Goal: Task Accomplishment & Management: Complete application form

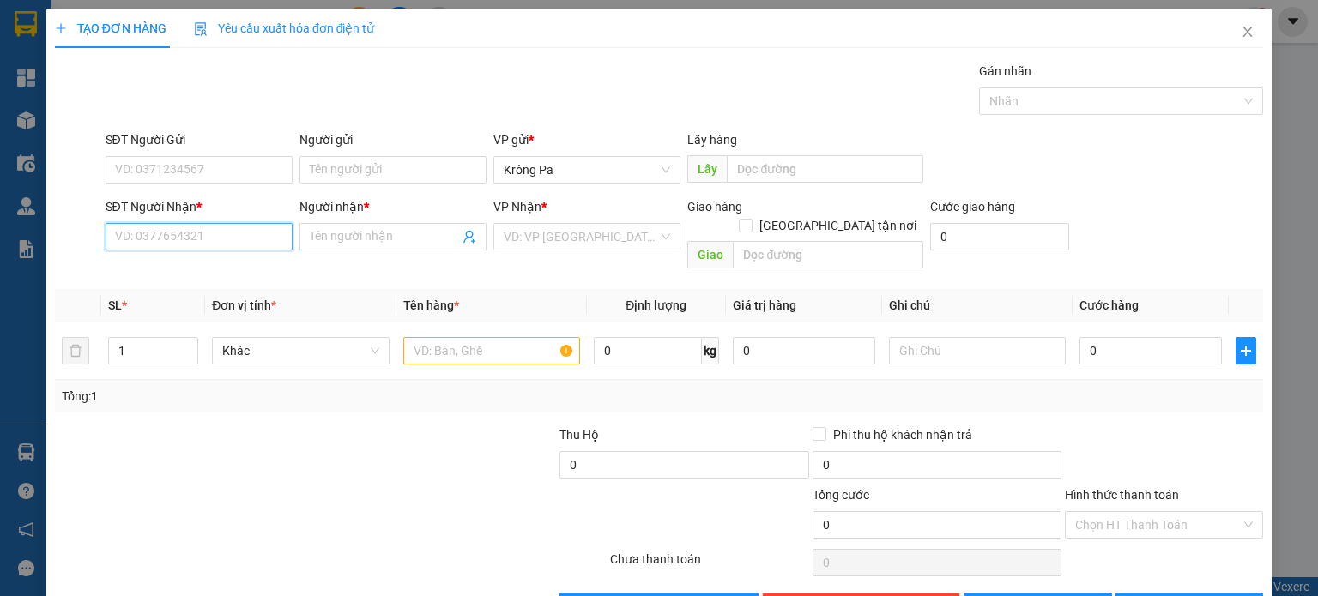
click at [195, 235] on input "SĐT Người Nhận *" at bounding box center [199, 236] width 187 height 27
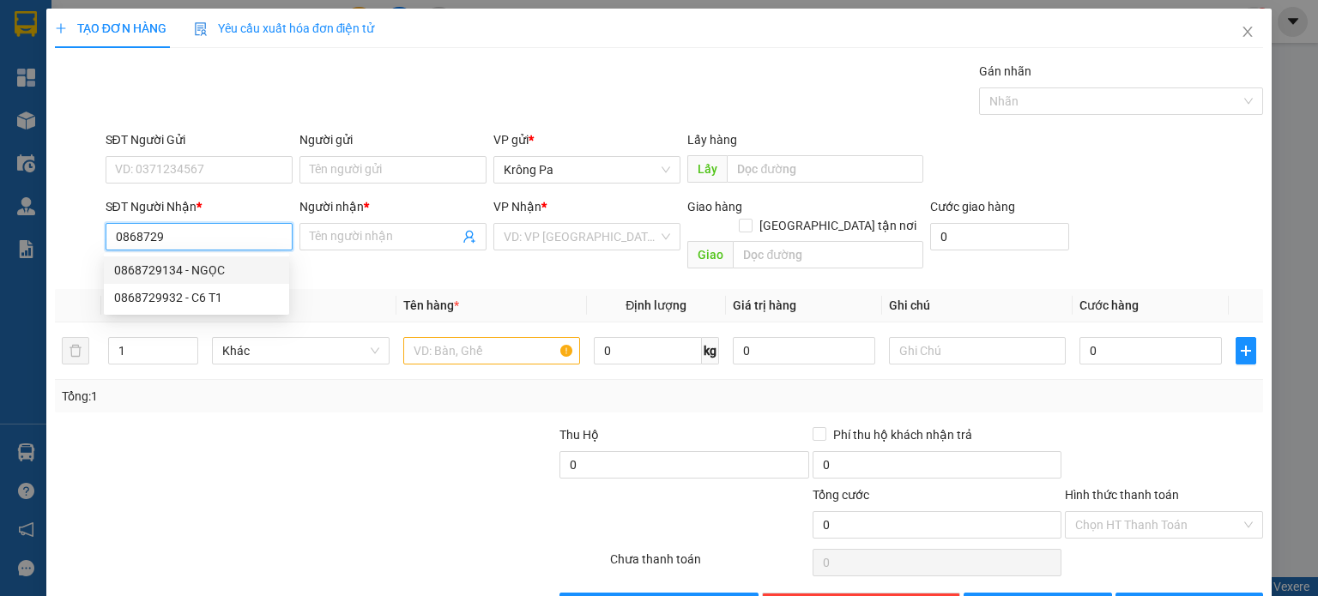
click at [197, 277] on div "0868729134 - NGỌC" at bounding box center [196, 270] width 165 height 19
type input "0868729134"
type input "NGỌC"
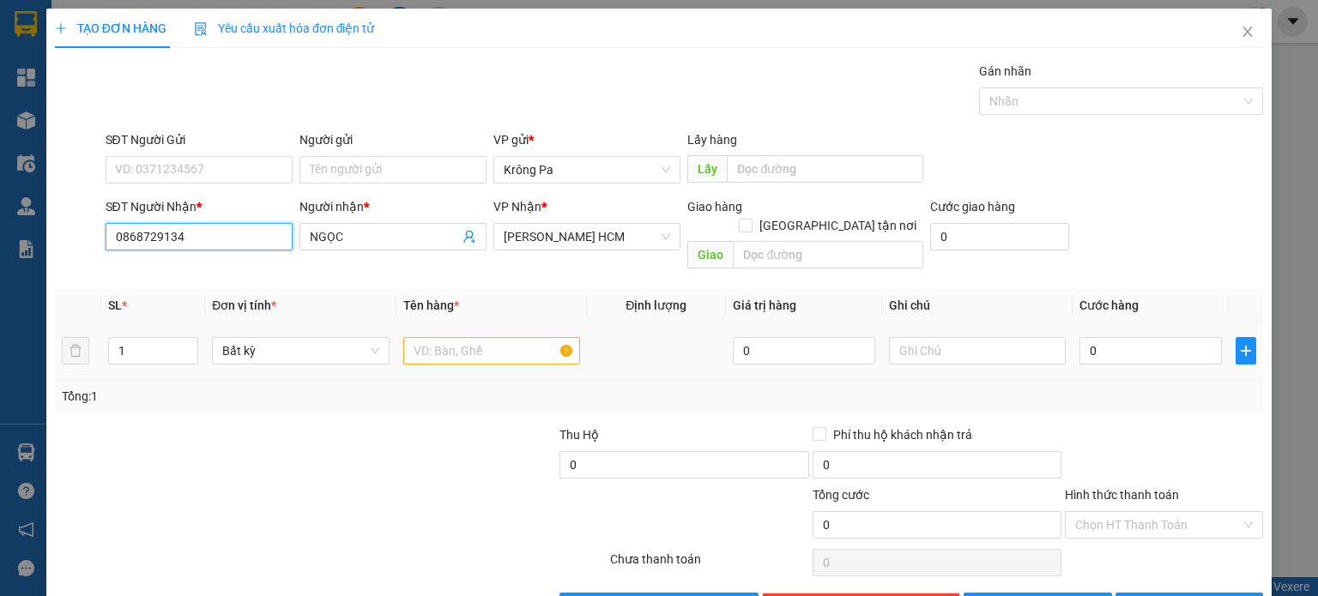
type input "0868729134"
click at [490, 337] on input "text" at bounding box center [491, 350] width 177 height 27
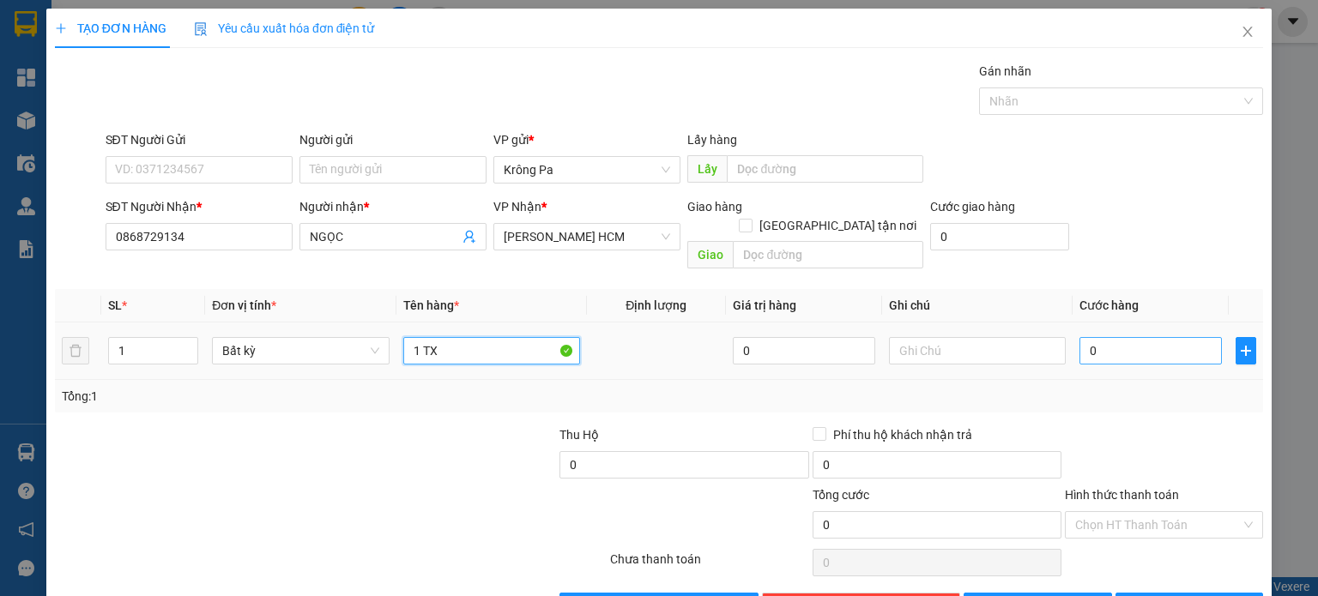
type input "1 TX"
type input "1"
type input "10"
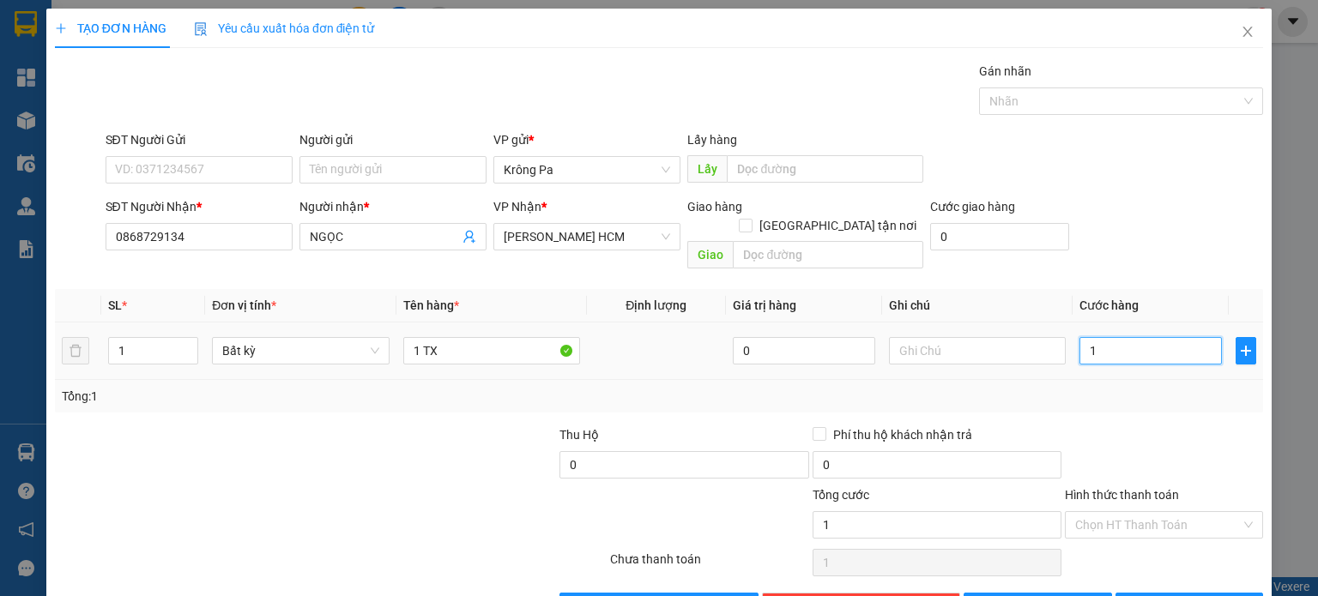
type input "10"
type input "100"
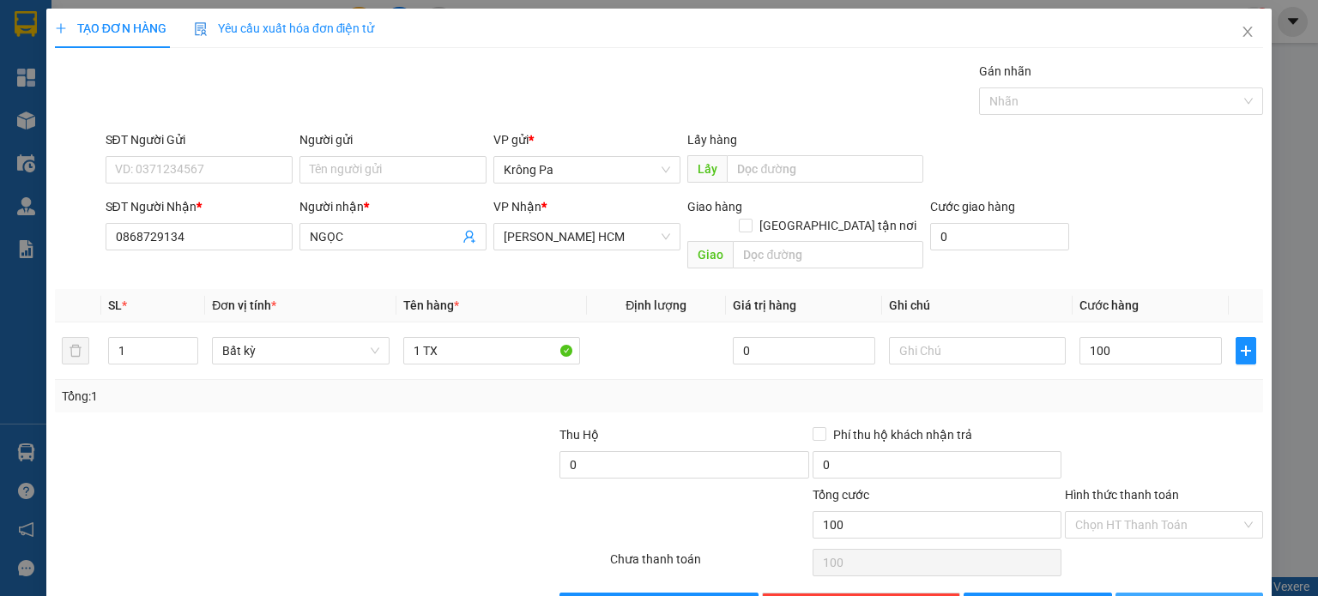
type input "100.000"
click at [1189, 596] on span "Lưu và In" at bounding box center [1208, 606] width 120 height 19
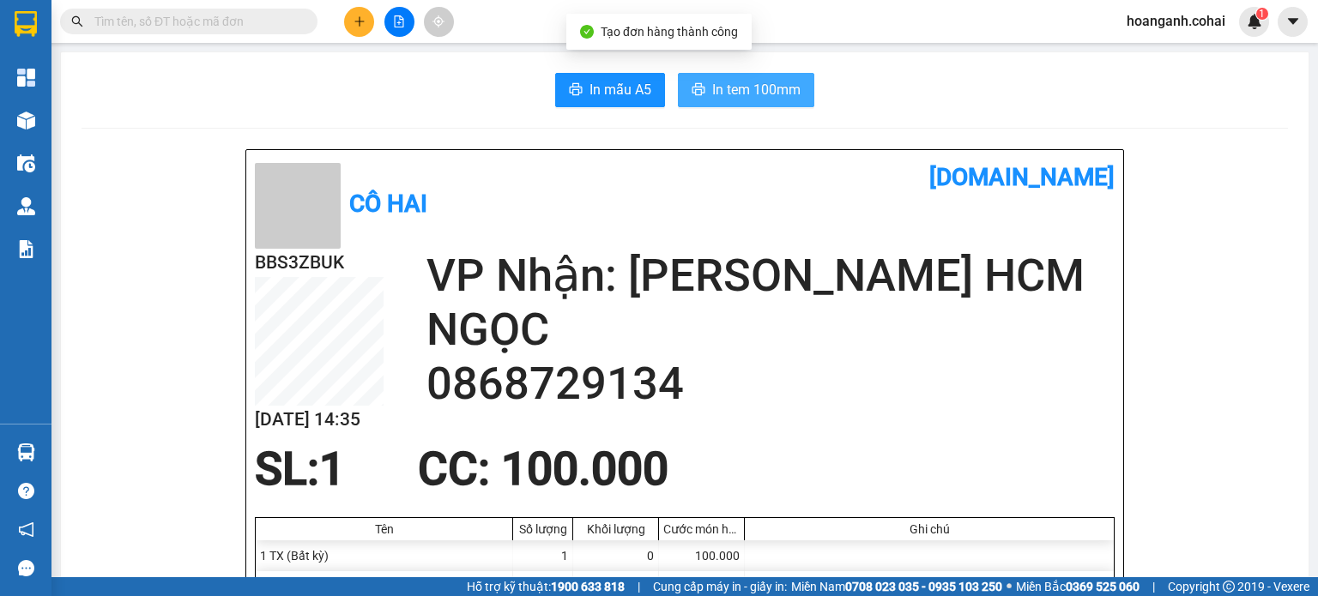
click at [753, 78] on button "In tem 100mm" at bounding box center [746, 90] width 136 height 34
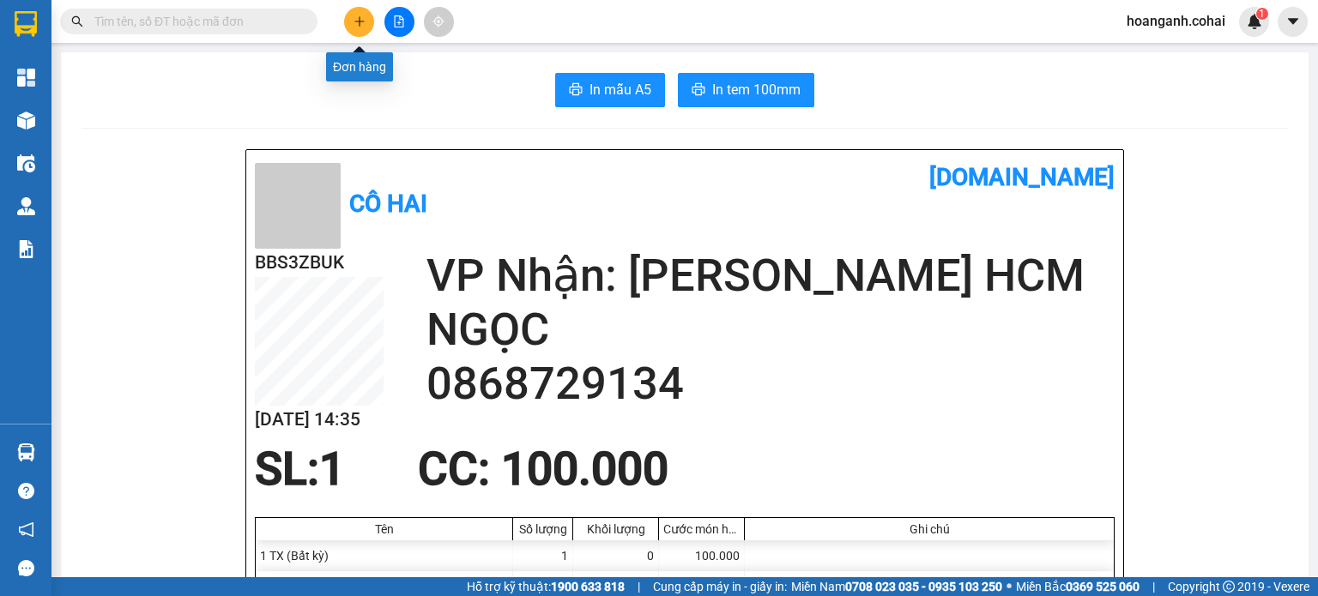
click at [360, 23] on icon "plus" at bounding box center [360, 21] width 12 height 12
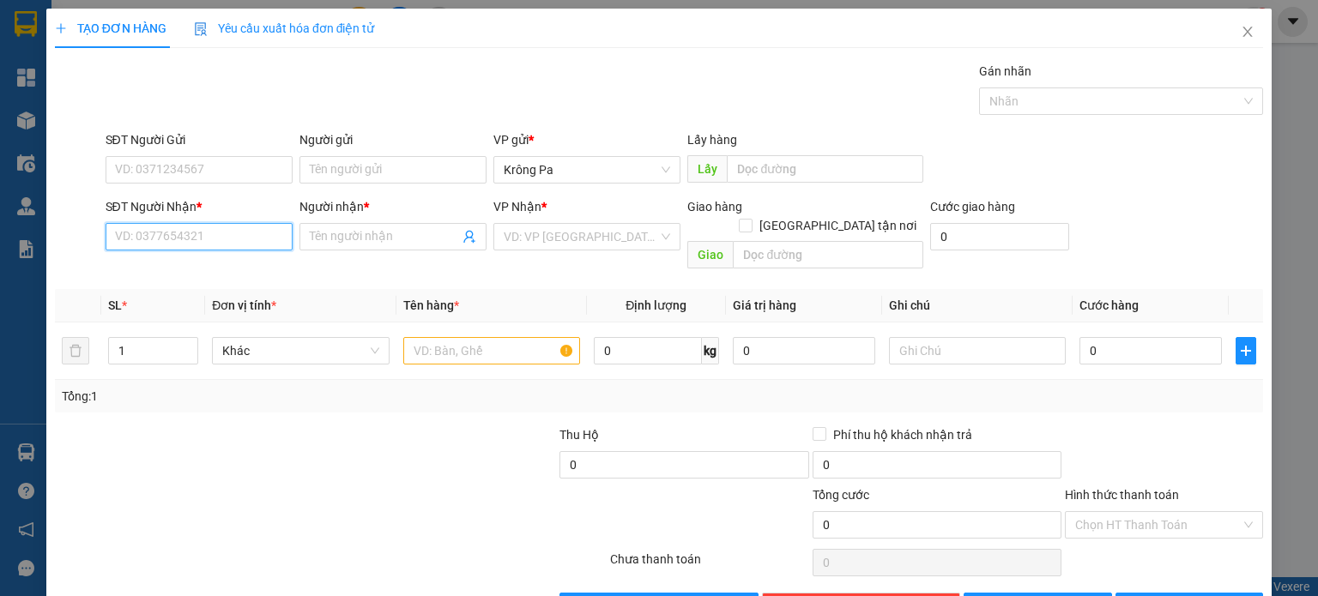
click at [210, 236] on input "SĐT Người Nhận *" at bounding box center [199, 236] width 187 height 27
type input "0345213646"
click at [343, 227] on input "Người nhận *" at bounding box center [384, 236] width 149 height 19
type input "C6/T2"
click at [584, 233] on input "search" at bounding box center [581, 237] width 154 height 26
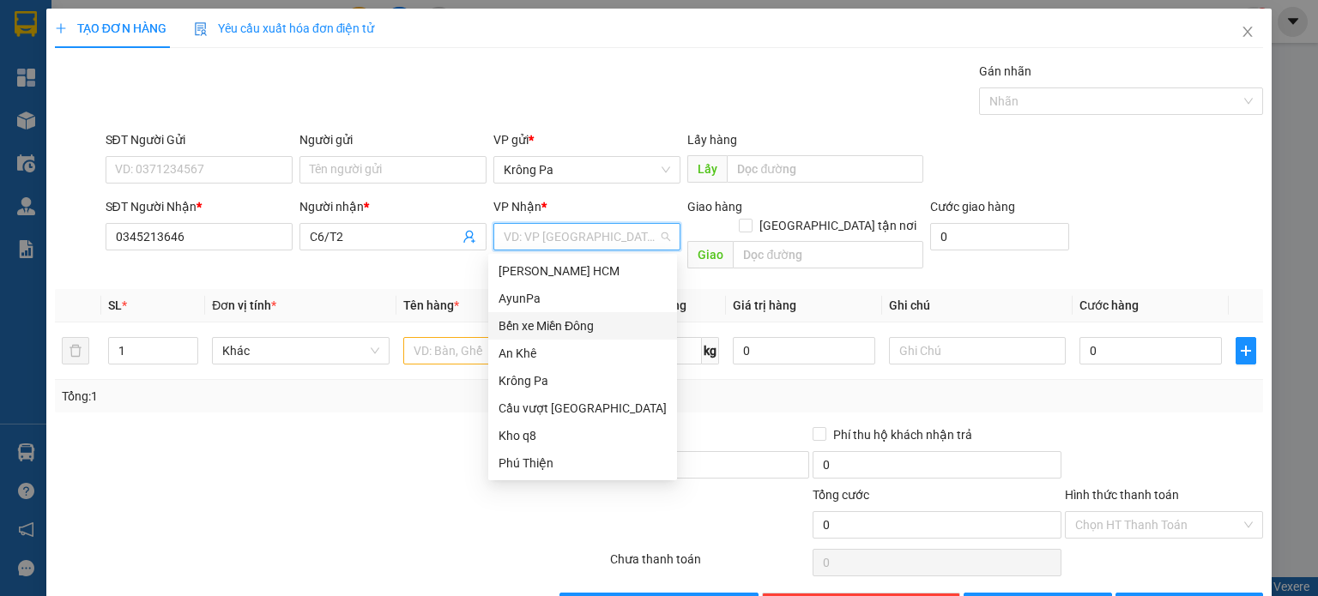
drag, startPoint x: 584, startPoint y: 330, endPoint x: 714, endPoint y: 254, distance: 150.0
click at [591, 315] on div "Bến xe Miền Đông" at bounding box center [582, 325] width 189 height 27
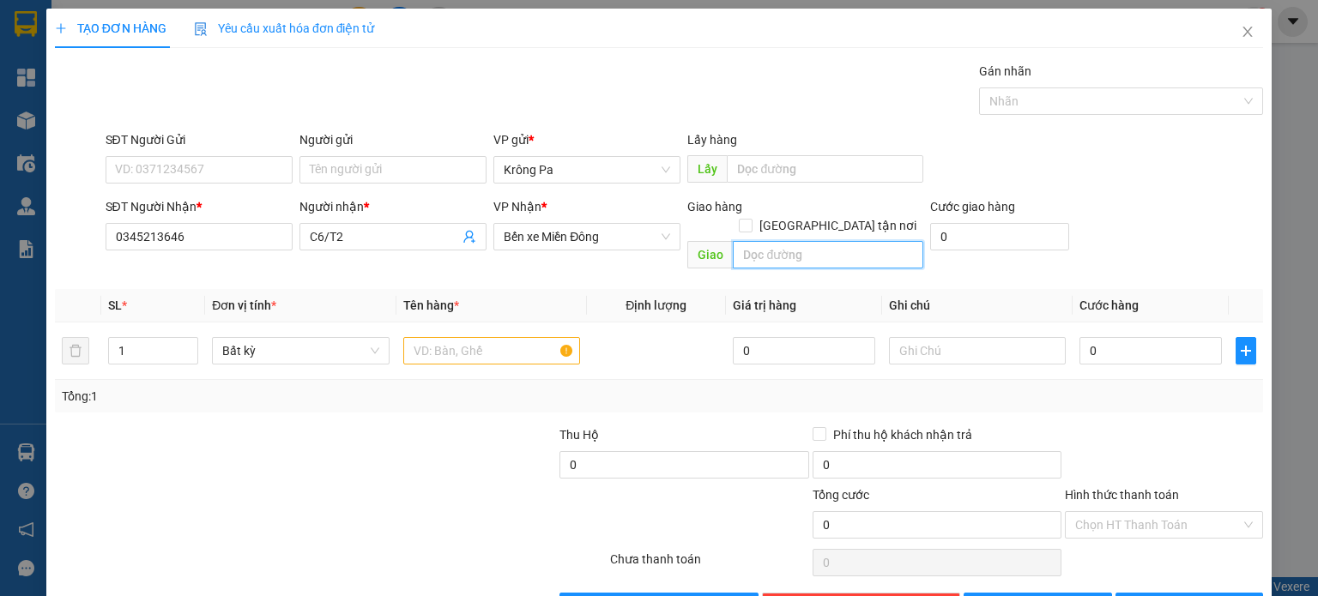
click at [798, 241] on input "text" at bounding box center [828, 254] width 191 height 27
type input "D"
type input "ĐỒNG XOÀI 3"
click at [442, 337] on input "text" at bounding box center [491, 350] width 177 height 27
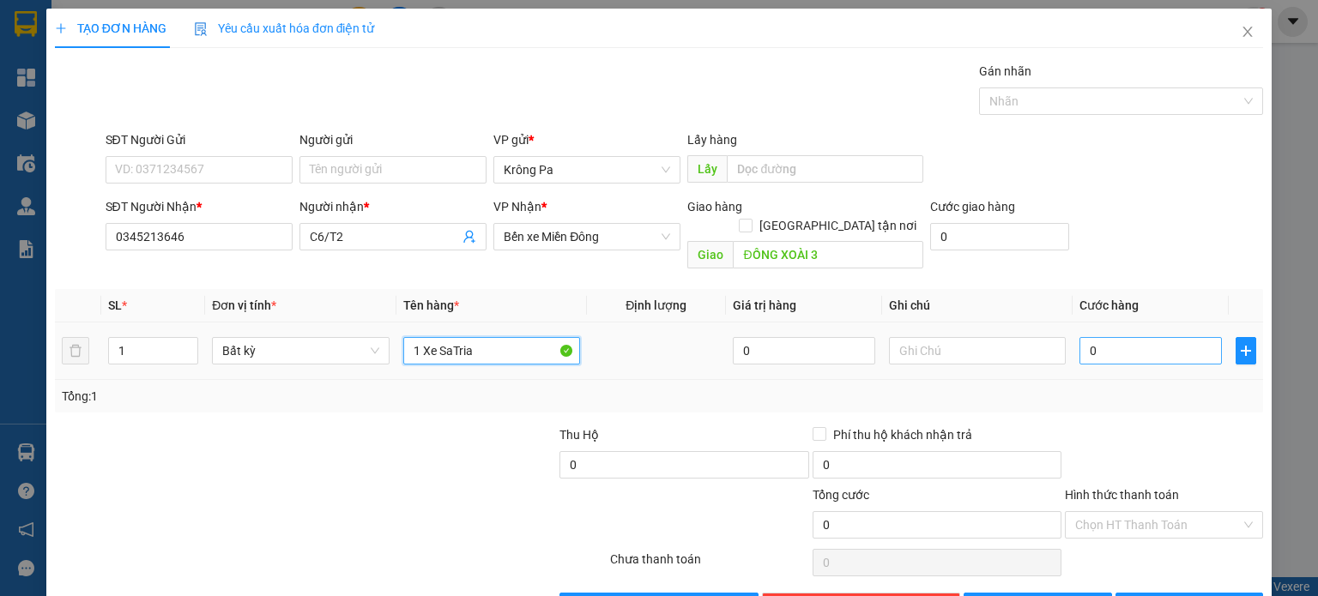
type input "1 Xe SaTria"
click at [1145, 337] on input "0" at bounding box center [1151, 350] width 142 height 27
type input "5"
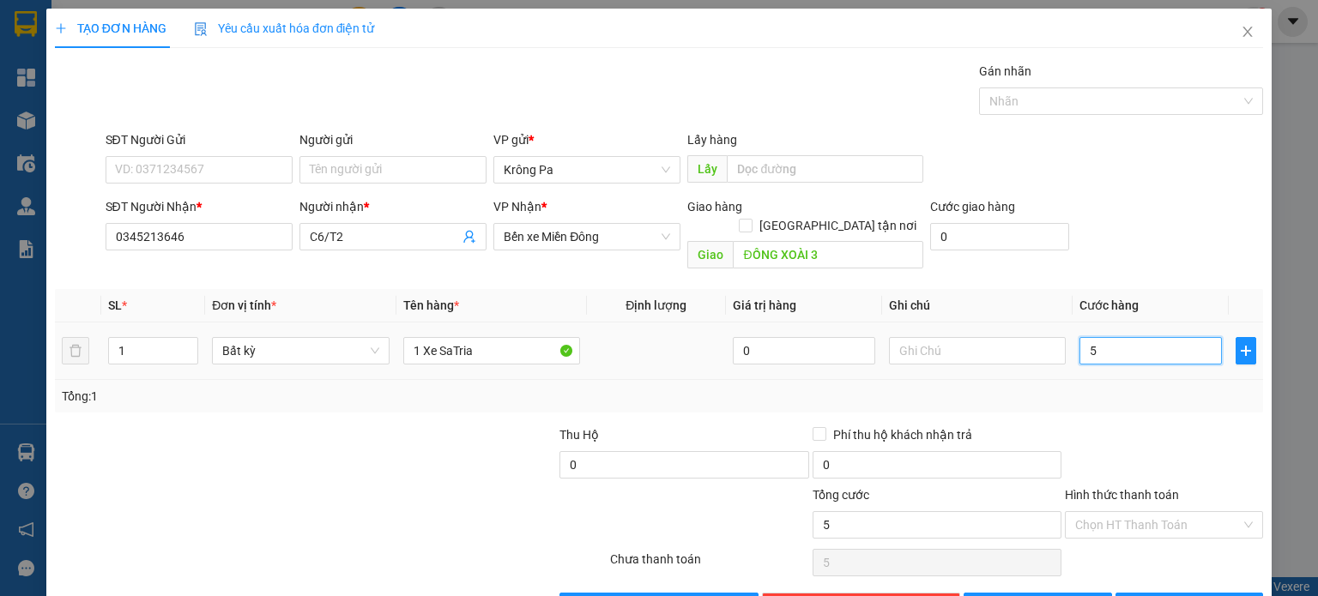
type input "50"
type input "500"
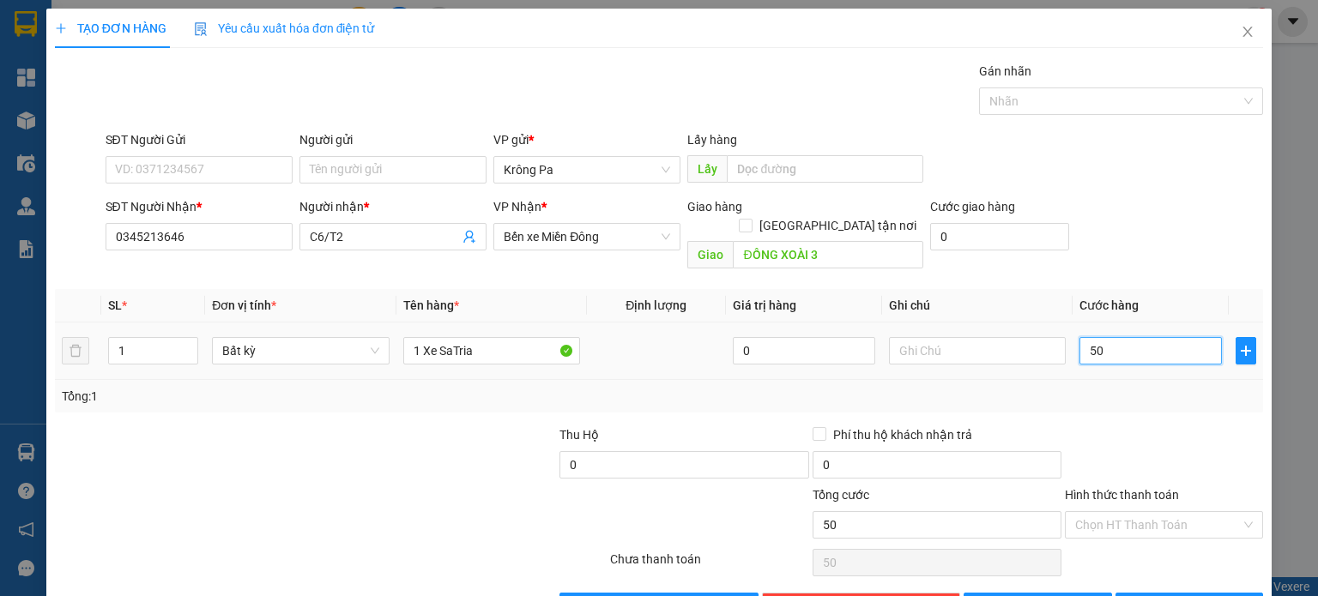
type input "500"
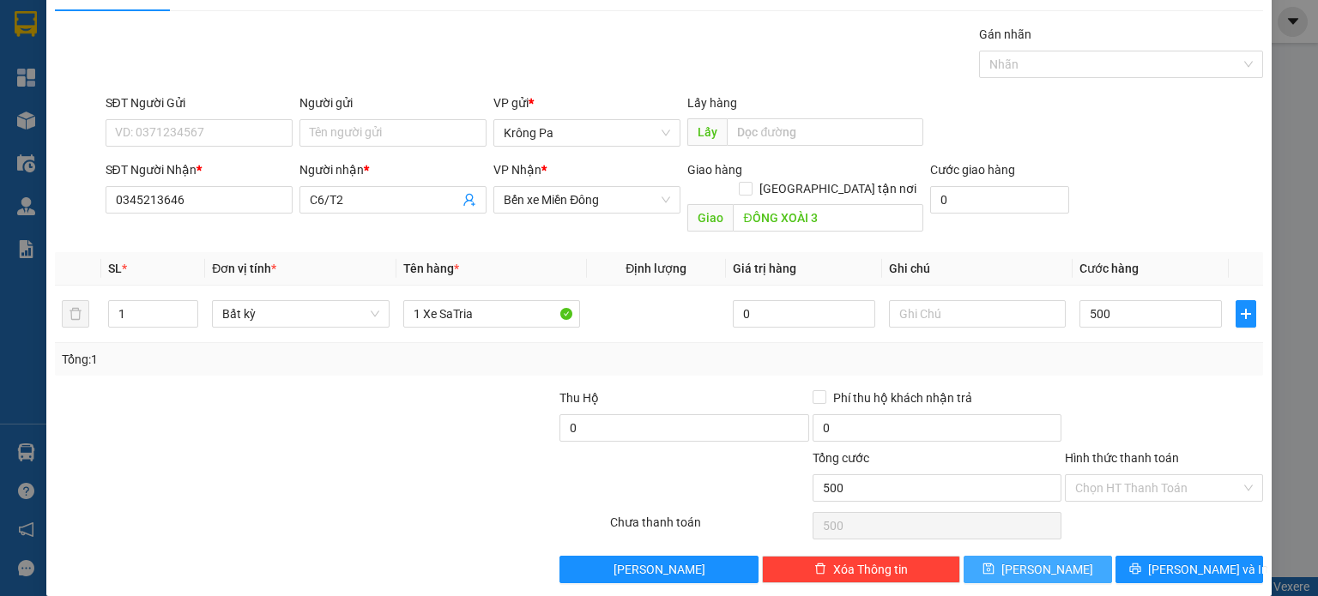
type input "500.000"
click at [995, 563] on icon "save" at bounding box center [989, 569] width 12 height 12
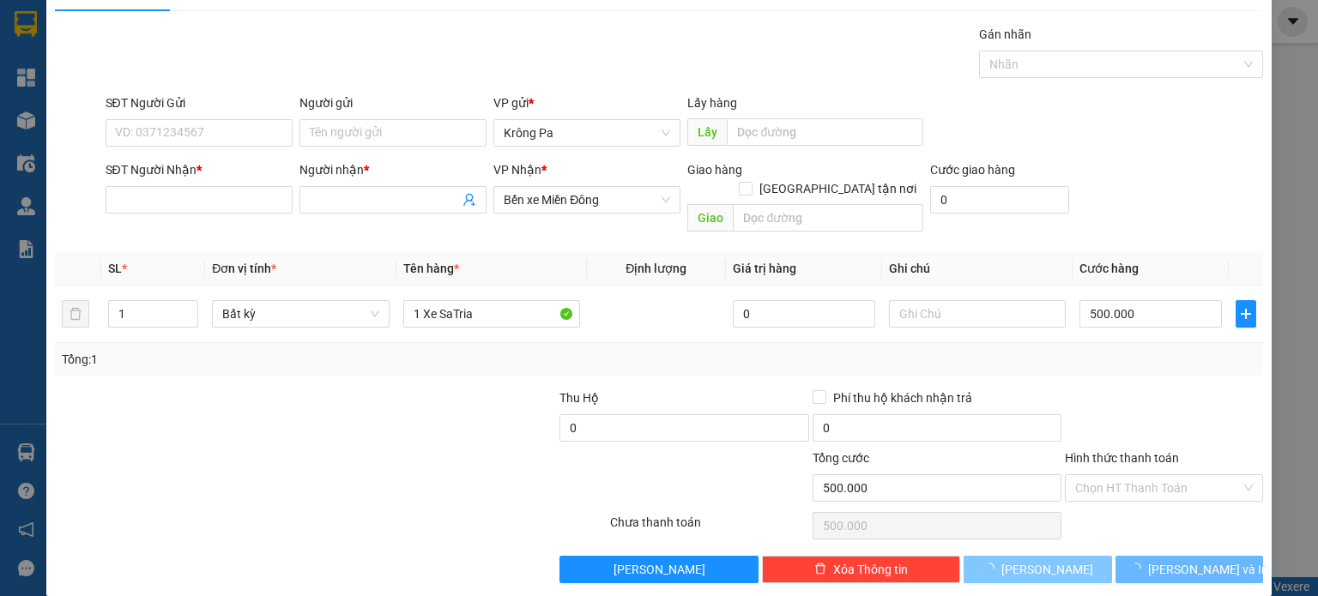
type input "0"
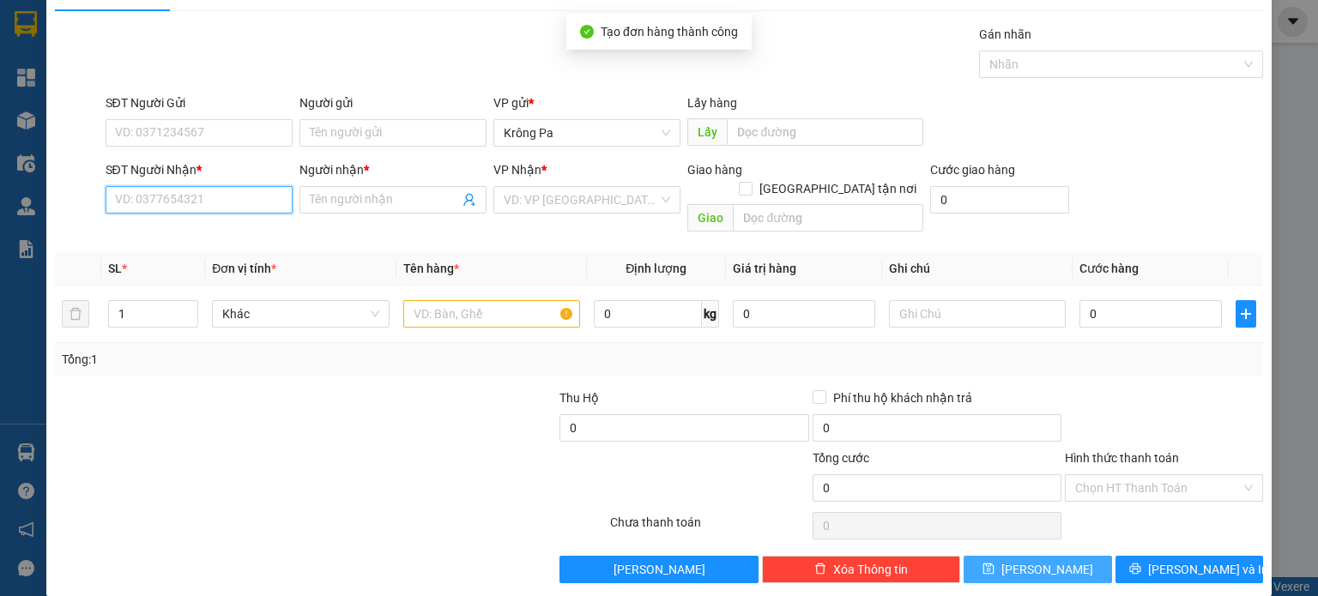
click at [227, 204] on input "SĐT Người Nhận *" at bounding box center [199, 199] width 187 height 27
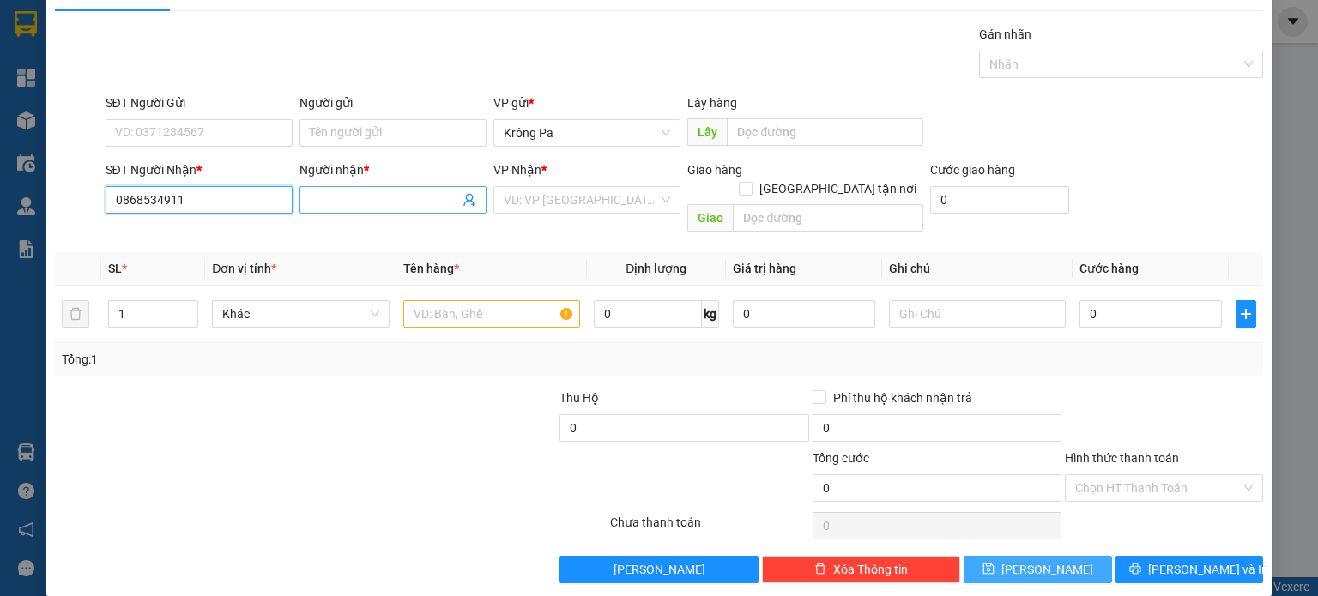
type input "0868534911"
click at [339, 205] on input "Người nhận *" at bounding box center [384, 200] width 149 height 19
type input "A9,A12/T2"
click at [518, 198] on input "search" at bounding box center [581, 200] width 154 height 26
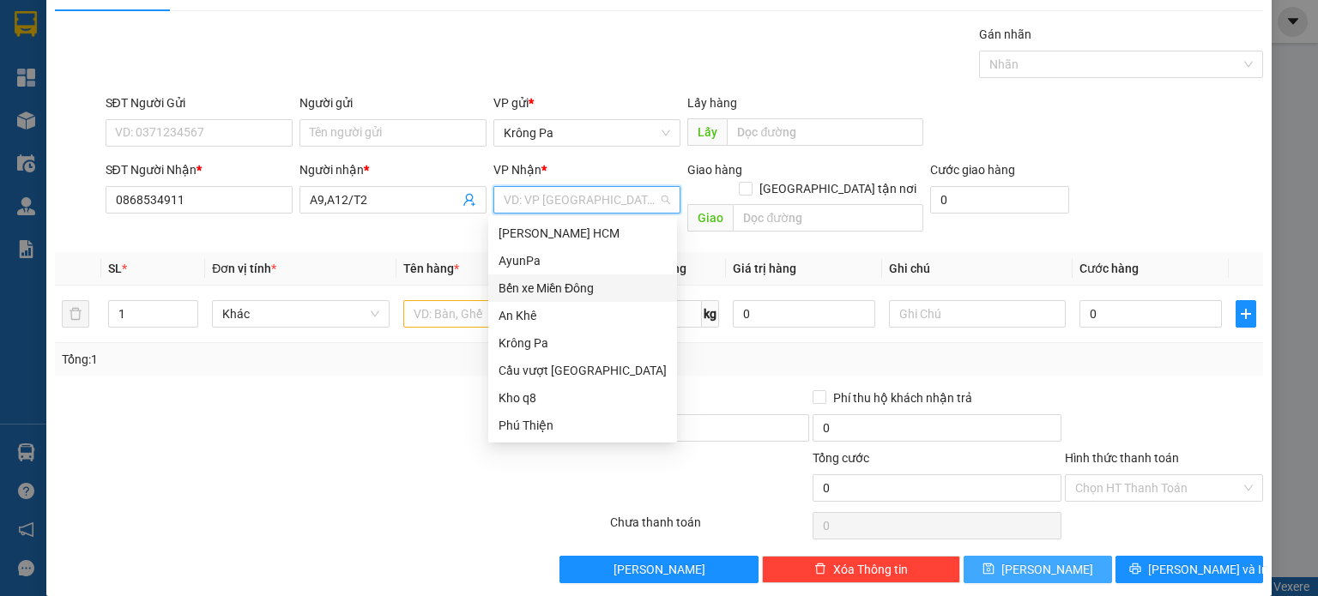
click at [553, 287] on div "Bến xe Miền Đông" at bounding box center [583, 288] width 168 height 19
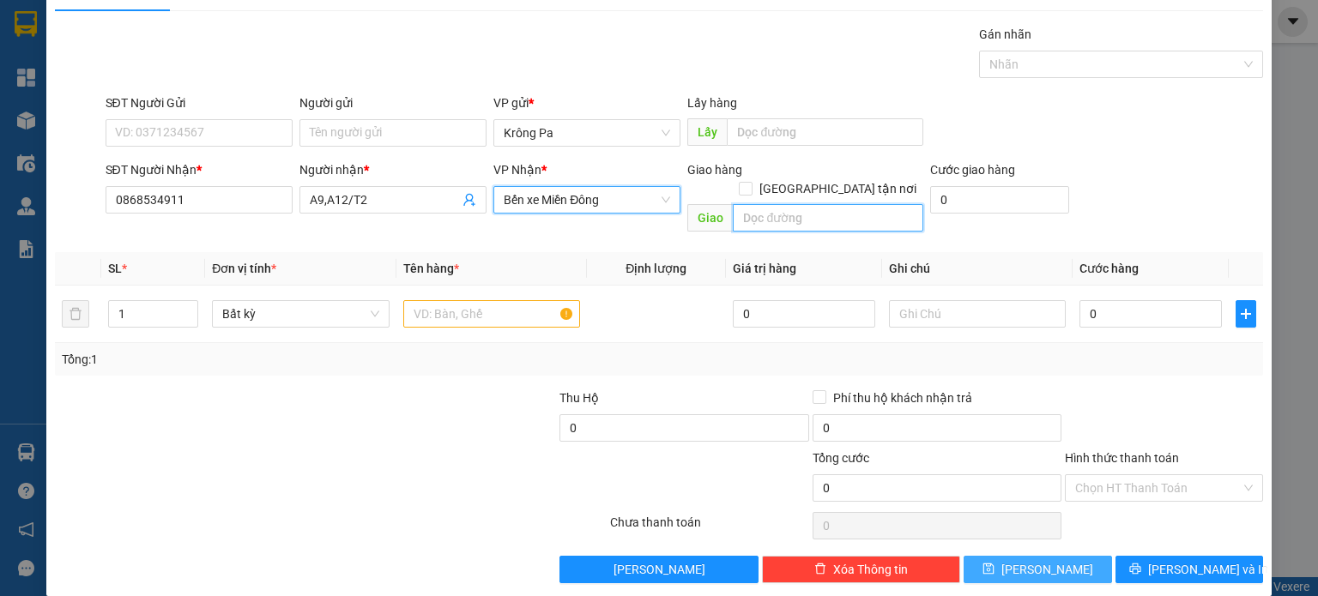
click at [792, 204] on input "text" at bounding box center [828, 217] width 191 height 27
type input "Bà Rịa"
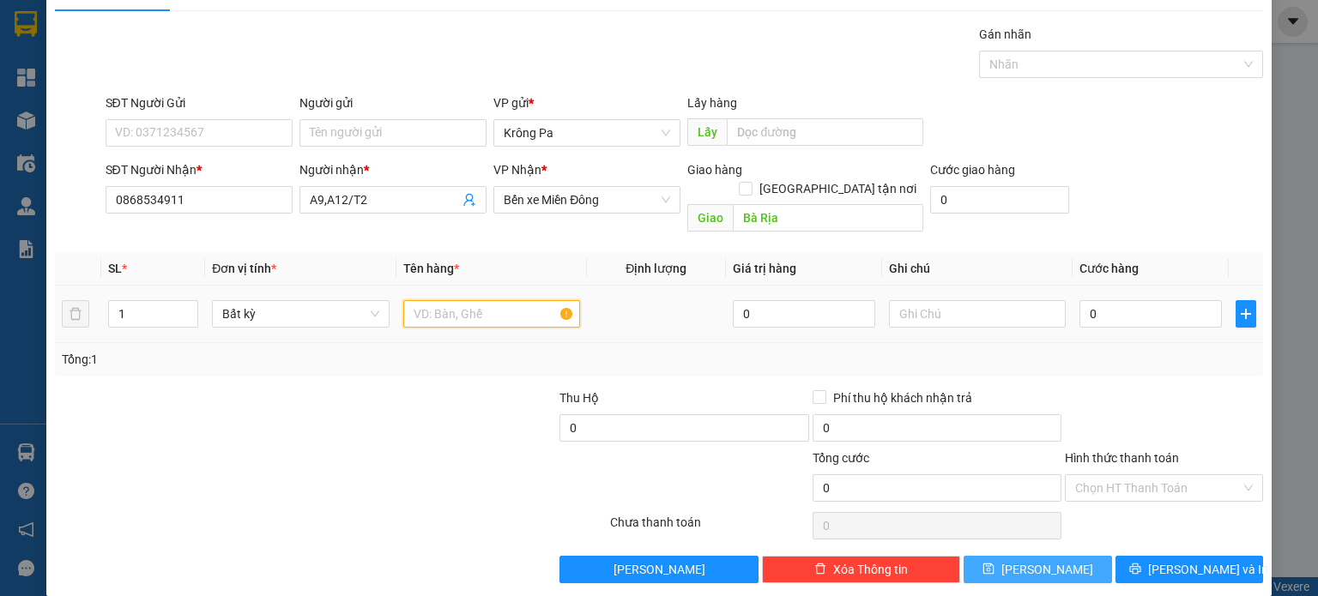
click at [501, 300] on input "text" at bounding box center [491, 313] width 177 height 27
type input "1 Xe Drem"
click at [1144, 300] on input "0" at bounding box center [1151, 313] width 142 height 27
type input "4"
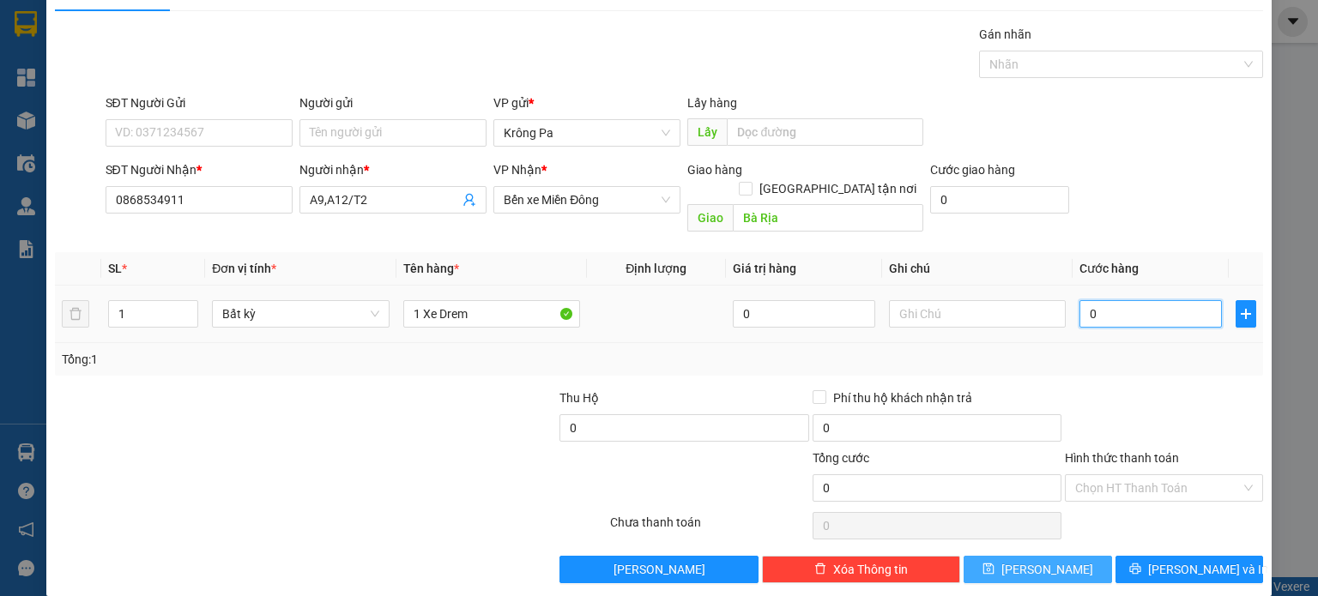
type input "4"
type input "40"
type input "400"
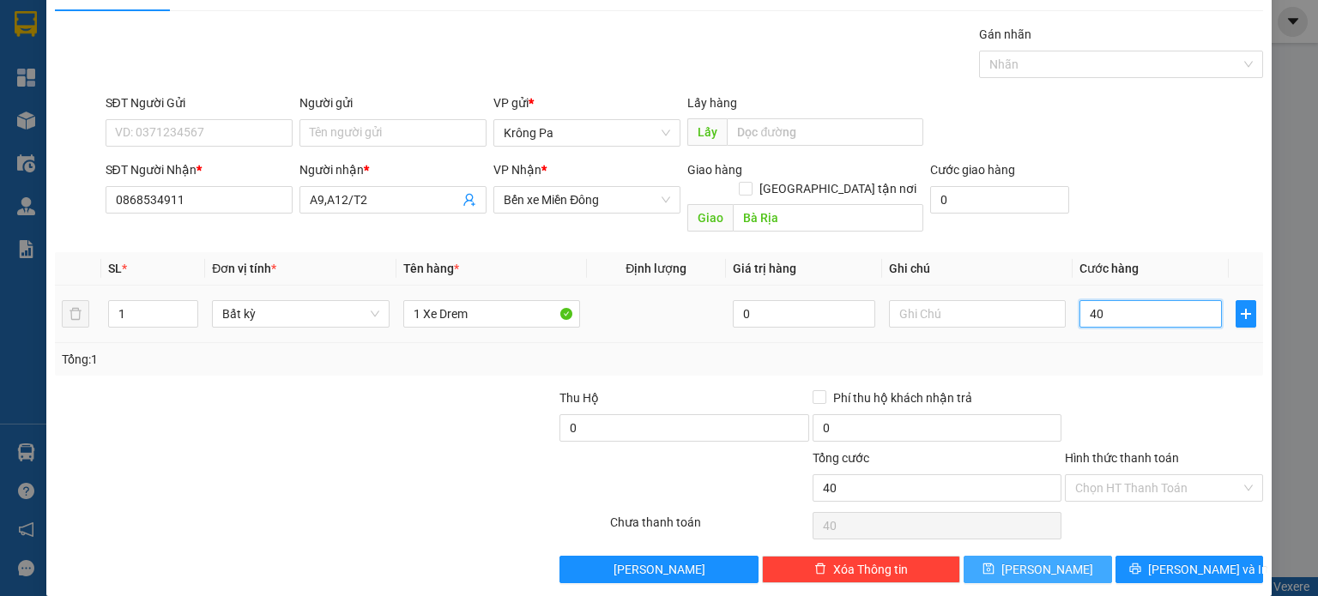
type input "400"
type input "400.000"
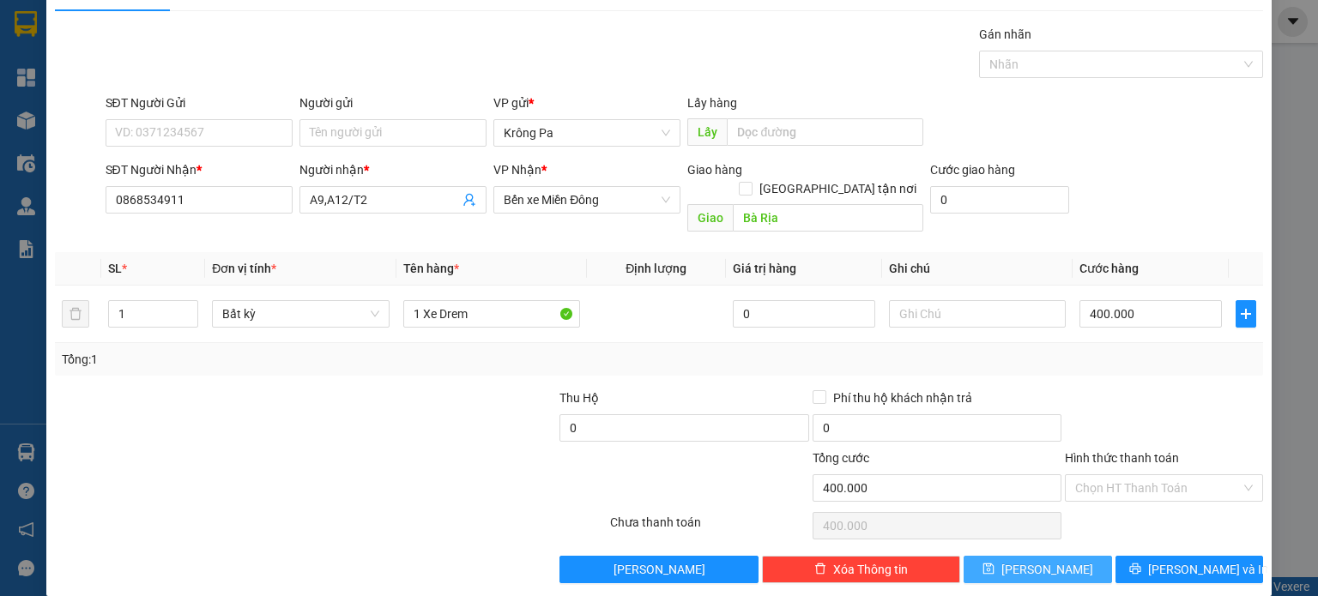
click at [1050, 559] on button "Lưu" at bounding box center [1038, 569] width 148 height 27
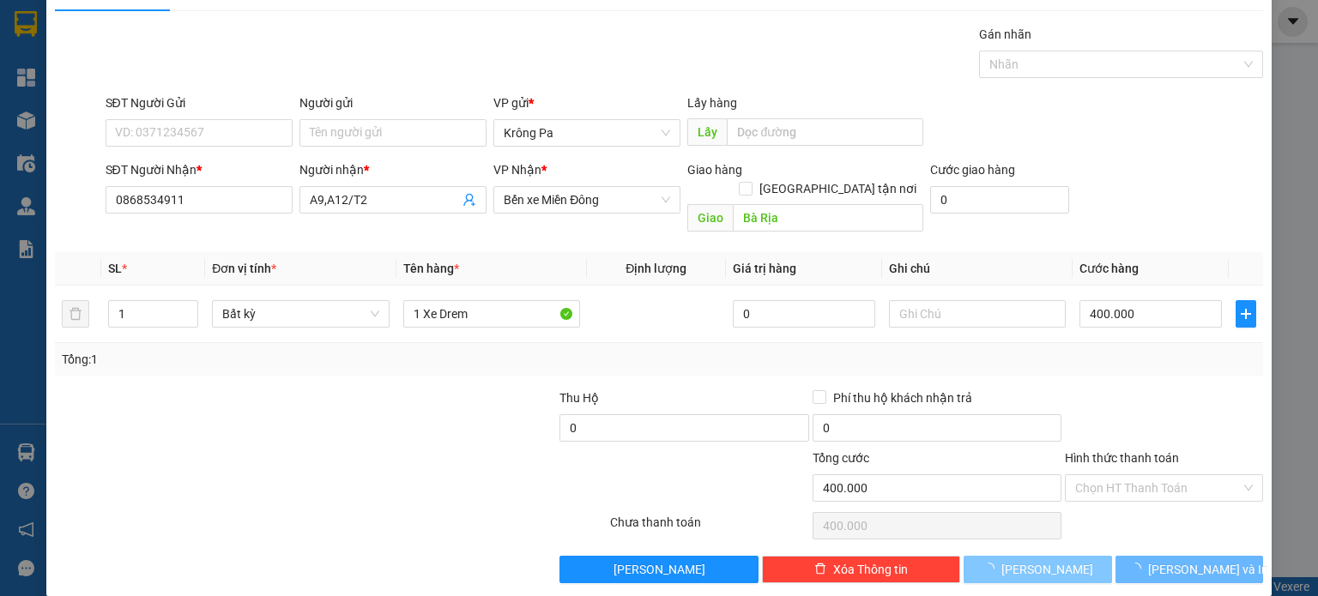
type input "0"
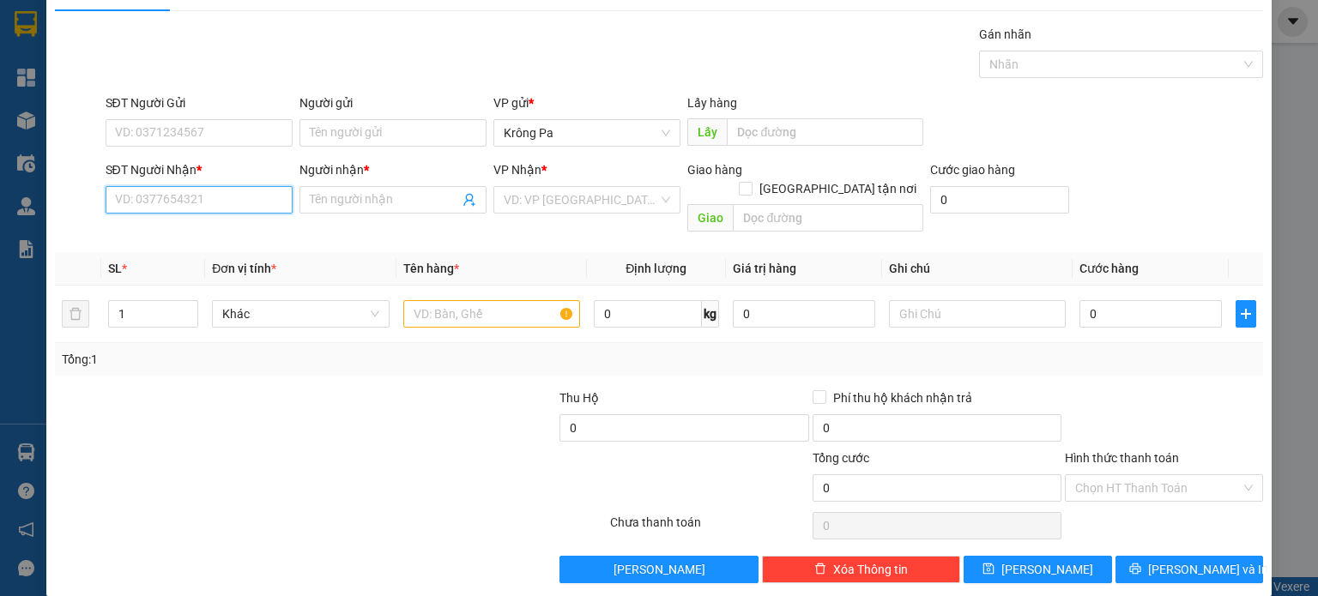
click at [237, 206] on input "SĐT Người Nhận *" at bounding box center [199, 199] width 187 height 27
type input "0393131286"
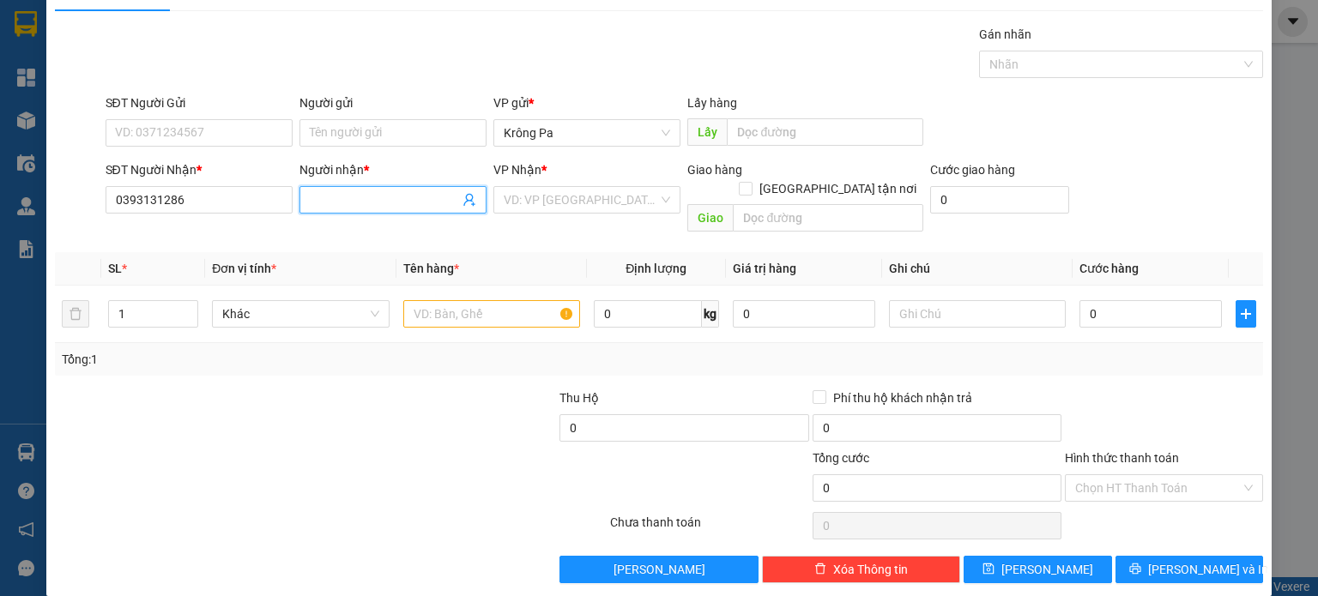
click at [395, 191] on input "Người nhận *" at bounding box center [384, 200] width 149 height 19
type input "A11/T2"
click at [577, 192] on input "search" at bounding box center [581, 200] width 154 height 26
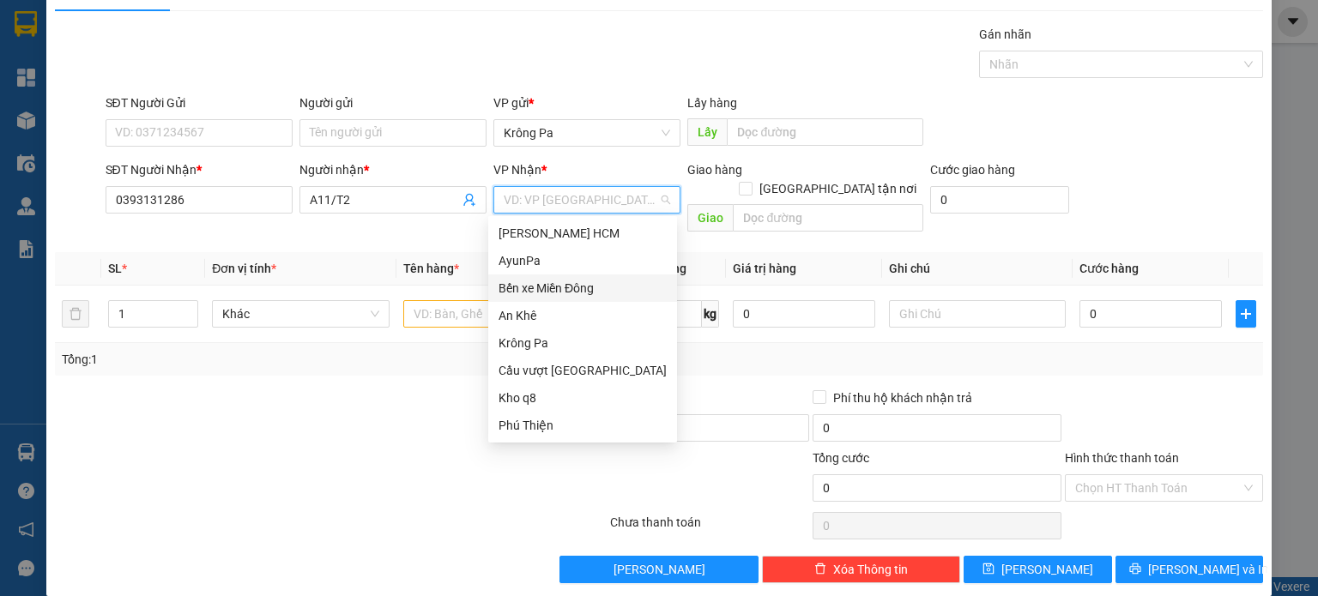
click at [559, 293] on div "Bến xe Miền Đông" at bounding box center [583, 288] width 168 height 19
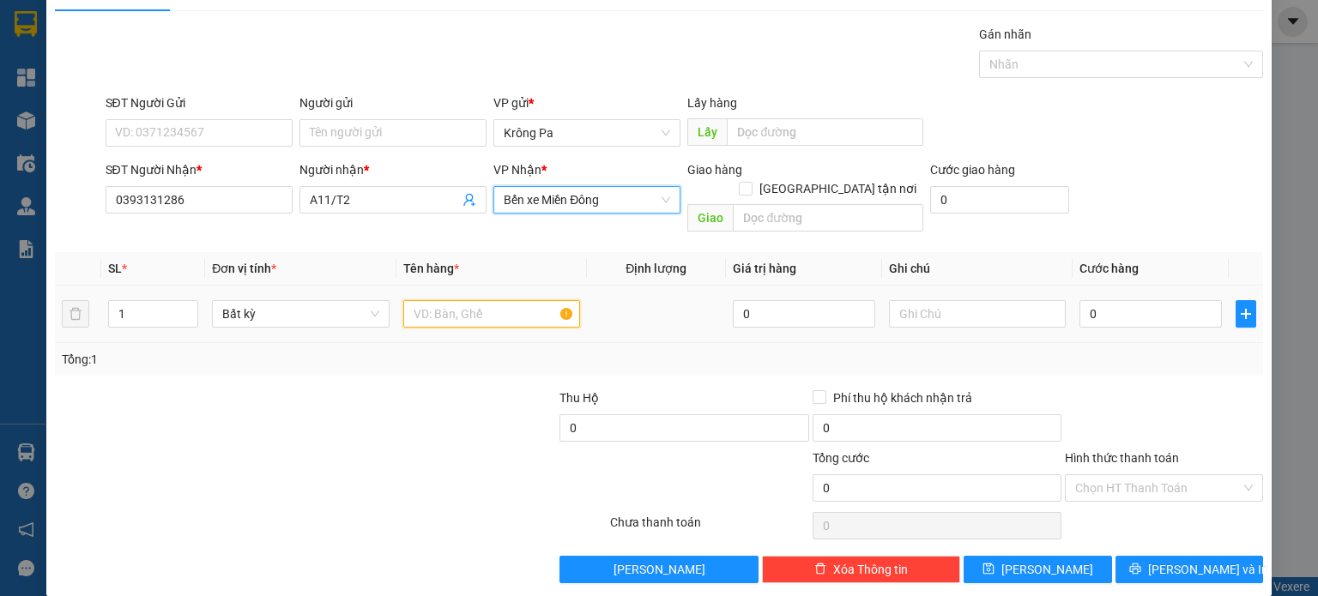
click at [450, 300] on input "text" at bounding box center [491, 313] width 177 height 27
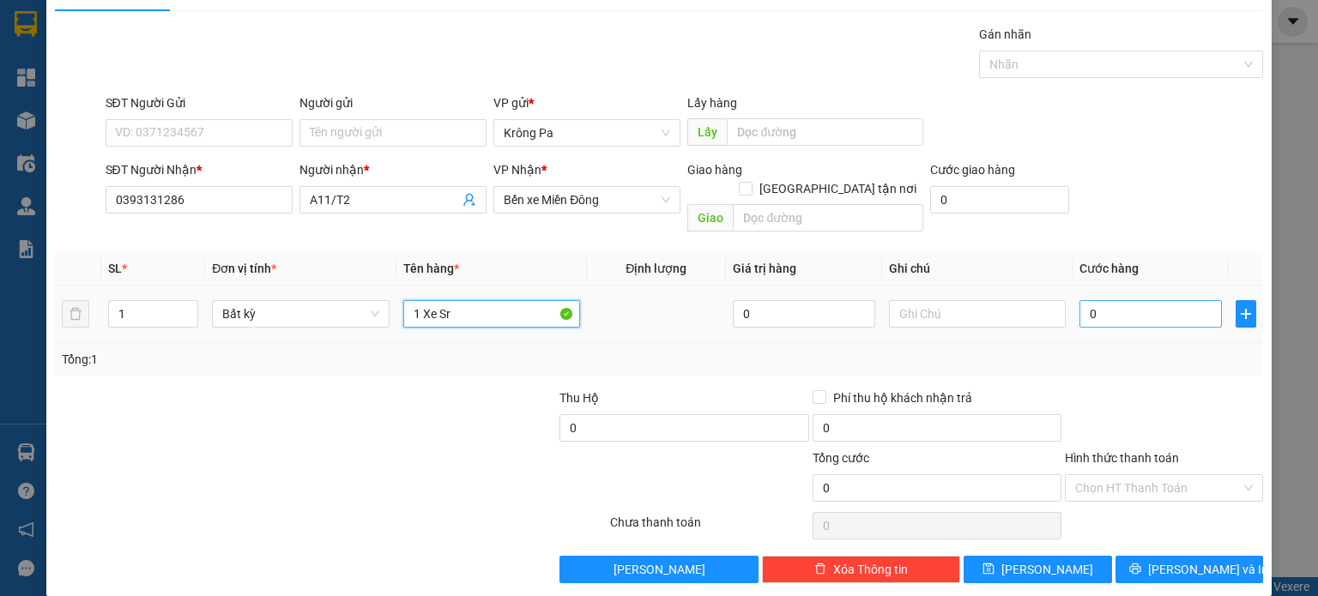
type input "1 Xe Sr"
click at [1195, 301] on input "0" at bounding box center [1151, 313] width 142 height 27
type input "4"
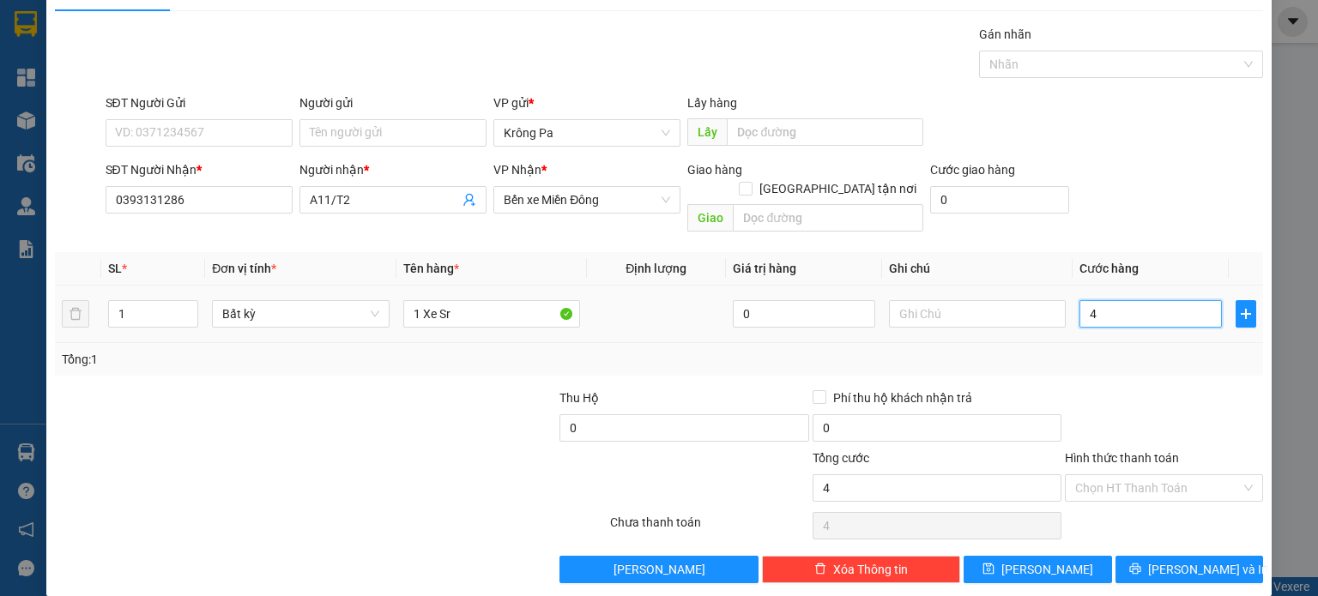
type input "40"
type input "400"
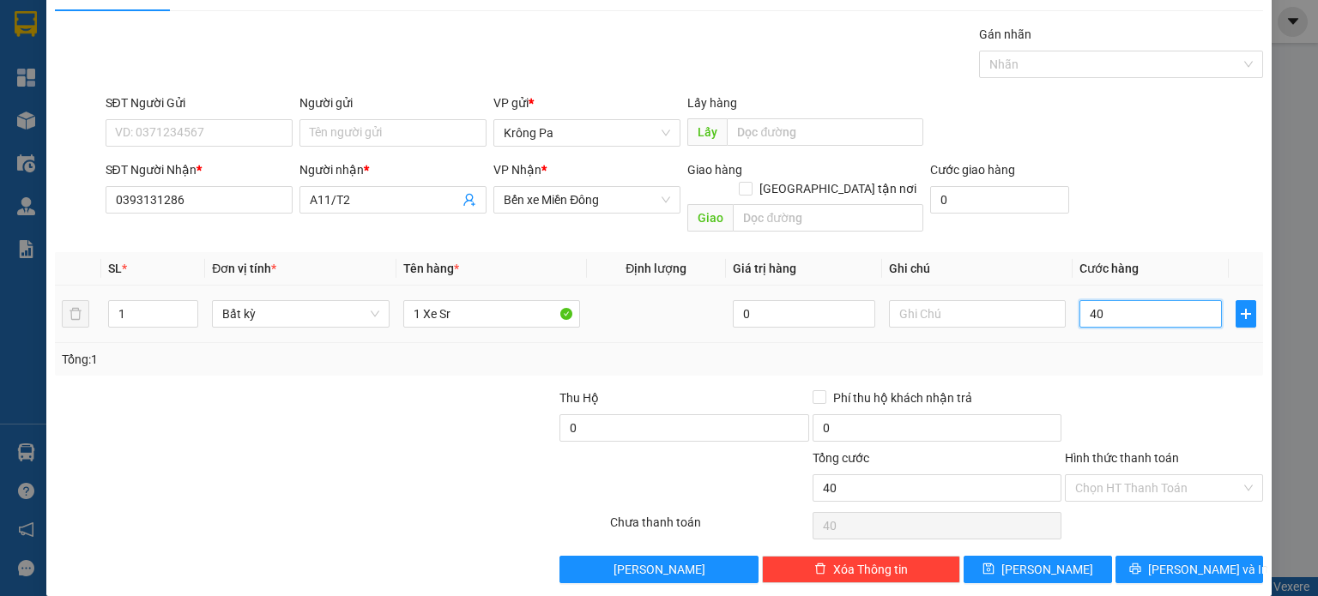
type input "400"
type input "400.000"
click at [1035, 560] on span "Lưu" at bounding box center [1047, 569] width 92 height 19
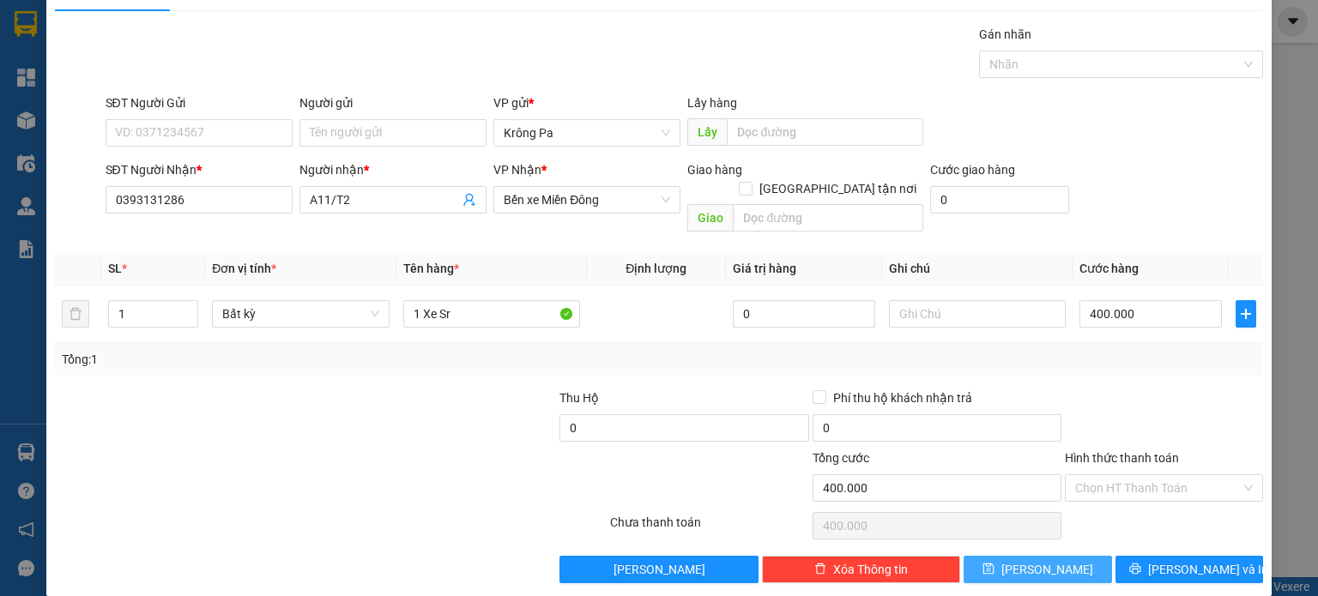
type input "0"
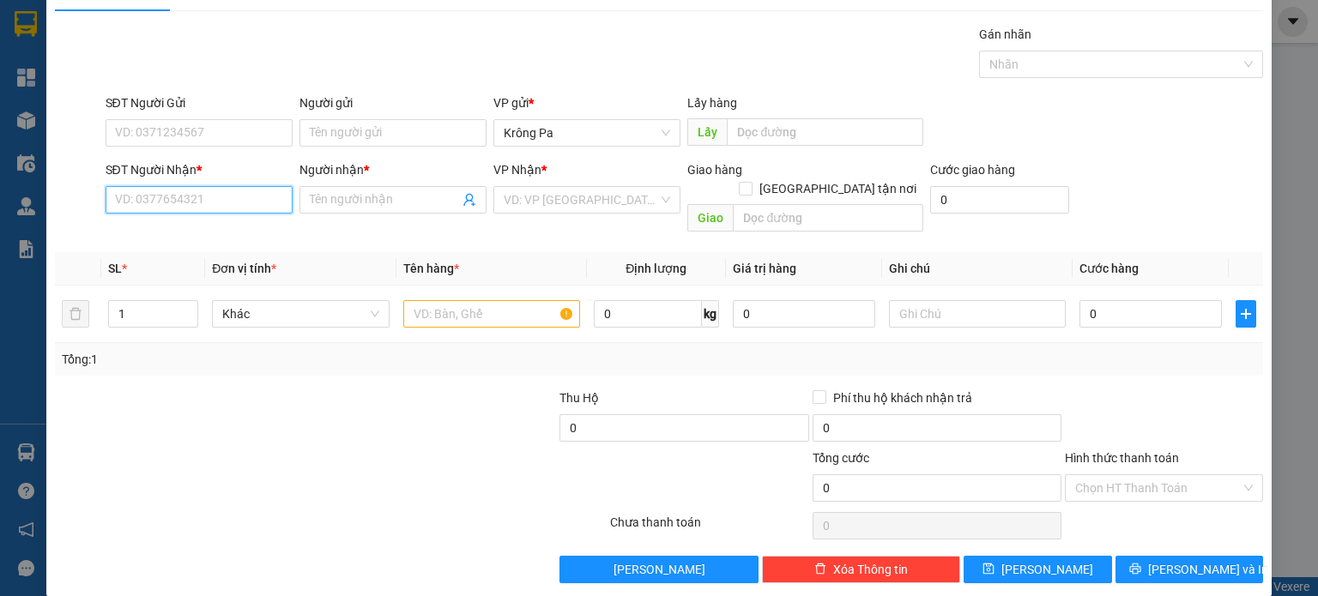
click at [161, 207] on input "SĐT Người Nhận *" at bounding box center [199, 199] width 187 height 27
type input "0335147308"
click at [336, 203] on input "Người nhận *" at bounding box center [384, 200] width 149 height 19
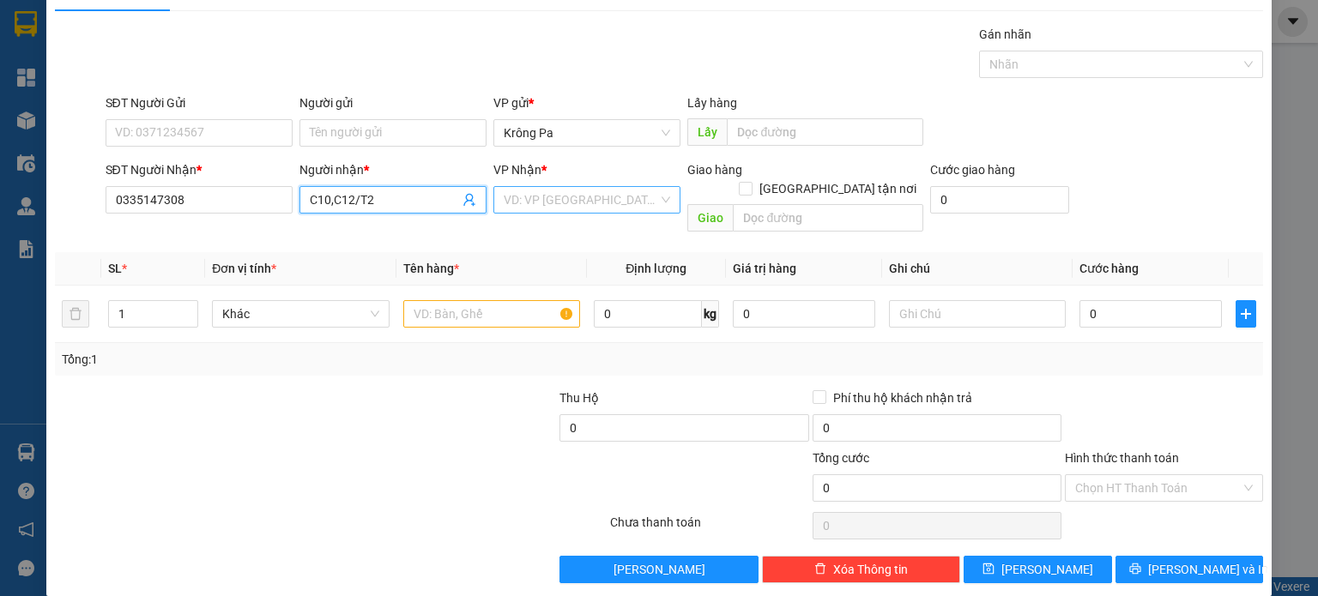
type input "C10,C12/T2"
click at [635, 204] on input "search" at bounding box center [581, 200] width 154 height 26
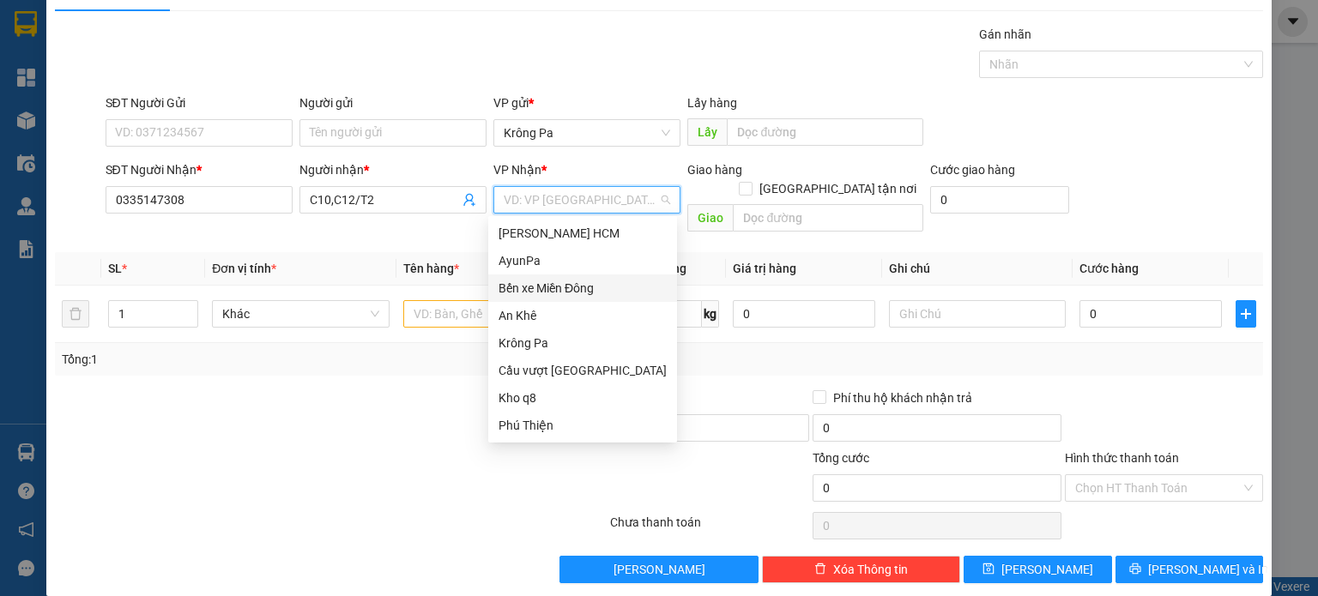
click at [620, 291] on div "Bến xe Miền Đông" at bounding box center [583, 288] width 168 height 19
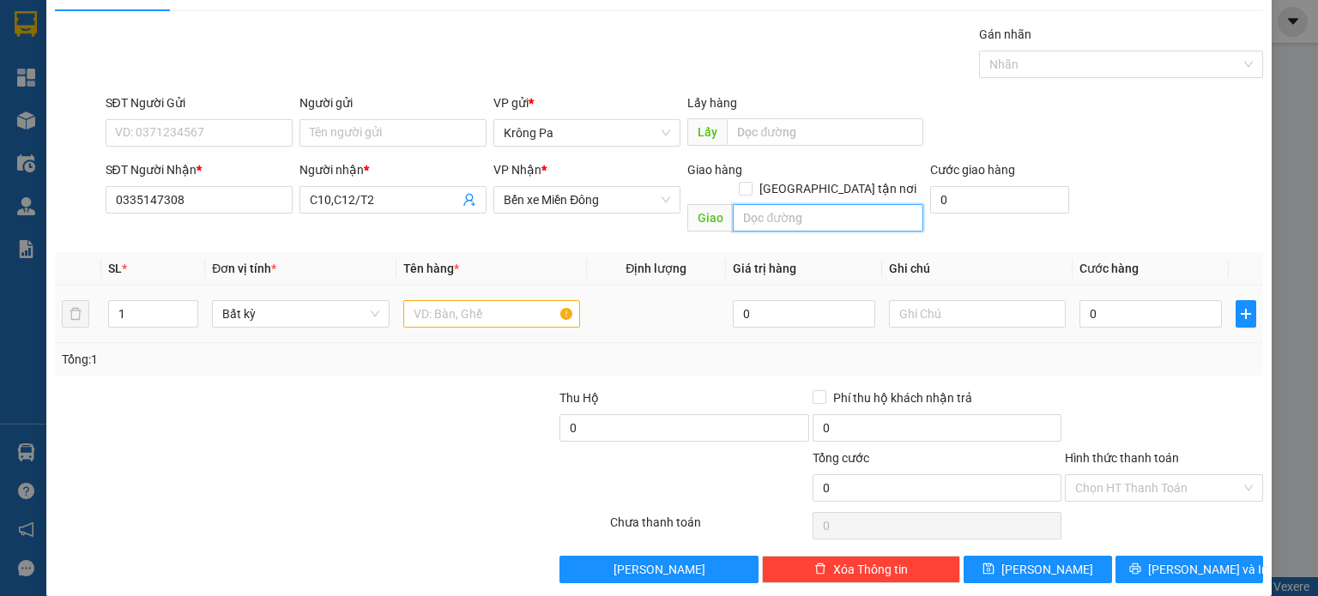
click at [776, 204] on input "text" at bounding box center [828, 217] width 191 height 27
type input "D"
type input "Đồng Xoài 3"
click at [481, 300] on input "text" at bounding box center [491, 313] width 177 height 27
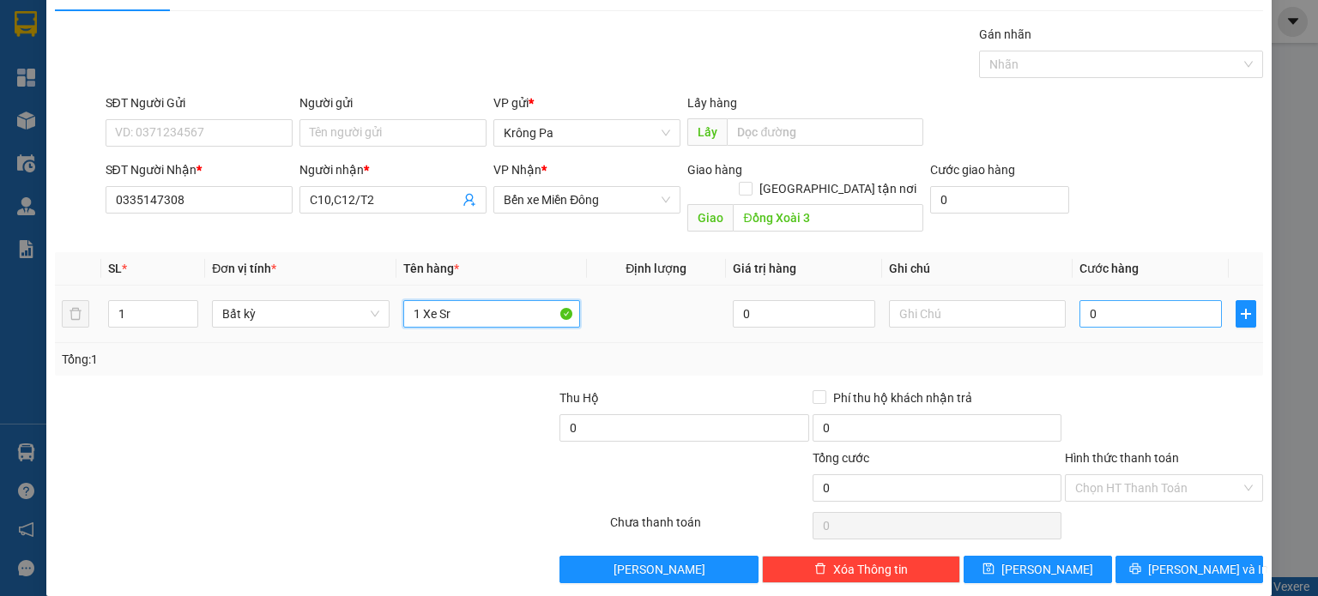
type input "1 Xe Sr"
click at [1144, 300] on input "0" at bounding box center [1151, 313] width 142 height 27
type input "4"
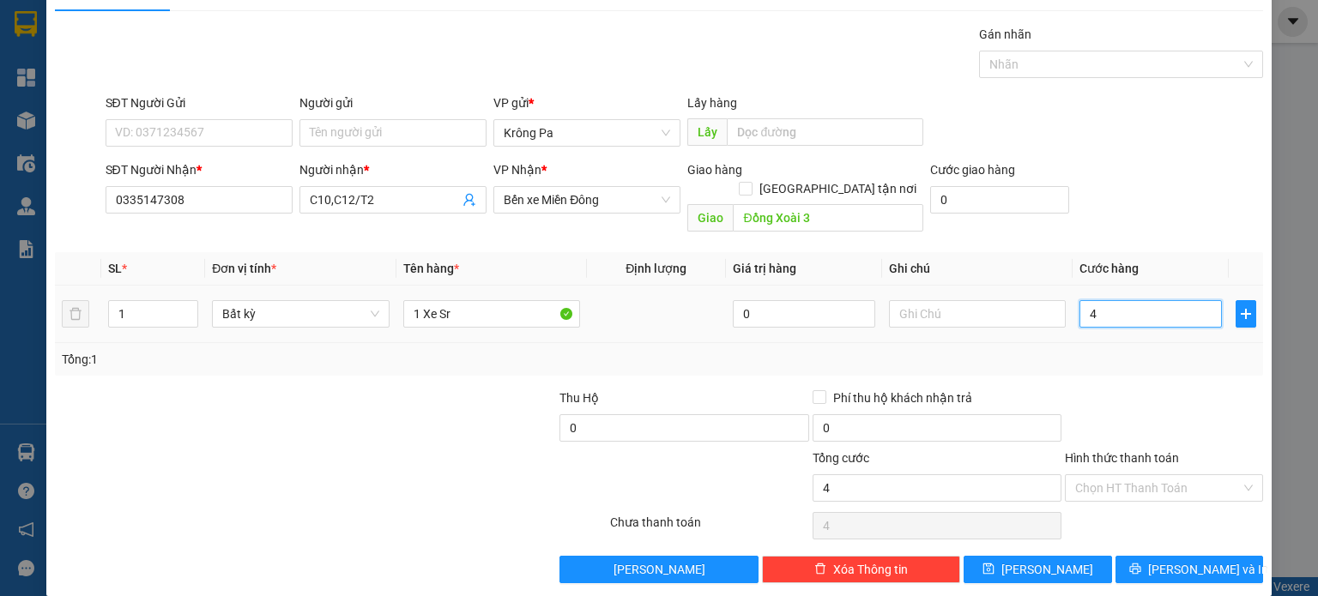
type input "40"
type input "400"
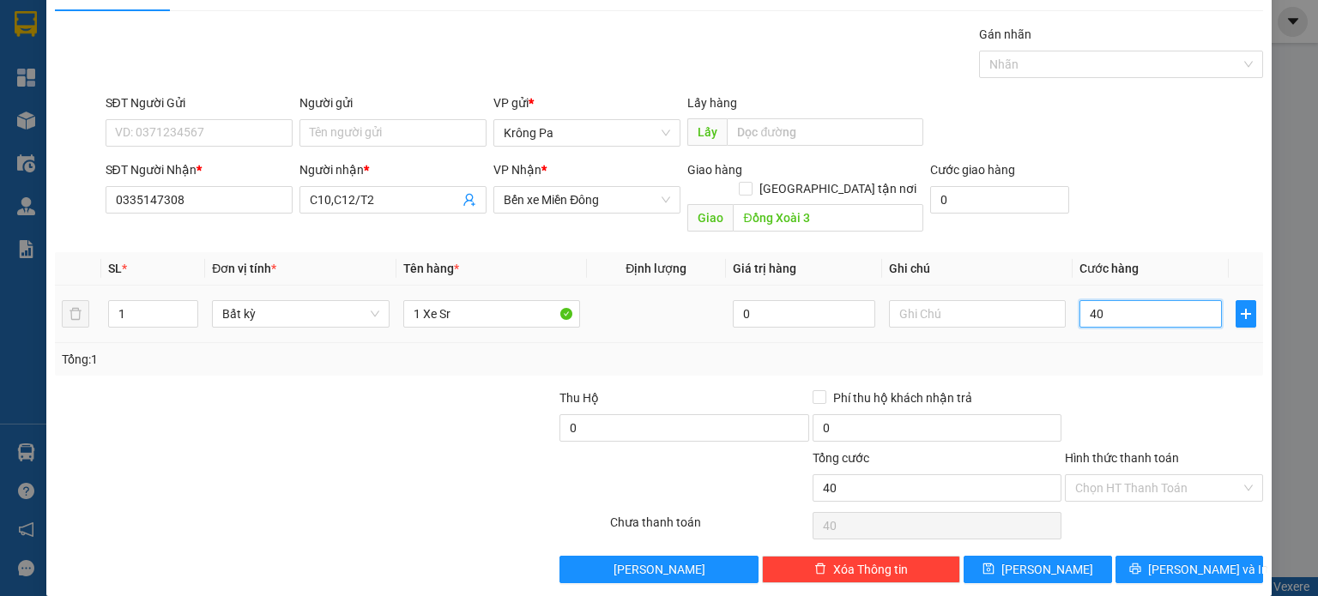
type input "400"
type input "400.000"
click at [951, 306] on input "text" at bounding box center [977, 313] width 177 height 27
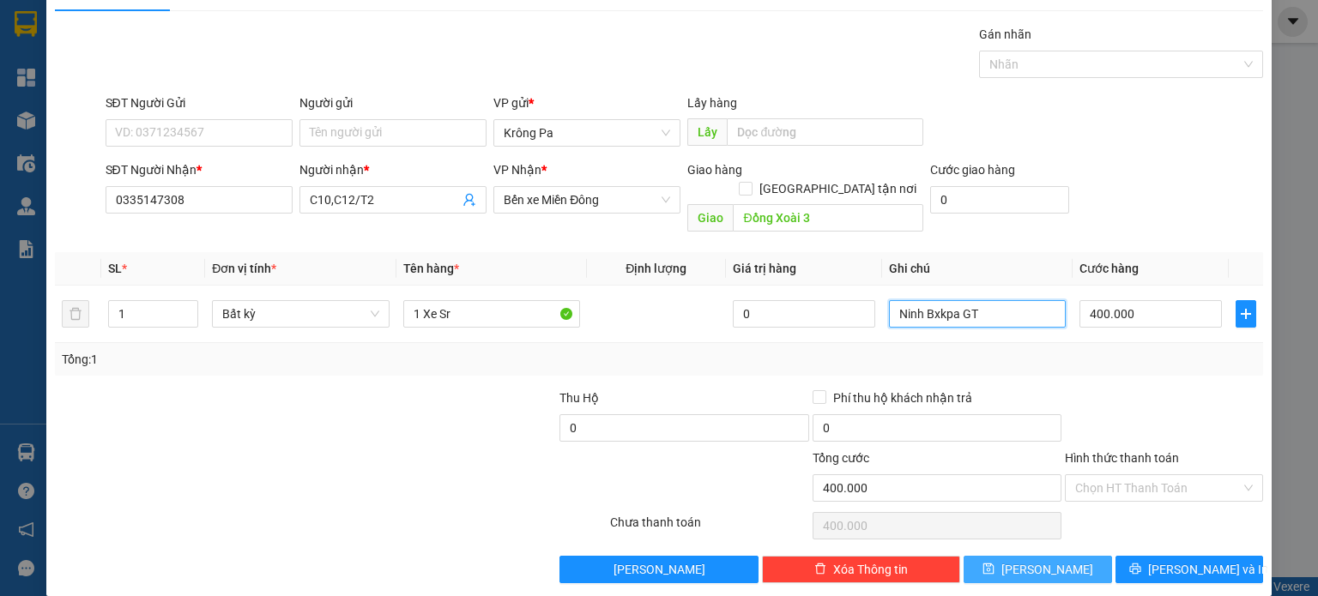
type input "Ninh Bxkpa GT"
click at [1052, 556] on button "Lưu" at bounding box center [1038, 569] width 148 height 27
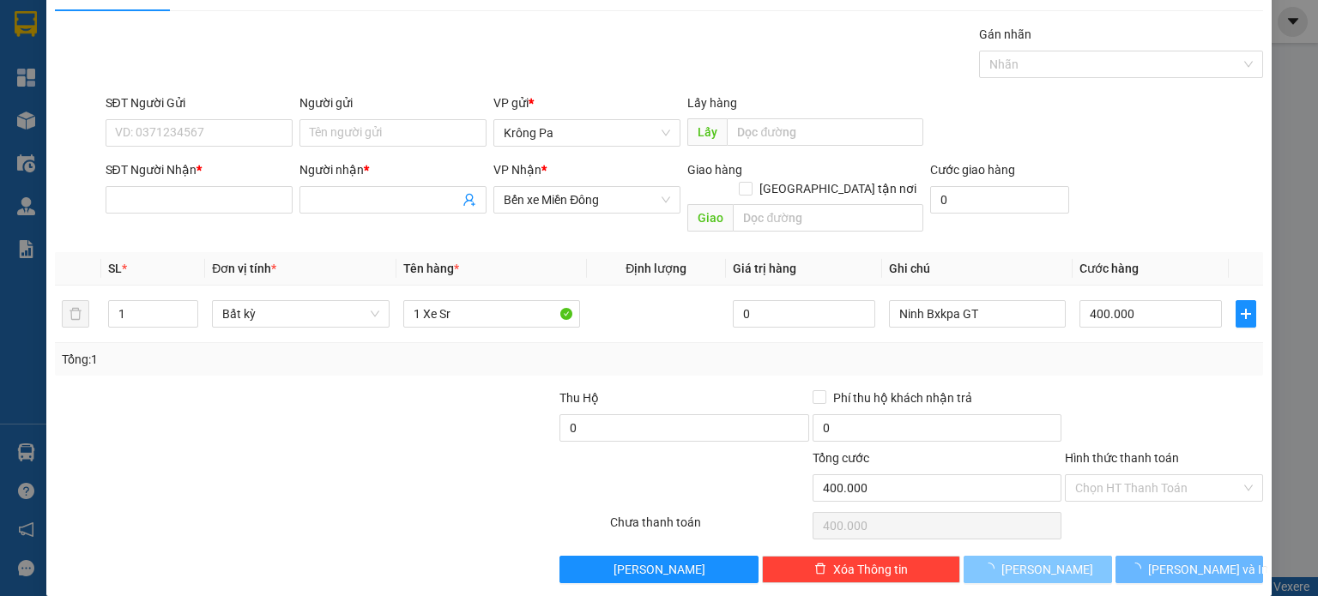
type input "0"
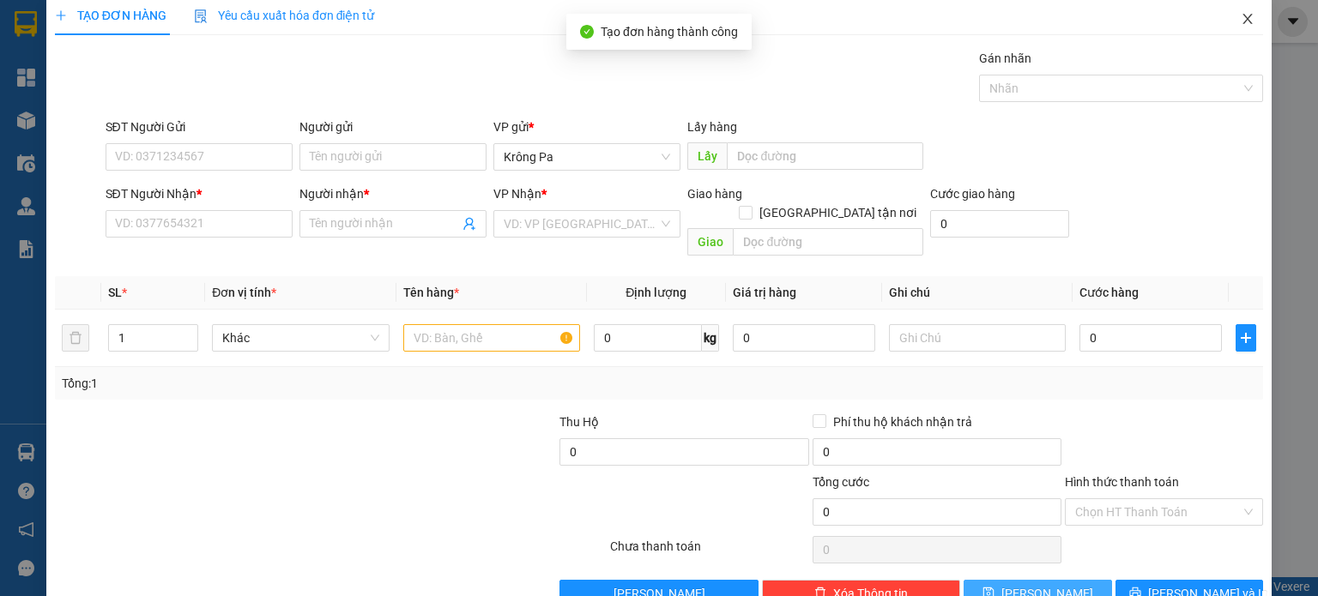
scroll to position [0, 0]
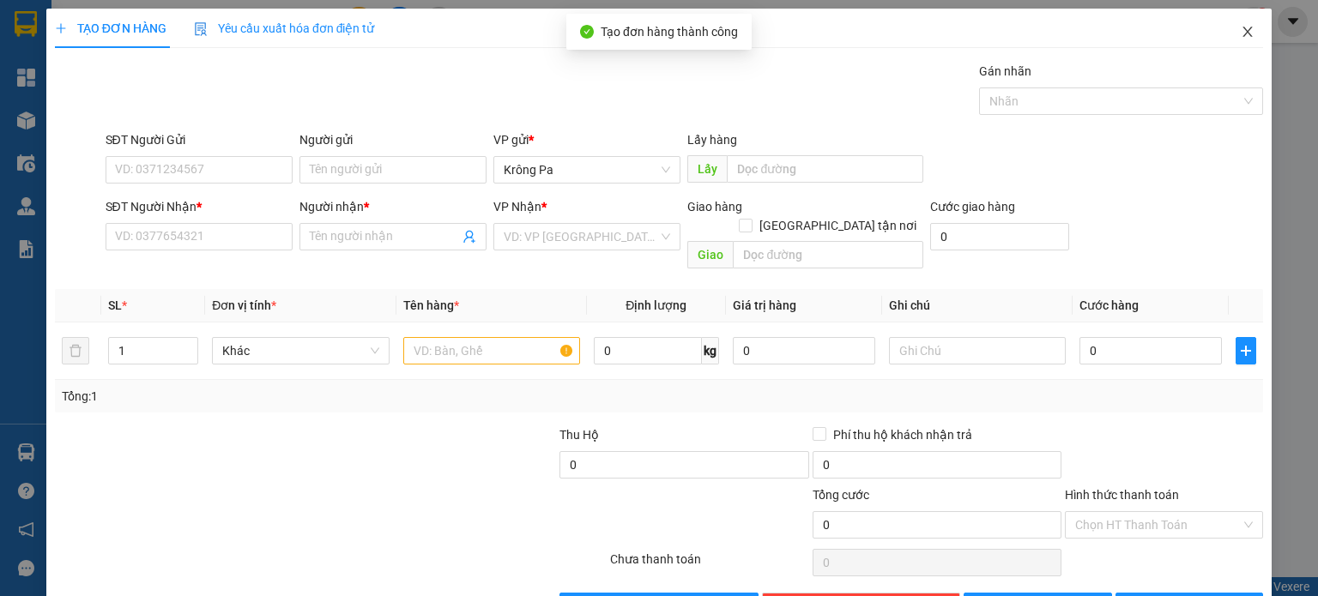
click at [1241, 30] on icon "close" at bounding box center [1248, 32] width 14 height 14
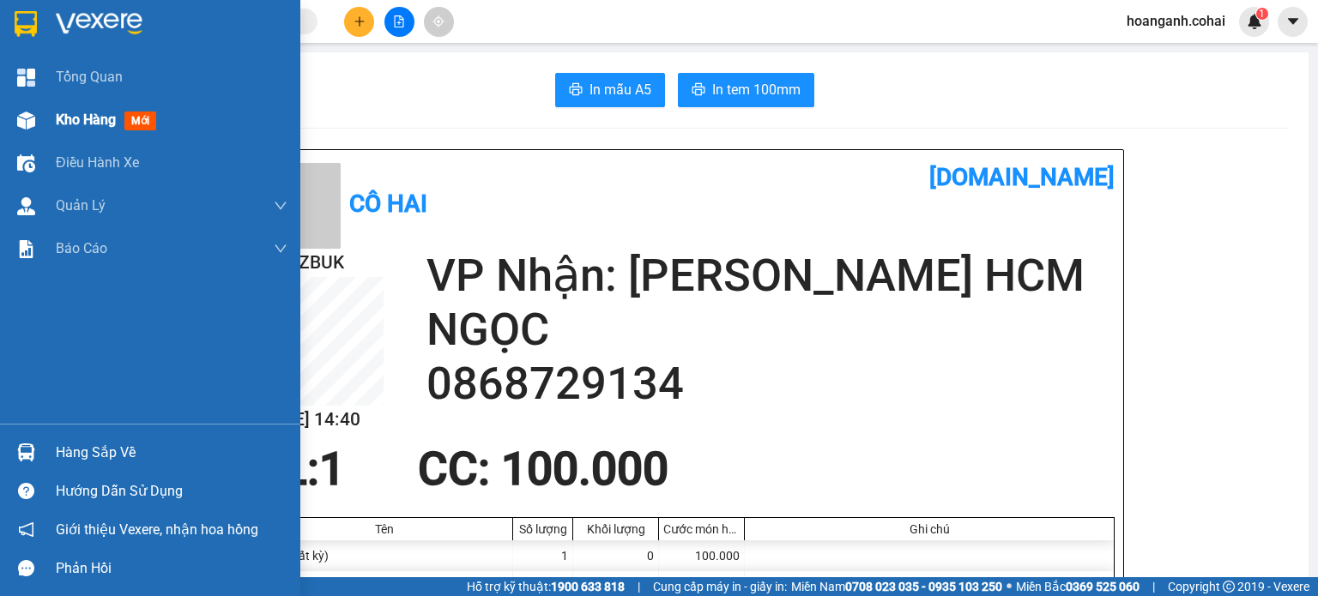
click at [72, 133] on div "Kho hàng mới" at bounding box center [172, 120] width 232 height 43
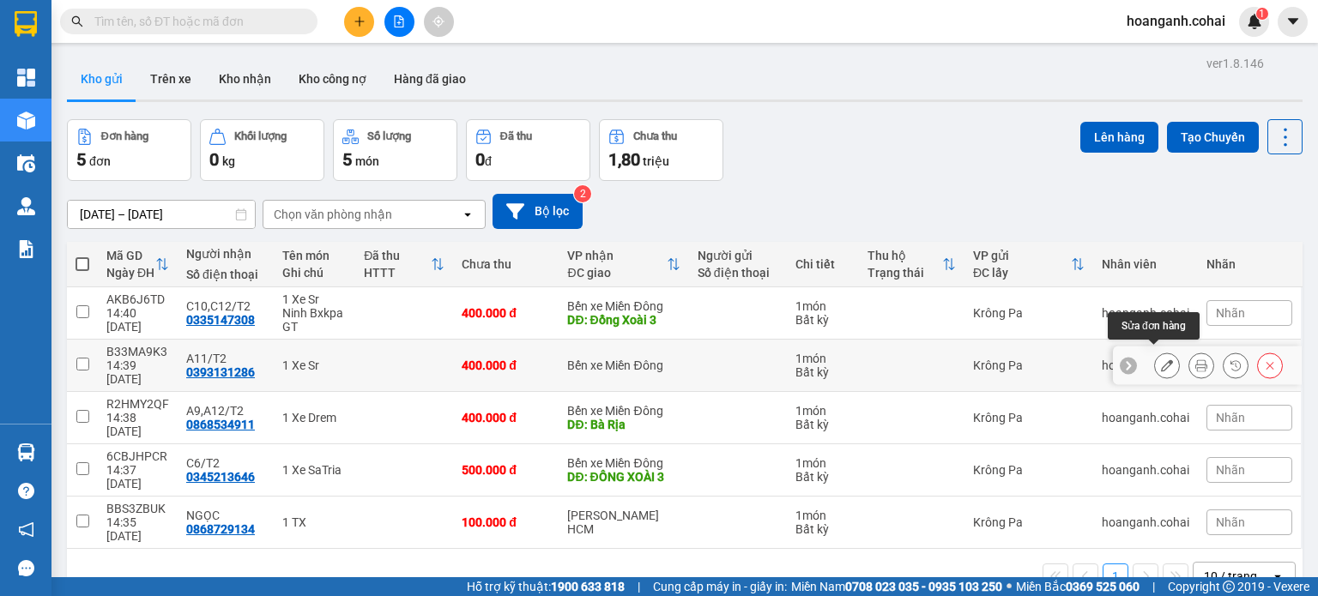
click at [1161, 360] on icon at bounding box center [1167, 366] width 12 height 12
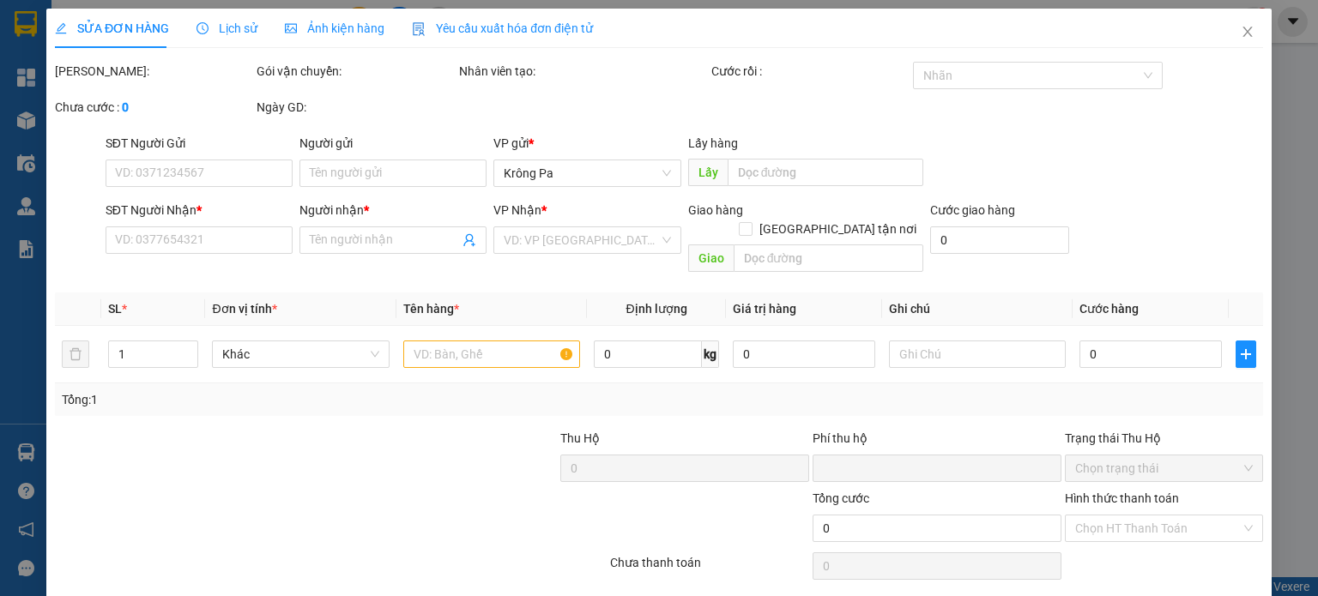
type input "0393131286"
type input "A11/T2"
type input "0"
type input "400.000"
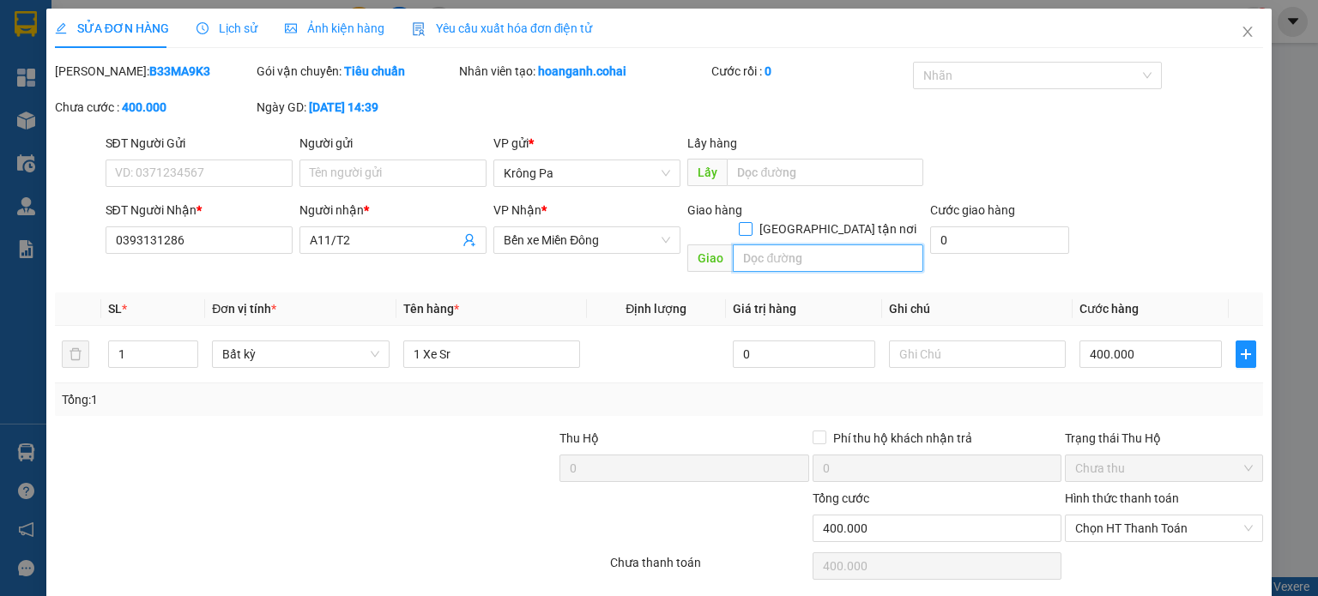
drag, startPoint x: 838, startPoint y: 247, endPoint x: 846, endPoint y: 216, distance: 31.8
click at [838, 245] on input "text" at bounding box center [828, 258] width 191 height 27
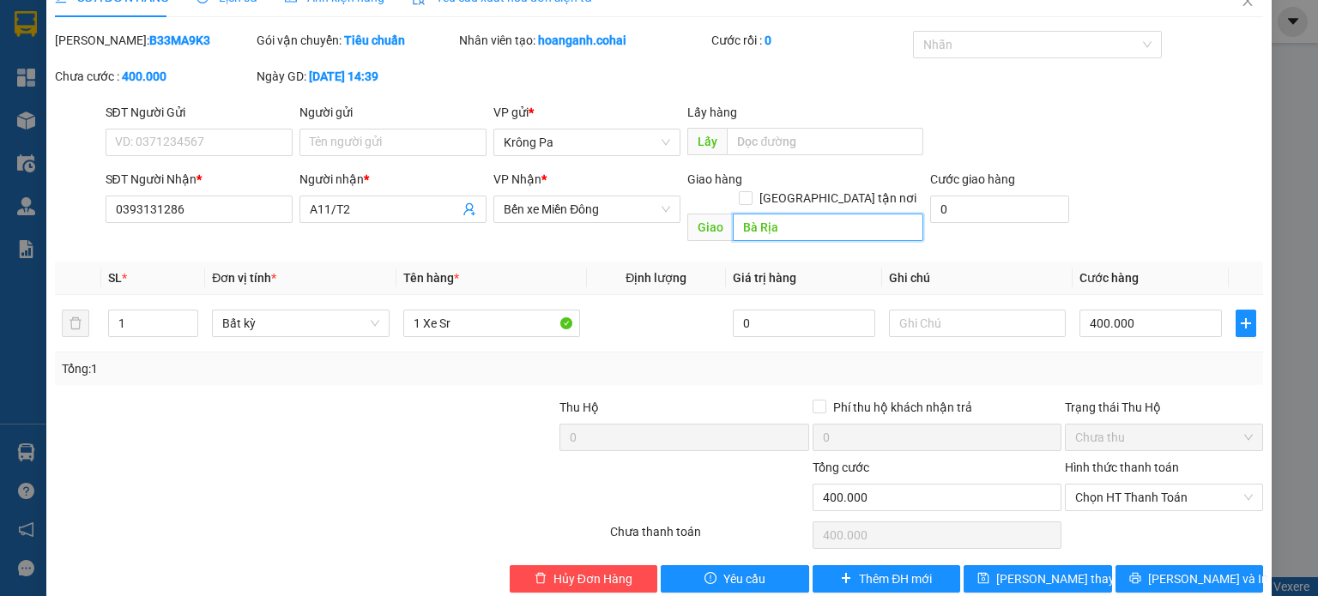
scroll to position [41, 0]
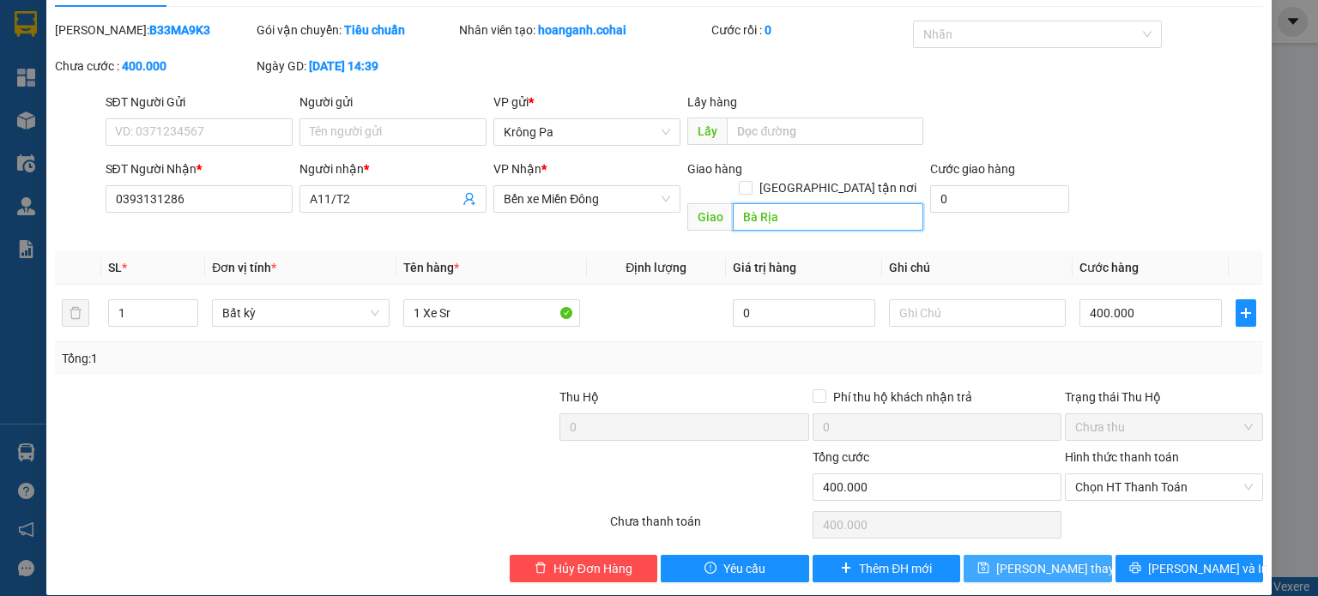
type input "Bà Rịa"
click at [1047, 560] on span "Lưu thay đổi" at bounding box center [1064, 569] width 137 height 19
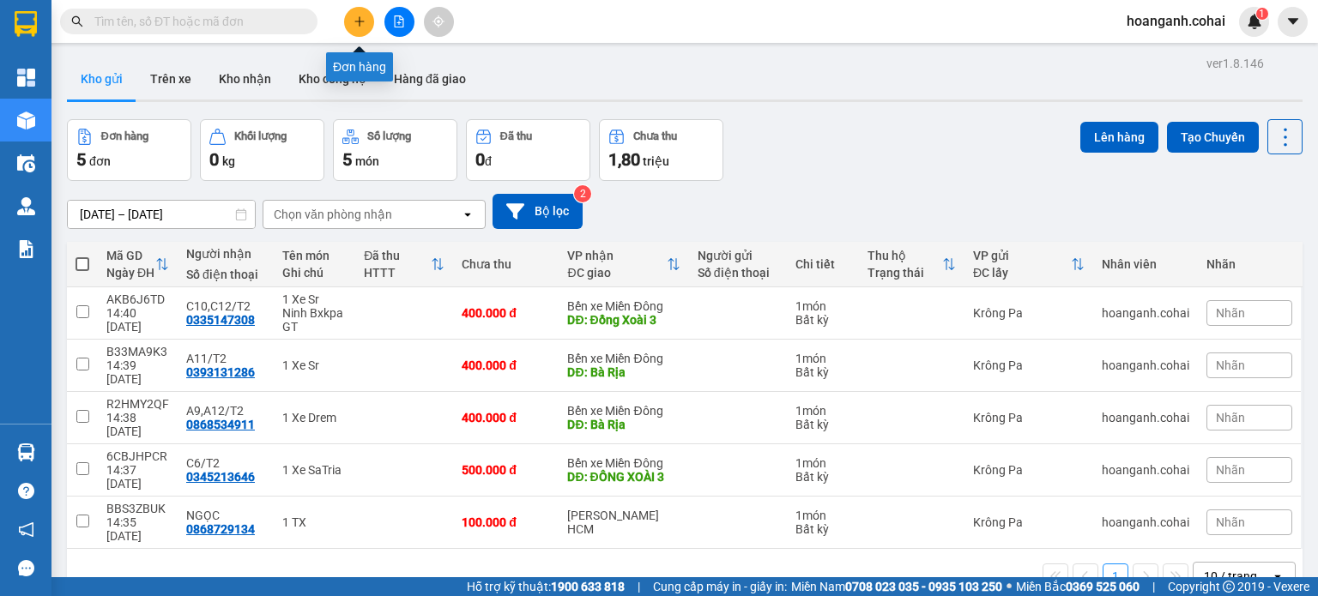
click at [354, 24] on icon "plus" at bounding box center [360, 21] width 12 height 12
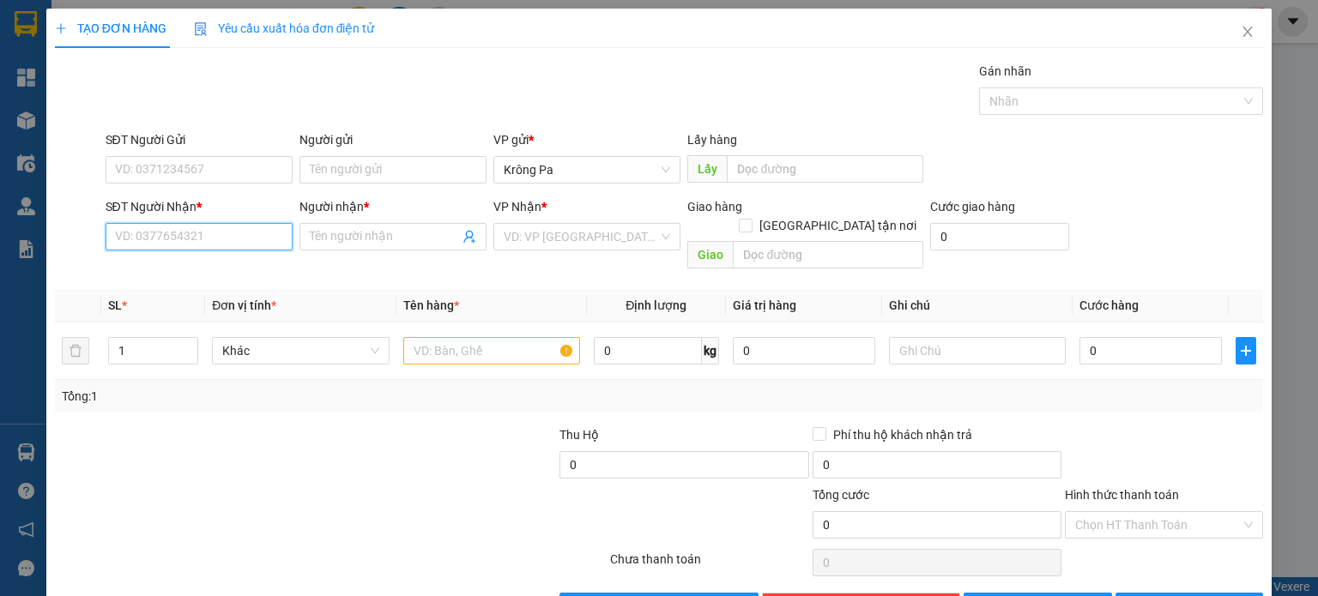
click at [185, 229] on input "SĐT Người Nhận *" at bounding box center [199, 236] width 187 height 27
type input "0965649032"
click at [328, 234] on input "Người nhận *" at bounding box center [384, 236] width 149 height 19
type input "C5,B5/T2"
click at [632, 227] on input "search" at bounding box center [581, 237] width 154 height 26
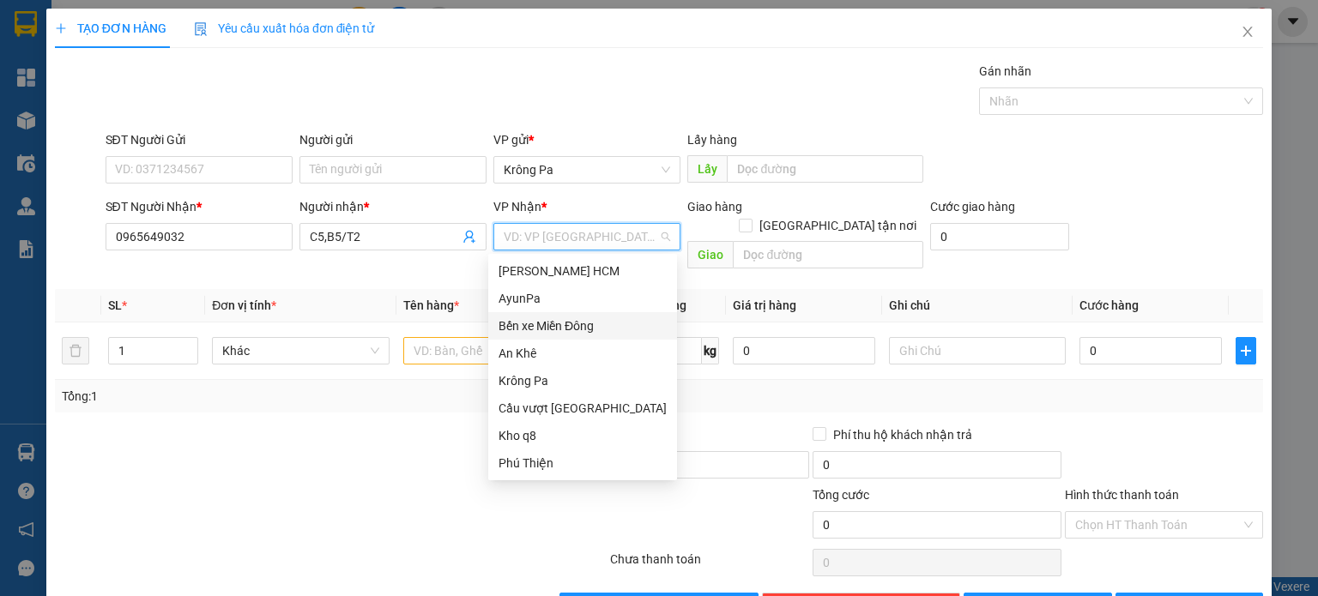
click at [608, 329] on div "Bến xe Miền Đông" at bounding box center [583, 326] width 168 height 19
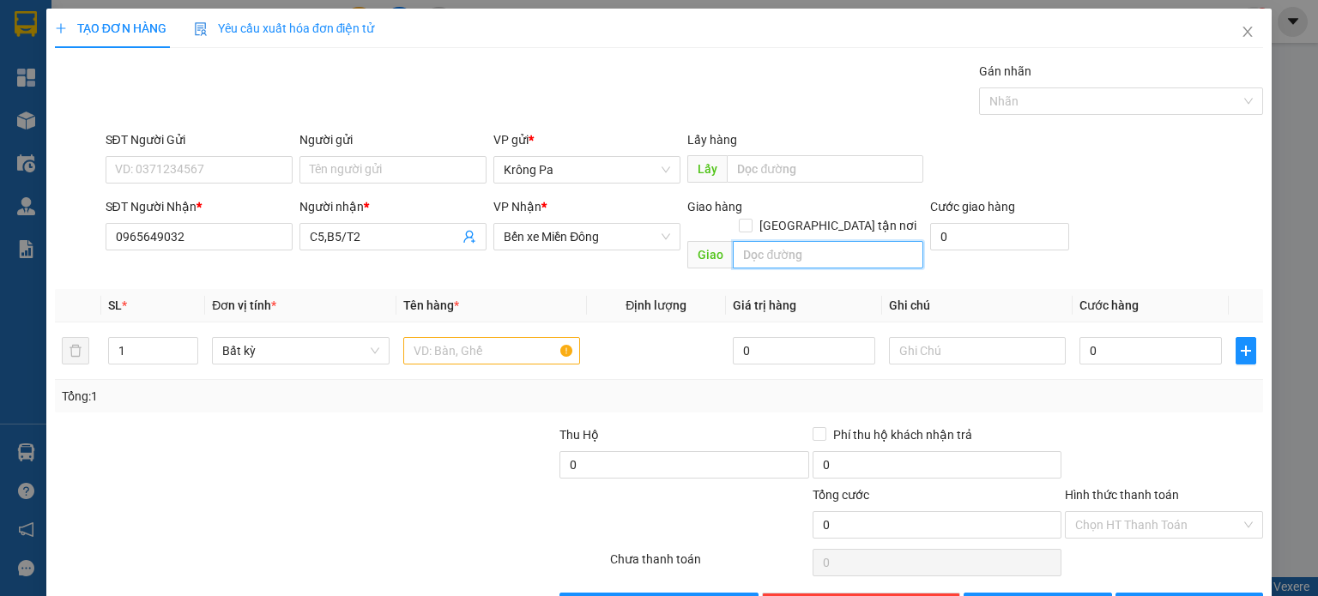
click at [794, 241] on input "text" at bounding box center [828, 254] width 191 height 27
type input "CXANG SỐ 10"
click at [506, 337] on input "text" at bounding box center [491, 350] width 177 height 27
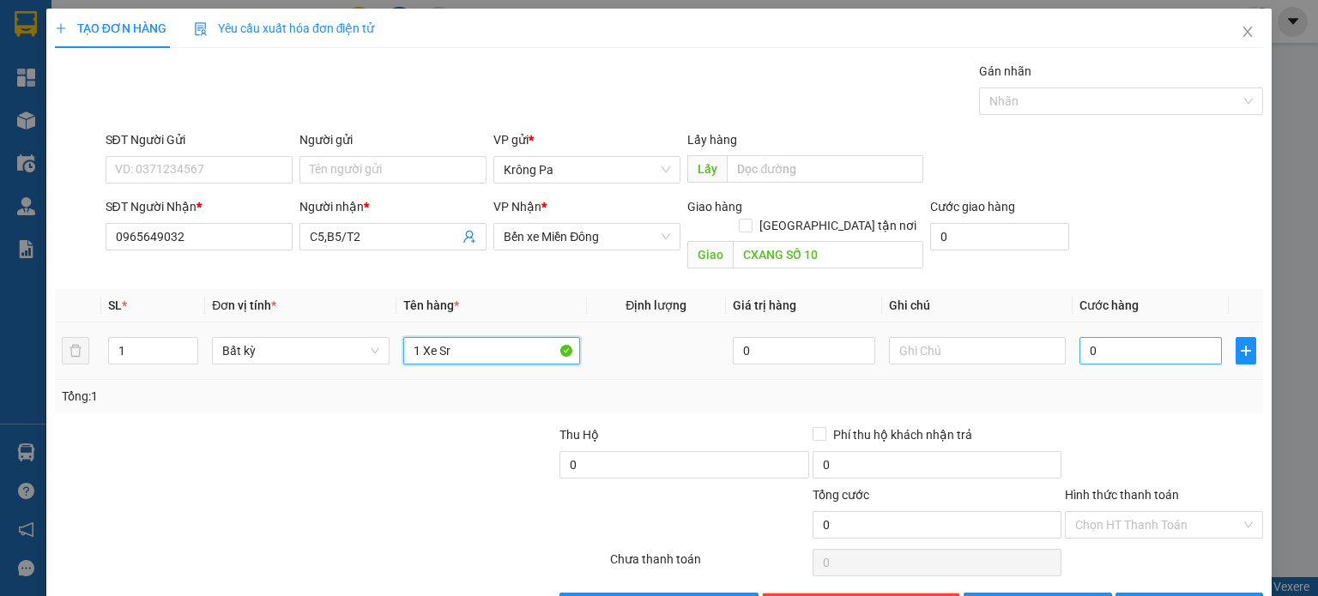
type input "1 Xe Sr"
click at [1182, 337] on input "0" at bounding box center [1151, 350] width 142 height 27
type input "4"
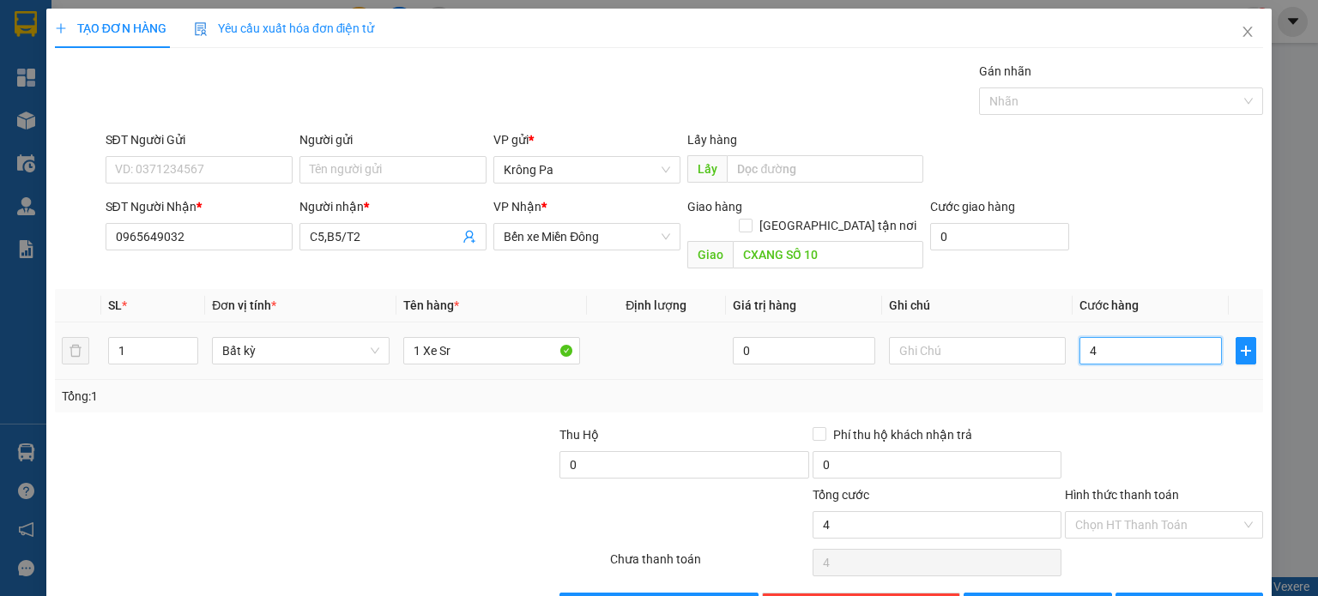
type input "40"
type input "400"
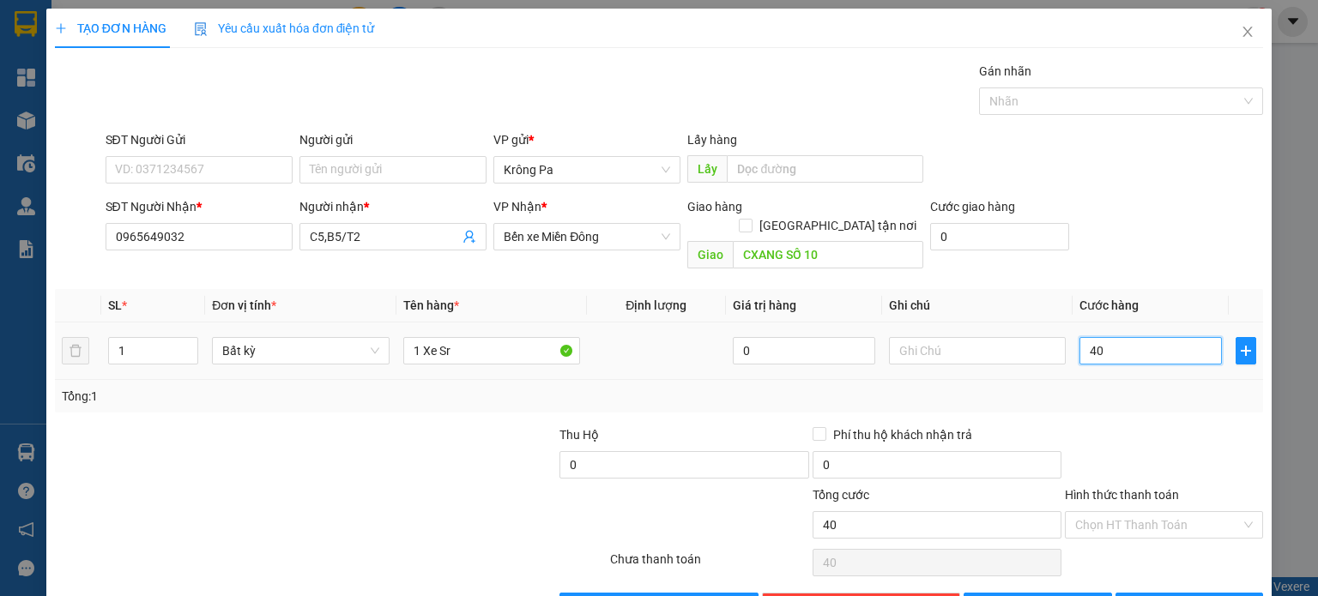
type input "400"
type input "400.000"
click at [1033, 596] on span "Lưu" at bounding box center [1047, 606] width 92 height 19
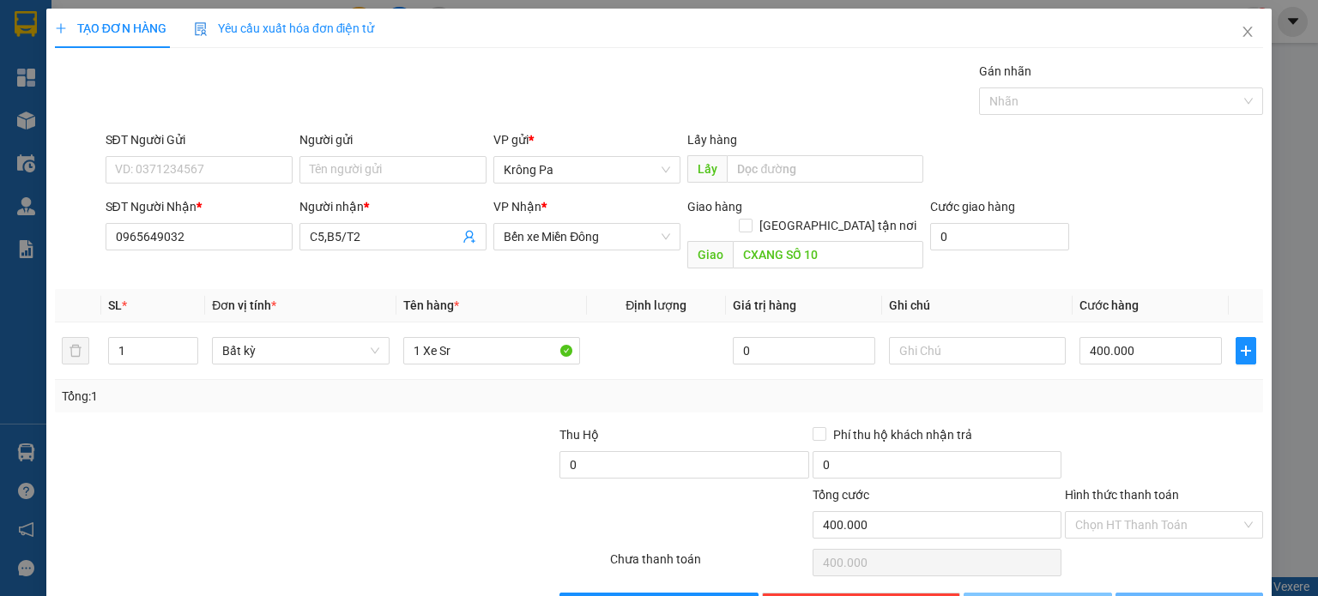
type input "0"
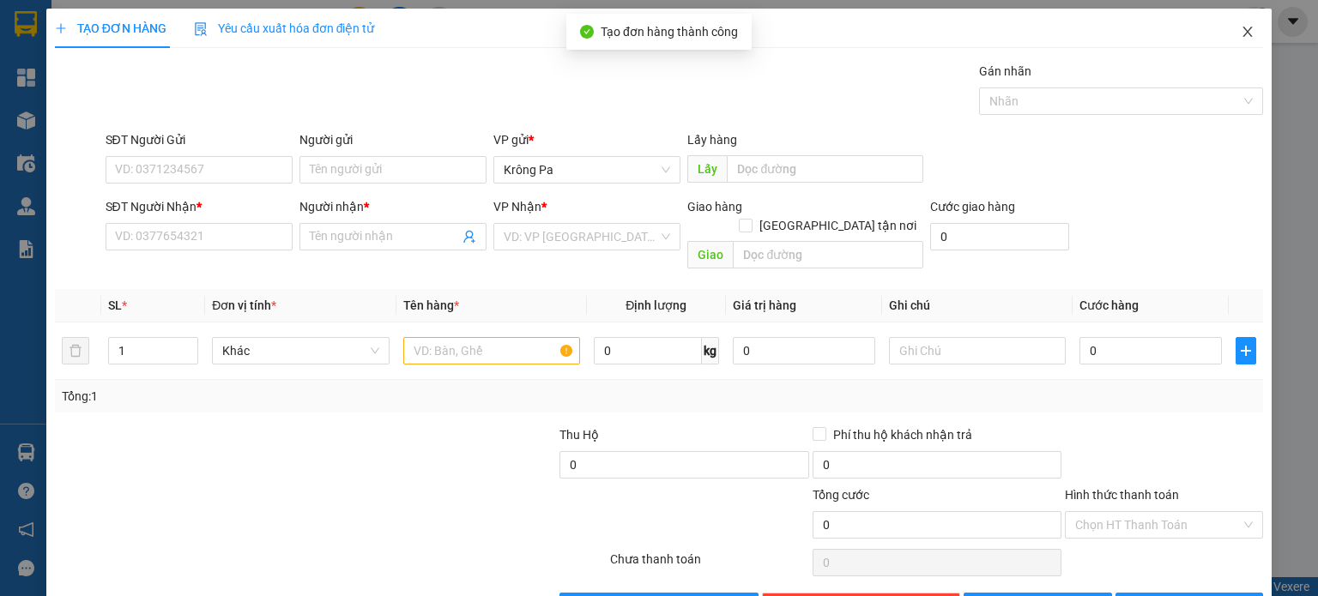
click at [1227, 33] on span "Close" at bounding box center [1248, 33] width 48 height 48
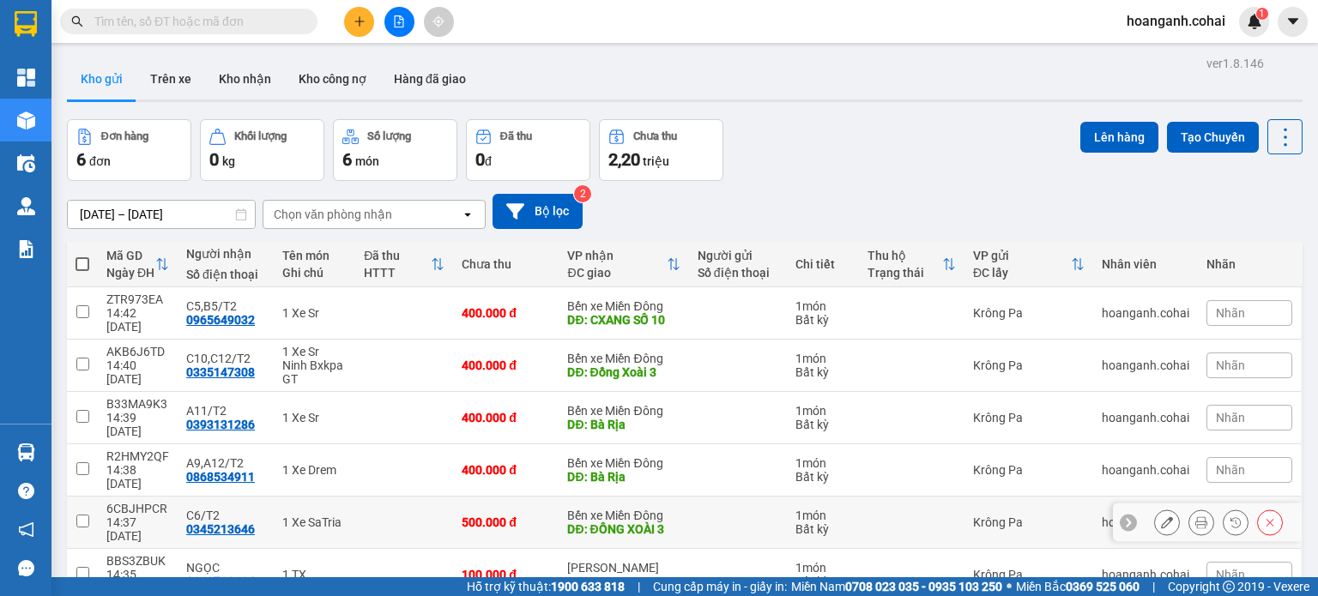
click at [84, 515] on input "checkbox" at bounding box center [82, 521] width 13 height 13
checkbox input "true"
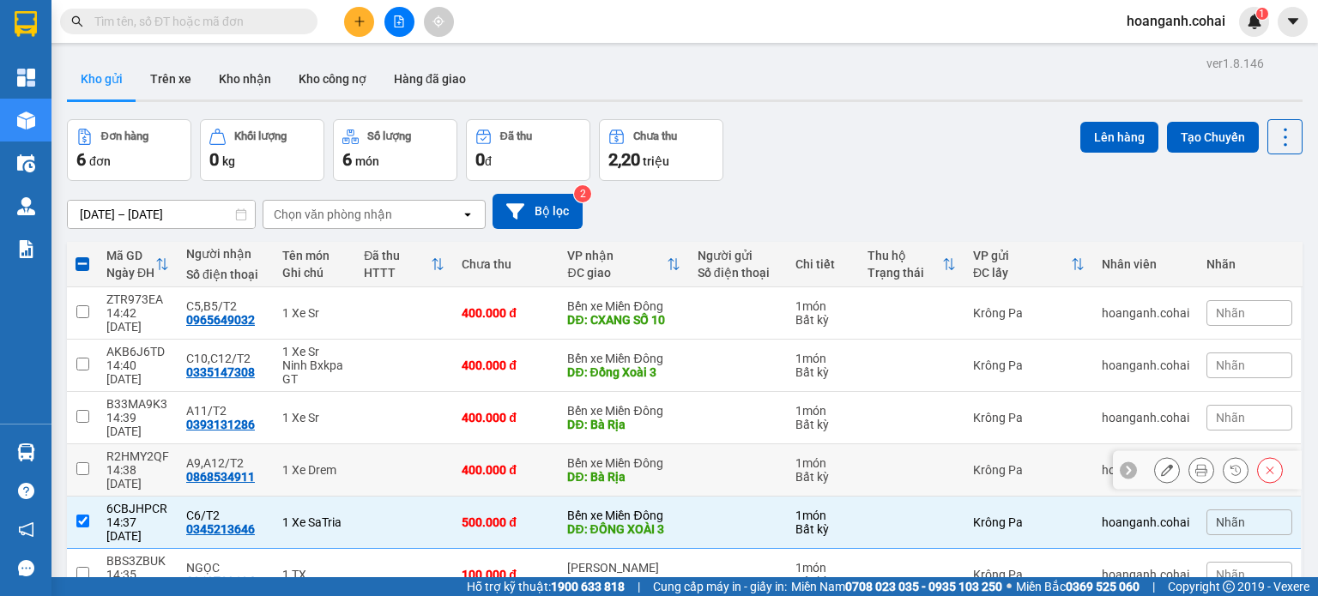
click at [86, 463] on input "checkbox" at bounding box center [82, 469] width 13 height 13
checkbox input "true"
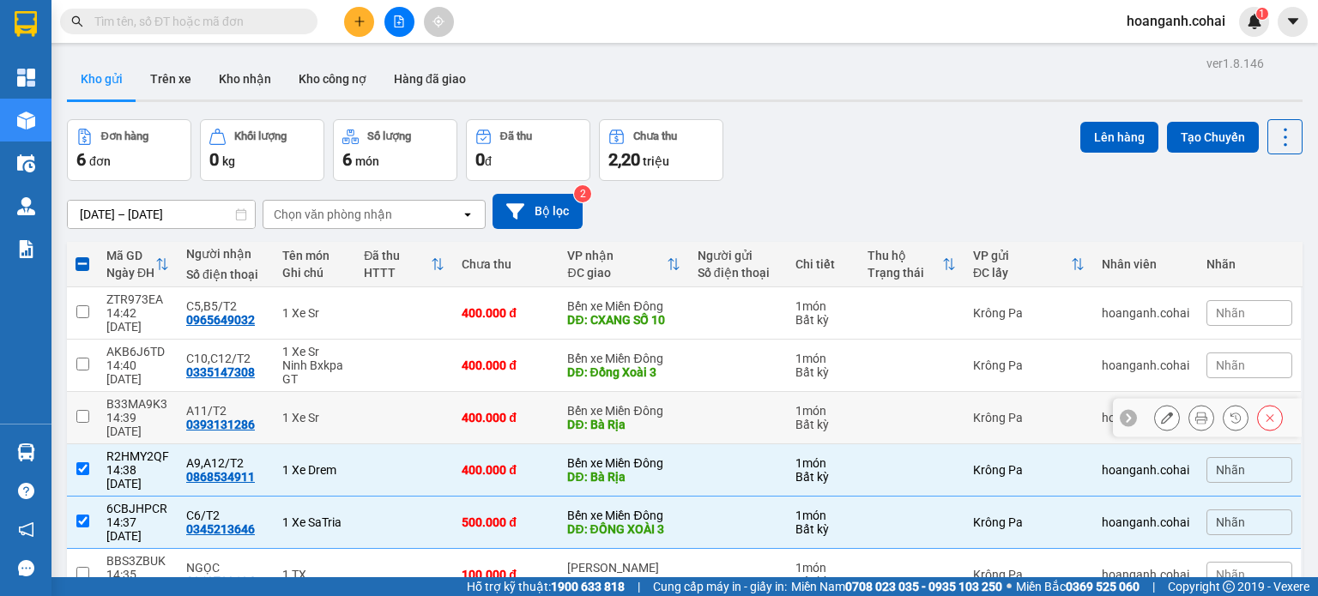
click at [80, 410] on input "checkbox" at bounding box center [82, 416] width 13 height 13
checkbox input "true"
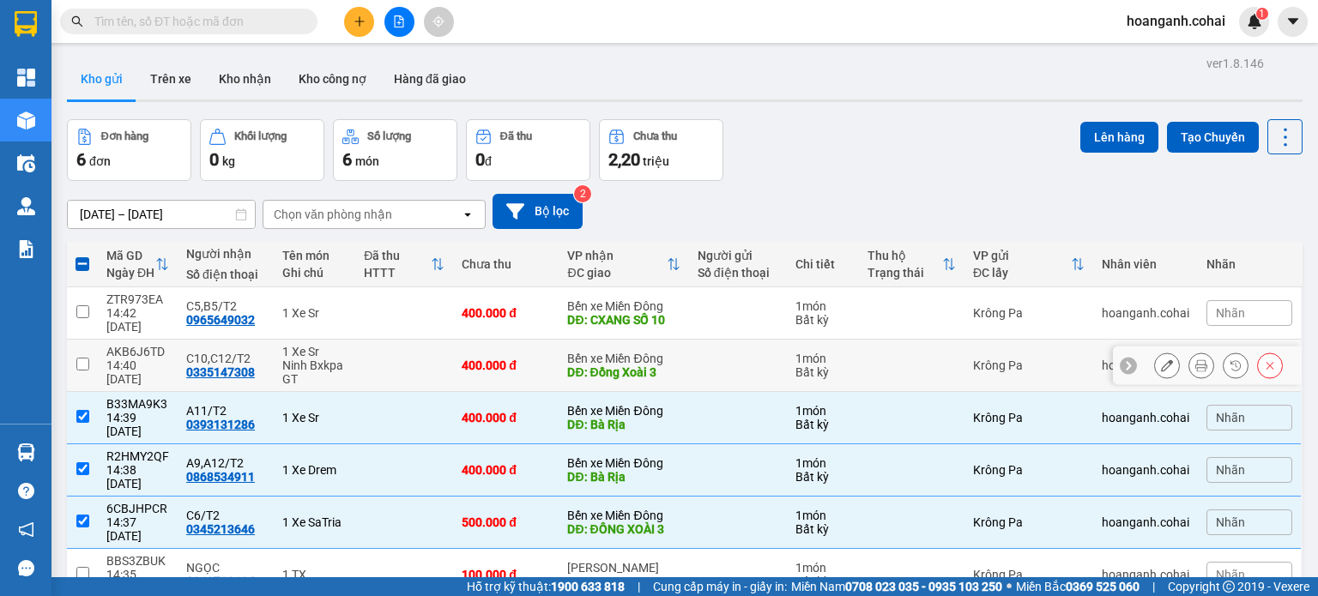
click at [86, 358] on input "checkbox" at bounding box center [82, 364] width 13 height 13
checkbox input "true"
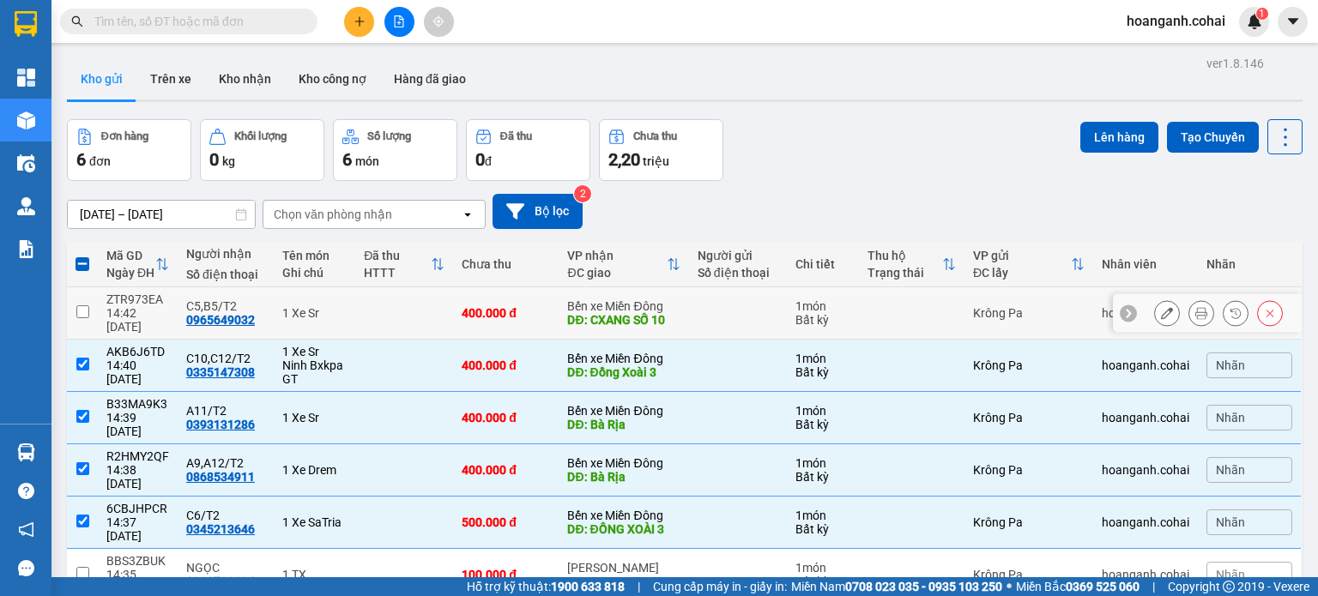
click at [84, 306] on input "checkbox" at bounding box center [82, 312] width 13 height 13
checkbox input "true"
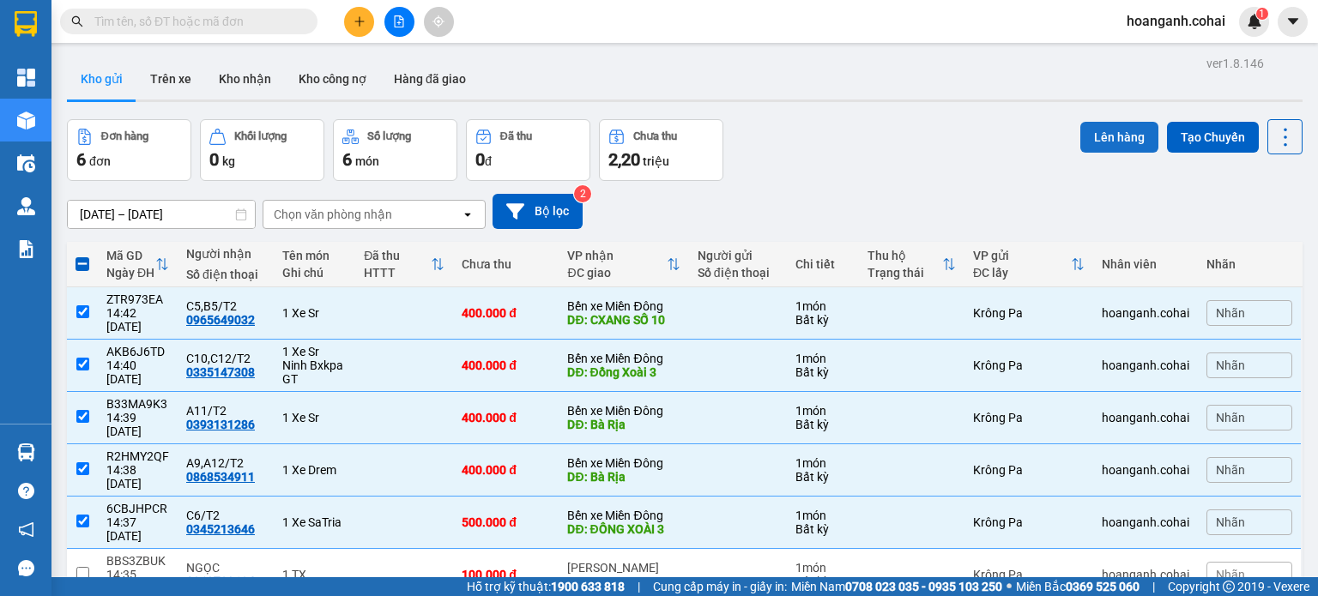
click at [1116, 133] on button "Lên hàng" at bounding box center [1119, 137] width 78 height 31
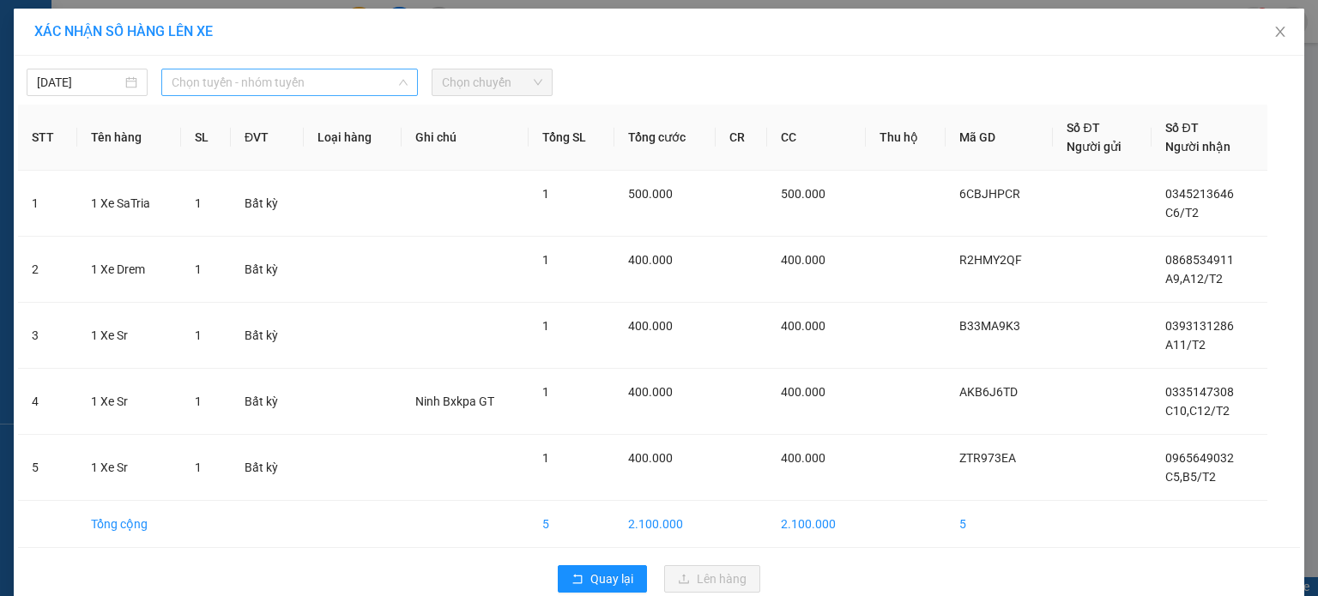
click at [320, 78] on span "Chọn tuyến - nhóm tuyến" at bounding box center [290, 83] width 236 height 26
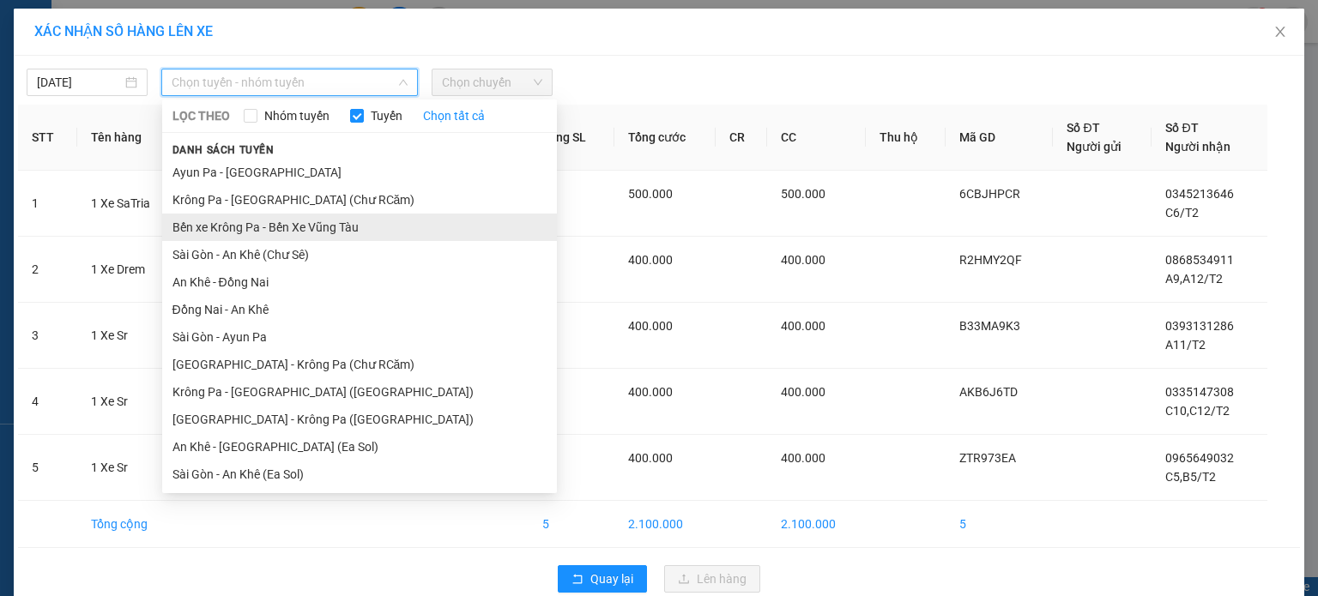
click at [341, 222] on li "Bến xe Krông Pa - Bến Xe Vũng Tàu" at bounding box center [359, 227] width 395 height 27
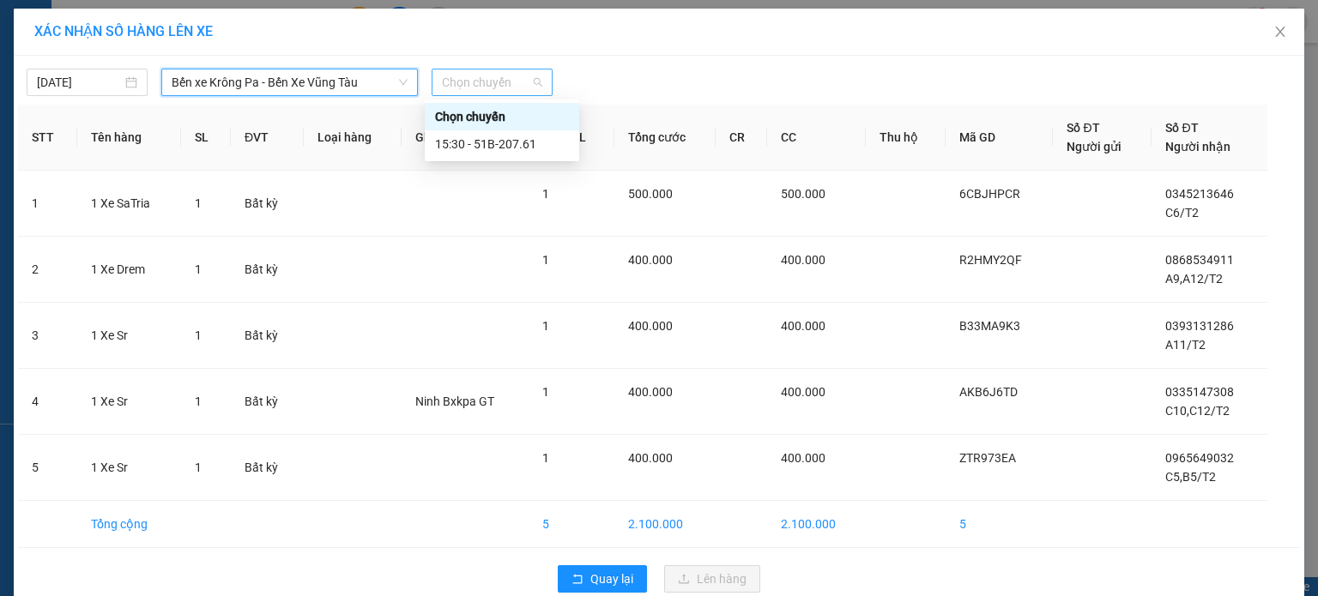
click at [529, 85] on span "Chọn chuyến" at bounding box center [492, 83] width 100 height 26
click at [523, 146] on div "15:30 - 51B-207.61" at bounding box center [502, 144] width 134 height 19
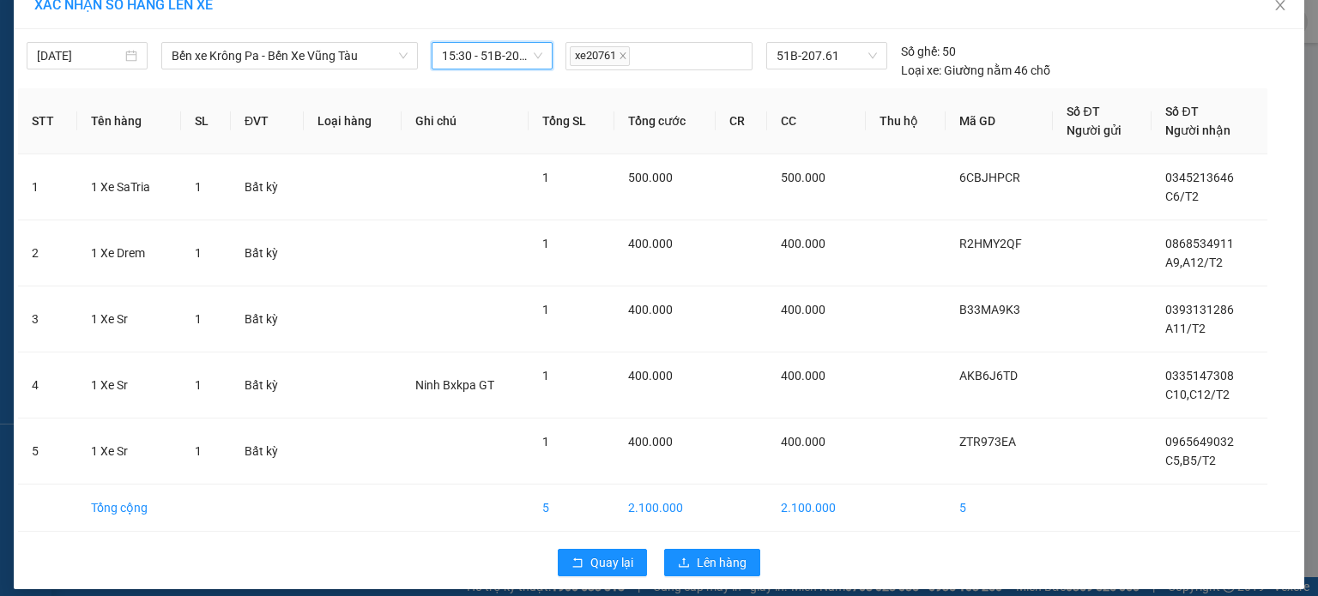
scroll to position [39, 0]
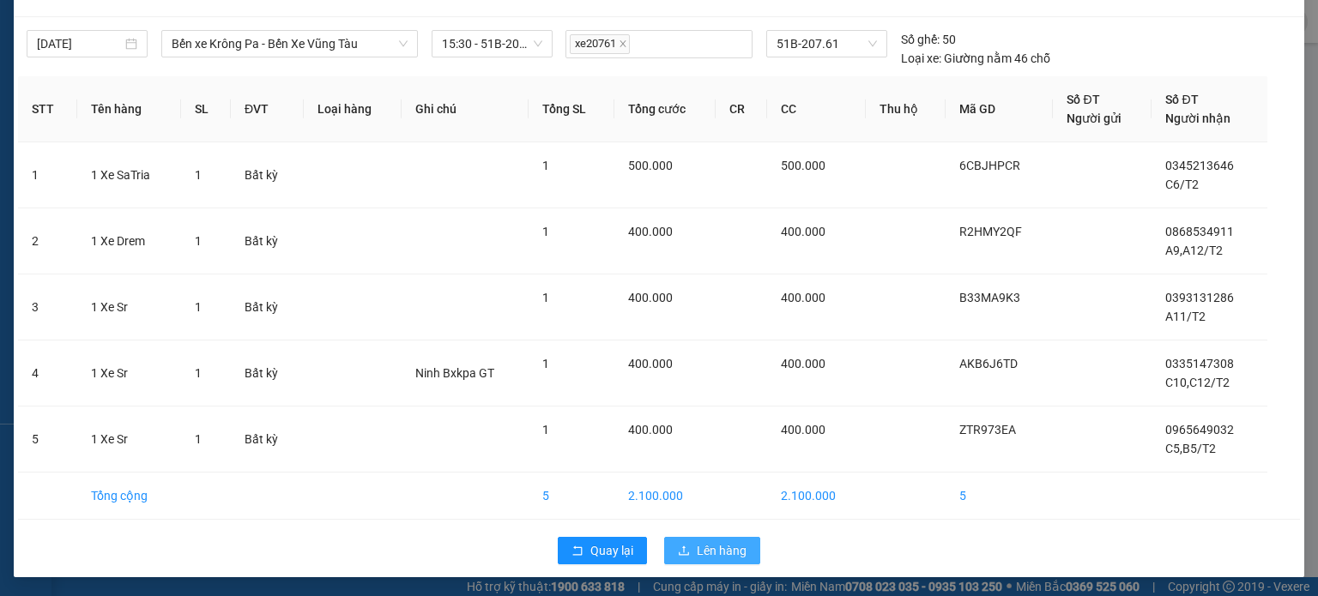
click at [706, 552] on span "Lên hàng" at bounding box center [722, 551] width 50 height 19
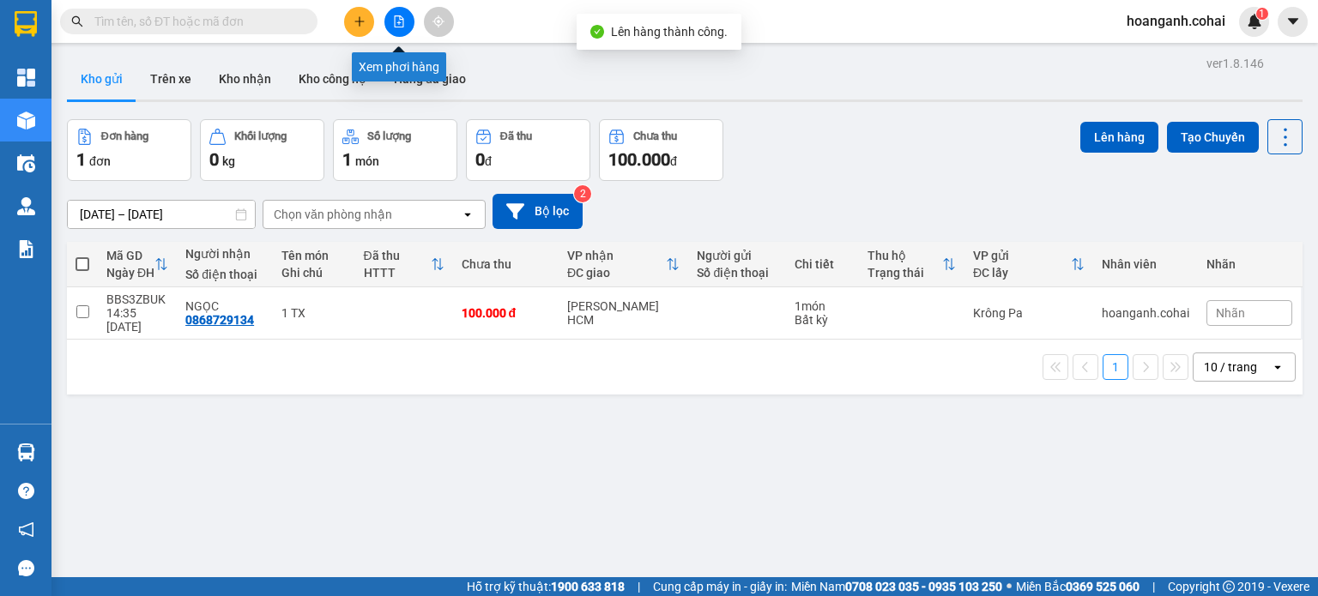
click at [408, 27] on button at bounding box center [399, 22] width 30 height 30
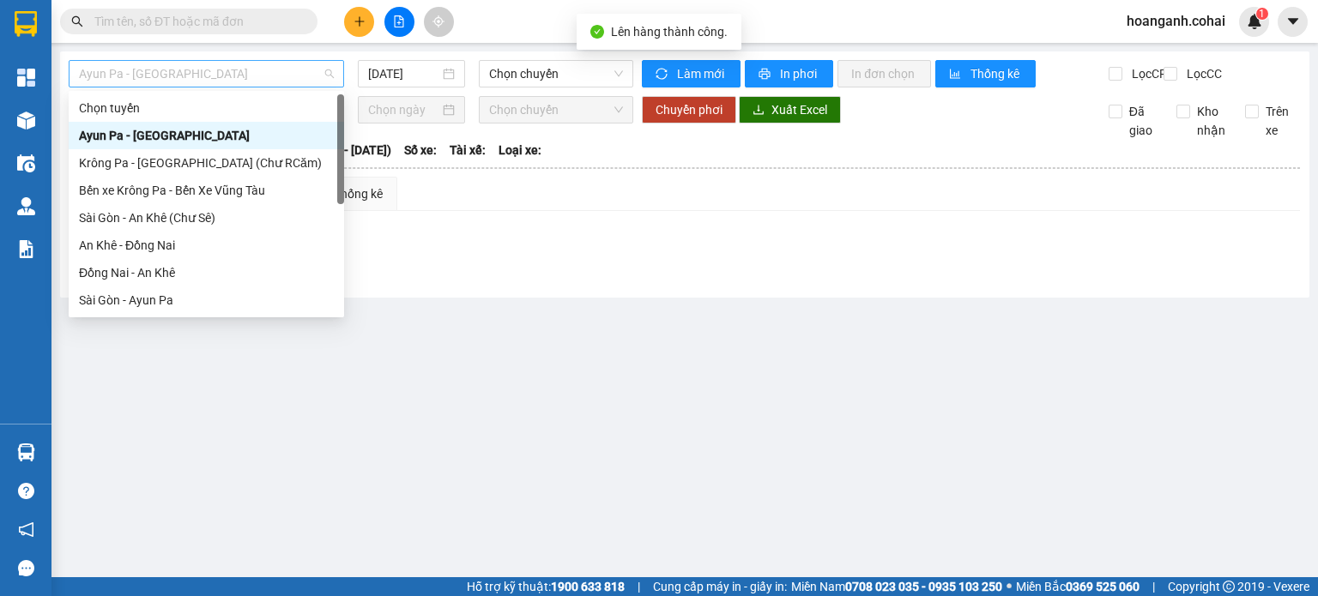
click at [319, 72] on span "Ayun Pa - Sài Gòn" at bounding box center [206, 74] width 255 height 26
click at [272, 188] on div "Bến xe Krông Pa - Bến Xe Vũng Tàu" at bounding box center [206, 190] width 255 height 19
type input "13/10/2025"
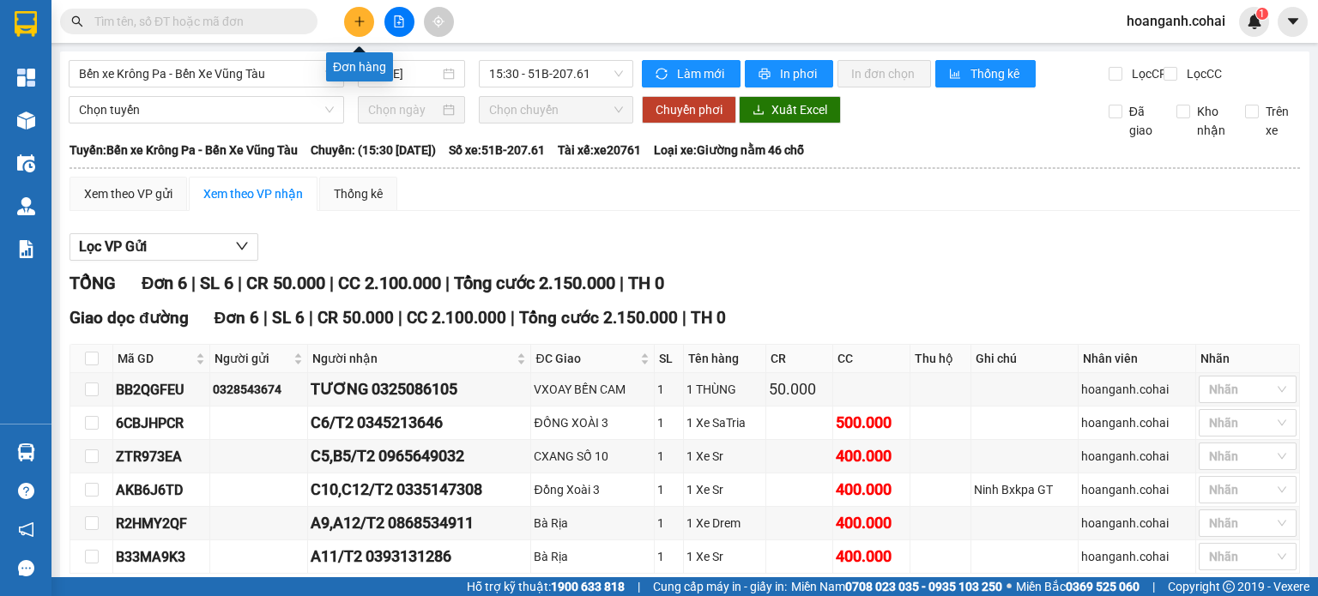
click at [360, 21] on icon "plus" at bounding box center [358, 21] width 9 height 1
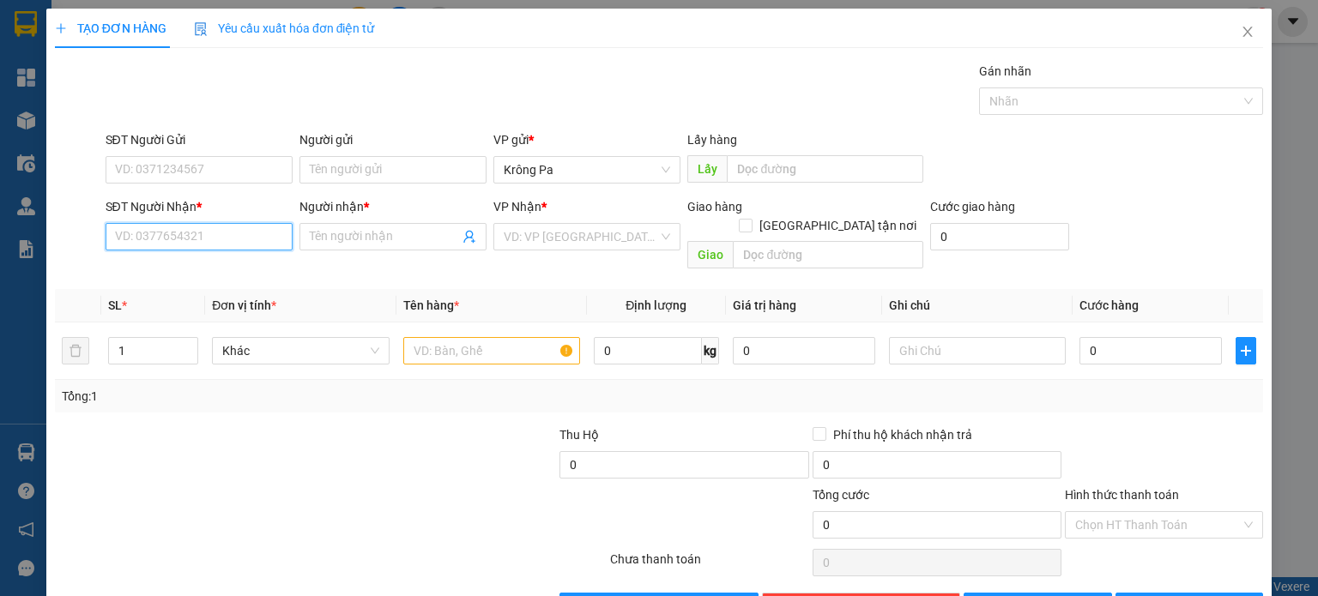
click at [229, 225] on input "SĐT Người Nhận *" at bounding box center [199, 236] width 187 height 27
type input "0908004972"
click at [421, 236] on input "Người nhận *" at bounding box center [384, 236] width 149 height 19
type input "p"
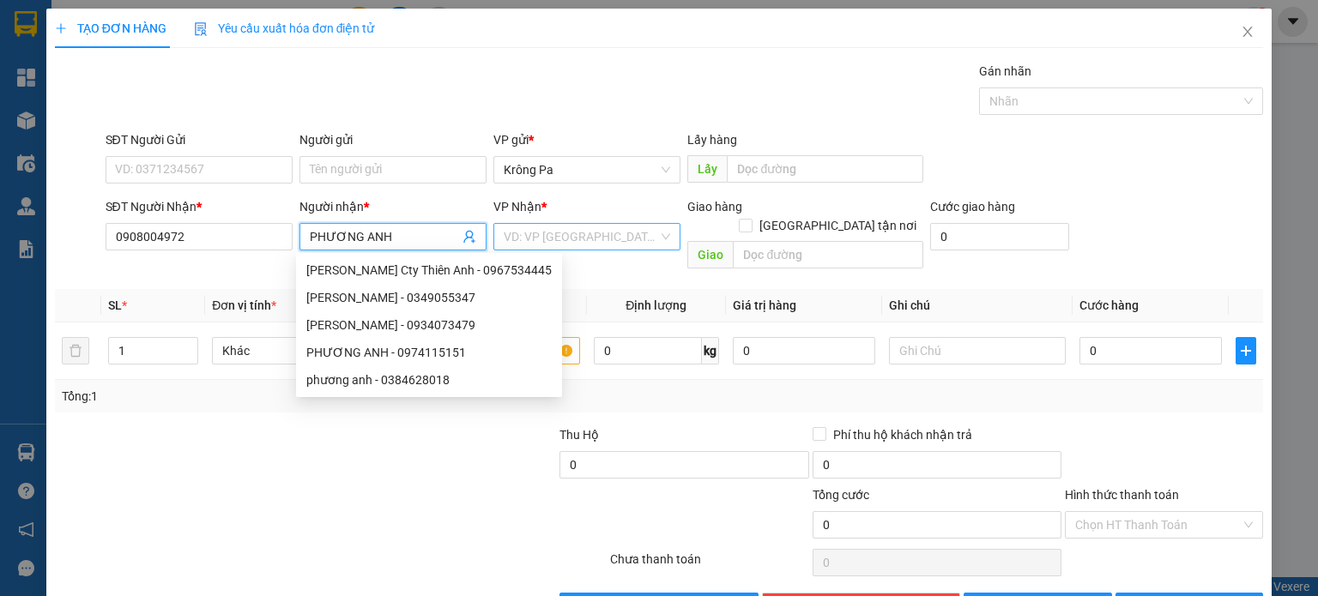
type input "PHƯƠNG ANH"
click at [608, 242] on input "search" at bounding box center [581, 237] width 154 height 26
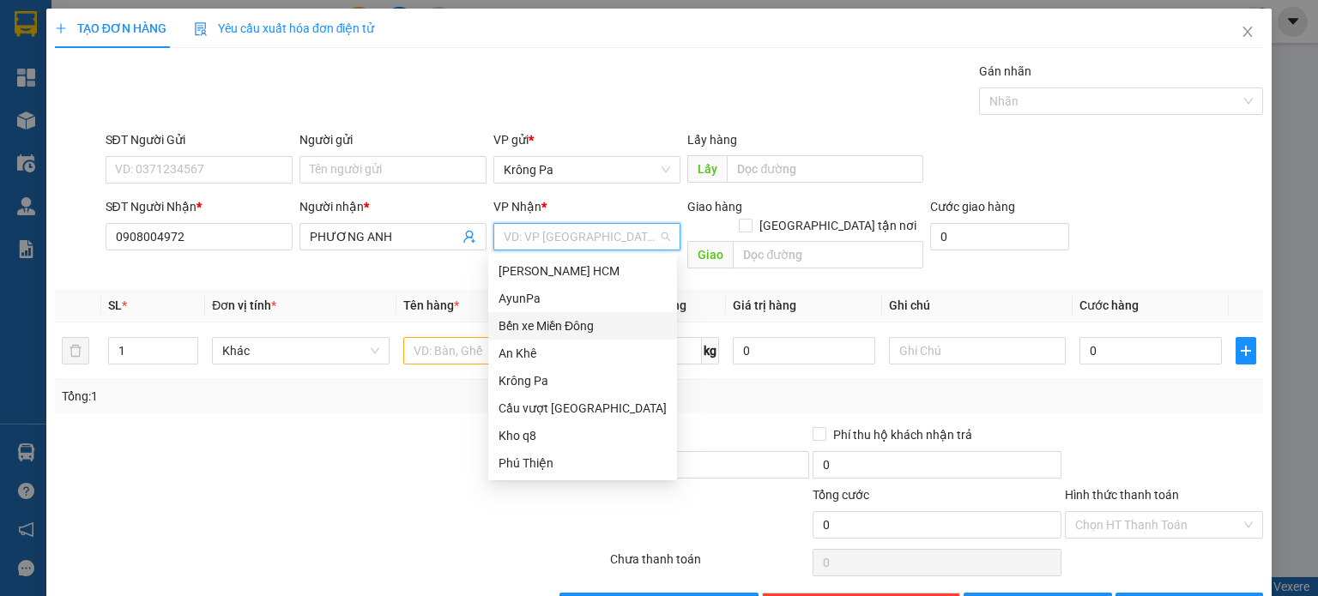
click at [604, 332] on div "Bến xe Miền Đông" at bounding box center [583, 326] width 168 height 19
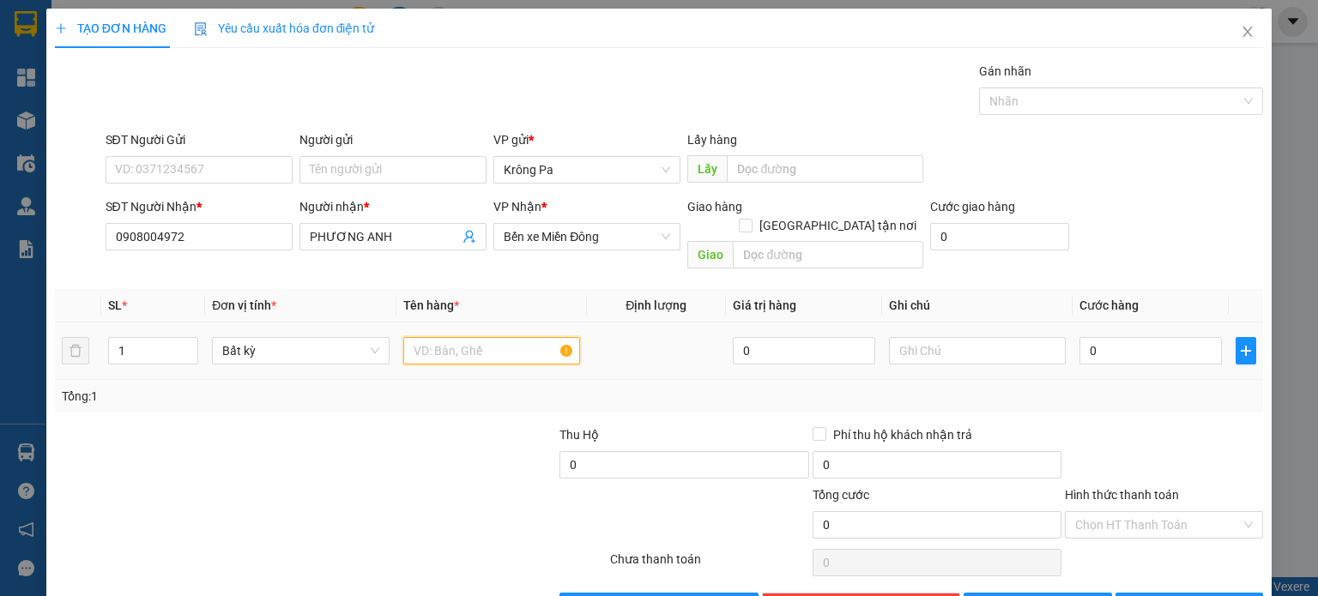
click at [478, 338] on input "text" at bounding box center [491, 350] width 177 height 27
type input "1 TX"
click at [1143, 337] on input "0" at bounding box center [1151, 350] width 142 height 27
type input "5"
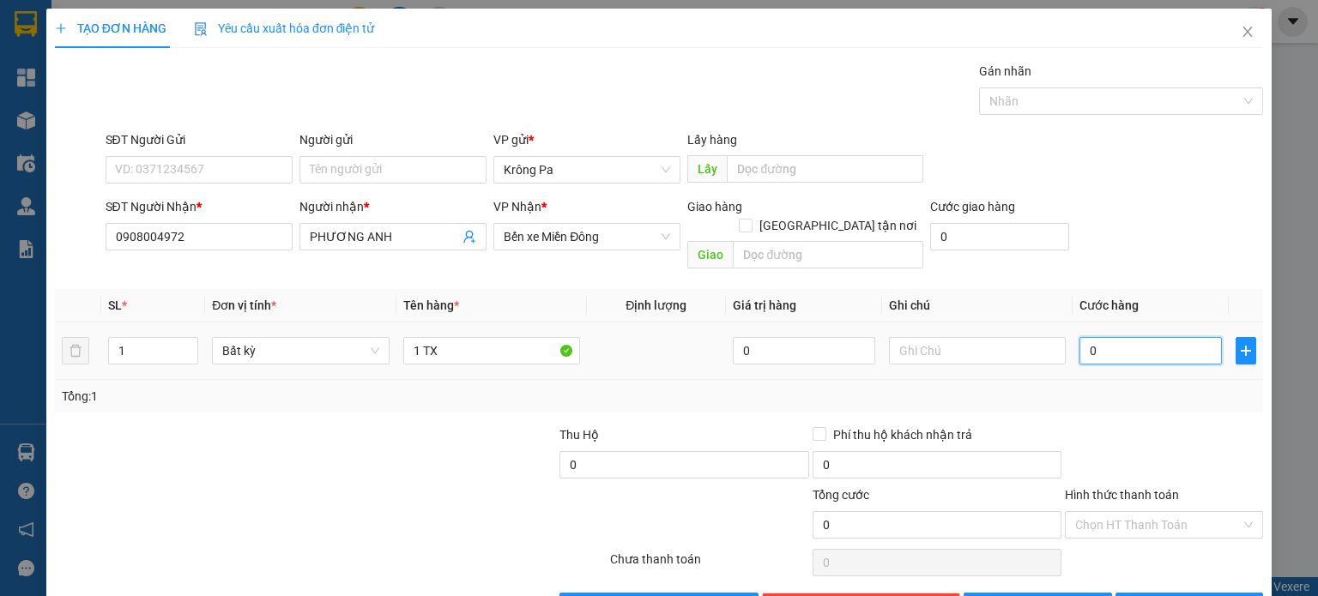
type input "5"
type input "50"
type input "50.000"
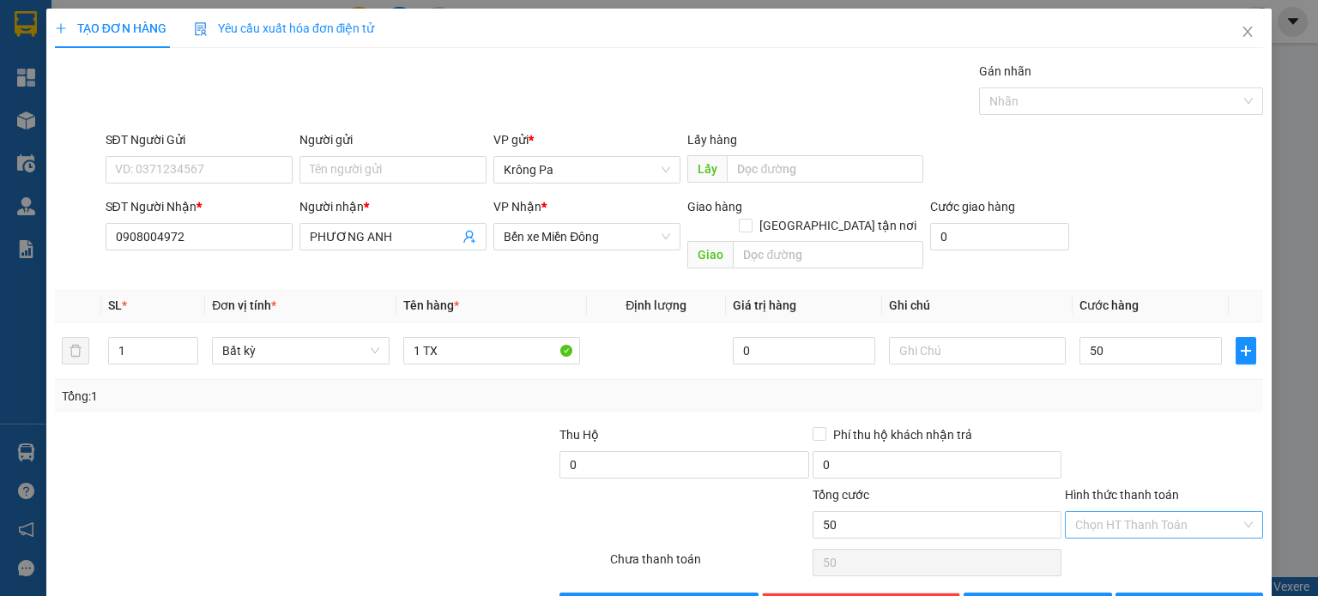
type input "50.000"
click at [1165, 514] on input "Hình thức thanh toán" at bounding box center [1158, 525] width 166 height 26
click at [1139, 539] on div "Tại văn phòng" at bounding box center [1153, 538] width 176 height 19
type input "0"
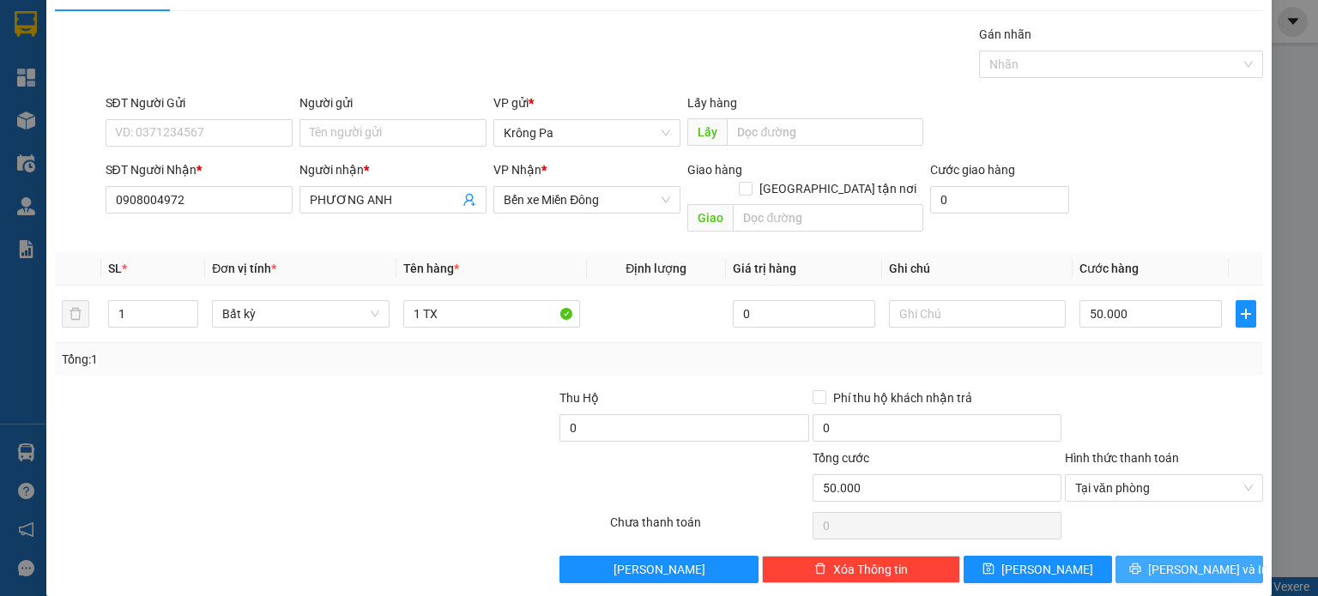
click at [1159, 556] on button "Lưu và In" at bounding box center [1190, 569] width 148 height 27
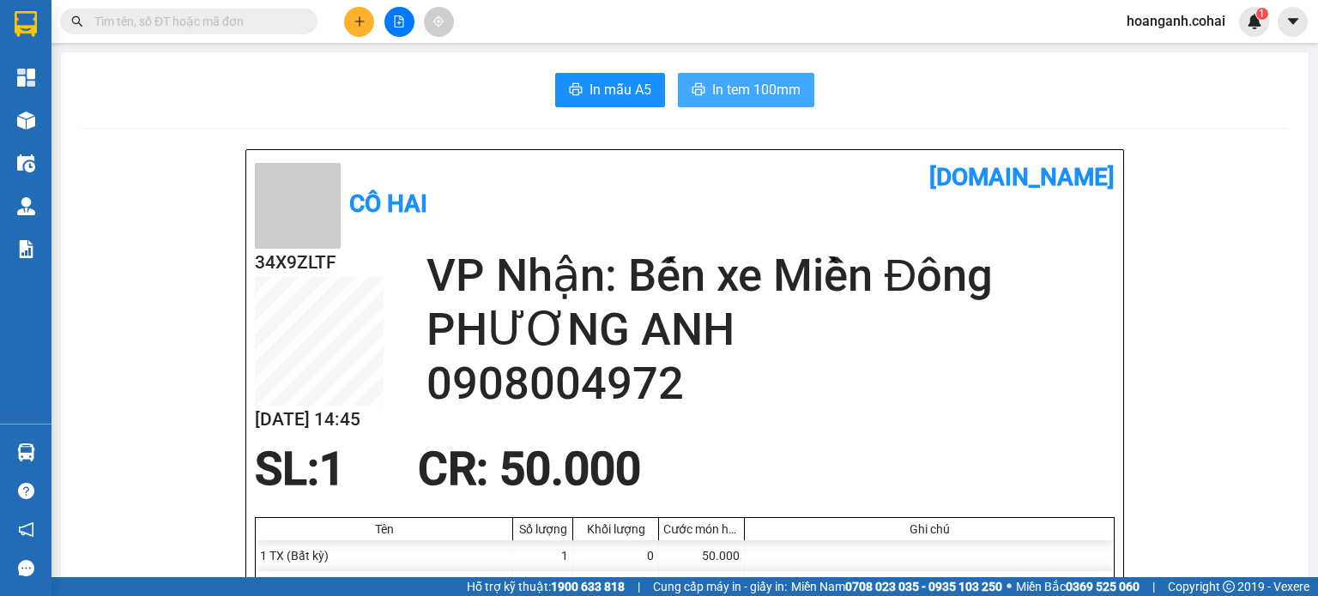
click at [762, 99] on span "In tem 100mm" at bounding box center [756, 89] width 88 height 21
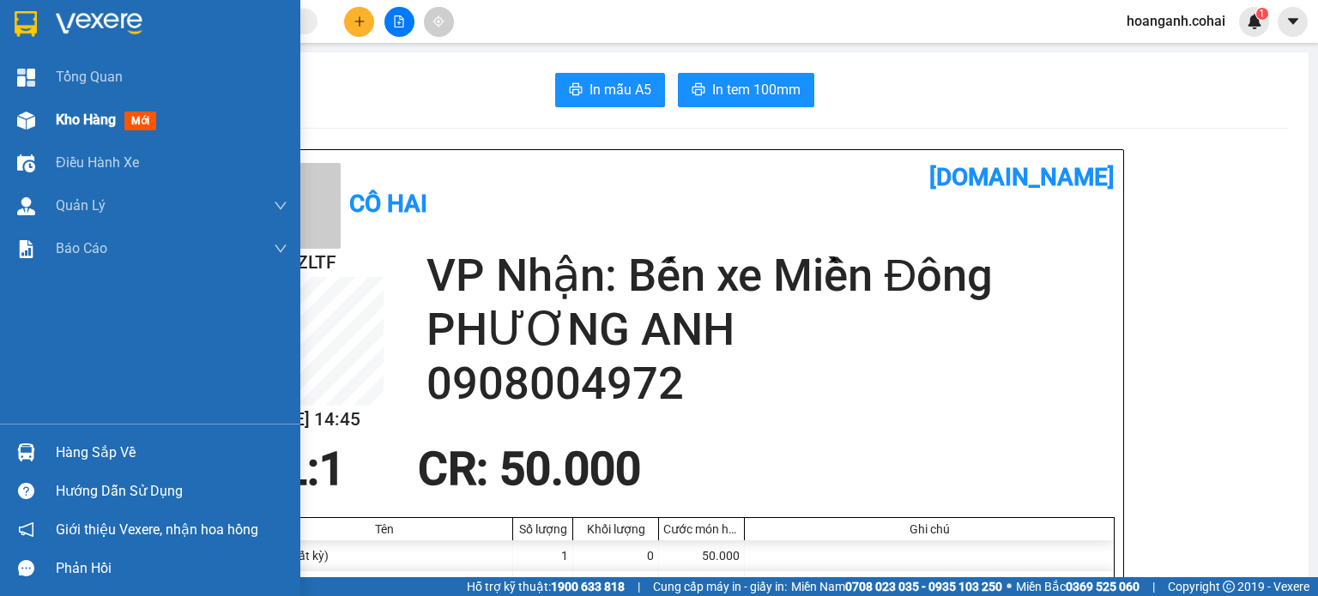
click at [69, 128] on span "Kho hàng" at bounding box center [86, 120] width 60 height 16
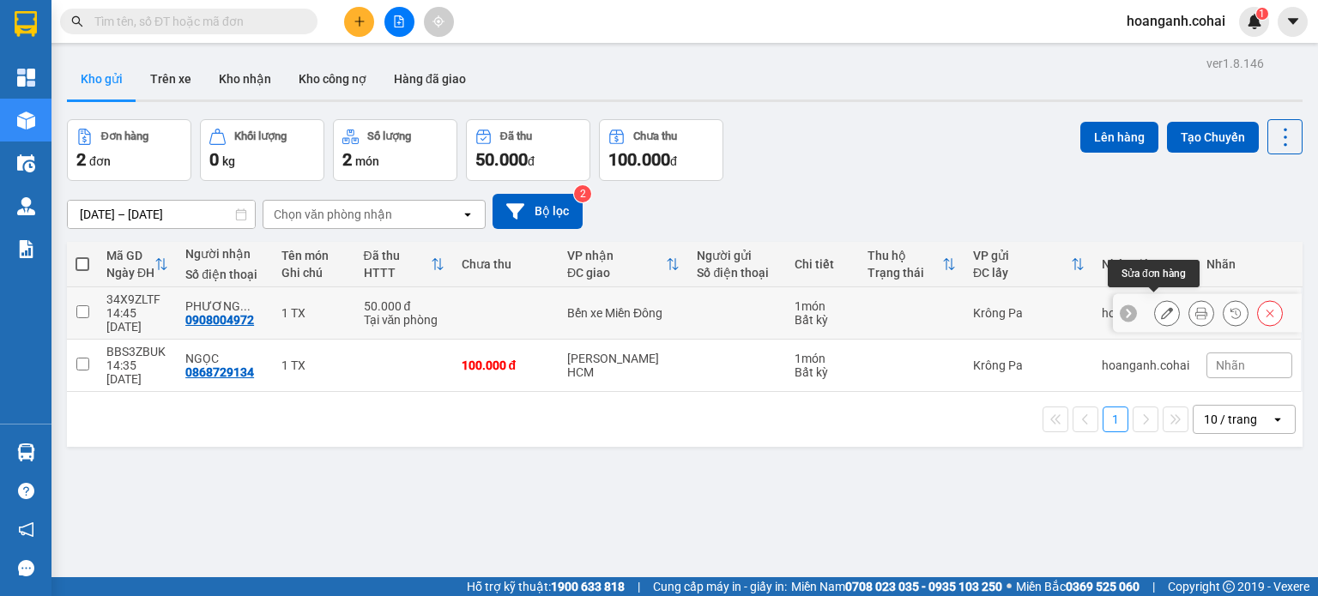
click at [1161, 307] on icon at bounding box center [1167, 313] width 12 height 12
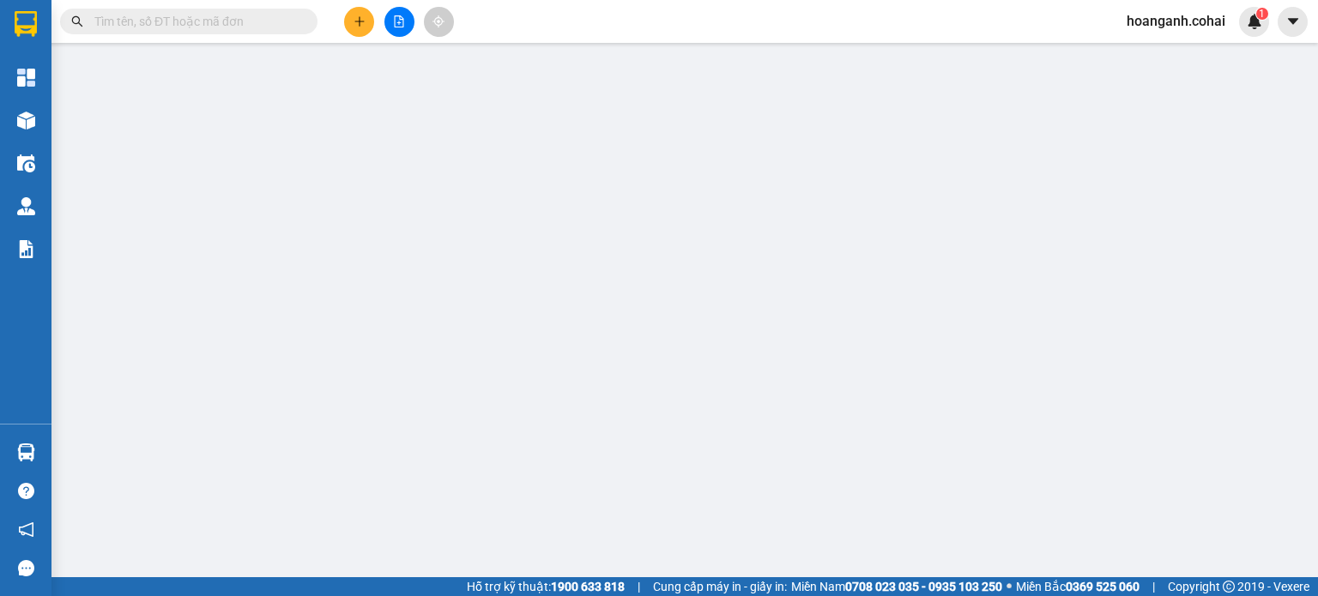
type input "0908004972"
type input "PHƯƠNG ANH"
type input "0"
type input "50.000"
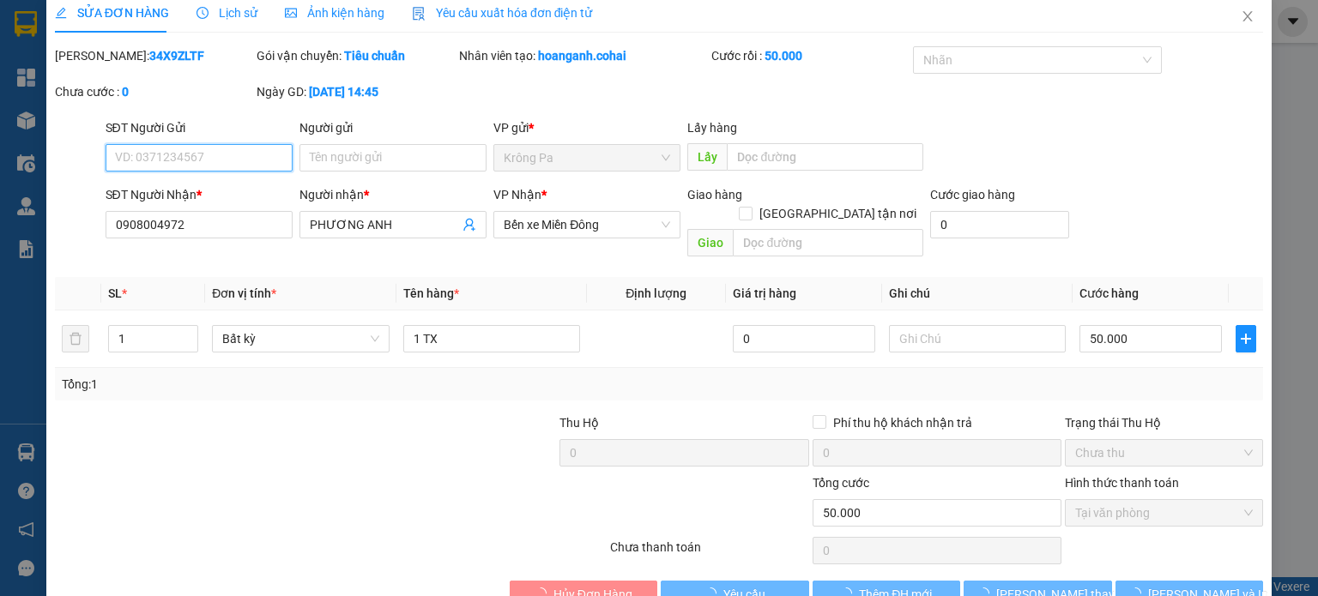
scroll to position [32, 0]
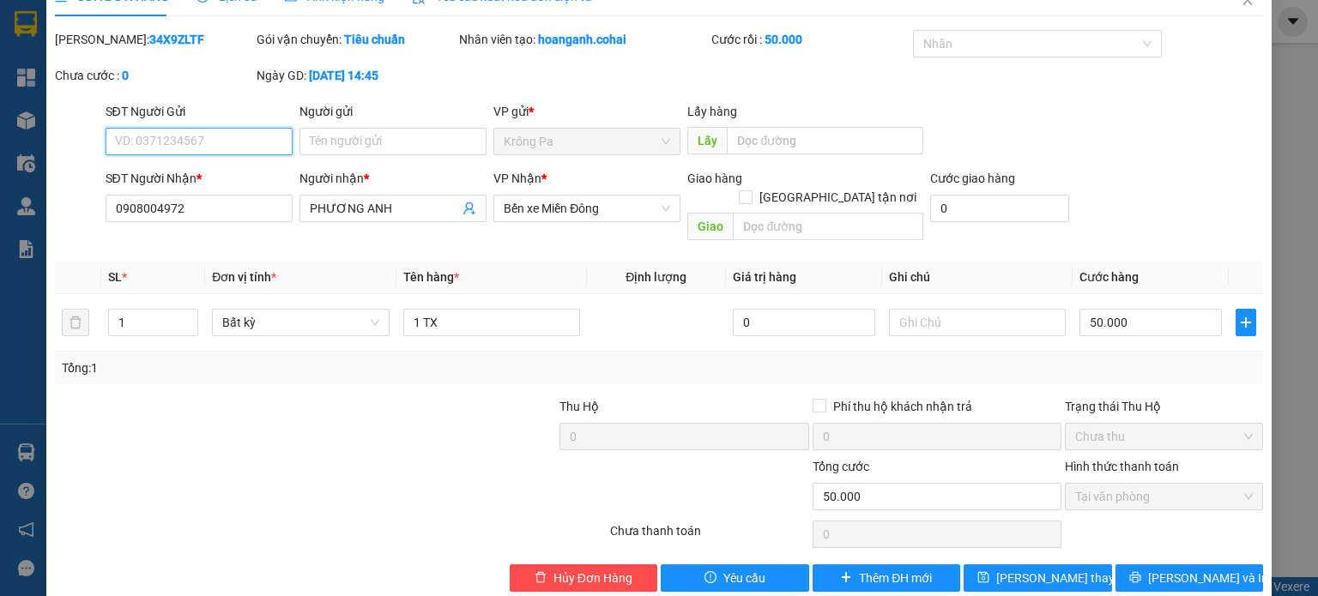
click at [1237, 484] on span "Tại văn phòng" at bounding box center [1164, 497] width 178 height 26
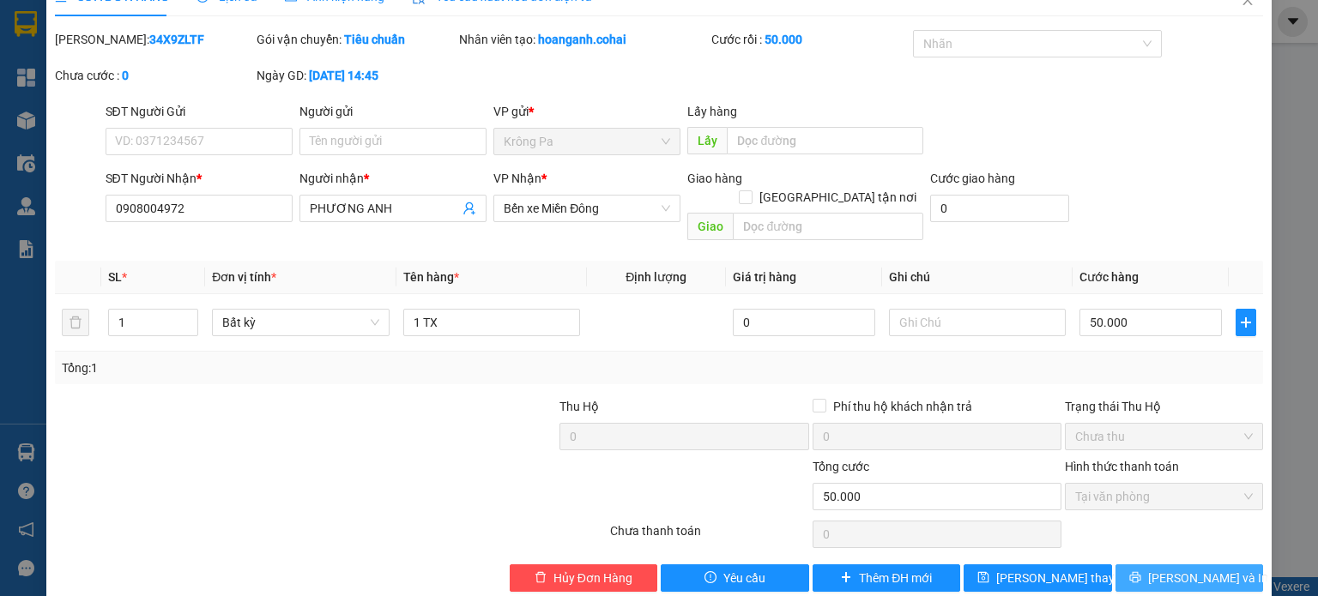
click at [1219, 565] on button "Lưu và In" at bounding box center [1190, 578] width 148 height 27
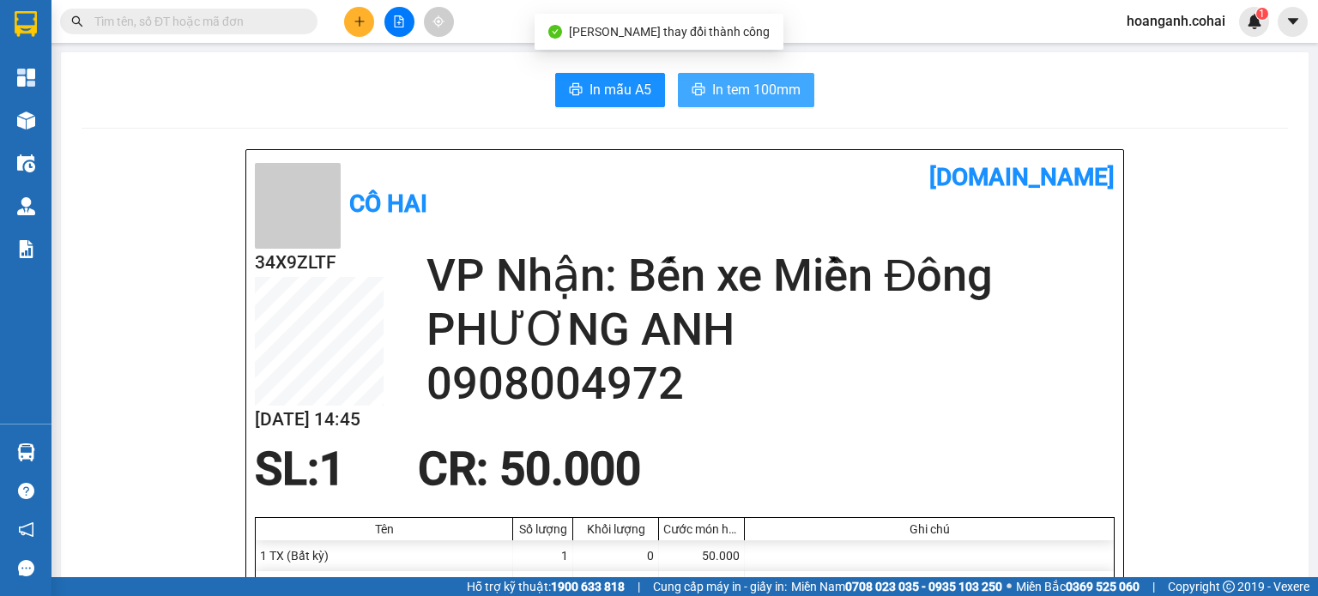
click at [736, 95] on span "In tem 100mm" at bounding box center [756, 89] width 88 height 21
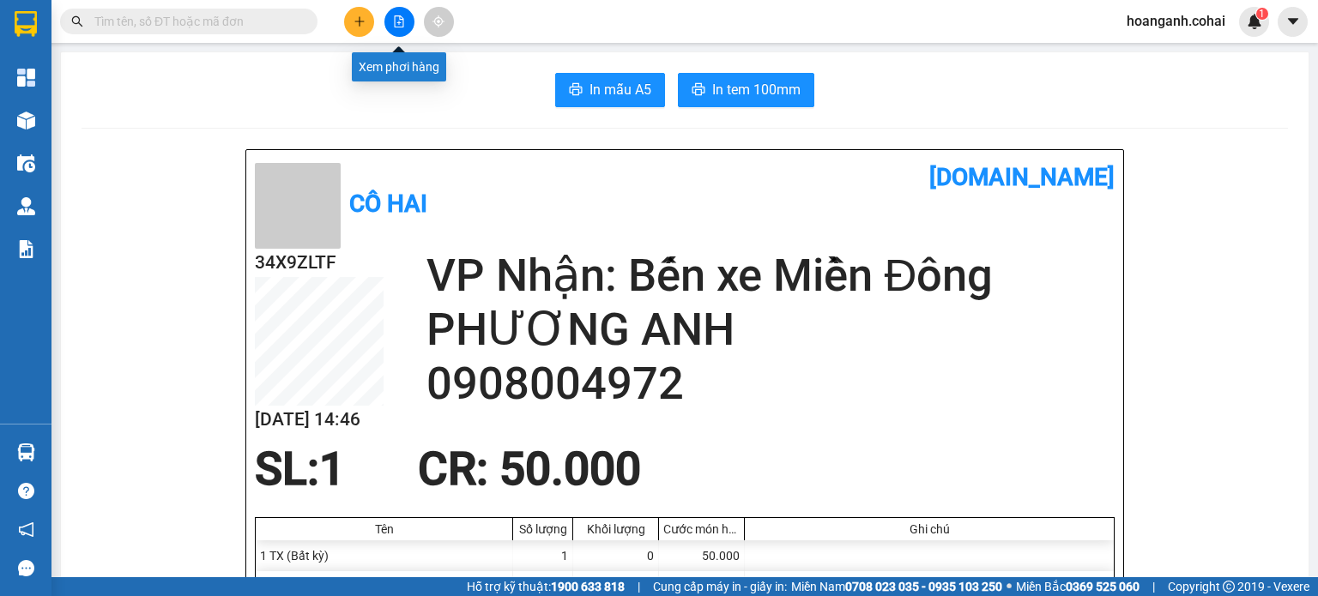
click at [396, 19] on icon "file-add" at bounding box center [399, 21] width 12 height 12
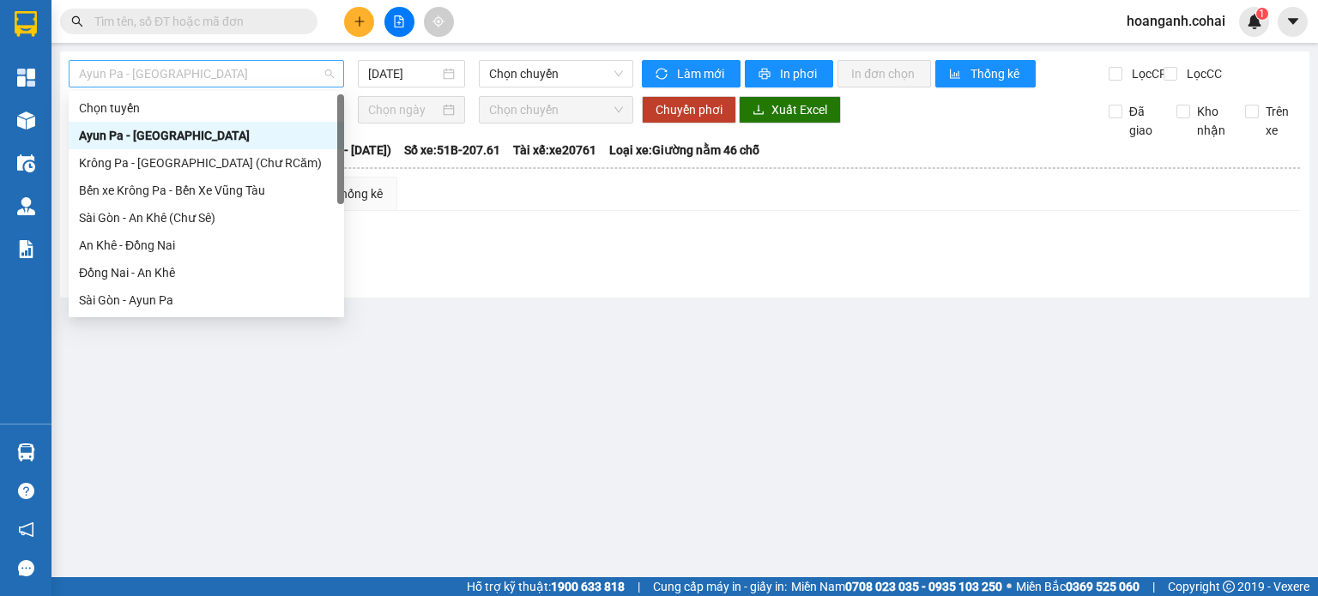
click at [266, 76] on span "Ayun Pa - Sài Gòn" at bounding box center [206, 74] width 255 height 26
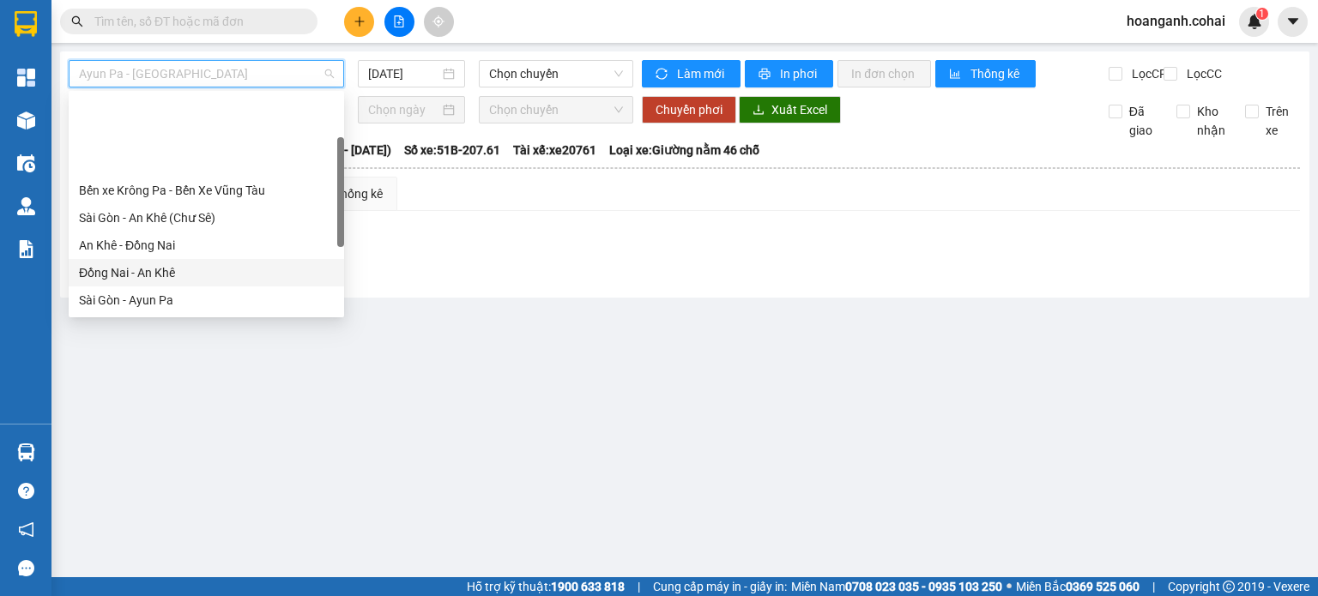
scroll to position [86, 0]
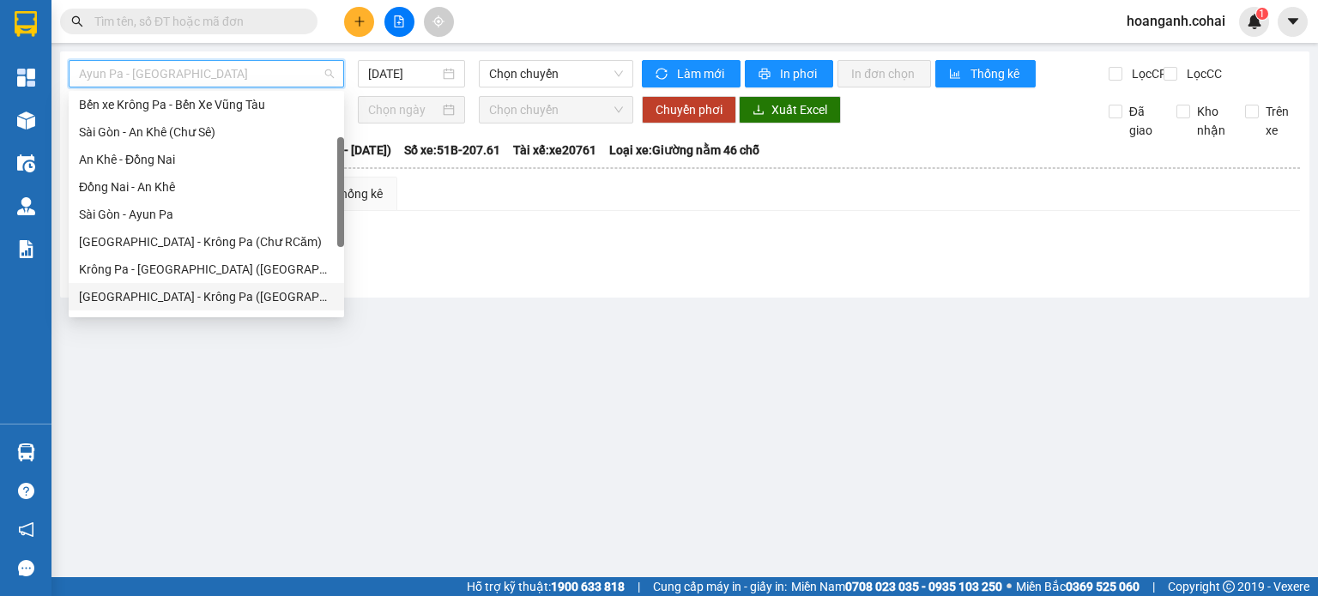
click at [206, 298] on div "Sài Gòn - Krông Pa (Uar)" at bounding box center [206, 296] width 255 height 19
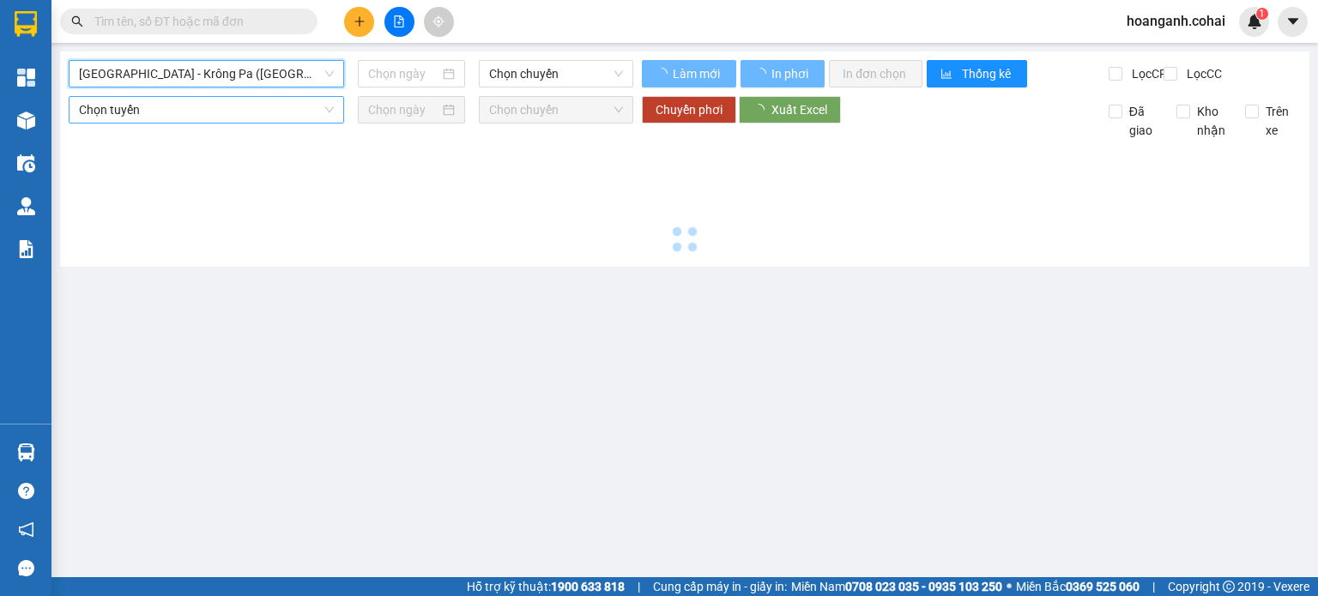
type input "13/10/2025"
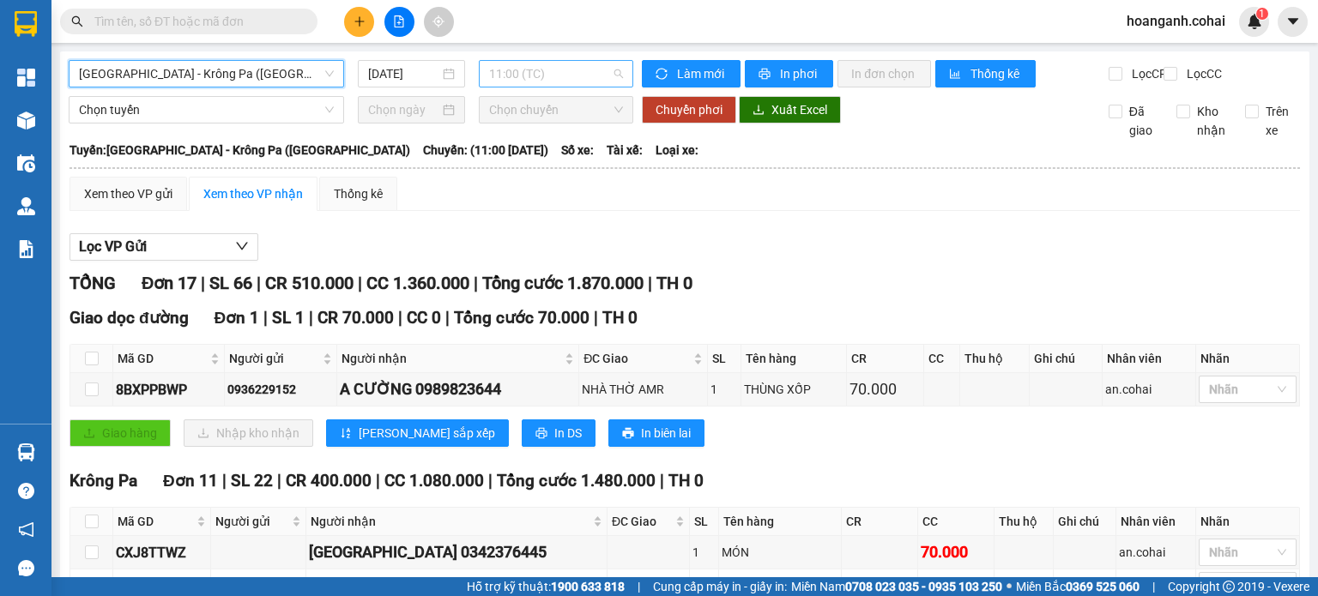
click at [588, 75] on span "11:00 (TC)" at bounding box center [556, 74] width 135 height 26
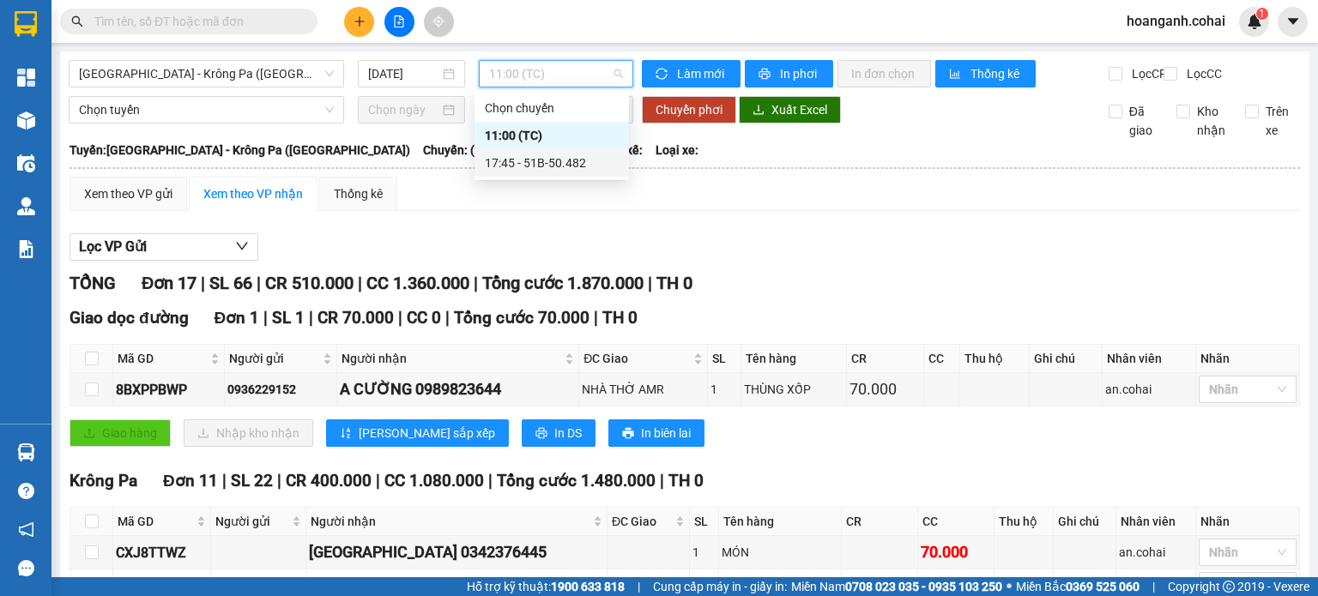
click at [578, 169] on div "17:45 - 51B-50.482" at bounding box center [552, 163] width 134 height 19
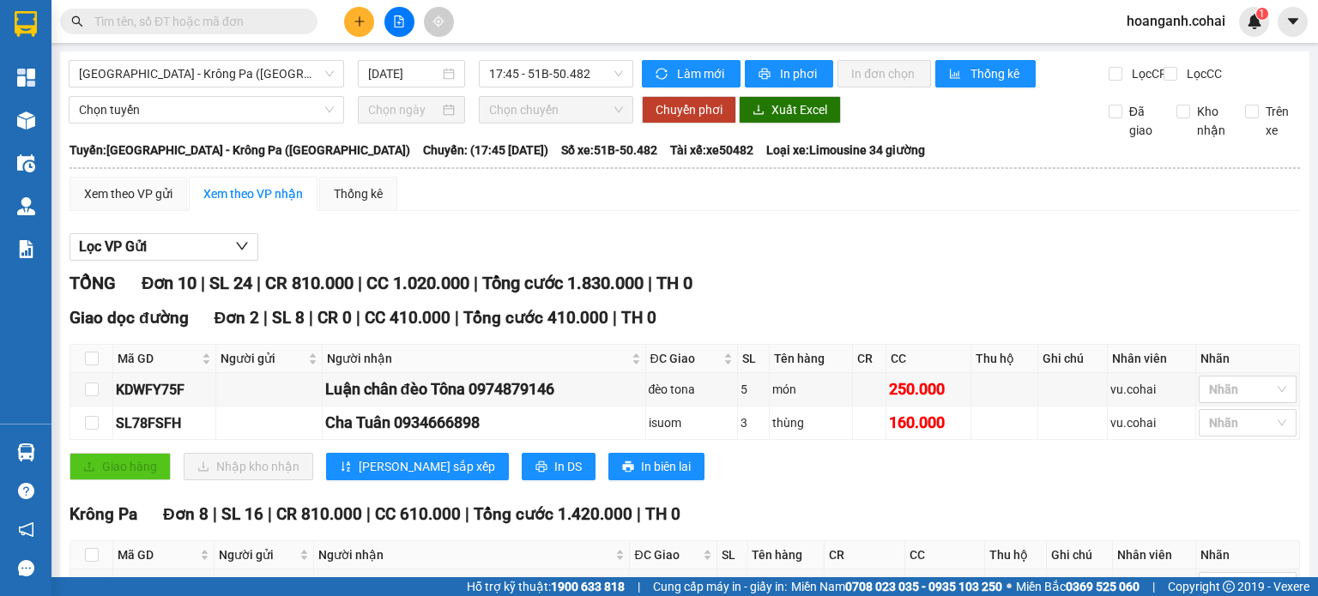
click at [1114, 493] on div "Giao dọc đường Đơn 2 | SL 8 | CR 0 | CC 410.000 | Tổng cước 410.000 | TH 0 Mã G…" at bounding box center [685, 400] width 1231 height 188
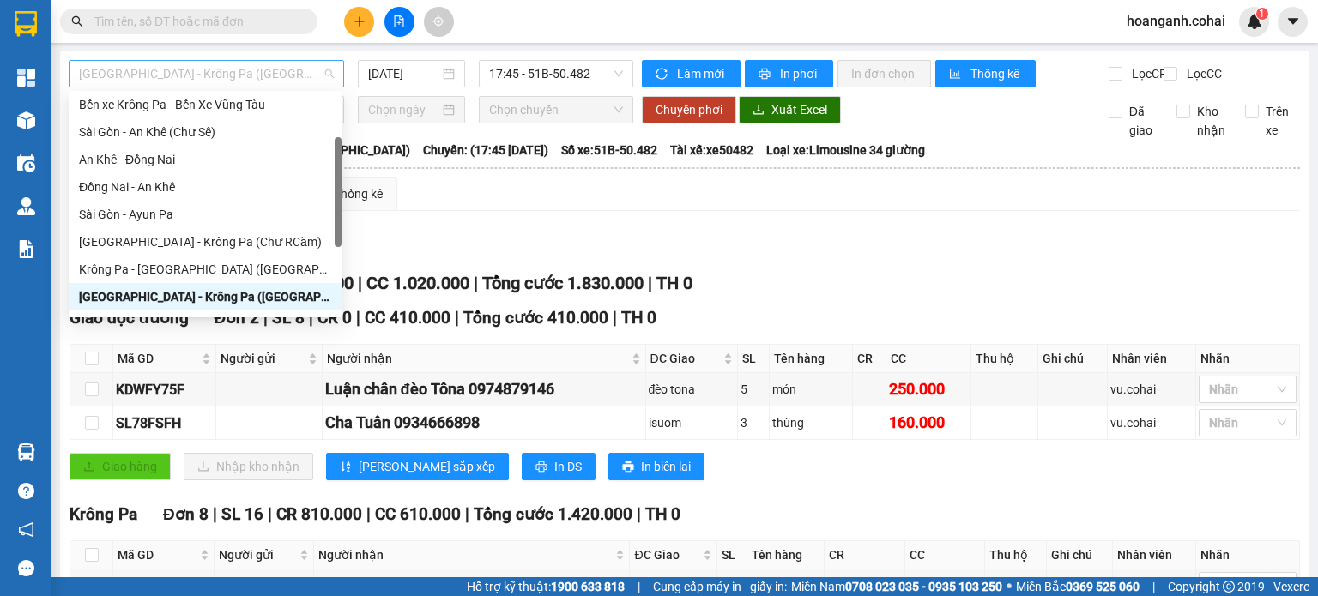
click at [319, 75] on span "Sài Gòn - Krông Pa (Uar)" at bounding box center [206, 74] width 255 height 26
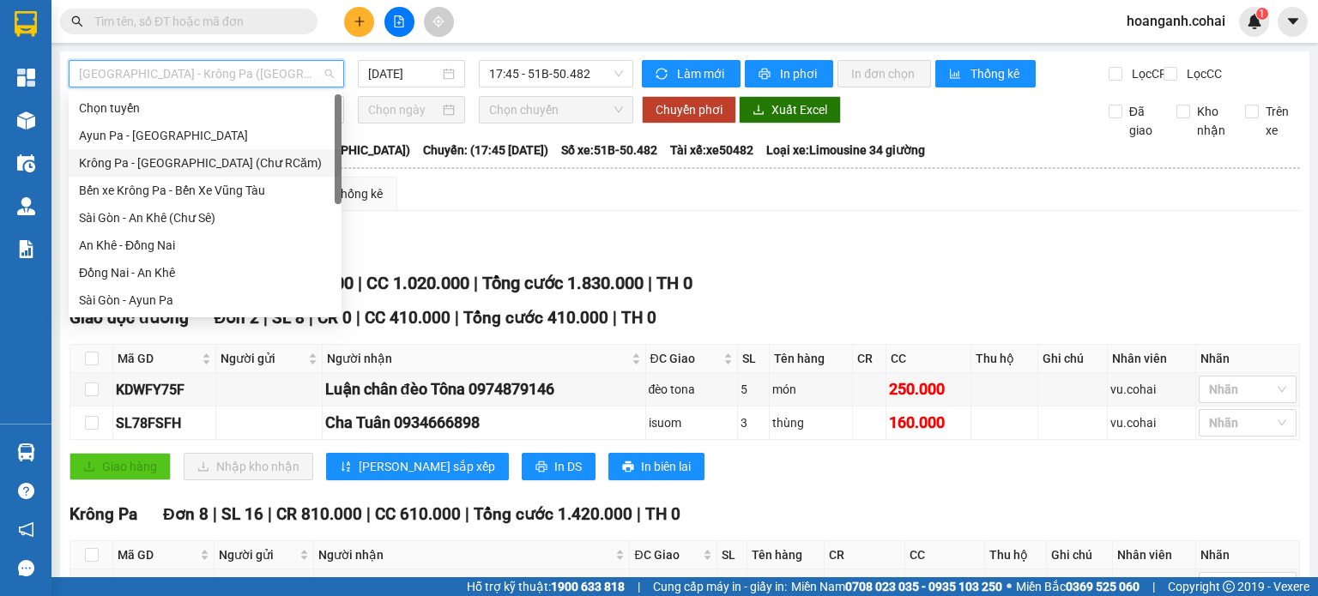
click at [272, 170] on div "Krông Pa - Sài Gòn (Chư RCăm)" at bounding box center [205, 163] width 252 height 19
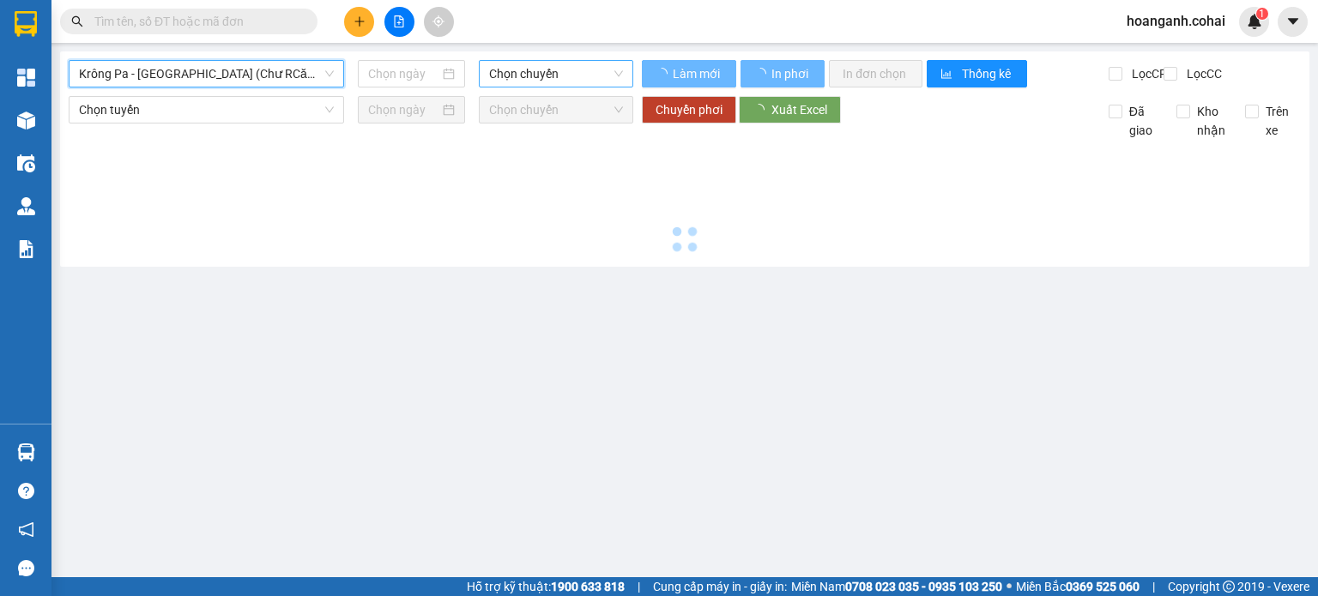
type input "13/10/2025"
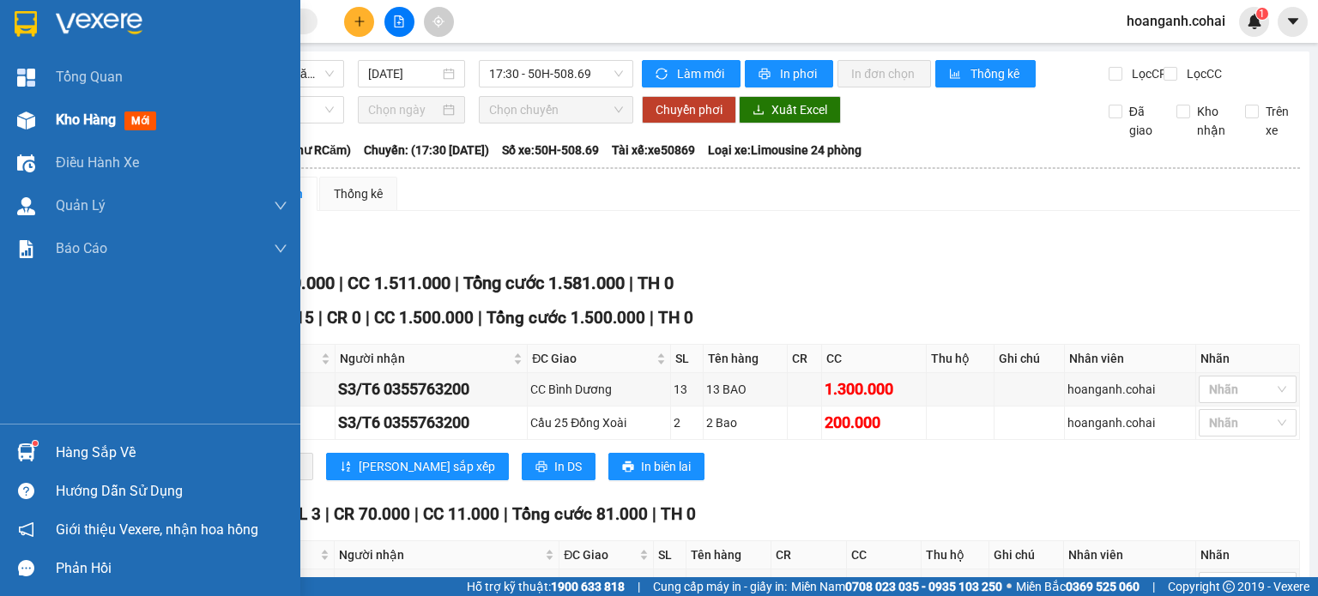
click at [58, 125] on span "Kho hàng" at bounding box center [86, 120] width 60 height 16
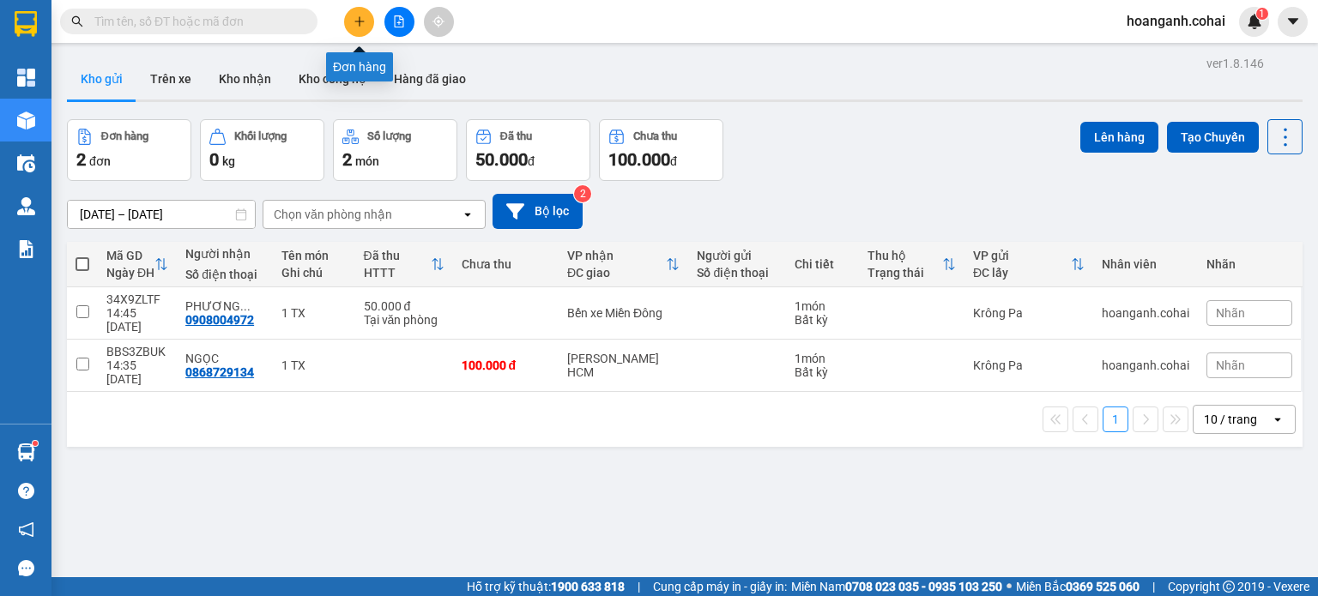
click at [368, 23] on button at bounding box center [359, 22] width 30 height 30
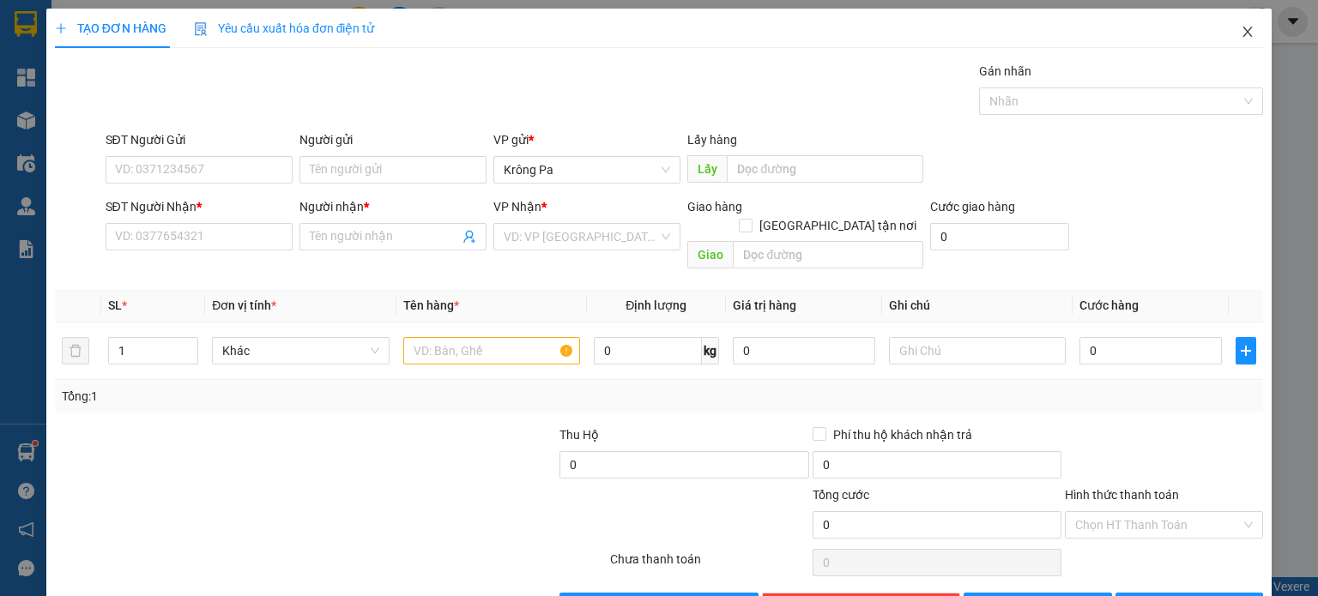
click at [1243, 28] on span "Close" at bounding box center [1248, 33] width 48 height 48
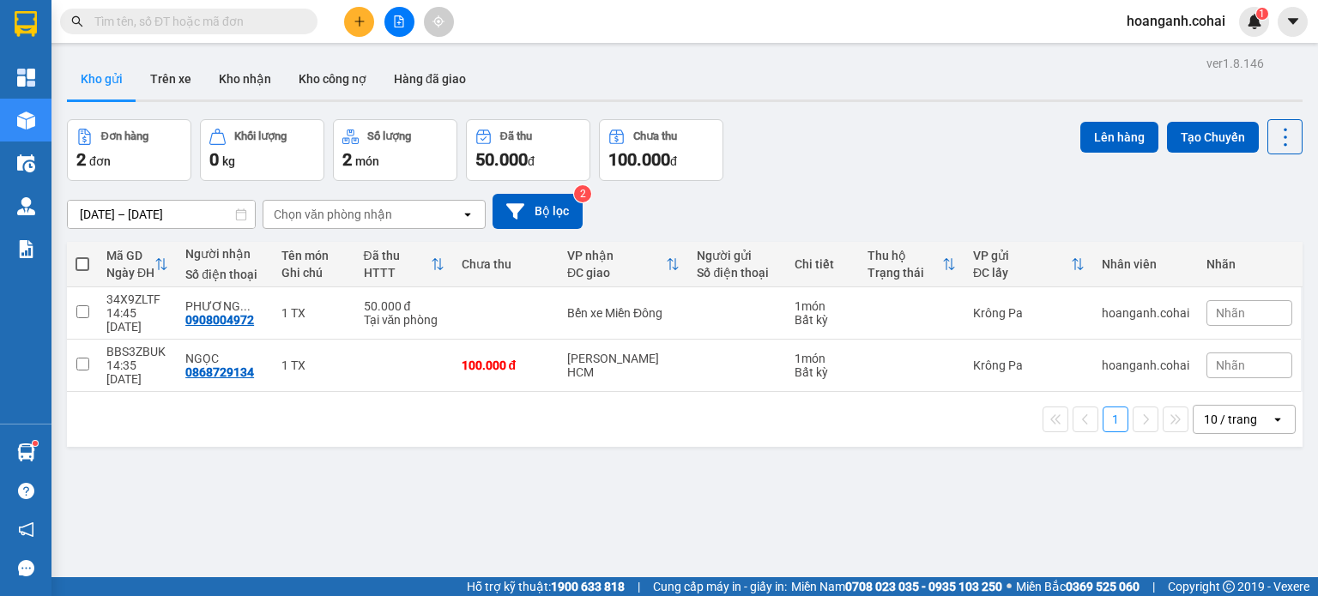
click at [79, 267] on span at bounding box center [83, 264] width 14 height 14
click at [82, 256] on input "checkbox" at bounding box center [82, 256] width 0 height 0
checkbox input "true"
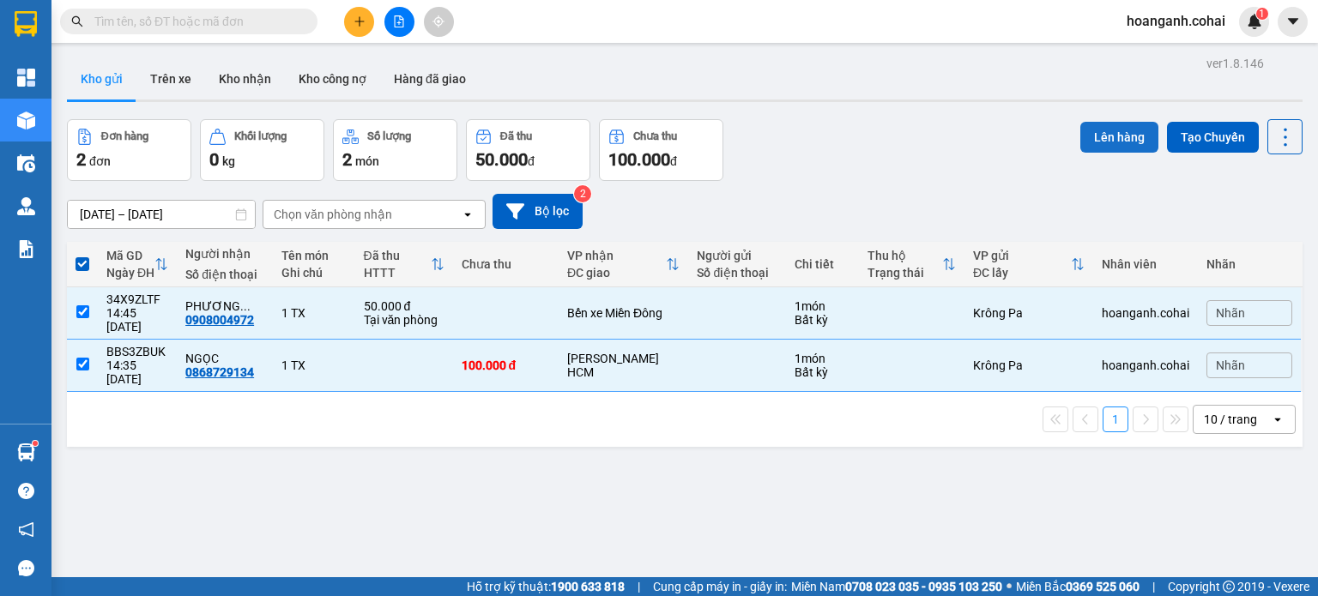
click at [1096, 133] on button "Lên hàng" at bounding box center [1119, 137] width 78 height 31
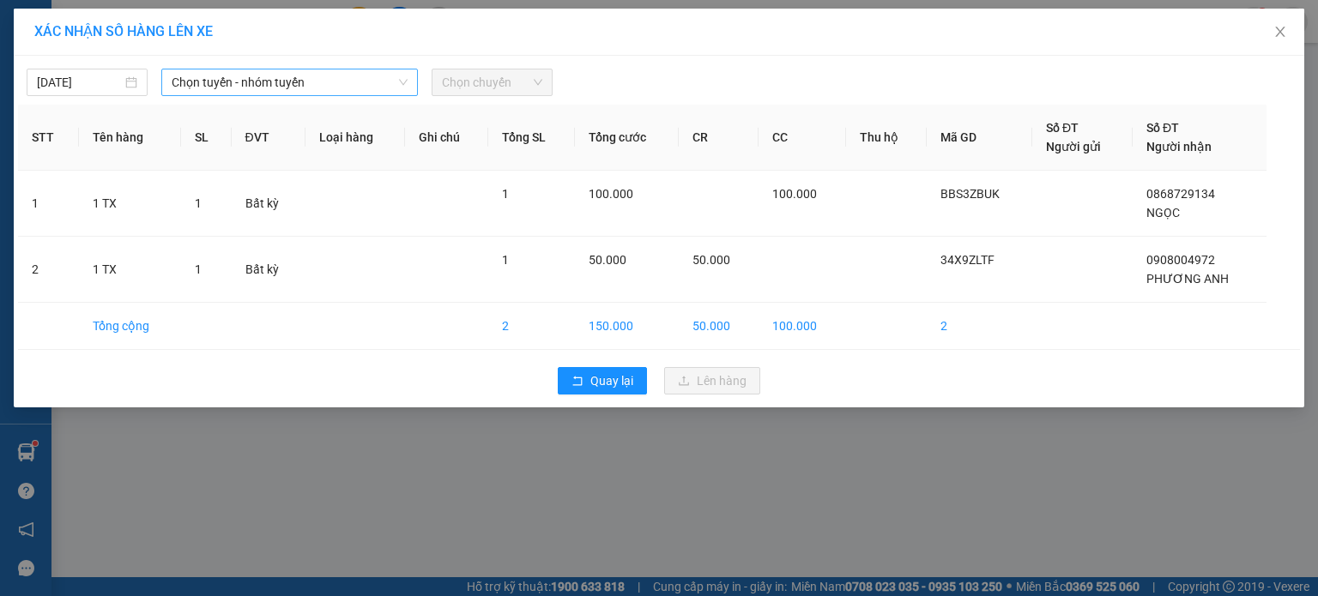
click at [386, 91] on span "Chọn tuyến - nhóm tuyến" at bounding box center [290, 83] width 236 height 26
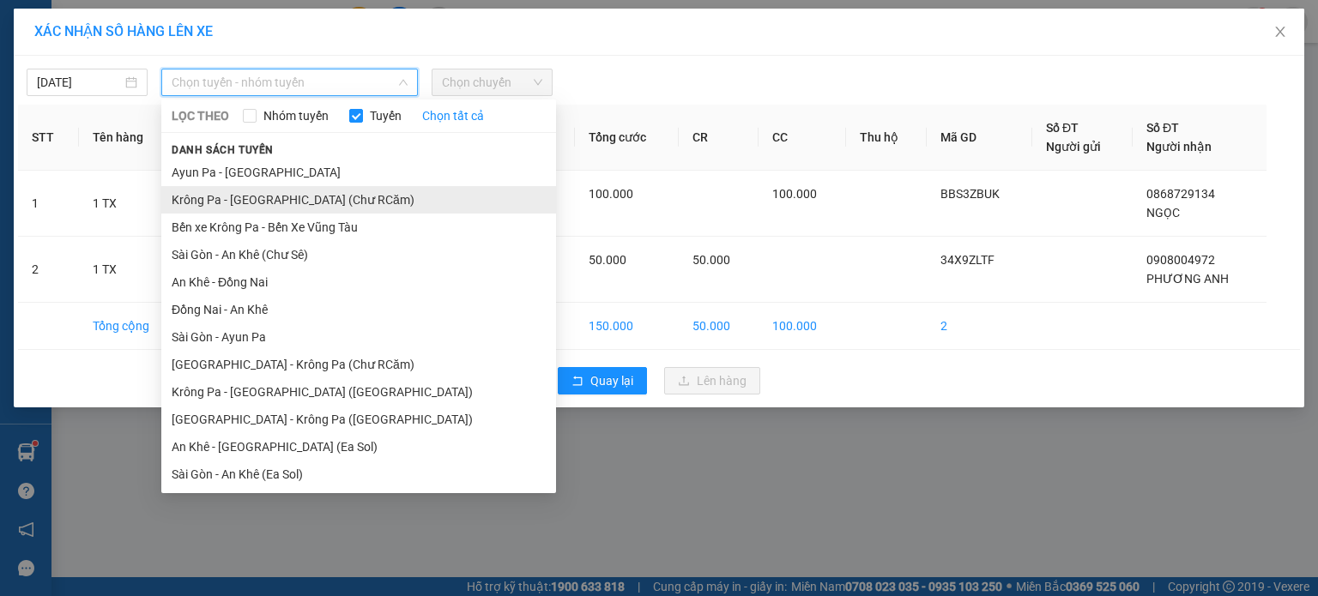
click at [320, 202] on li "Krông Pa - Sài Gòn (Chư RCăm)" at bounding box center [358, 199] width 395 height 27
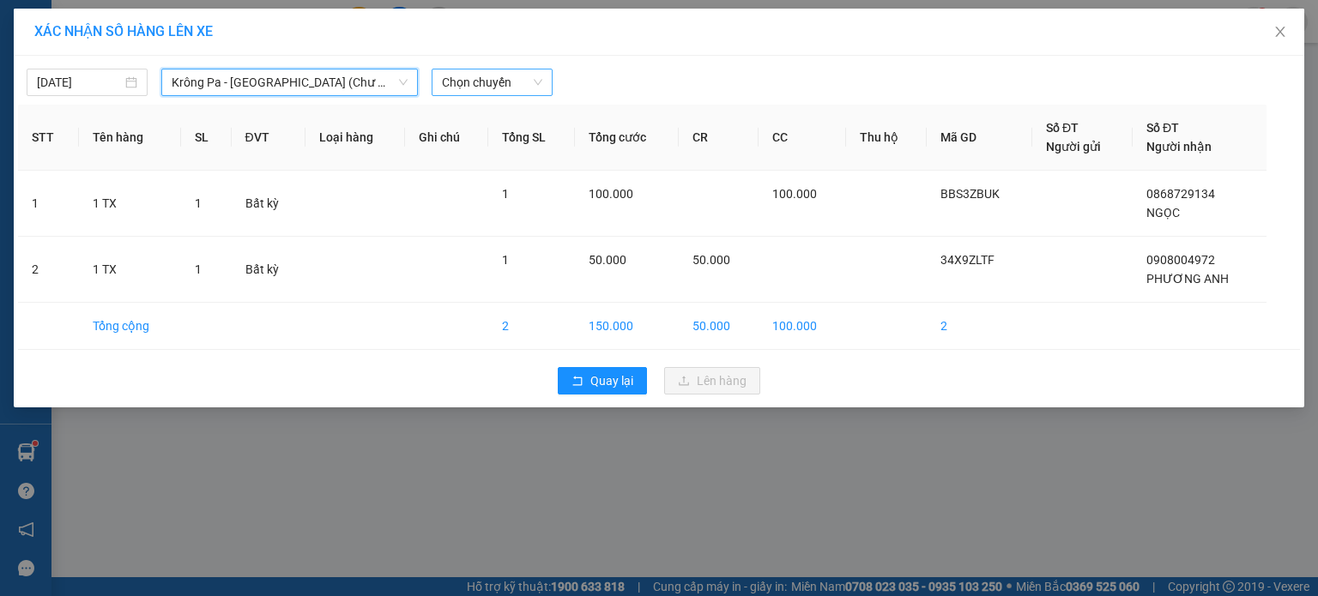
click at [514, 71] on span "Chọn chuyến" at bounding box center [492, 83] width 100 height 26
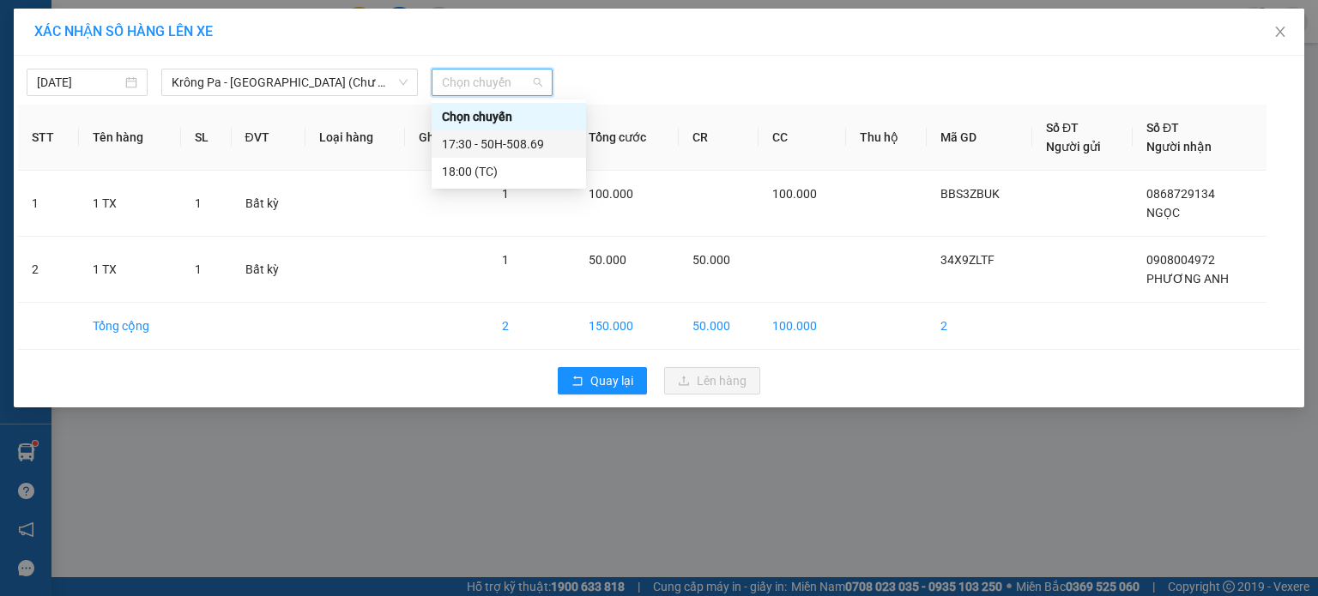
click at [529, 136] on div "17:30 - 50H-508.69" at bounding box center [509, 144] width 134 height 19
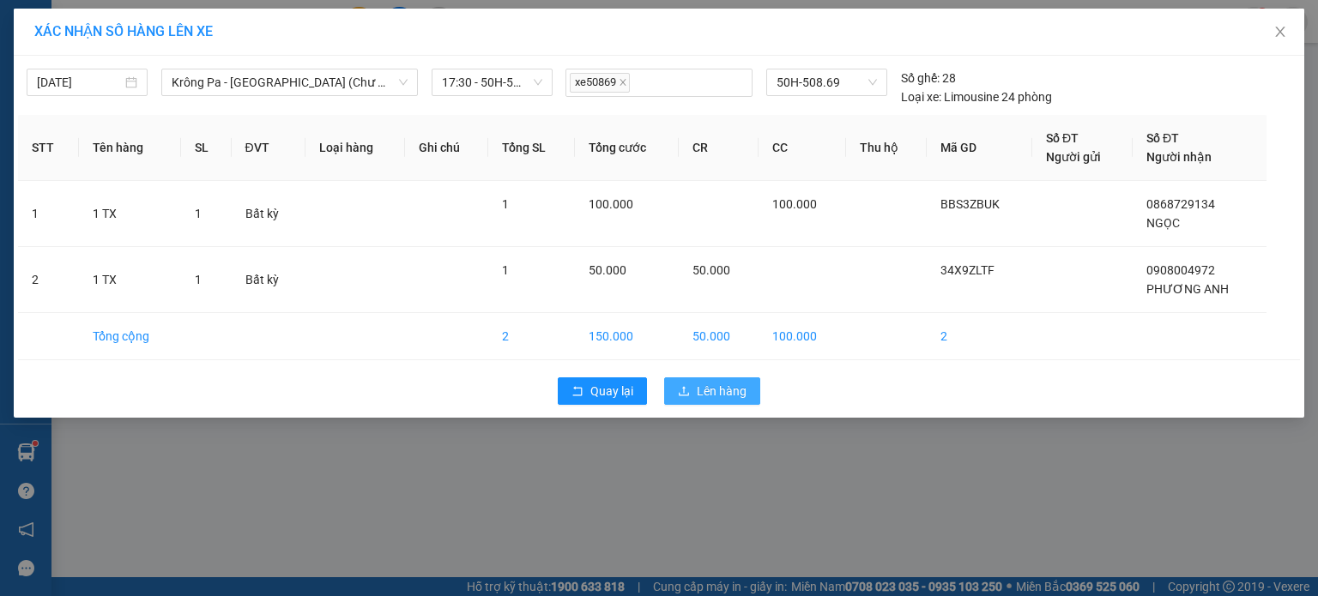
click at [721, 384] on span "Lên hàng" at bounding box center [722, 391] width 50 height 19
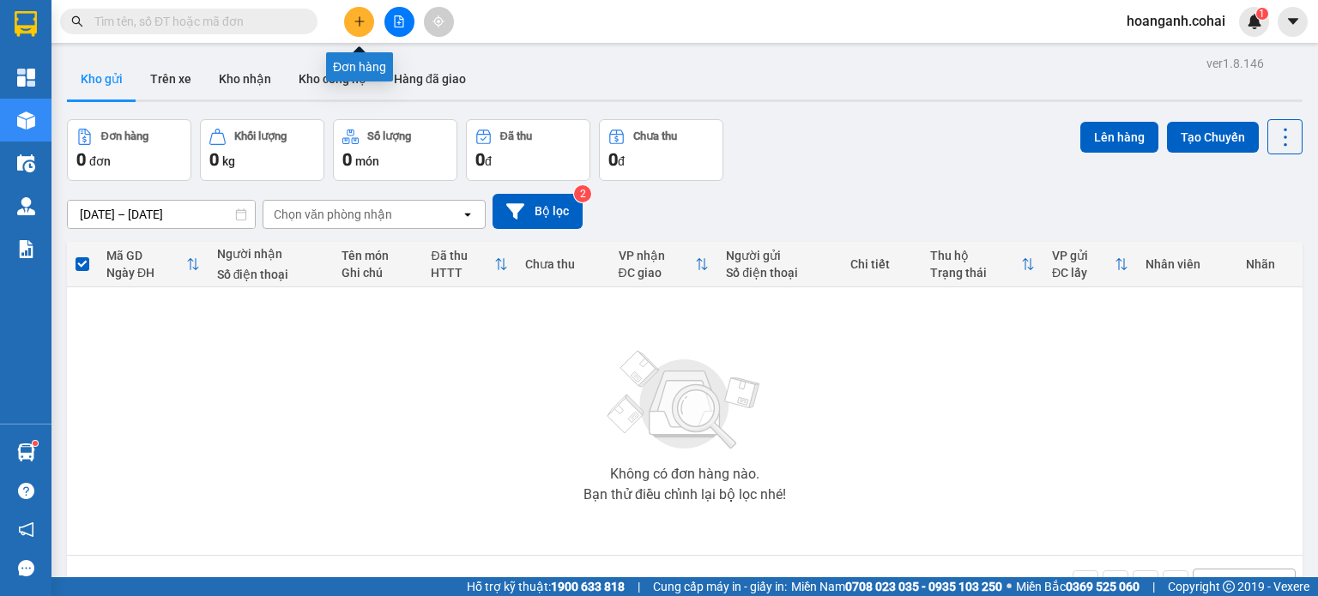
click at [367, 21] on button at bounding box center [359, 22] width 30 height 30
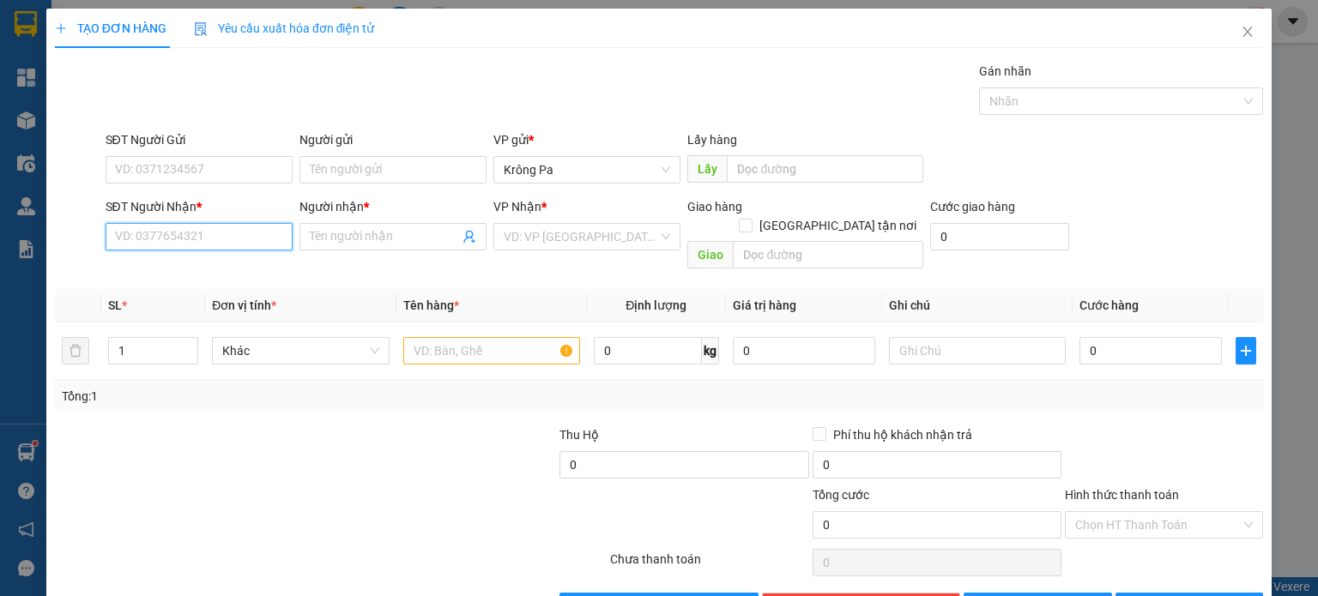
click at [233, 239] on input "SĐT Người Nhận *" at bounding box center [199, 236] width 187 height 27
type input "0382228044"
click at [427, 237] on input "Người nhận *" at bounding box center [384, 236] width 149 height 19
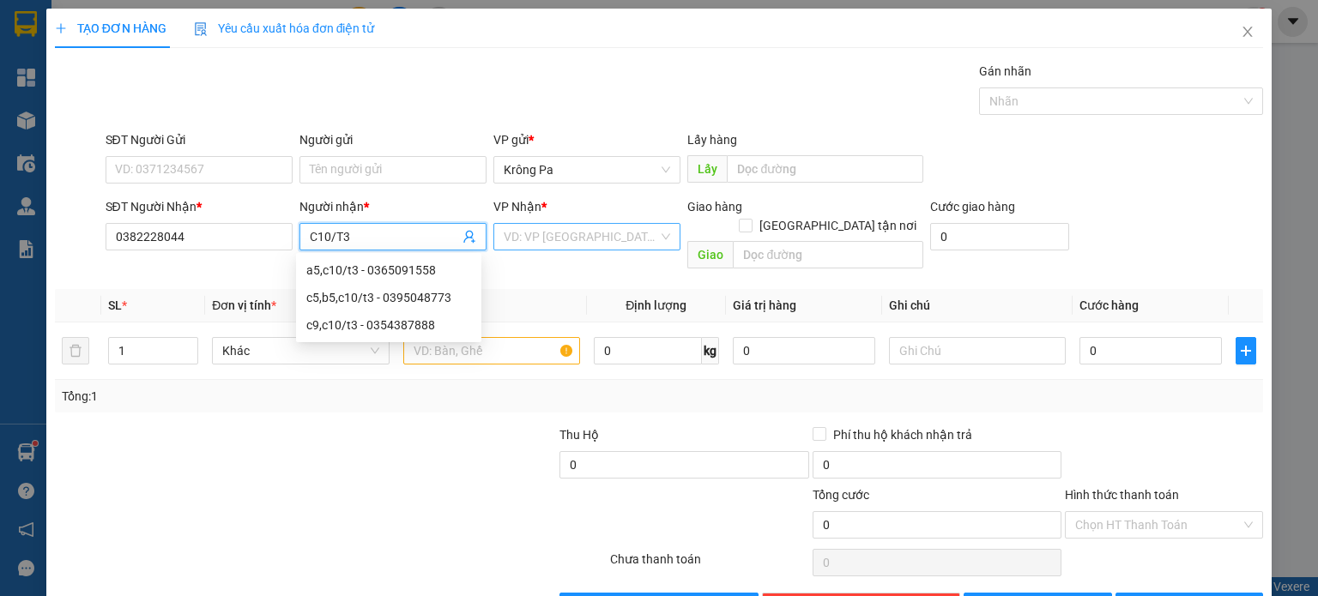
type input "C10/T3"
click at [629, 227] on input "search" at bounding box center [581, 237] width 154 height 26
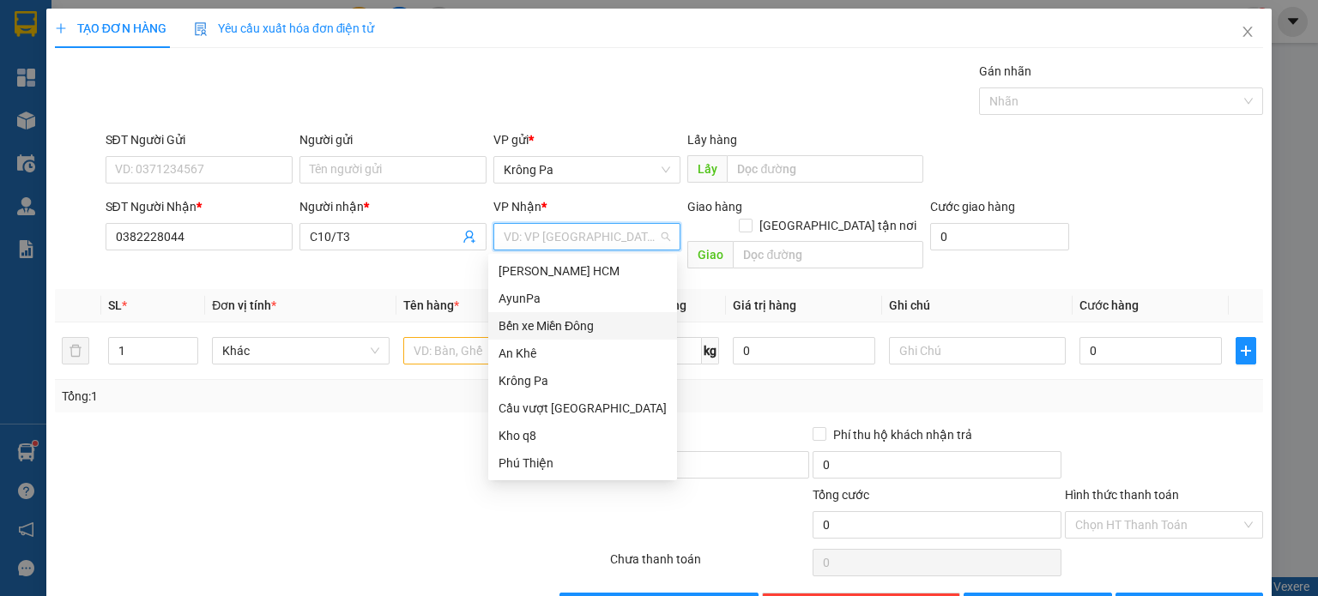
click at [621, 324] on div "Bến xe Miền Đông" at bounding box center [583, 326] width 168 height 19
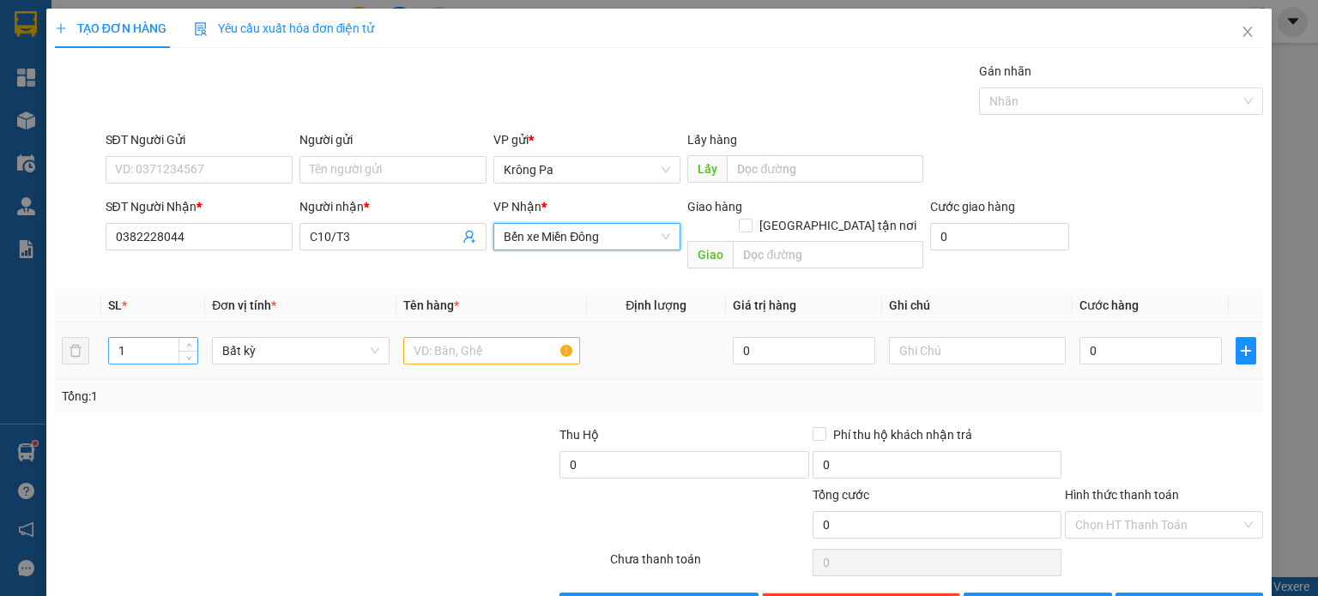
click at [160, 338] on input "1" at bounding box center [153, 351] width 88 height 26
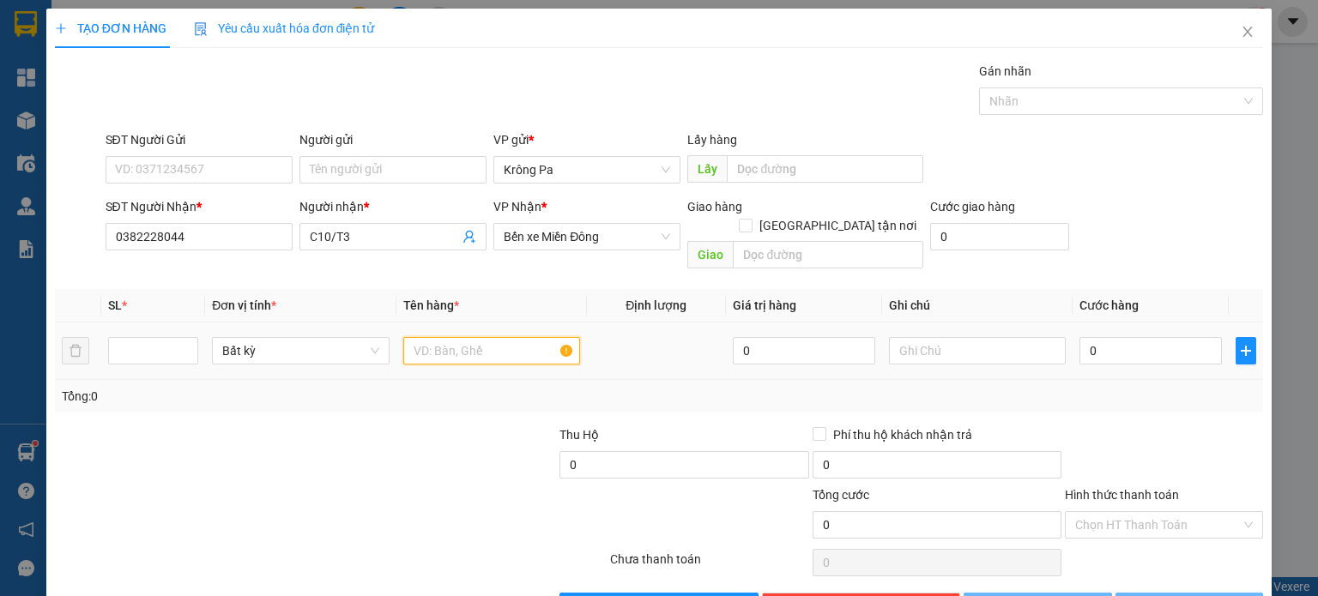
drag, startPoint x: 450, startPoint y: 328, endPoint x: 456, endPoint y: 336, distance: 9.8
click at [451, 337] on input "text" at bounding box center [491, 350] width 177 height 27
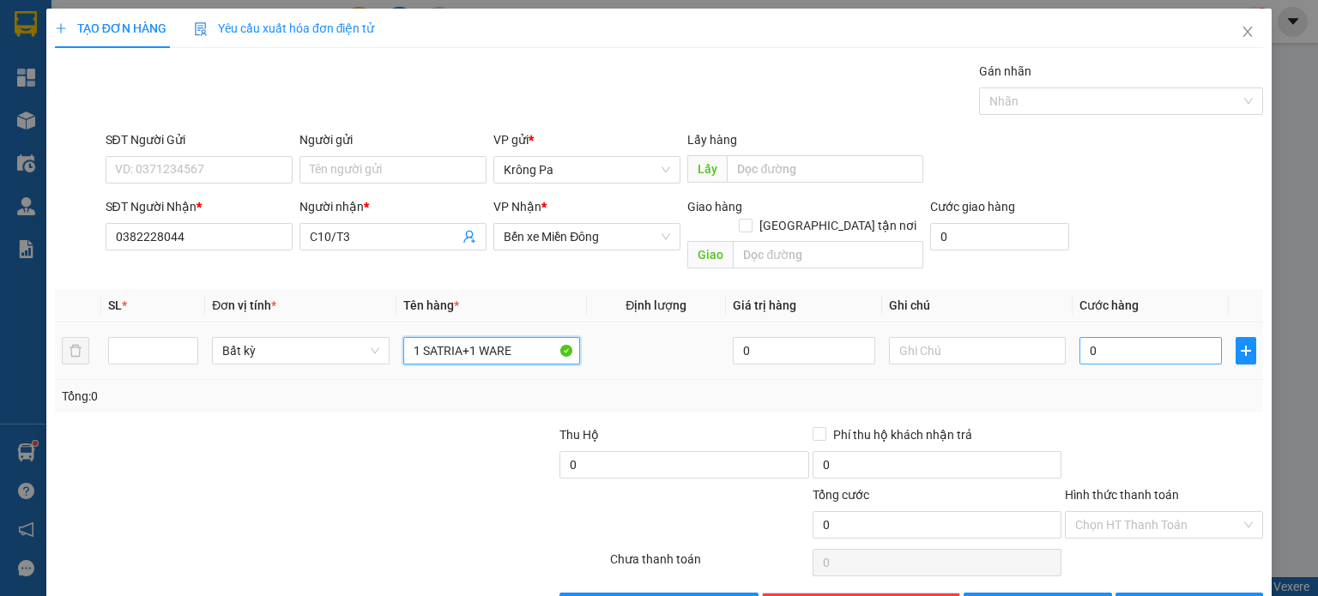
type input "1 SATRIA+1 WARE"
click at [1175, 342] on input "0" at bounding box center [1151, 350] width 142 height 27
type input "4"
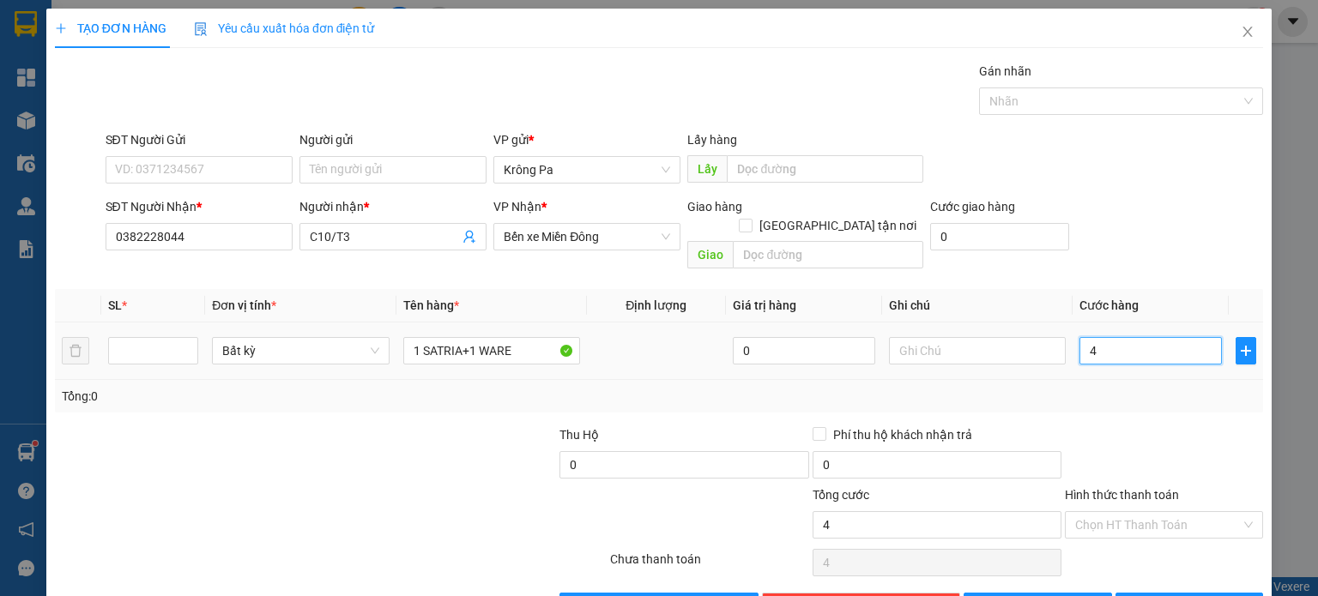
type input "40"
type input "400"
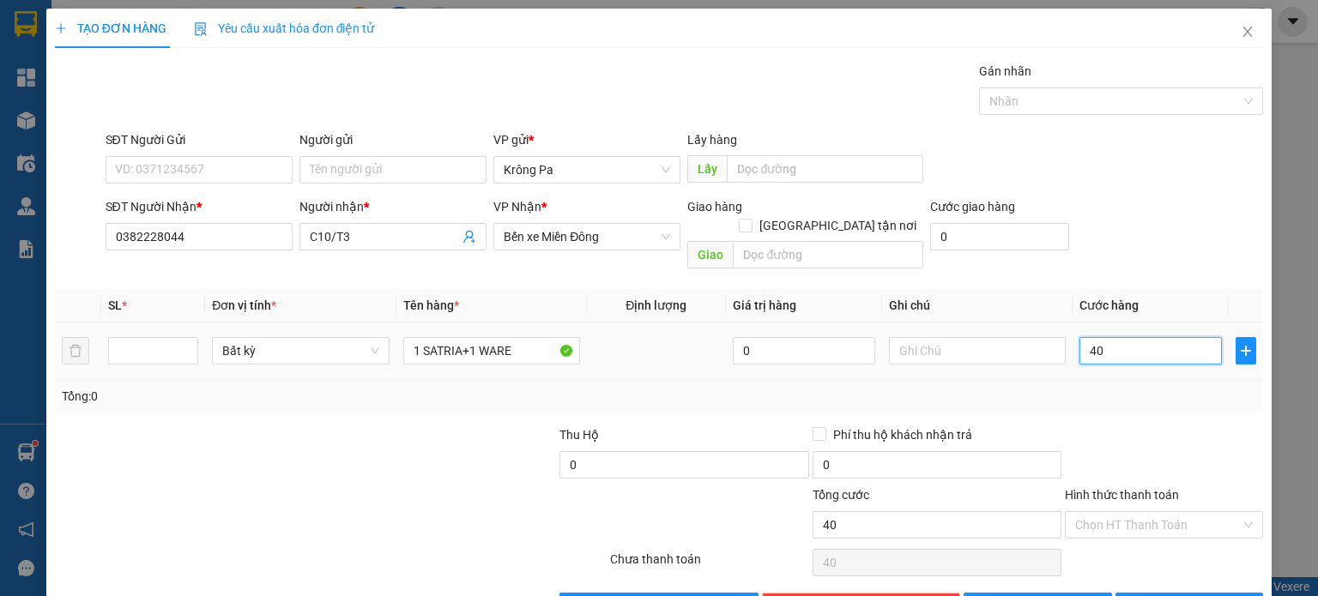
type input "400"
type input "400.000"
click at [1061, 593] on button "Lưu" at bounding box center [1038, 606] width 148 height 27
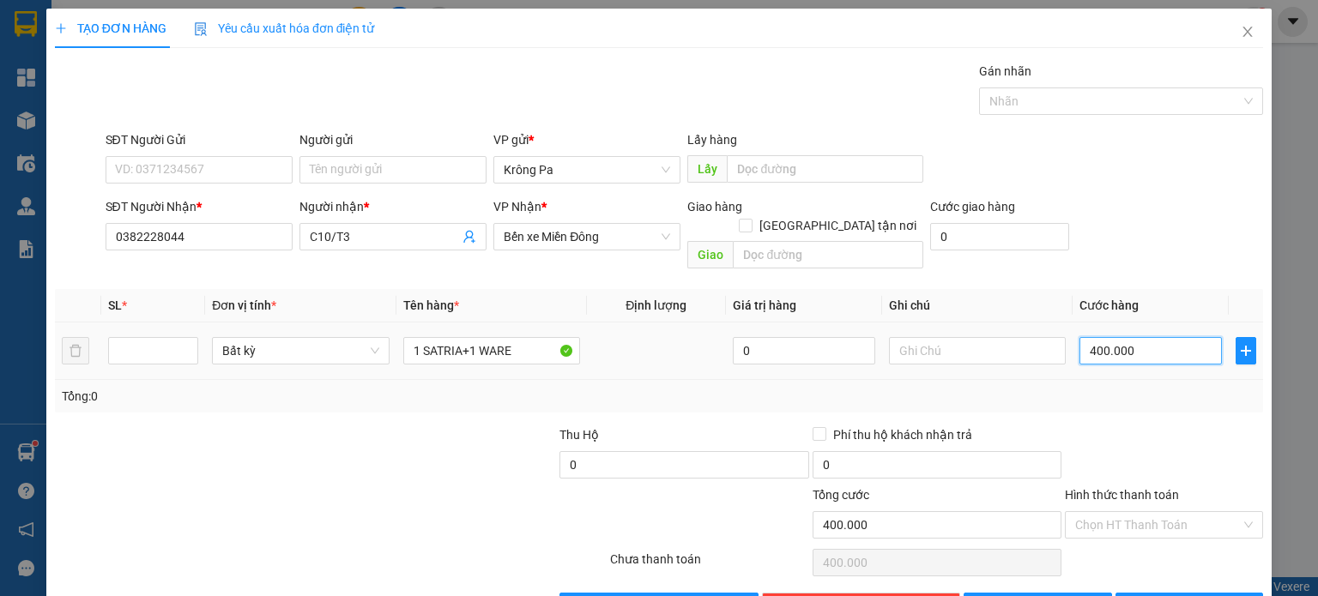
click at [1157, 337] on input "400.000" at bounding box center [1151, 350] width 142 height 27
type input "9"
type input "90"
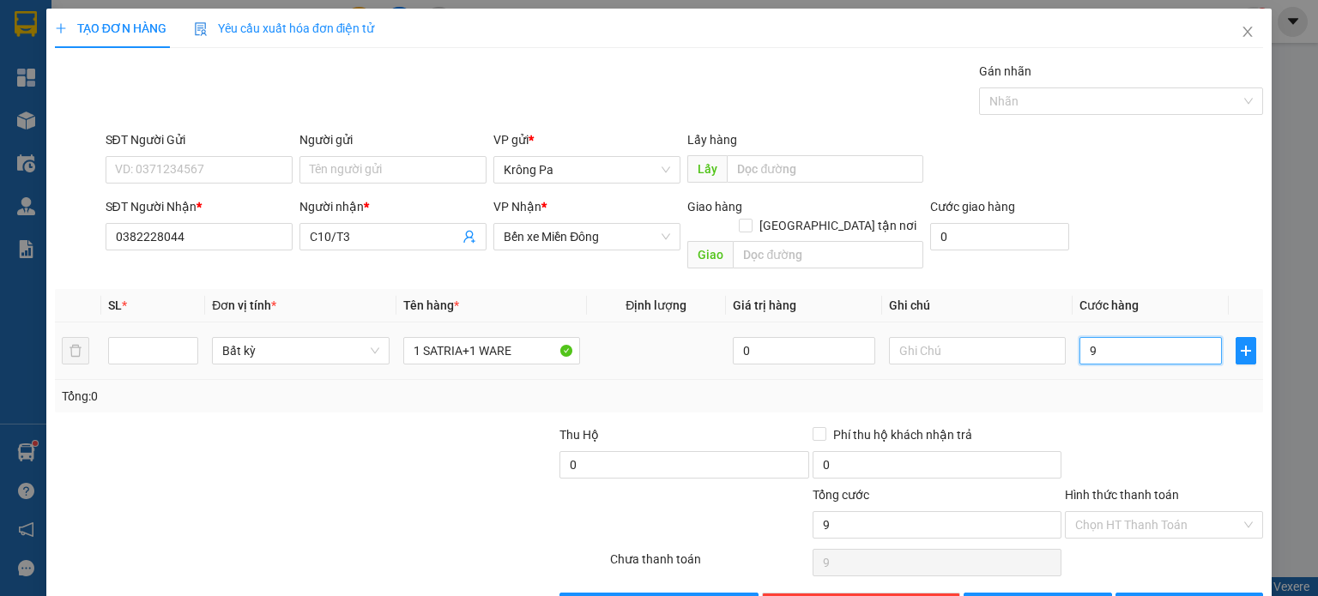
type input "90"
type input "900"
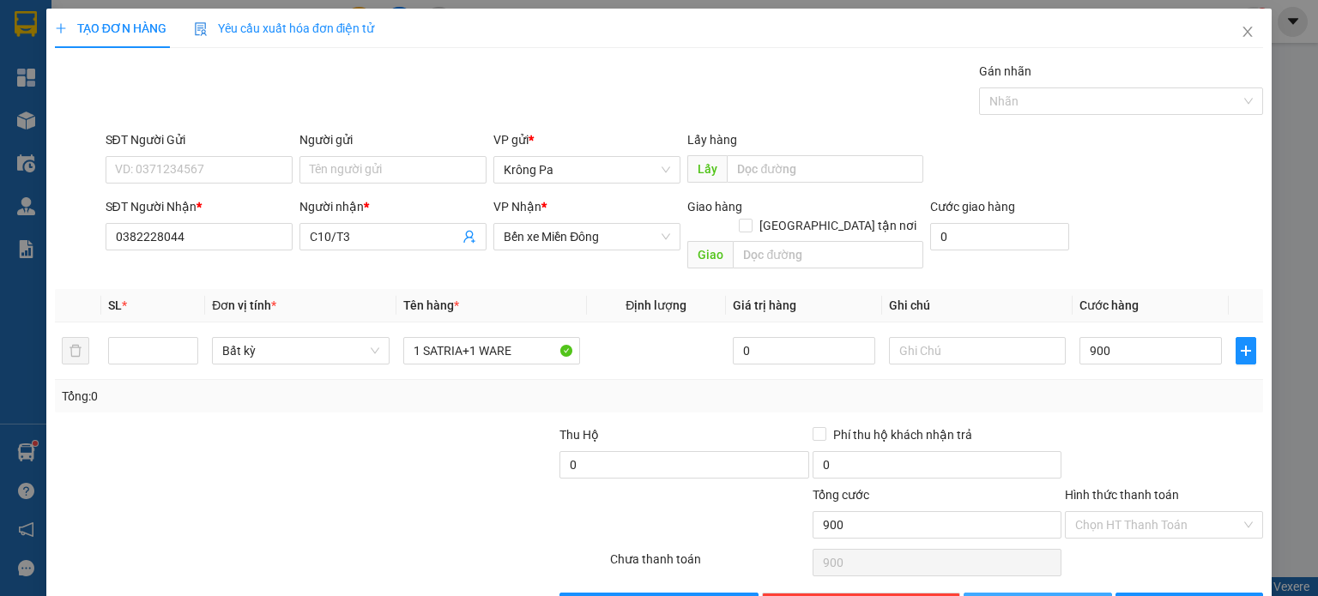
type input "900.000"
click at [1080, 593] on button "Lưu" at bounding box center [1038, 606] width 148 height 27
click at [1243, 26] on span "Close" at bounding box center [1248, 33] width 48 height 48
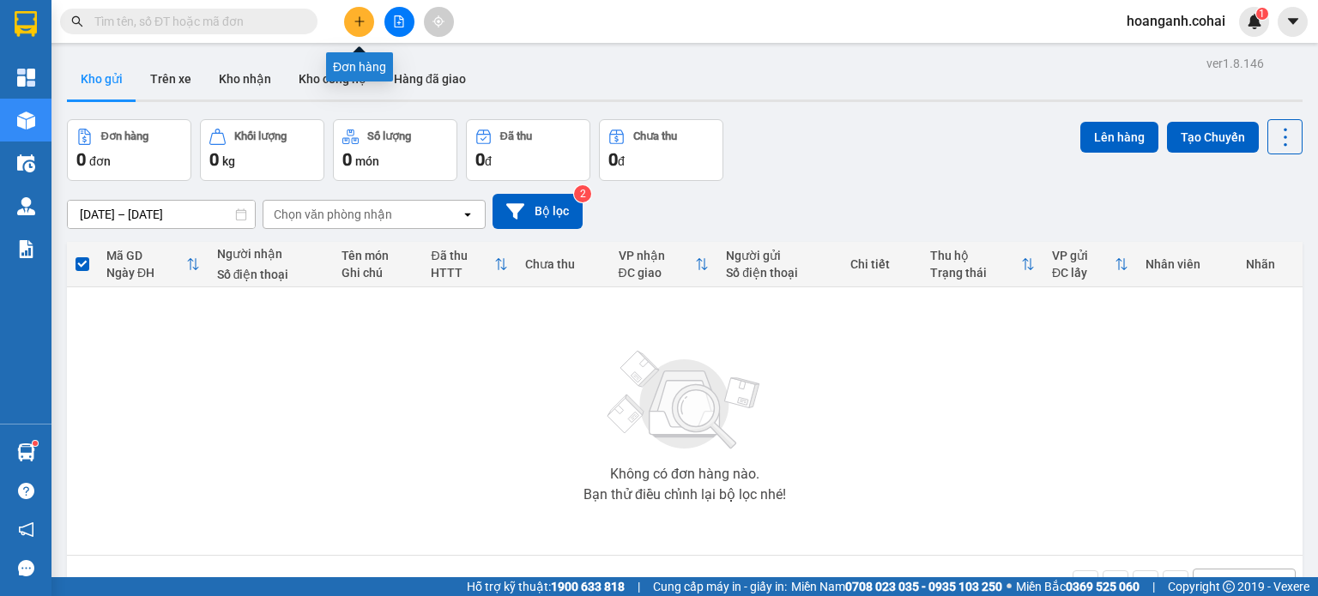
click at [363, 27] on icon "plus" at bounding box center [360, 21] width 12 height 12
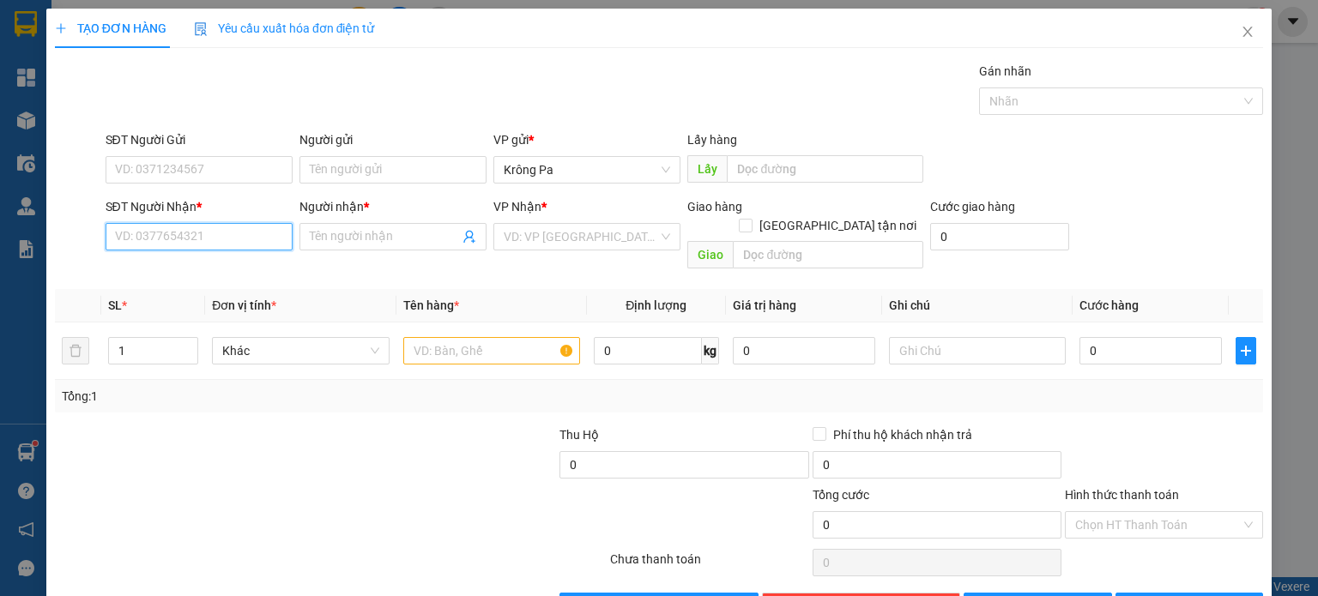
click at [278, 236] on input "SĐT Người Nhận *" at bounding box center [199, 236] width 187 height 27
type input "0382228044"
click at [433, 337] on input "text" at bounding box center [491, 350] width 177 height 27
click at [402, 244] on input "Người nhận *" at bounding box center [384, 236] width 149 height 19
type input "C1O/T3"
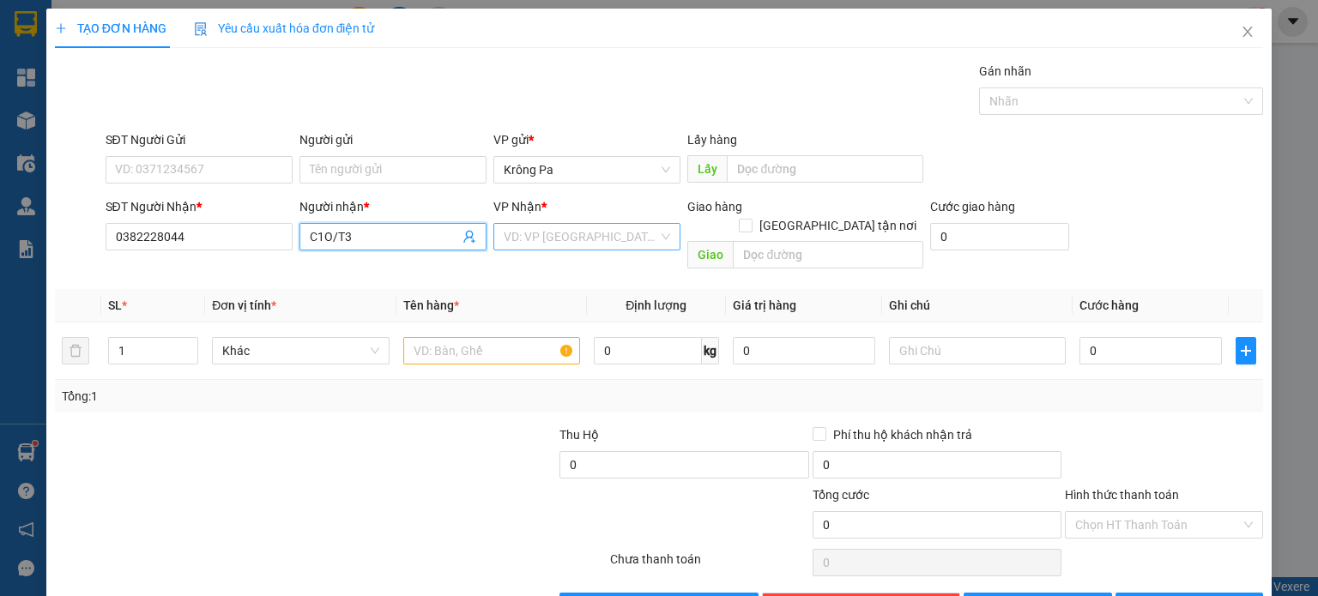
click at [592, 236] on input "search" at bounding box center [581, 237] width 154 height 26
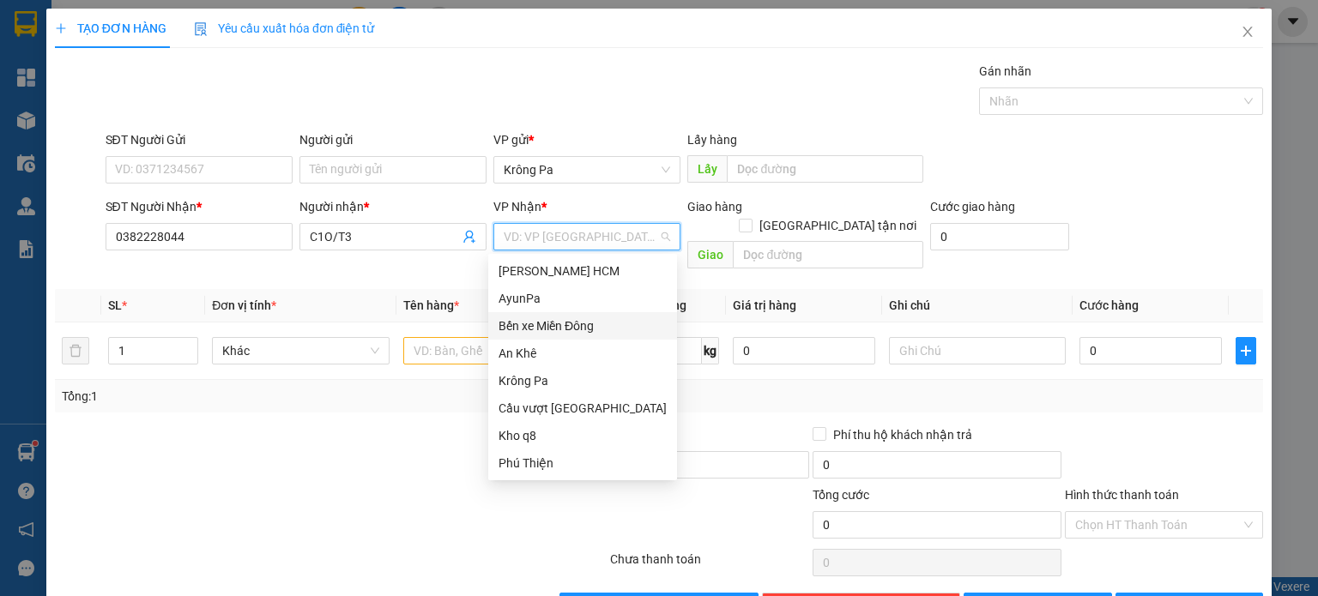
click at [580, 323] on div "Bến xe Miền Đông" at bounding box center [583, 326] width 168 height 19
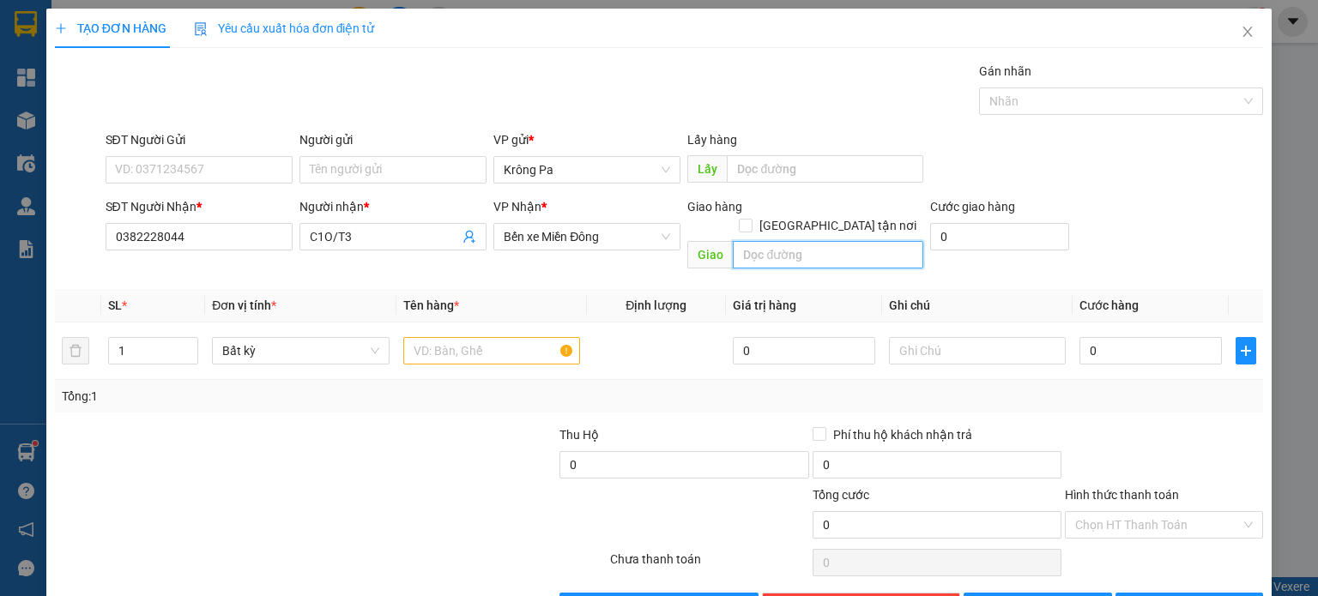
click at [847, 241] on input "text" at bounding box center [828, 254] width 191 height 27
click at [862, 241] on input "text" at bounding box center [828, 254] width 191 height 27
type input "MỸ PHƯỚC"
click at [146, 338] on input "1" at bounding box center [153, 351] width 88 height 26
type input "2"
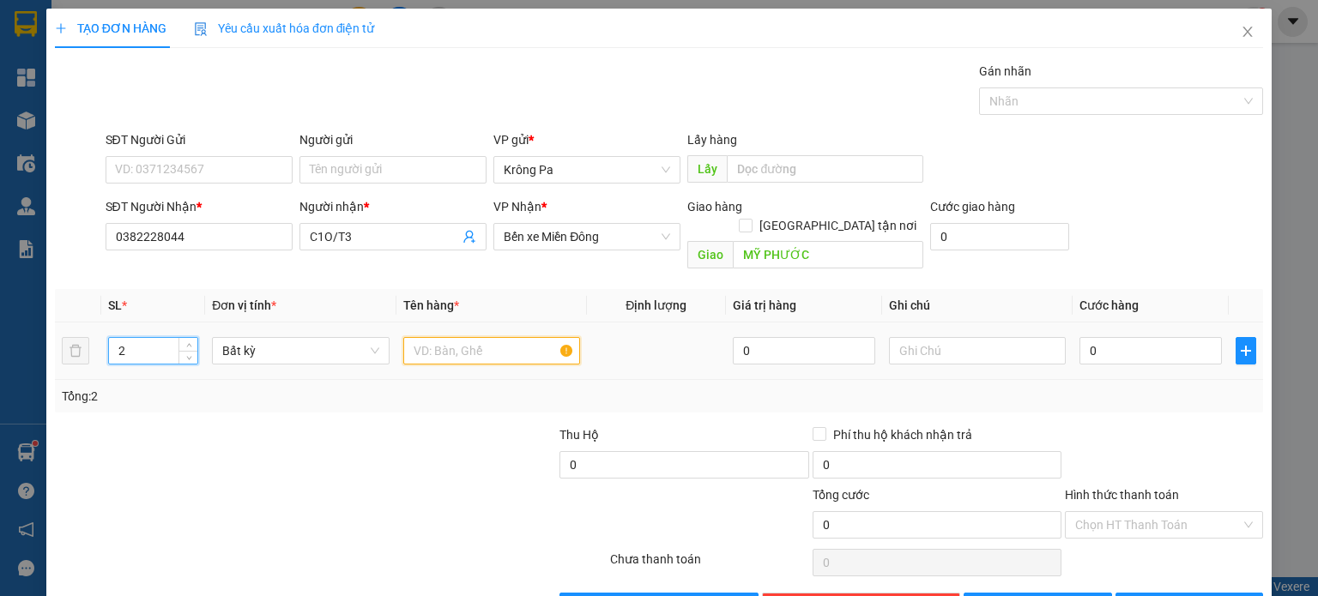
click at [511, 337] on input "text" at bounding box center [491, 350] width 177 height 27
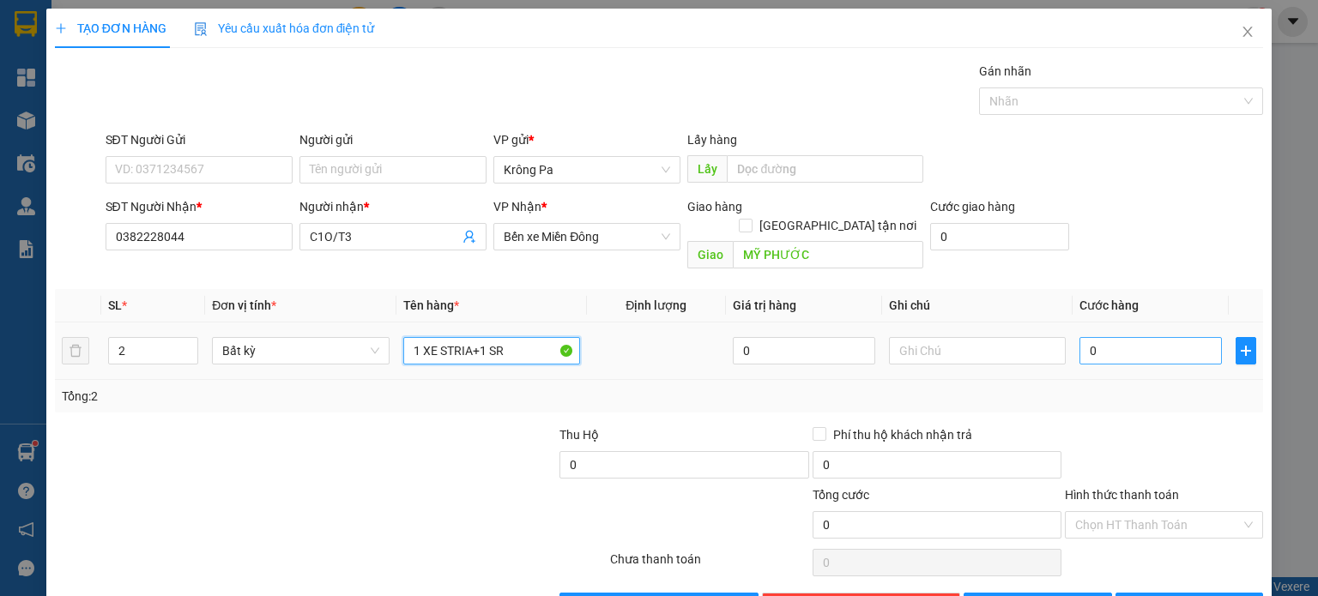
type input "1 XE STRIA+1 SR"
click at [1141, 337] on input "0" at bounding box center [1151, 350] width 142 height 27
type input "4"
click at [1088, 593] on button "Lưu" at bounding box center [1038, 606] width 148 height 27
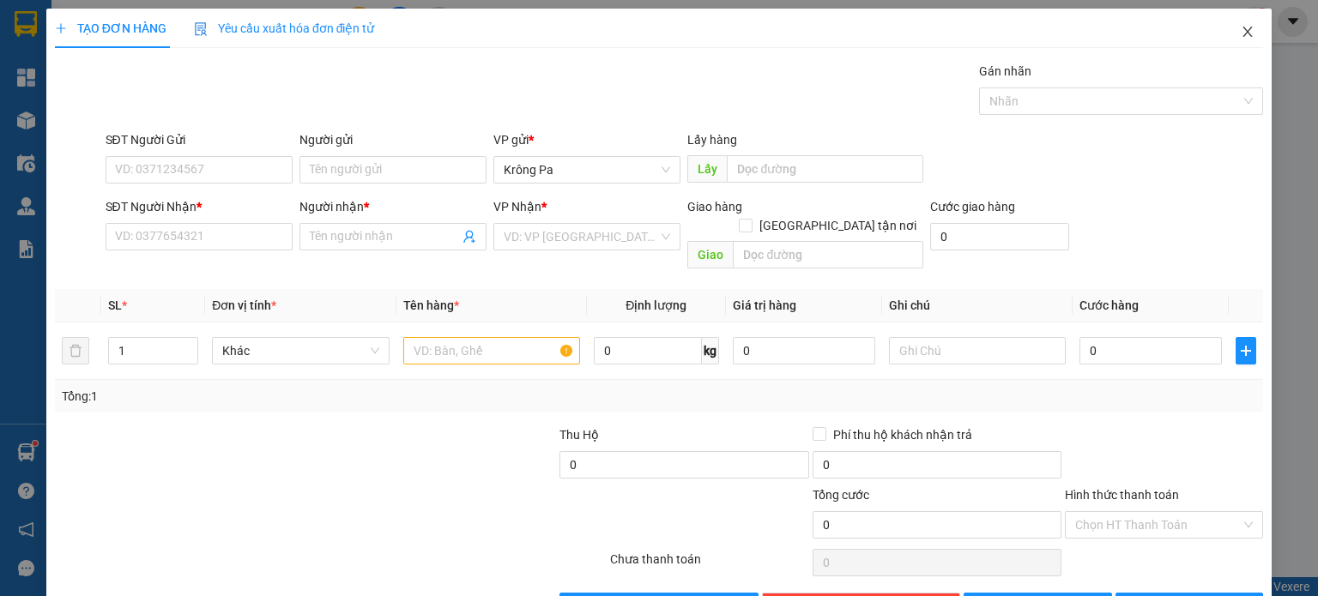
drag, startPoint x: 1239, startPoint y: 34, endPoint x: 1212, endPoint y: 33, distance: 27.5
click at [1241, 33] on icon "close" at bounding box center [1248, 32] width 14 height 14
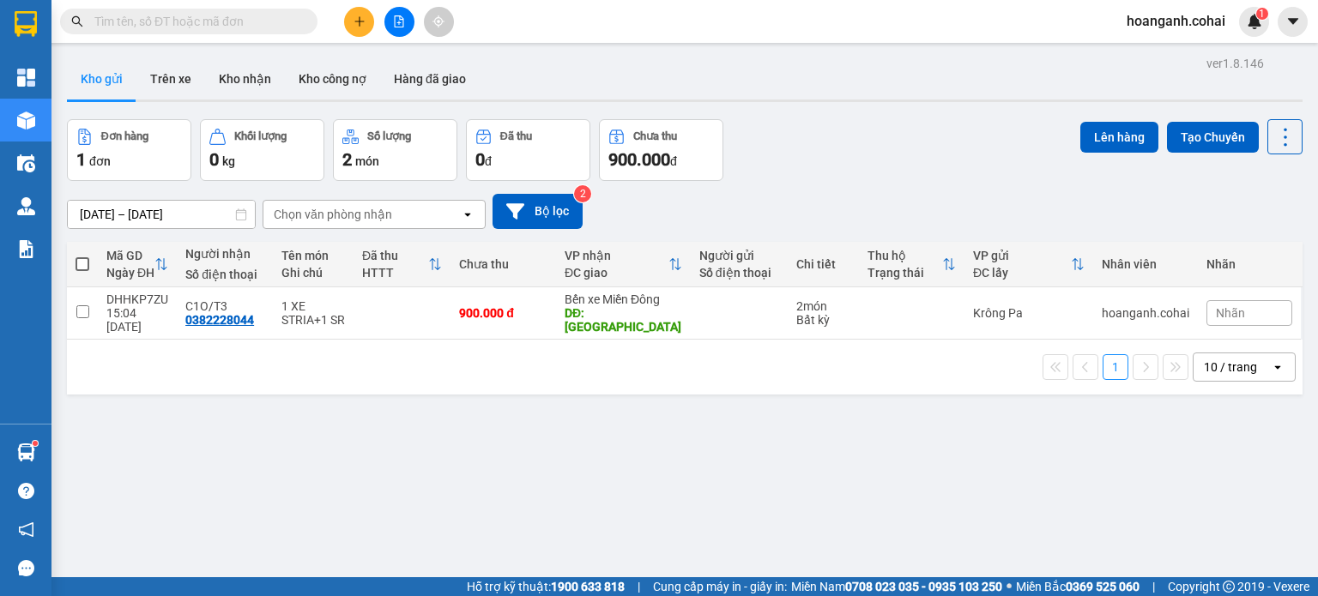
click at [77, 260] on span at bounding box center [83, 264] width 14 height 14
click at [82, 256] on input "checkbox" at bounding box center [82, 256] width 0 height 0
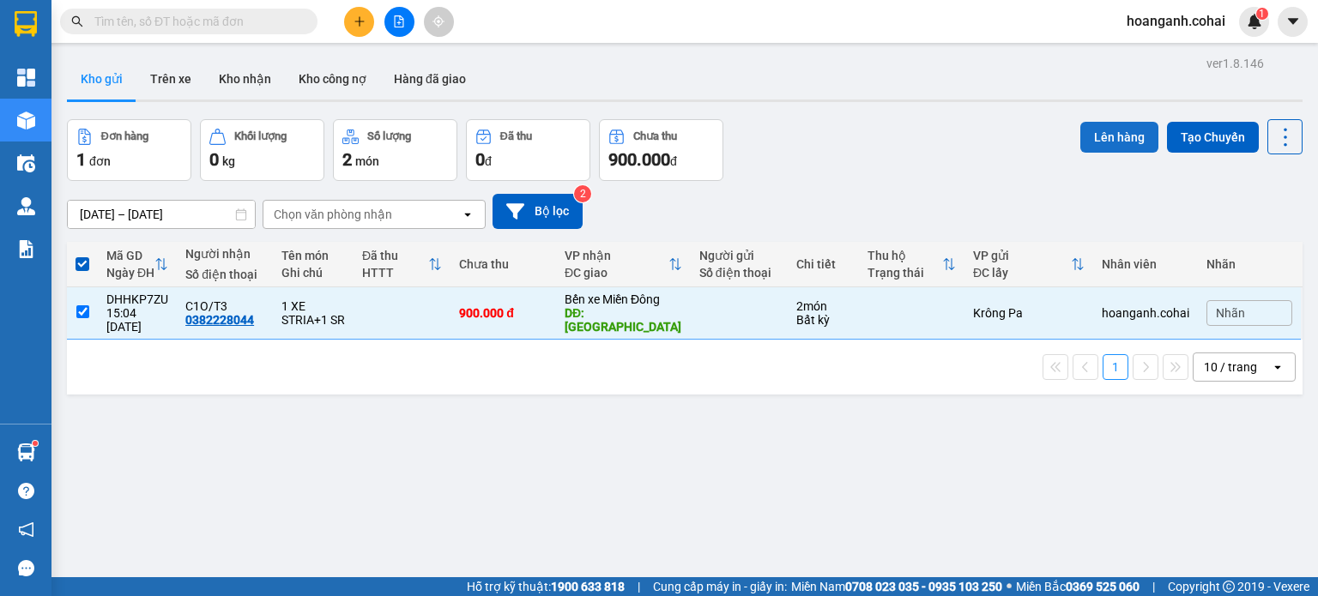
click at [1098, 130] on button "Lên hàng" at bounding box center [1119, 137] width 78 height 31
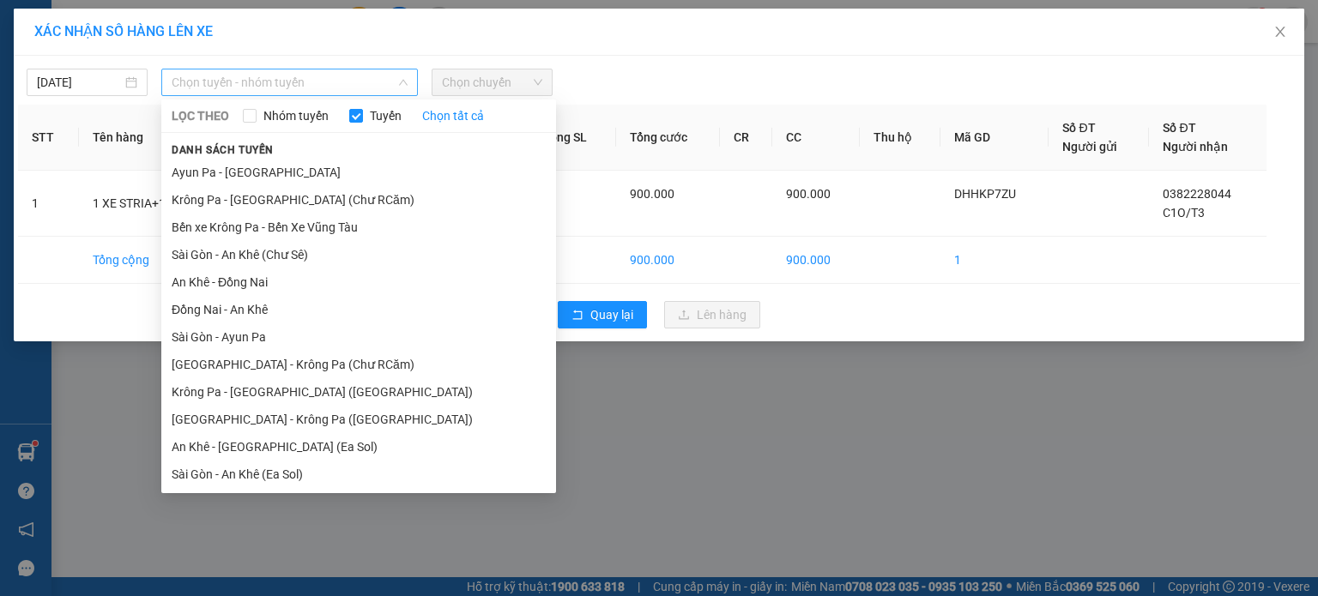
click at [347, 74] on span "Chọn tuyến - nhóm tuyến" at bounding box center [290, 83] width 236 height 26
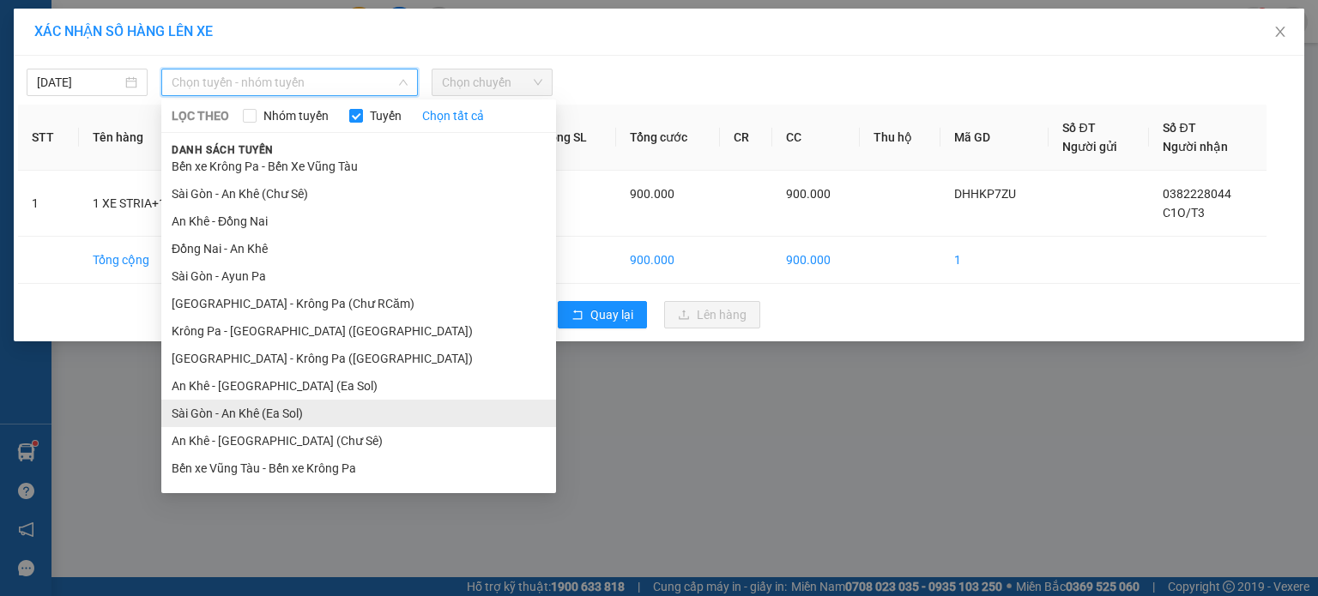
scroll to position [111, 0]
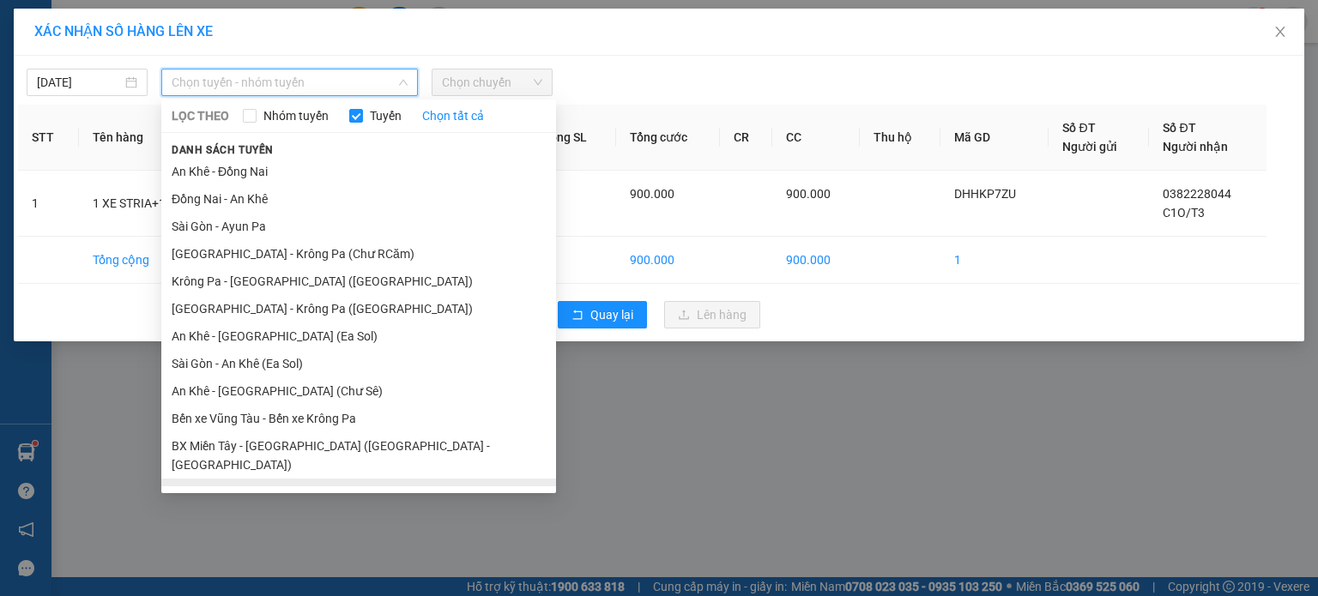
click at [364, 479] on li "BX Krông Pa - BX Miền Tây (Chơn Thành - Chư Rcăm)" at bounding box center [358, 502] width 395 height 46
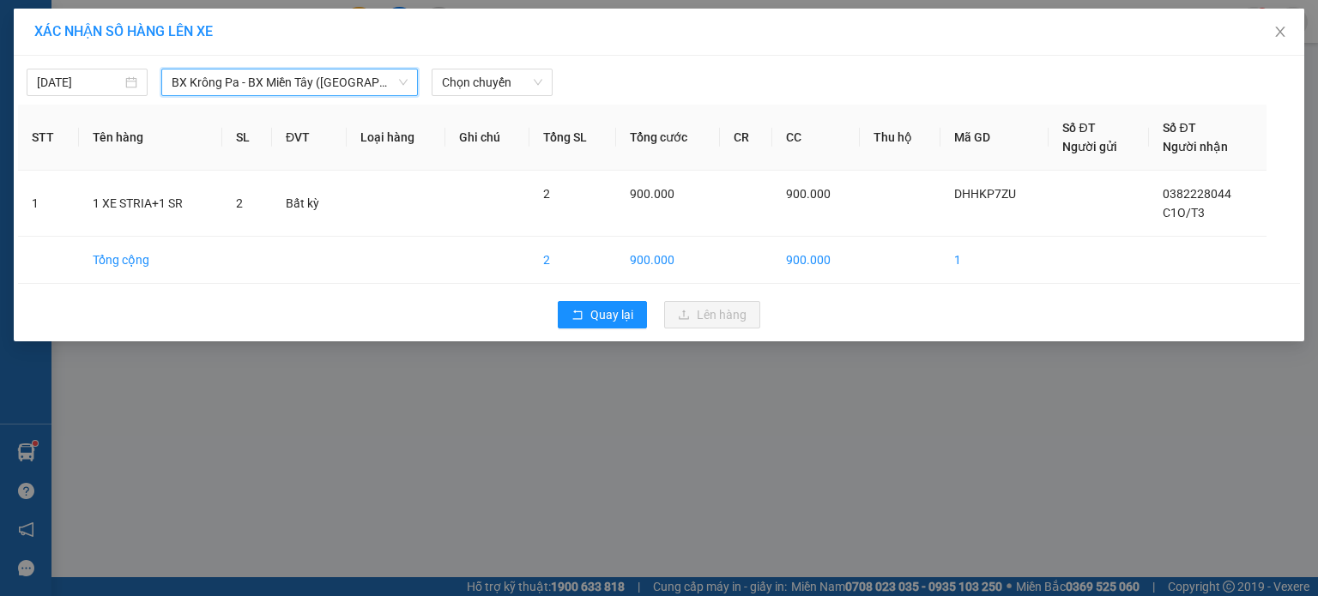
click at [541, 64] on div "13/10/2025 BX Krông Pa - BX Miền Tây (Chơn Thành - Chư Rcăm) BX Krông Pa - BX M…" at bounding box center [659, 78] width 1282 height 36
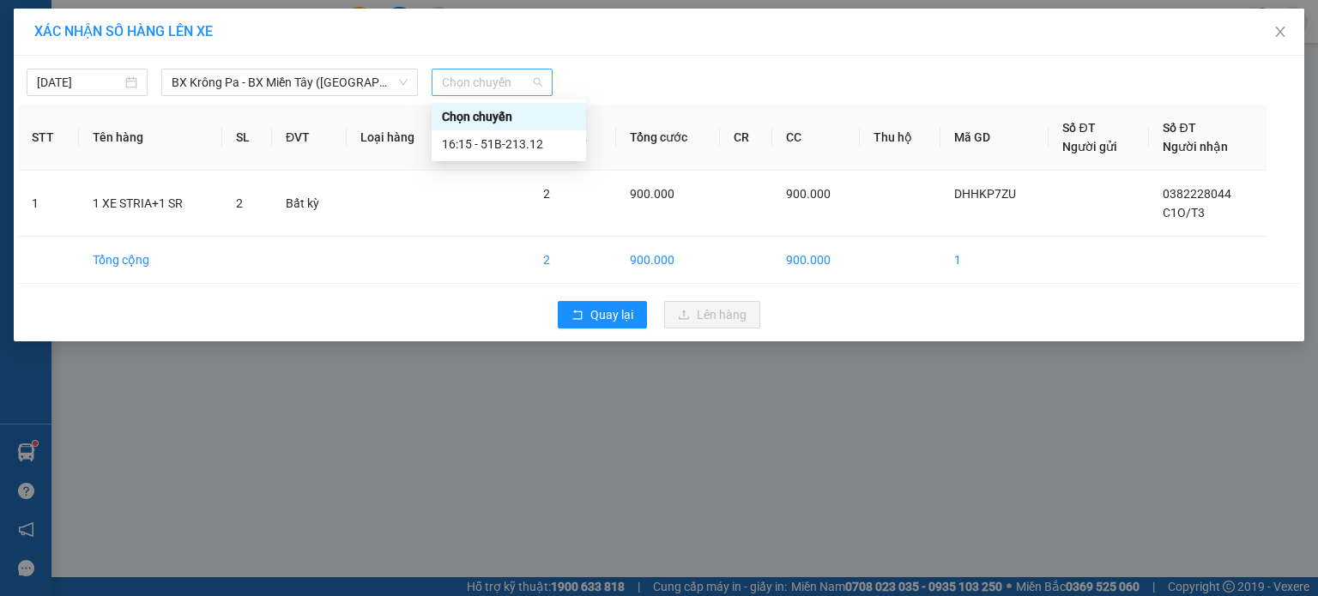
click at [539, 75] on span "Chọn chuyến" at bounding box center [492, 83] width 100 height 26
click at [529, 142] on div "16:15 - 51B-213.12" at bounding box center [509, 144] width 134 height 19
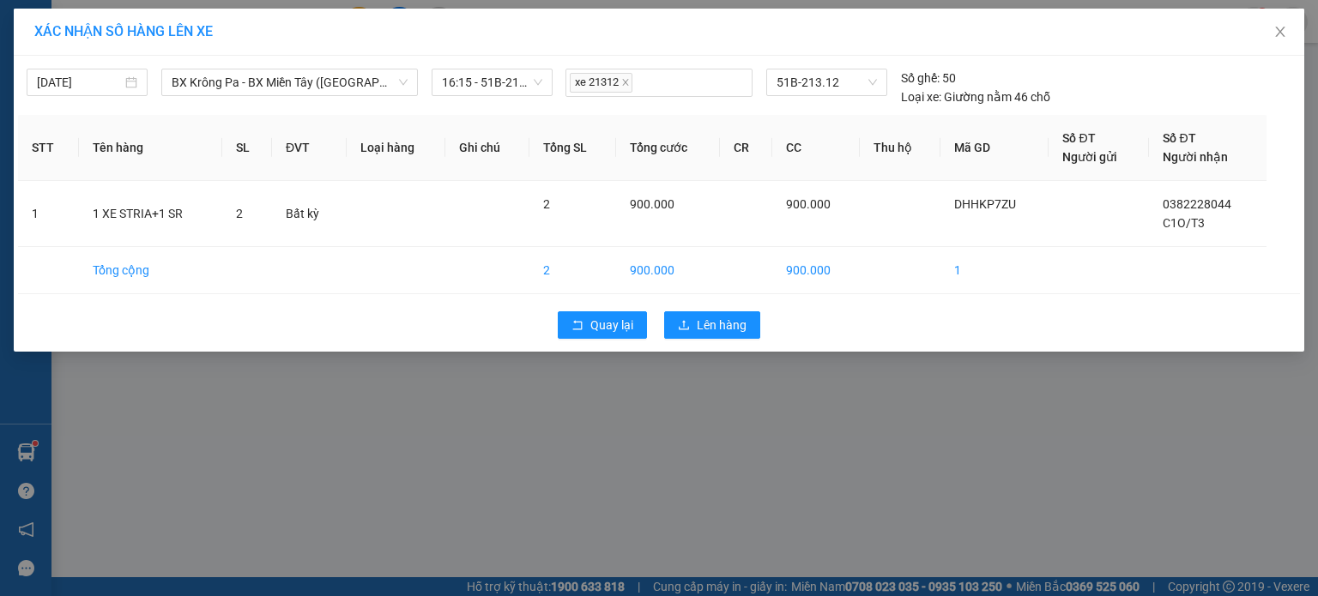
click at [723, 340] on div "Quay lại Lên hàng" at bounding box center [659, 325] width 1282 height 45
click at [723, 329] on span "Lên hàng" at bounding box center [722, 325] width 50 height 19
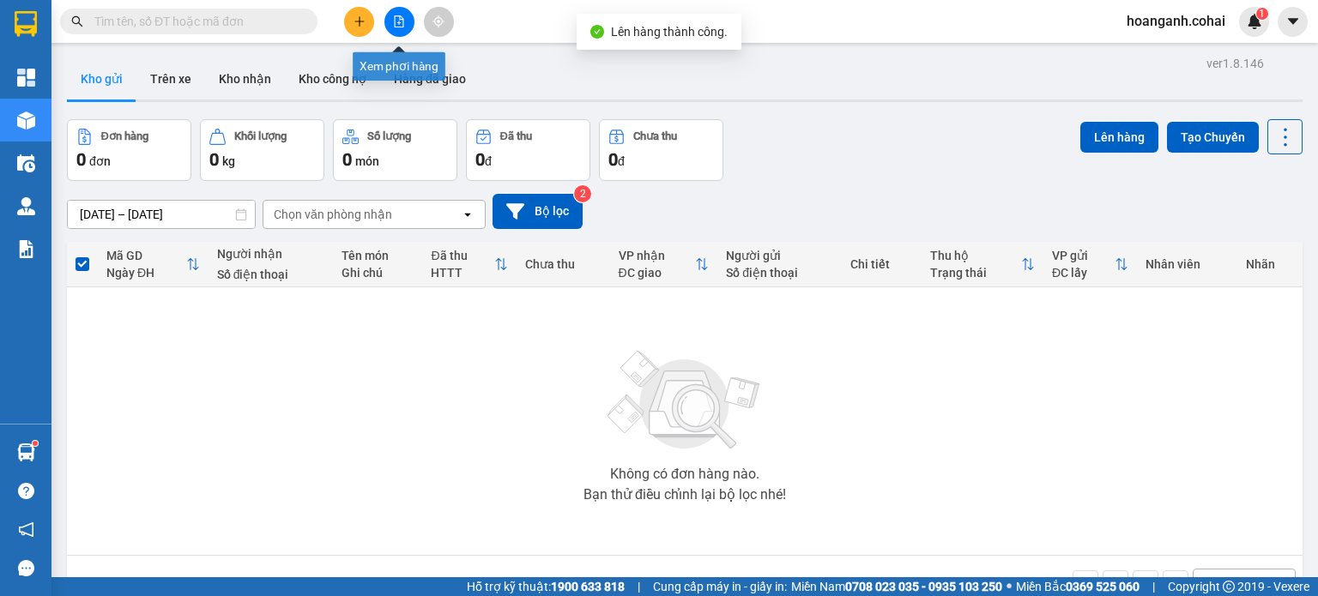
click at [399, 21] on icon "file-add" at bounding box center [399, 21] width 12 height 12
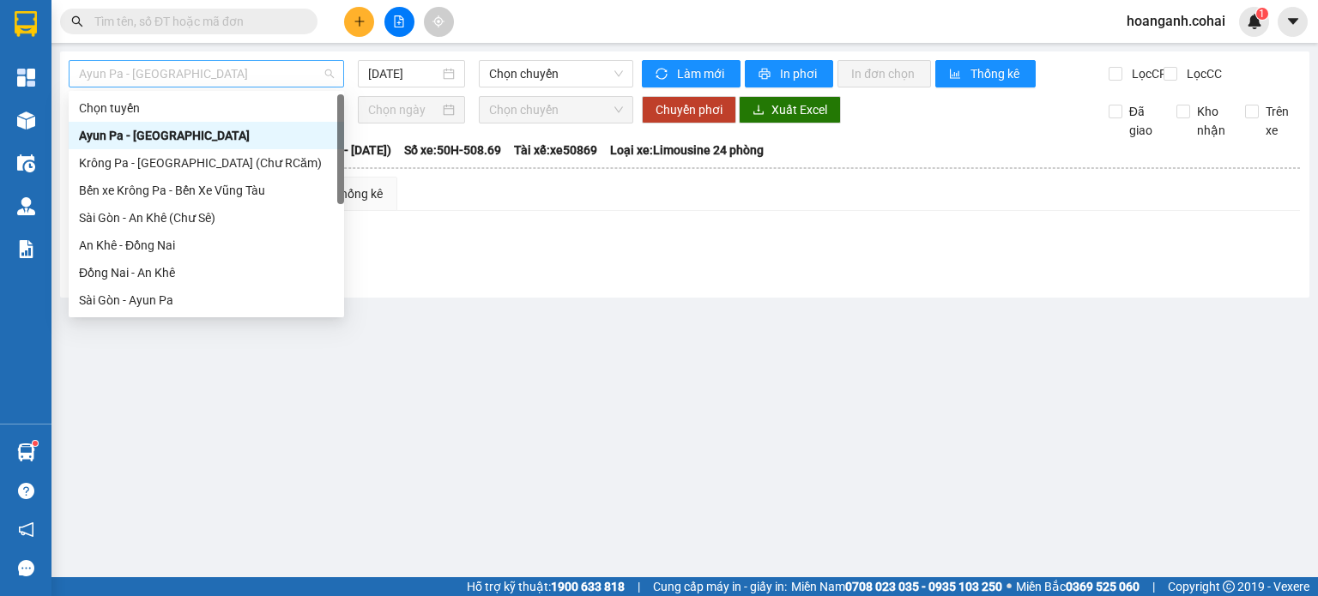
click at [321, 66] on span "Ayun Pa - Sài Gòn" at bounding box center [206, 74] width 255 height 26
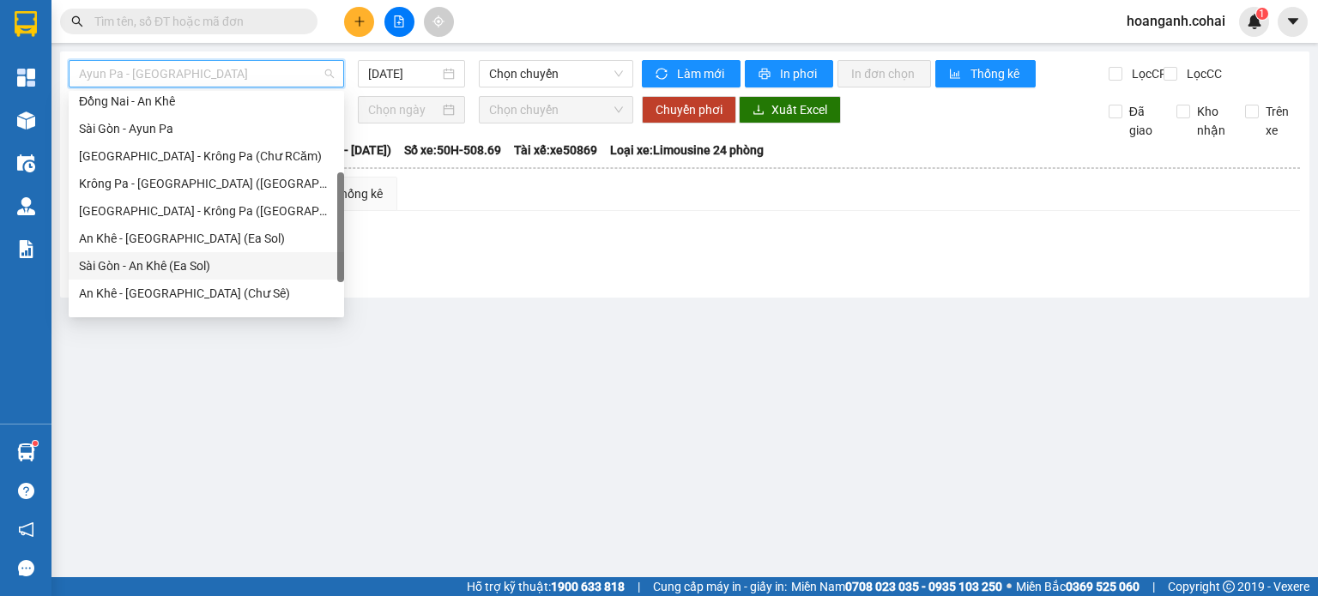
scroll to position [247, 0]
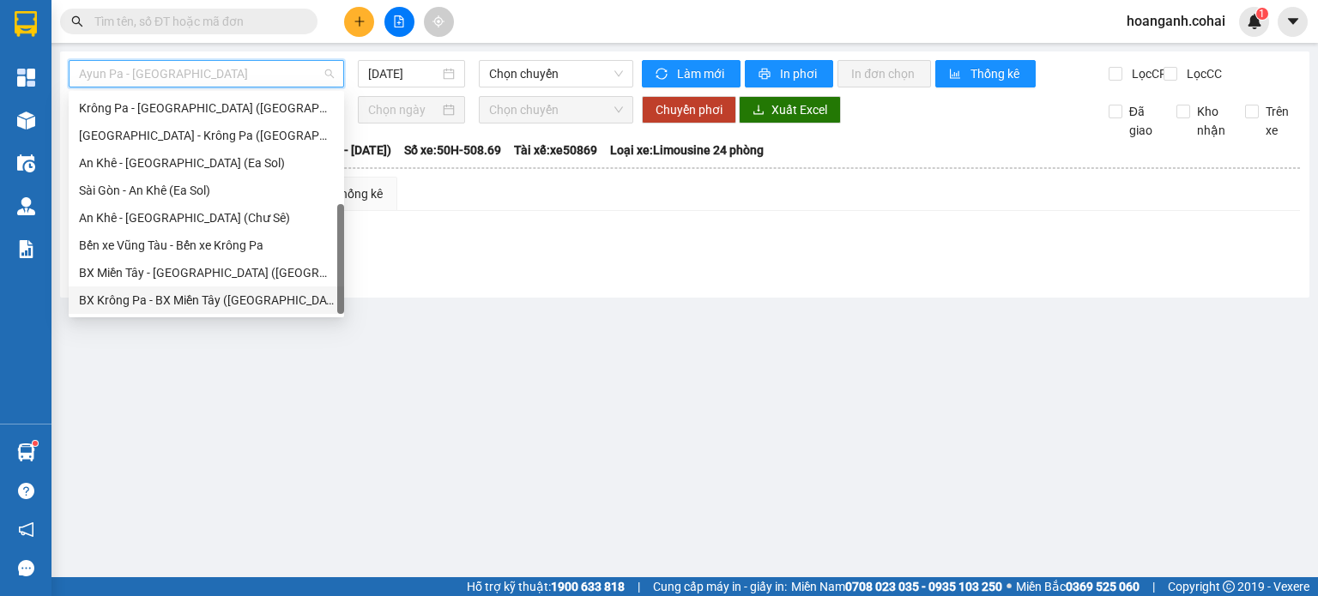
click at [213, 293] on div "BX Krông Pa - BX Miền Tây (Chơn Thành - Chư Rcăm)" at bounding box center [206, 300] width 255 height 19
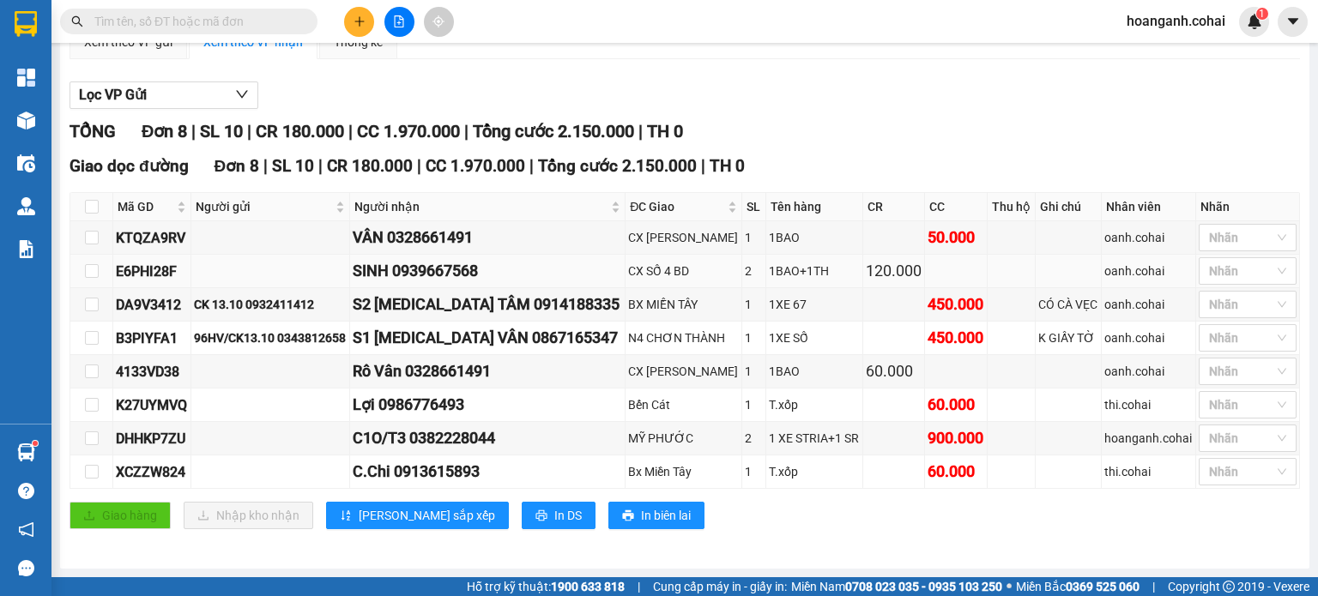
scroll to position [161, 0]
click at [364, 27] on button at bounding box center [359, 22] width 30 height 30
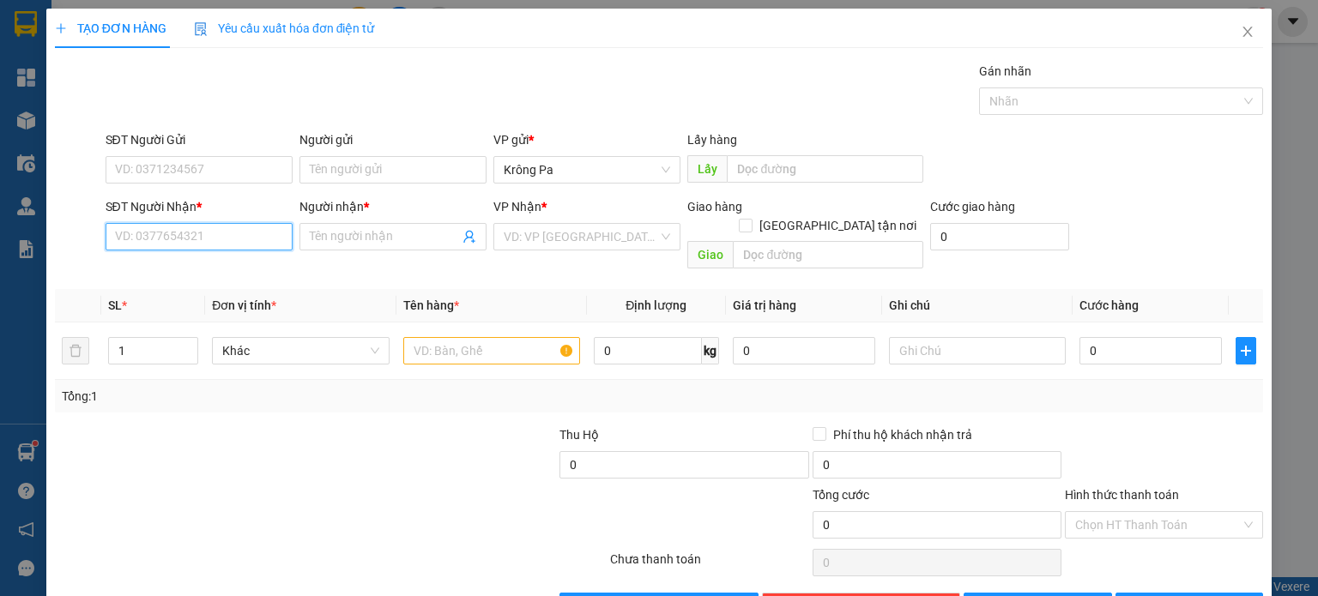
click at [207, 243] on input "SĐT Người Nhận *" at bounding box center [199, 236] width 187 height 27
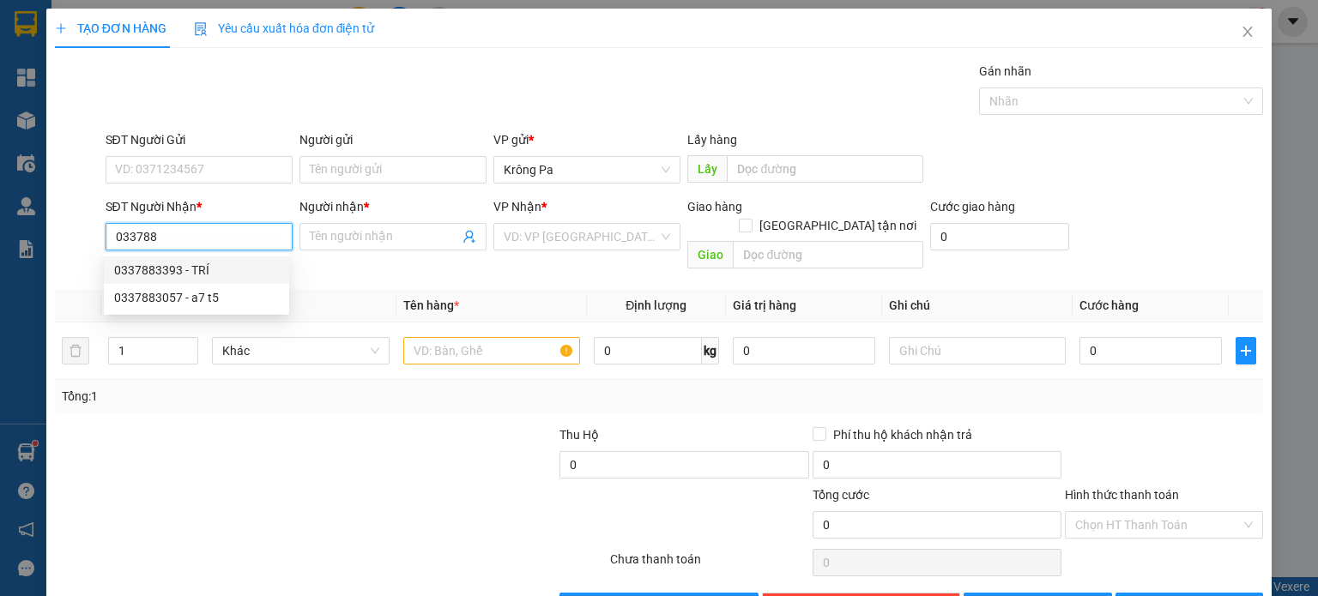
click at [204, 277] on div "0337883393 - TRÍ" at bounding box center [196, 270] width 165 height 19
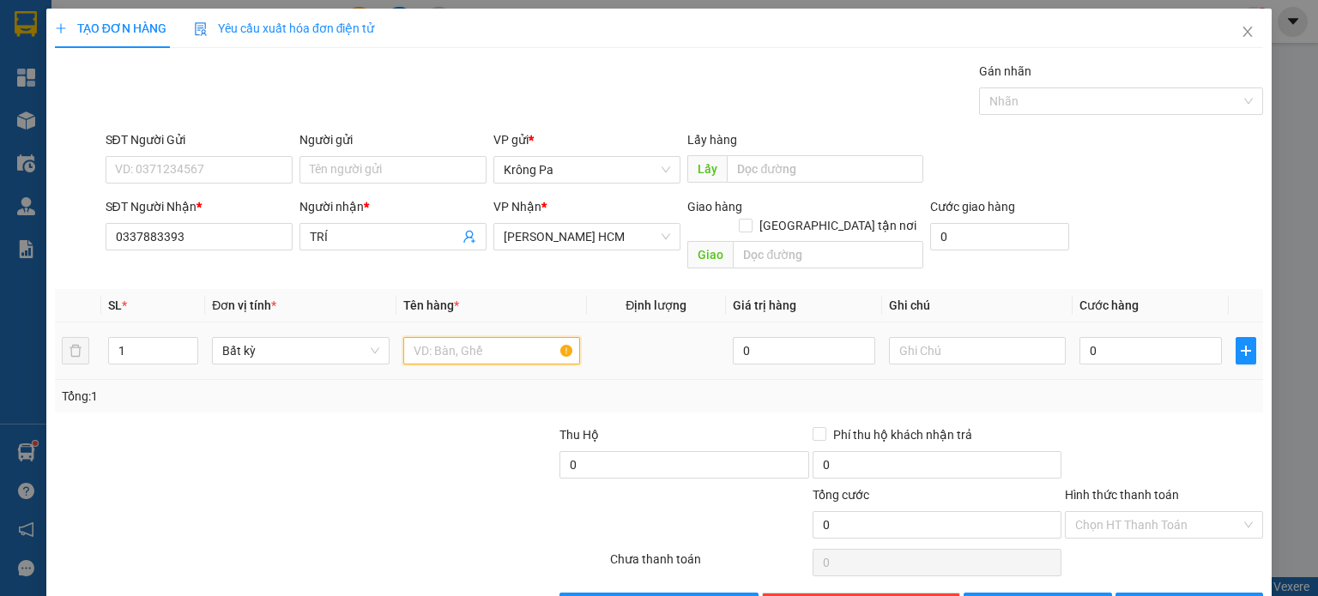
click at [460, 338] on input "text" at bounding box center [491, 350] width 177 height 27
click at [1155, 337] on input "0" at bounding box center [1151, 350] width 142 height 27
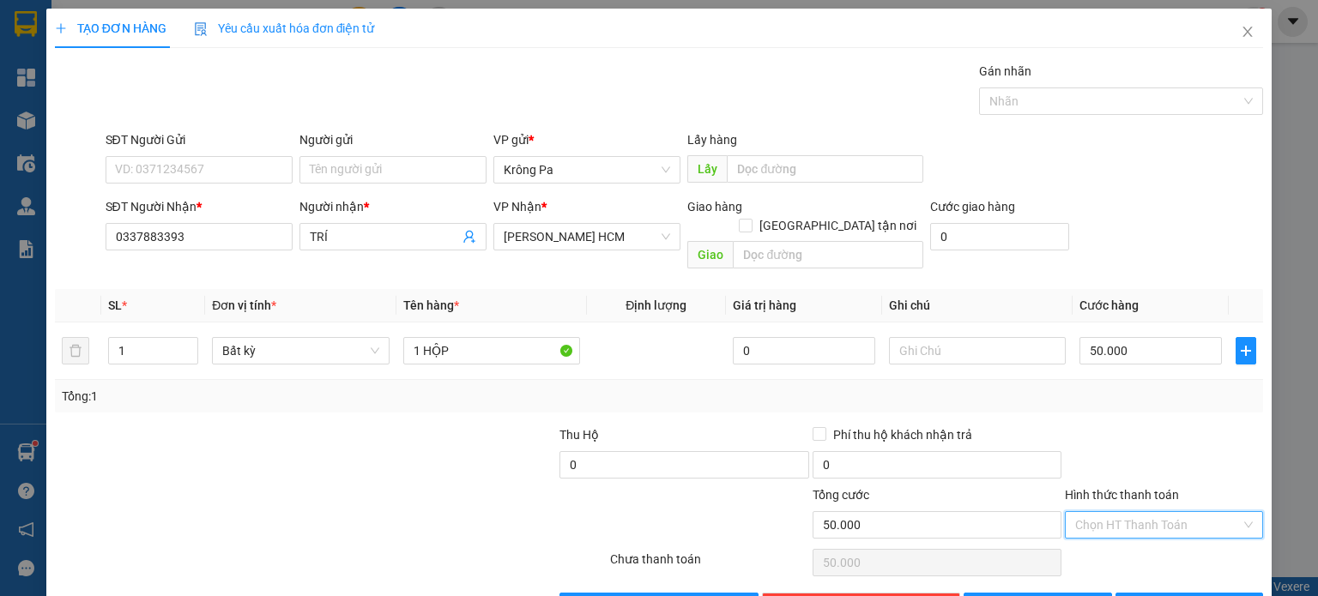
drag, startPoint x: 1195, startPoint y: 493, endPoint x: 1168, endPoint y: 529, distance: 44.6
click at [1192, 512] on input "Hình thức thanh toán" at bounding box center [1158, 525] width 166 height 26
click at [1160, 545] on div "Tại văn phòng" at bounding box center [1153, 538] width 176 height 19
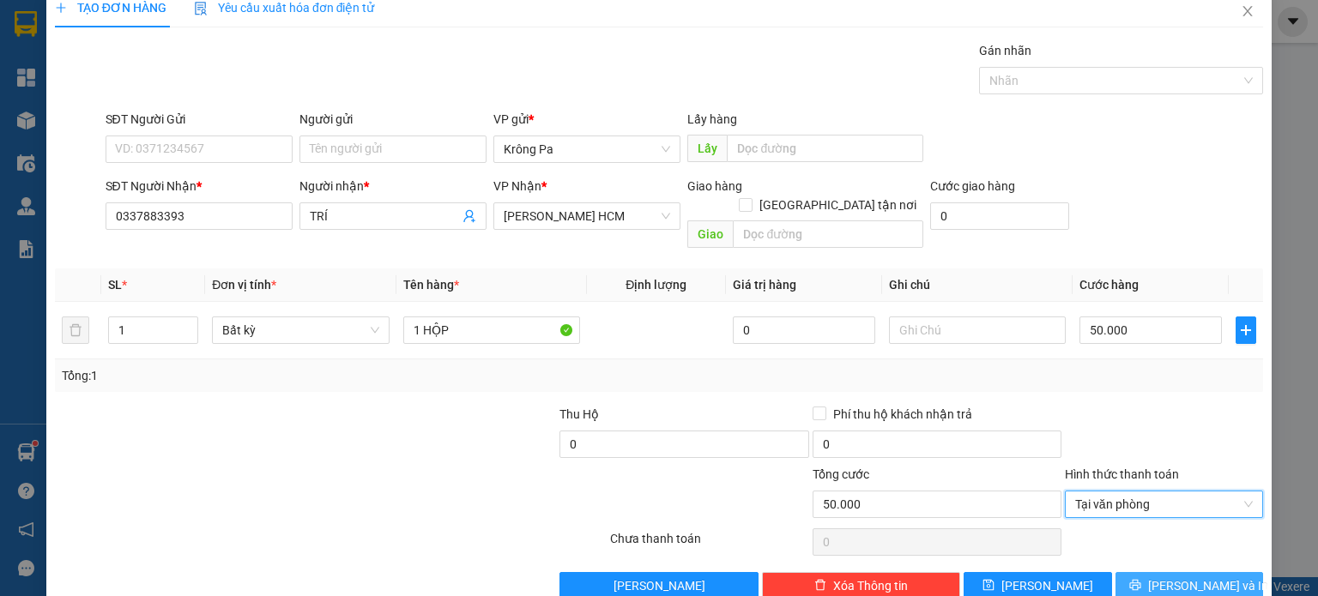
scroll to position [37, 0]
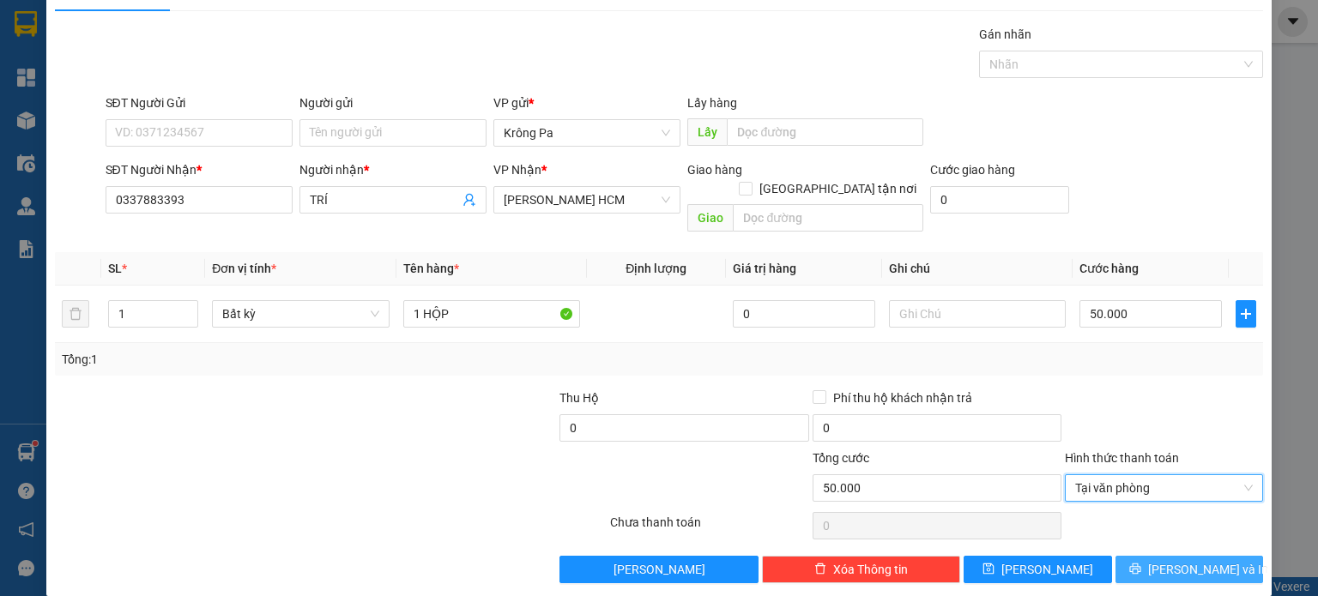
click at [1165, 560] on span "Lưu và In" at bounding box center [1208, 569] width 120 height 19
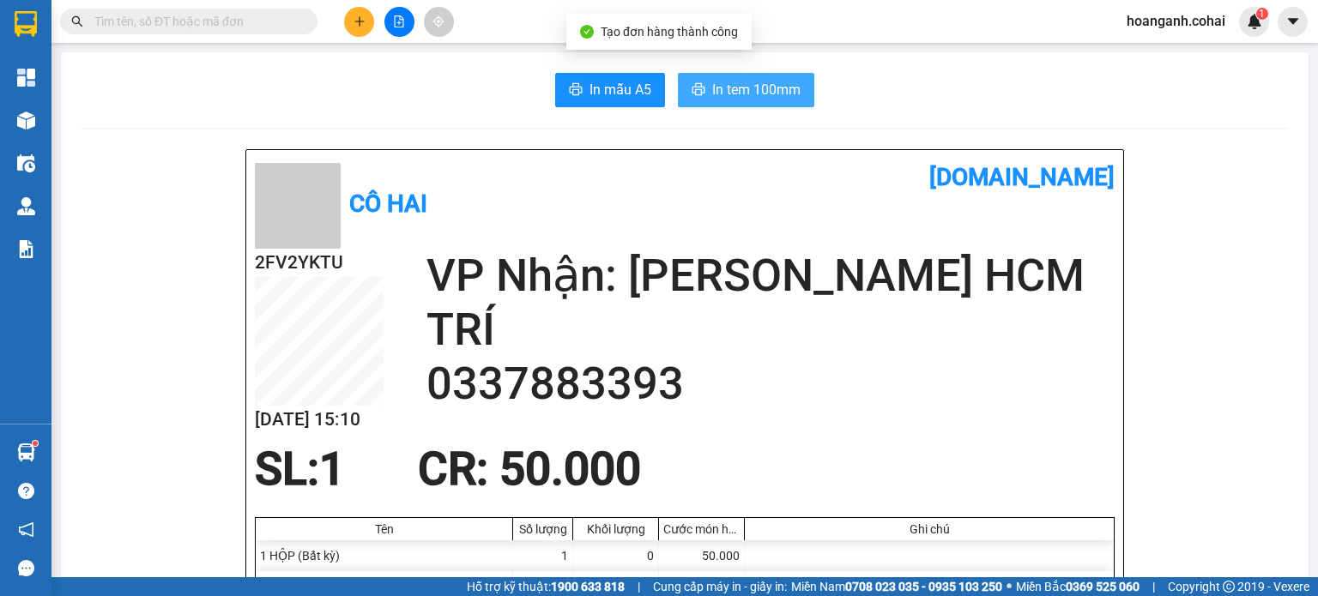
click at [738, 99] on span "In tem 100mm" at bounding box center [756, 89] width 88 height 21
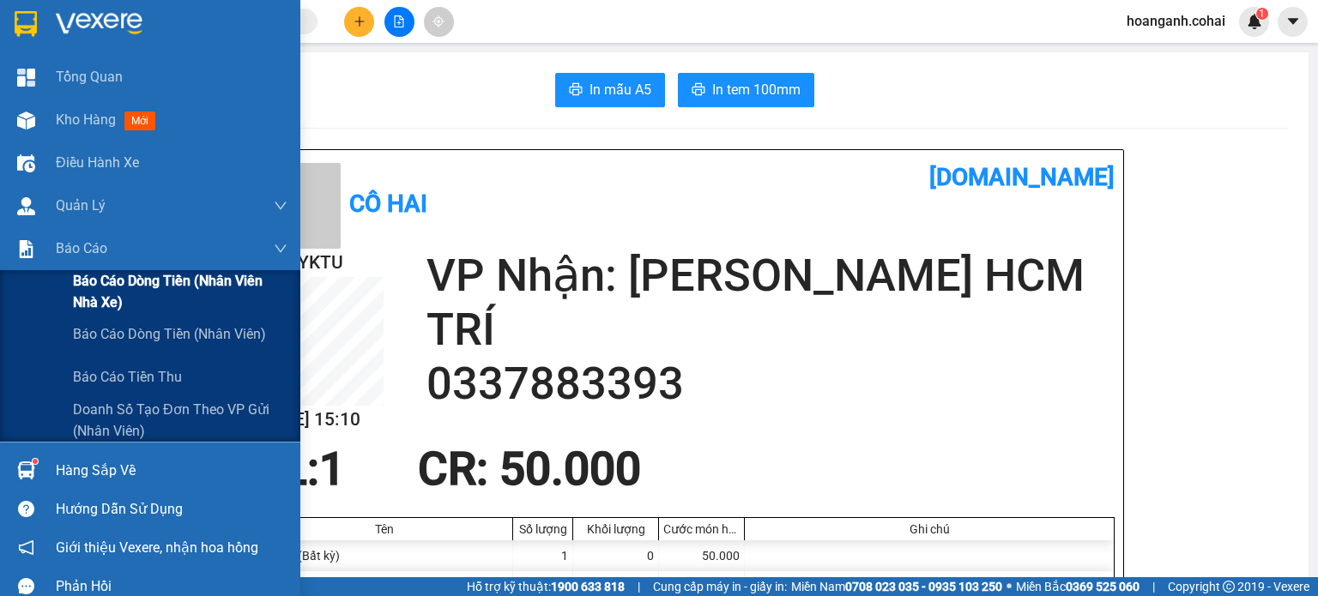
click at [127, 298] on span "Báo cáo dòng tiền (Nhân viên Nhà xe)" at bounding box center [180, 291] width 215 height 43
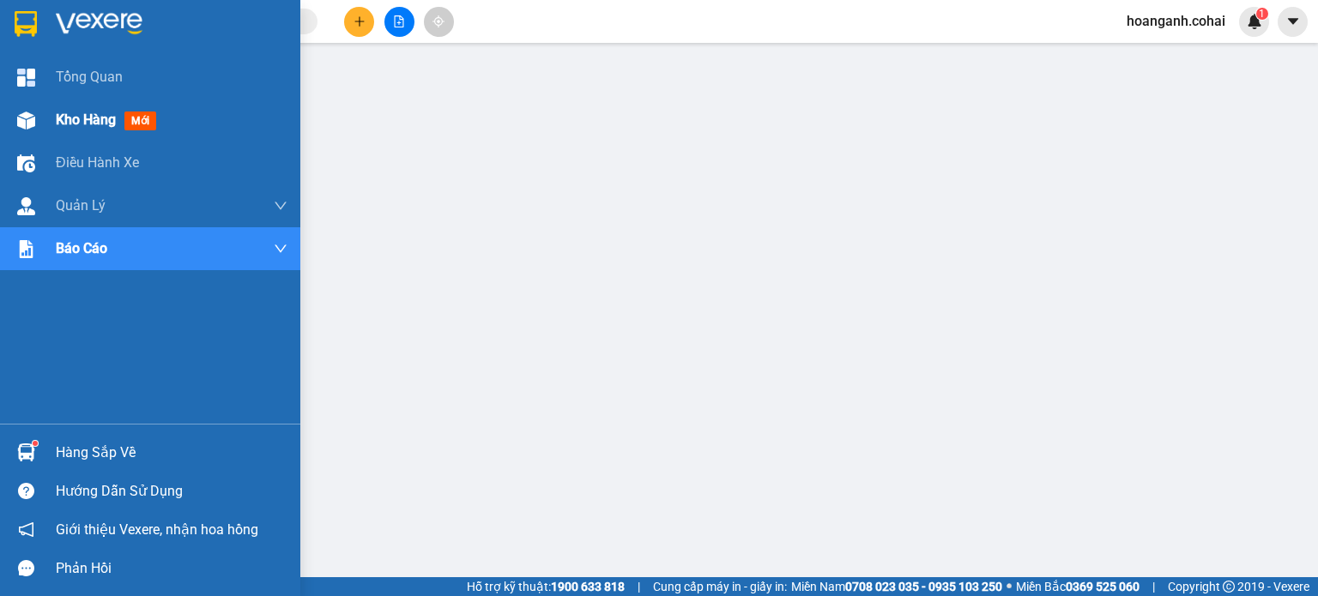
click at [42, 123] on div "Kho hàng mới" at bounding box center [150, 120] width 300 height 43
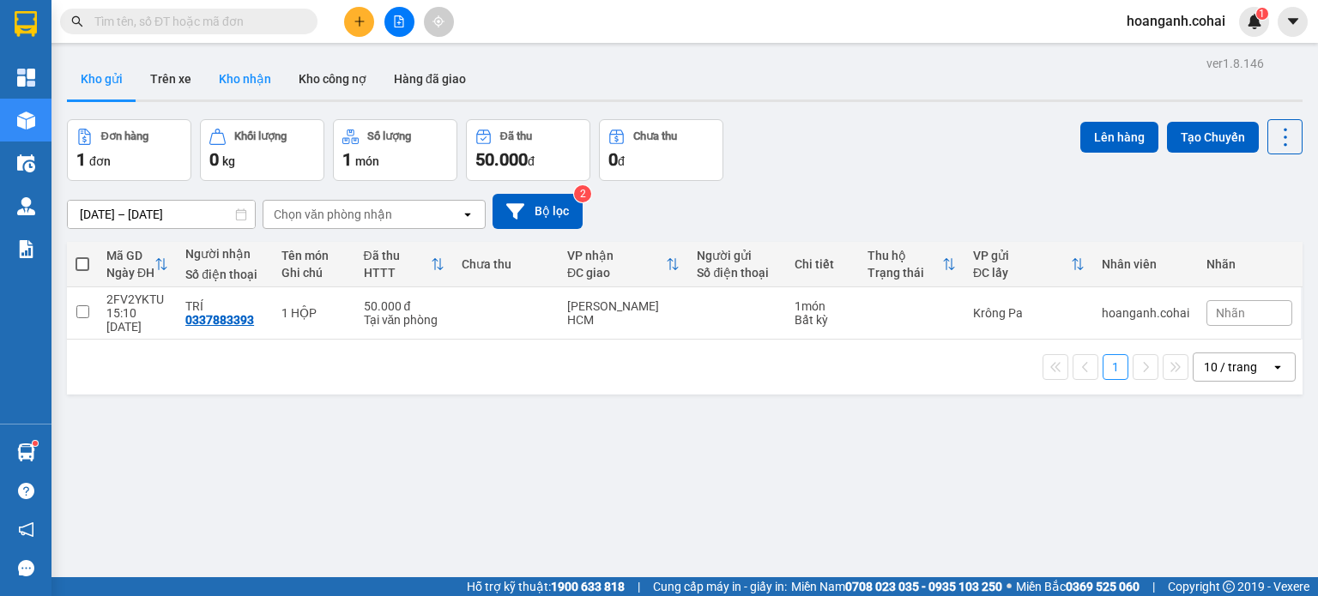
click at [254, 88] on button "Kho nhận" at bounding box center [245, 78] width 80 height 41
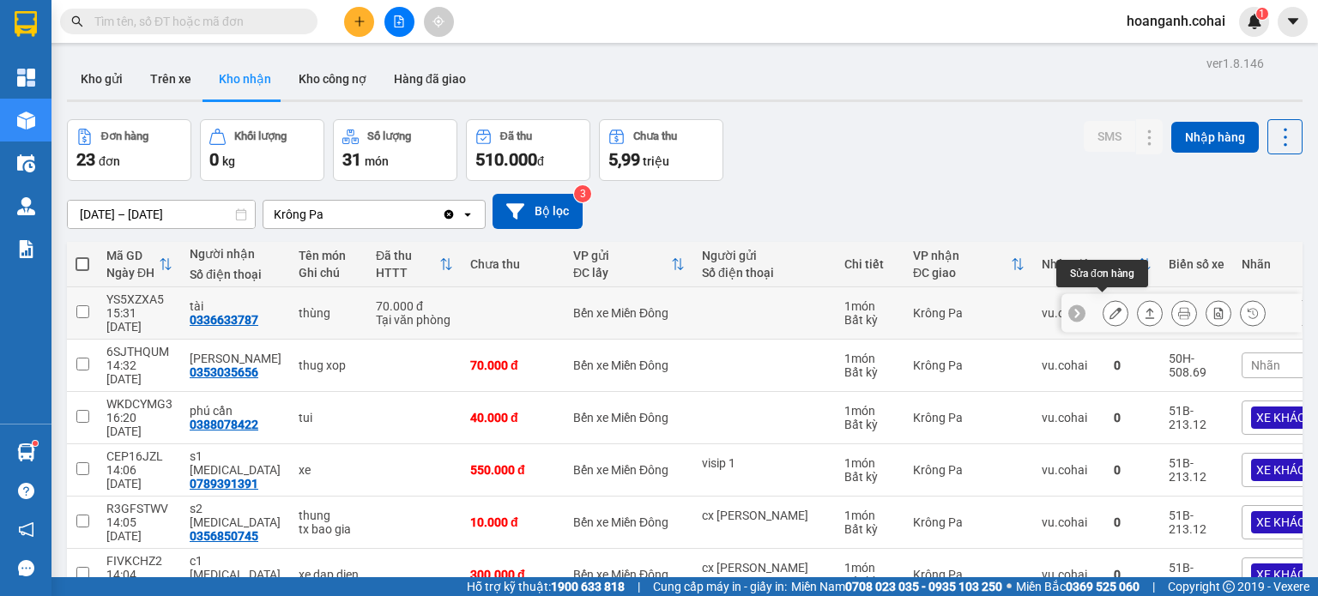
click at [1110, 307] on icon at bounding box center [1116, 313] width 12 height 12
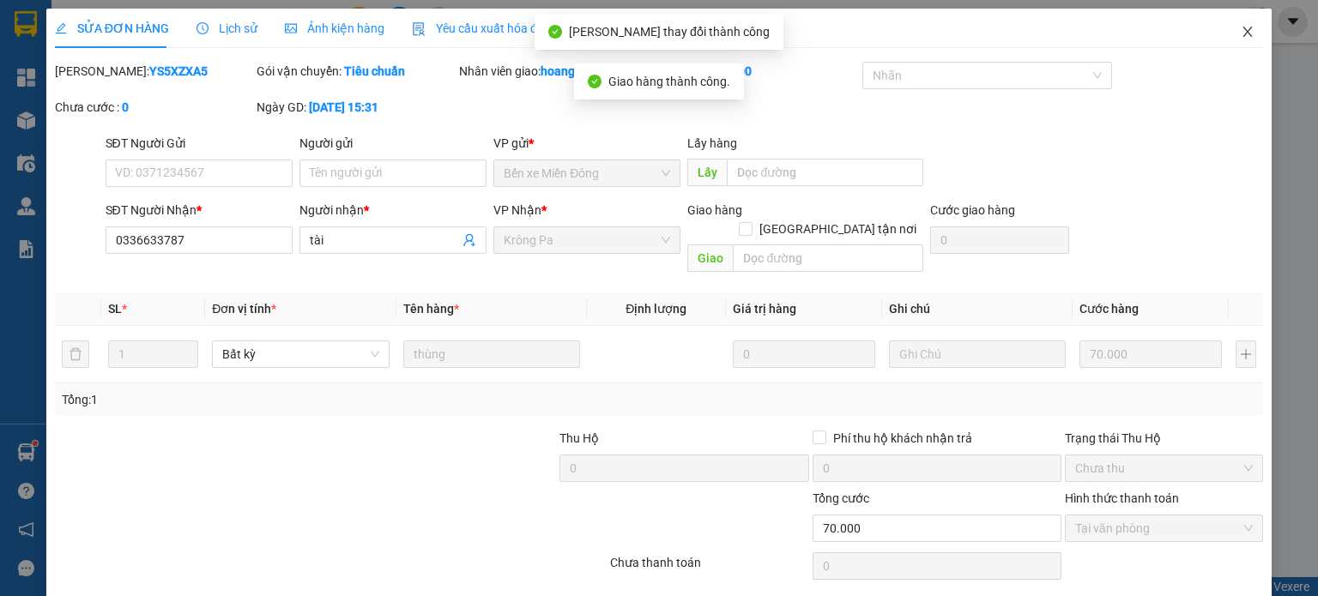
click at [1245, 38] on span "Close" at bounding box center [1248, 33] width 48 height 48
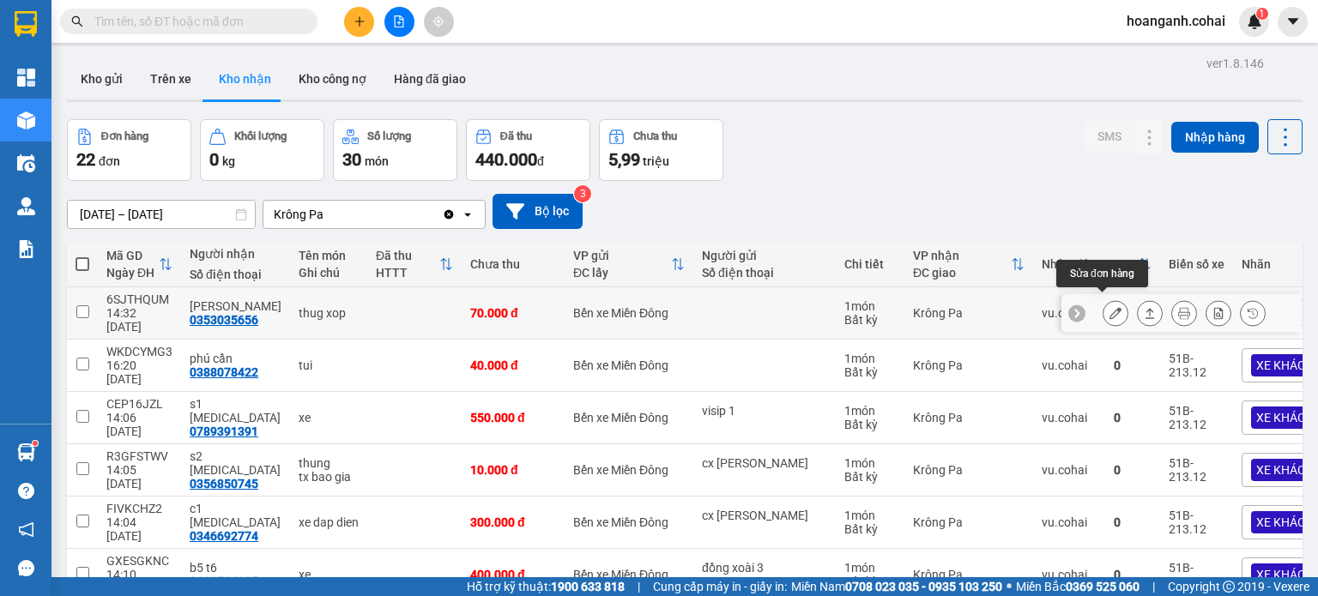
click at [1109, 305] on button at bounding box center [1116, 314] width 24 height 30
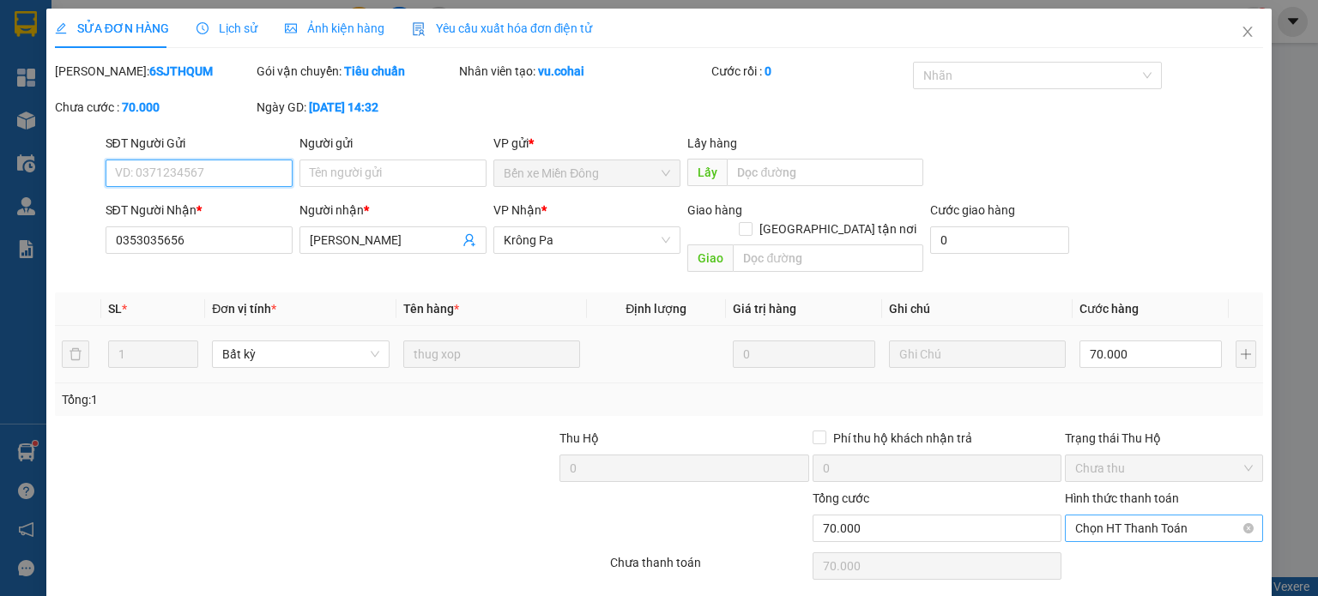
click at [1119, 516] on span "Chọn HT Thanh Toán" at bounding box center [1164, 529] width 178 height 26
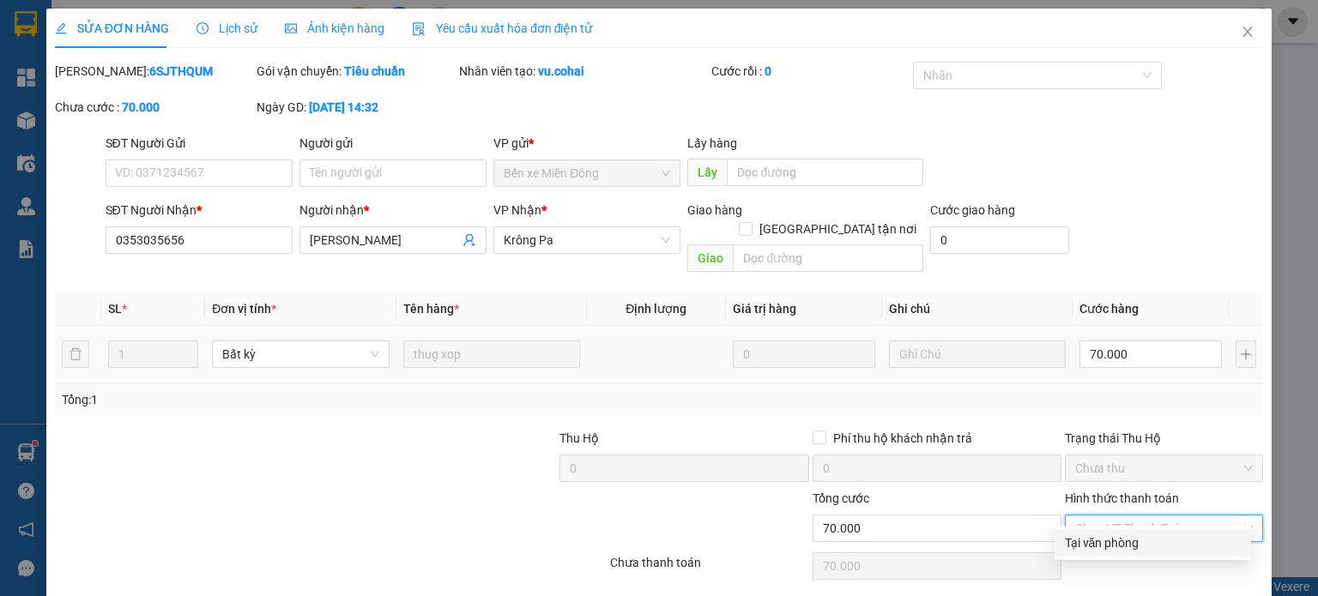
drag, startPoint x: 1103, startPoint y: 547, endPoint x: 836, endPoint y: 585, distance: 269.7
click at [1095, 548] on div "Tại văn phòng" at bounding box center [1153, 543] width 176 height 19
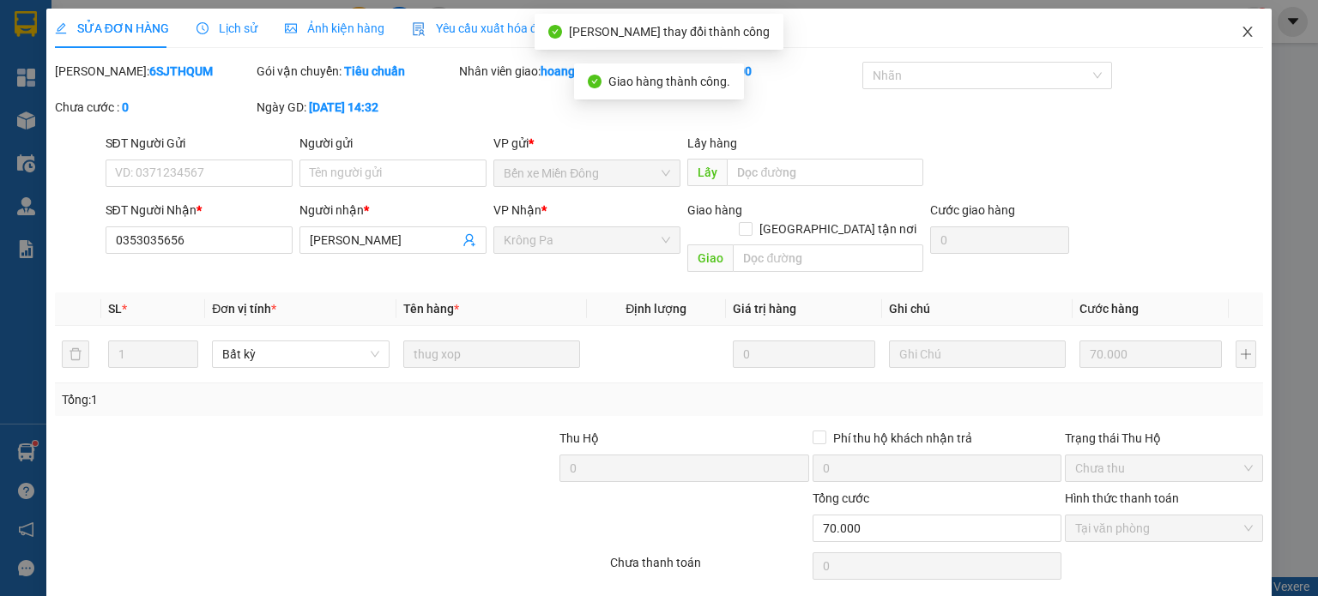
click at [1242, 24] on span "Close" at bounding box center [1248, 33] width 48 height 48
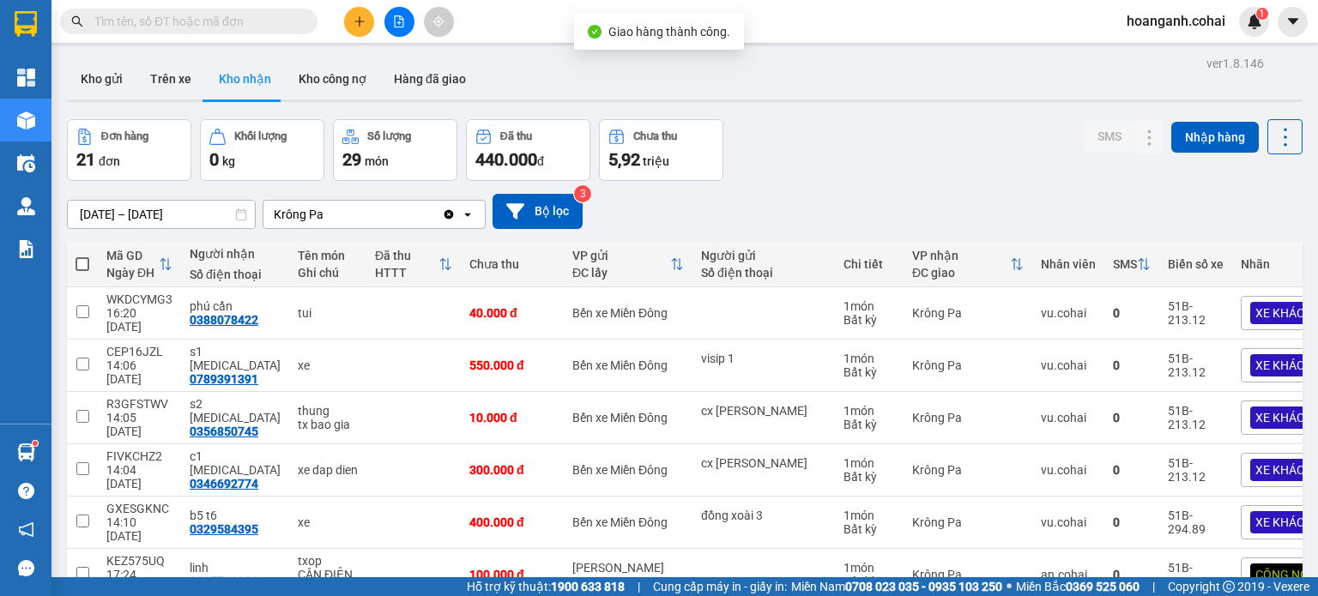
scroll to position [86, 0]
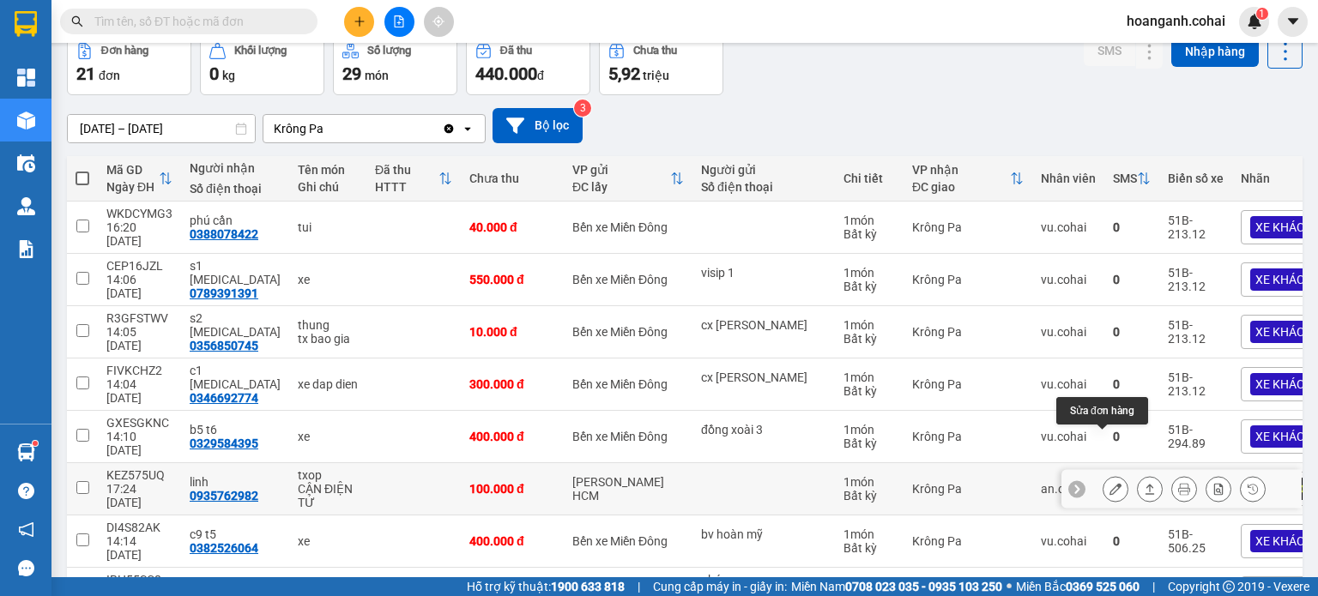
click at [1110, 483] on icon at bounding box center [1116, 489] width 12 height 12
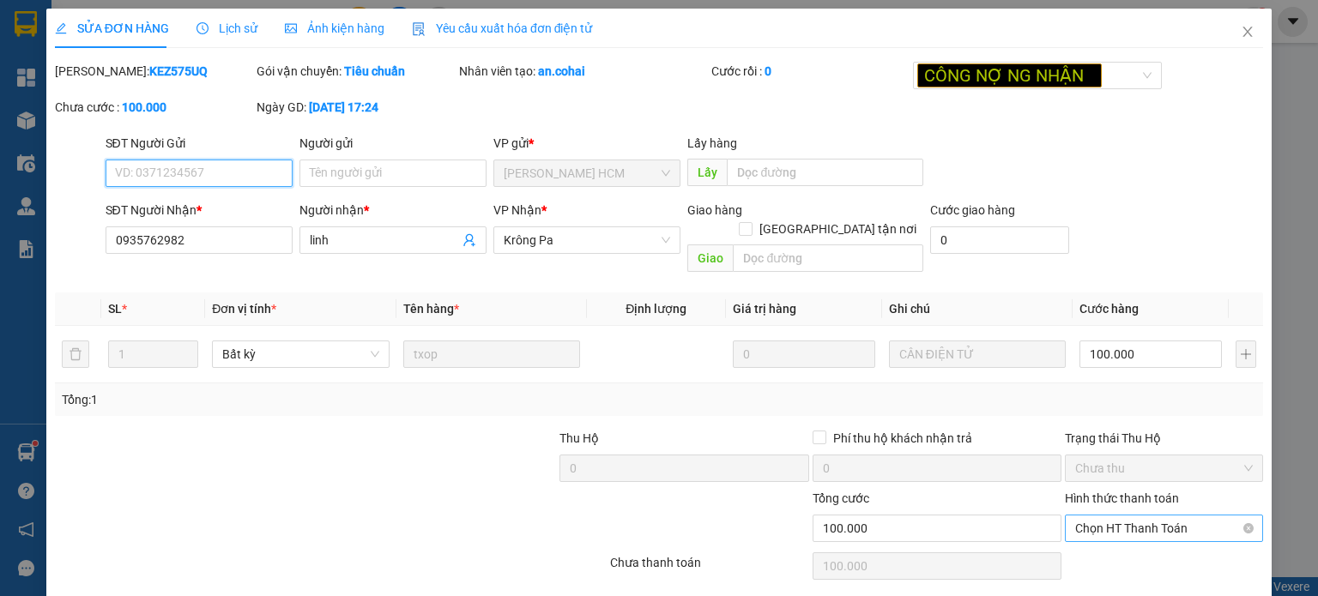
drag, startPoint x: 1153, startPoint y: 505, endPoint x: 1119, endPoint y: 519, distance: 36.2
click at [1153, 516] on span "Chọn HT Thanh Toán" at bounding box center [1164, 529] width 178 height 26
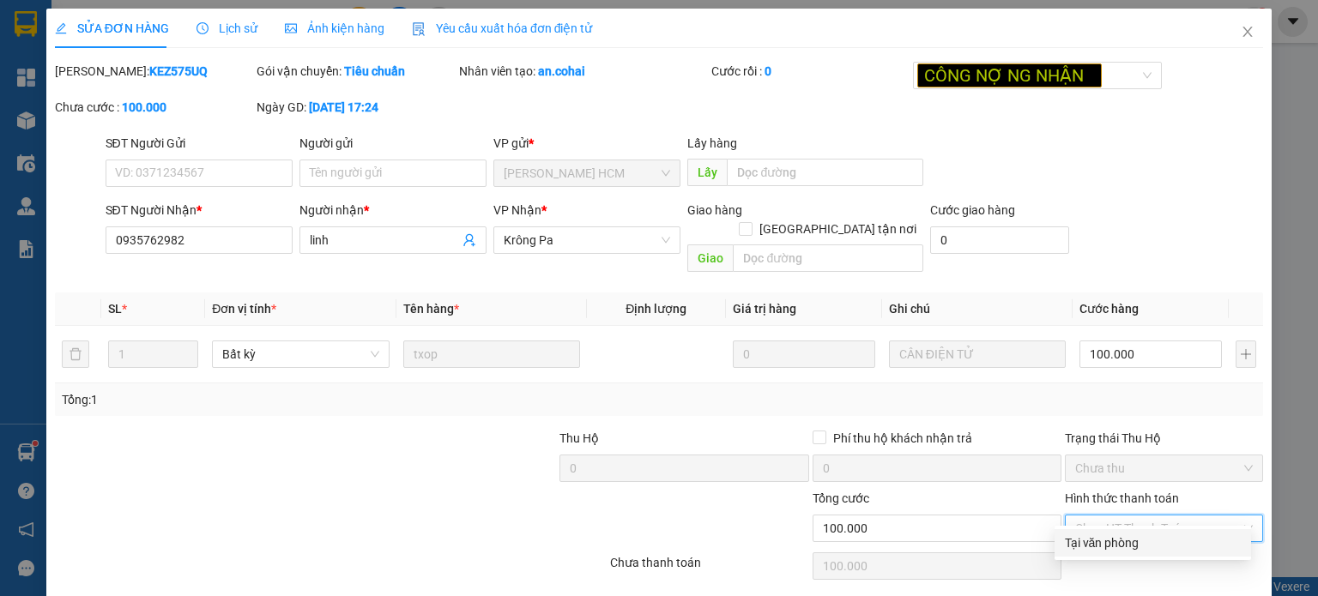
click at [1104, 545] on div "Tại văn phòng" at bounding box center [1153, 543] width 176 height 19
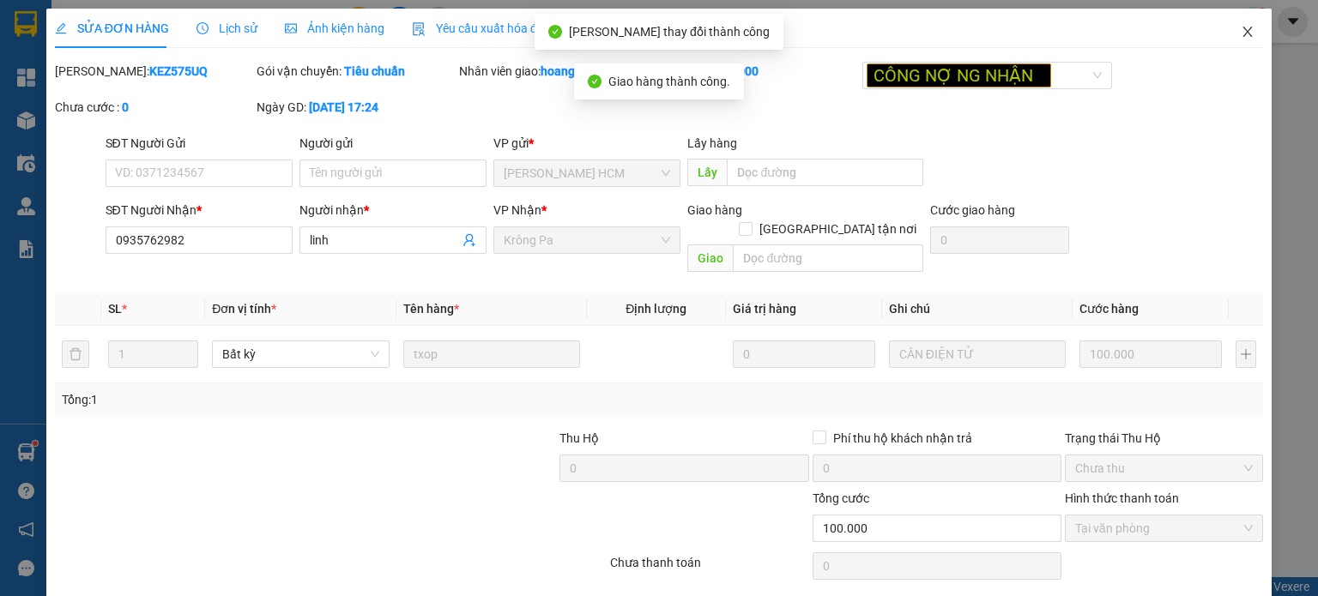
click at [1242, 33] on icon "close" at bounding box center [1248, 32] width 14 height 14
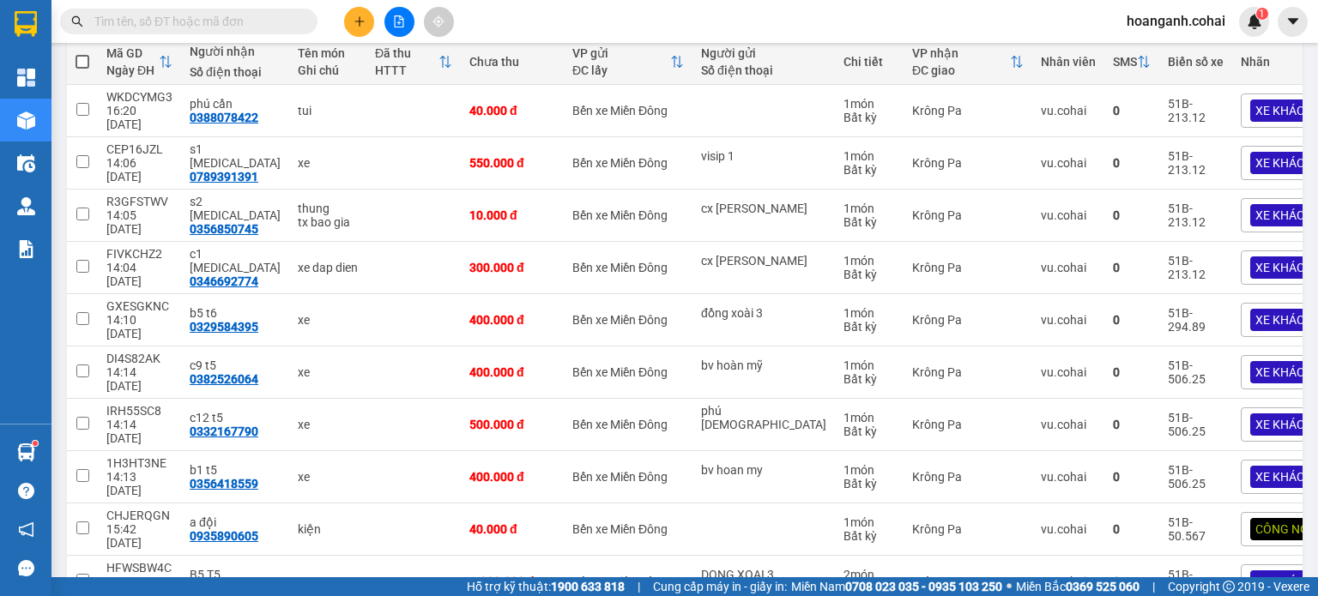
scroll to position [218, 0]
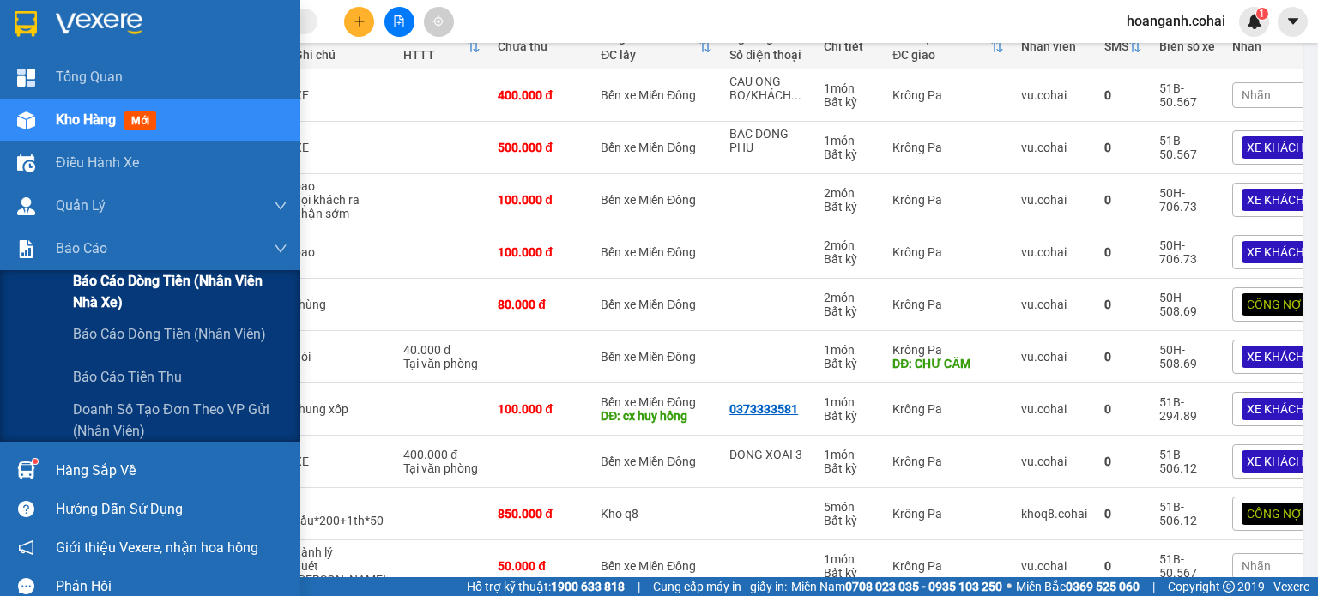
click at [124, 291] on span "Báo cáo dòng tiền (Nhân viên Nhà xe)" at bounding box center [180, 291] width 215 height 43
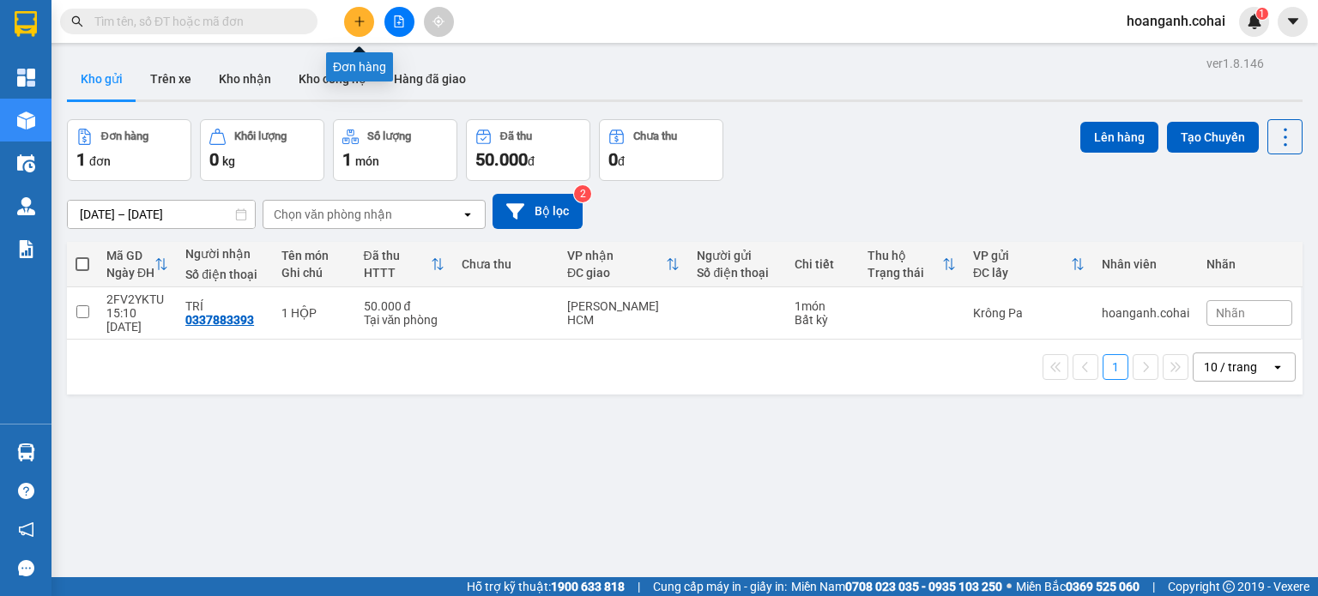
click at [358, 19] on icon "plus" at bounding box center [360, 21] width 12 height 12
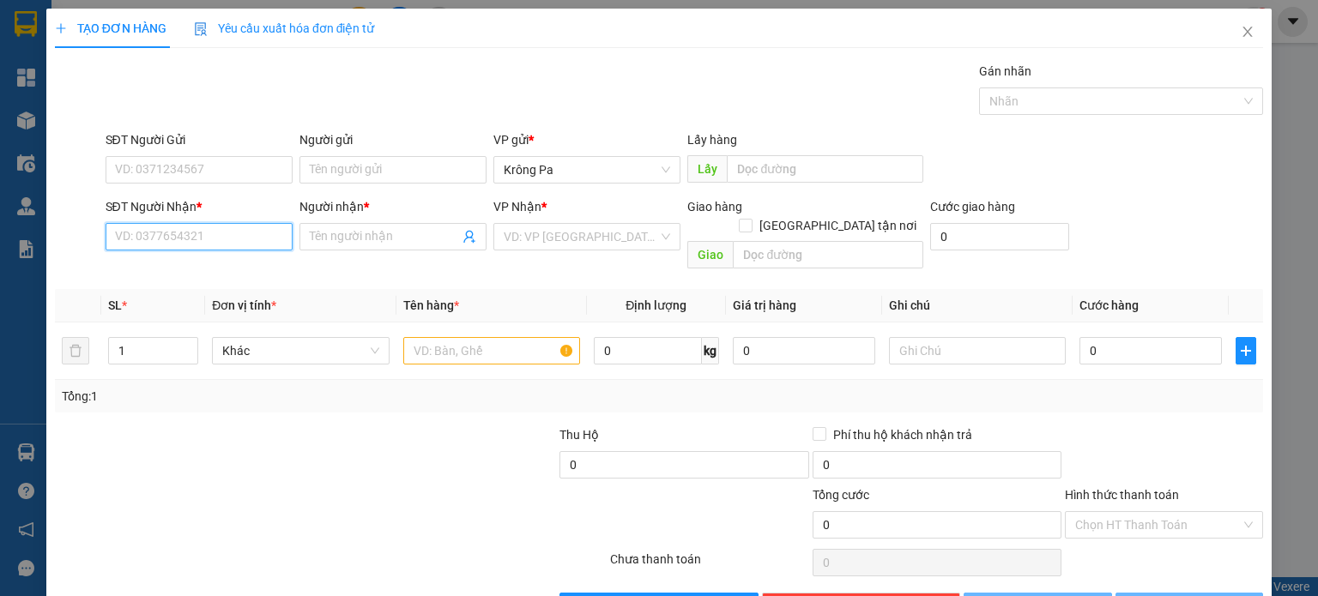
click at [233, 237] on input "SĐT Người Nhận *" at bounding box center [199, 236] width 187 height 27
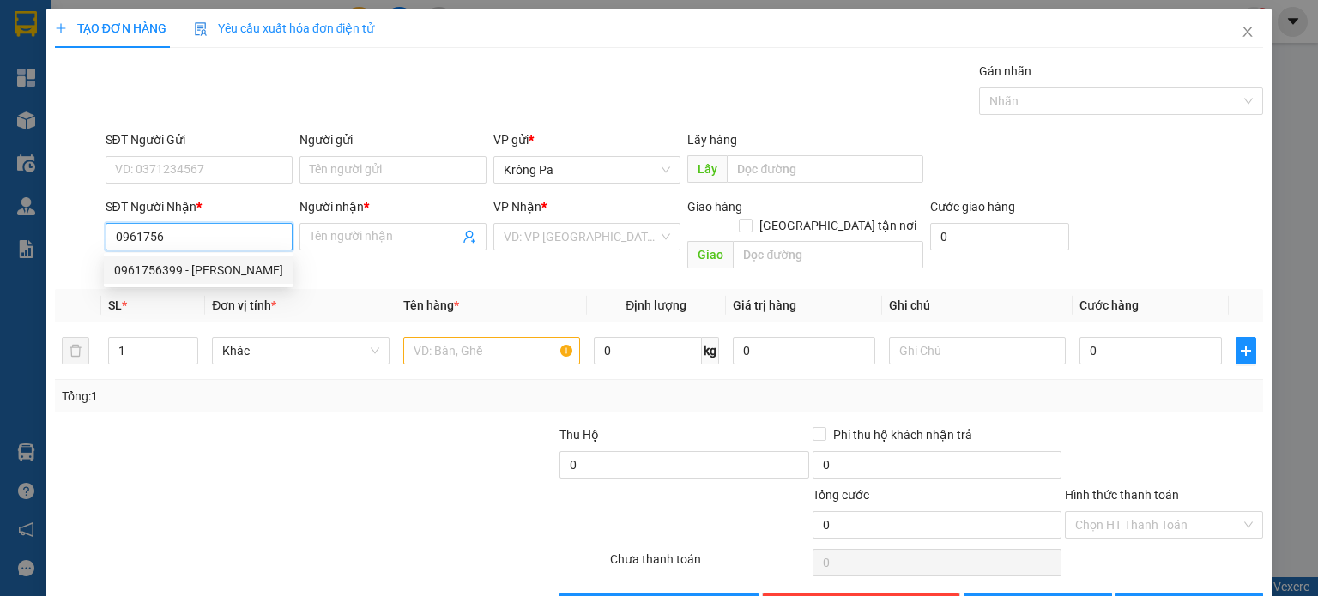
click at [249, 276] on div "0961756399 - THU NGUYỄN" at bounding box center [198, 270] width 169 height 19
type input "0961756399"
type input "THU NGUYỄN"
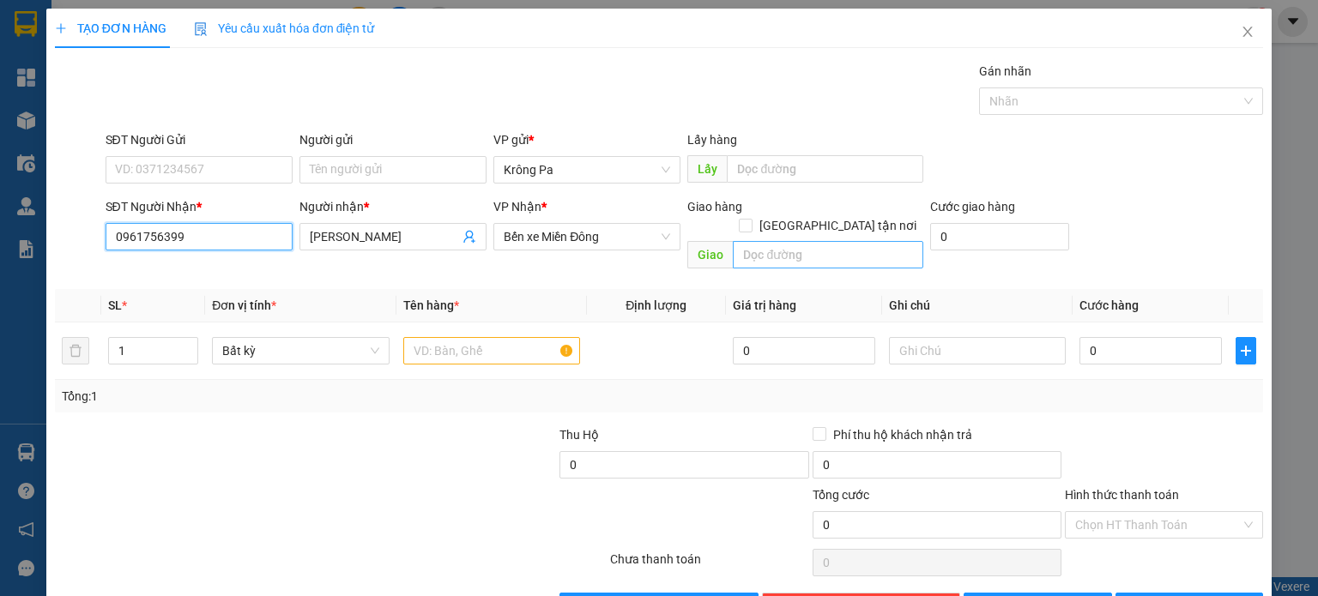
type input "0961756399"
click at [783, 246] on input "text" at bounding box center [828, 254] width 191 height 27
type input "n"
type input "N3 PHÚ HÒA"
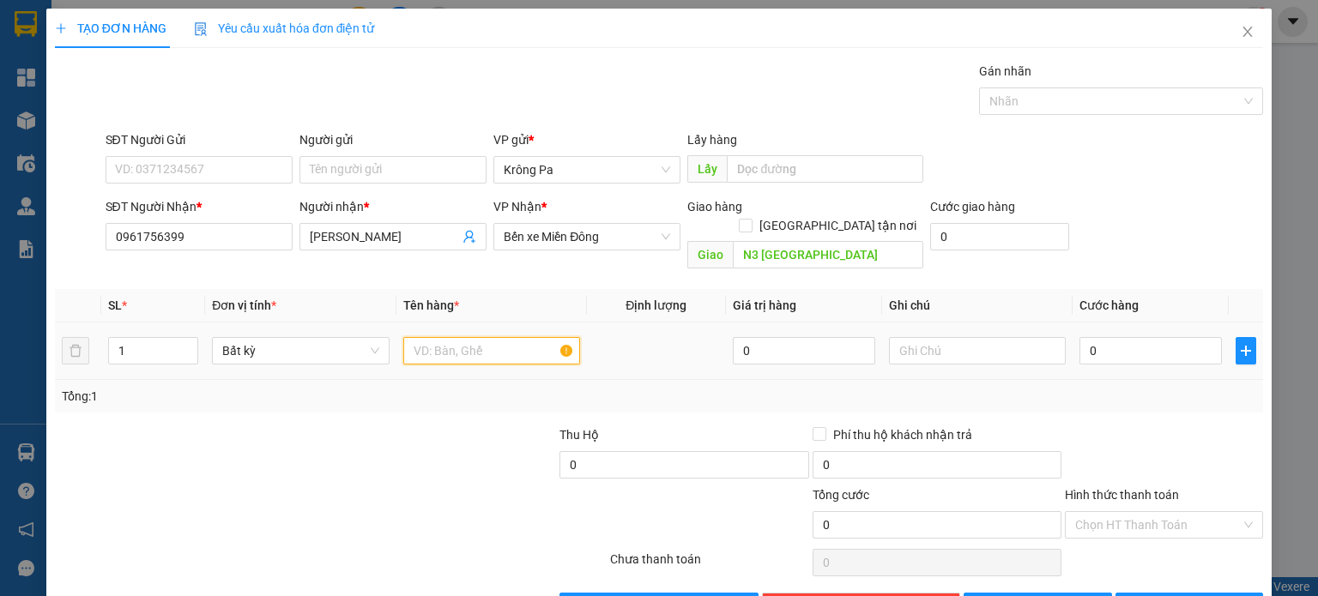
click at [452, 337] on input "text" at bounding box center [491, 350] width 177 height 27
type input "1 TX"
click at [1164, 339] on input "0" at bounding box center [1151, 350] width 142 height 27
type input "1"
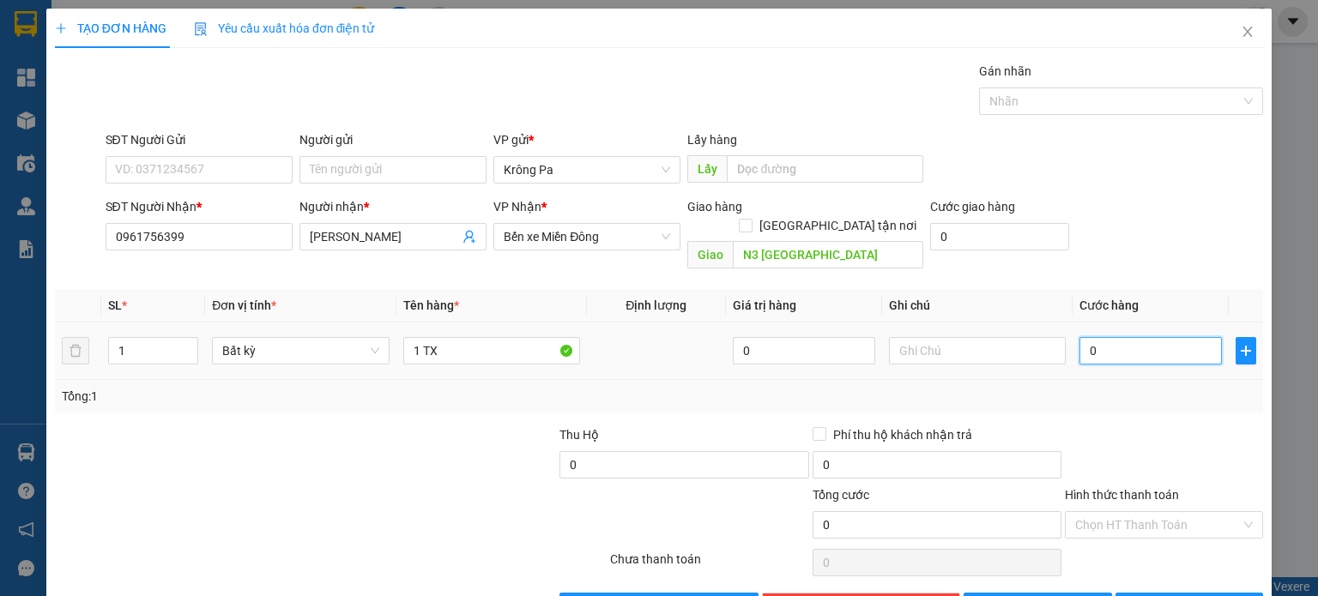
type input "1"
type input "12"
type input "120"
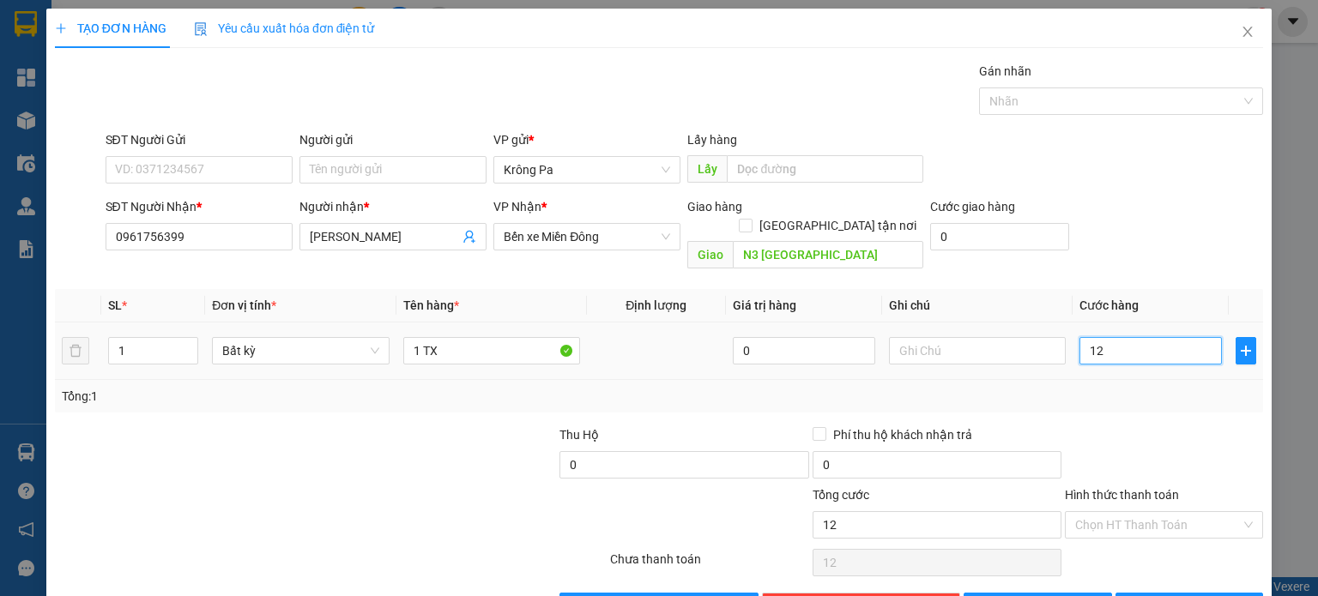
type input "120"
type input "120.000"
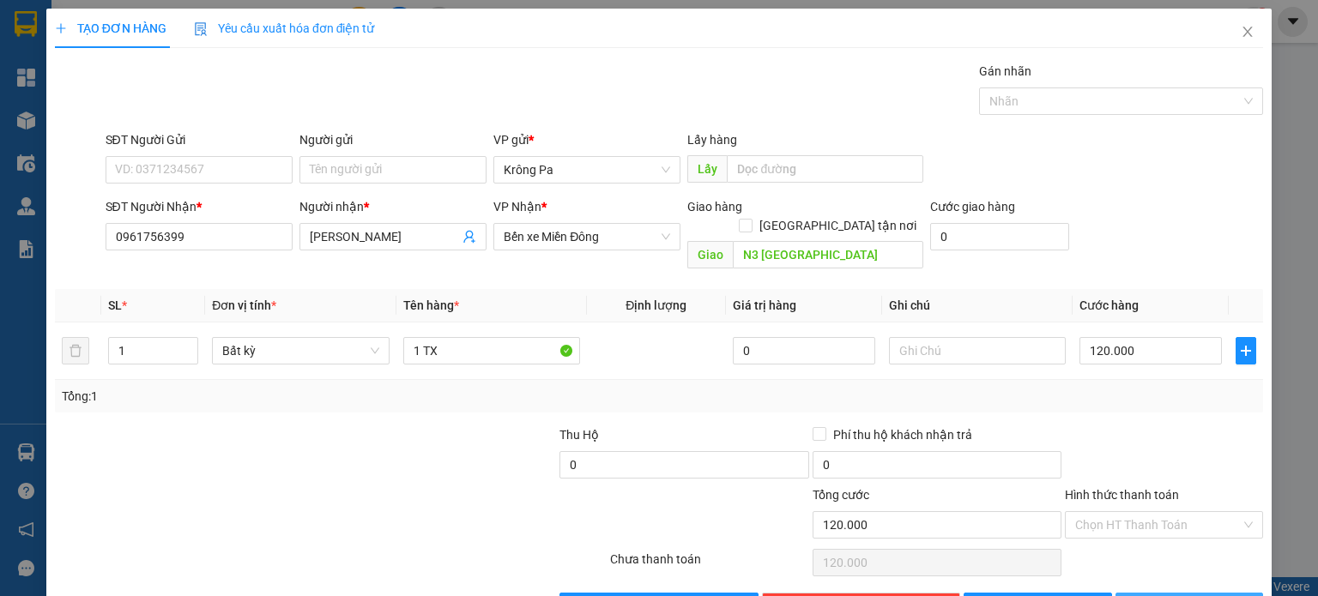
click at [1159, 593] on button "Lưu và In" at bounding box center [1190, 606] width 148 height 27
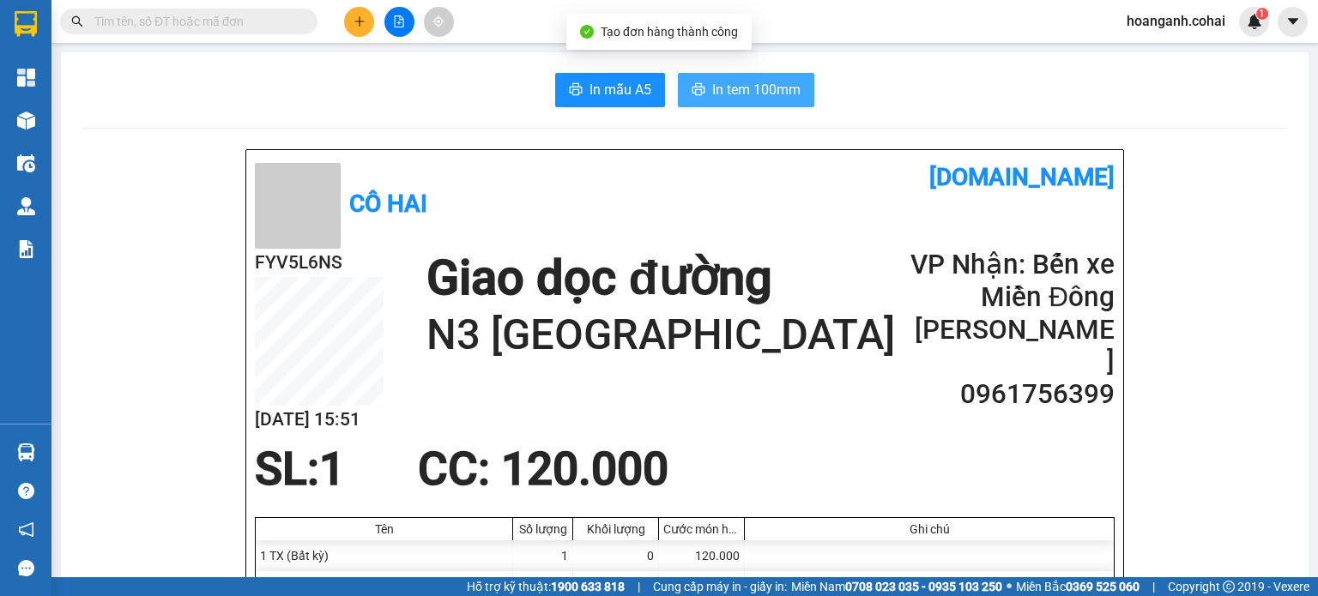
click at [712, 88] on span "In tem 100mm" at bounding box center [756, 89] width 88 height 21
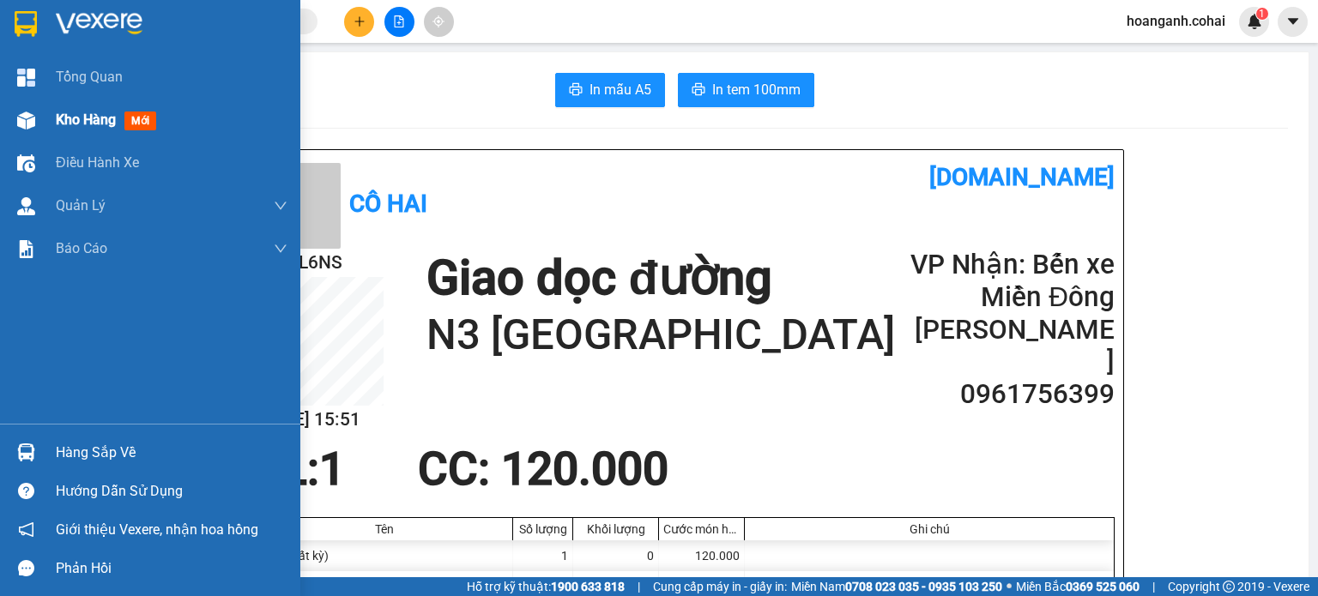
click at [89, 115] on span "Kho hàng" at bounding box center [86, 120] width 60 height 16
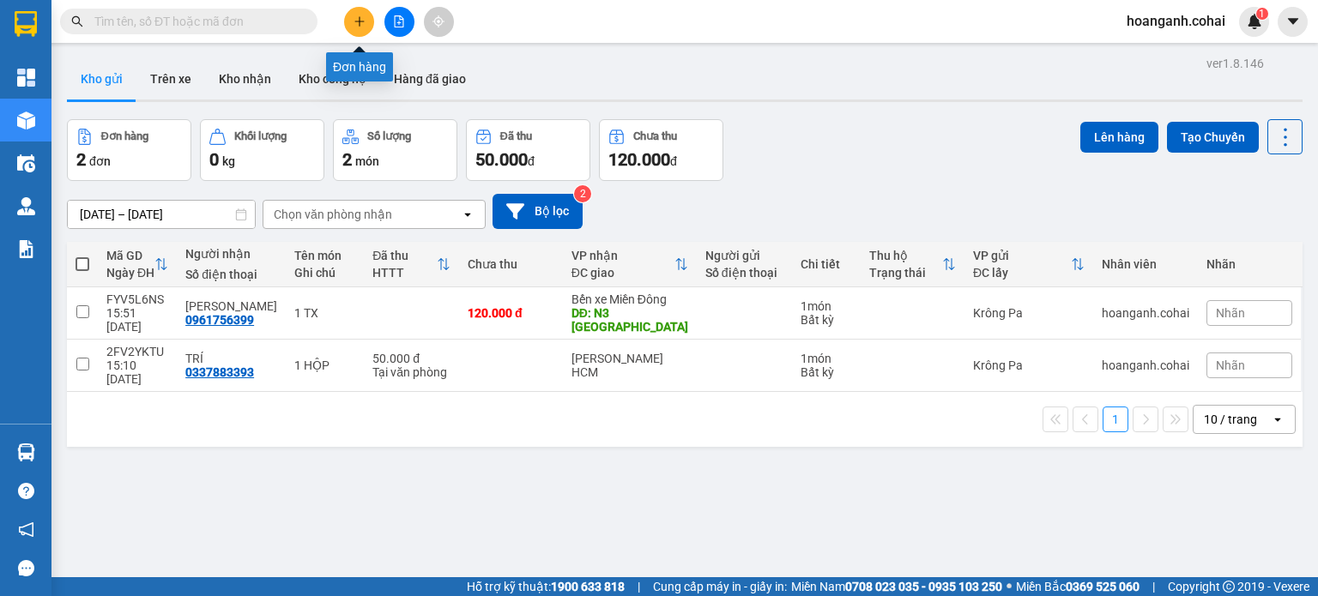
click at [370, 25] on button at bounding box center [359, 22] width 30 height 30
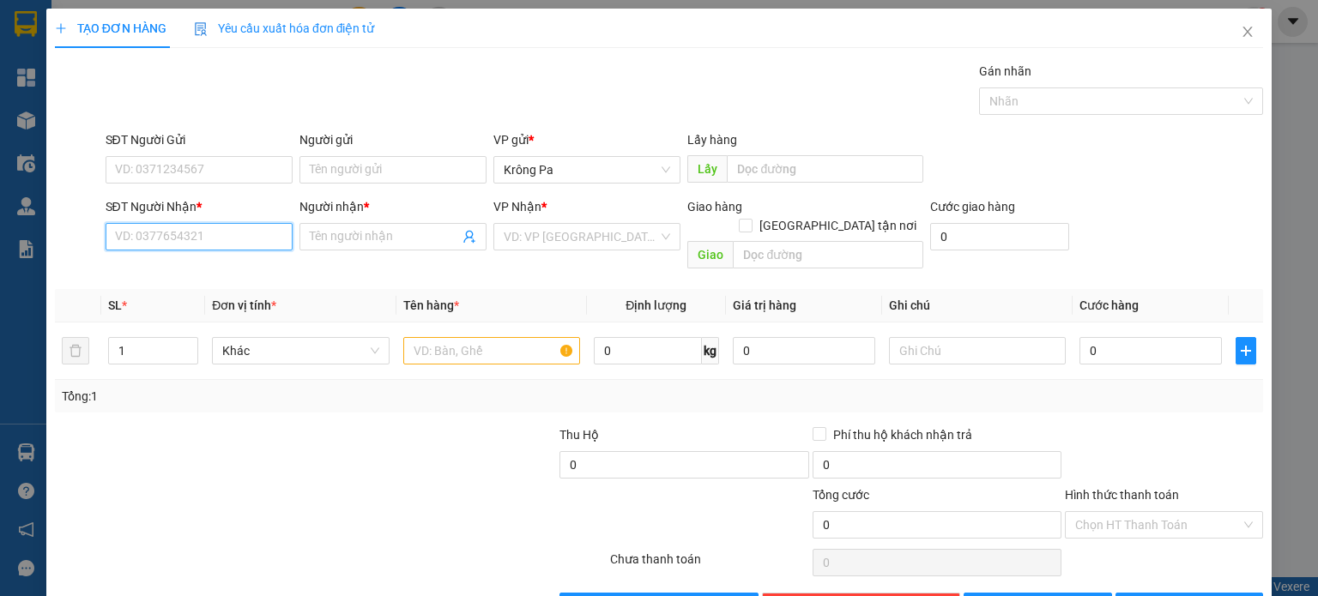
click at [232, 235] on input "SĐT Người Nhận *" at bounding box center [199, 236] width 187 height 27
type input "0981664264"
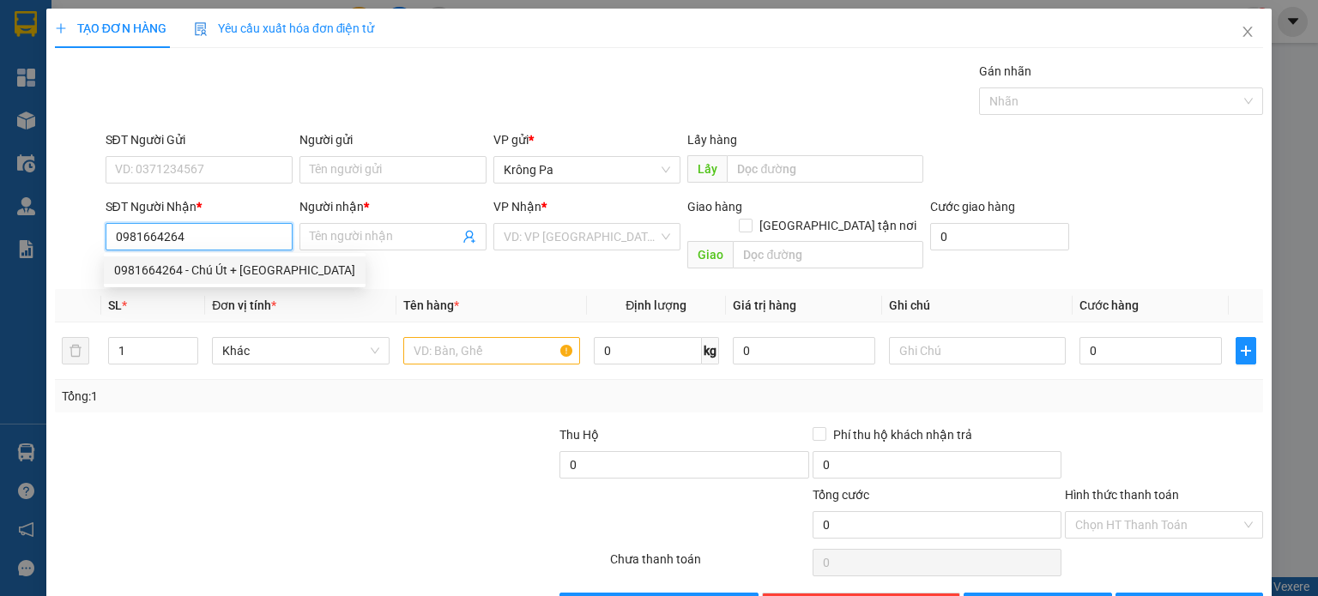
click at [213, 273] on div "0981664264 - Chú Út + Cô Hà" at bounding box center [234, 270] width 241 height 19
type input "Chú Út + Cô Hà"
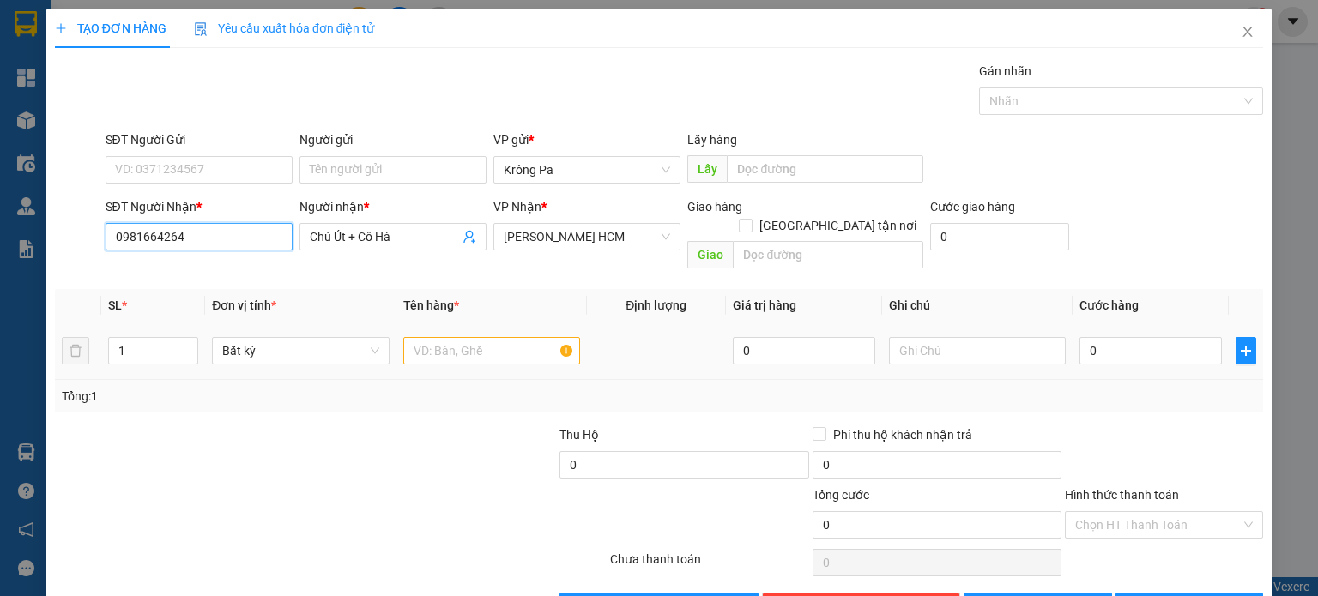
type input "0981664264"
drag, startPoint x: 444, startPoint y: 328, endPoint x: 515, endPoint y: 284, distance: 83.6
click at [453, 323] on td at bounding box center [491, 351] width 191 height 57
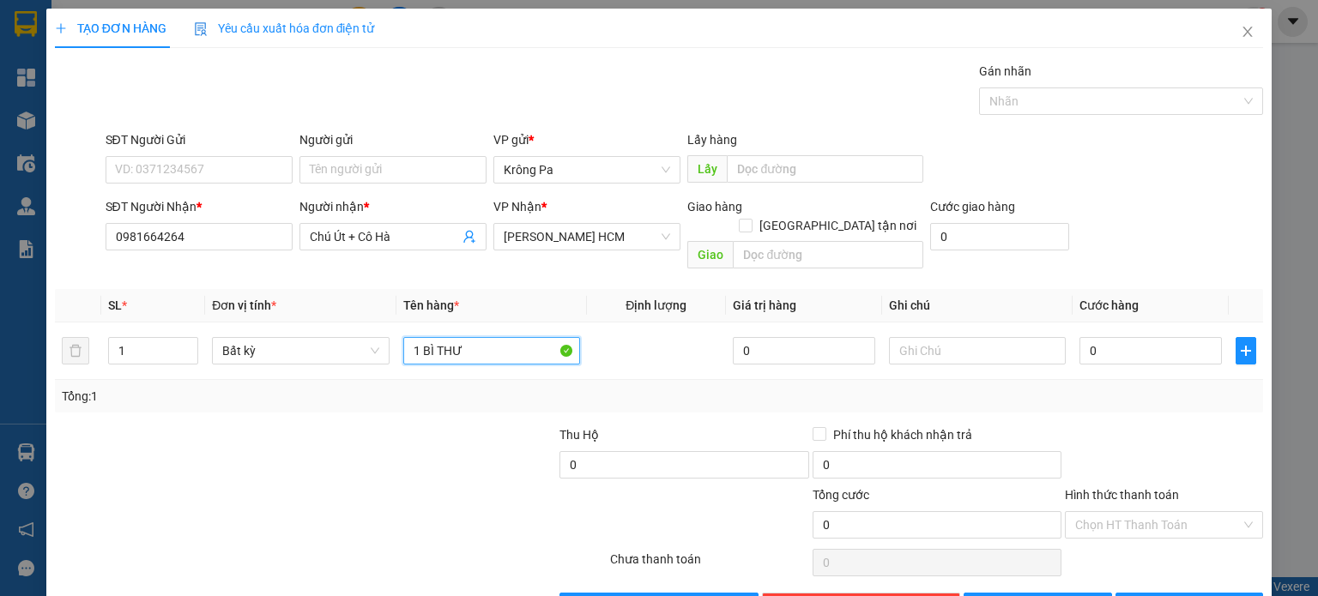
drag, startPoint x: 1229, startPoint y: 504, endPoint x: 1190, endPoint y: 520, distance: 41.9
click at [1223, 511] on div "Chọn HT Thanh Toán" at bounding box center [1164, 524] width 198 height 27
type input "1 BÌ THƯ"
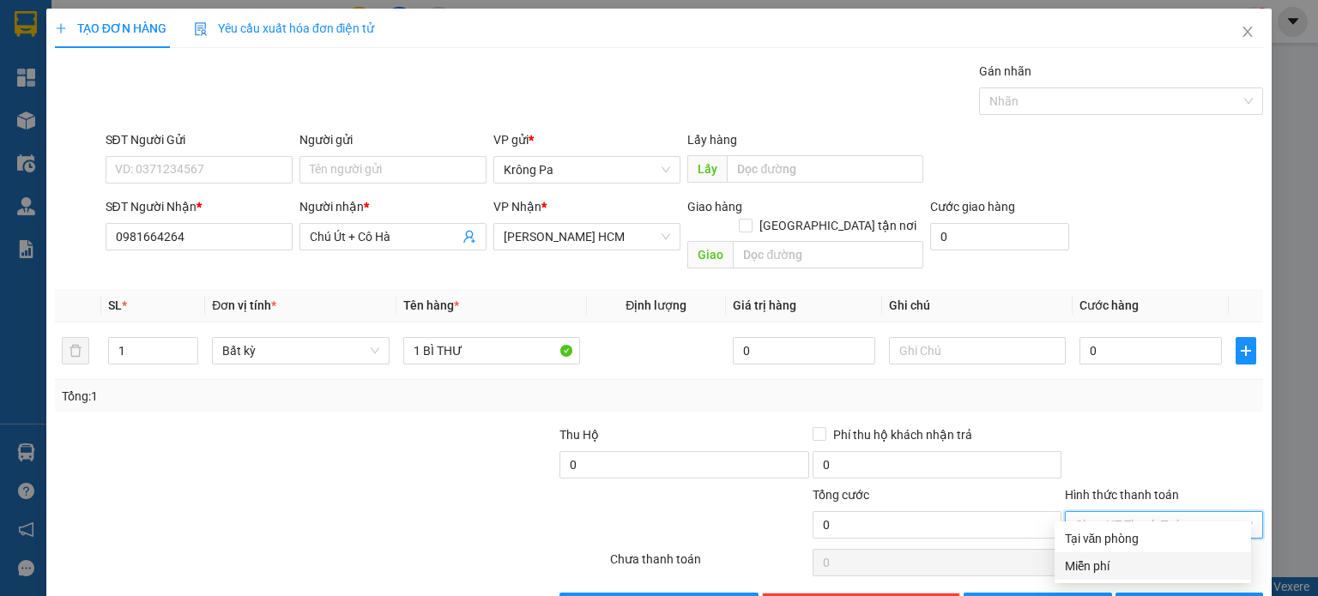
click at [1104, 569] on div "Miễn phí" at bounding box center [1153, 566] width 176 height 19
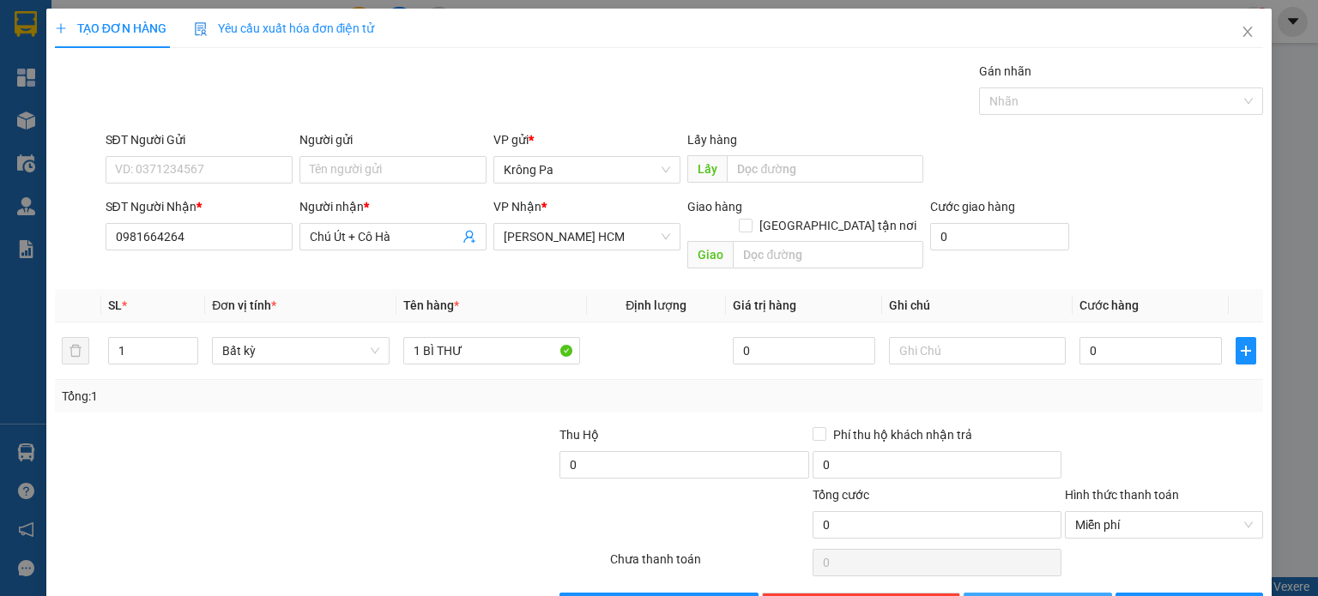
click at [1037, 596] on span "Lưu" at bounding box center [1047, 606] width 92 height 19
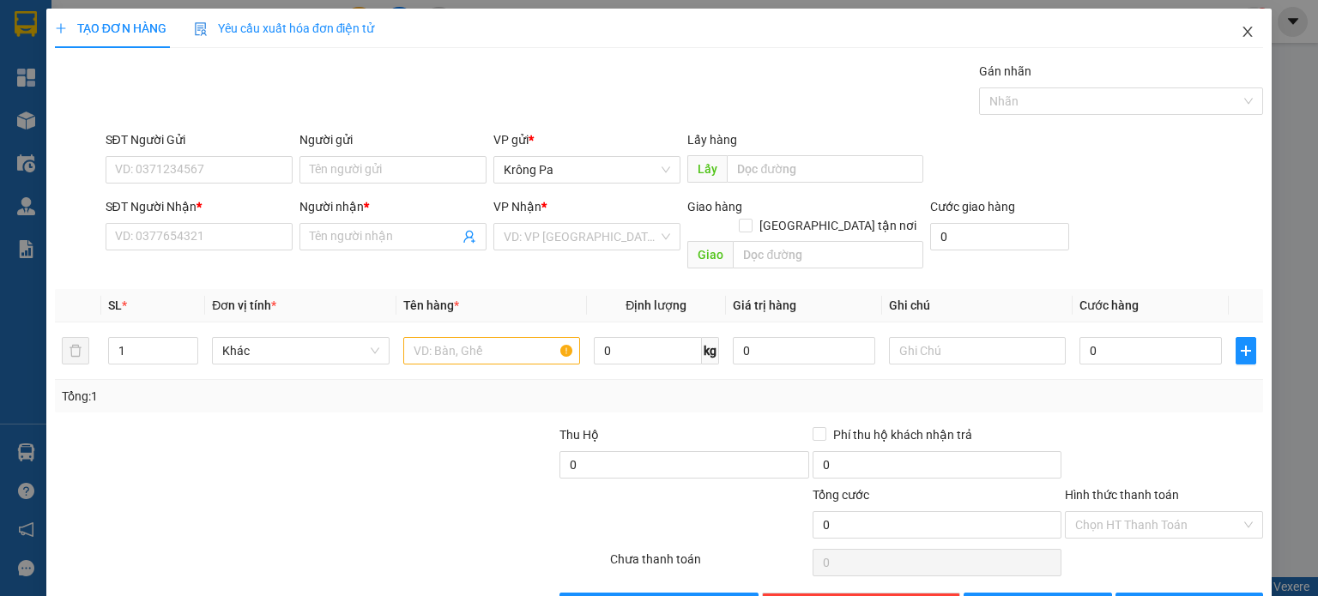
click at [1241, 33] on icon "close" at bounding box center [1248, 32] width 14 height 14
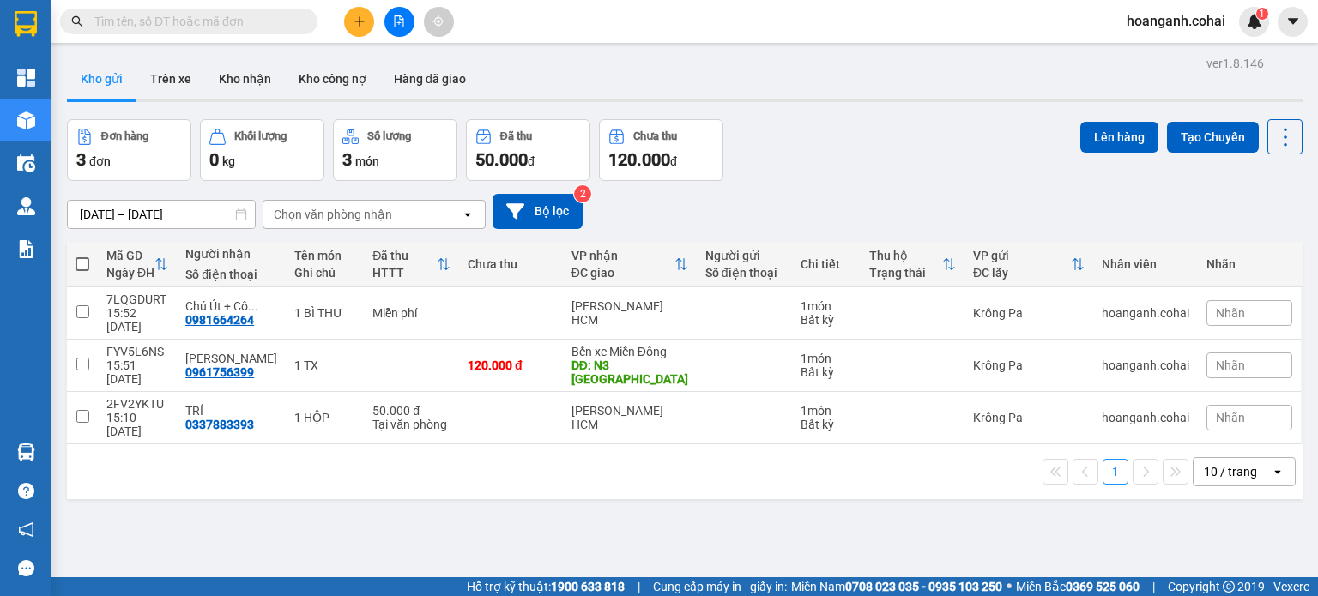
click at [76, 256] on label at bounding box center [83, 264] width 14 height 17
click at [82, 256] on input "checkbox" at bounding box center [82, 256] width 0 height 0
checkbox input "true"
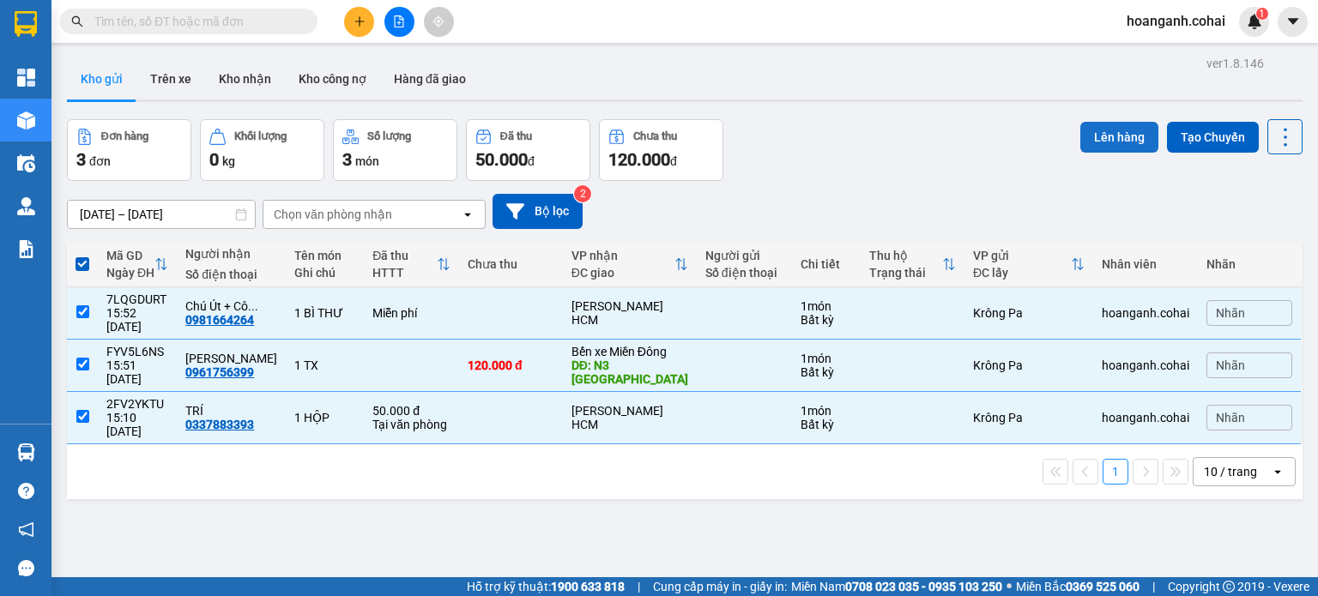
click at [1105, 140] on button "Lên hàng" at bounding box center [1119, 137] width 78 height 31
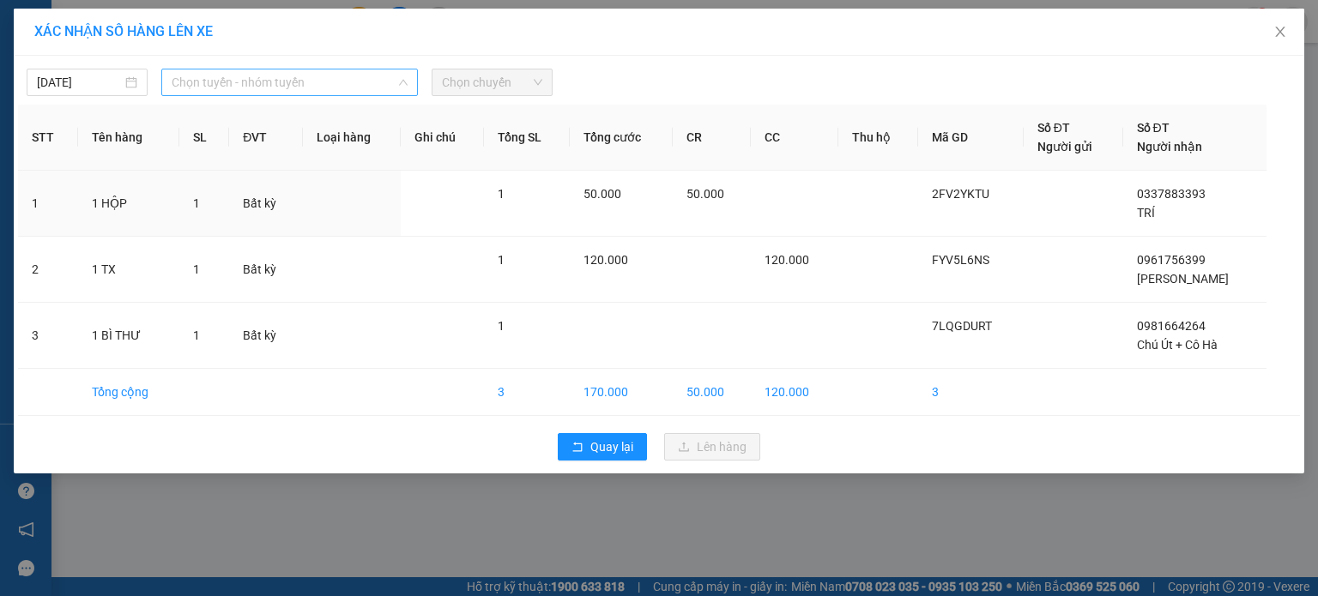
click at [357, 75] on span "Chọn tuyến - nhóm tuyến" at bounding box center [290, 83] width 236 height 26
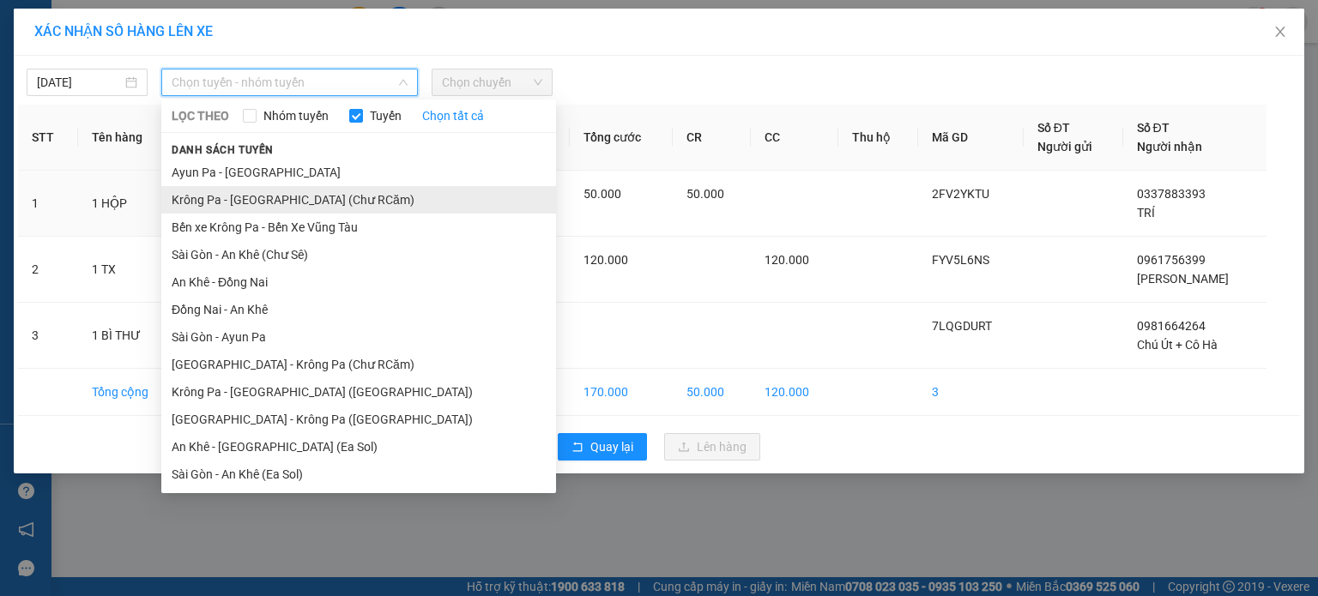
click at [325, 209] on li "Krông Pa - Sài Gòn (Chư RCăm)" at bounding box center [358, 199] width 395 height 27
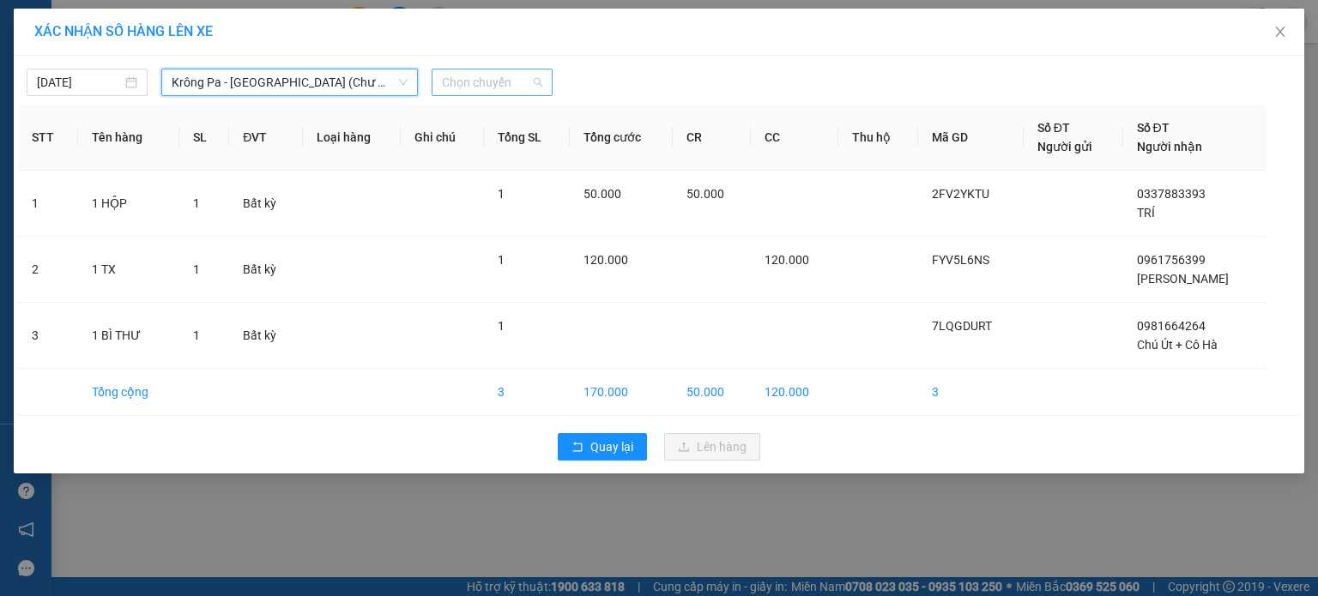
click at [533, 82] on span "Chọn chuyến" at bounding box center [492, 83] width 100 height 26
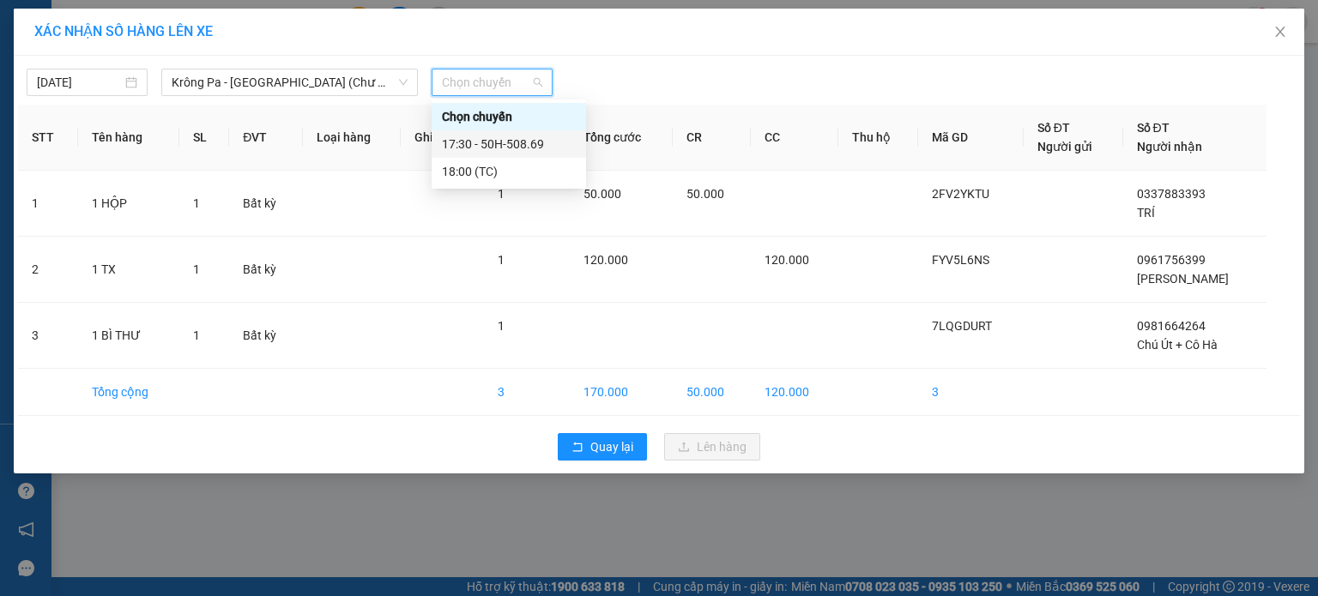
click at [525, 145] on div "17:30 - 50H-508.69" at bounding box center [509, 144] width 134 height 19
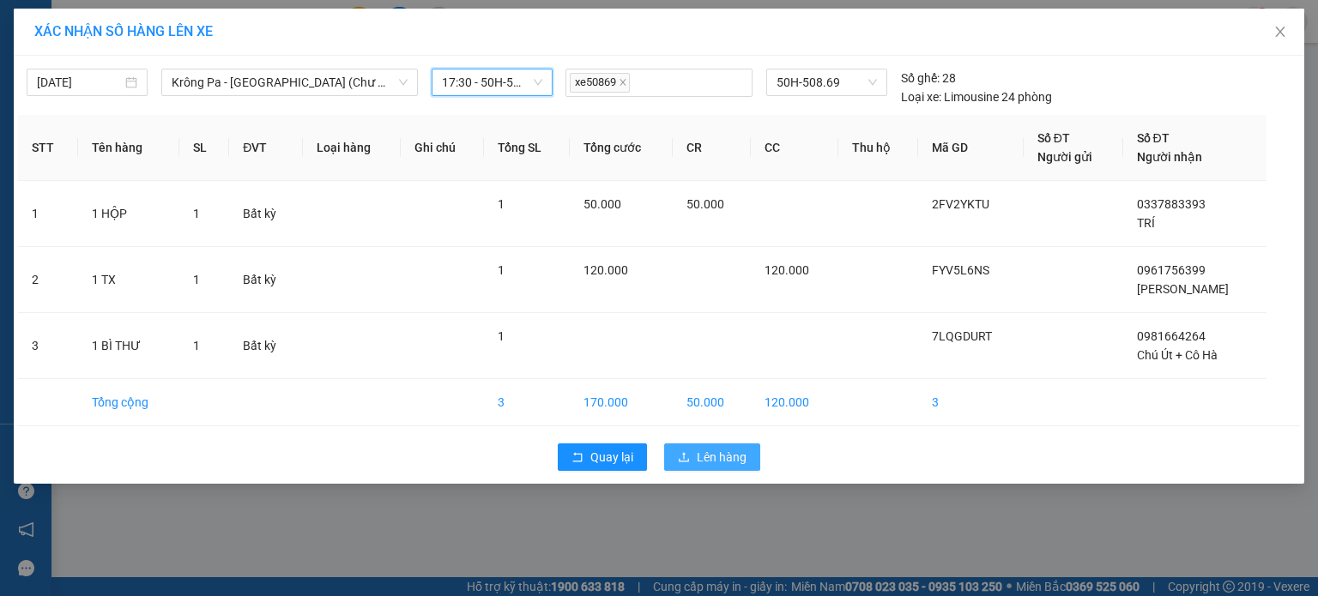
click at [707, 451] on span "Lên hàng" at bounding box center [722, 457] width 50 height 19
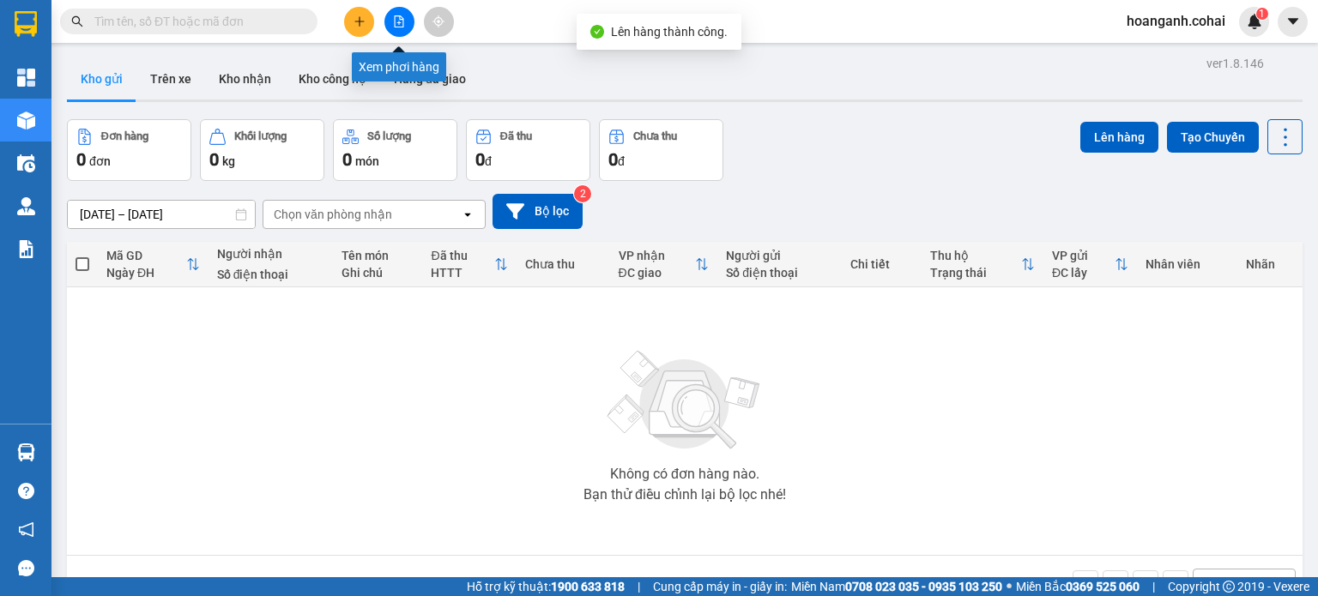
click at [404, 33] on button at bounding box center [399, 22] width 30 height 30
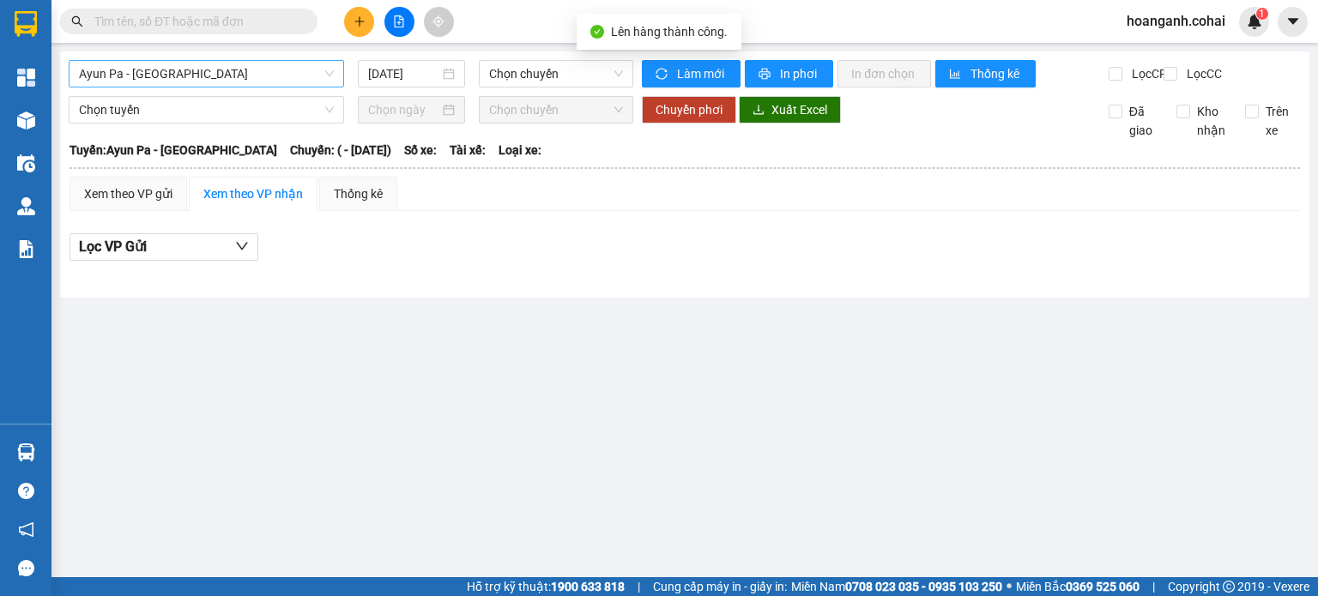
click at [324, 74] on span "Ayun Pa - Sài Gòn" at bounding box center [206, 74] width 255 height 26
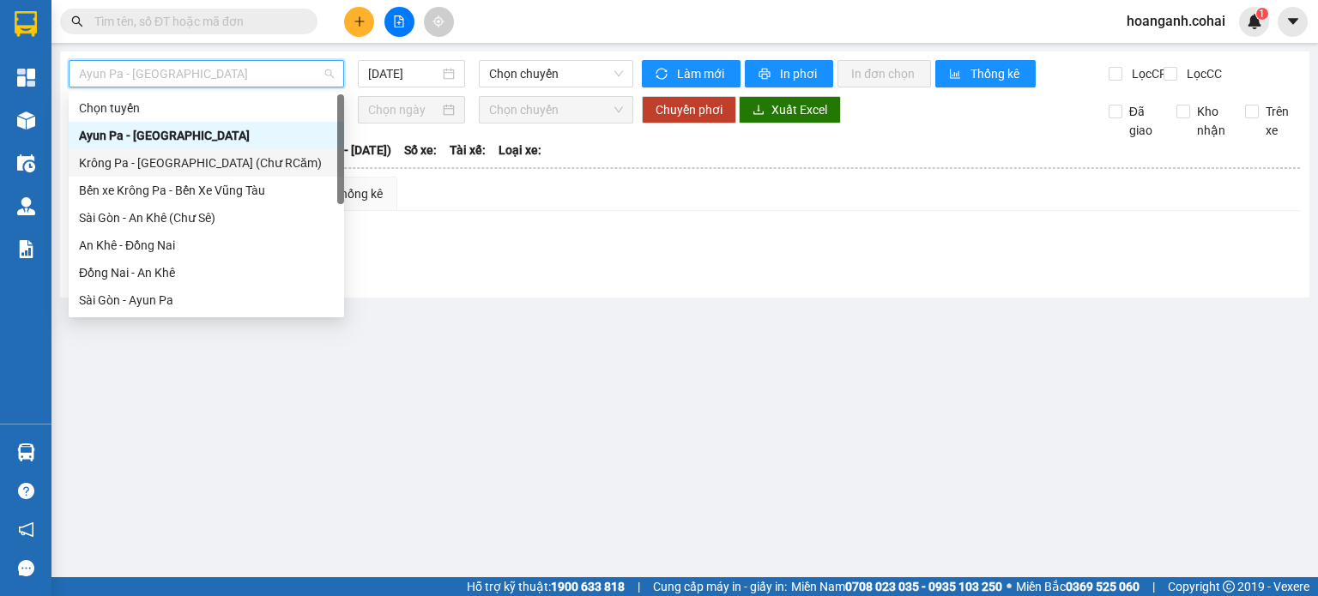
click at [251, 166] on div "Krông Pa - Sài Gòn (Chư RCăm)" at bounding box center [206, 163] width 255 height 19
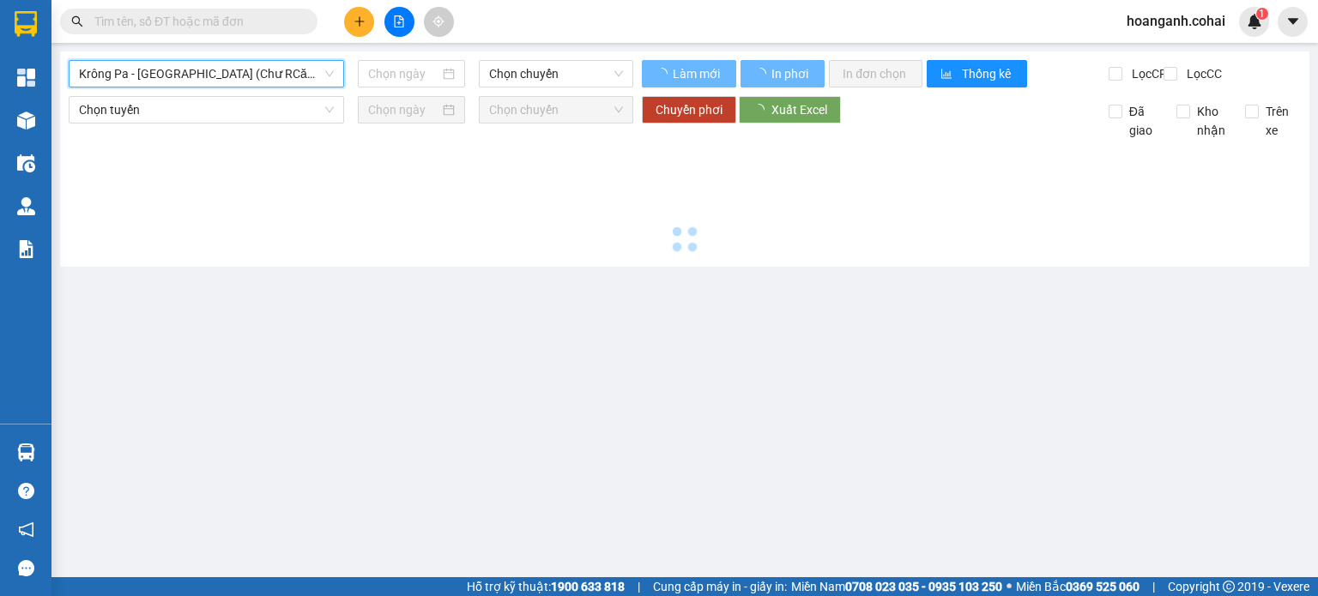
type input "13/10/2025"
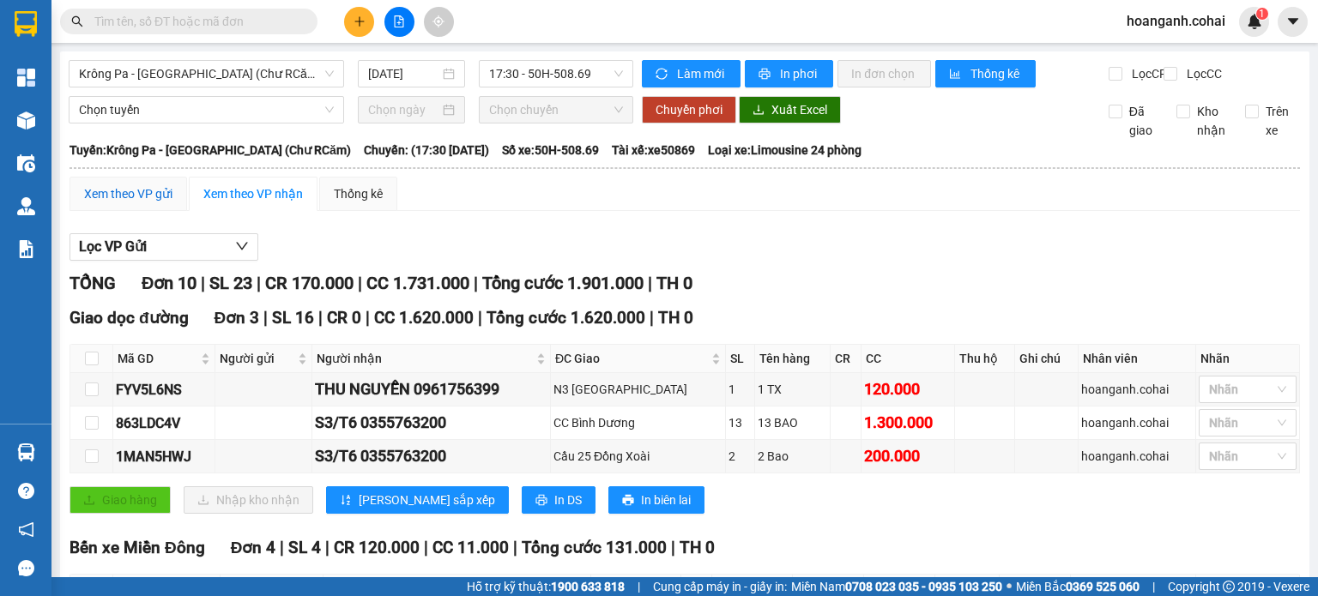
click at [126, 203] on div "Xem theo VP gửi" at bounding box center [128, 194] width 88 height 19
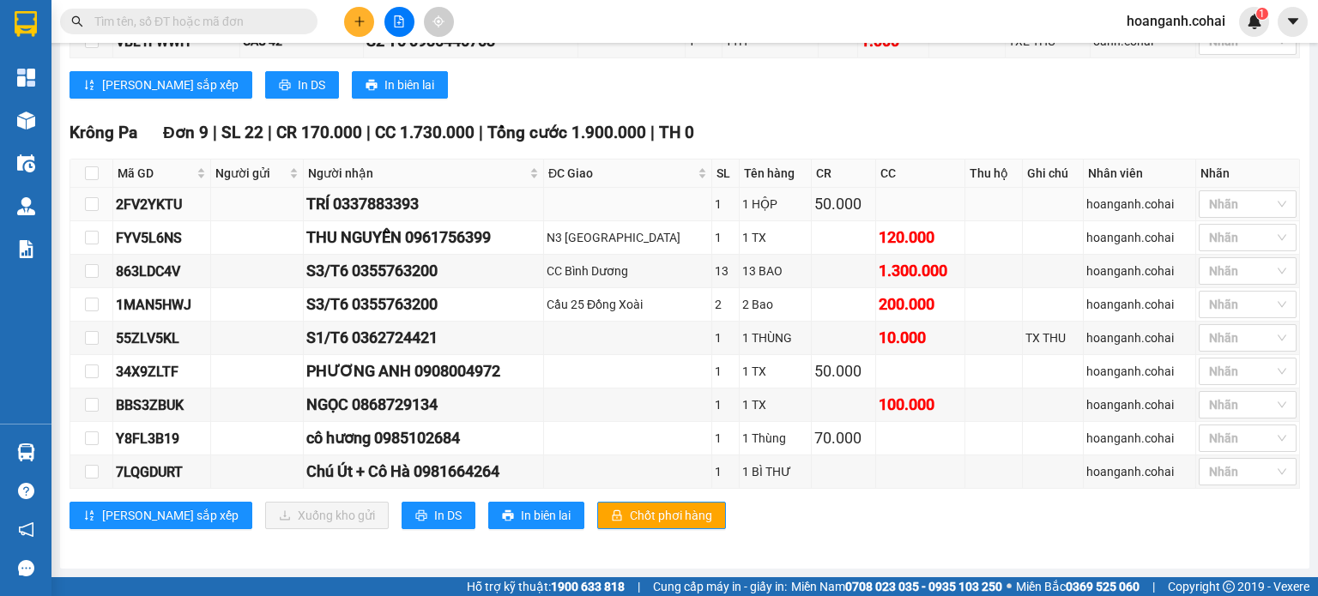
scroll to position [356, 0]
click at [91, 278] on input "checkbox" at bounding box center [92, 271] width 14 height 14
checkbox input "true"
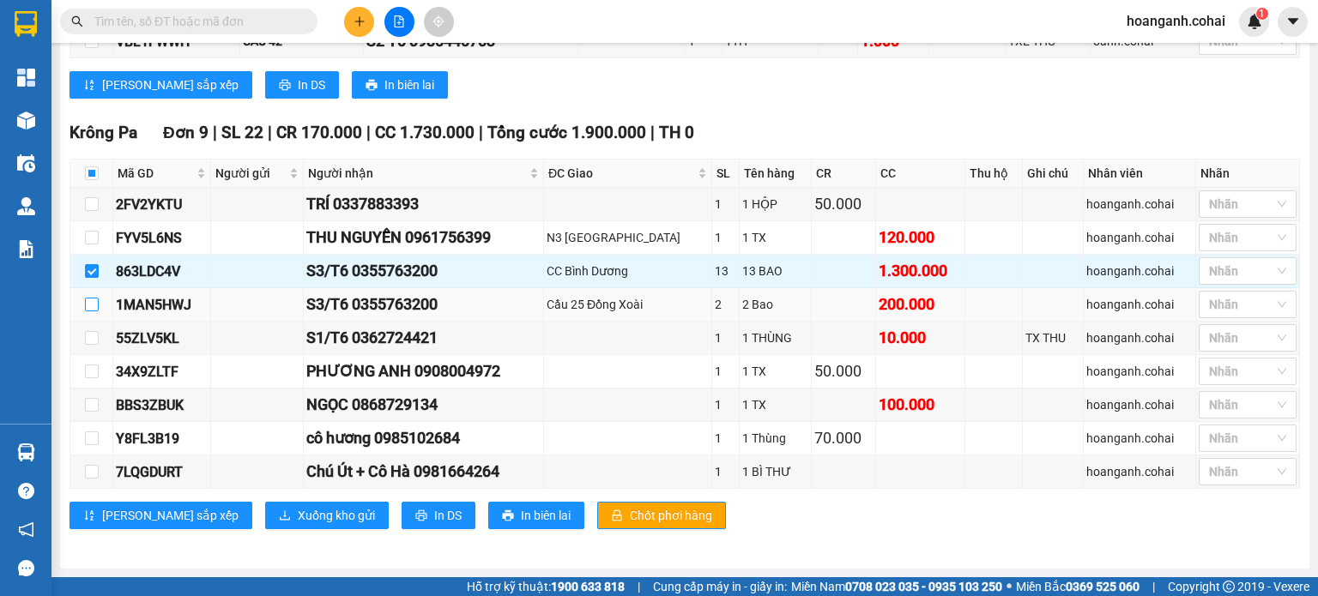
click at [91, 311] on input "checkbox" at bounding box center [92, 305] width 14 height 14
checkbox input "true"
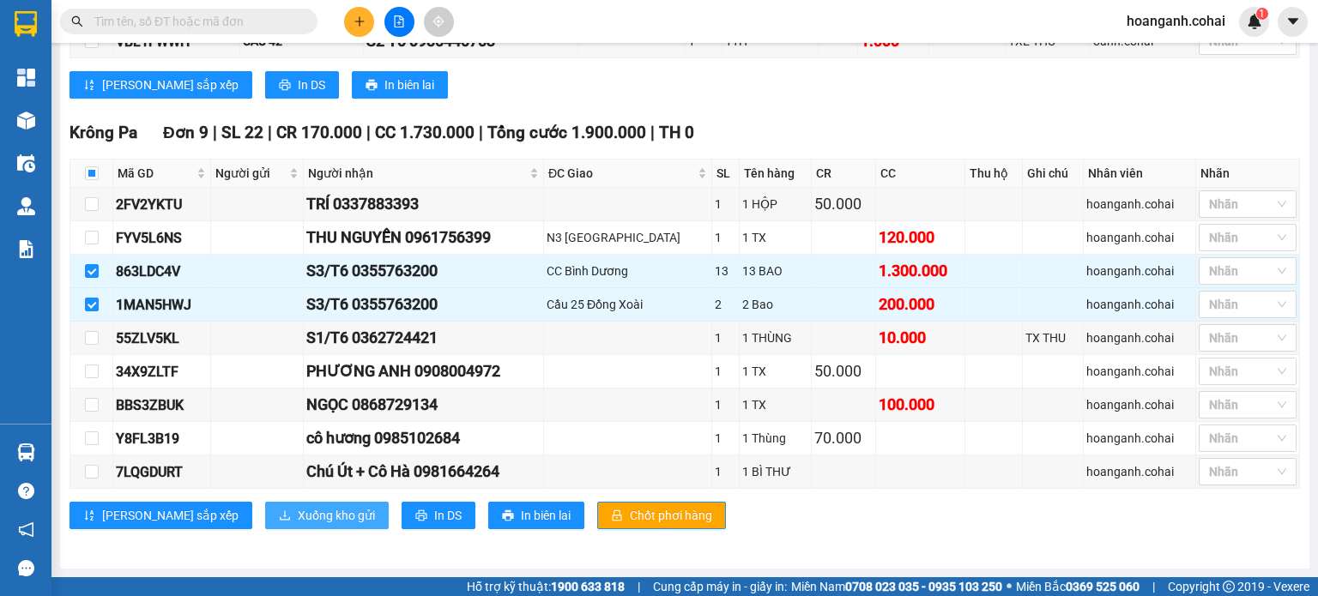
click at [298, 517] on span "Xuống kho gửi" at bounding box center [336, 515] width 77 height 19
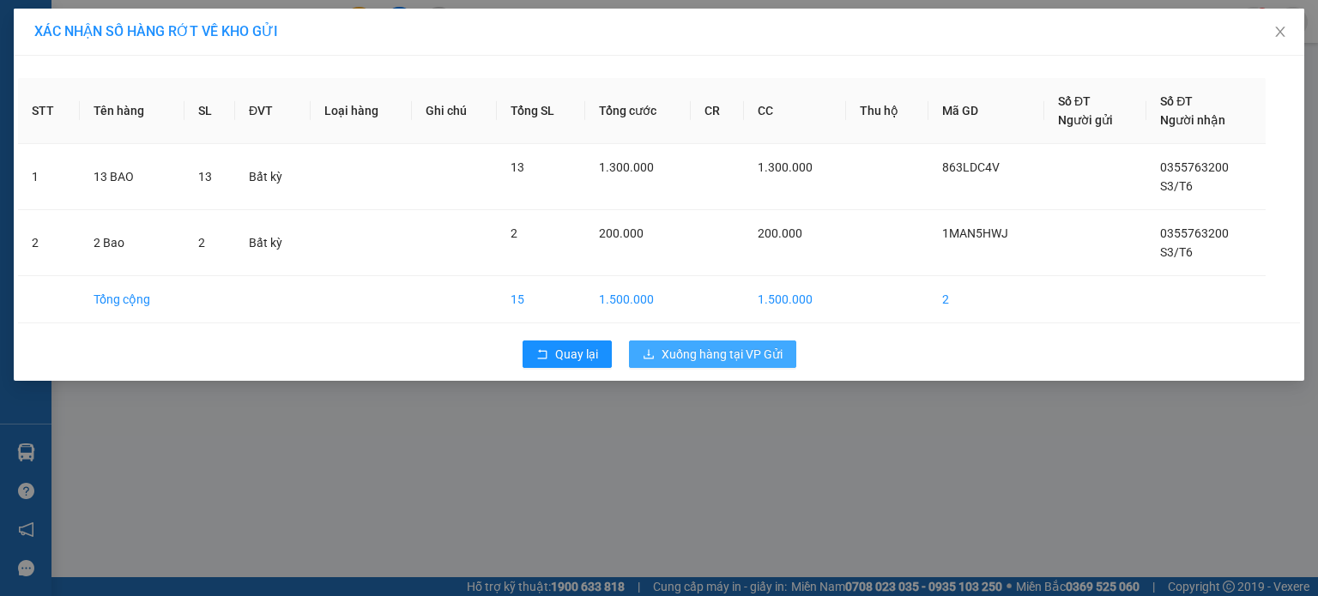
click at [753, 355] on span "Xuống hàng tại VP Gửi" at bounding box center [722, 354] width 121 height 19
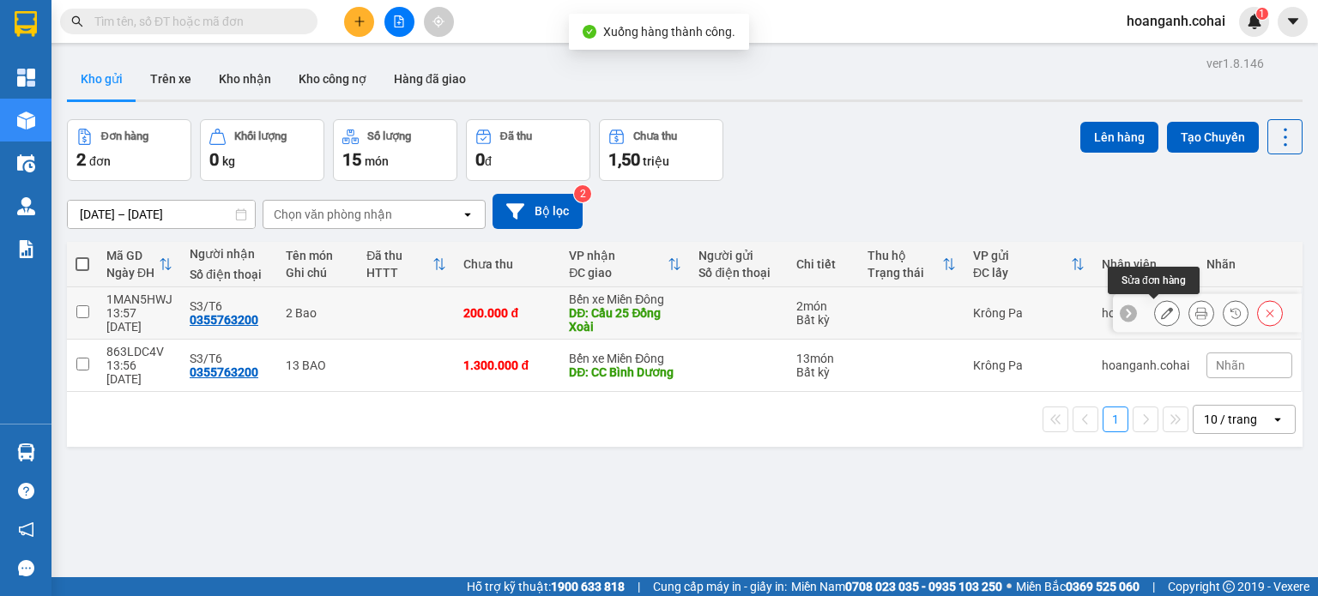
click at [1161, 312] on icon at bounding box center [1167, 313] width 12 height 12
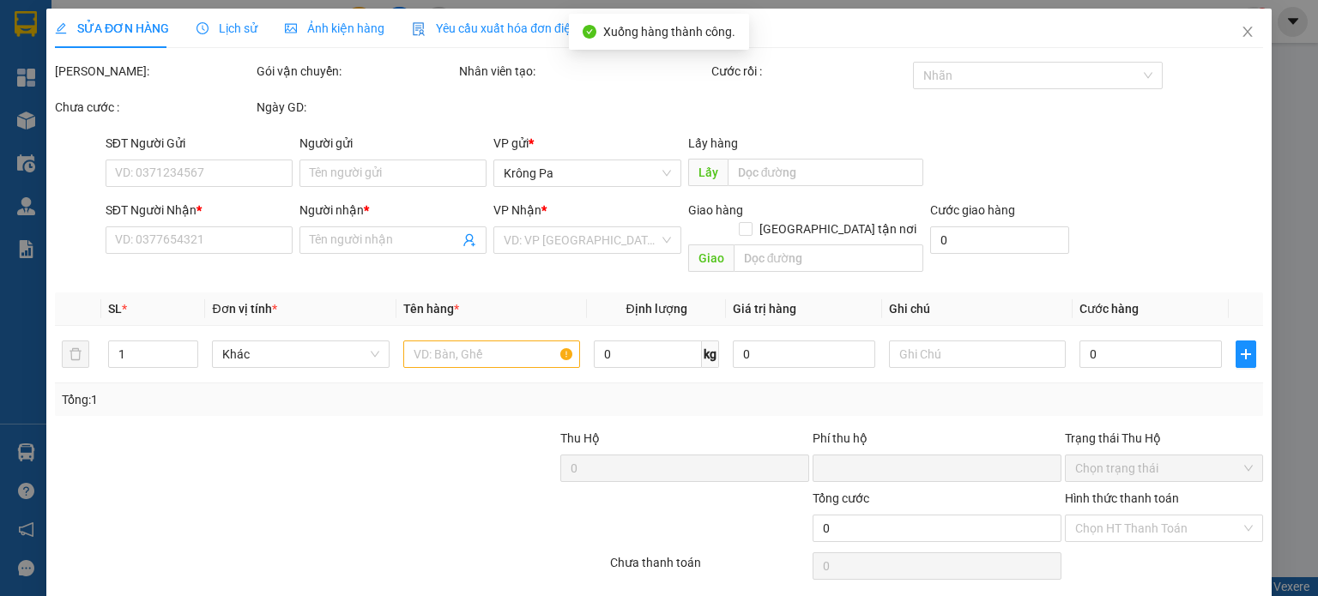
type input "0355763200"
type input "S3/T6"
type input "Cầu 25 Đồng Xoài"
type input "0"
type input "200.000"
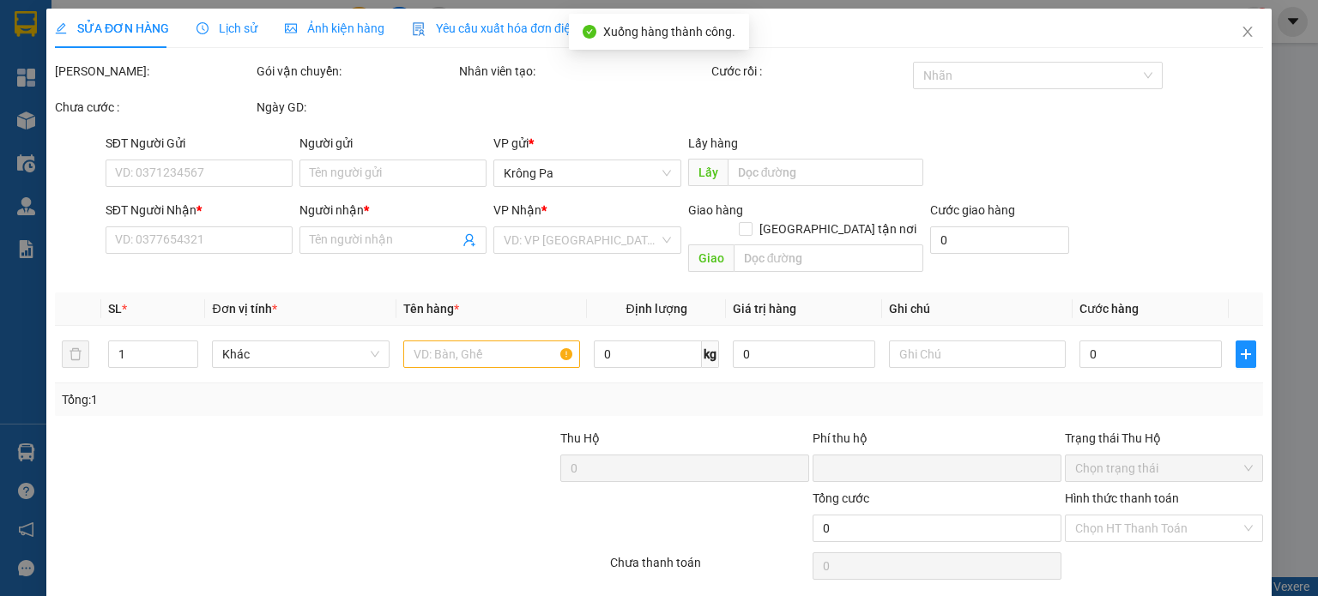
type input "200.000"
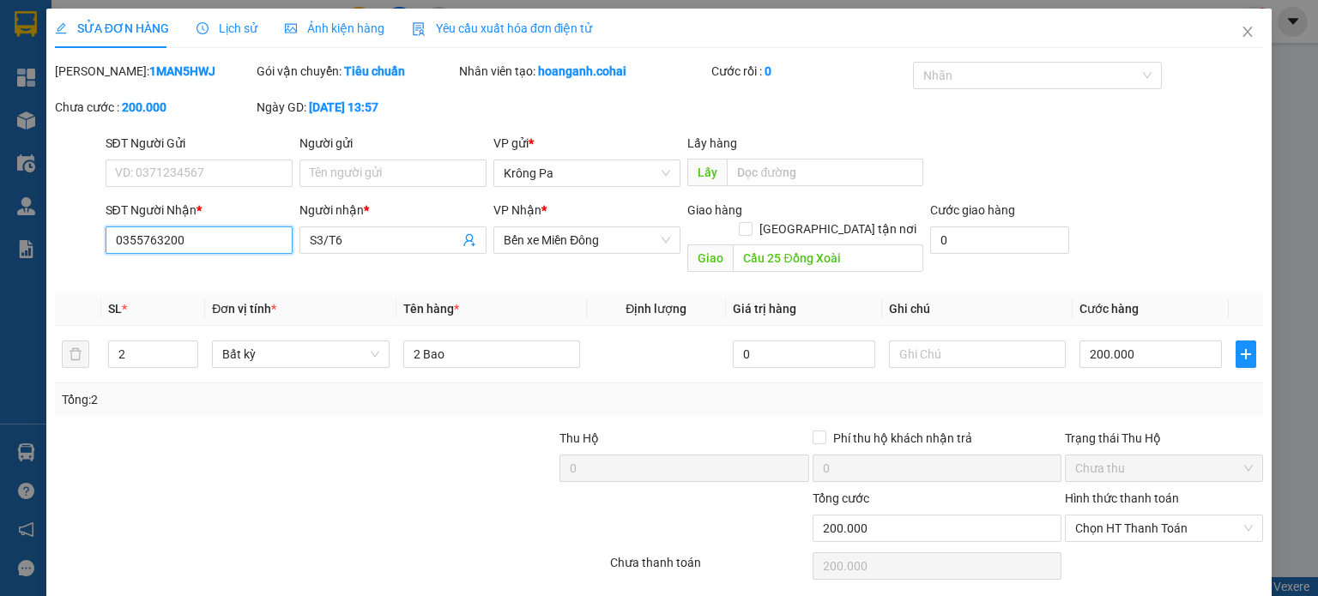
click at [230, 239] on input "0355763200" at bounding box center [199, 240] width 187 height 27
type input "0"
click at [230, 239] on input "SĐT Người Nhận *" at bounding box center [199, 240] width 187 height 27
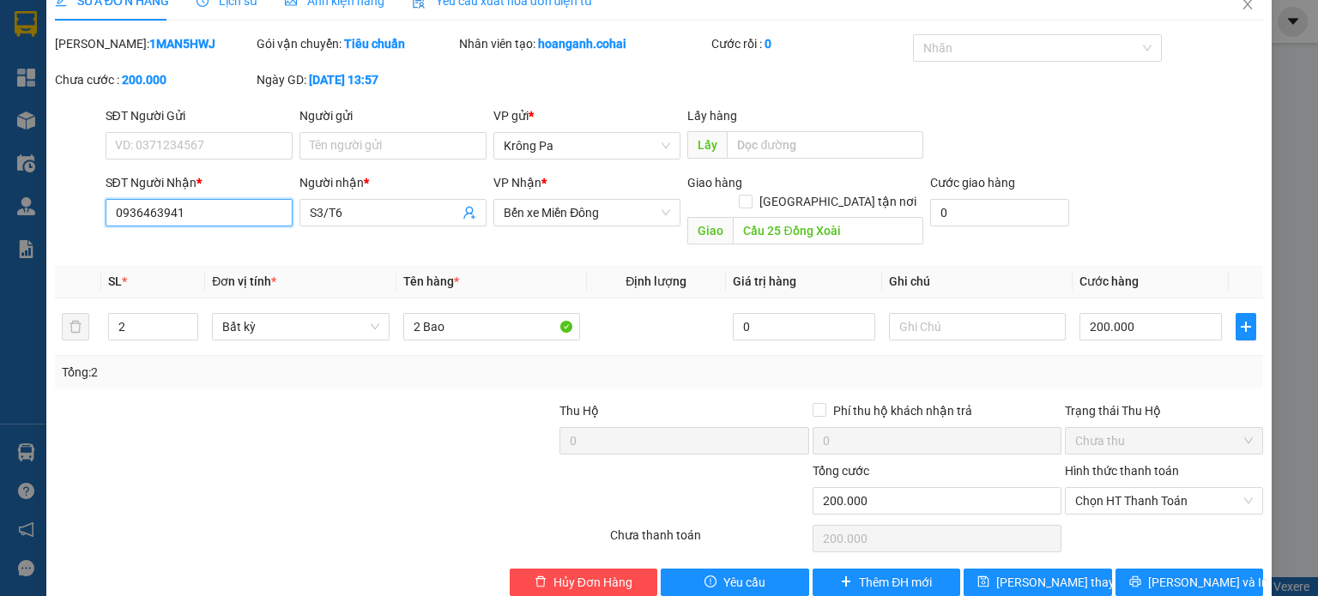
scroll to position [41, 0]
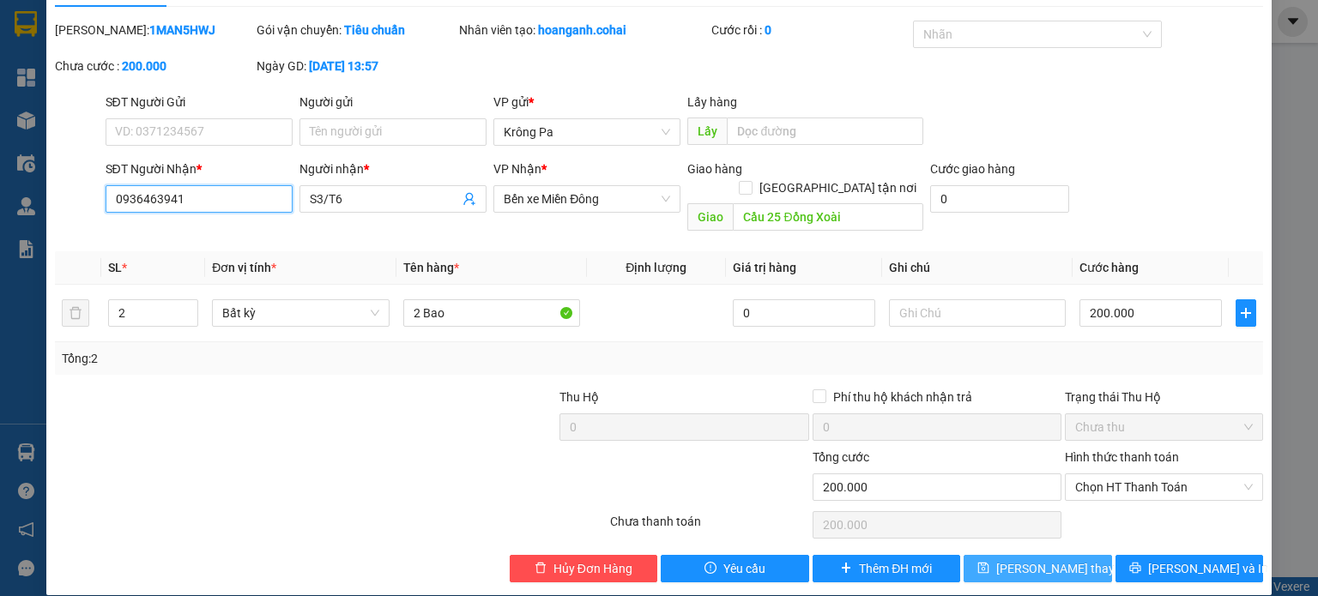
type input "0936463941"
click at [1012, 560] on span "Lưu thay đổi" at bounding box center [1064, 569] width 137 height 19
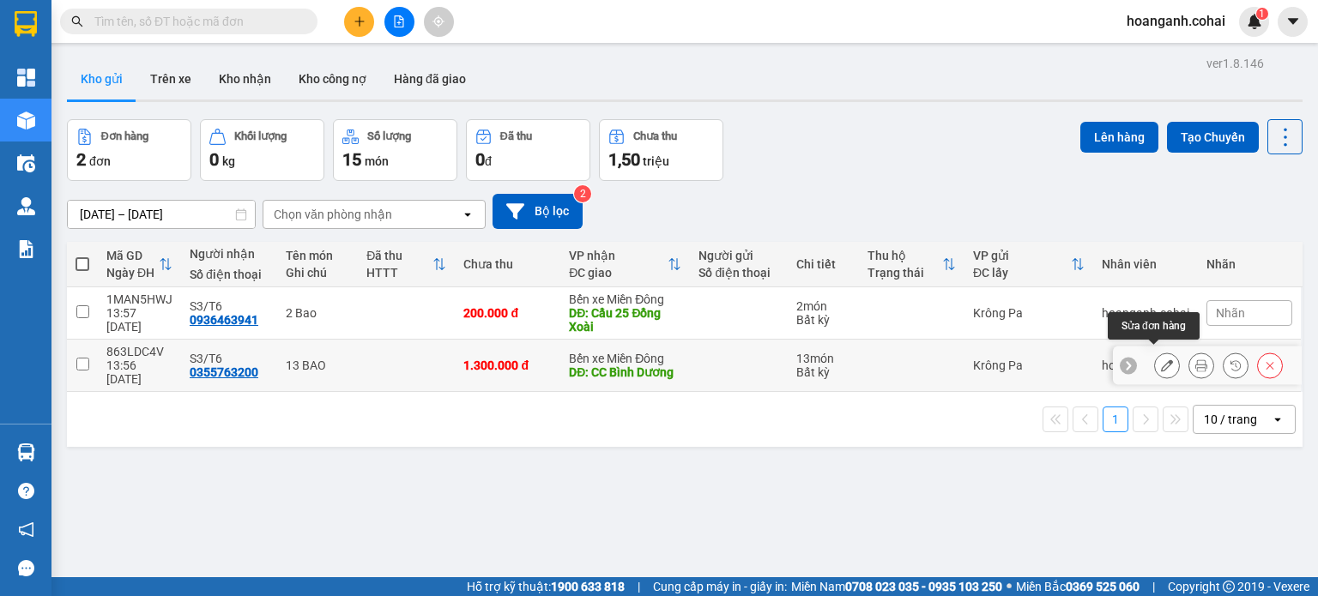
click at [1155, 364] on button at bounding box center [1167, 366] width 24 height 30
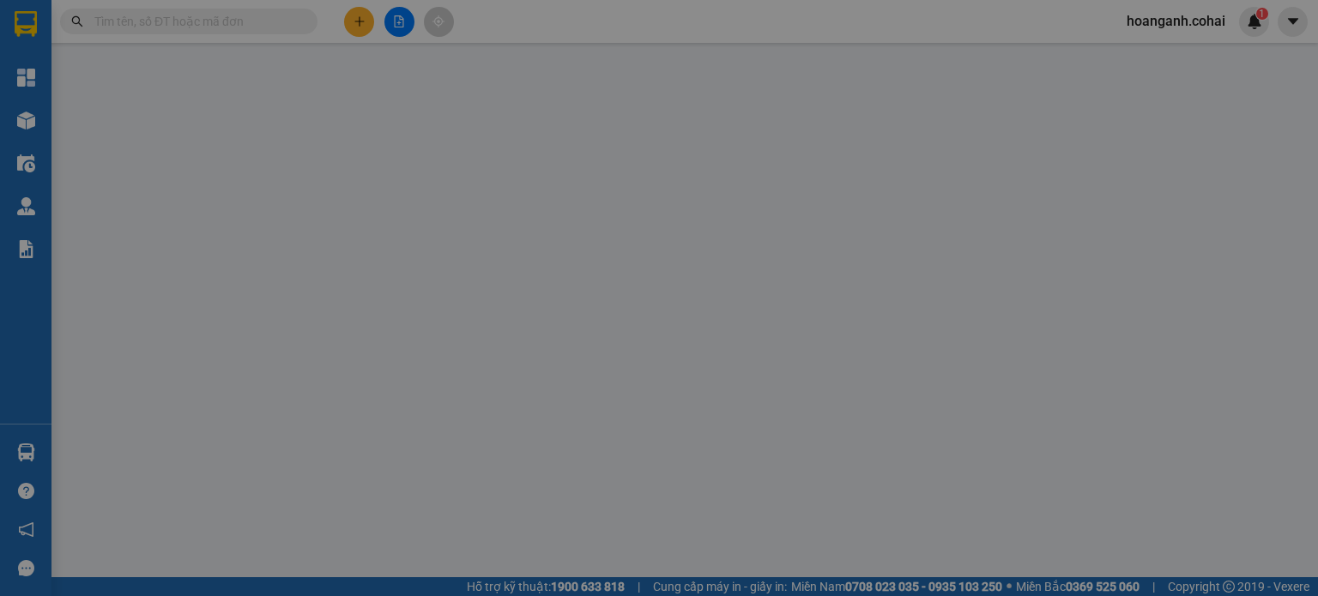
type input "0355763200"
type input "S3/T6"
type input "CC Bình Dương"
type input "0"
type input "1.300.000"
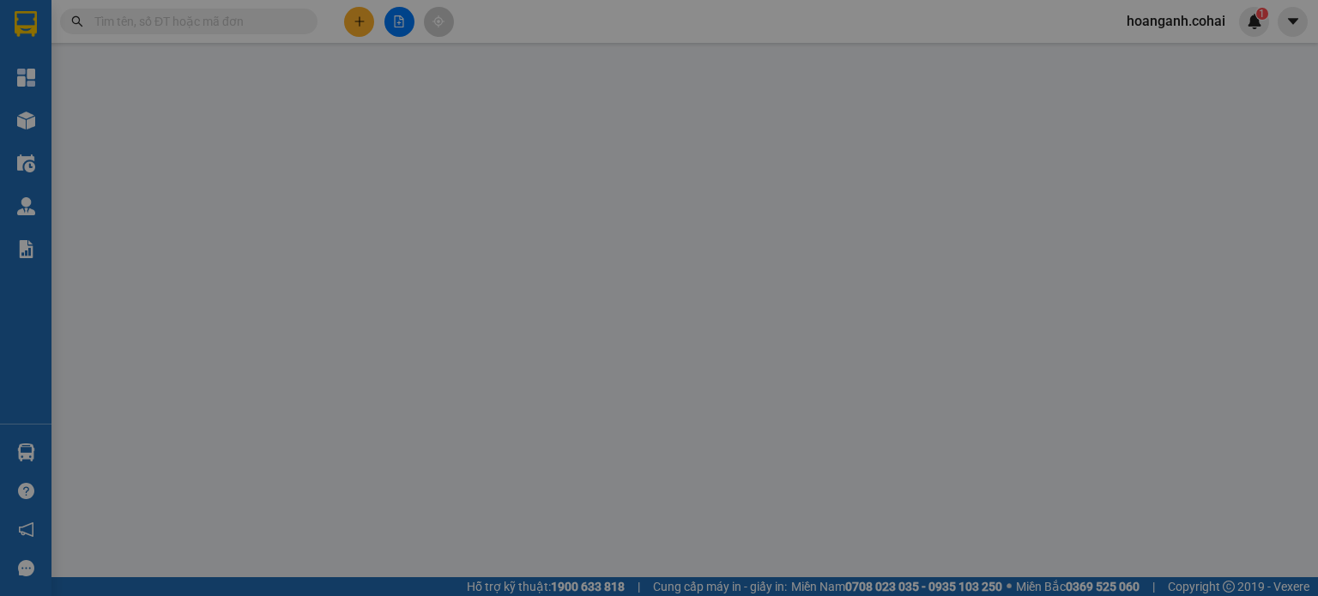
type input "1.300.000"
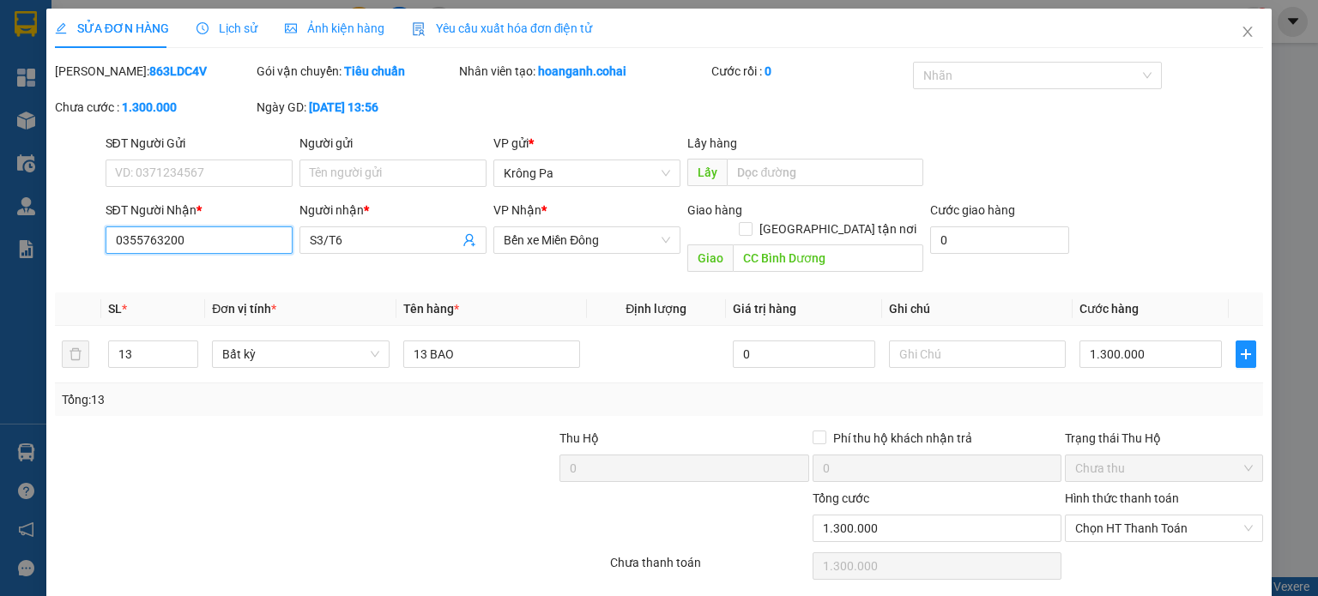
drag, startPoint x: 192, startPoint y: 237, endPoint x: 100, endPoint y: 244, distance: 92.1
click at [102, 244] on div "SĐT Người Nhận * 0355763200 0355763200" at bounding box center [199, 240] width 194 height 79
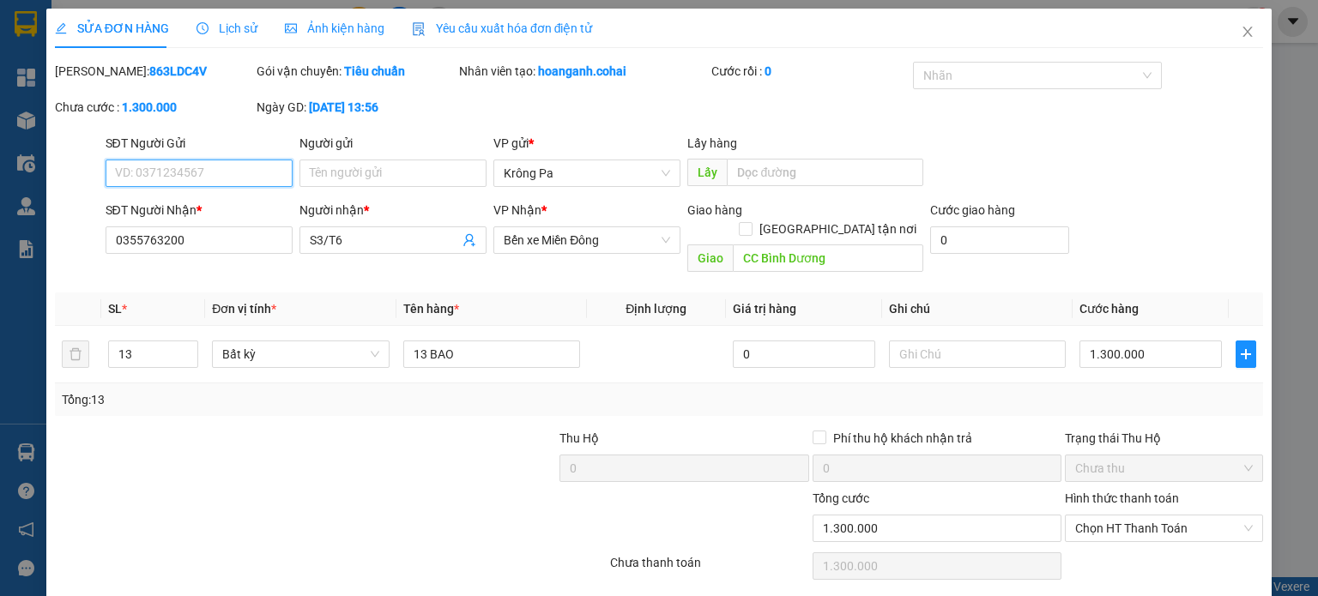
paste input "0355763200"
type input "0355763200"
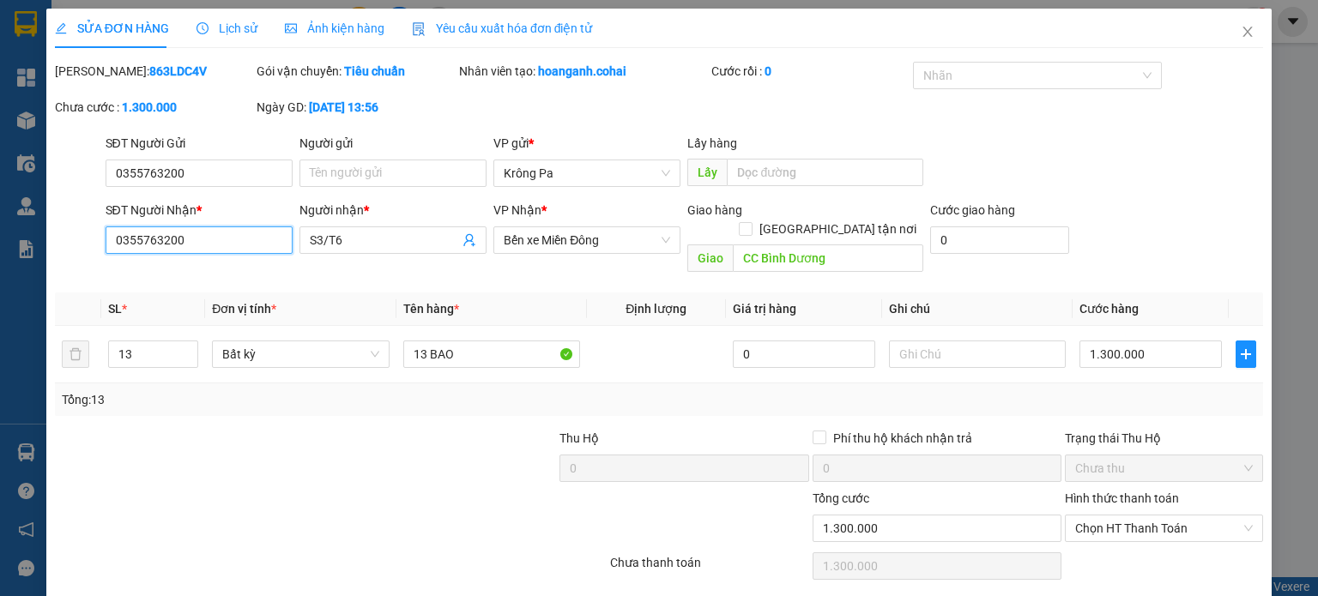
drag, startPoint x: 227, startPoint y: 247, endPoint x: 227, endPoint y: 233, distance: 14.6
click at [226, 246] on input "0355763200" at bounding box center [199, 240] width 187 height 27
type input "0"
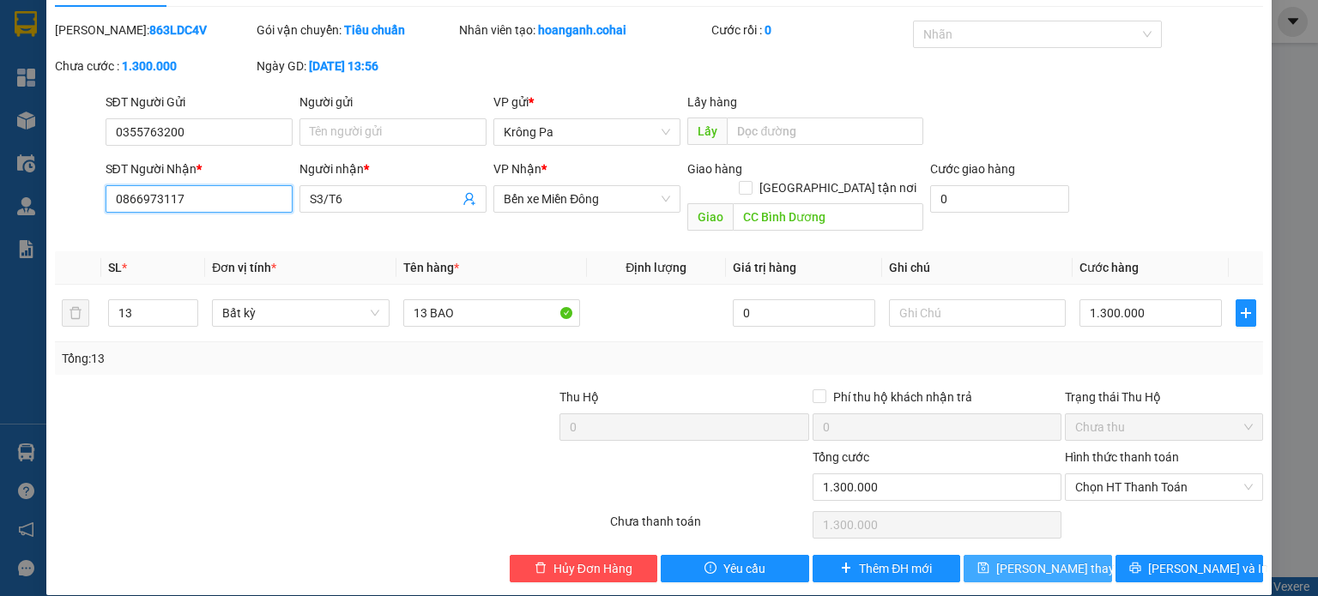
type input "0866973117"
click at [1017, 560] on span "Lưu thay đổi" at bounding box center [1064, 569] width 137 height 19
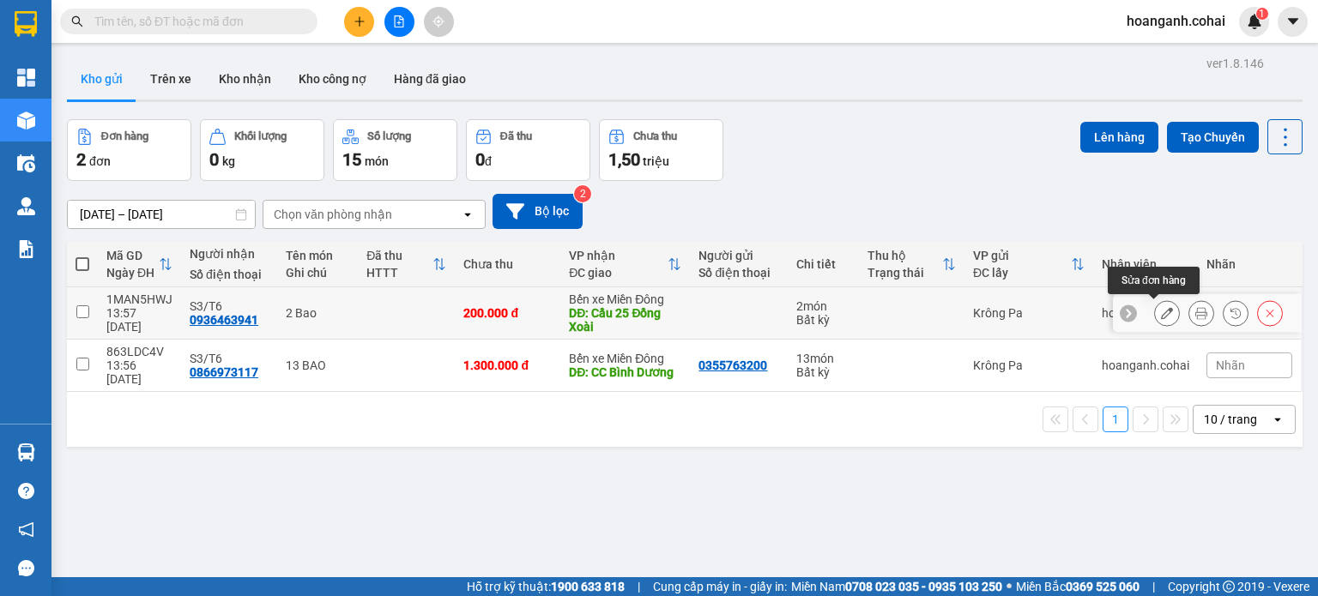
click at [1161, 317] on icon at bounding box center [1167, 313] width 12 height 12
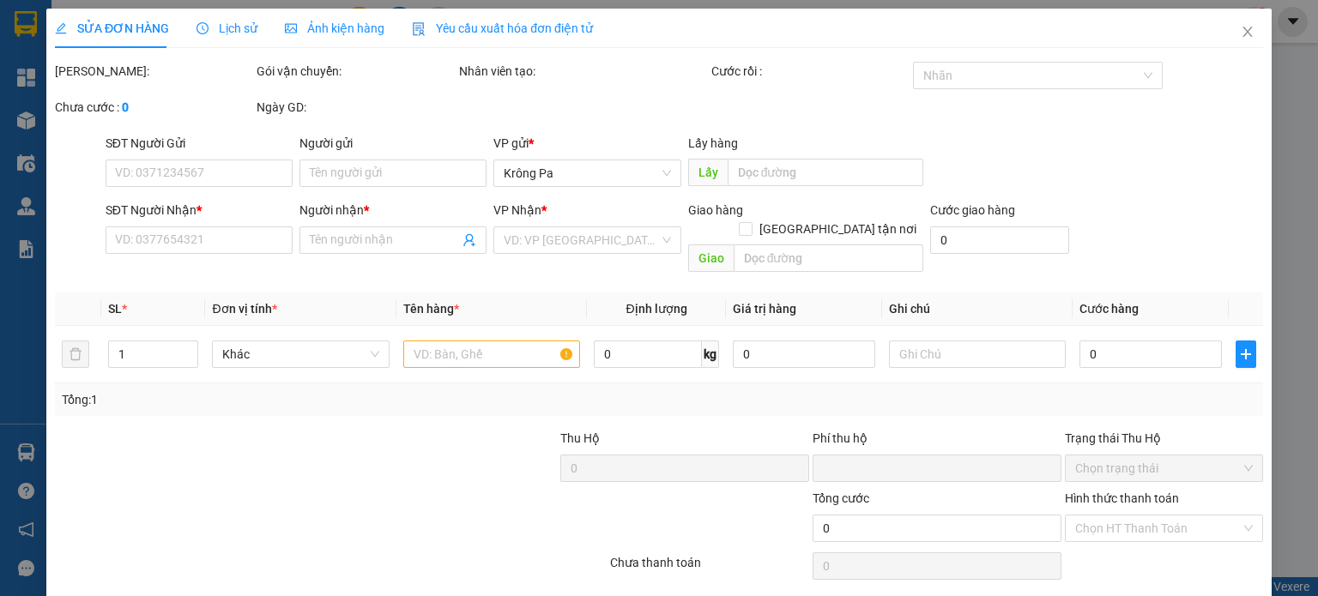
type input "0936463941"
type input "S3/T6"
type input "Cầu 25 Đồng Xoài"
type input "0"
type input "200.000"
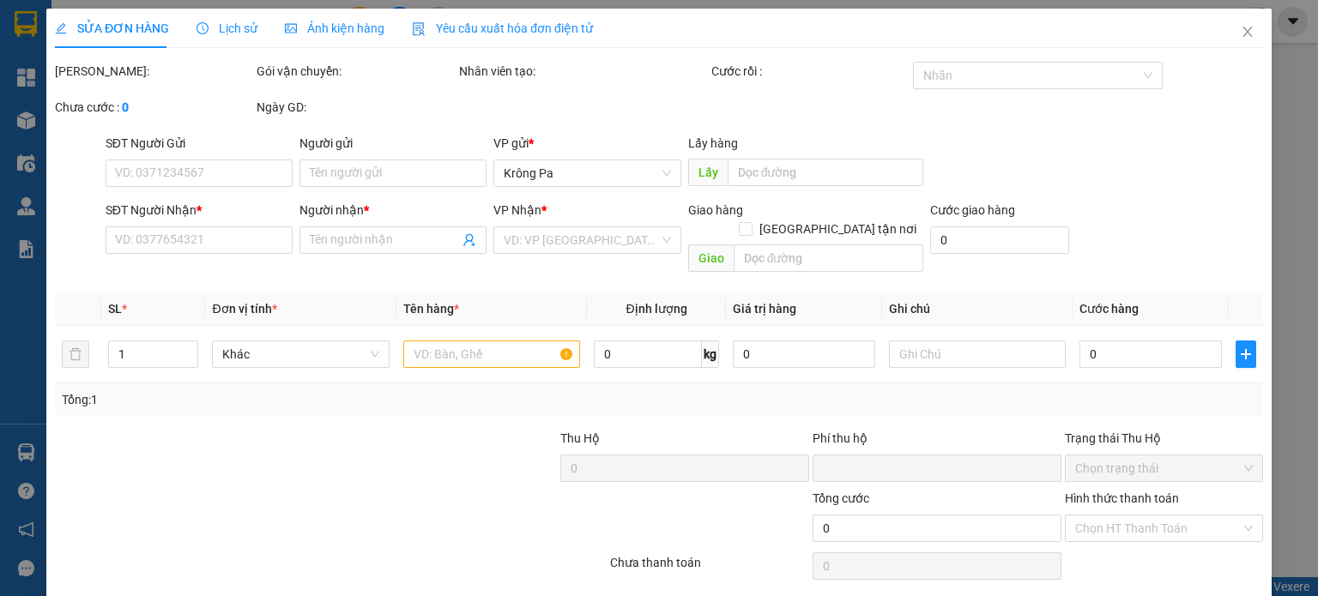
type input "200.000"
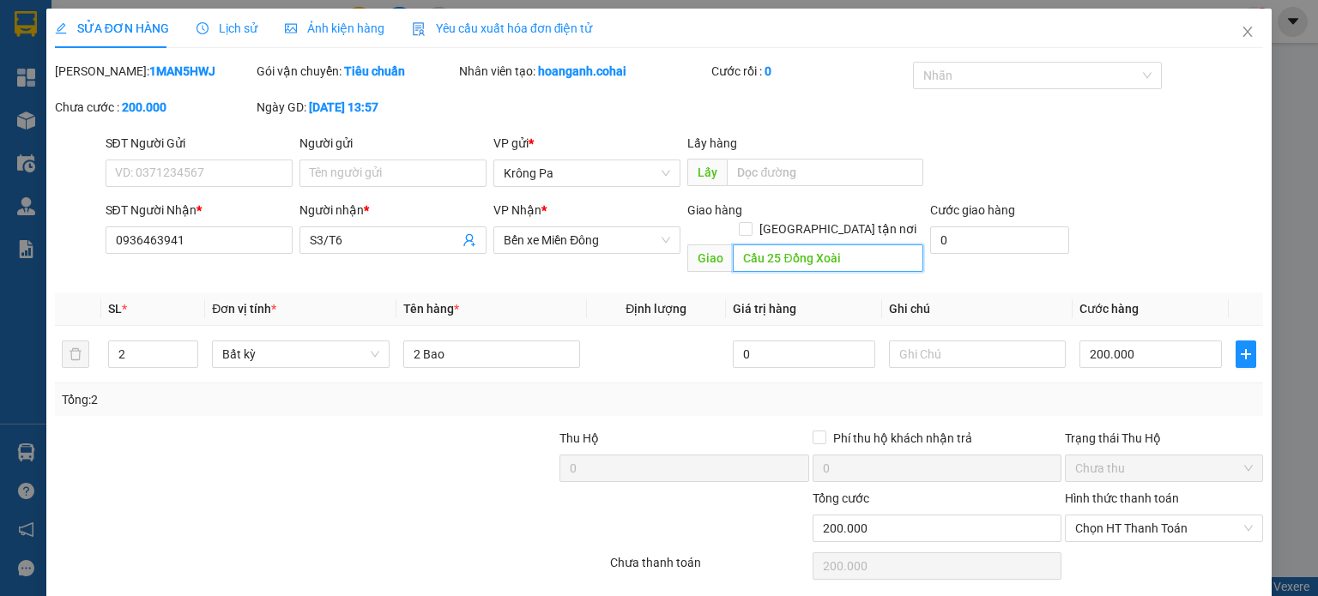
click at [872, 245] on input "Cầu 25 Đồng Xoài" at bounding box center [828, 258] width 191 height 27
type input "CXăng Cầu 2 Đ.Xoài"
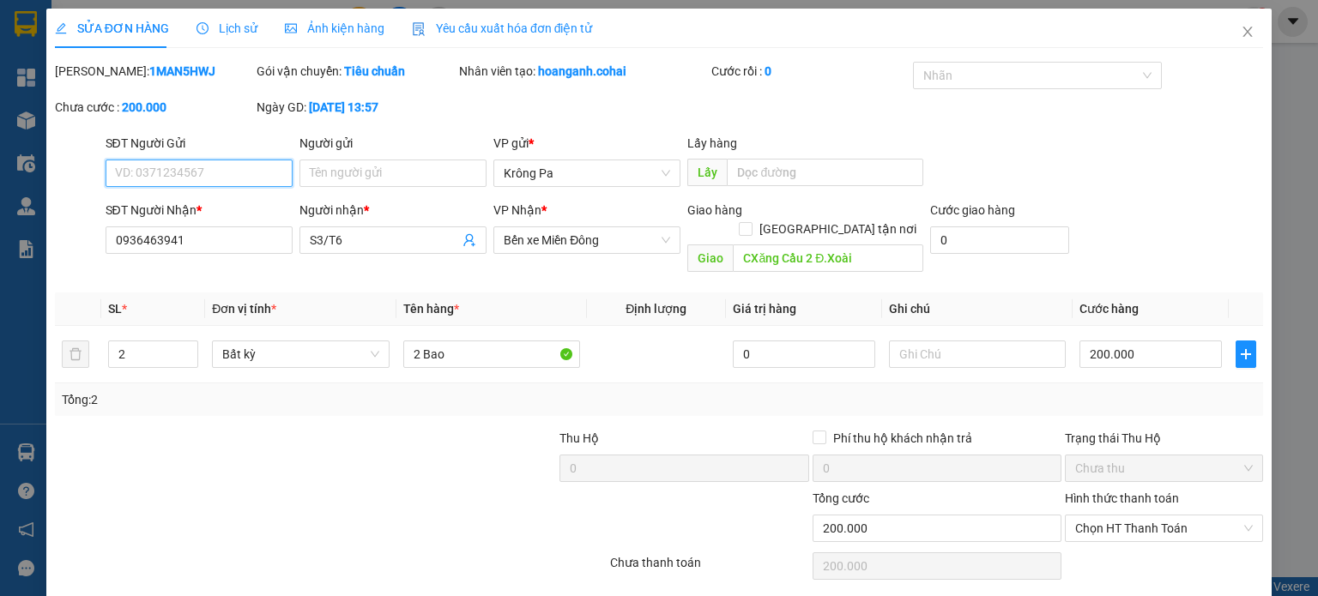
click at [239, 175] on input "SĐT Người Gửi" at bounding box center [199, 173] width 187 height 27
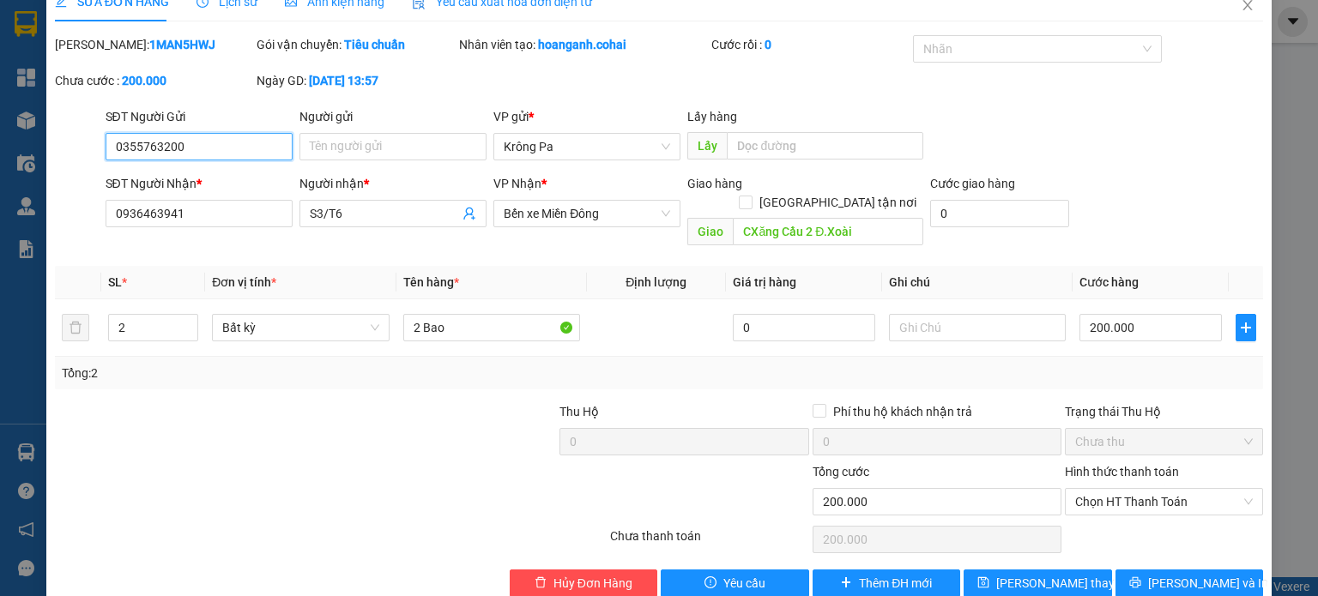
scroll to position [41, 0]
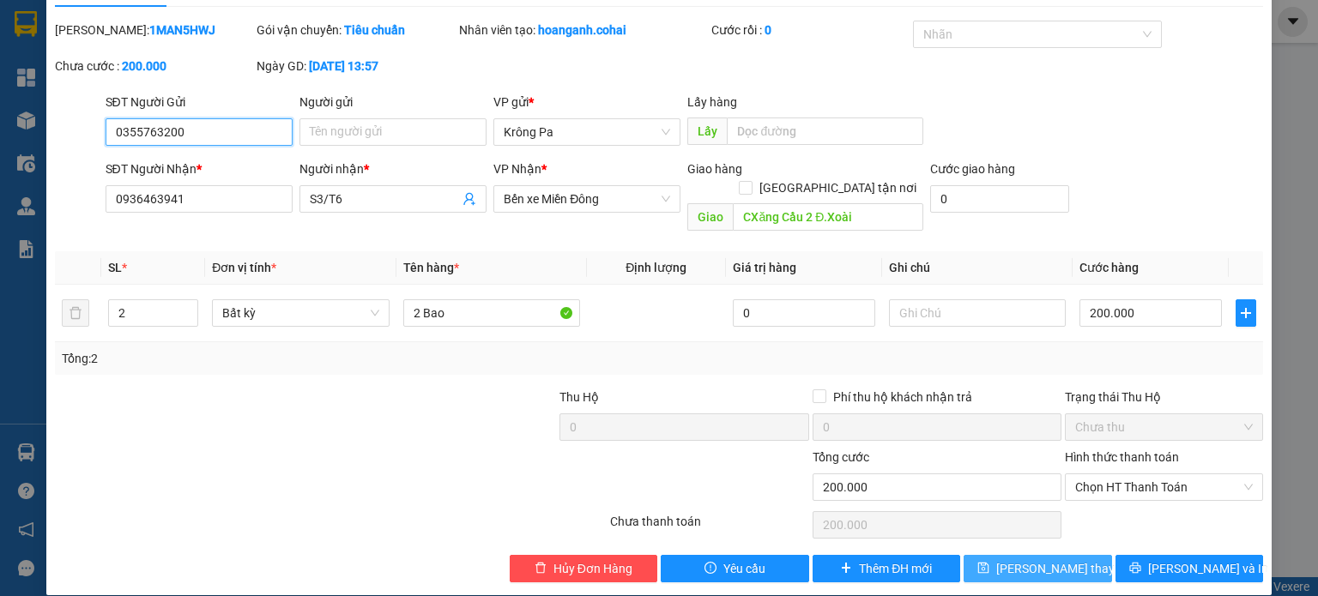
type input "0355763200"
click at [1050, 560] on span "Lưu thay đổi" at bounding box center [1064, 569] width 137 height 19
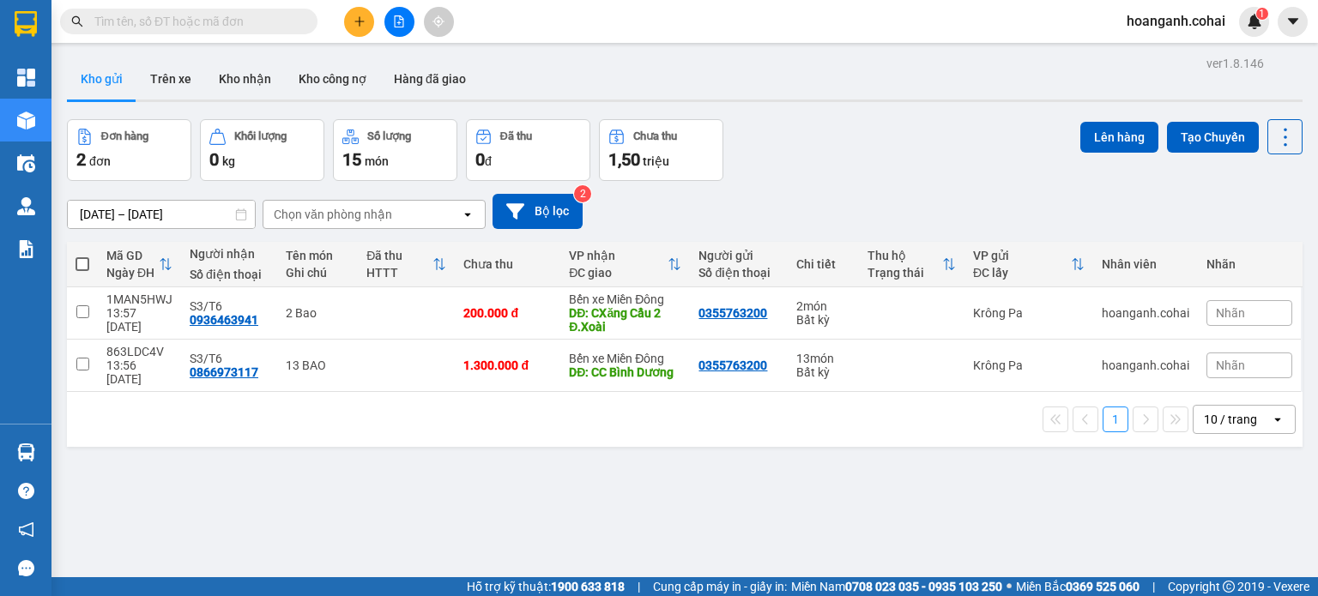
click at [82, 266] on span at bounding box center [83, 264] width 14 height 14
click at [82, 256] on input "checkbox" at bounding box center [82, 256] width 0 height 0
checkbox input "true"
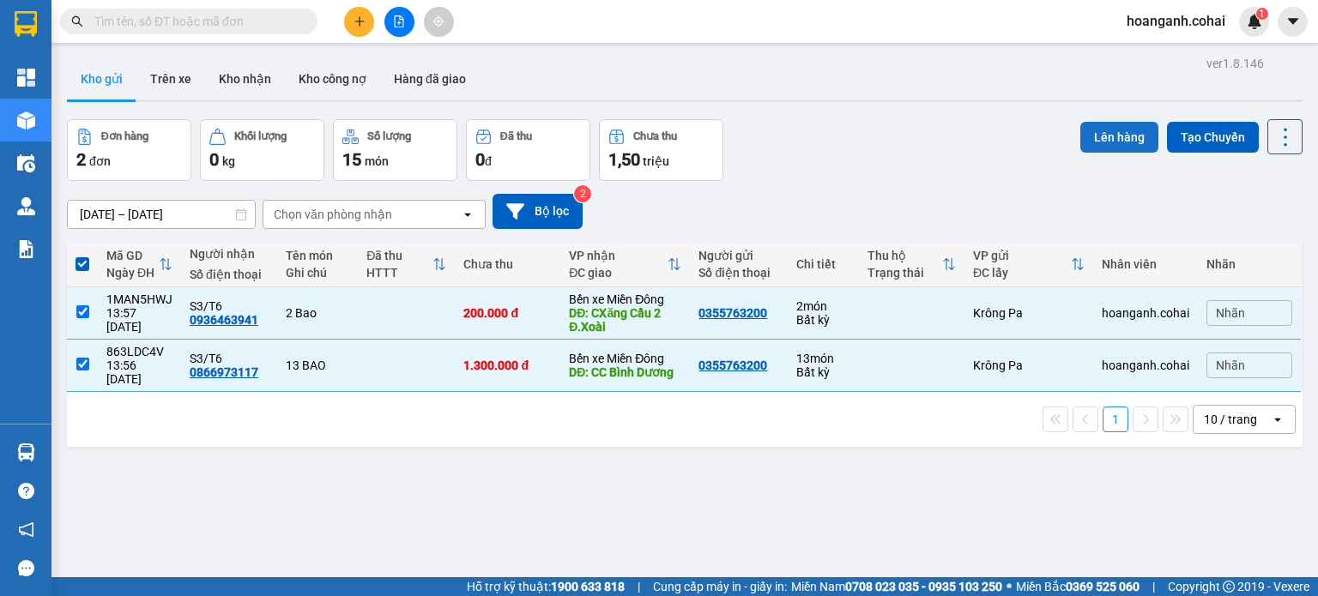
click at [1131, 143] on button "Lên hàng" at bounding box center [1119, 137] width 78 height 31
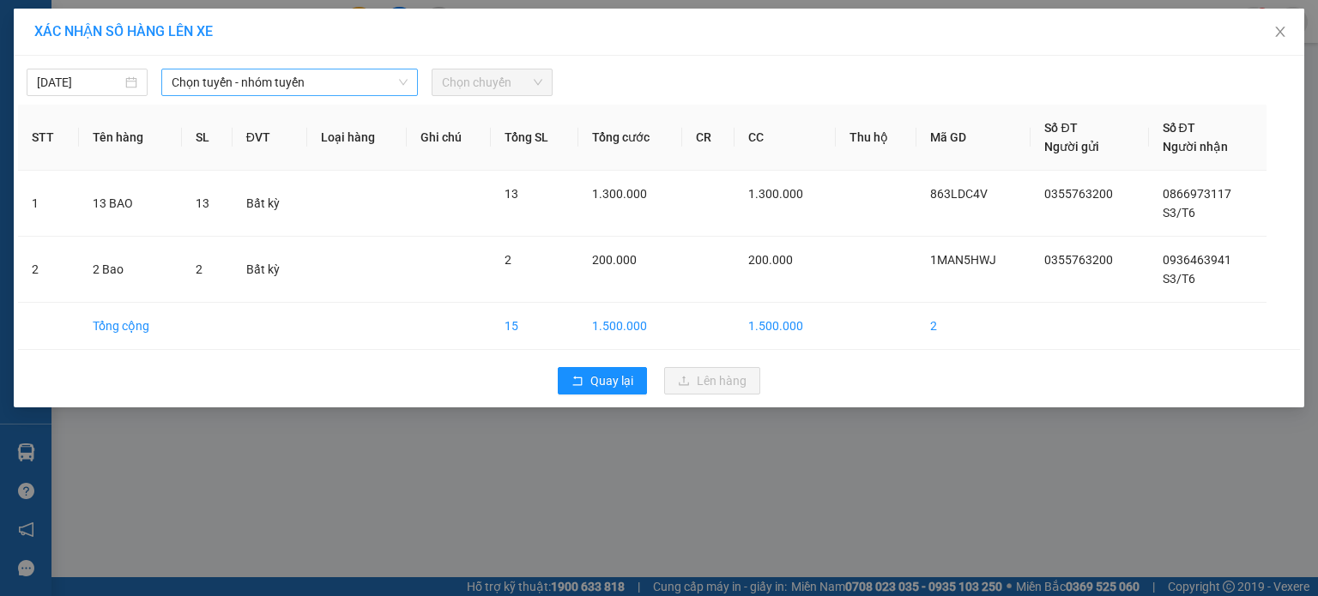
click at [354, 86] on span "Chọn tuyến - nhóm tuyến" at bounding box center [290, 83] width 236 height 26
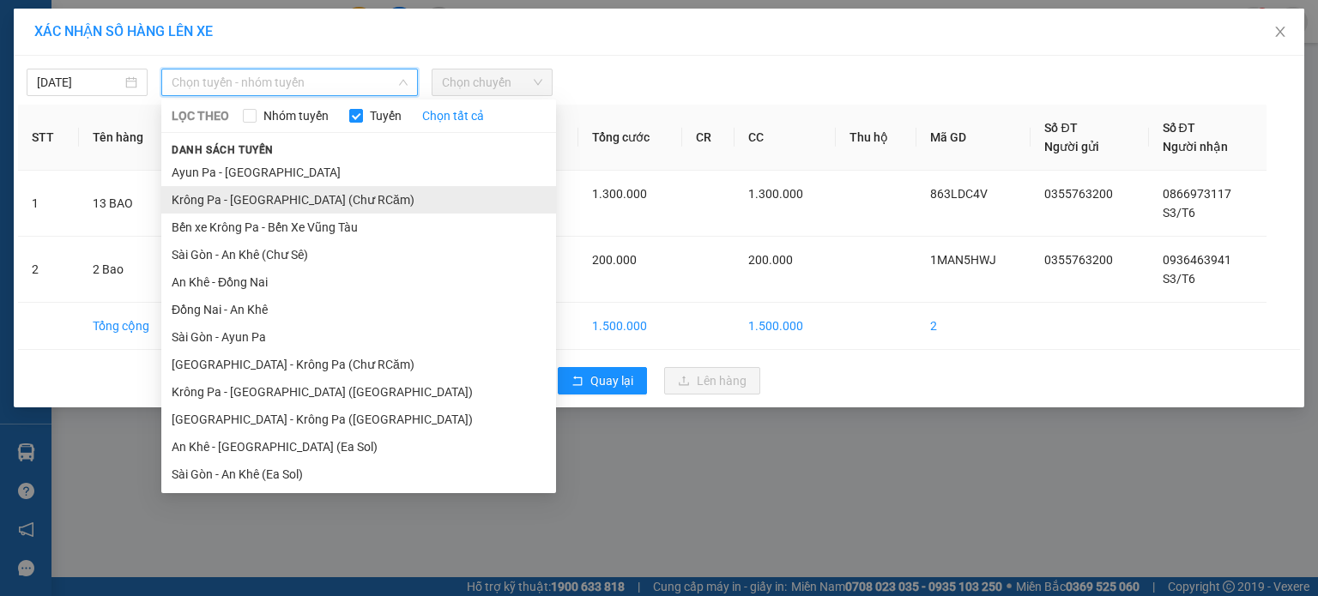
click at [333, 203] on li "Krông Pa - Sài Gòn (Chư RCăm)" at bounding box center [358, 199] width 395 height 27
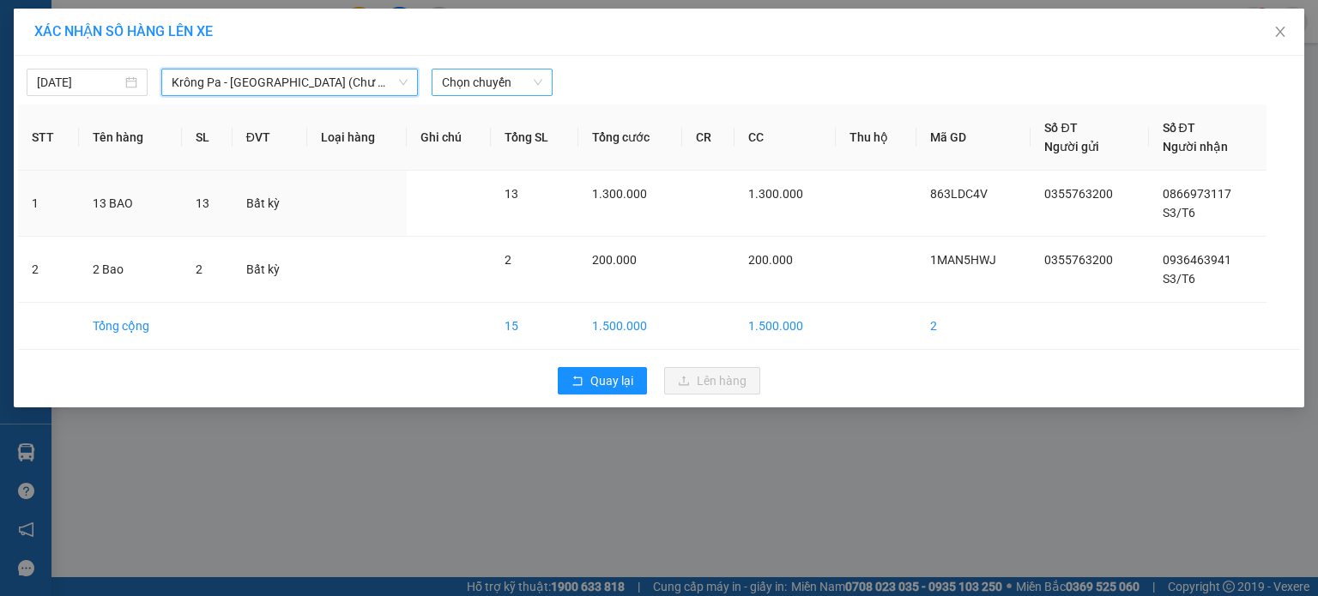
click at [528, 84] on span "Chọn chuyến" at bounding box center [492, 83] width 100 height 26
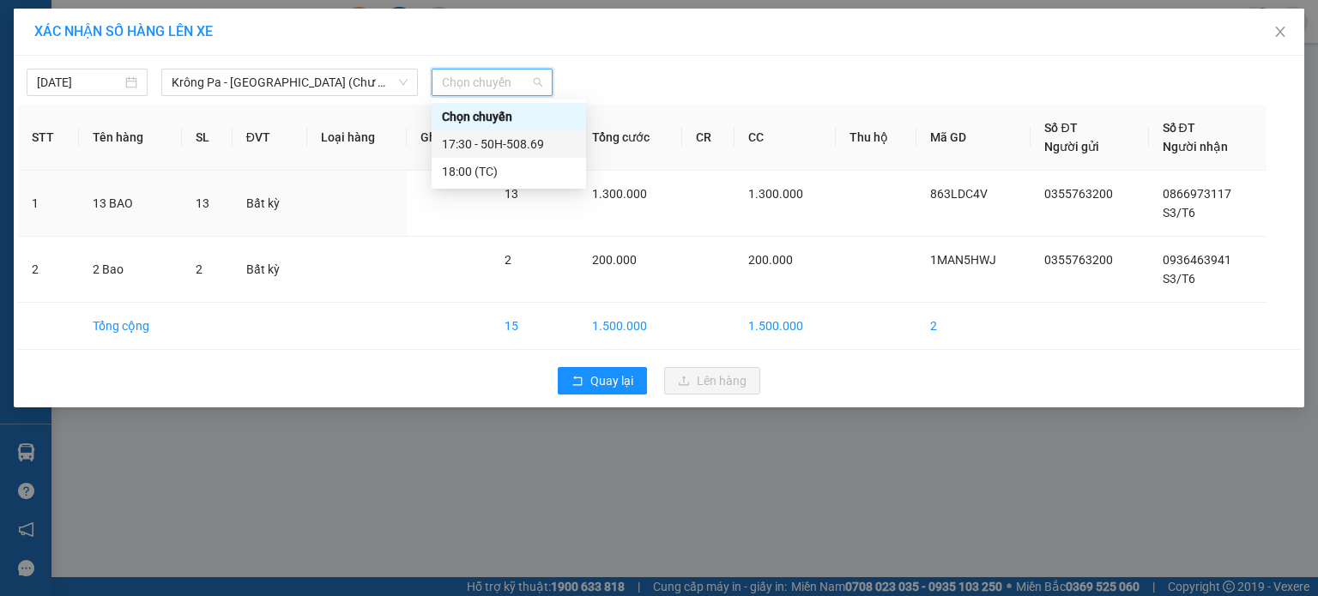
click at [535, 143] on div "17:30 - 50H-508.69" at bounding box center [509, 144] width 134 height 19
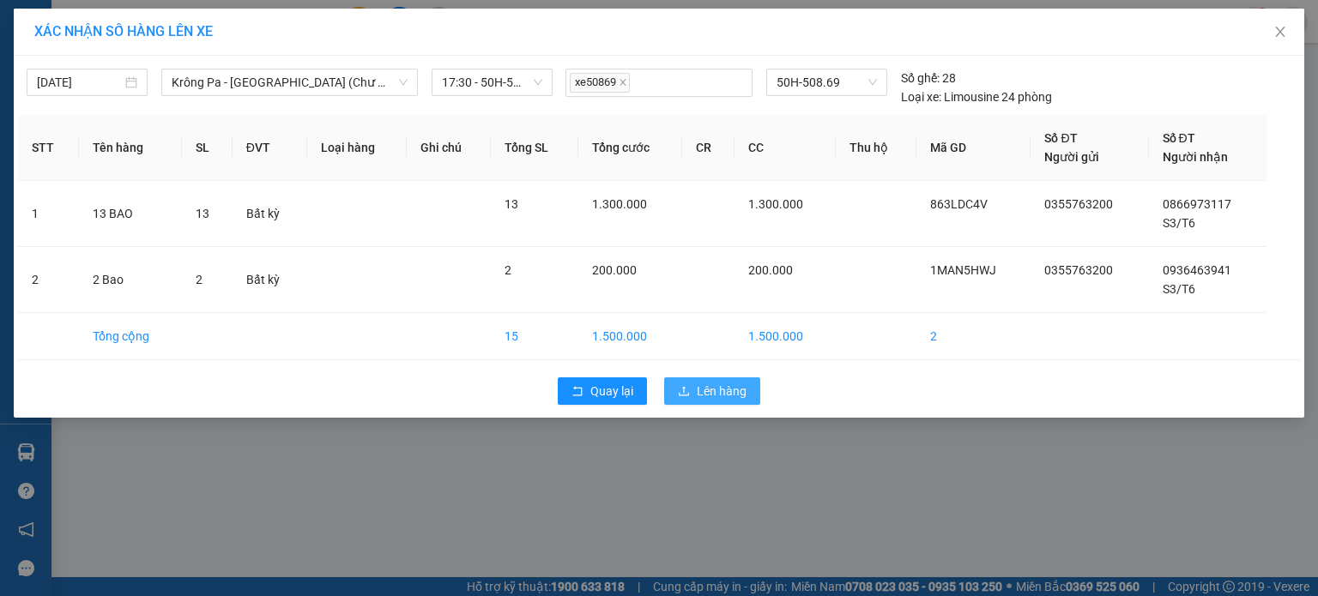
click at [724, 398] on span "Lên hàng" at bounding box center [722, 391] width 50 height 19
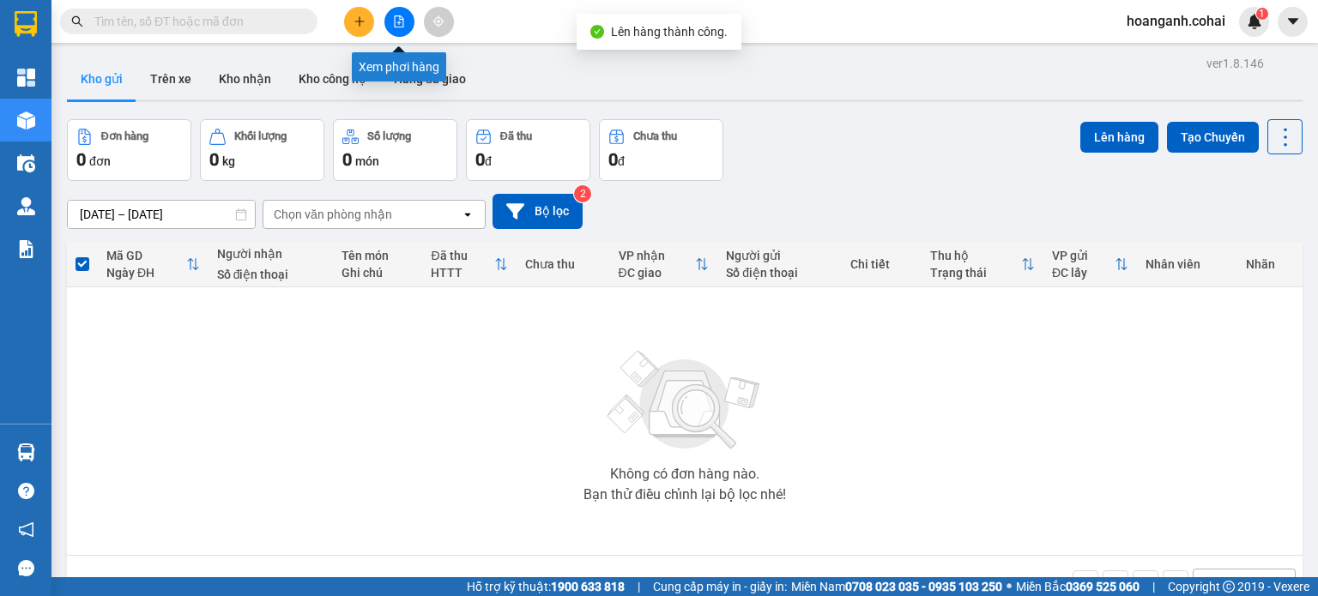
click at [402, 29] on button at bounding box center [399, 22] width 30 height 30
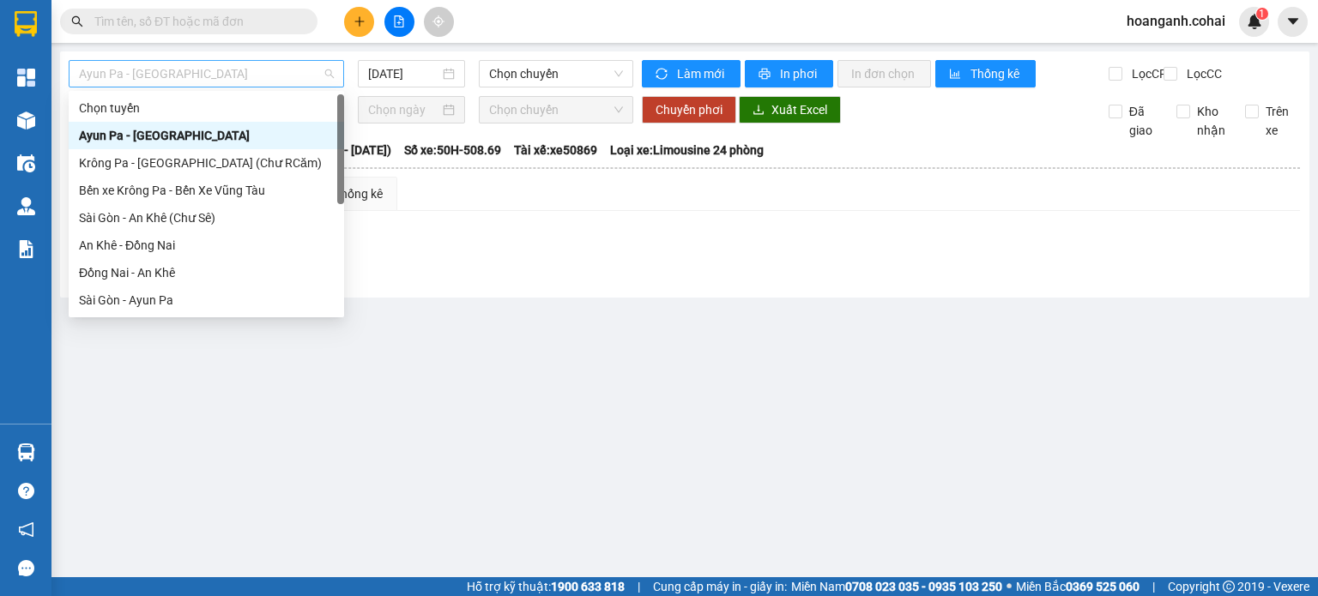
click at [275, 70] on span "Ayun Pa - Sài Gòn" at bounding box center [206, 74] width 255 height 26
click at [248, 166] on div "Krông Pa - Sài Gòn (Chư RCăm)" at bounding box center [206, 163] width 255 height 19
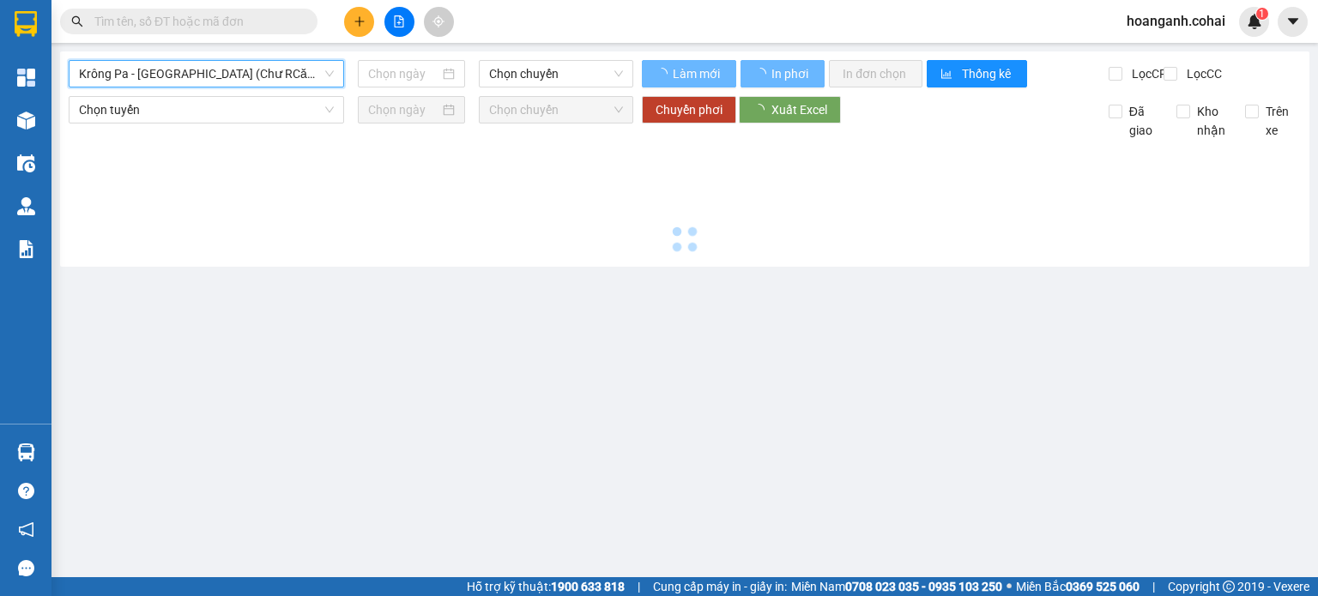
type input "13/10/2025"
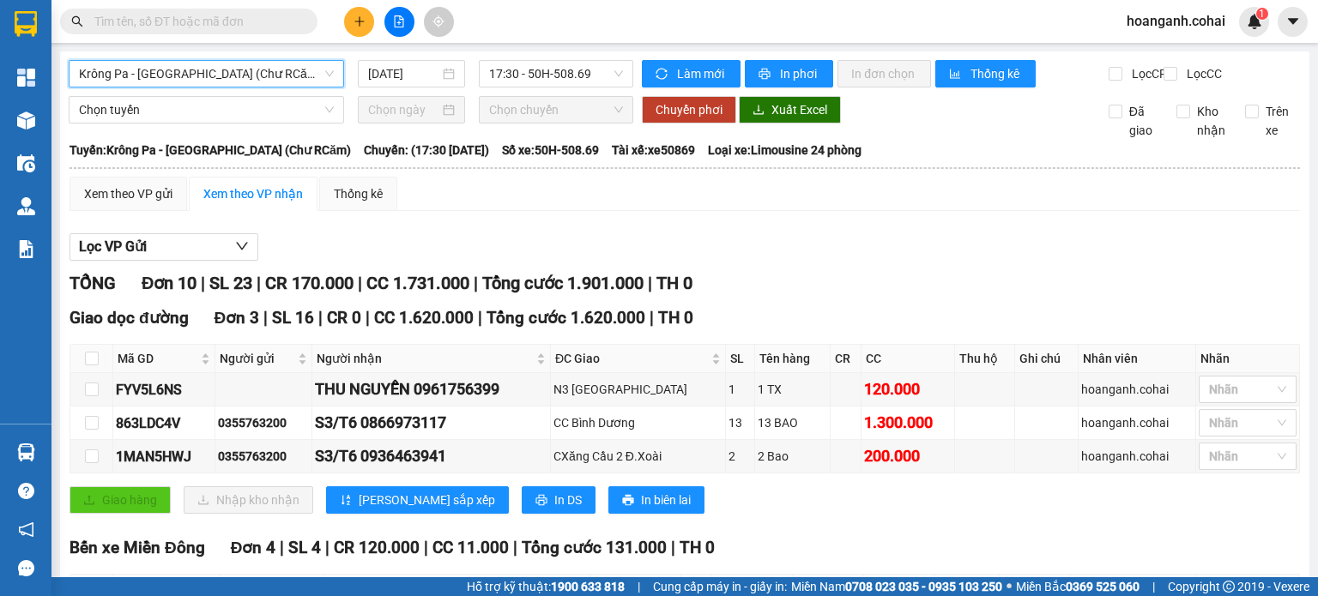
scroll to position [172, 0]
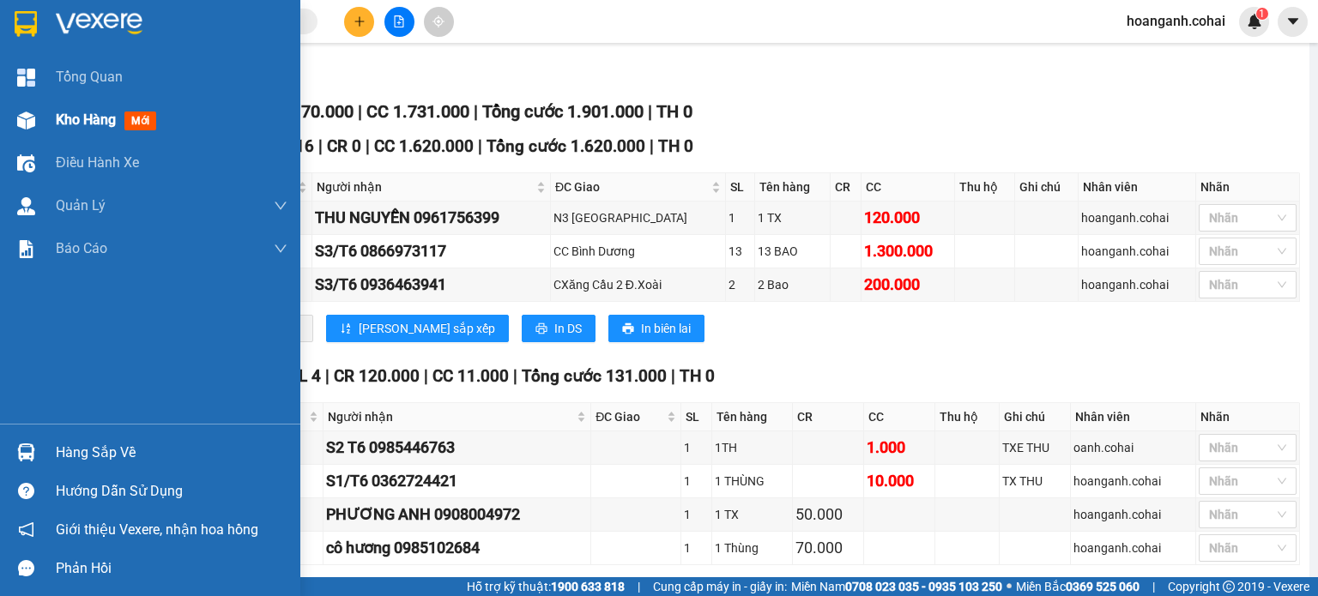
click at [71, 117] on span "Kho hàng" at bounding box center [86, 120] width 60 height 16
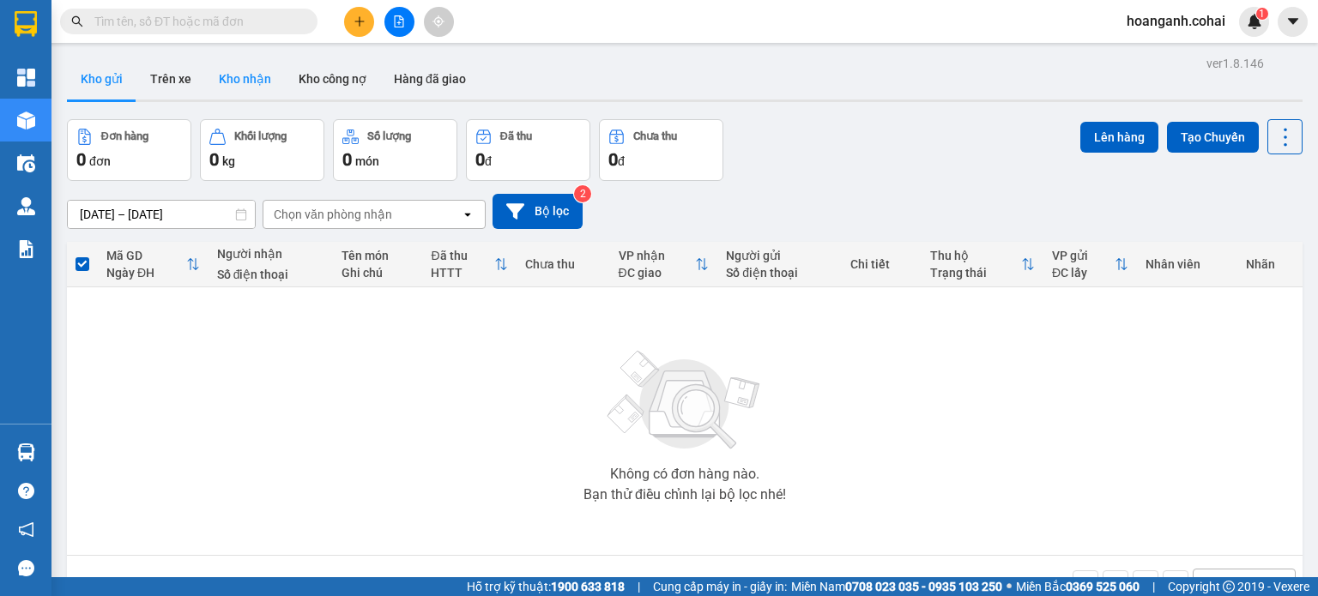
click at [252, 80] on button "Kho nhận" at bounding box center [245, 78] width 80 height 41
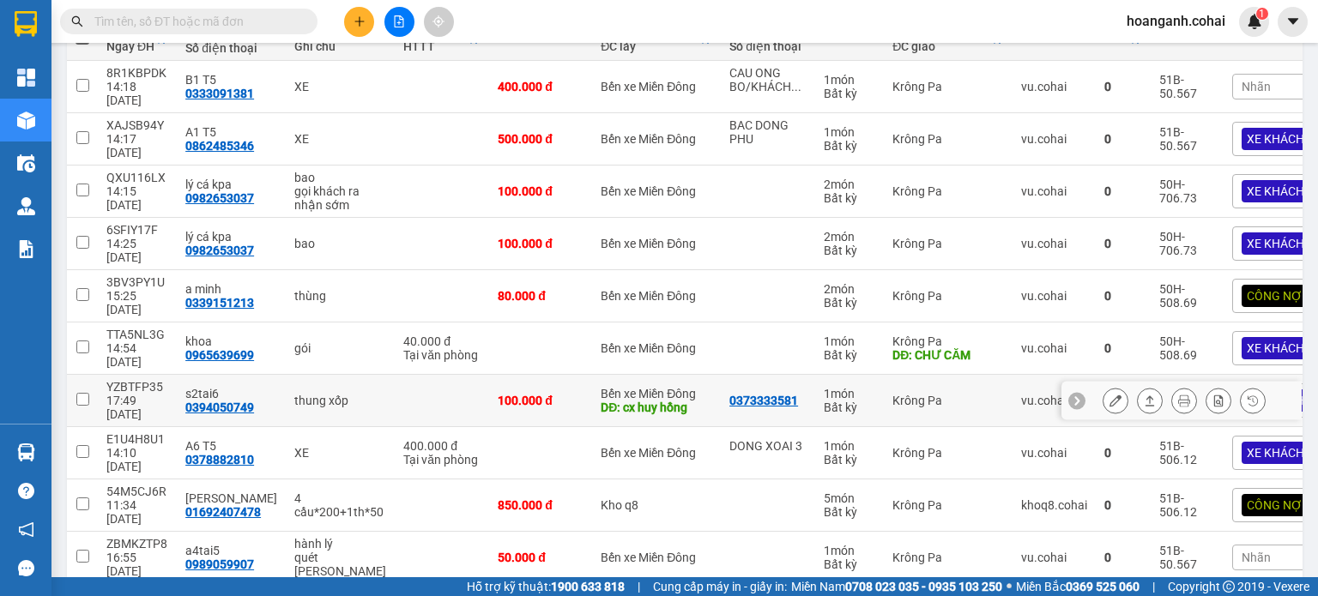
scroll to position [254, 0]
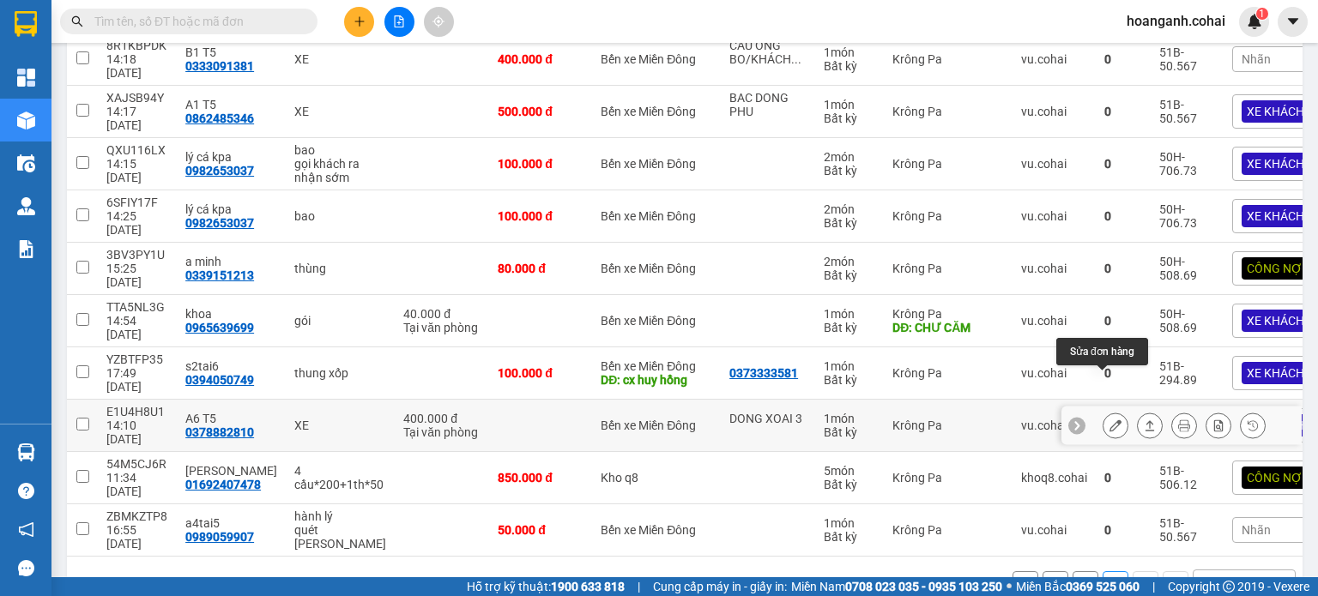
click at [1110, 420] on icon at bounding box center [1116, 426] width 12 height 12
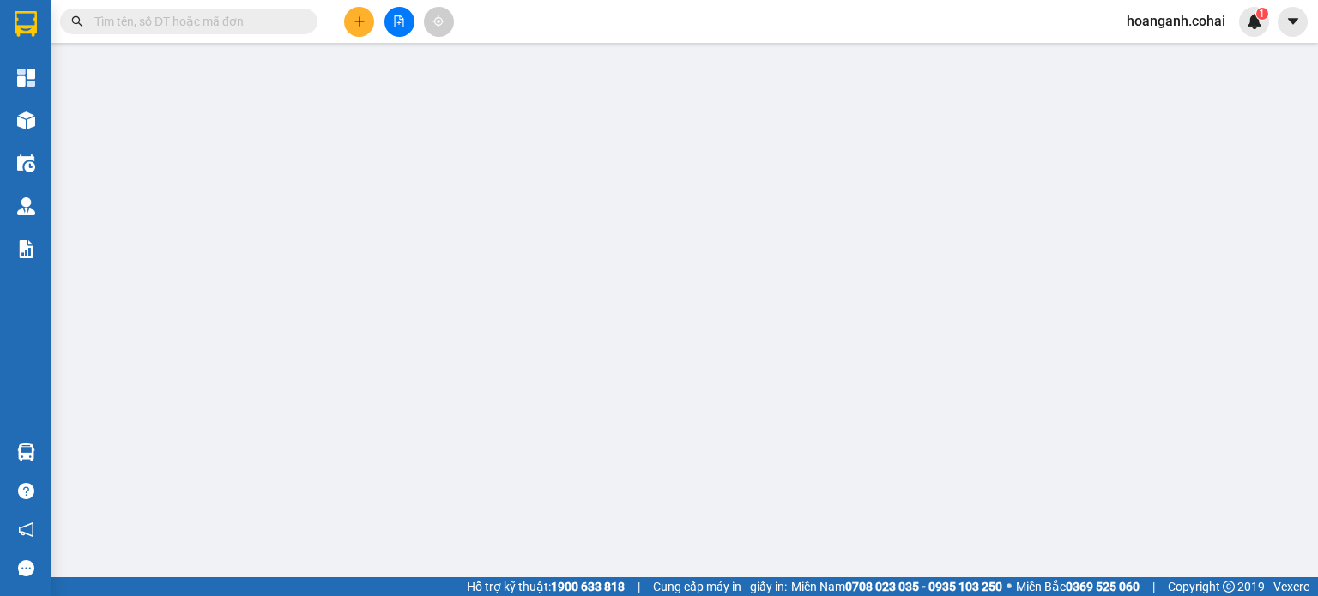
type input "DONG XOAI 3"
type input "0378882810"
type input "A6 T5"
type input "0"
type input "400.000"
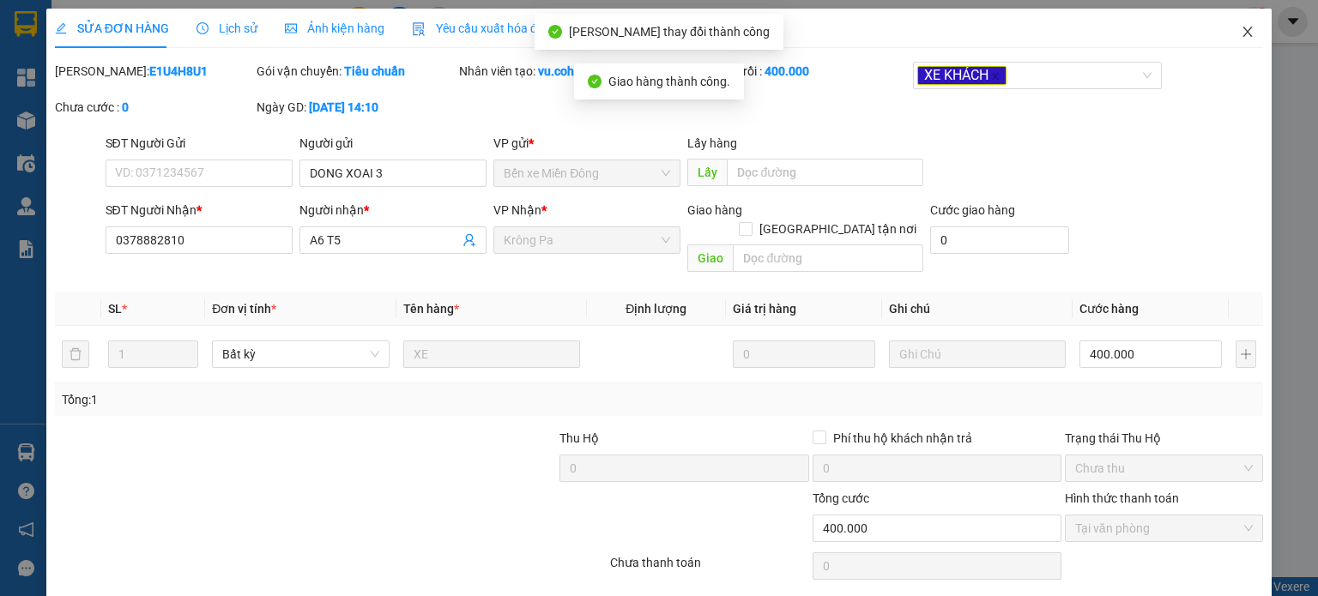
click at [1241, 35] on icon "close" at bounding box center [1248, 32] width 14 height 14
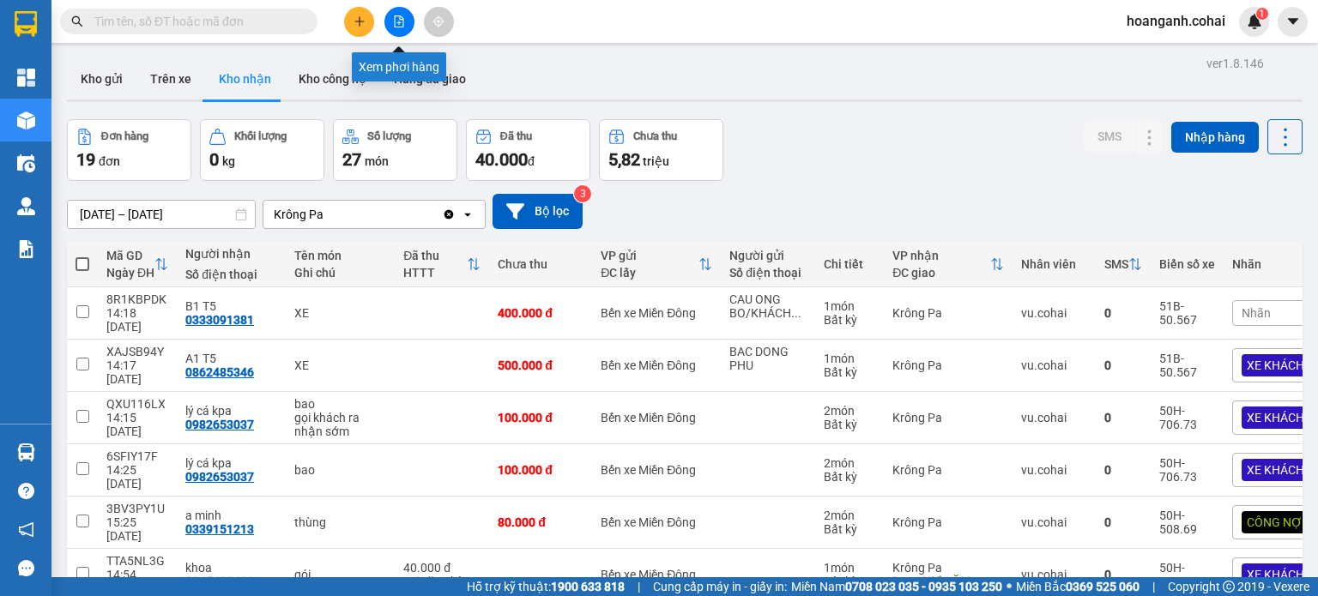
click at [397, 19] on icon "file-add" at bounding box center [399, 21] width 12 height 12
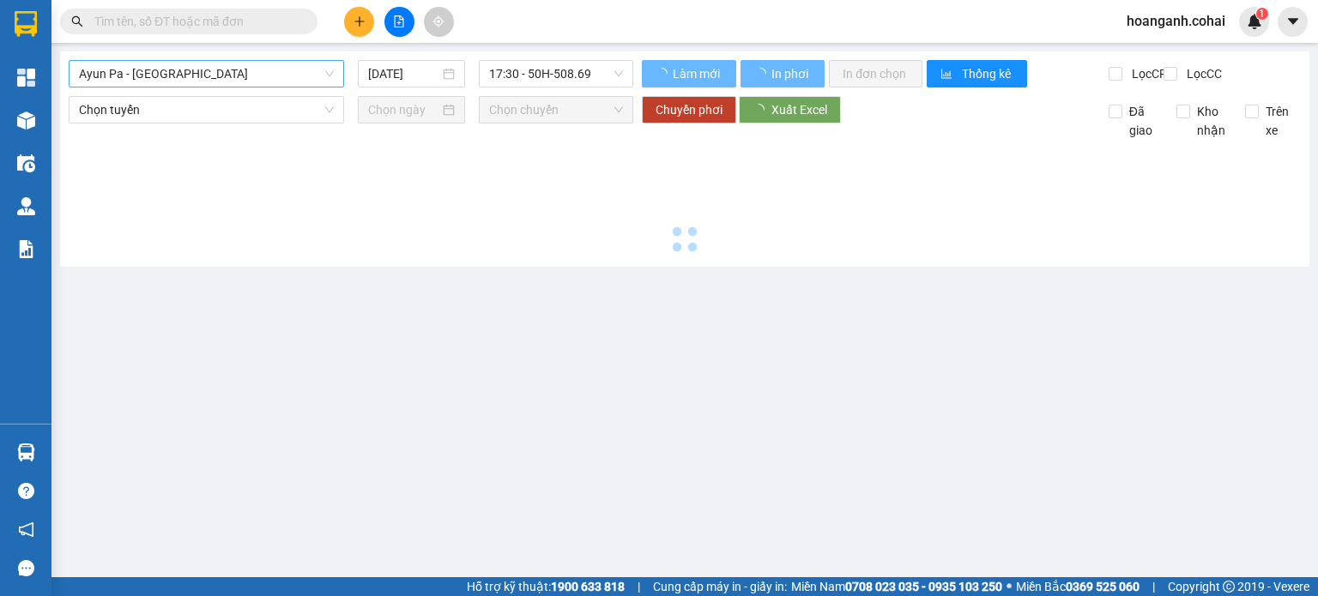
click at [269, 81] on span "Ayun Pa - Sài Gòn" at bounding box center [206, 74] width 255 height 26
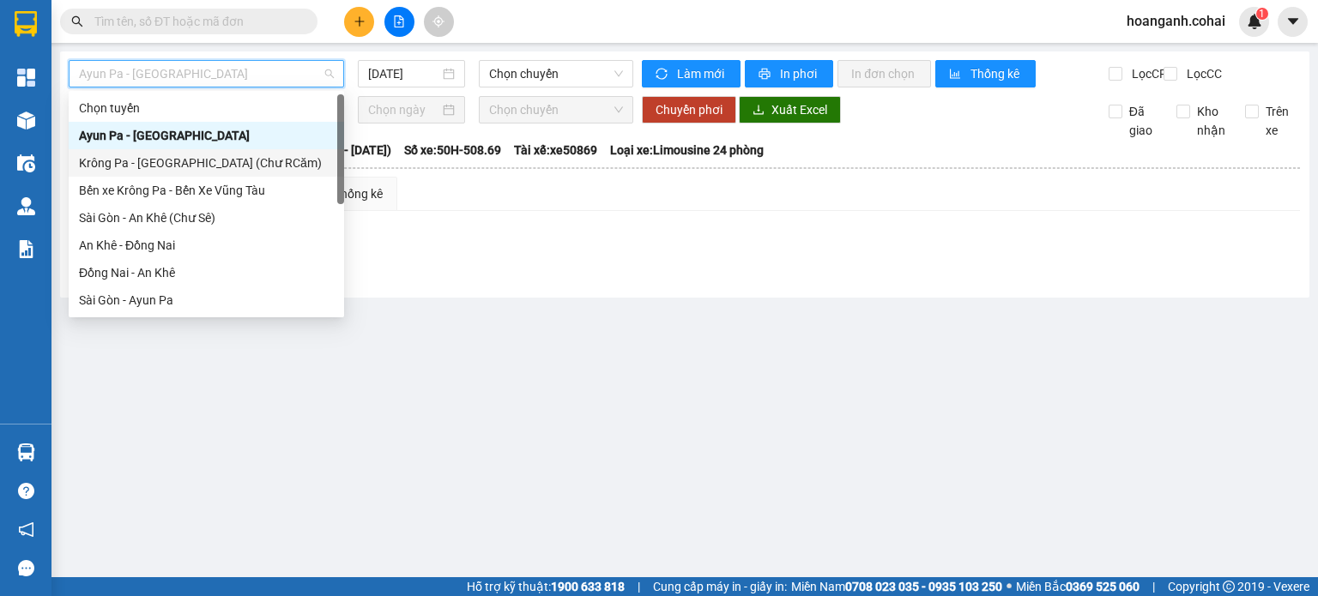
click at [263, 166] on div "Krông Pa - Sài Gòn (Chư RCăm)" at bounding box center [206, 163] width 255 height 19
type input "13/10/2025"
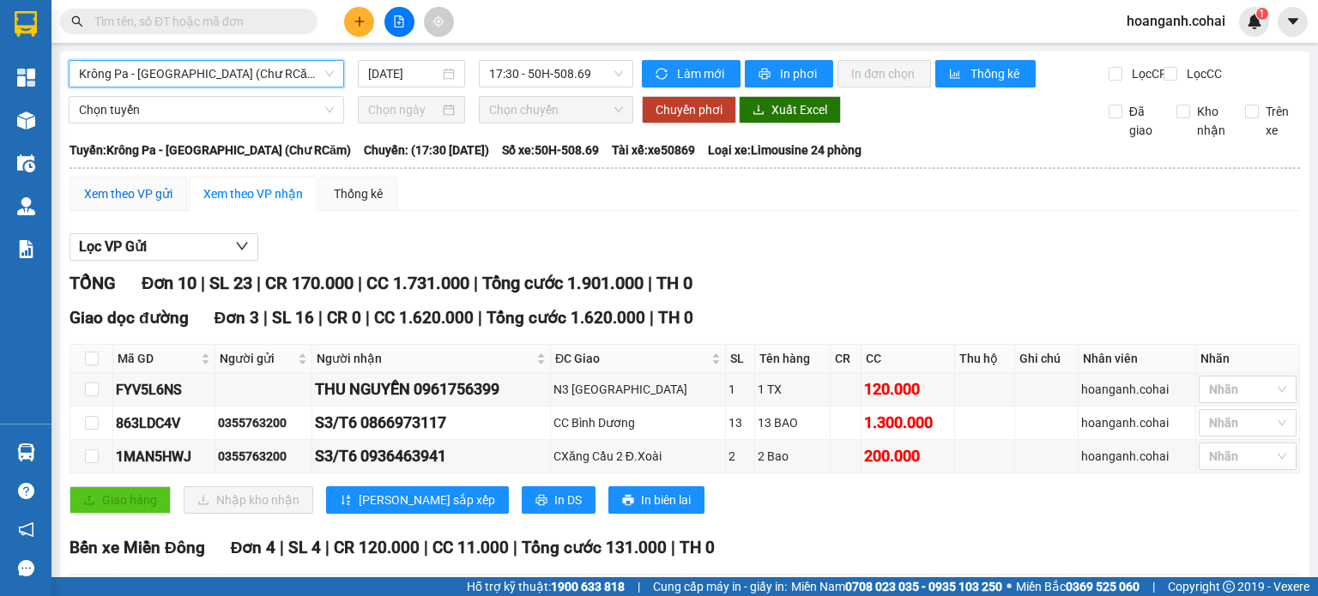
click at [111, 200] on div "Xem theo VP gửi" at bounding box center [128, 194] width 88 height 19
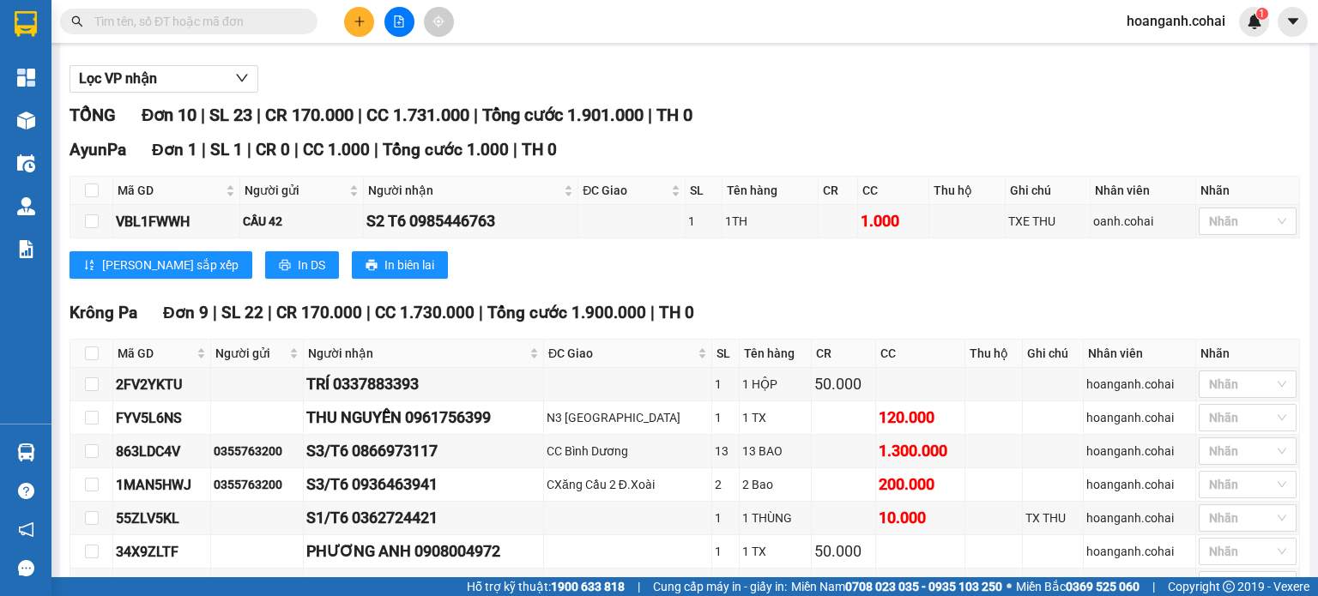
scroll to position [343, 0]
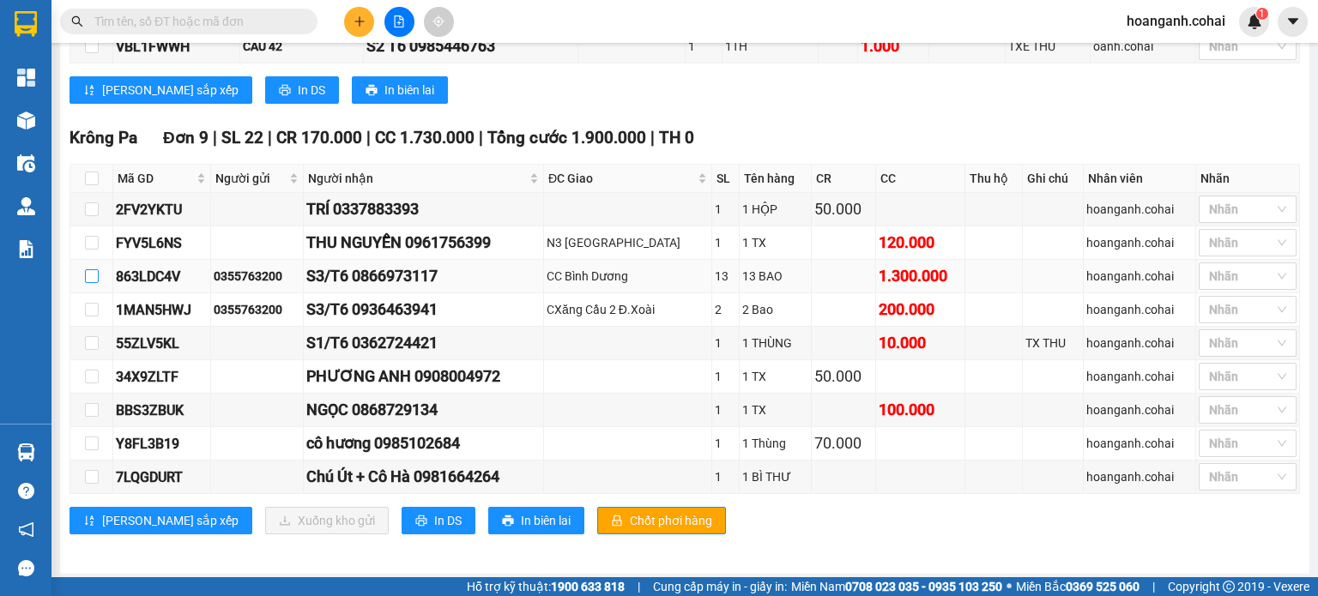
click at [92, 283] on input "checkbox" at bounding box center [92, 276] width 14 height 14
checkbox input "true"
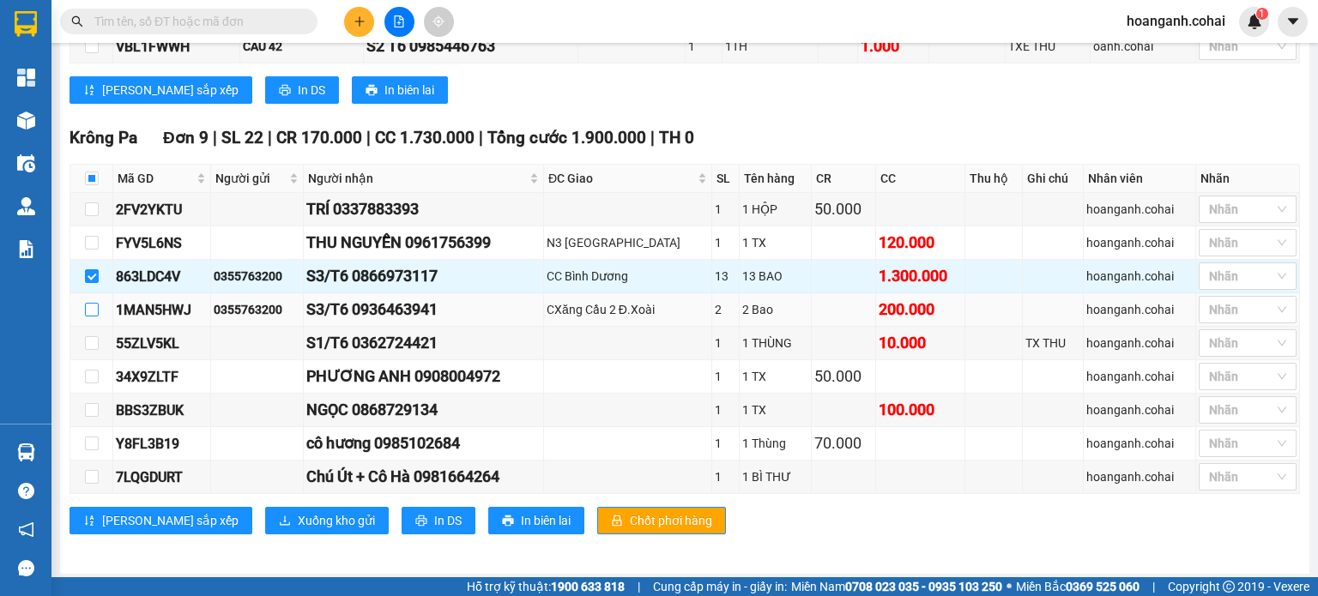
click at [87, 317] on input "checkbox" at bounding box center [92, 310] width 14 height 14
checkbox input "true"
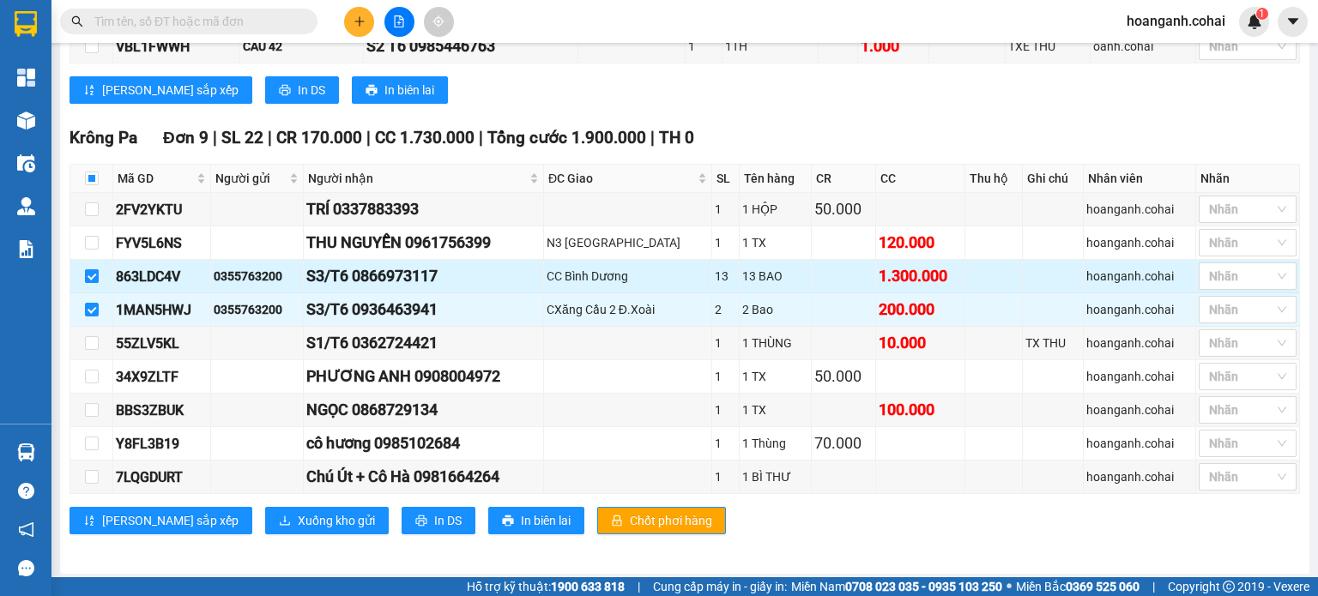
click at [95, 283] on input "checkbox" at bounding box center [92, 276] width 14 height 14
checkbox input "false"
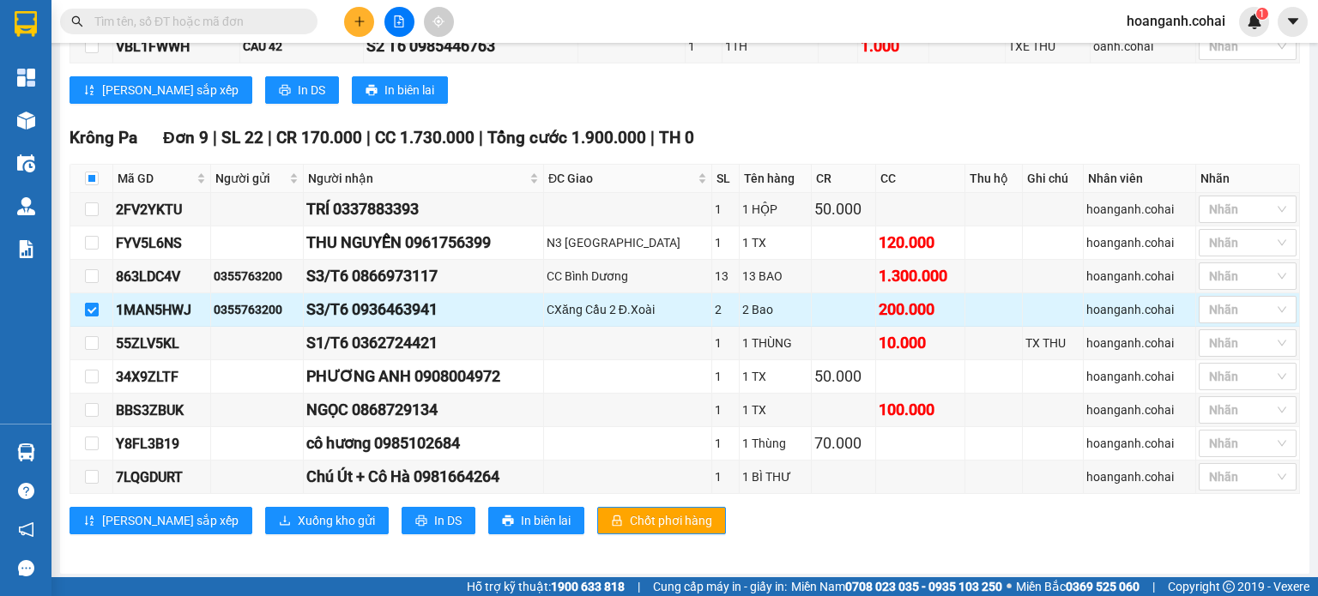
click at [86, 317] on input "checkbox" at bounding box center [92, 310] width 14 height 14
checkbox input "false"
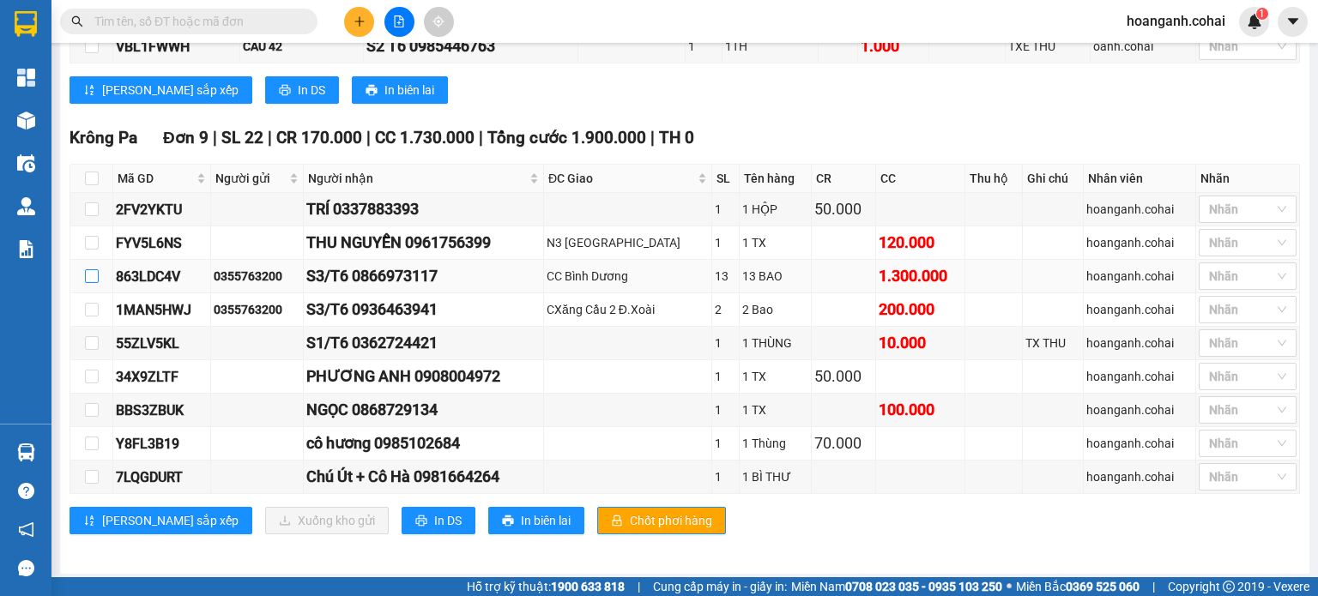
click at [86, 281] on input "checkbox" at bounding box center [92, 276] width 14 height 14
checkbox input "true"
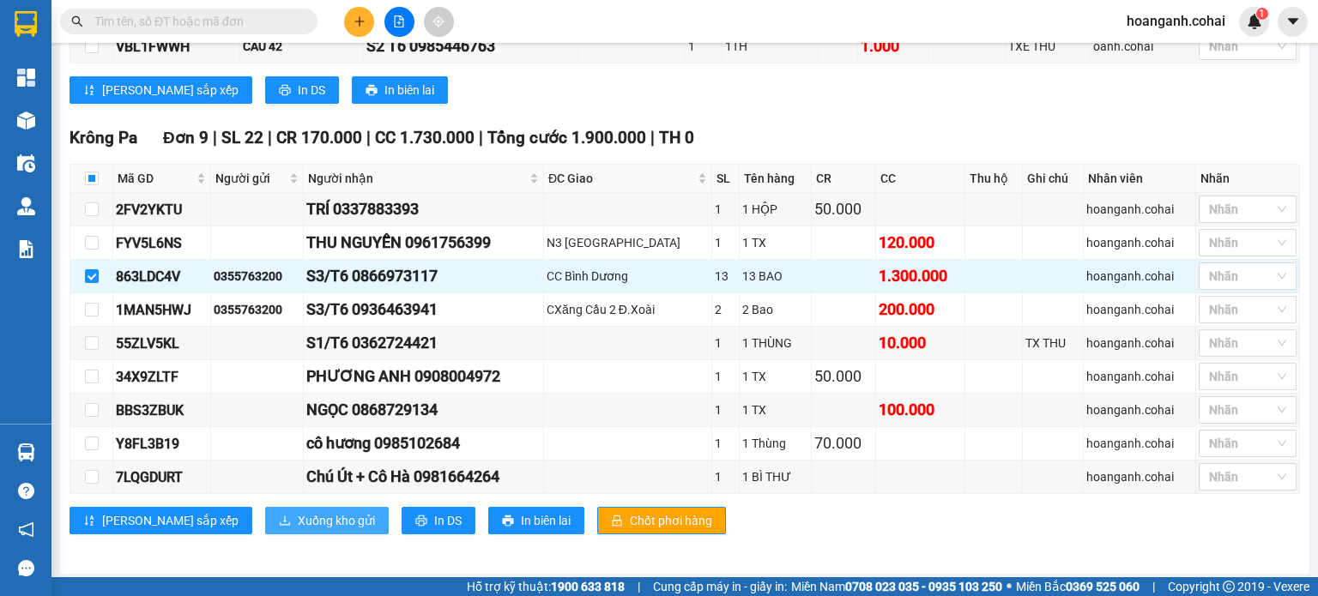
click at [298, 522] on span "Xuống kho gửi" at bounding box center [336, 520] width 77 height 19
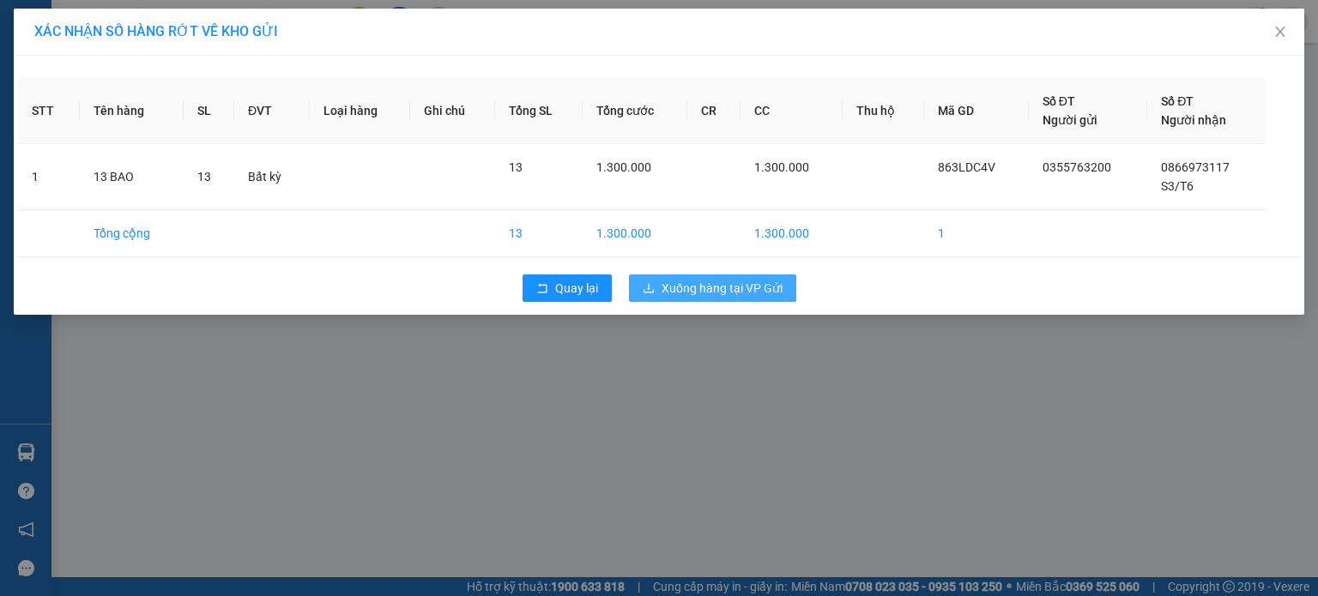
click at [746, 287] on span "Xuống hàng tại VP Gửi" at bounding box center [722, 288] width 121 height 19
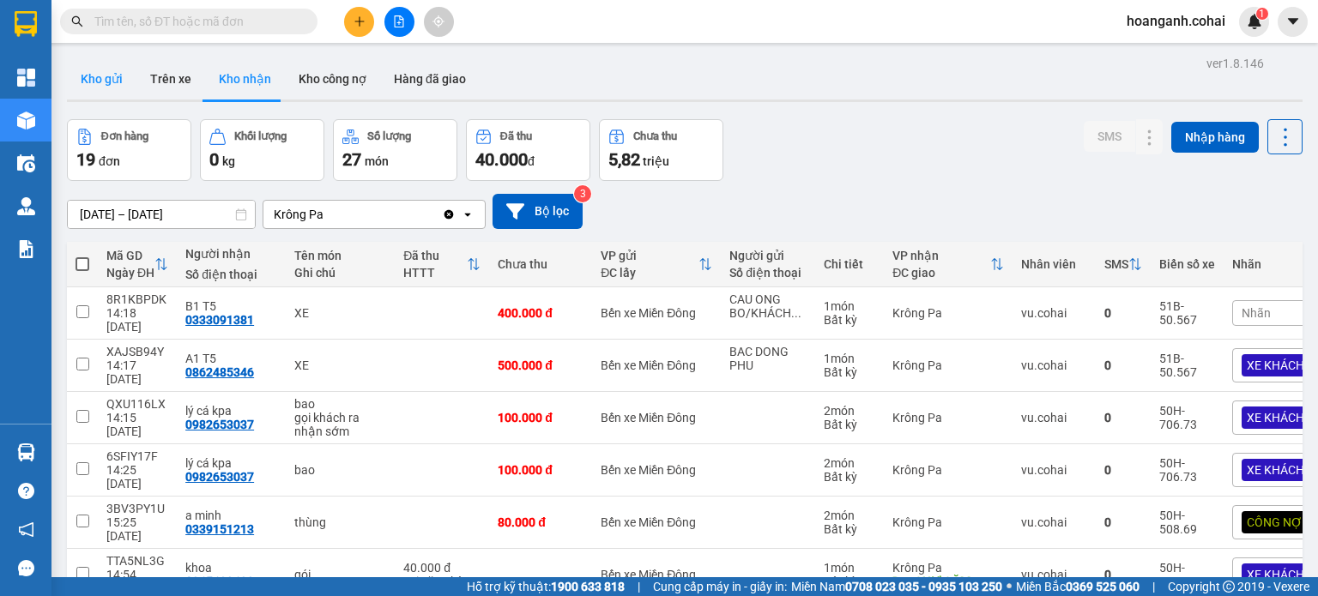
click at [86, 80] on button "Kho gửi" at bounding box center [102, 78] width 70 height 41
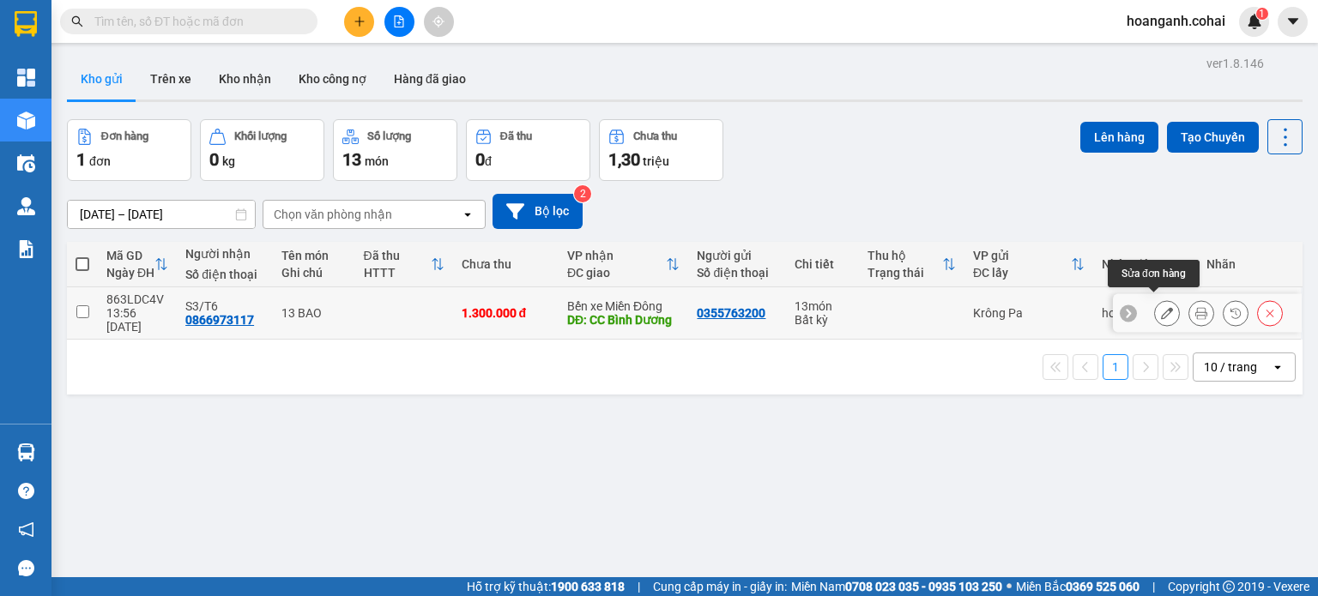
click at [1161, 307] on icon at bounding box center [1167, 313] width 12 height 12
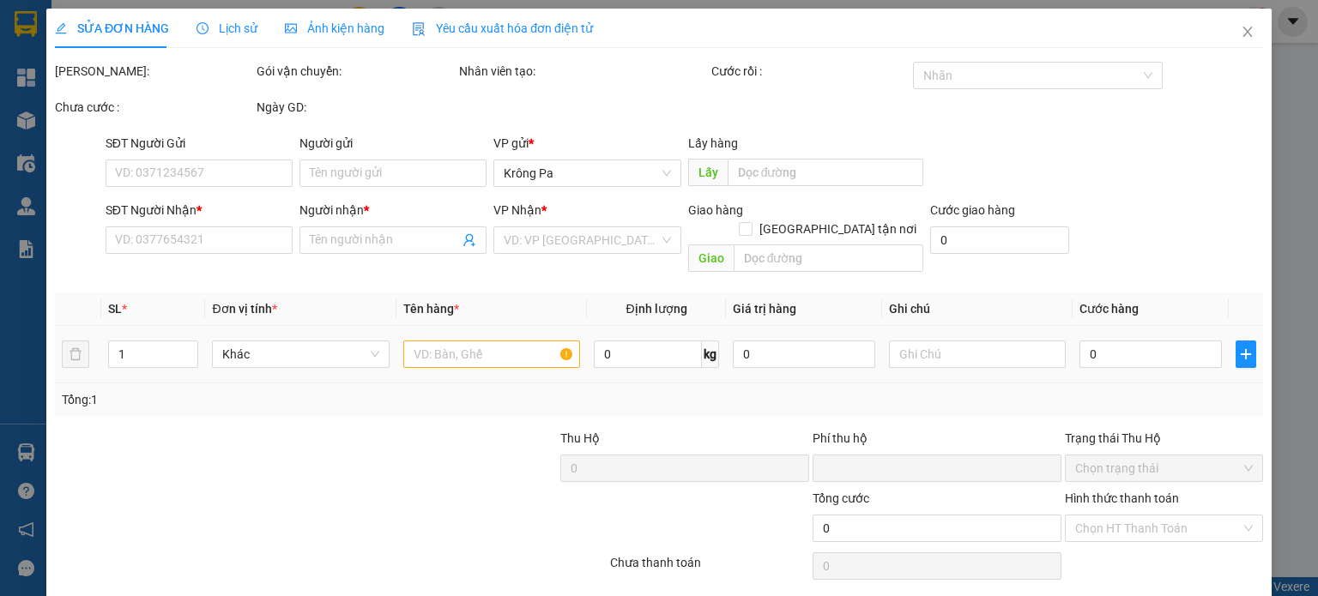
type input "0355763200"
type input "0866973117"
type input "S3/T6"
type input "CC Bình Dương"
type input "0"
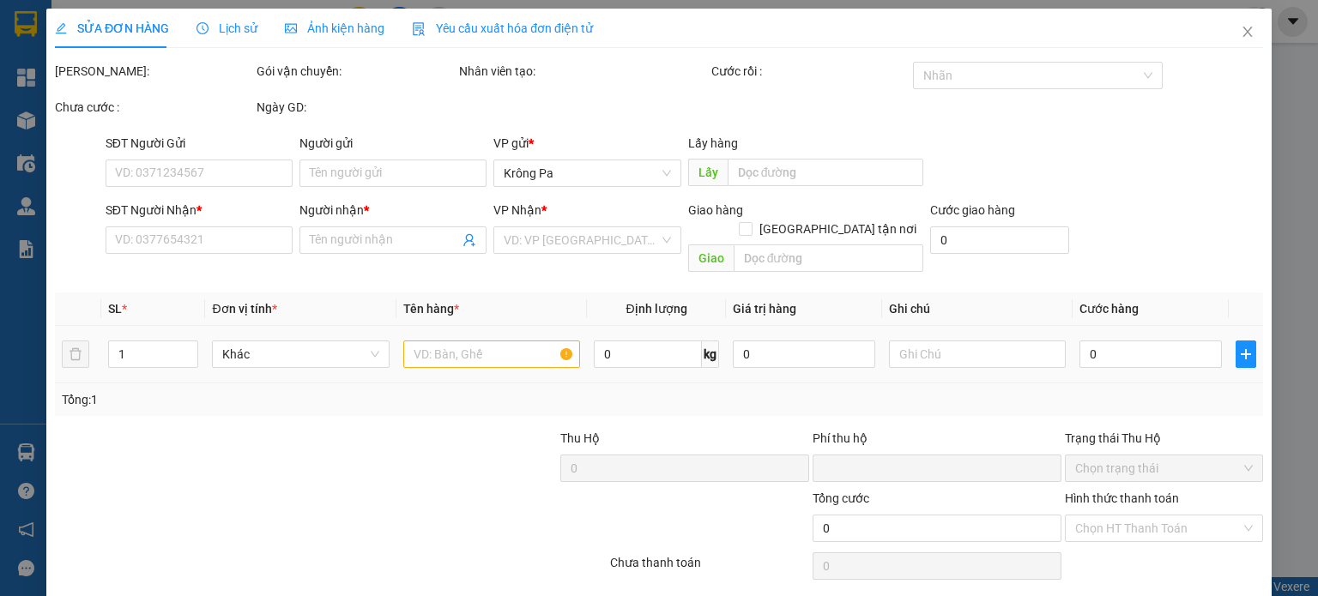
type input "1.300.000"
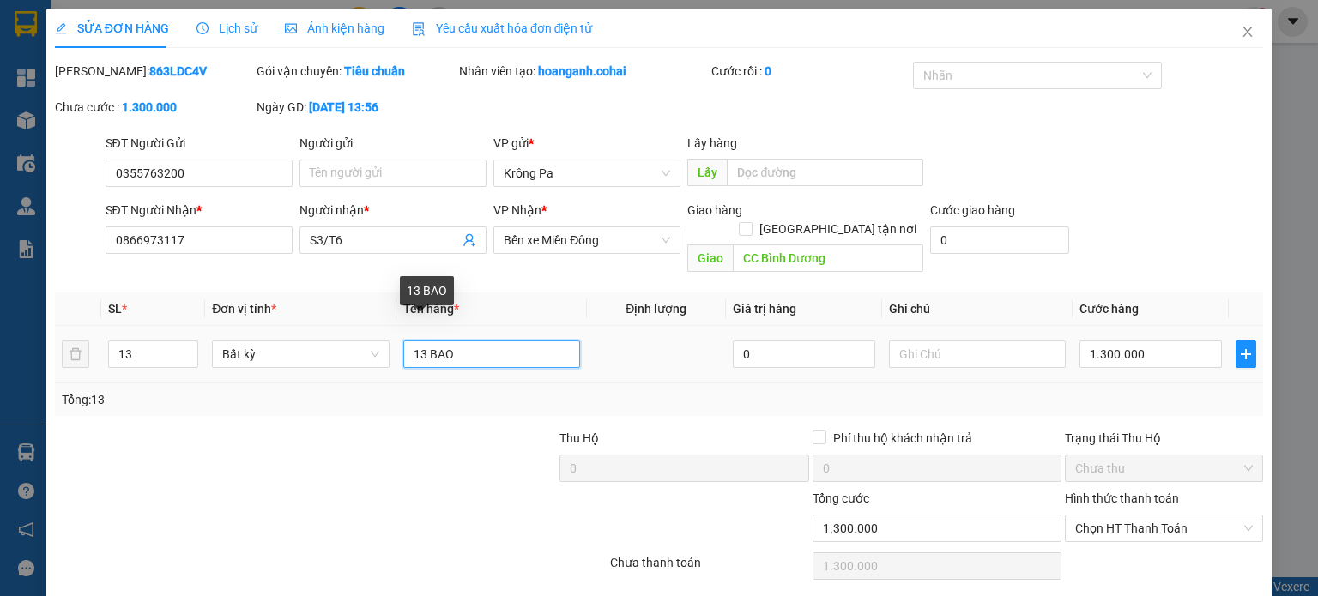
click at [426, 341] on input "13 BAO" at bounding box center [491, 354] width 177 height 27
type input "8BAO"
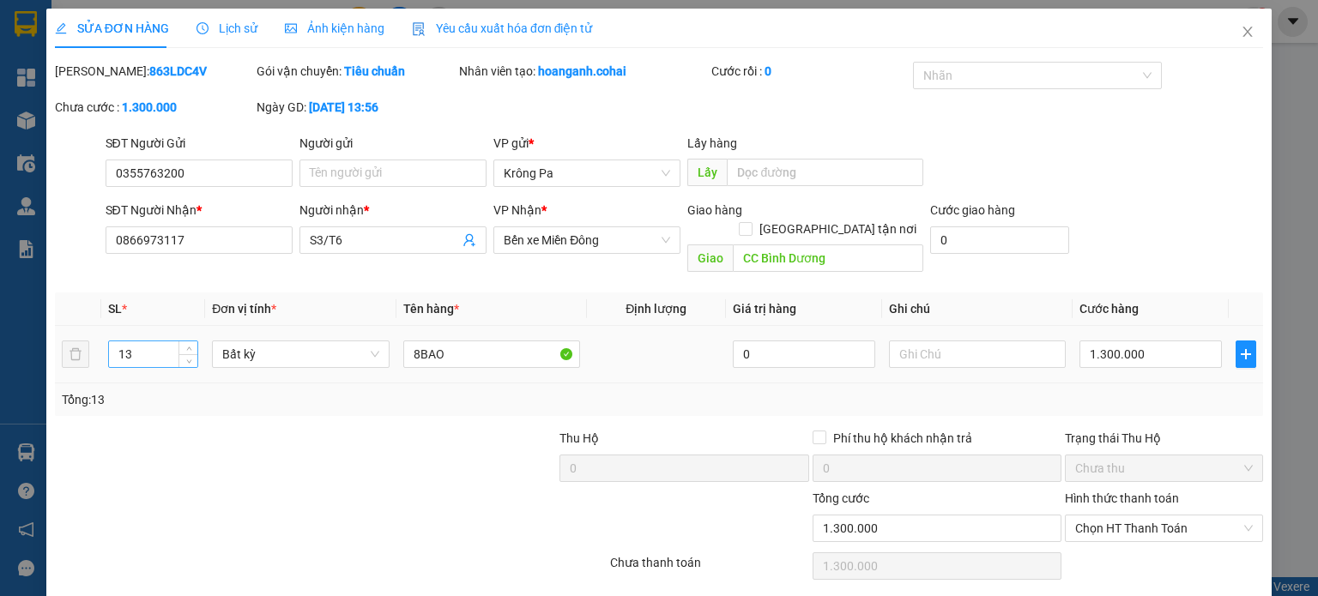
click at [139, 342] on input "13" at bounding box center [153, 355] width 88 height 26
type input "8"
click at [1167, 341] on input "1.300.000" at bounding box center [1151, 354] width 142 height 27
type input "8"
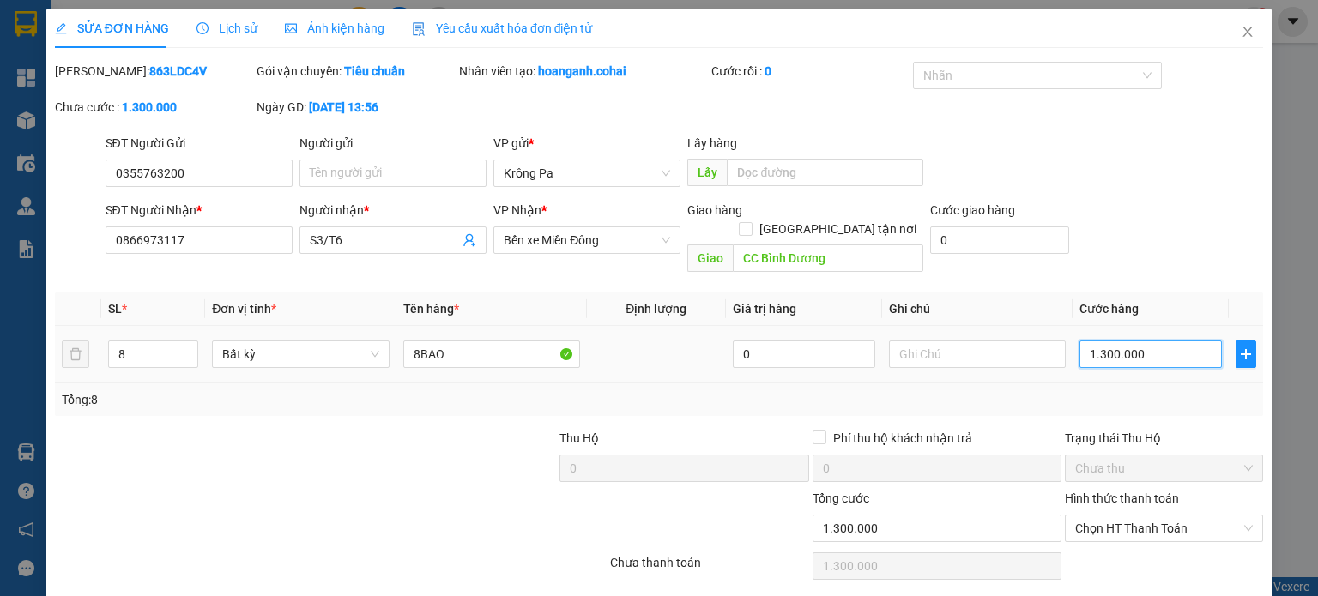
type input "8"
type input "80"
type input "800"
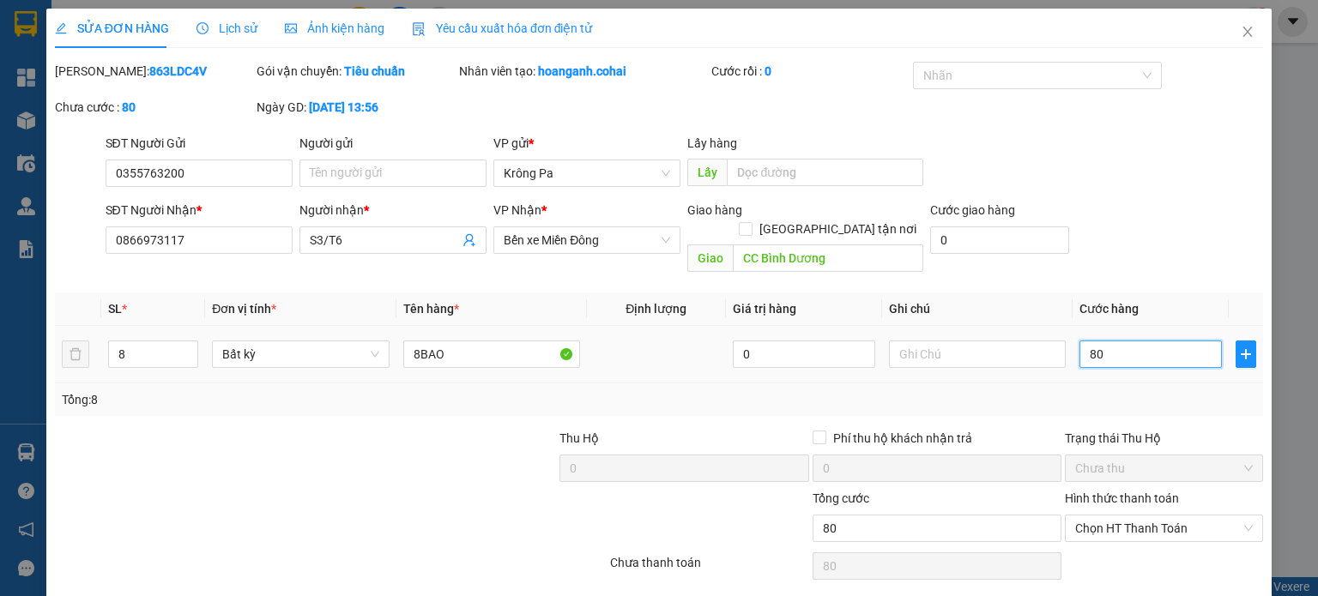
type input "800"
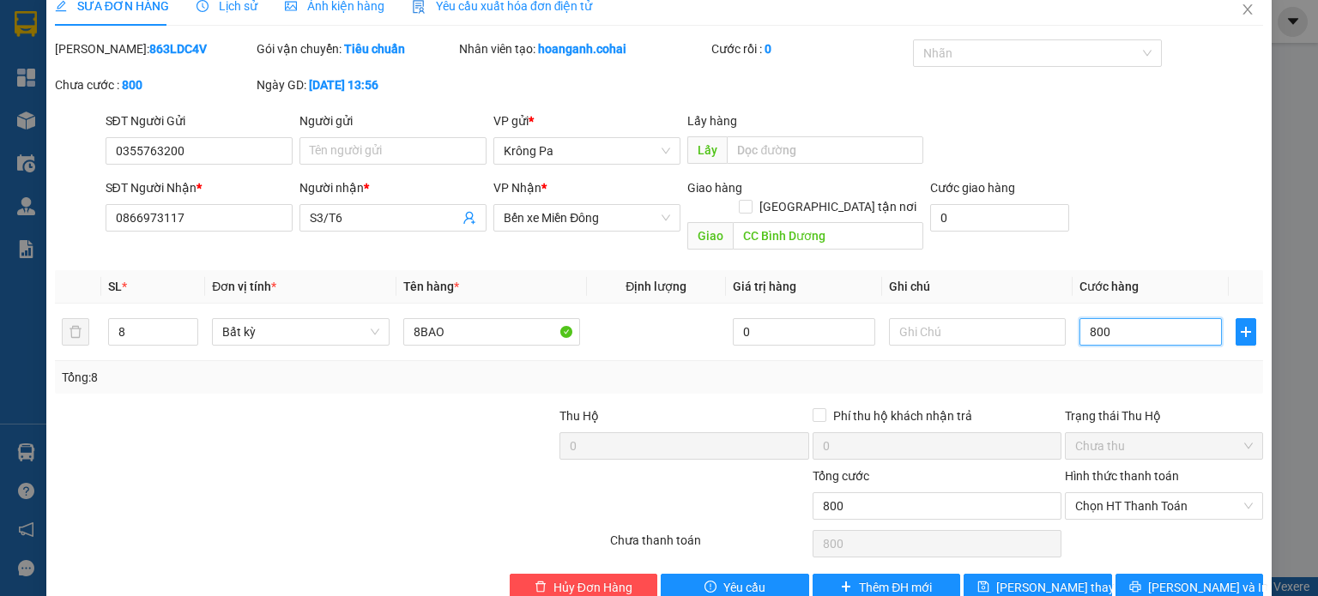
scroll to position [41, 0]
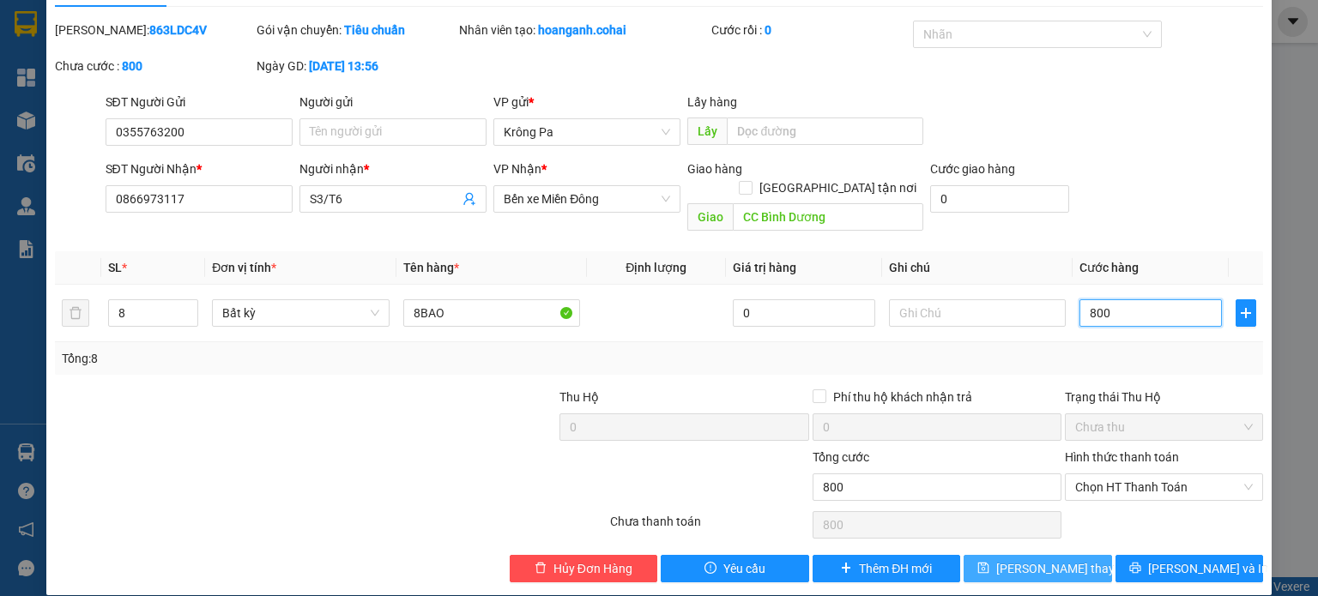
type input "800"
type input "800.000"
click at [1053, 560] on span "Lưu thay đổi" at bounding box center [1064, 569] width 137 height 19
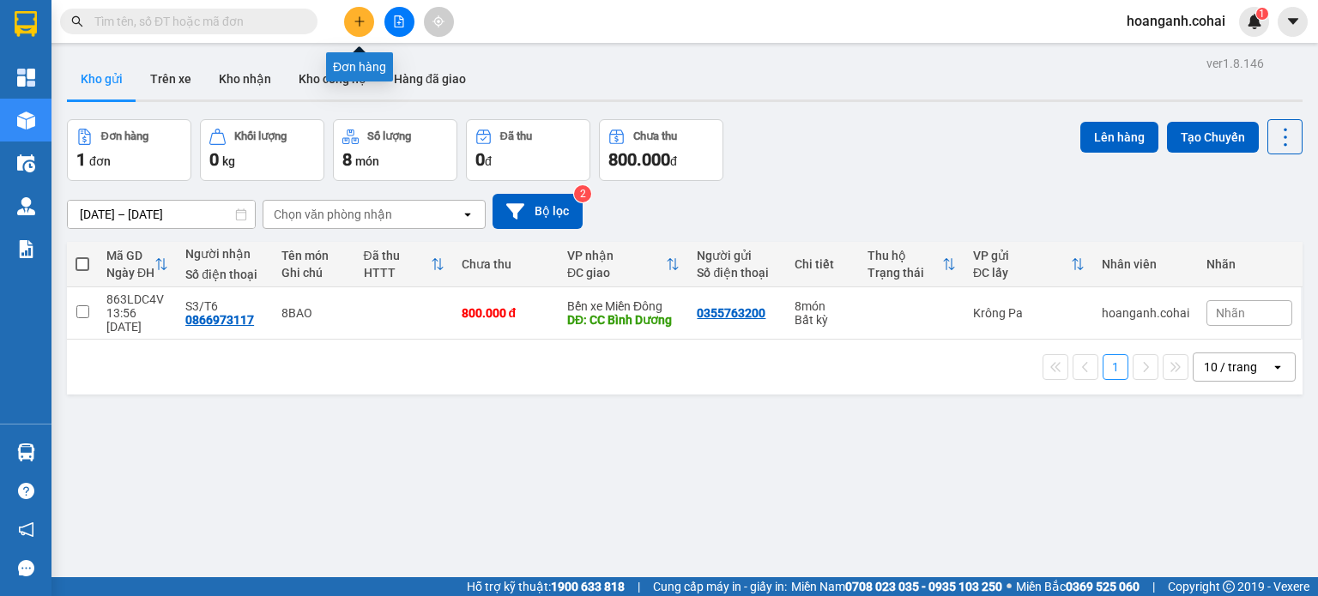
click at [360, 13] on button at bounding box center [359, 22] width 30 height 30
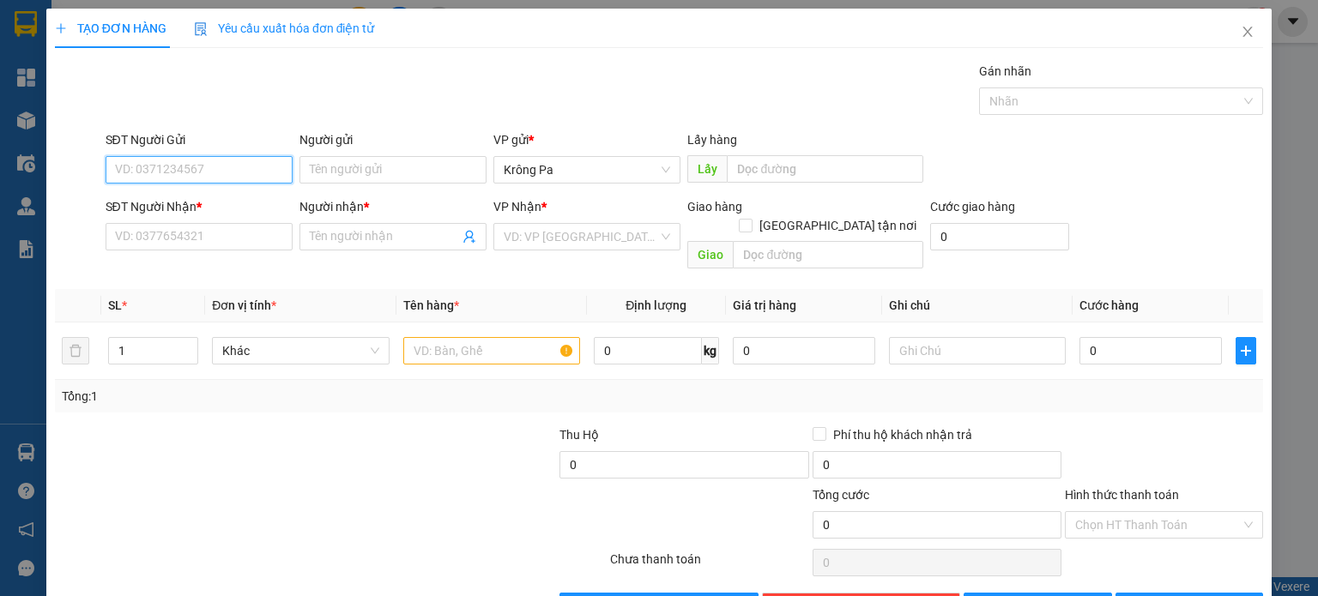
click at [275, 172] on input "SĐT Người Gửi" at bounding box center [199, 169] width 187 height 27
click at [255, 205] on div "0355763200" at bounding box center [196, 203] width 165 height 19
type input "0355763200"
drag, startPoint x: 342, startPoint y: 239, endPoint x: 396, endPoint y: 229, distance: 54.0
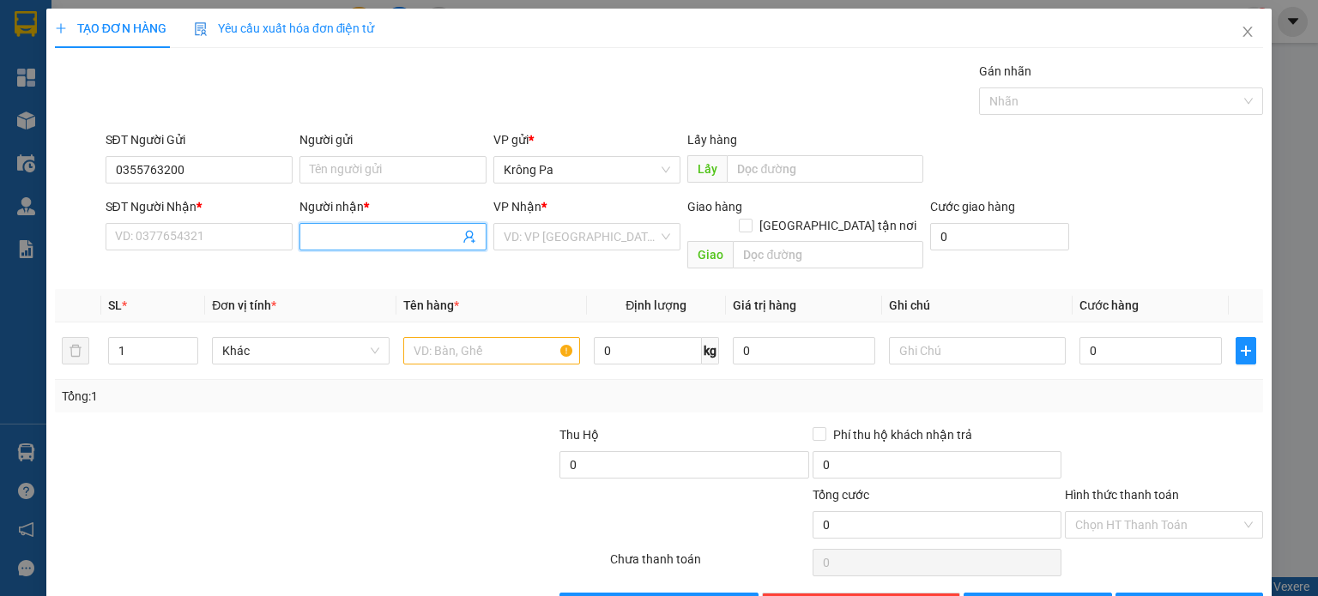
click at [344, 239] on input "Người nhận *" at bounding box center [384, 236] width 149 height 19
type input "S3/T6"
click at [568, 237] on input "search" at bounding box center [581, 237] width 154 height 26
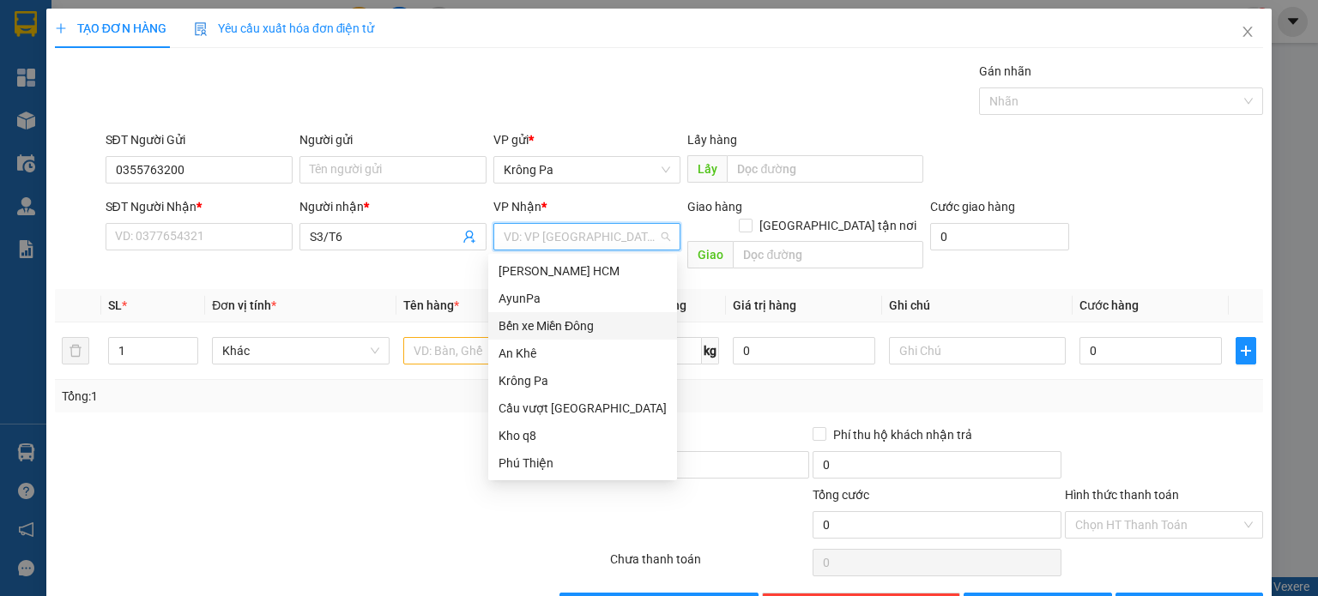
click at [567, 323] on div "Bến xe Miền Đông" at bounding box center [583, 326] width 168 height 19
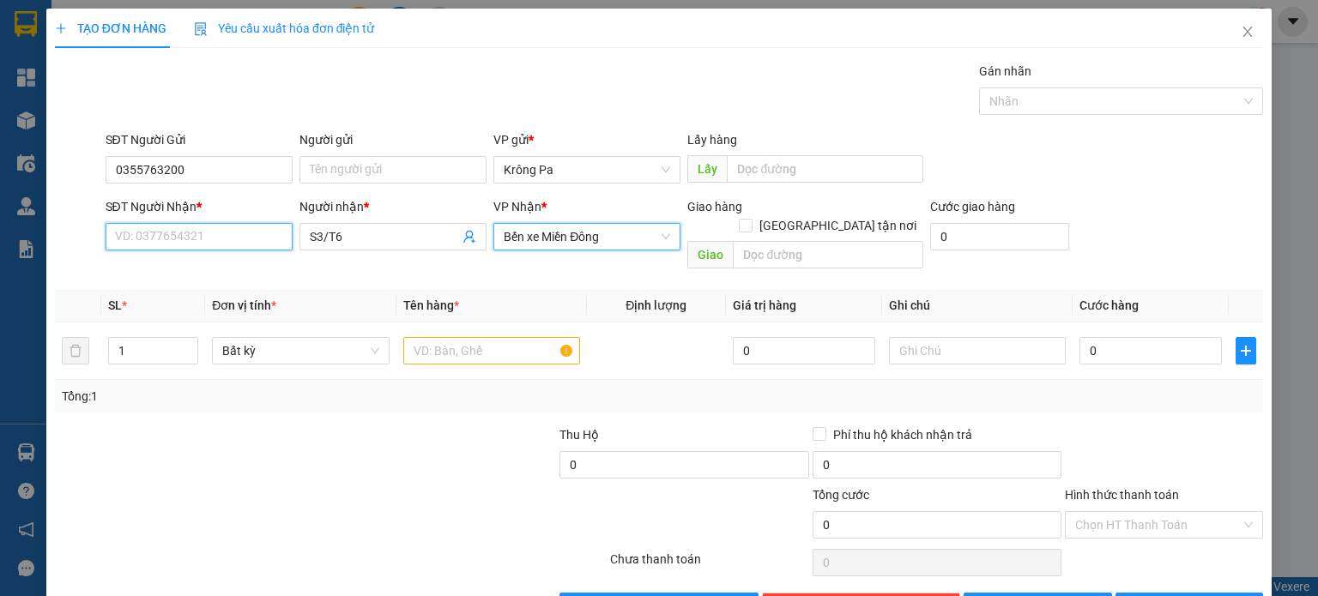
click at [227, 238] on input "SĐT Người Nhận *" at bounding box center [199, 236] width 187 height 27
type input "0358675542"
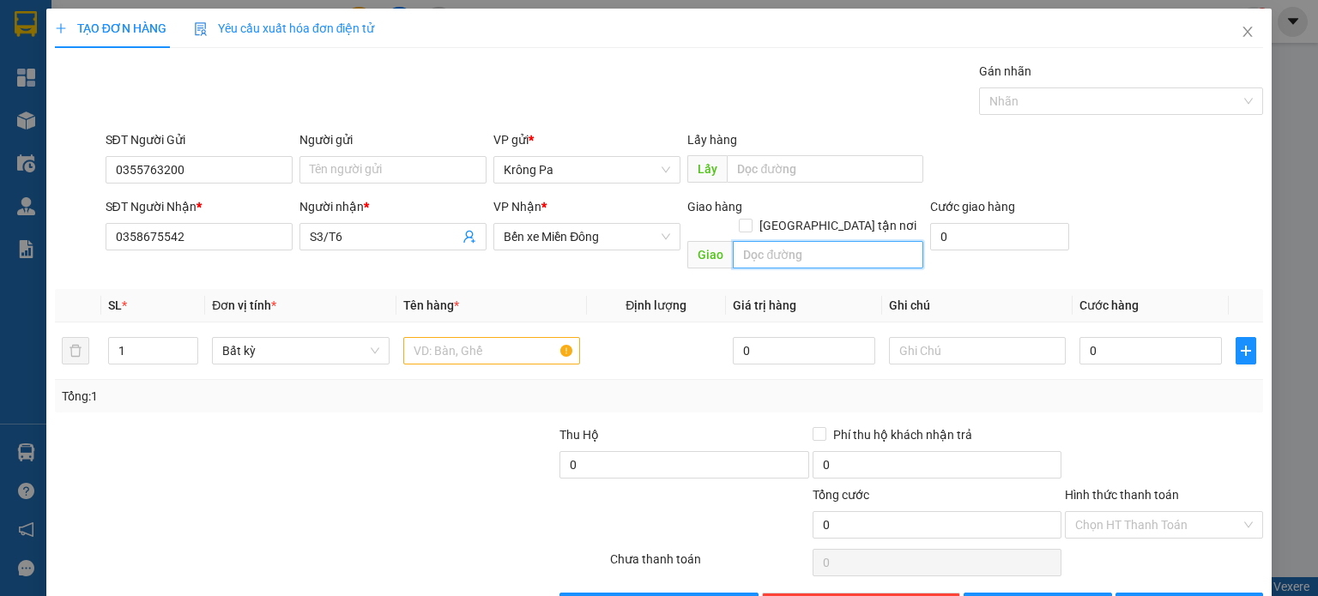
click at [778, 243] on input "text" at bounding box center [828, 254] width 191 height 27
type input "CC Bình Dương"
click at [138, 338] on input "1" at bounding box center [153, 351] width 88 height 26
type input "5"
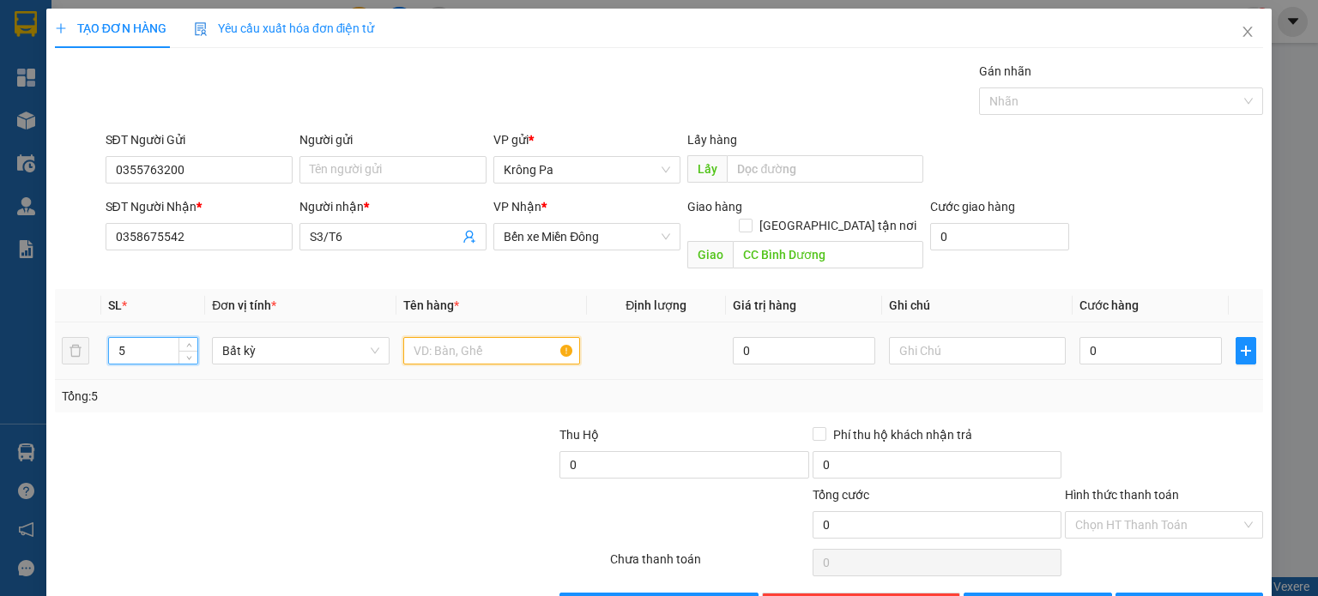
click at [439, 337] on input "text" at bounding box center [491, 350] width 177 height 27
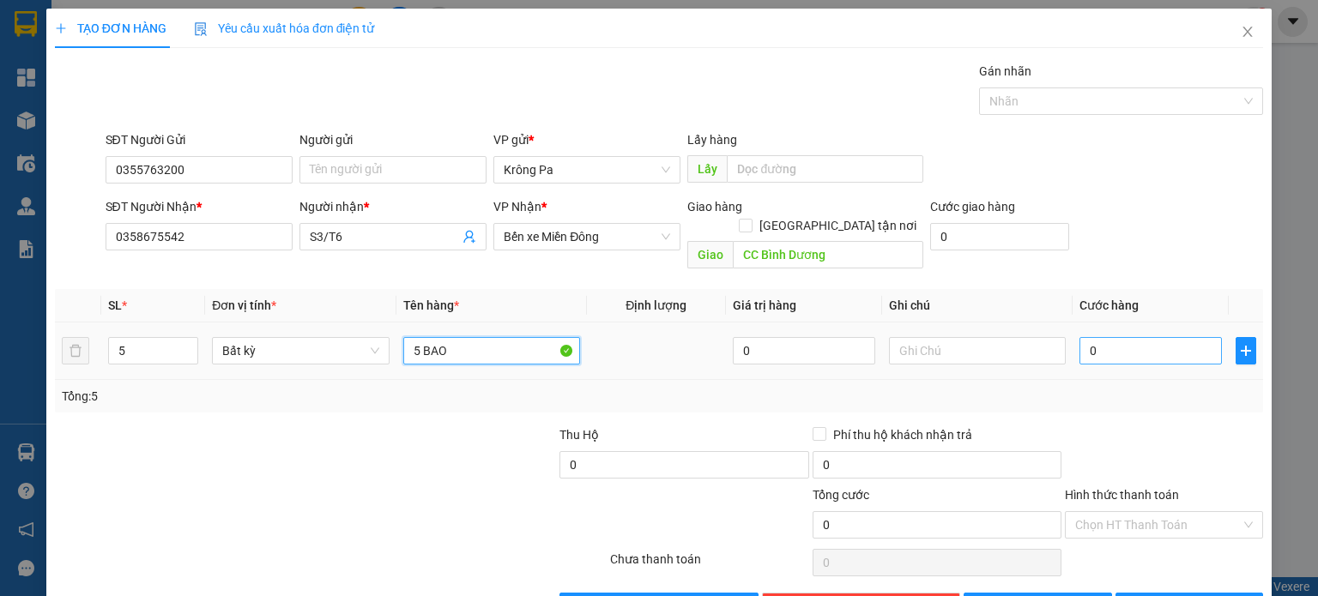
type input "5 BAO"
click at [1098, 337] on input "0" at bounding box center [1151, 350] width 142 height 27
type input "5"
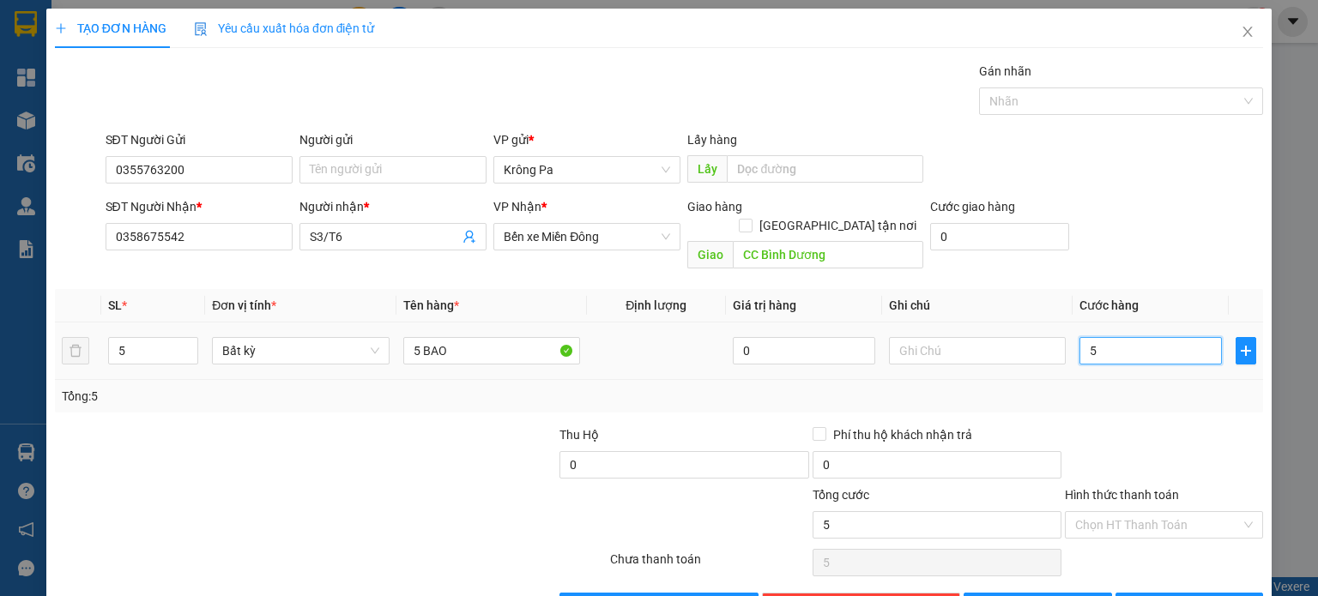
type input "50"
type input "500"
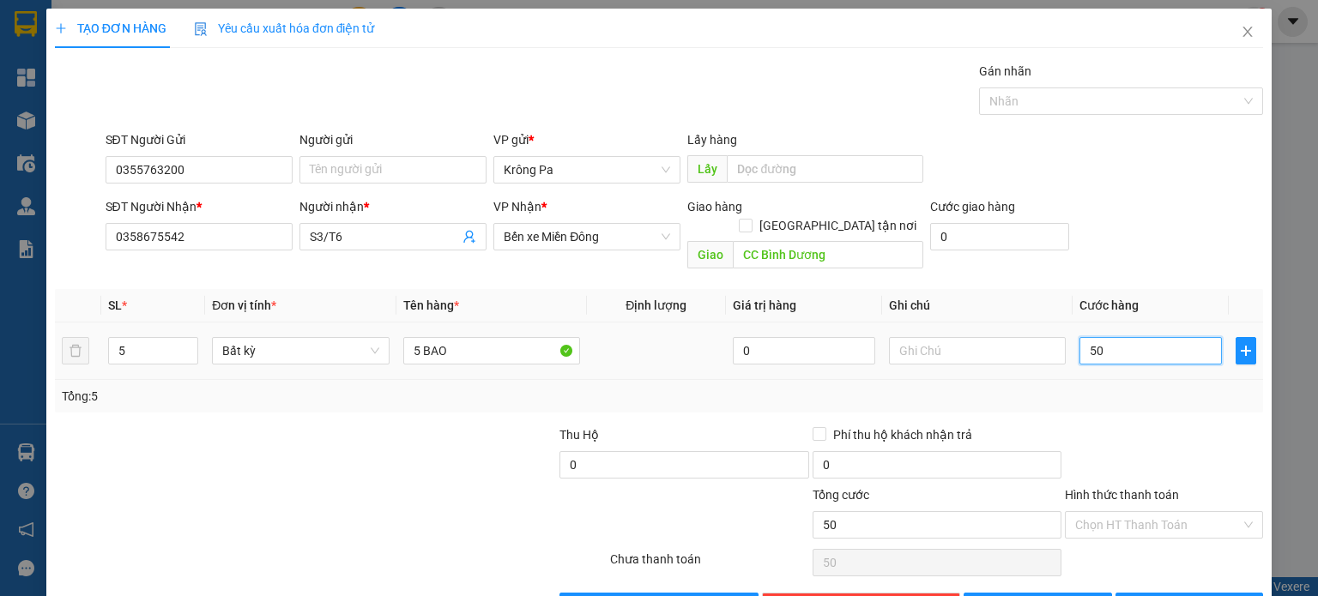
type input "500"
type input "500.000"
click at [1064, 593] on button "Lưu" at bounding box center [1038, 606] width 148 height 27
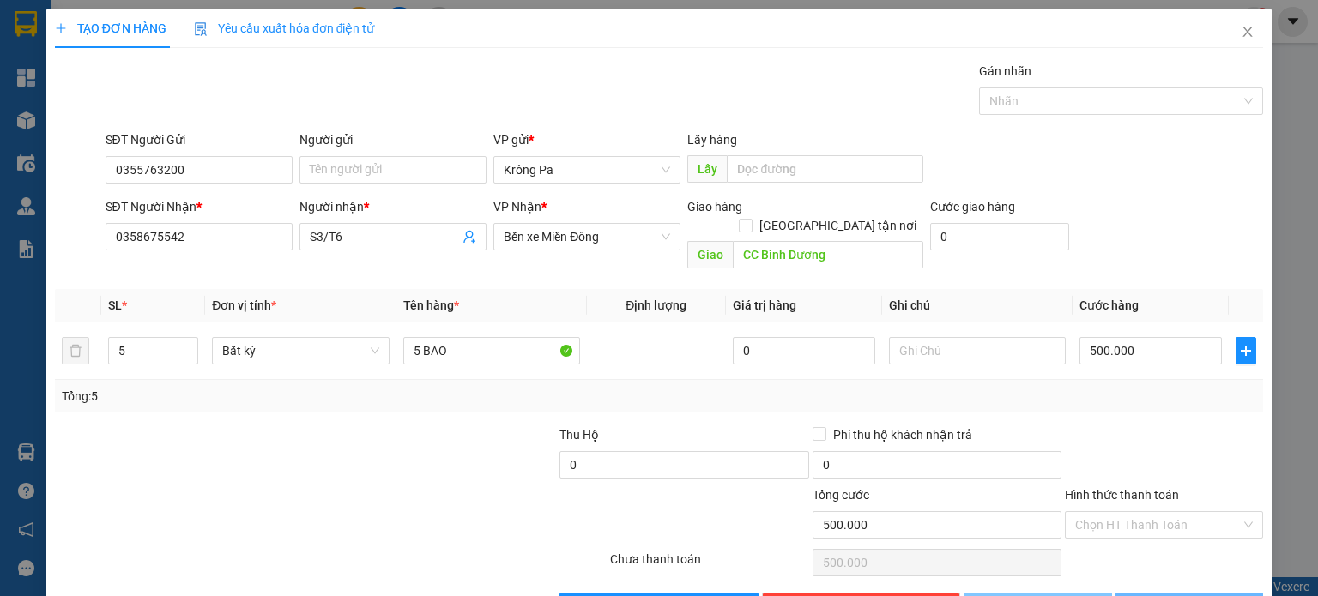
type input "1"
type input "0"
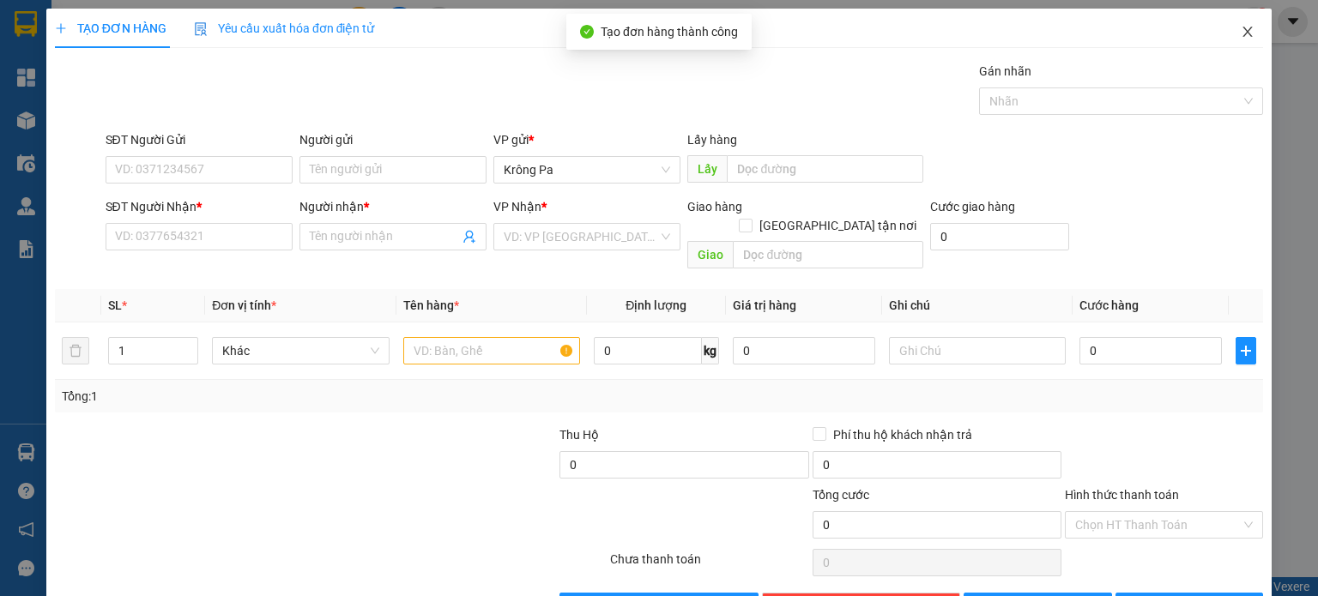
click at [1241, 38] on icon "close" at bounding box center [1248, 32] width 14 height 14
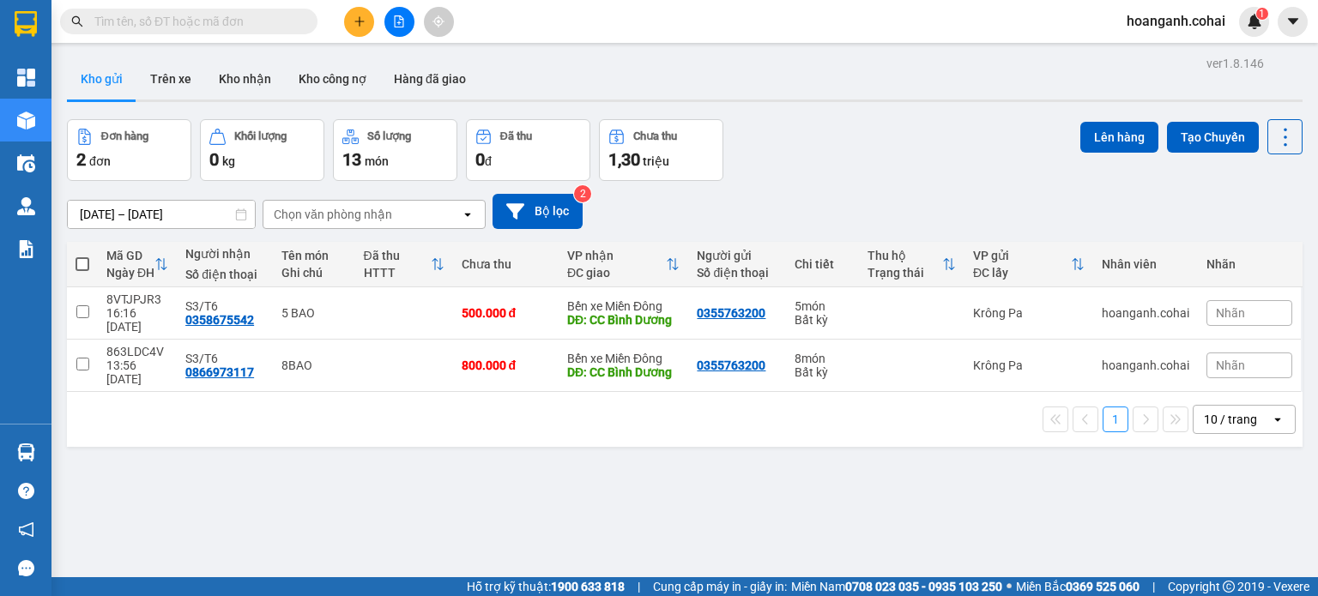
click at [88, 262] on span at bounding box center [83, 264] width 14 height 14
click at [82, 256] on input "checkbox" at bounding box center [82, 256] width 0 height 0
checkbox input "true"
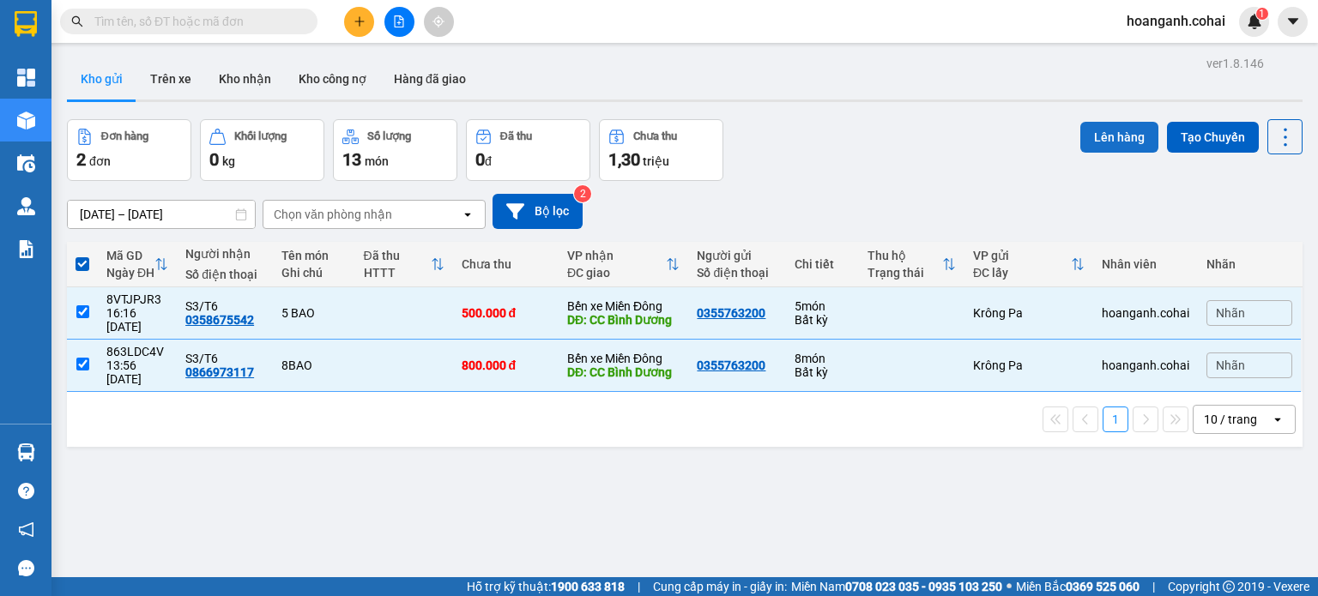
click at [1102, 132] on button "Lên hàng" at bounding box center [1119, 137] width 78 height 31
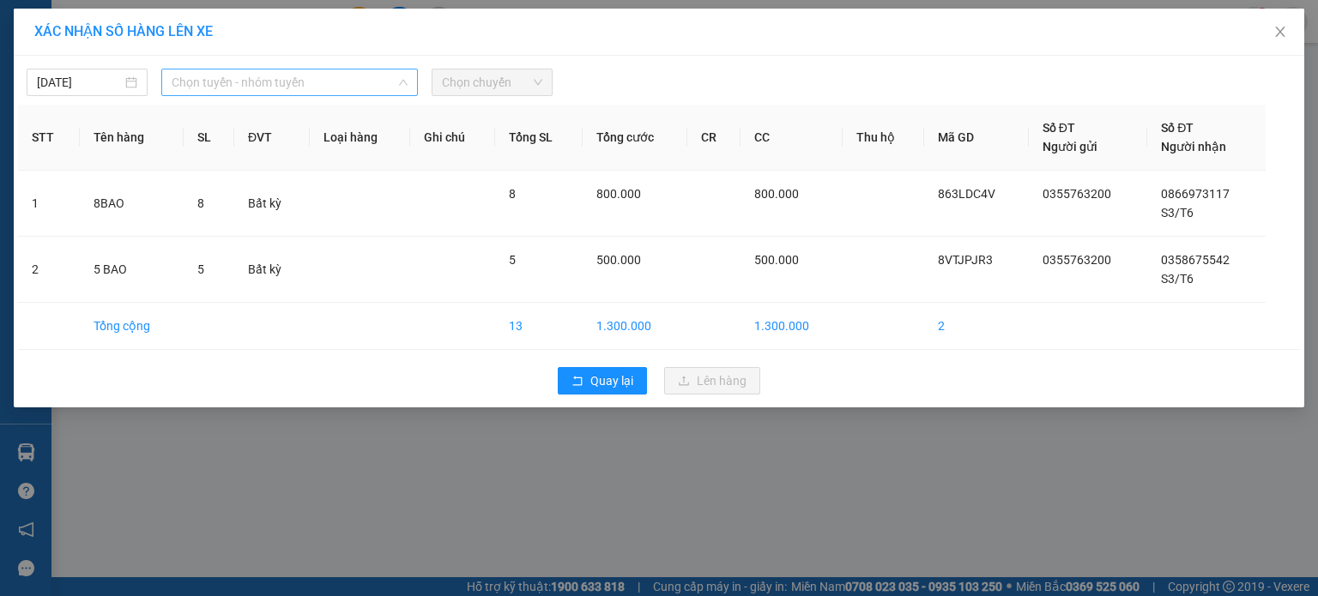
click at [389, 82] on span "Chọn tuyến - nhóm tuyến" at bounding box center [290, 83] width 236 height 26
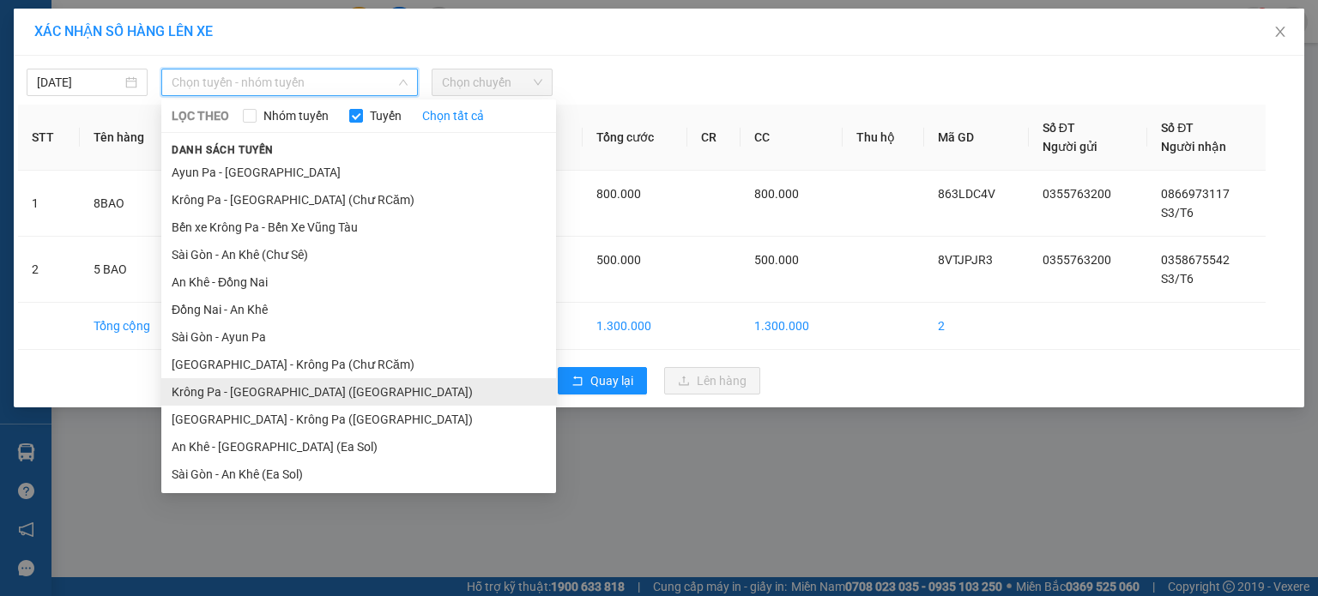
click at [294, 390] on li "Krông Pa - Sài Gòn (Uar)" at bounding box center [358, 391] width 395 height 27
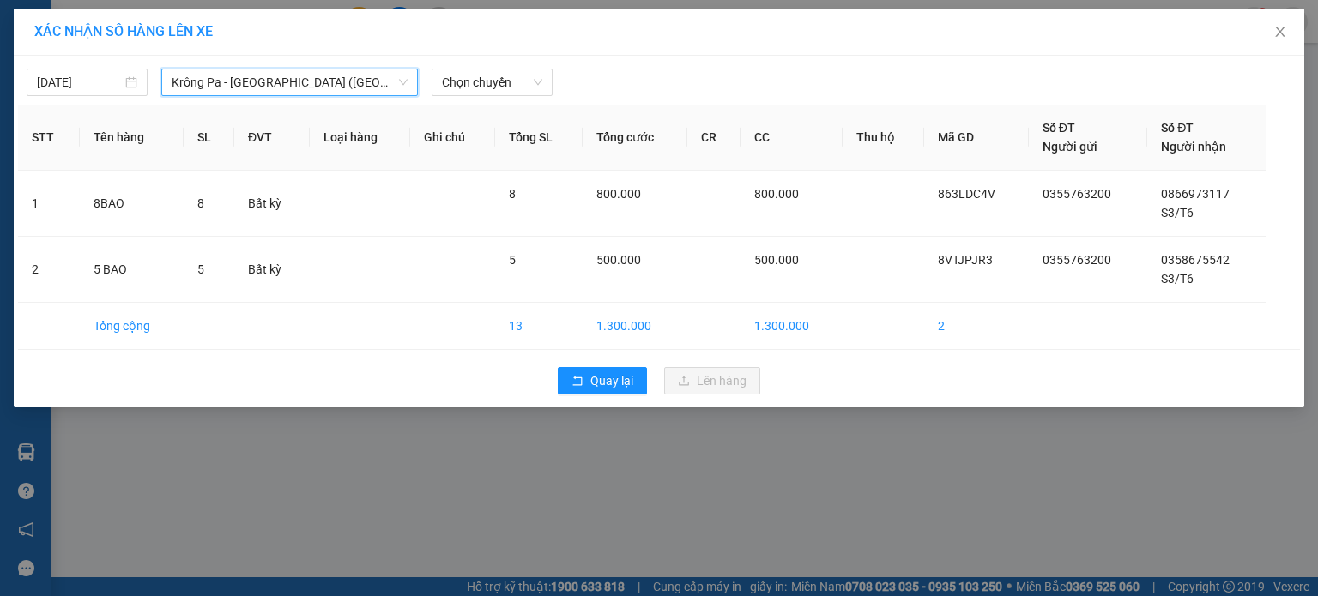
click at [338, 83] on span "Krông Pa - Sài Gòn (Uar)" at bounding box center [290, 83] width 236 height 26
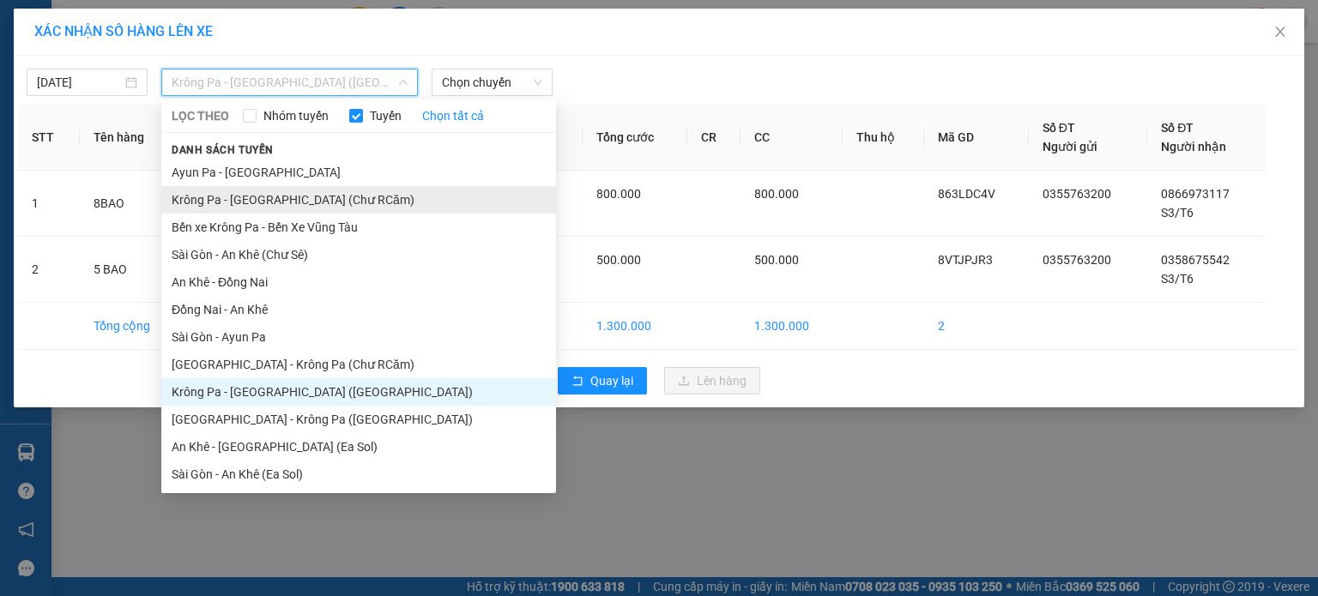
click at [308, 195] on li "Krông Pa - Sài Gòn (Chư RCăm)" at bounding box center [358, 199] width 395 height 27
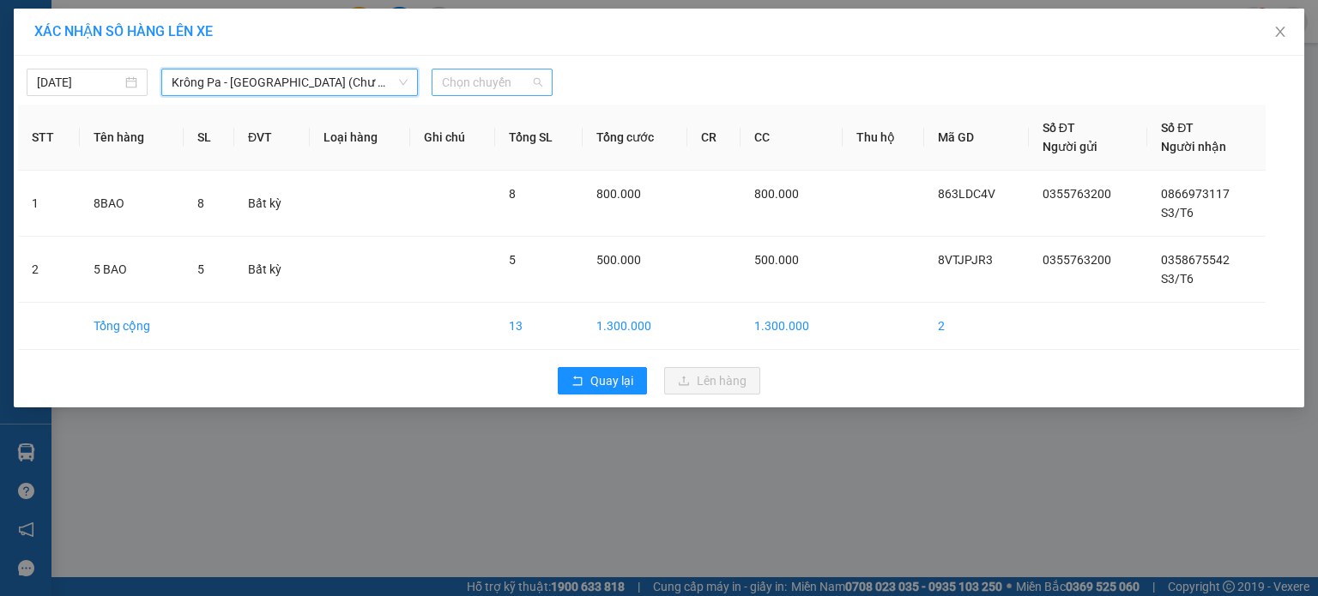
click at [498, 78] on span "Chọn chuyến" at bounding box center [492, 83] width 100 height 26
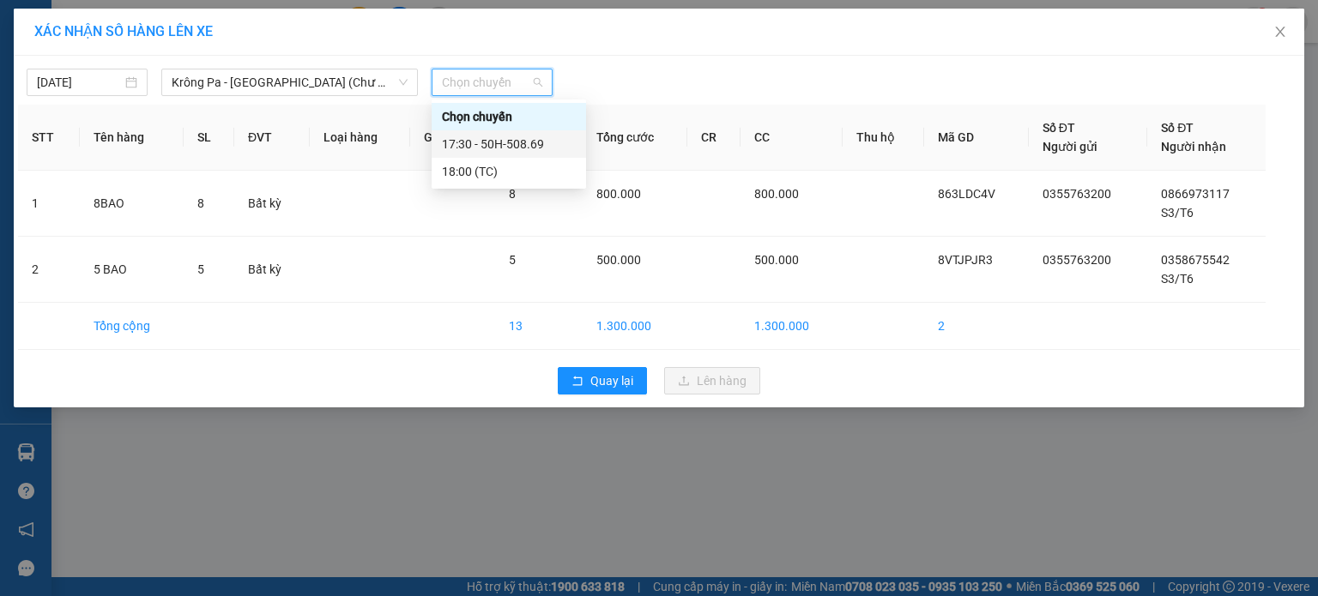
click at [549, 141] on div "17:30 - 50H-508.69" at bounding box center [509, 144] width 134 height 19
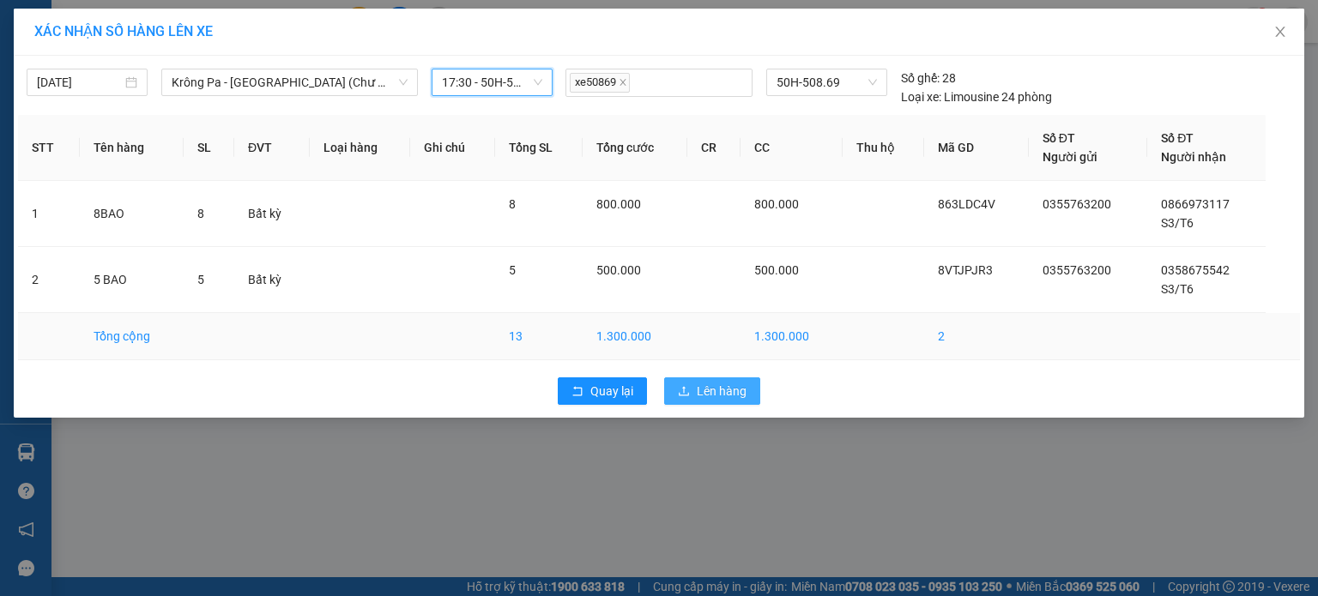
drag, startPoint x: 705, startPoint y: 377, endPoint x: 721, endPoint y: 346, distance: 34.5
click at [709, 374] on div "Quay lại Lên hàng" at bounding box center [659, 391] width 1282 height 45
click at [1282, 27] on icon "close" at bounding box center [1281, 32] width 14 height 14
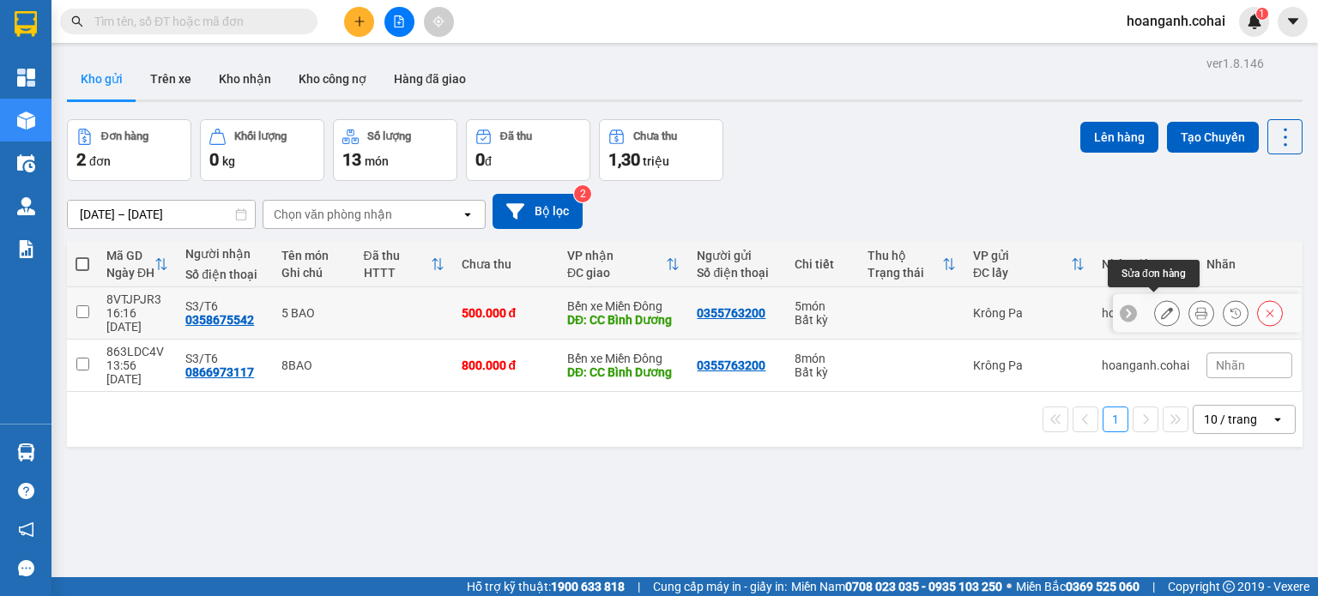
click at [1161, 307] on icon at bounding box center [1167, 313] width 12 height 12
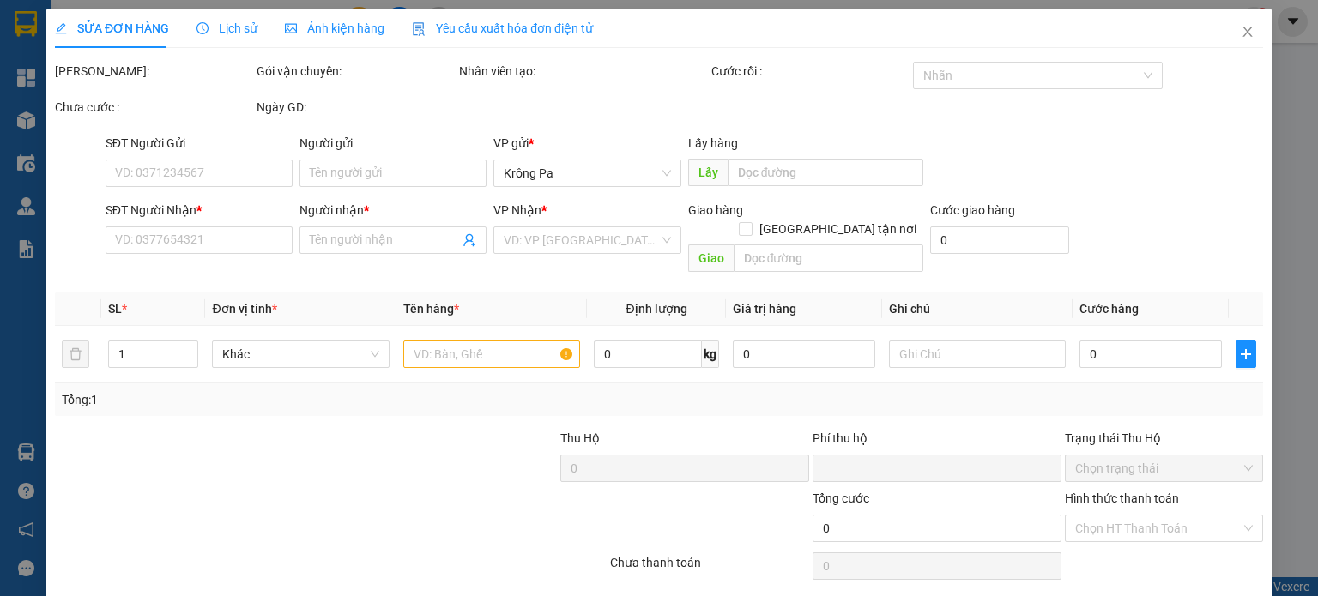
type input "0355763200"
type input "0358675542"
type input "S3/T6"
type input "CC Bình Dương"
type input "0"
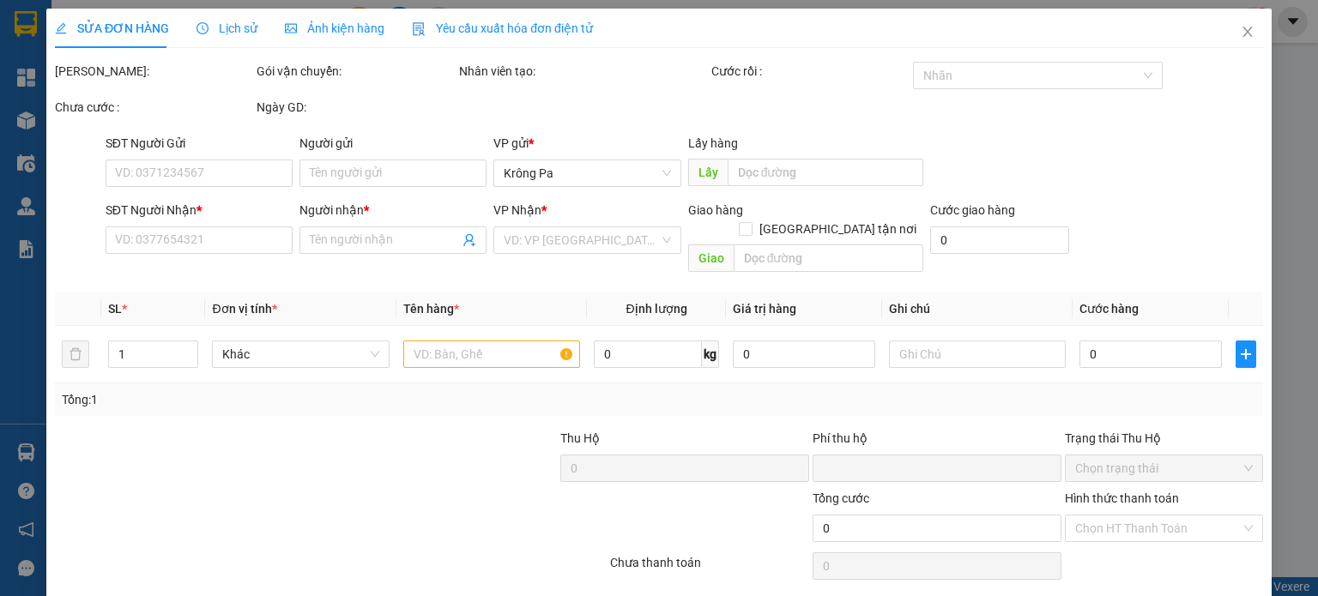
type input "500.000"
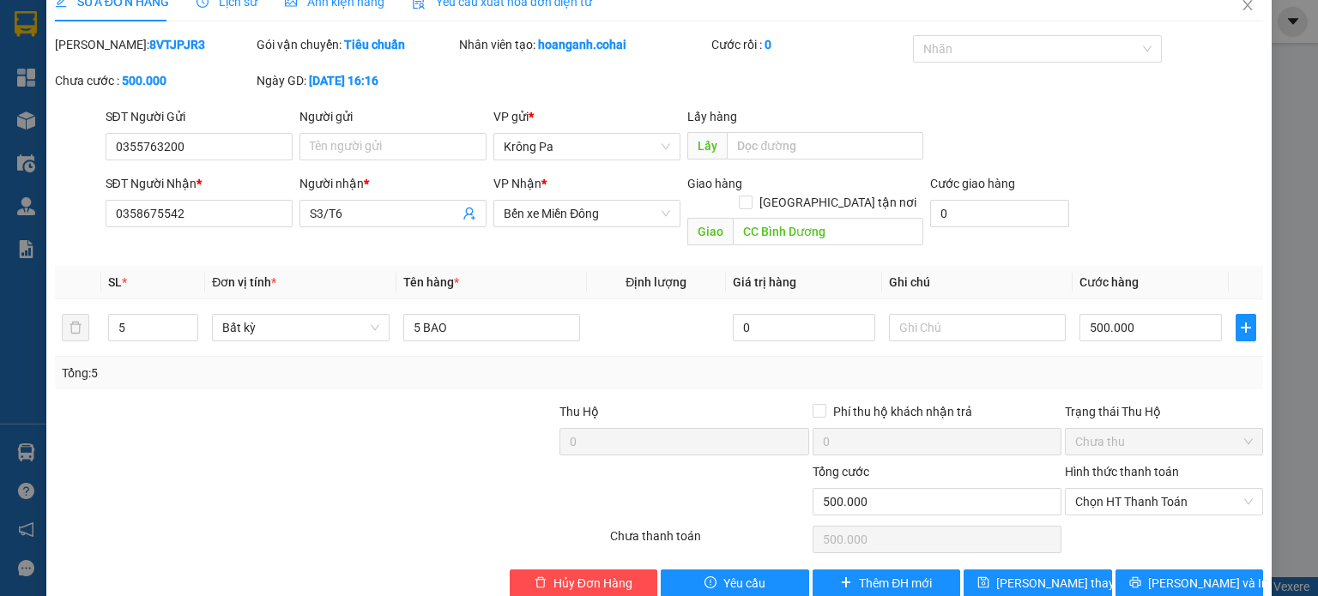
scroll to position [41, 0]
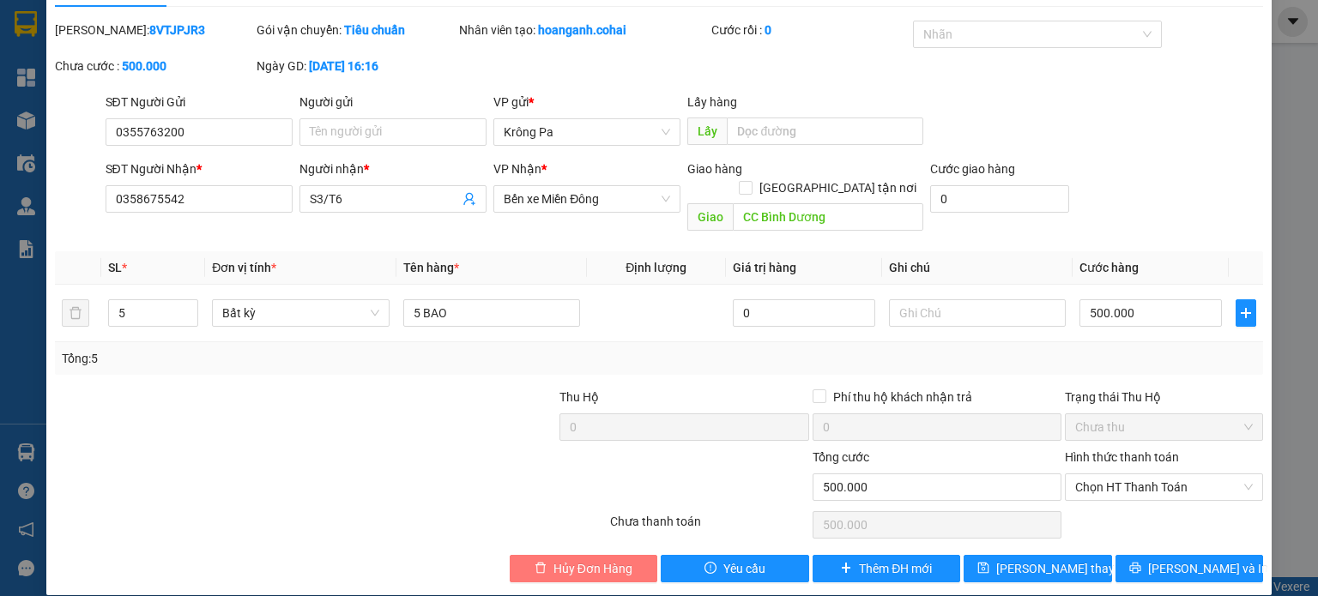
click at [561, 560] on span "Hủy Đơn Hàng" at bounding box center [593, 569] width 79 height 19
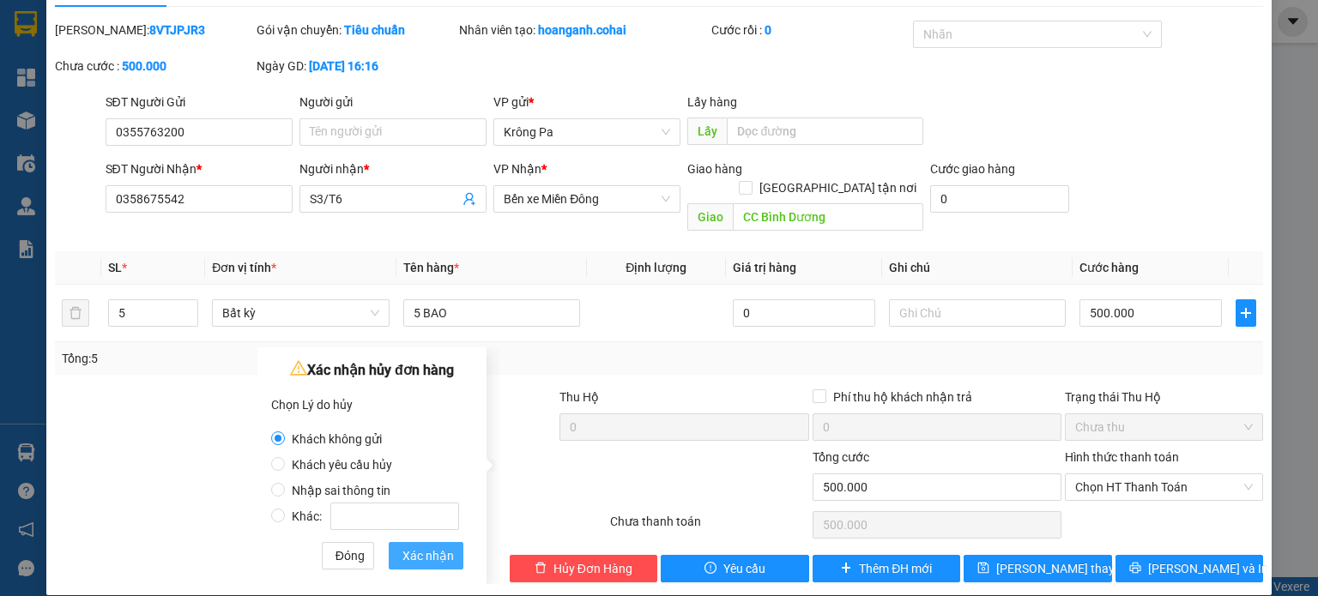
click at [419, 553] on span "Xác nhận" at bounding box center [427, 556] width 51 height 19
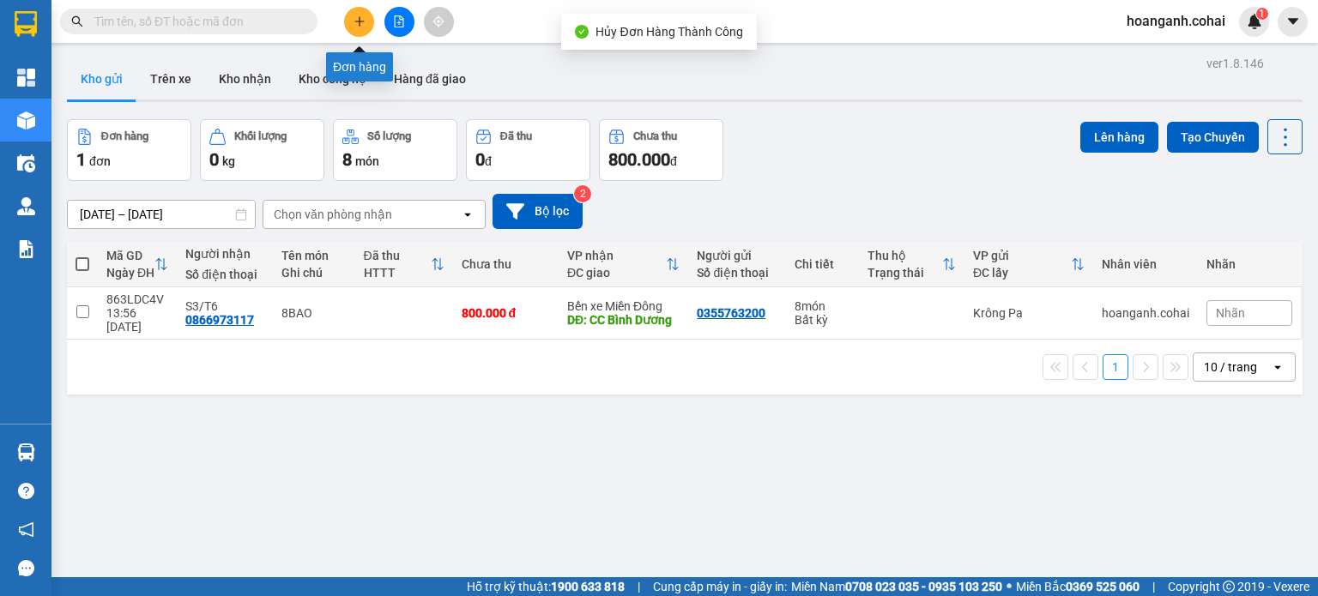
click at [360, 21] on icon "plus" at bounding box center [358, 21] width 9 height 1
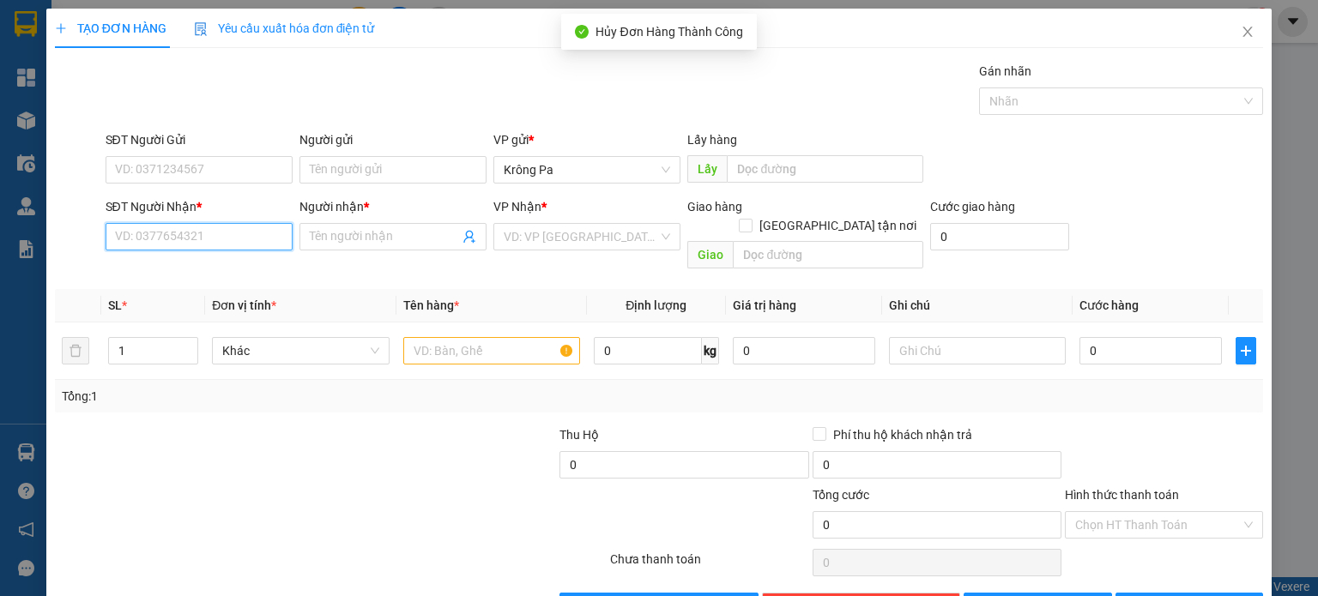
click at [273, 237] on input "SĐT Người Nhận *" at bounding box center [199, 236] width 187 height 27
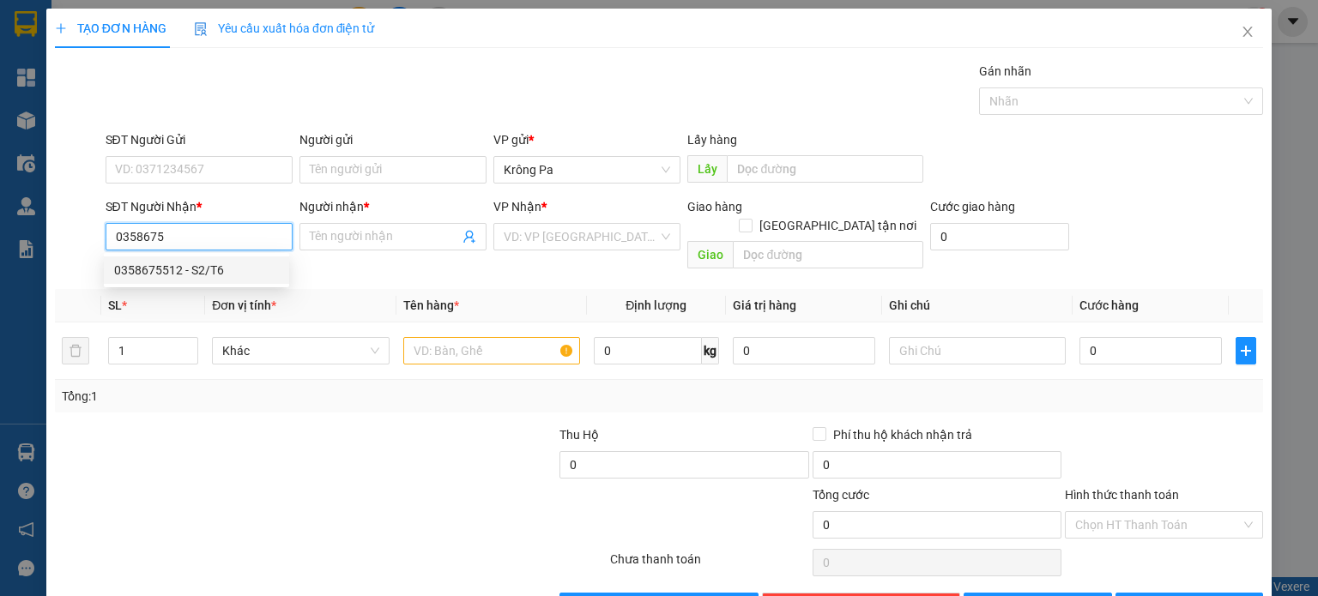
click at [203, 263] on div "0358675512 - S2/T6" at bounding box center [196, 270] width 165 height 19
type input "0358675512"
type input "S2/T6"
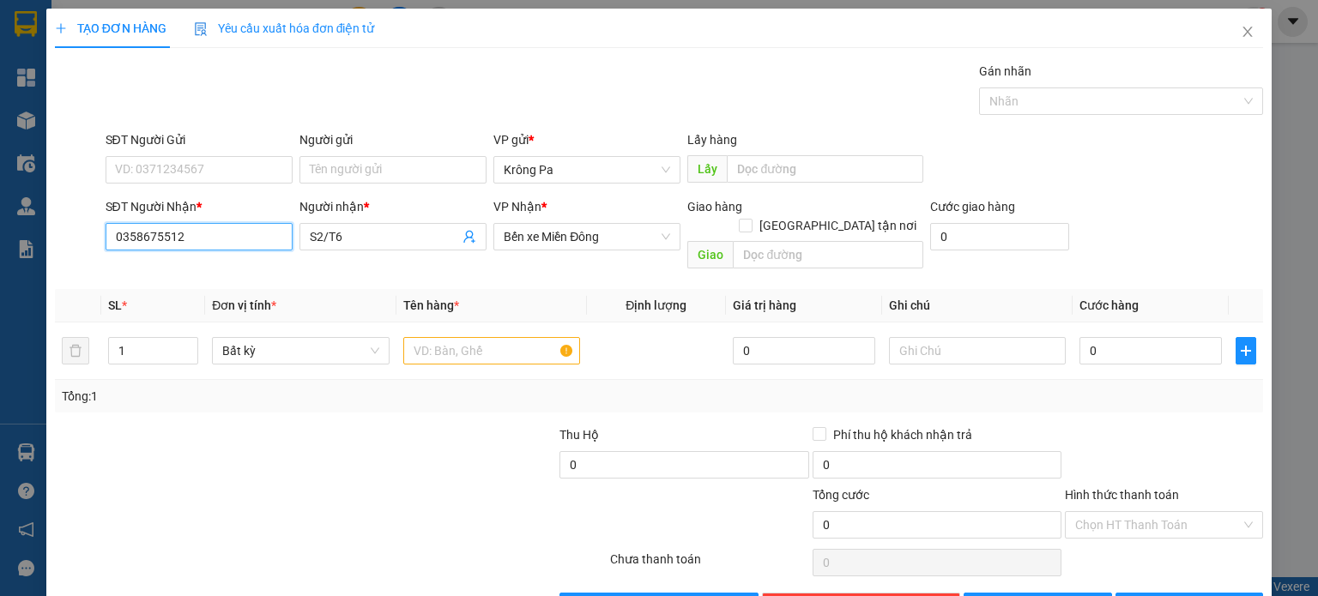
type input "0358675512"
click at [319, 239] on input "S2/T6" at bounding box center [384, 236] width 149 height 19
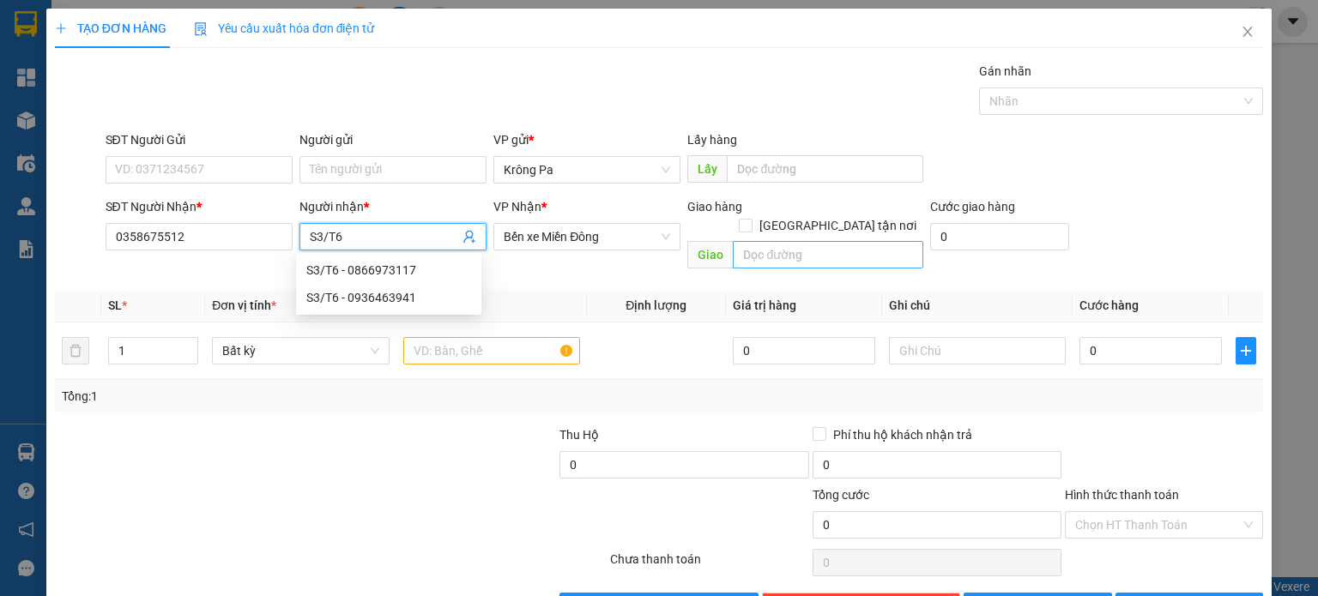
type input "S3/T6"
click at [797, 241] on input "text" at bounding box center [828, 254] width 191 height 27
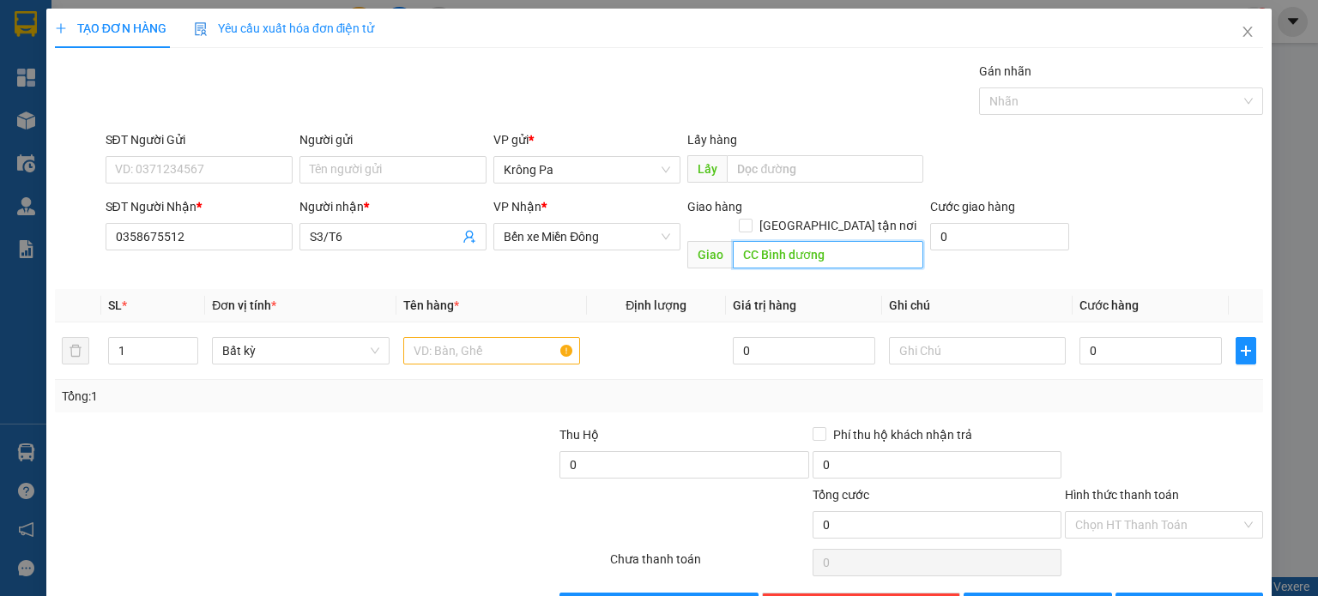
click at [788, 241] on input "CC Bình dương" at bounding box center [828, 254] width 191 height 27
type input "CC Bình Dương"
click at [130, 338] on input "1" at bounding box center [153, 351] width 88 height 26
type input "5"
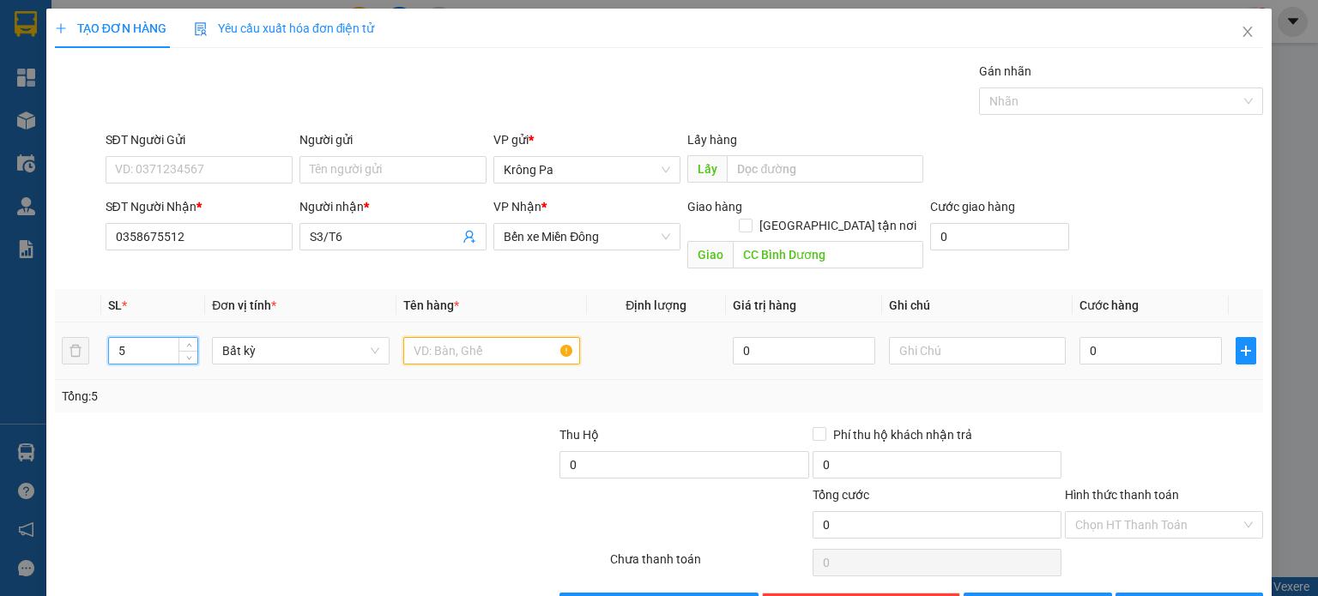
click at [457, 337] on input "text" at bounding box center [491, 350] width 177 height 27
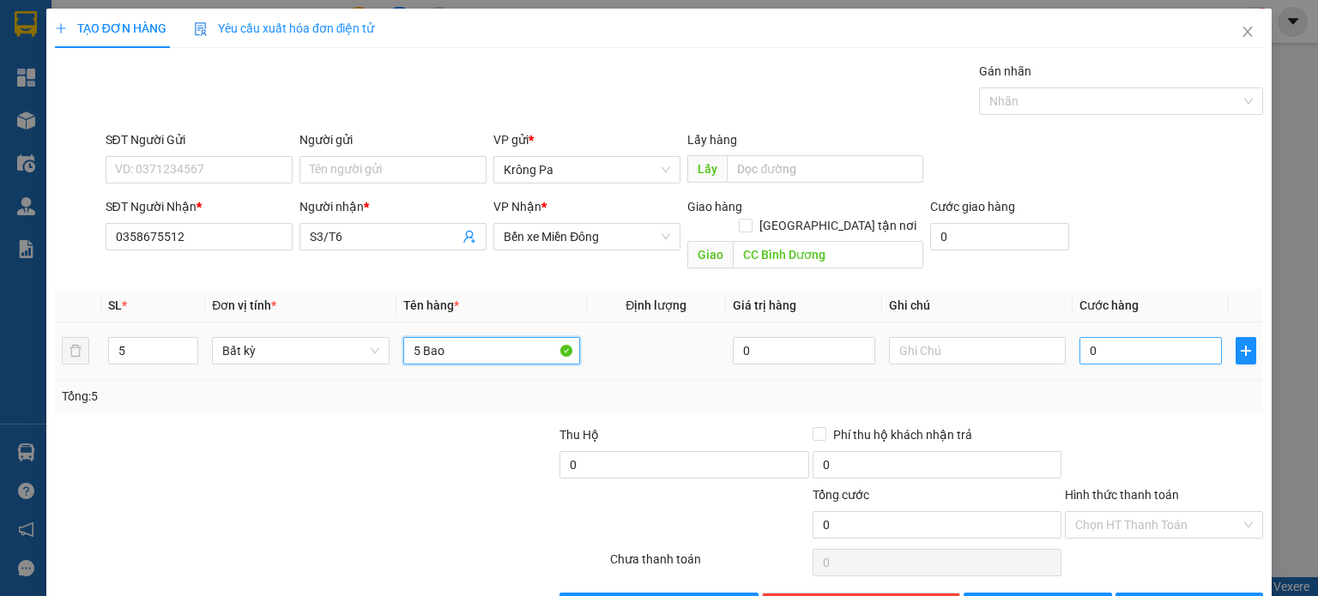
type input "5 Bao"
click at [1160, 337] on input "0" at bounding box center [1151, 350] width 142 height 27
type input "5"
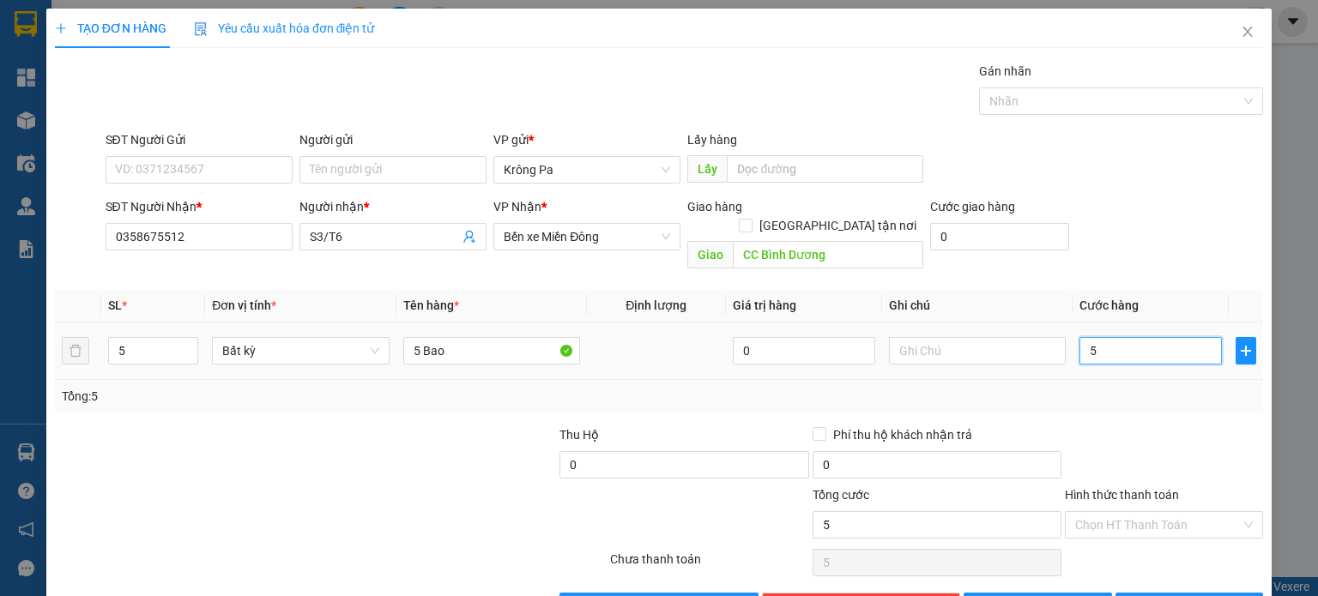
type input "50"
type input "500"
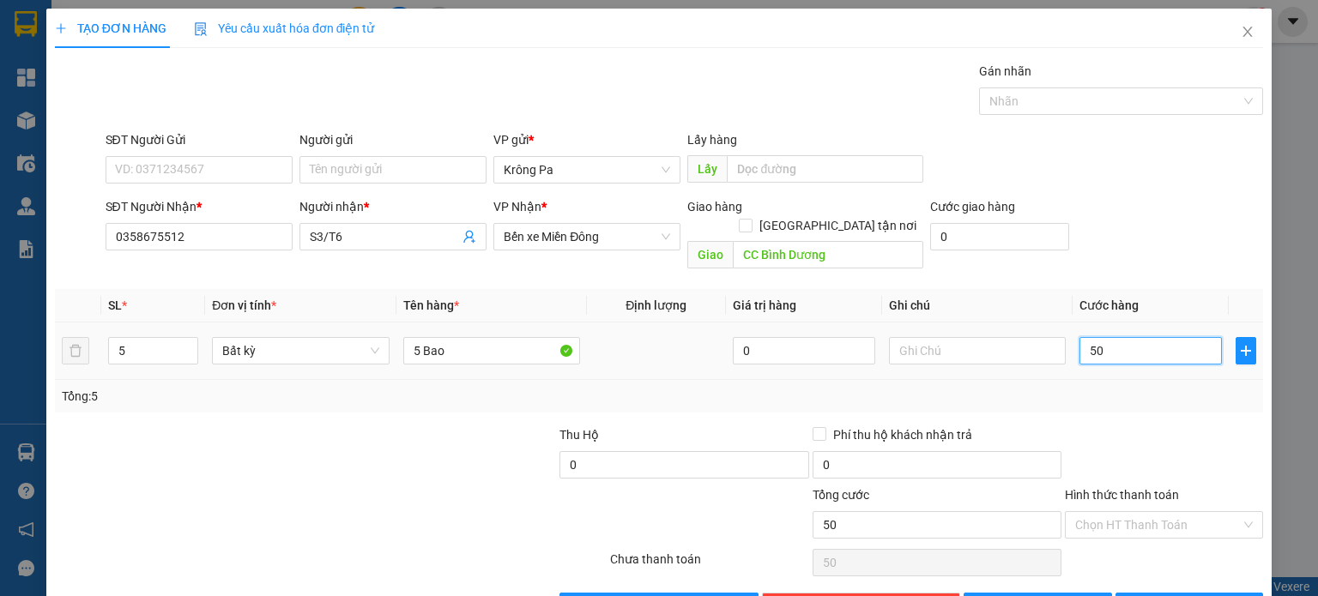
type input "500"
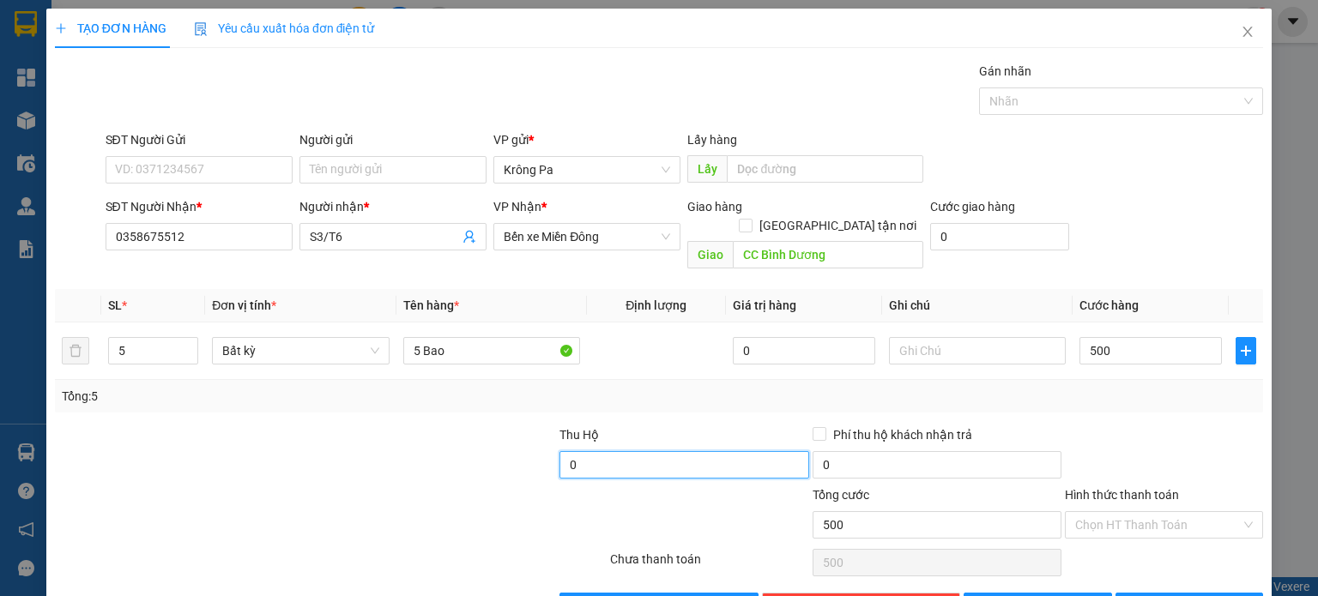
type input "500.000"
click at [611, 451] on input "0" at bounding box center [684, 464] width 249 height 27
type input "3.600.000"
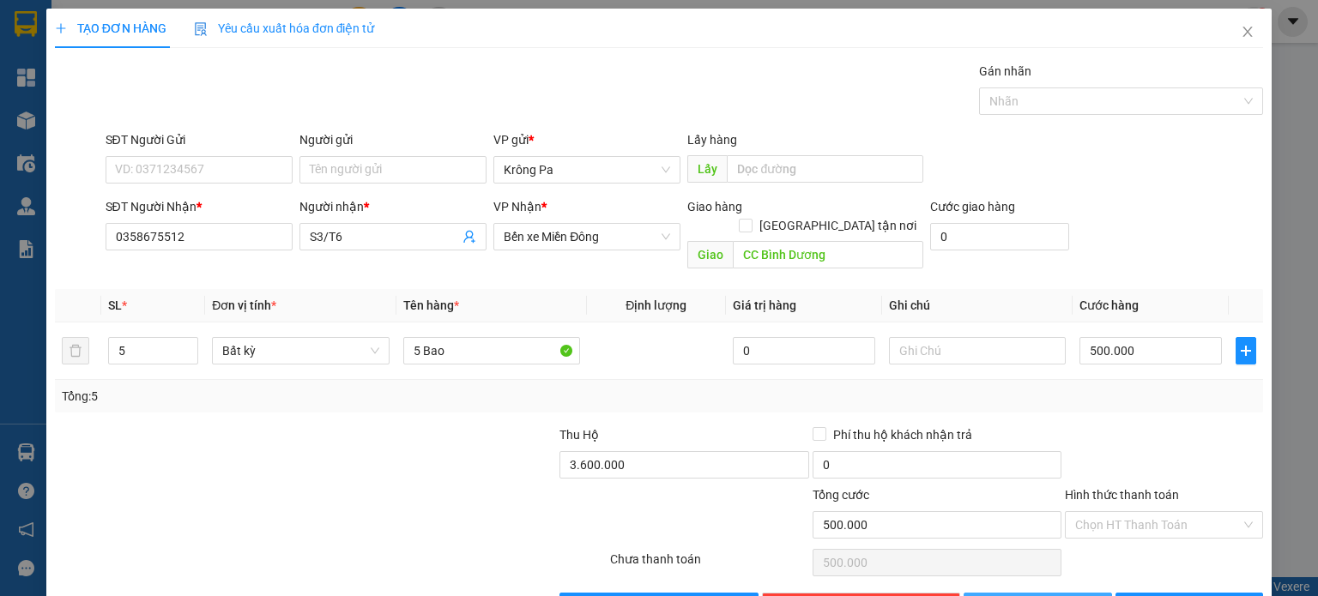
click at [1044, 596] on span "Lưu" at bounding box center [1047, 606] width 92 height 19
type input "1"
type input "0"
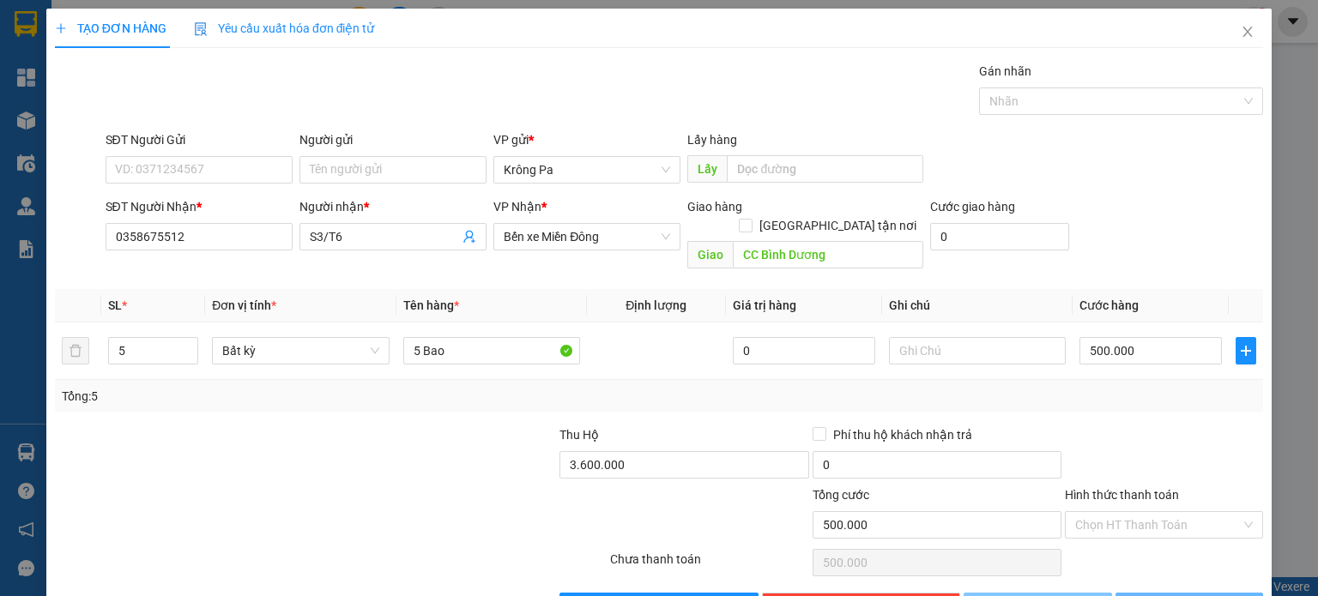
type input "0"
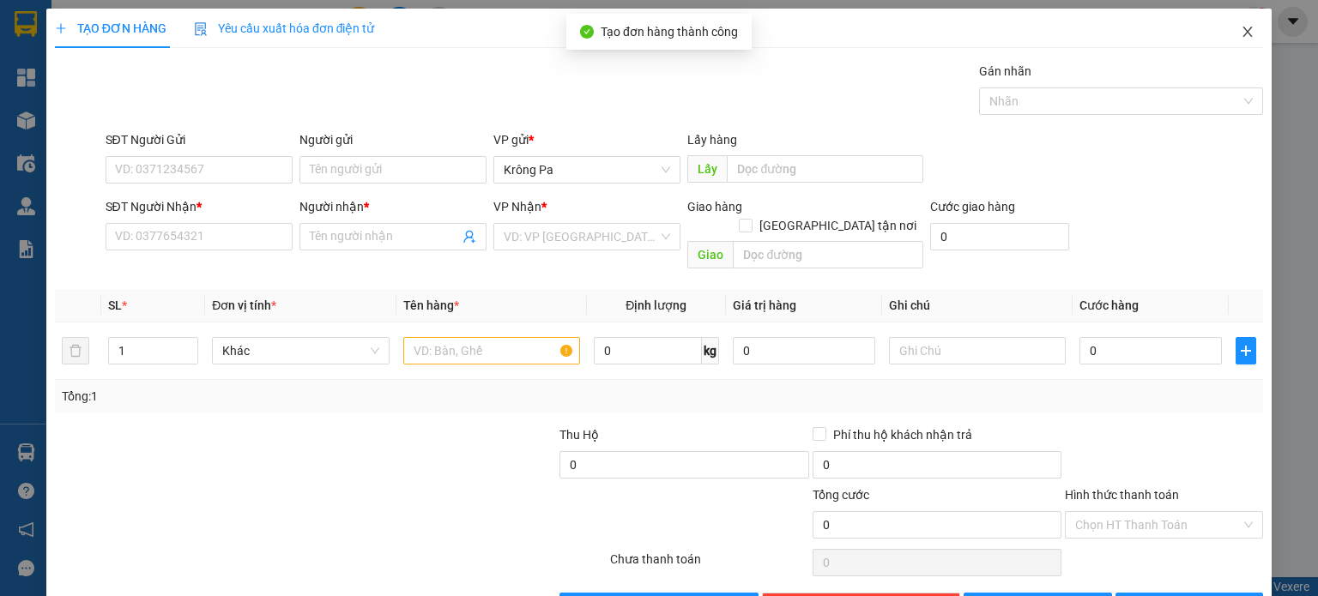
click at [1241, 27] on icon "close" at bounding box center [1248, 32] width 14 height 14
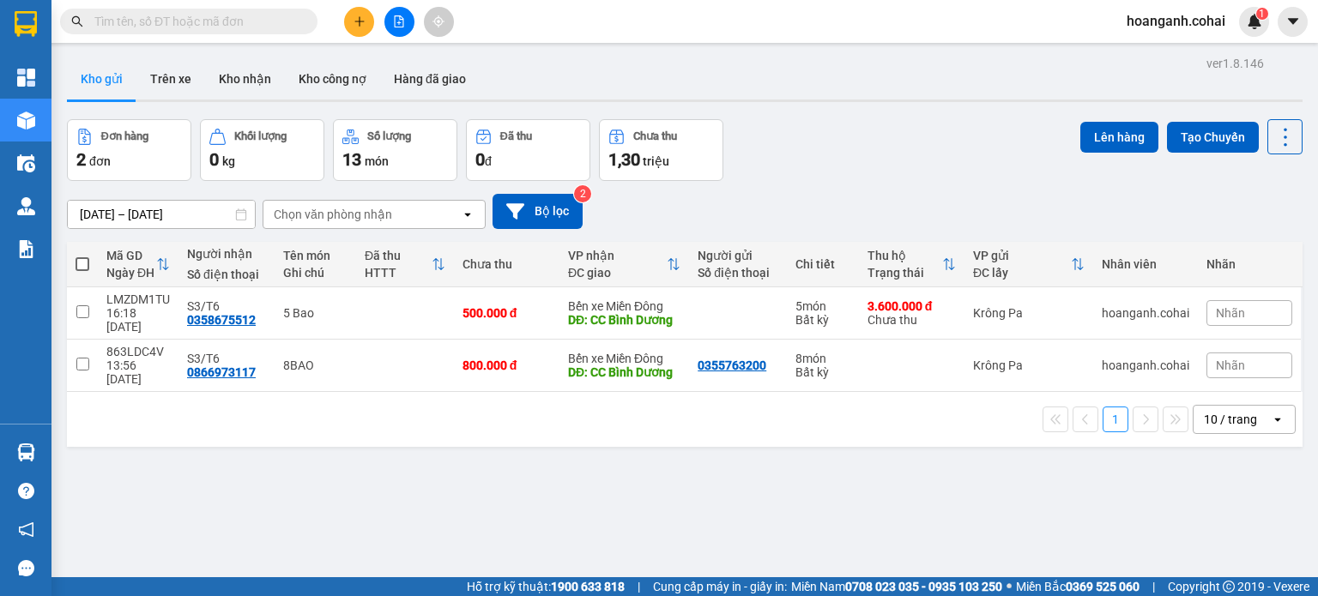
click at [80, 258] on span at bounding box center [83, 264] width 14 height 14
click at [82, 256] on input "checkbox" at bounding box center [82, 256] width 0 height 0
checkbox input "true"
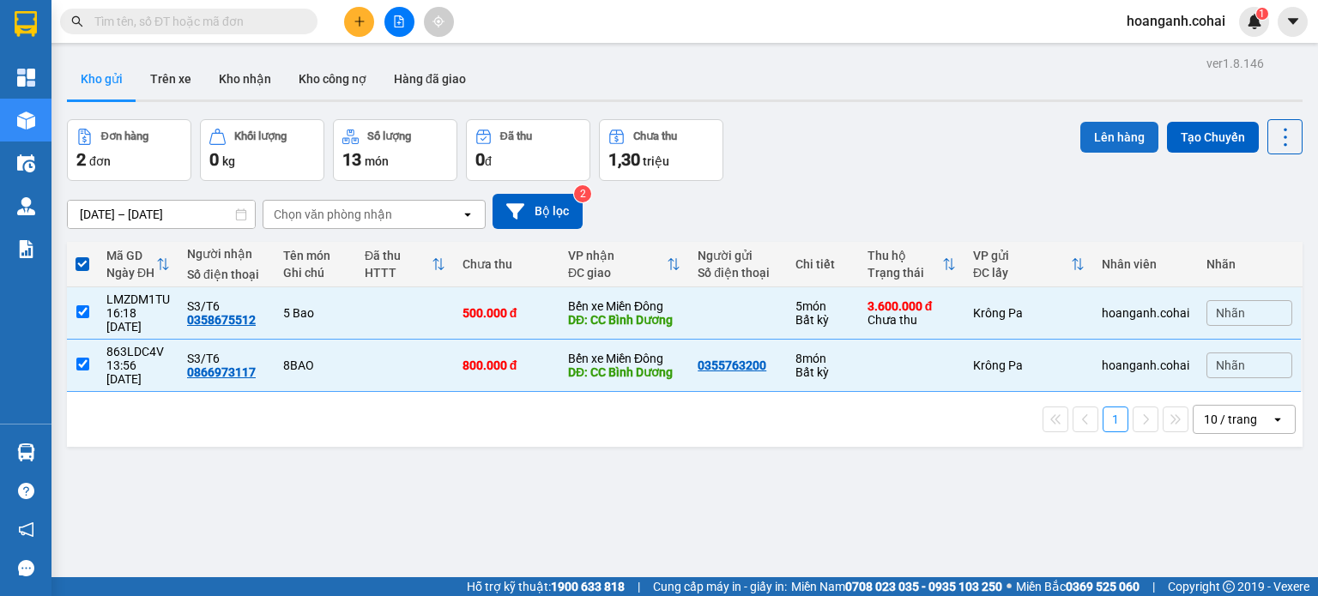
click at [1119, 142] on button "Lên hàng" at bounding box center [1119, 137] width 78 height 31
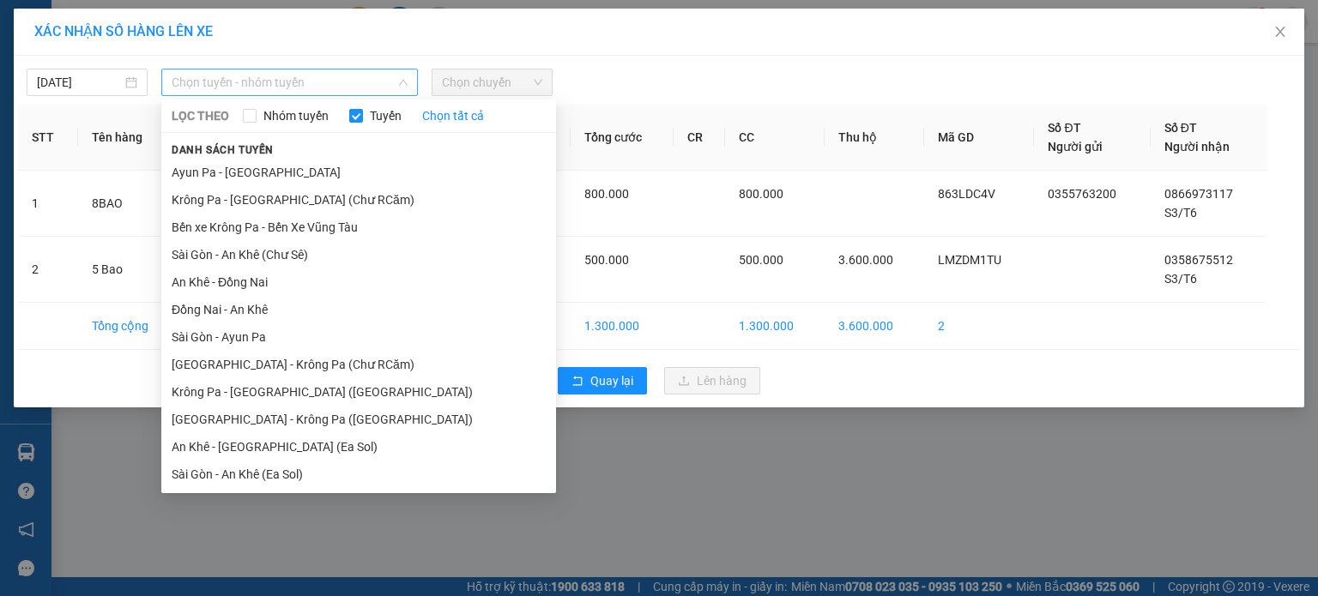
click at [390, 79] on span "Chọn tuyến - nhóm tuyến" at bounding box center [290, 83] width 236 height 26
click at [336, 193] on li "Krông Pa - Sài Gòn (Chư RCăm)" at bounding box center [358, 199] width 395 height 27
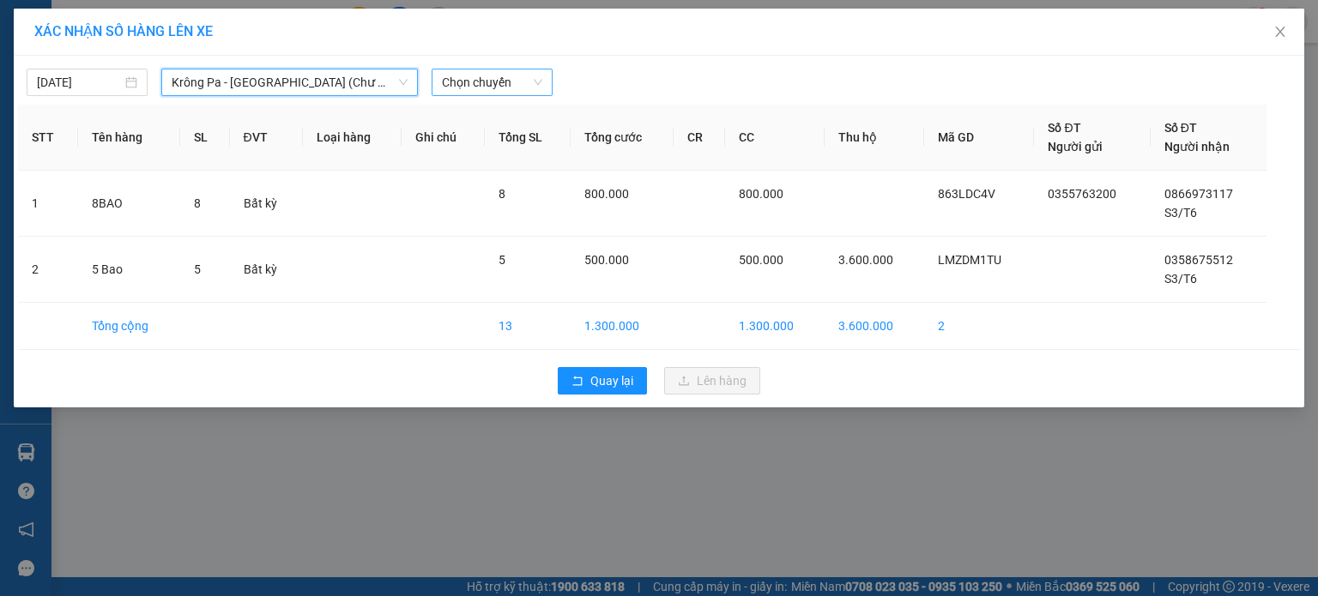
click at [529, 76] on span "Chọn chuyến" at bounding box center [492, 83] width 100 height 26
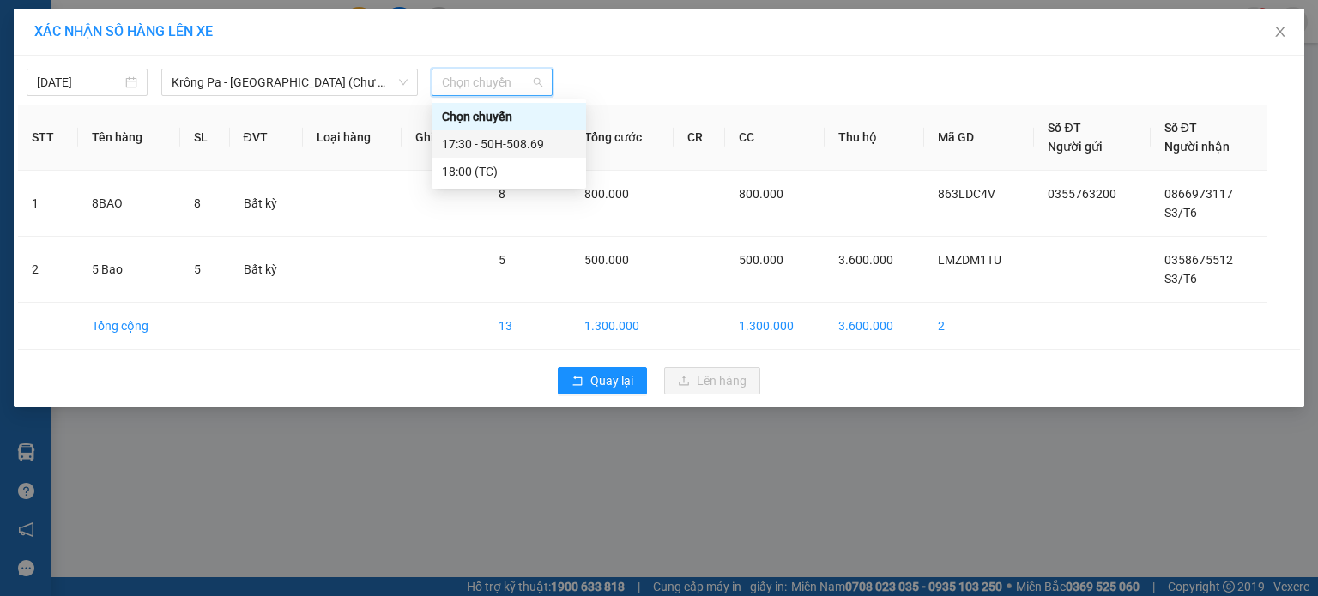
click at [523, 141] on div "17:30 - 50H-508.69" at bounding box center [509, 144] width 134 height 19
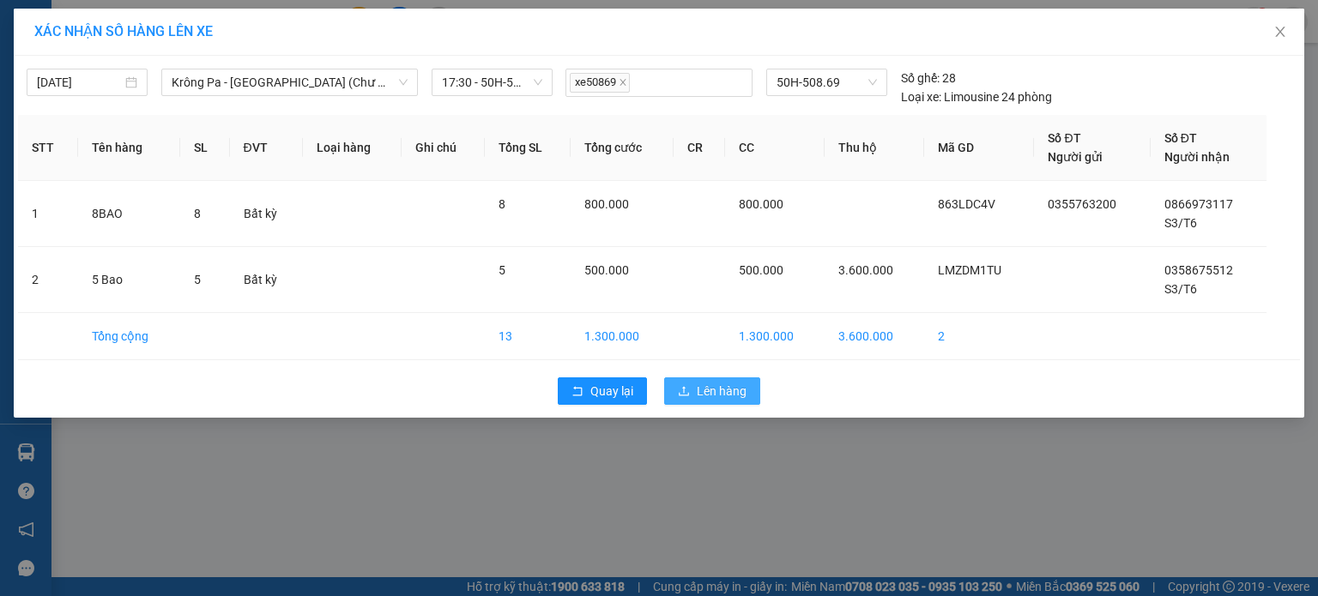
click at [711, 397] on span "Lên hàng" at bounding box center [722, 391] width 50 height 19
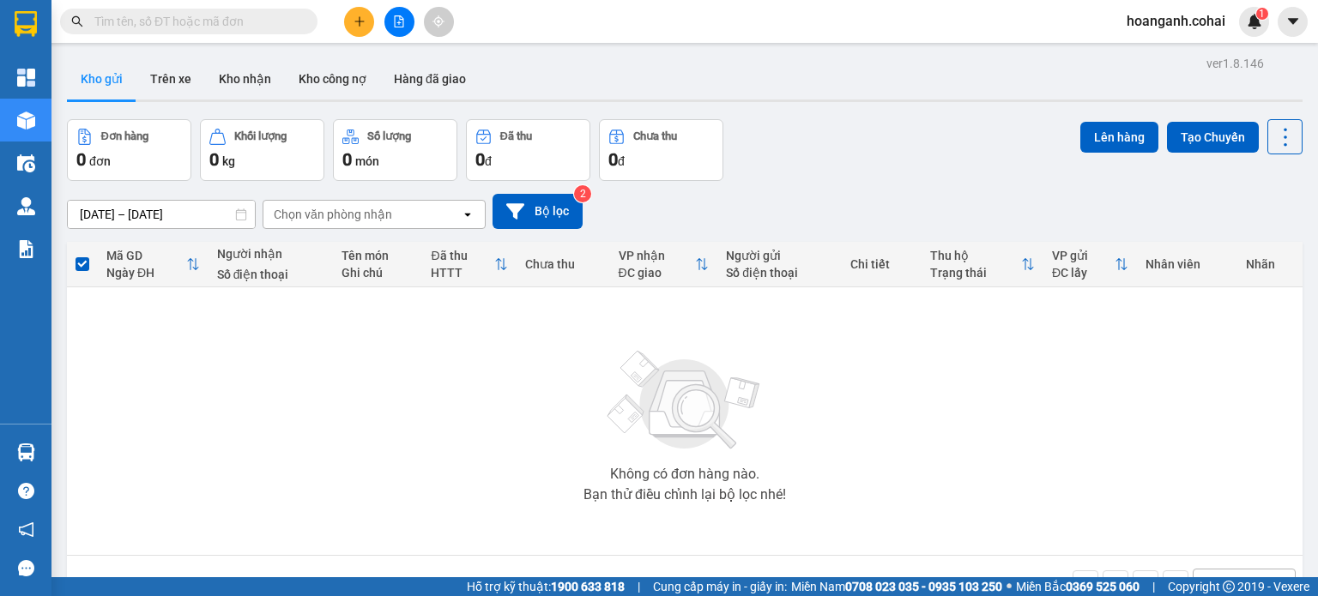
click at [401, 20] on icon "file-add" at bounding box center [399, 21] width 9 height 12
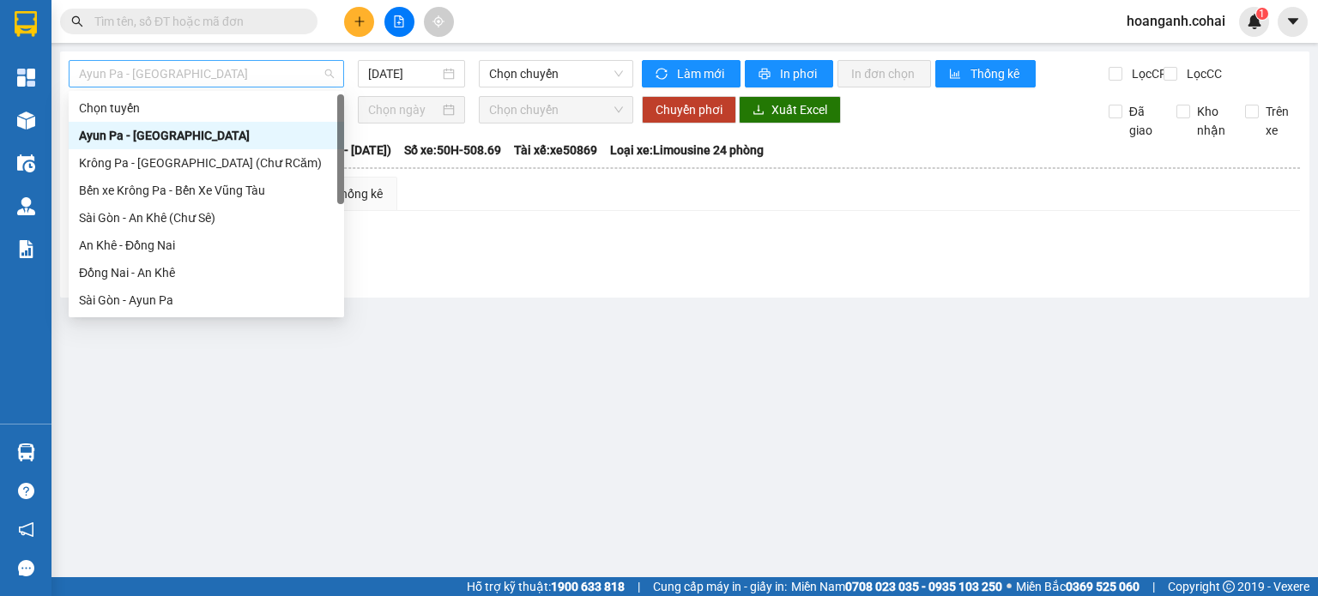
click at [309, 78] on span "Ayun Pa - Sài Gòn" at bounding box center [206, 74] width 255 height 26
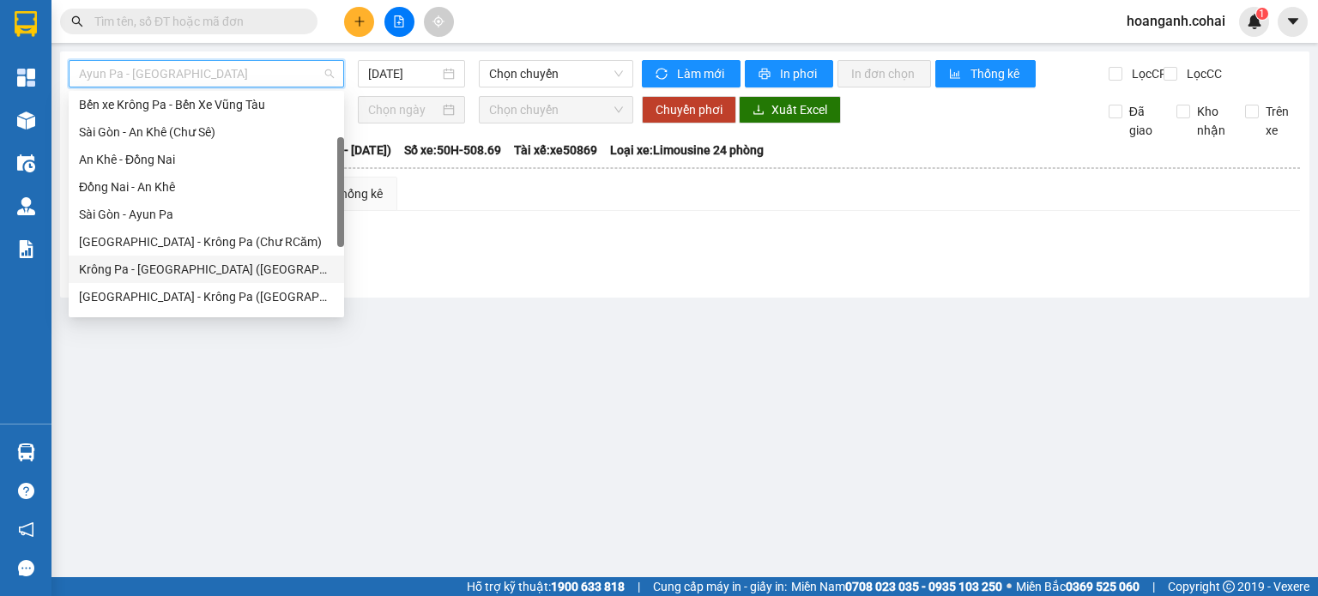
click at [227, 271] on div "Krông Pa - Sài Gòn (Uar)" at bounding box center [206, 269] width 255 height 19
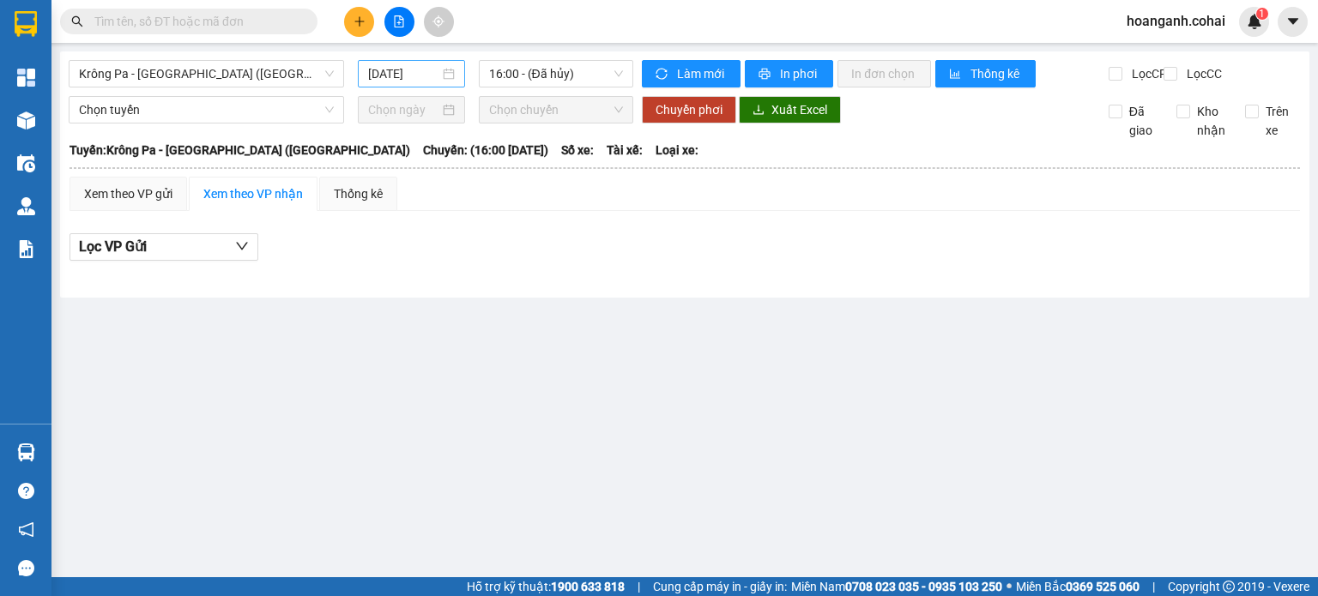
click at [418, 60] on div "13/10/2025" at bounding box center [411, 73] width 106 height 27
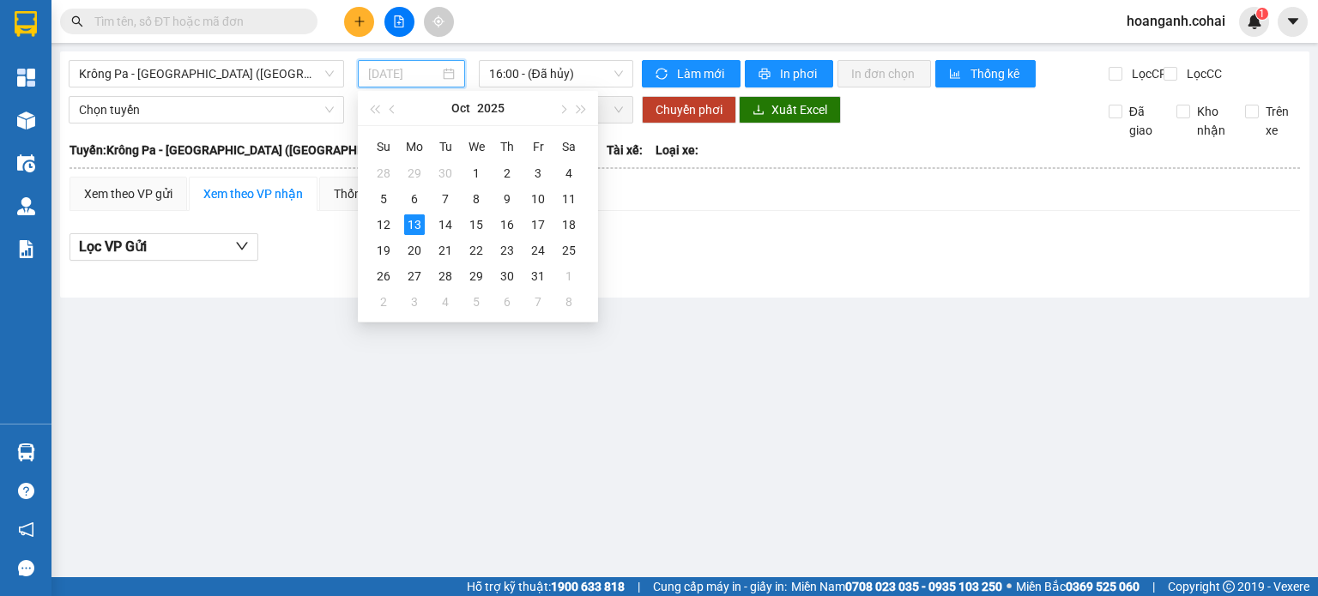
type input "13/10/2025"
click at [299, 69] on span "Krông Pa - Sài Gòn (Uar)" at bounding box center [206, 74] width 255 height 26
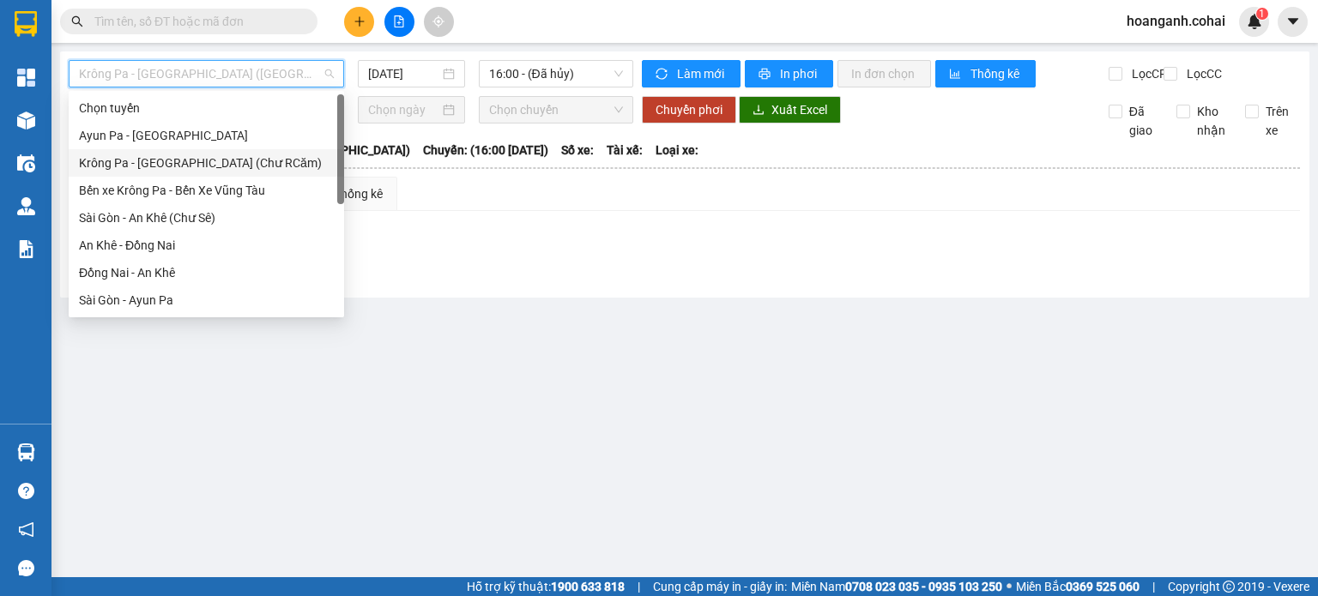
click at [264, 164] on div "Krông Pa - Sài Gòn (Chư RCăm)" at bounding box center [206, 163] width 255 height 19
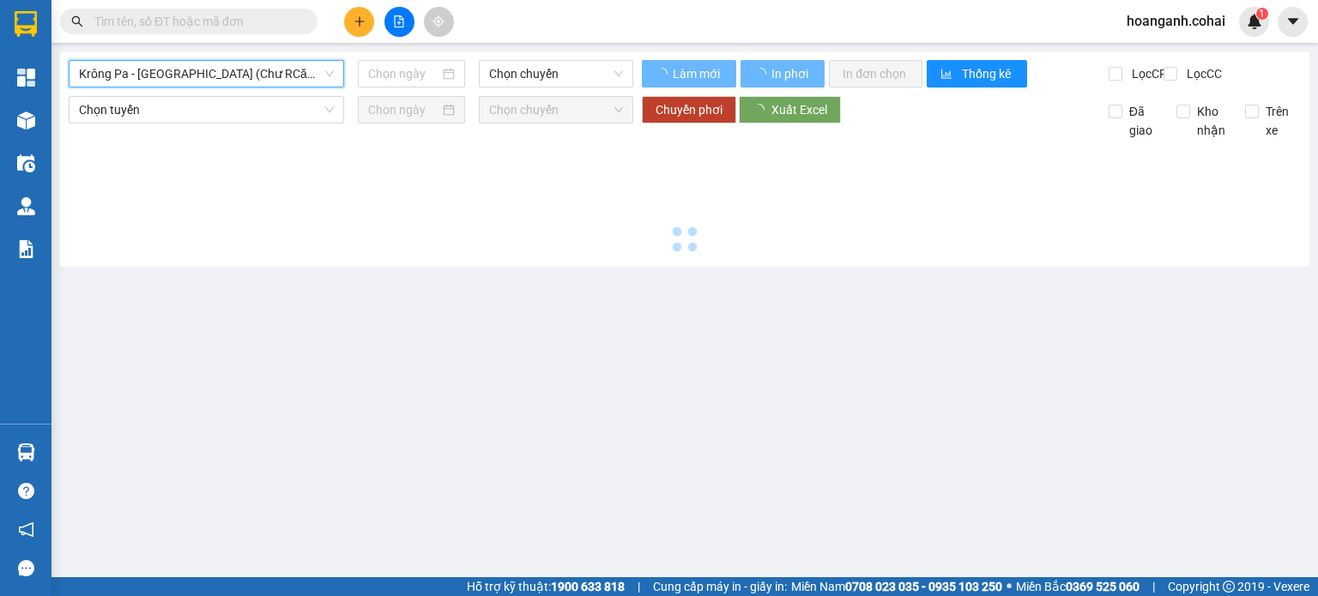
type input "13/10/2025"
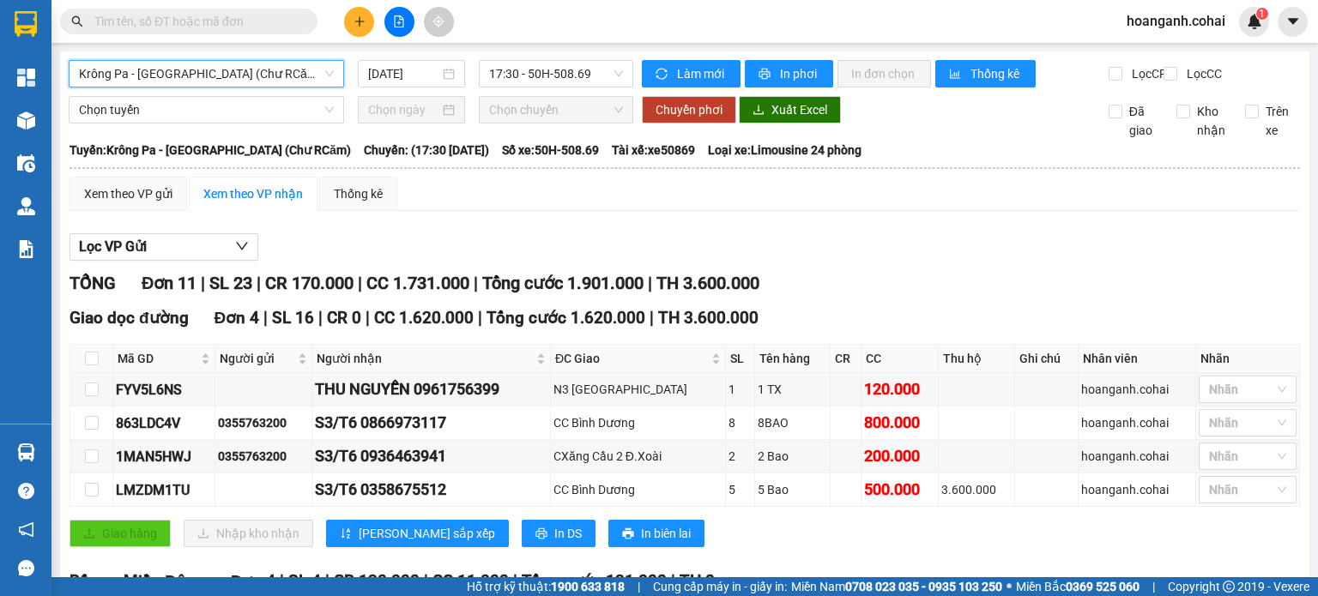
click at [314, 75] on span "Krông Pa - Sài Gòn (Chư RCăm)" at bounding box center [206, 74] width 255 height 26
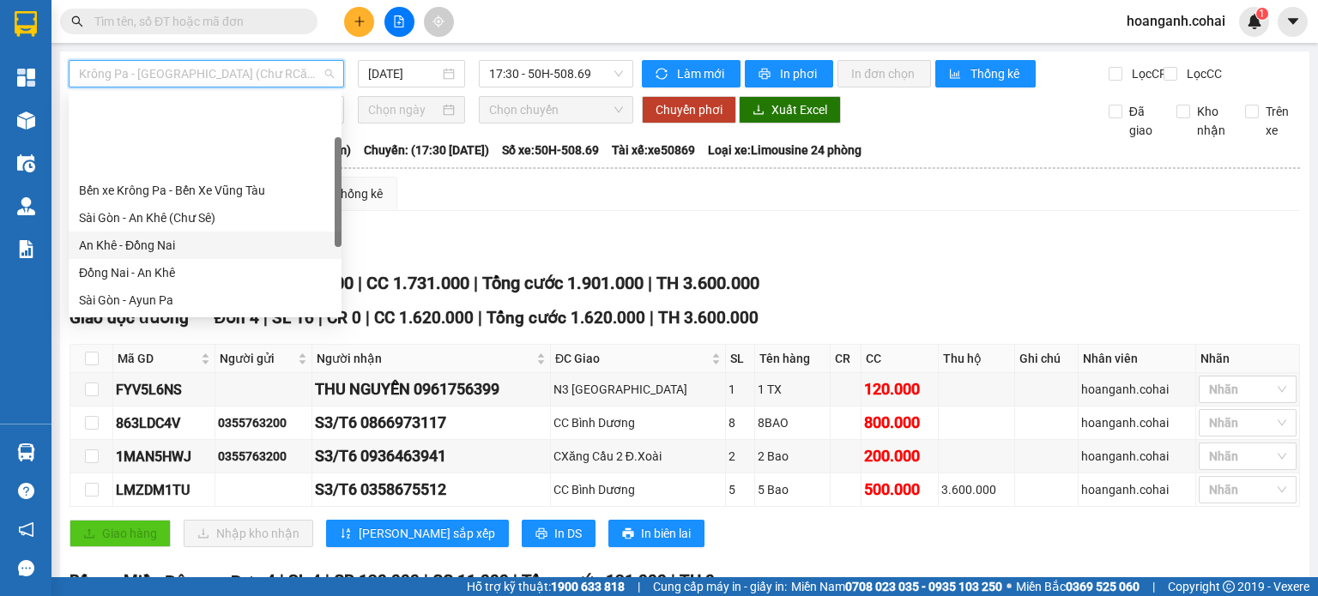
scroll to position [240, 0]
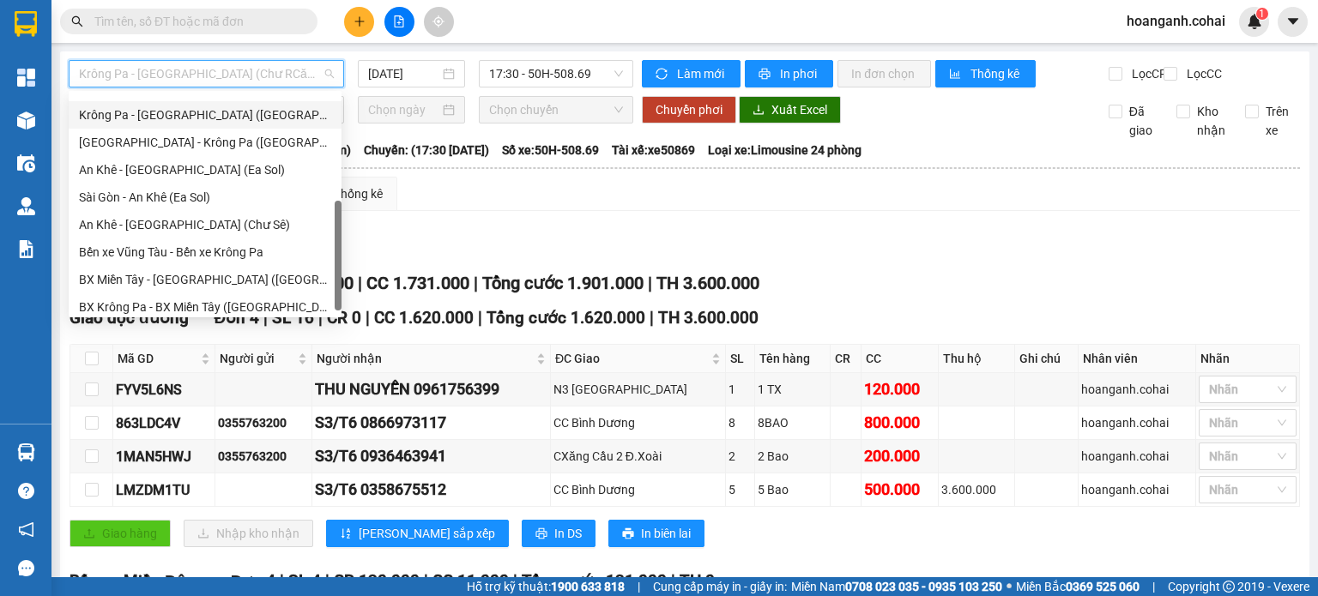
click at [247, 118] on div "Krông Pa - Sài Gòn (Uar)" at bounding box center [205, 115] width 252 height 19
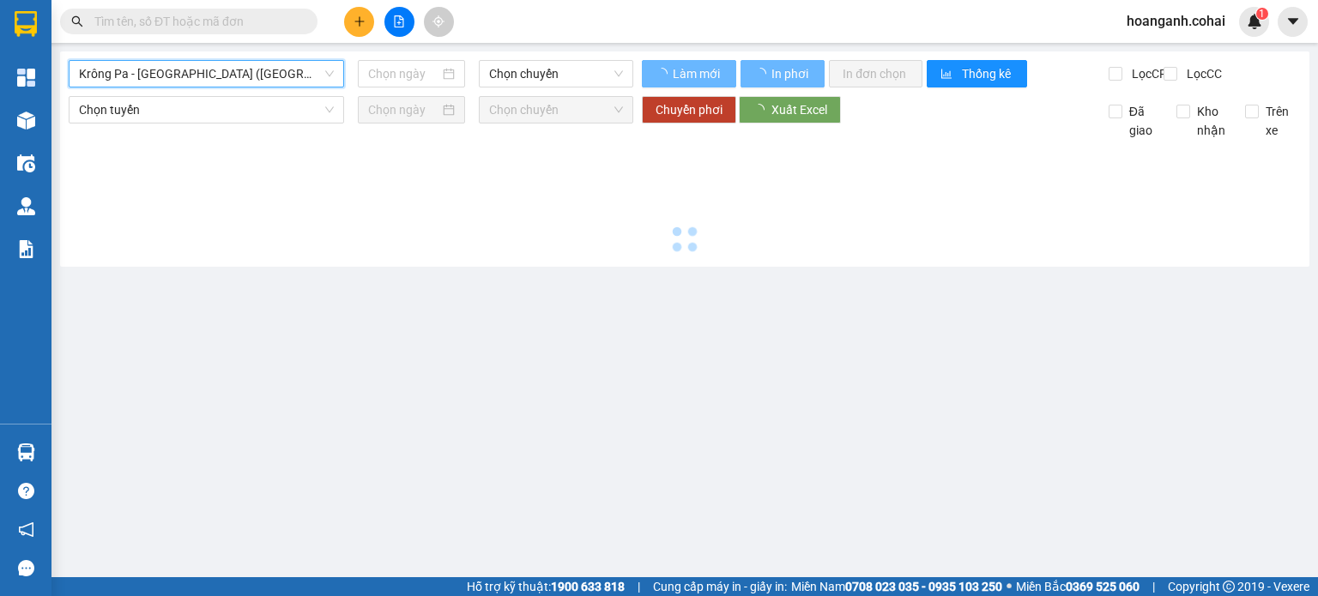
type input "13/10/2025"
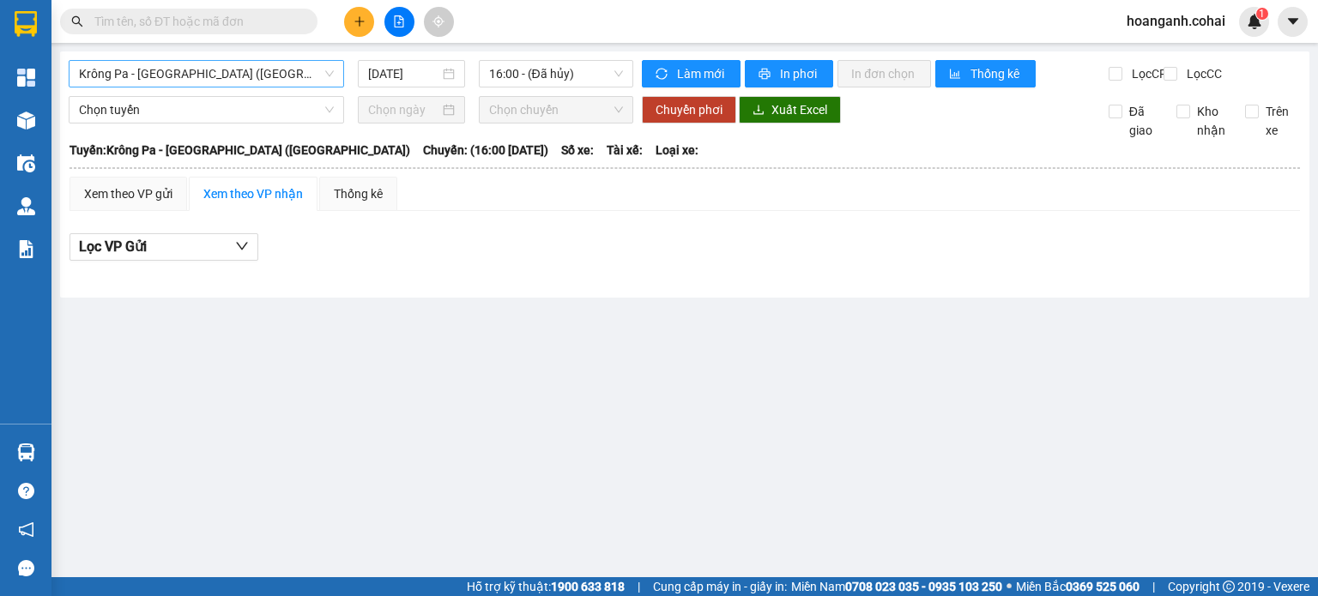
drag, startPoint x: 288, startPoint y: 89, endPoint x: 299, endPoint y: 73, distance: 19.8
click at [288, 88] on div "Krông Pa - Sài Gòn (Uar) 13/10/2025 16:00 - (Đã hủy)" at bounding box center [351, 73] width 565 height 27
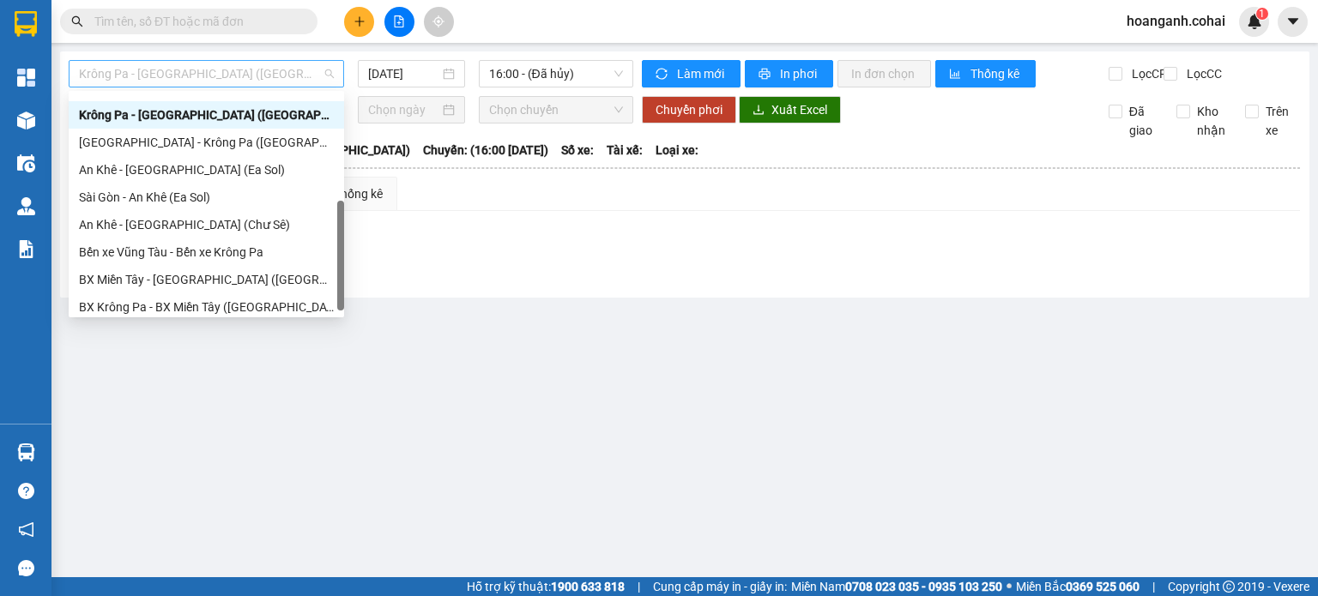
click at [302, 71] on span "Krông Pa - Sài Gòn (Uar)" at bounding box center [206, 74] width 255 height 26
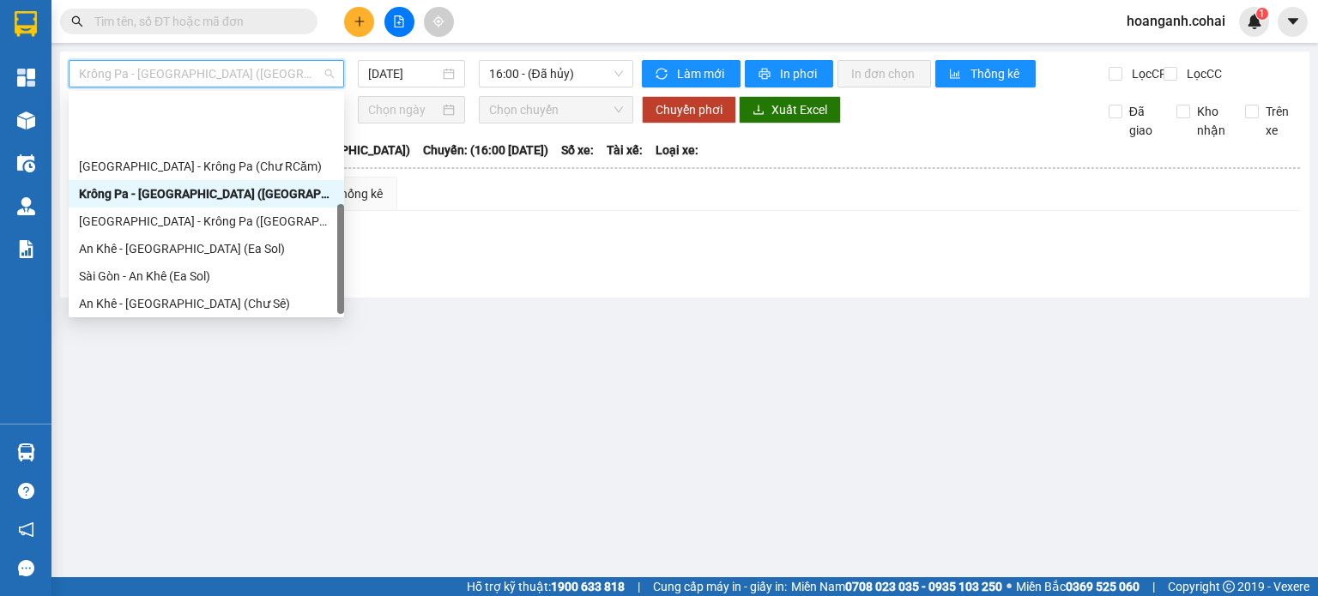
scroll to position [247, 0]
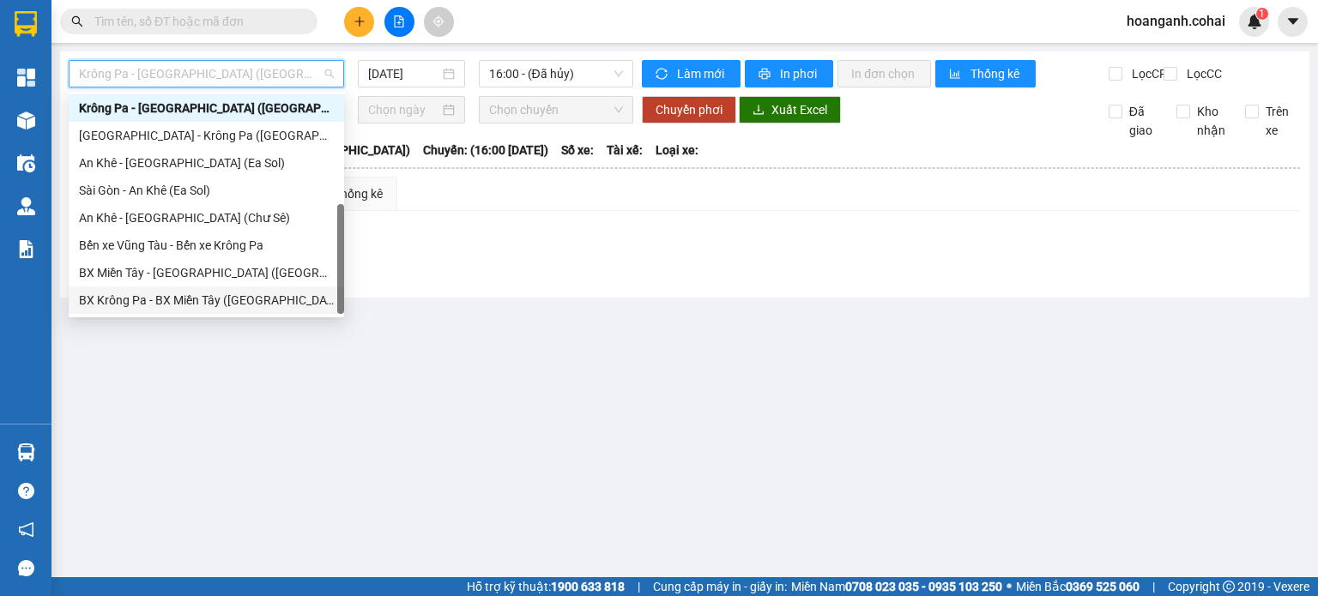
click at [226, 298] on div "BX Krông Pa - BX Miền Tây (Chơn Thành - Chư Rcăm)" at bounding box center [206, 300] width 255 height 19
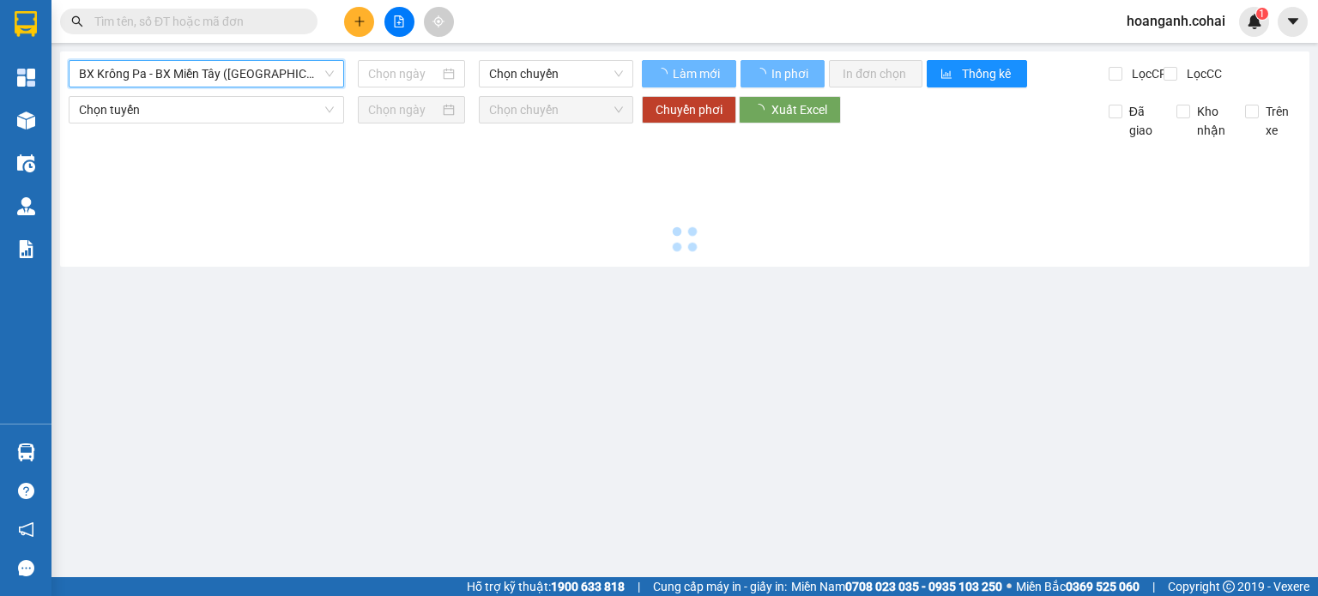
type input "13/10/2025"
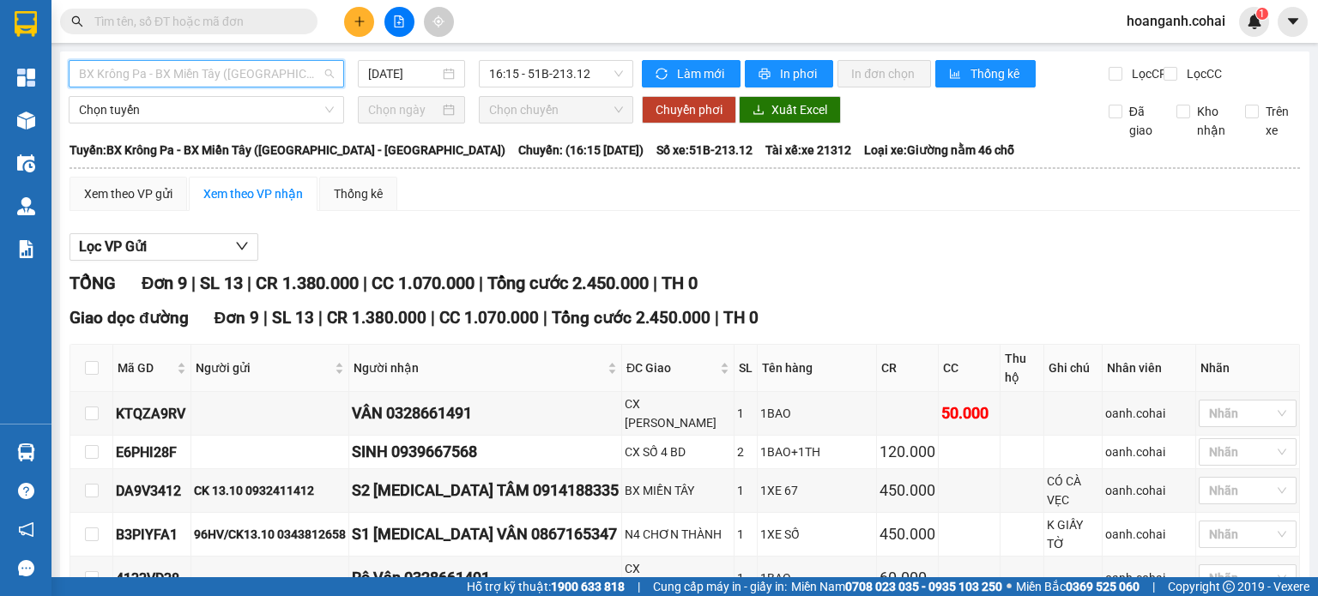
click at [297, 71] on span "BX Krông Pa - BX Miền Tây (Chơn Thành - Chư Rcăm)" at bounding box center [206, 74] width 255 height 26
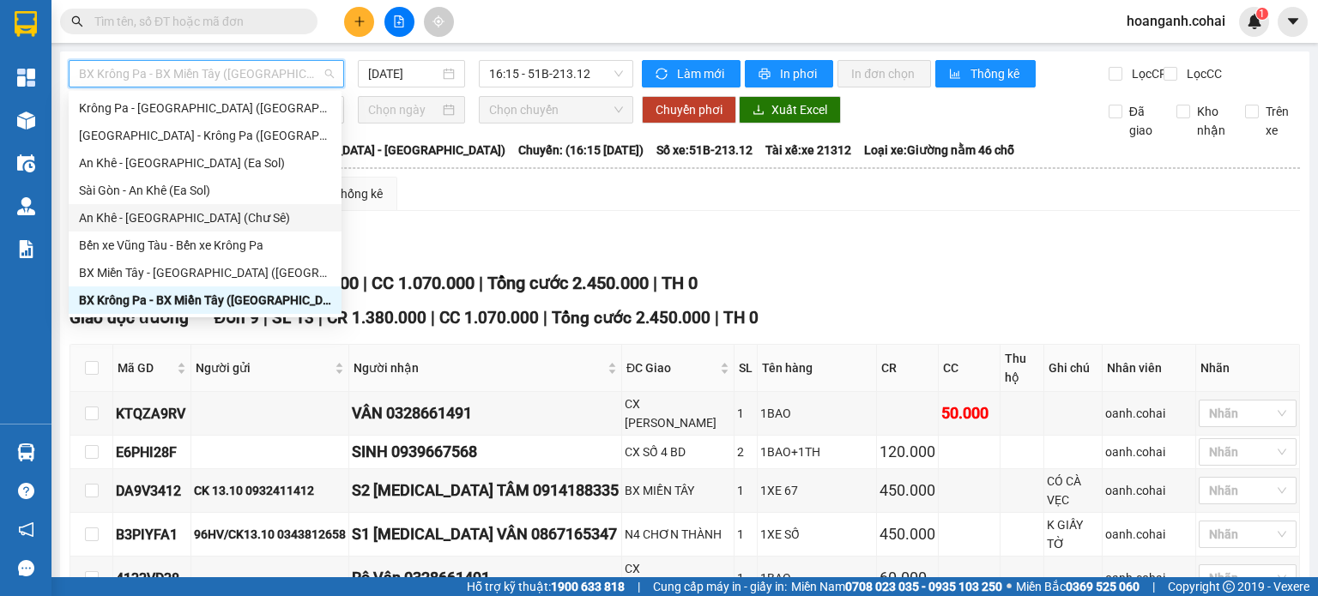
click at [228, 219] on div "An Khê - Sài Gòn (Chư Sê)" at bounding box center [205, 218] width 252 height 19
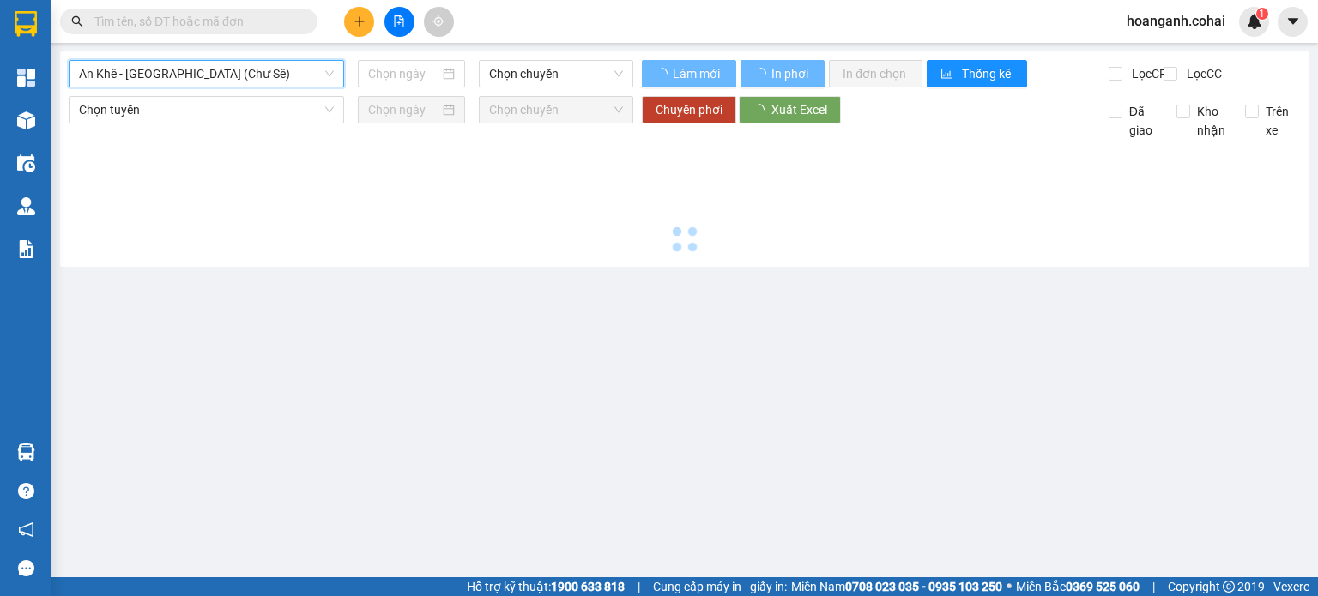
type input "13/10/2025"
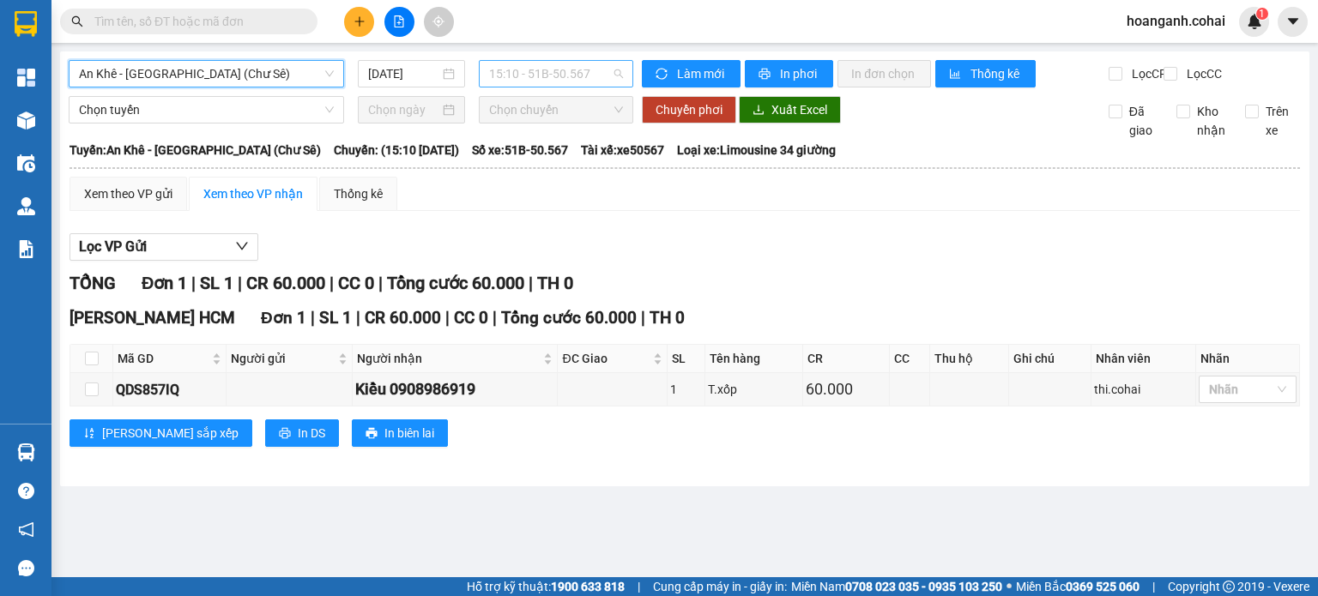
click at [581, 70] on span "15:10 - 51B-50.567" at bounding box center [556, 74] width 135 height 26
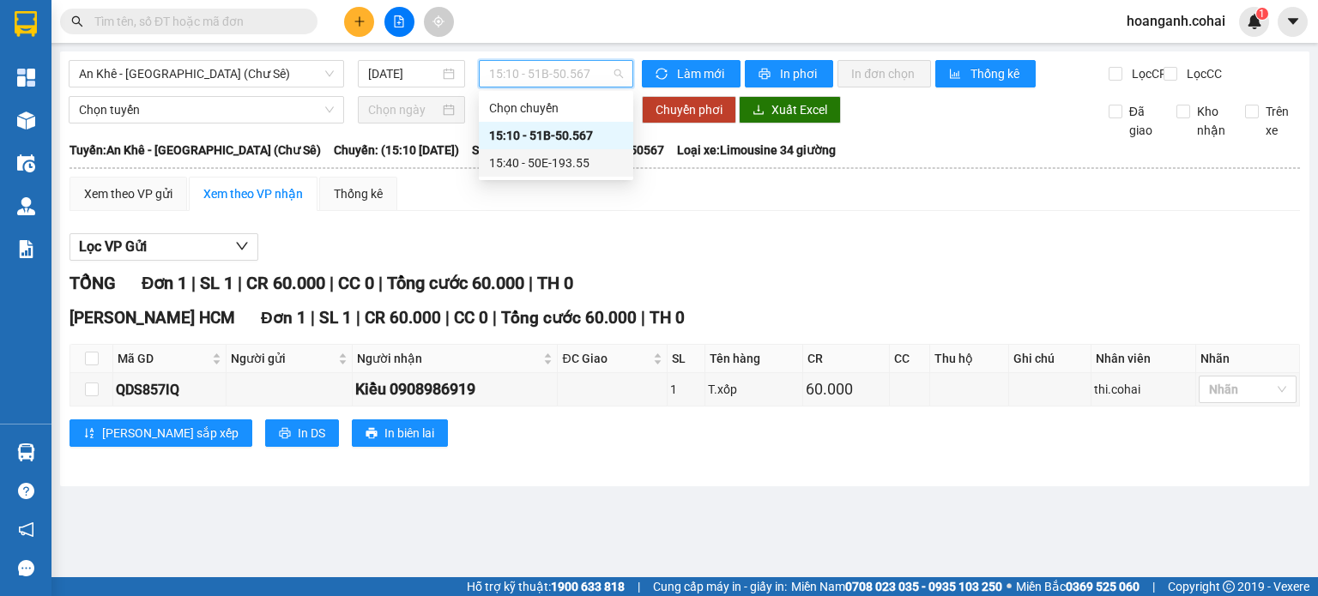
click at [578, 163] on div "15:40 - 50E-193.55" at bounding box center [556, 163] width 134 height 19
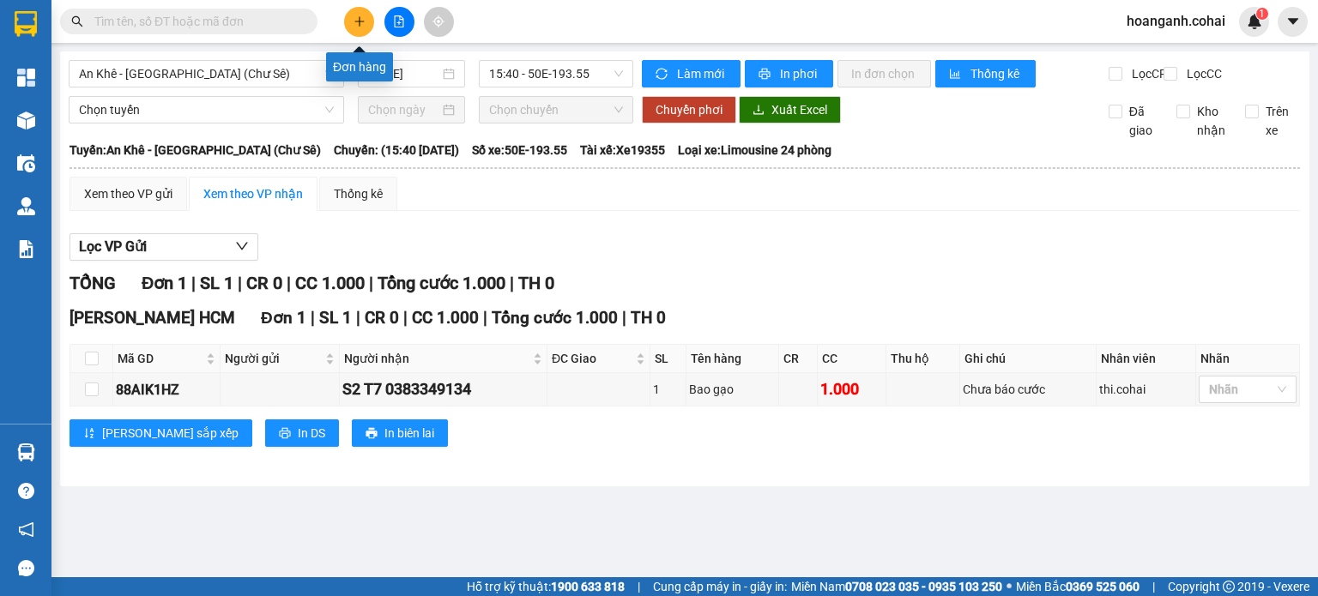
click at [365, 23] on icon "plus" at bounding box center [360, 21] width 12 height 12
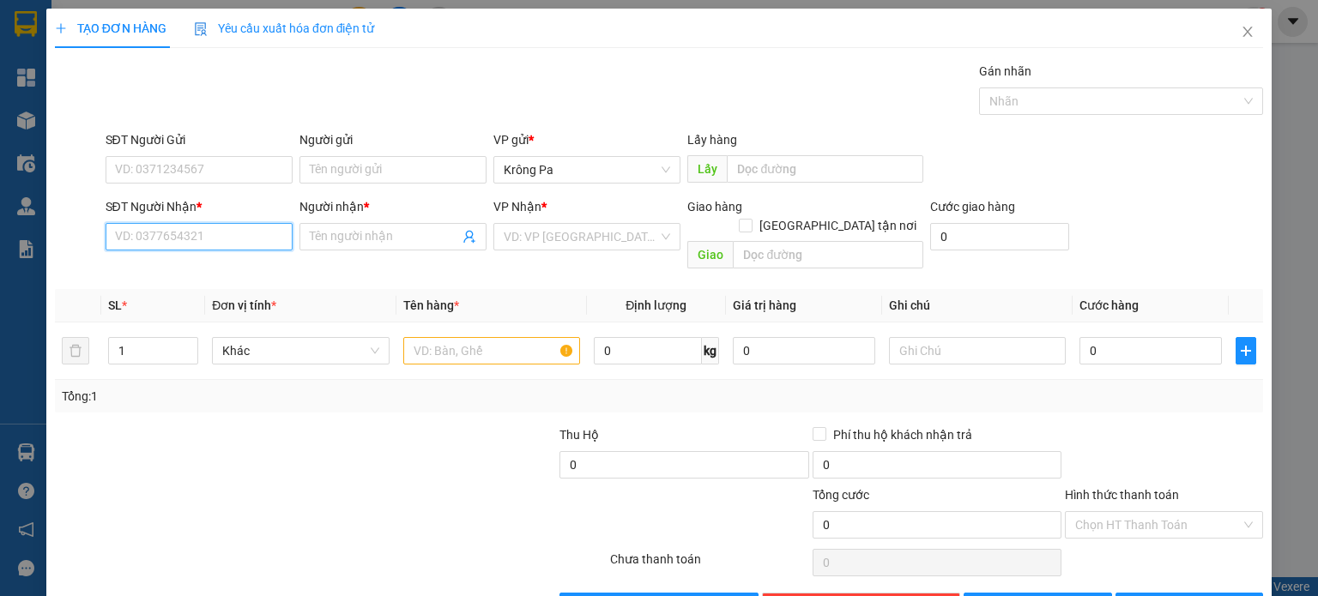
click at [251, 250] on input "SĐT Người Nhận *" at bounding box center [199, 236] width 187 height 27
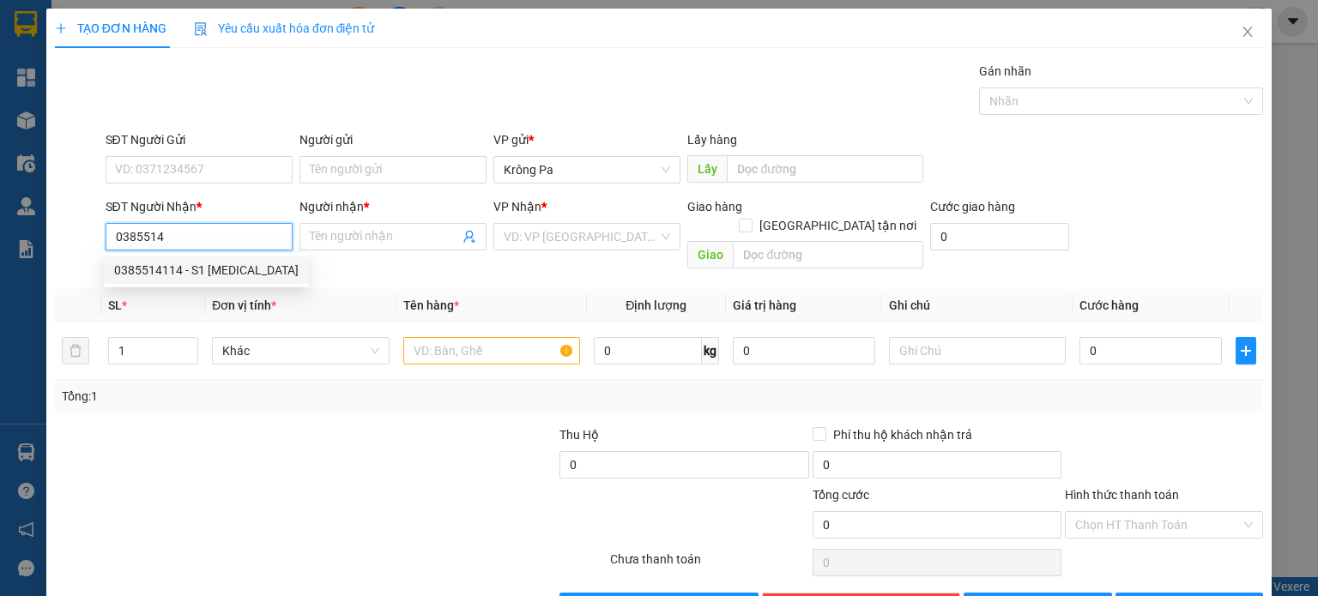
click at [215, 278] on div "0385514114 - S1 T3" at bounding box center [206, 270] width 185 height 19
type input "0385514114"
type input "S1 T3"
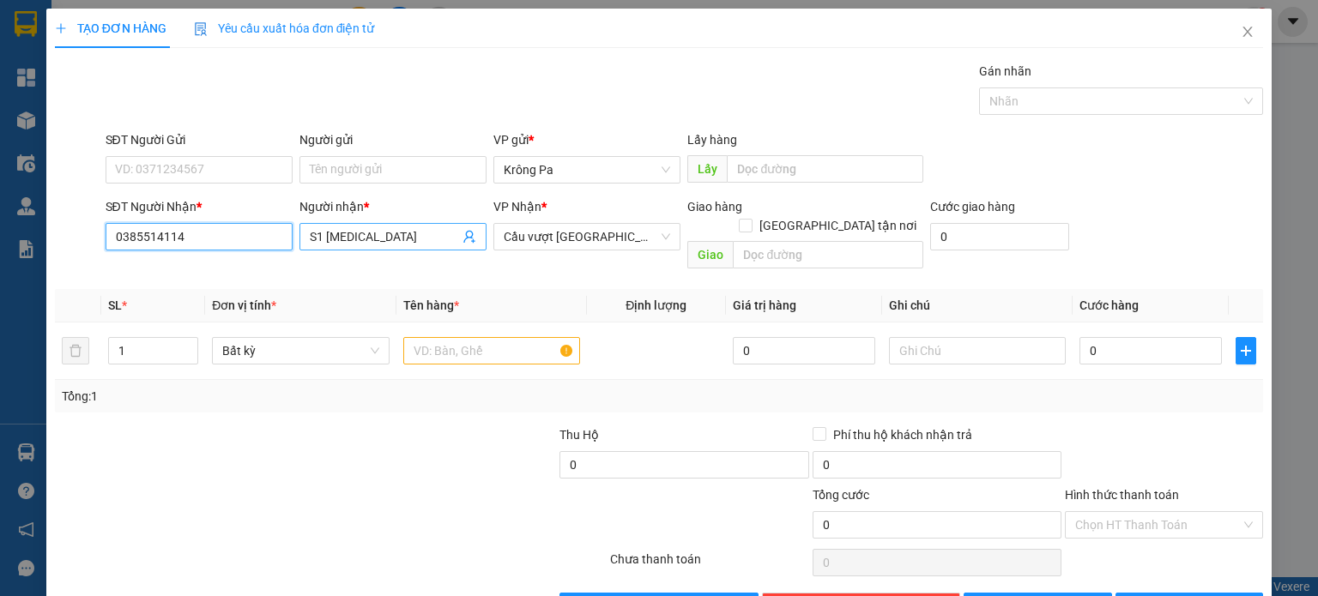
type input "0385514114"
click at [404, 230] on input "S1 T3" at bounding box center [384, 236] width 149 height 19
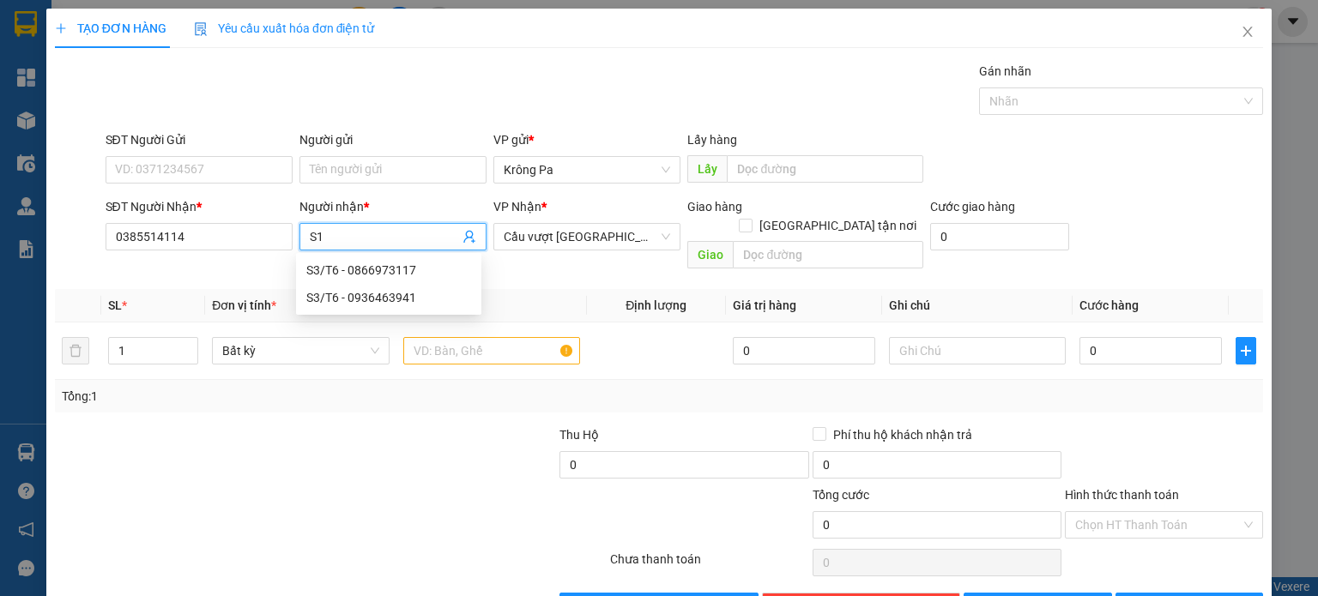
type input "S"
click at [649, 229] on span "Cầu vượt Bình Phước" at bounding box center [587, 237] width 166 height 26
type input "S4/T6"
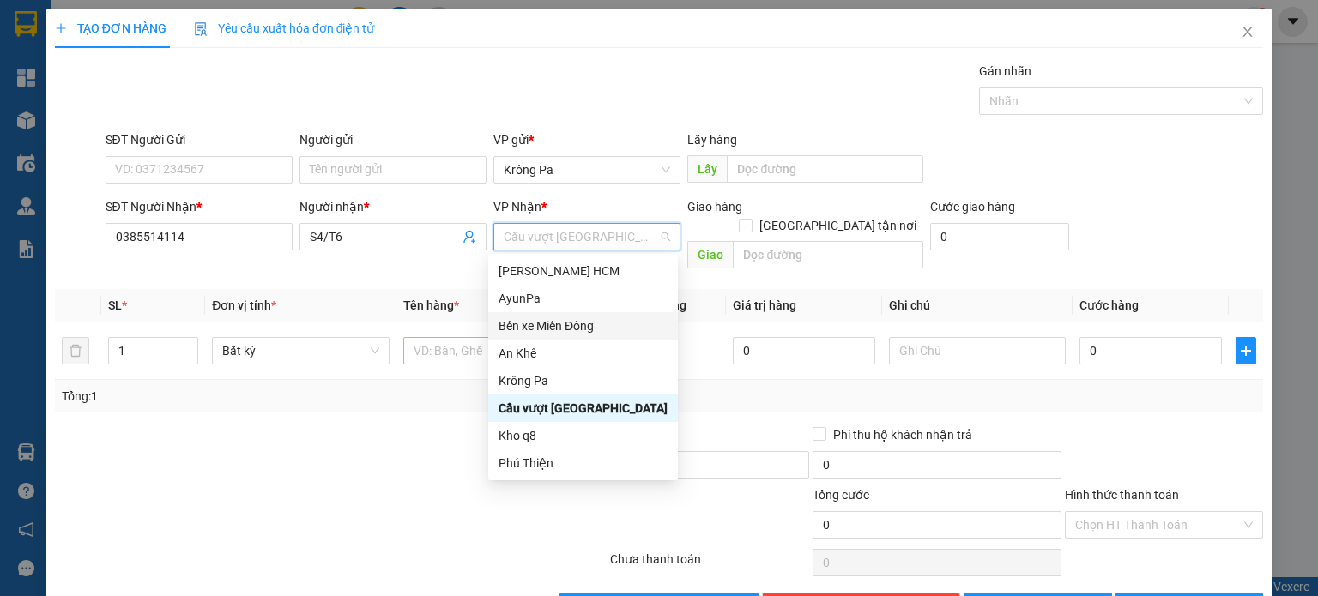
click at [598, 320] on div "Bến xe Miền Đông" at bounding box center [583, 326] width 169 height 19
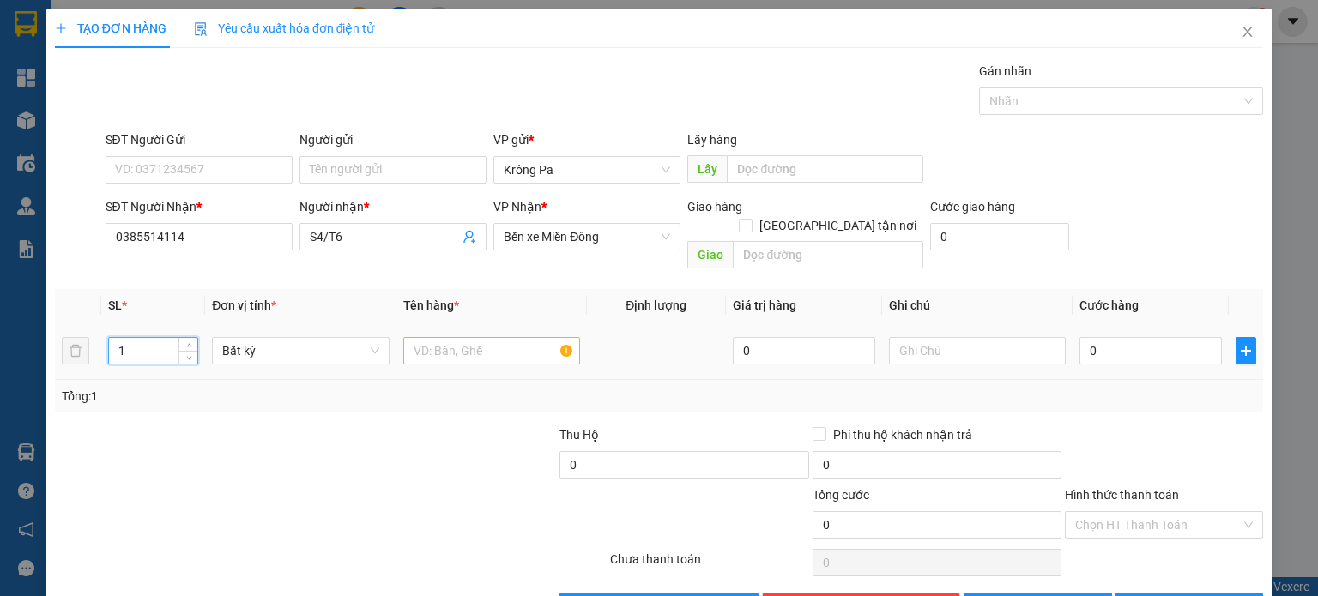
drag, startPoint x: 151, startPoint y: 333, endPoint x: 165, endPoint y: 333, distance: 13.7
click at [152, 338] on input "1" at bounding box center [153, 351] width 88 height 26
type input "4"
drag, startPoint x: 515, startPoint y: 324, endPoint x: 523, endPoint y: 333, distance: 12.8
click at [516, 337] on input "text" at bounding box center [491, 350] width 177 height 27
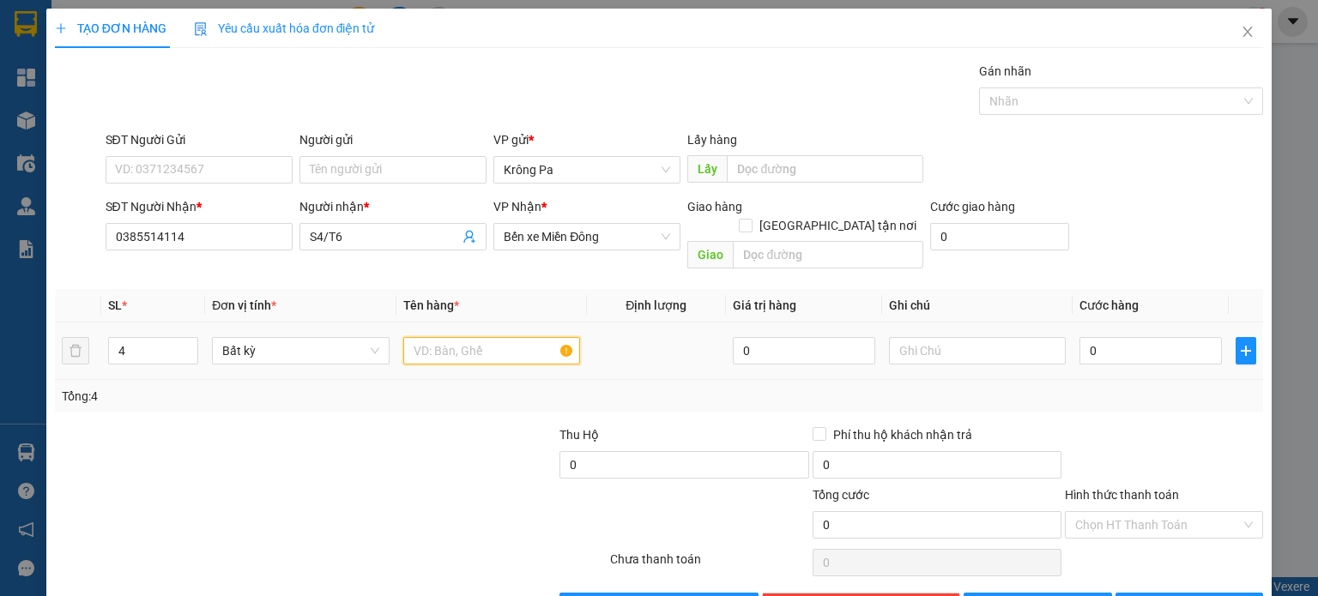
type input "A"
type input "4 THÙNG"
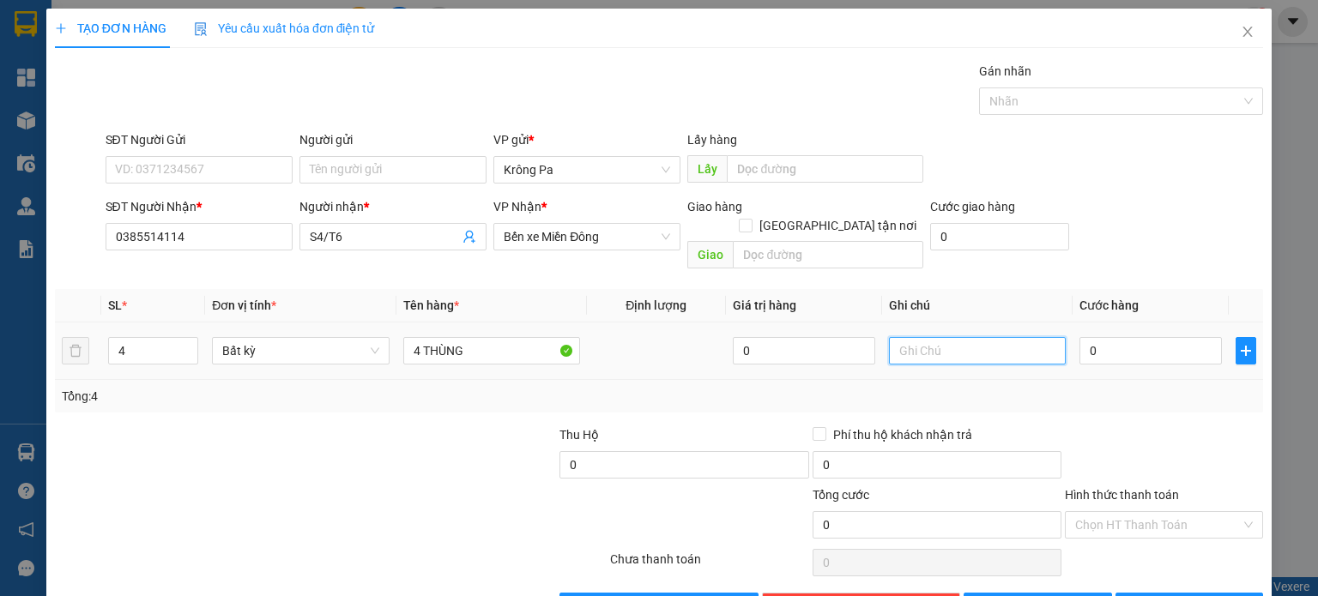
click at [968, 337] on input "text" at bounding box center [977, 350] width 177 height 27
type input "TX THU"
click at [1122, 337] on input "0" at bounding box center [1151, 350] width 142 height 27
type input "1"
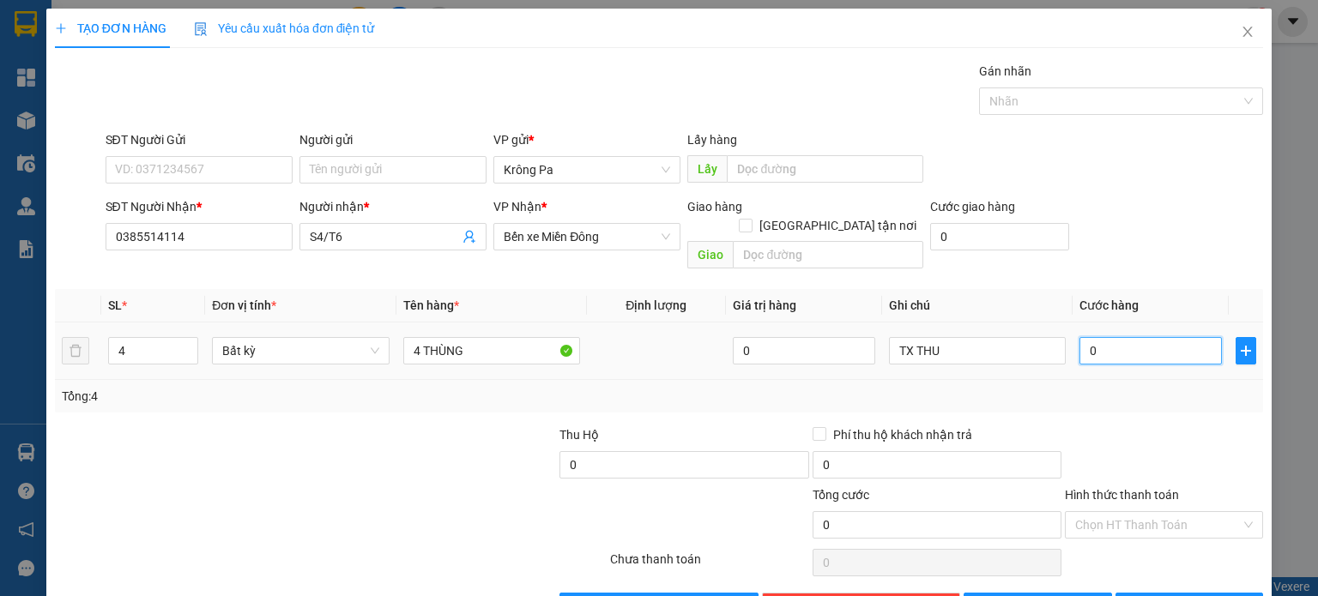
type input "1"
type input "10"
type input "10.000"
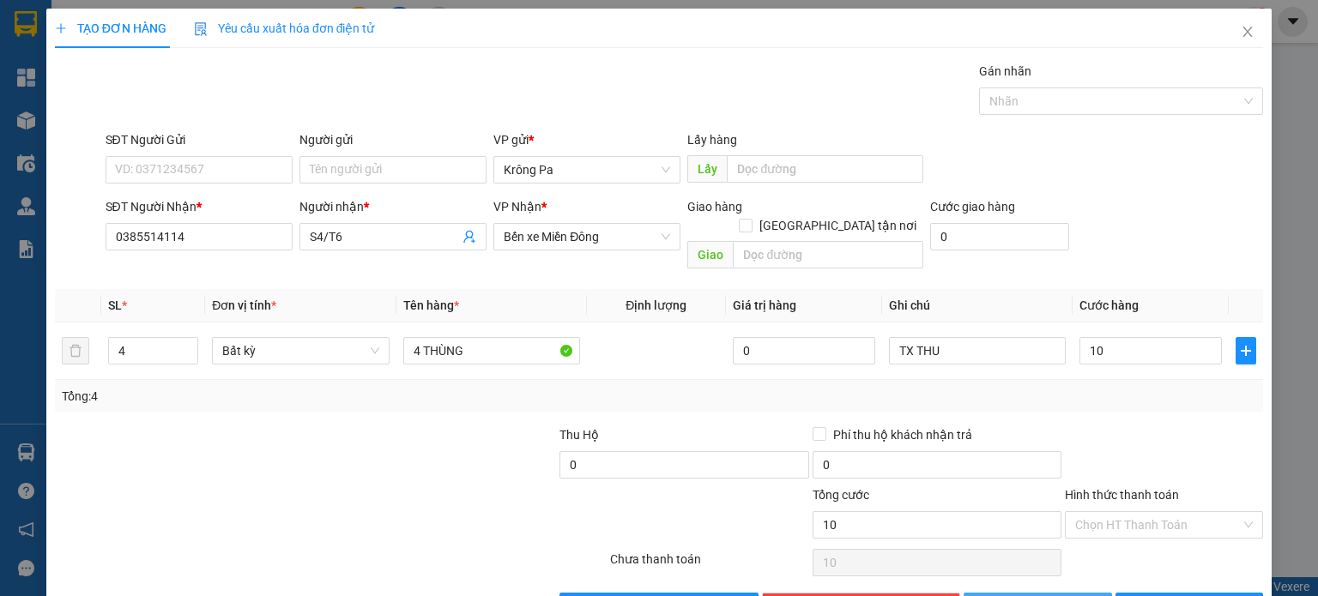
type input "10.000"
click at [1053, 593] on button "Lưu" at bounding box center [1038, 606] width 148 height 27
type input "1"
type input "0"
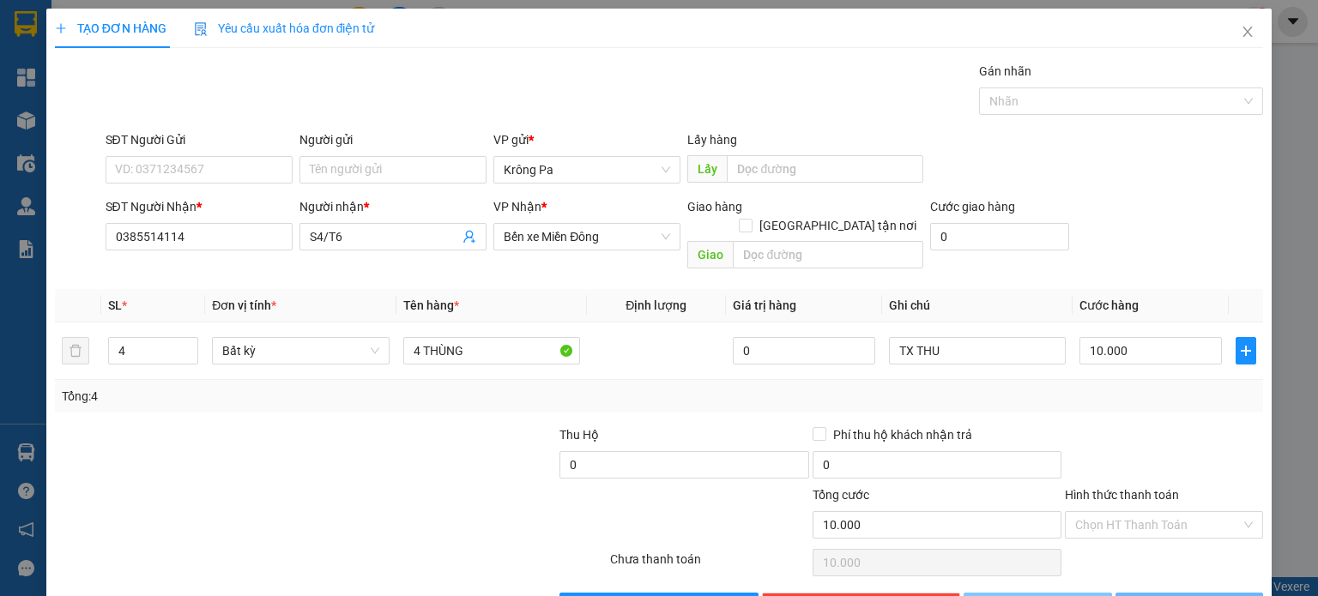
type input "0"
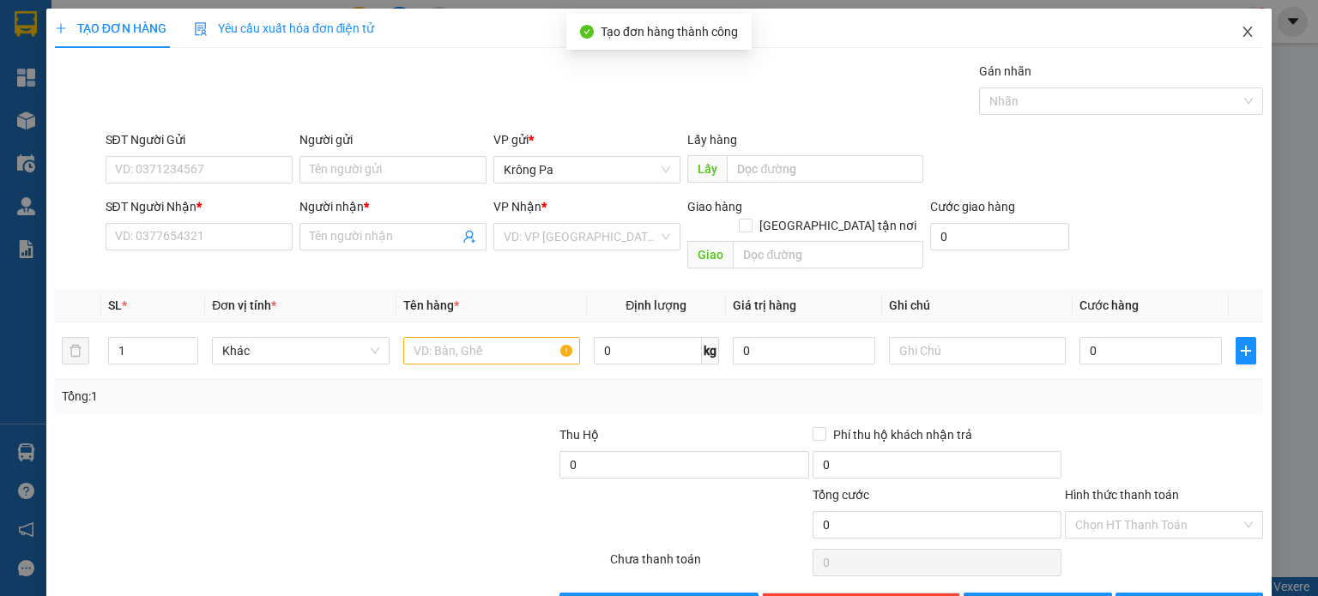
click at [1243, 30] on icon "close" at bounding box center [1247, 32] width 9 height 10
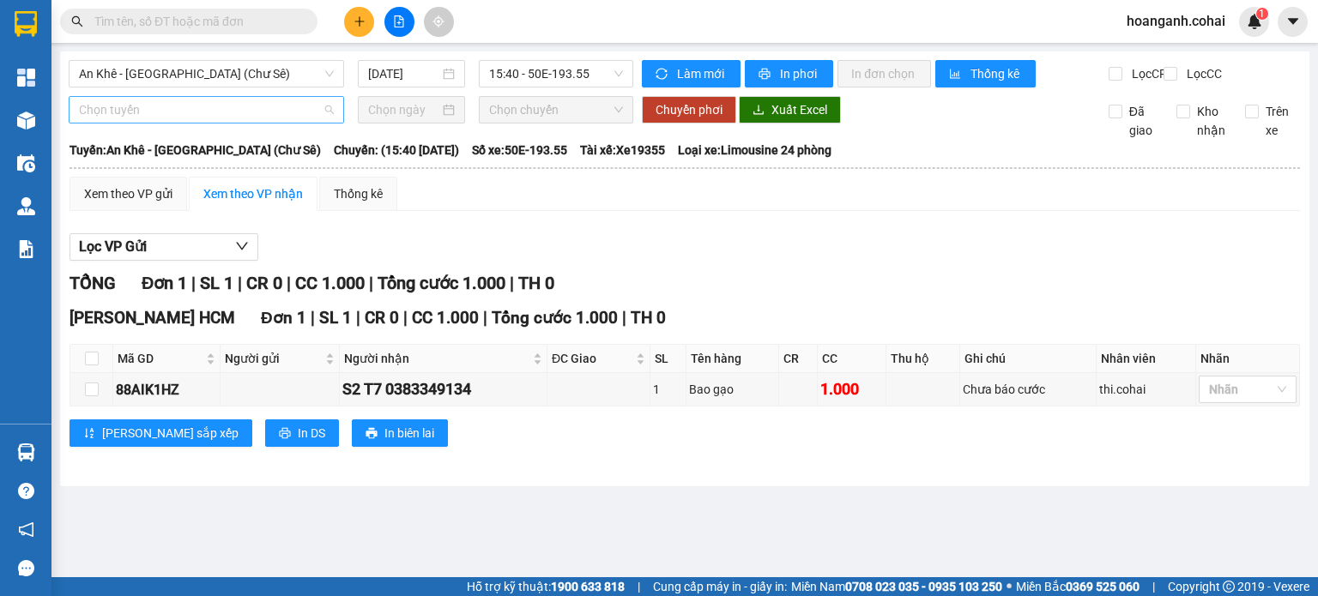
click at [76, 120] on div "Chọn tuyến" at bounding box center [206, 109] width 275 height 27
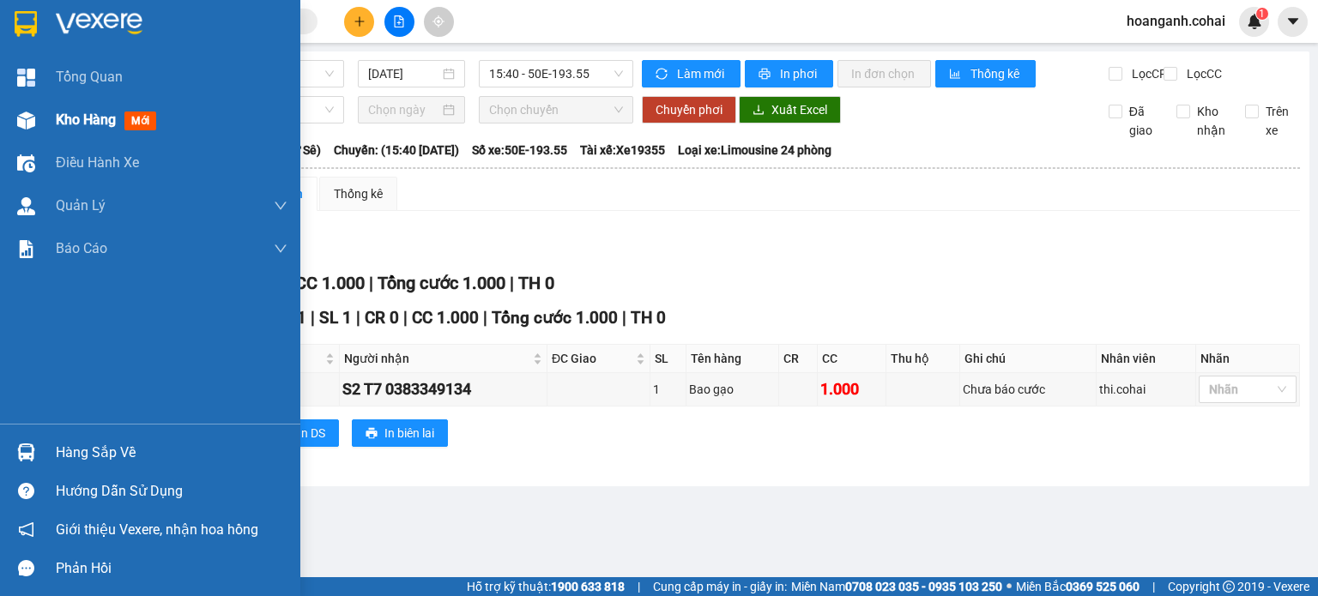
click at [50, 120] on div "Kho hàng mới" at bounding box center [150, 120] width 300 height 43
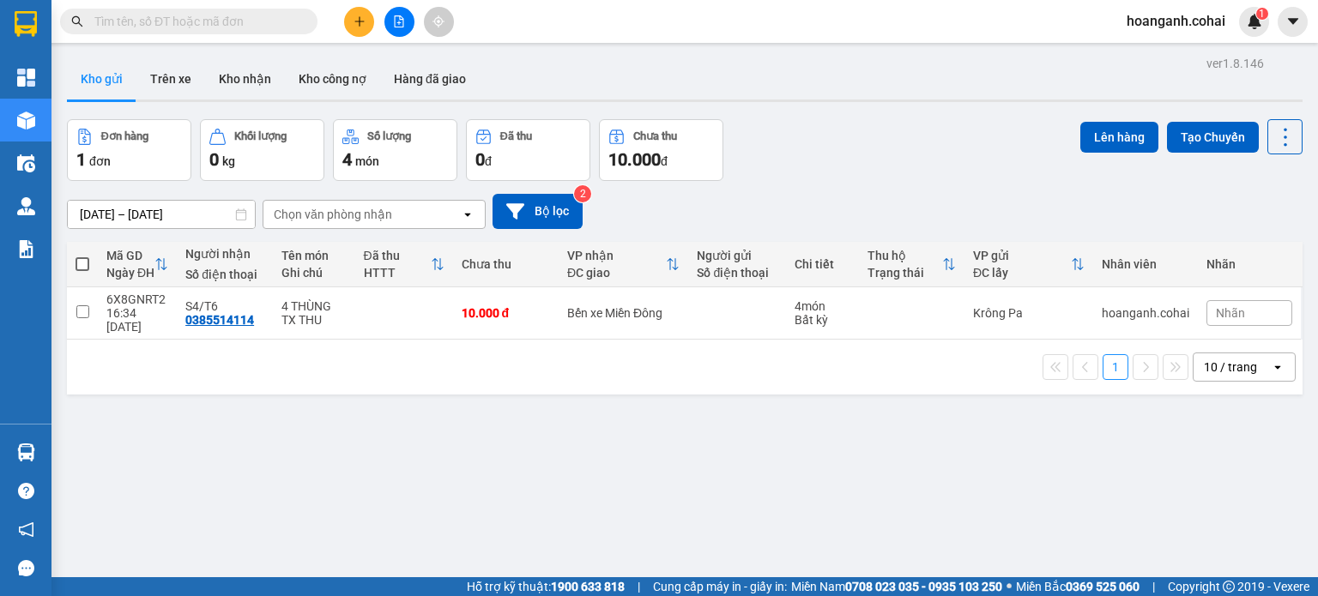
click at [81, 264] on span at bounding box center [83, 264] width 14 height 14
click at [82, 256] on input "checkbox" at bounding box center [82, 256] width 0 height 0
checkbox input "true"
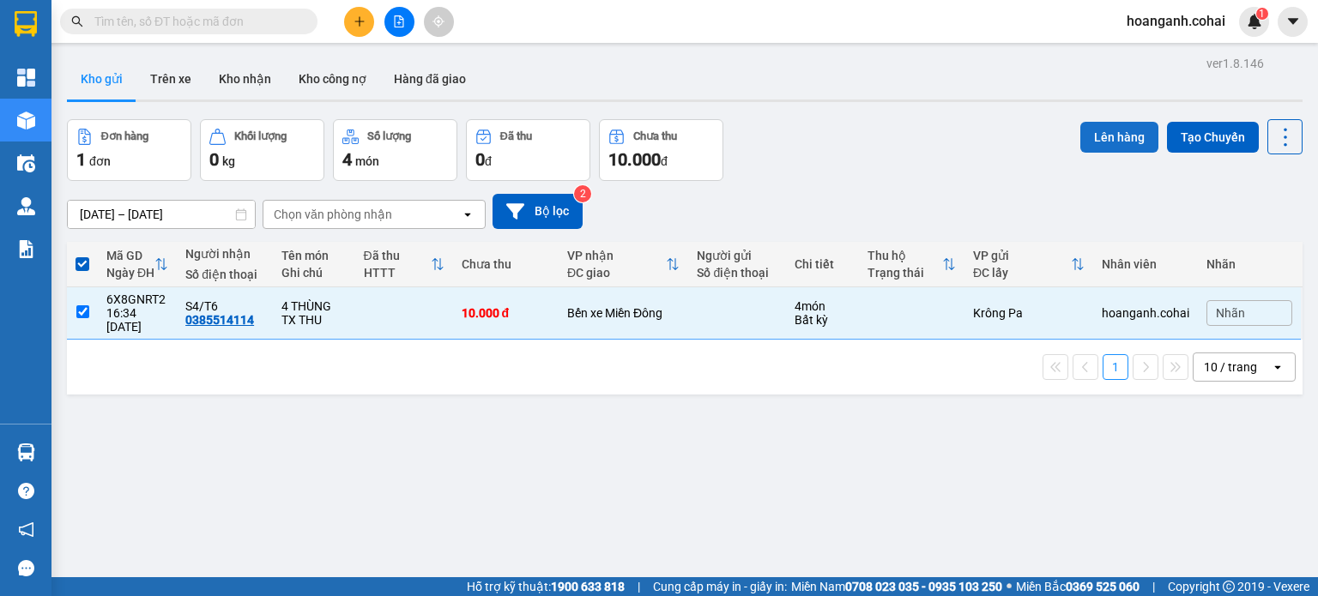
click at [1086, 136] on button "Lên hàng" at bounding box center [1119, 137] width 78 height 31
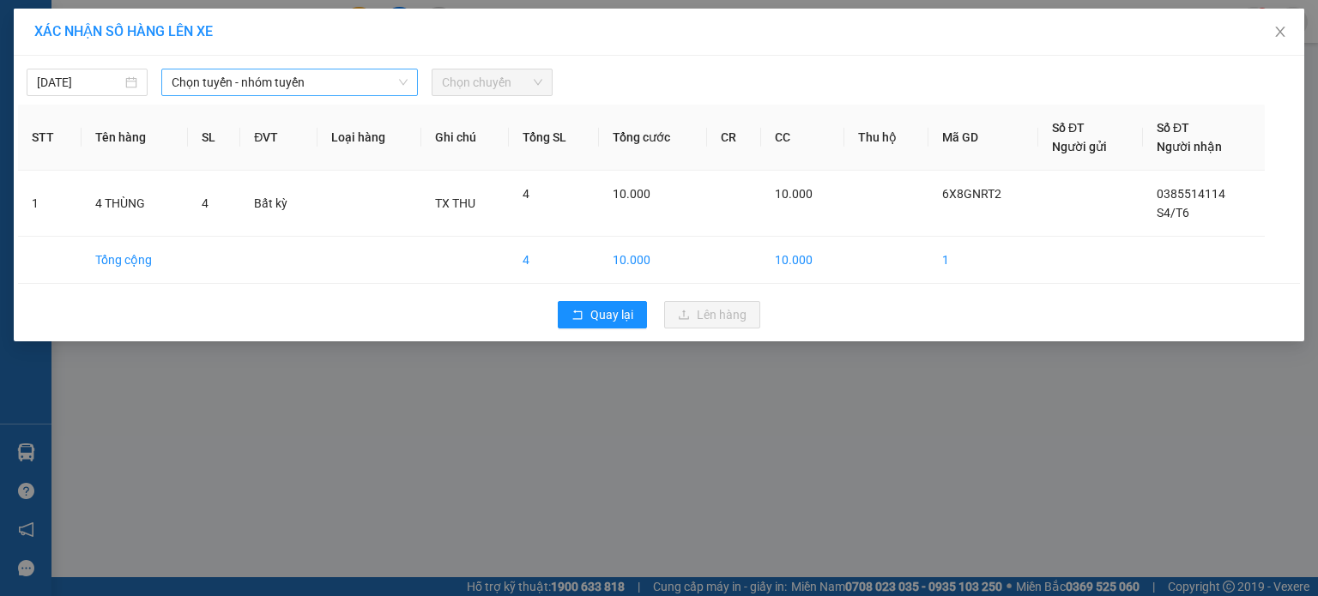
click at [374, 86] on span "Chọn tuyến - nhóm tuyến" at bounding box center [290, 83] width 236 height 26
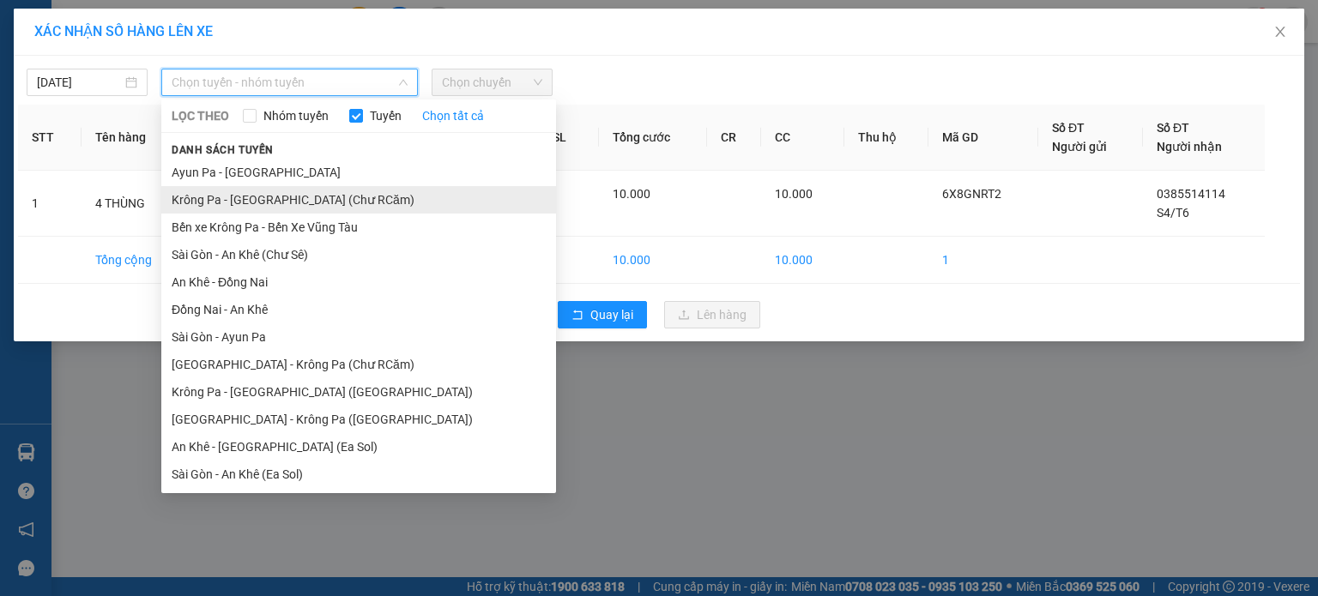
drag, startPoint x: 331, startPoint y: 192, endPoint x: 376, endPoint y: 156, distance: 57.4
click at [333, 192] on li "Krông Pa - Sài Gòn (Chư RCăm)" at bounding box center [358, 199] width 395 height 27
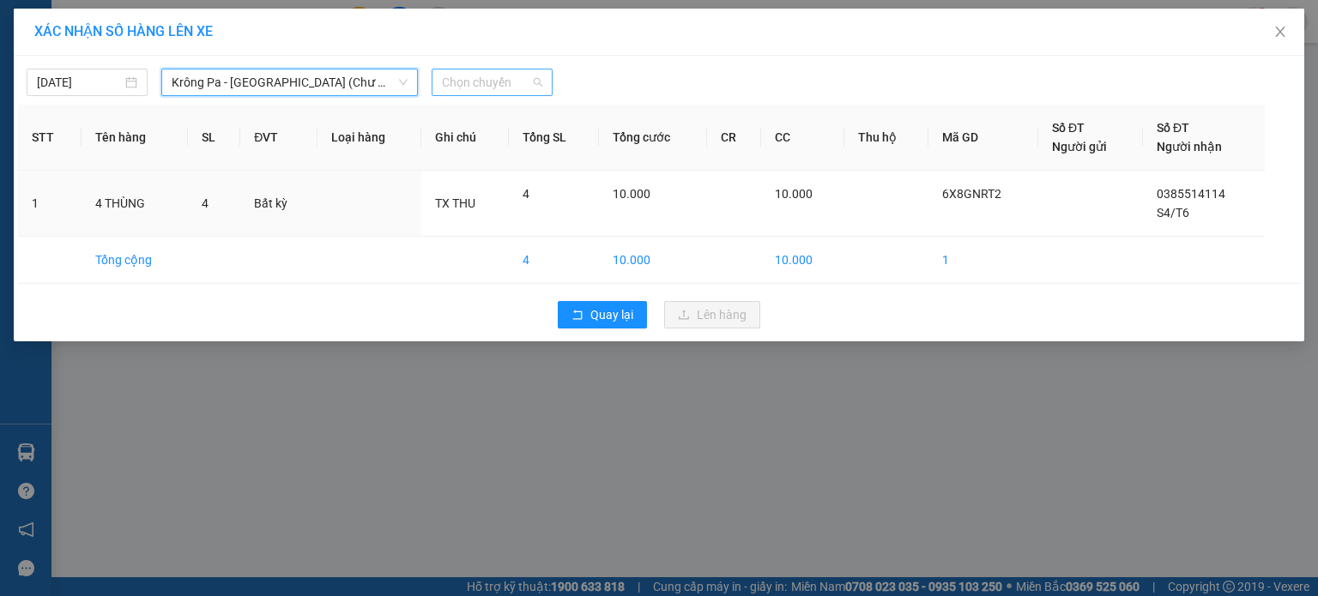
click at [540, 82] on span "Chọn chuyến" at bounding box center [492, 83] width 100 height 26
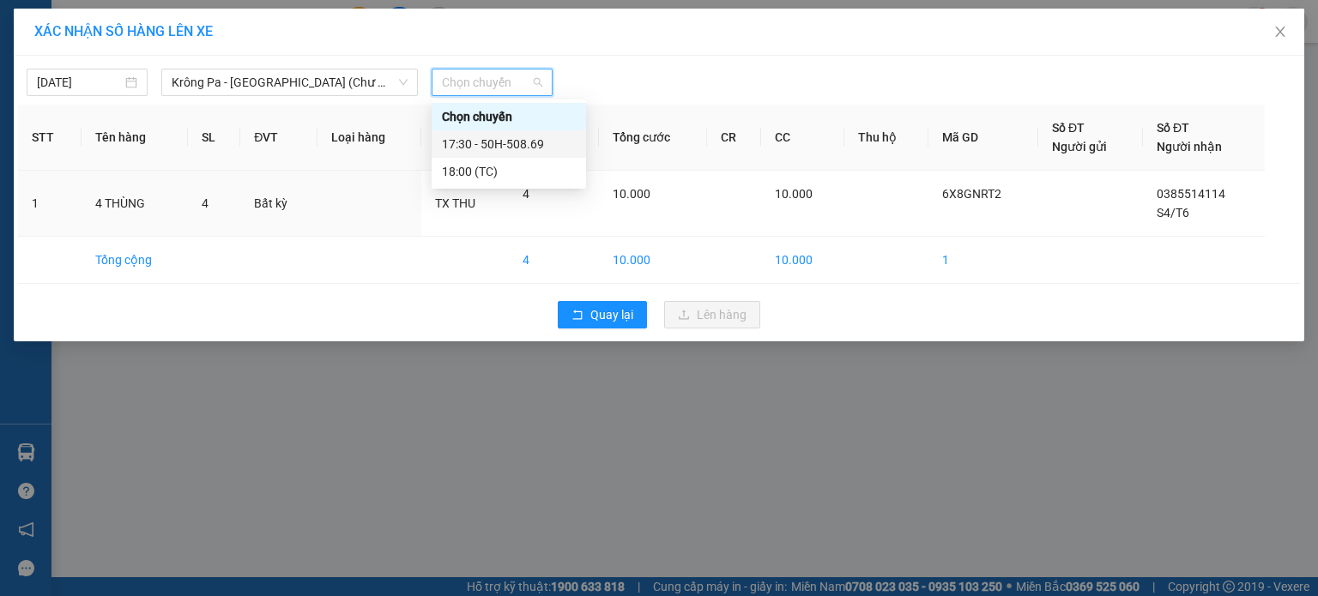
click at [529, 152] on div "17:30 - 50H-508.69" at bounding box center [509, 144] width 134 height 19
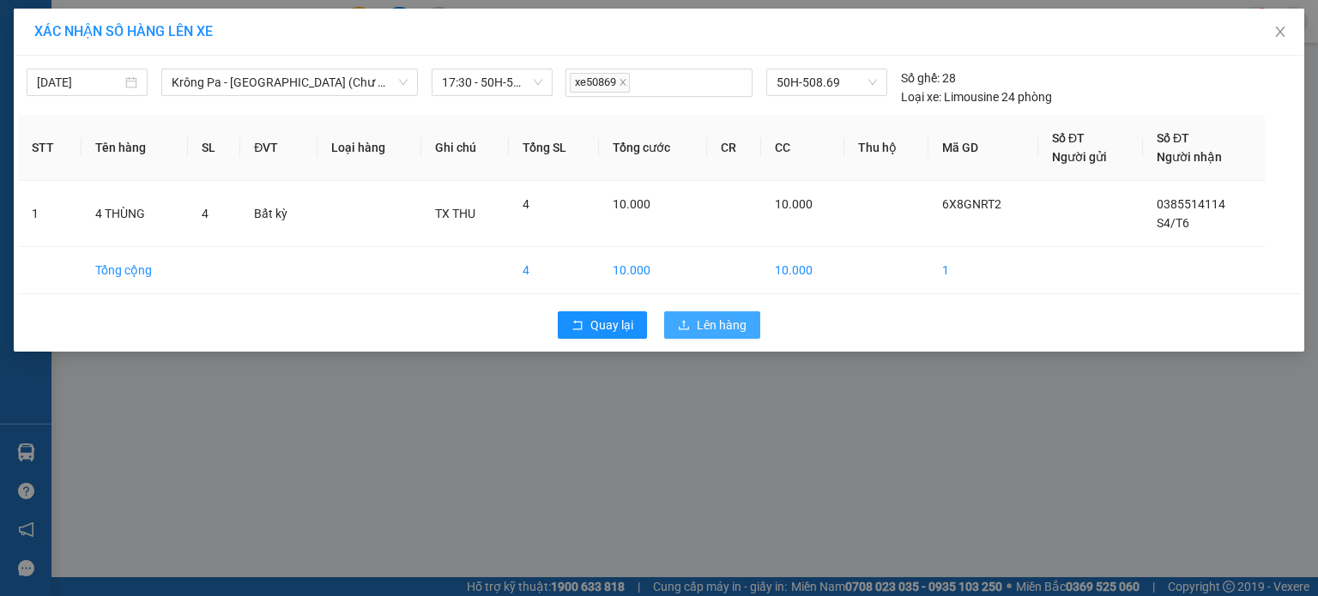
click at [705, 325] on span "Lên hàng" at bounding box center [722, 325] width 50 height 19
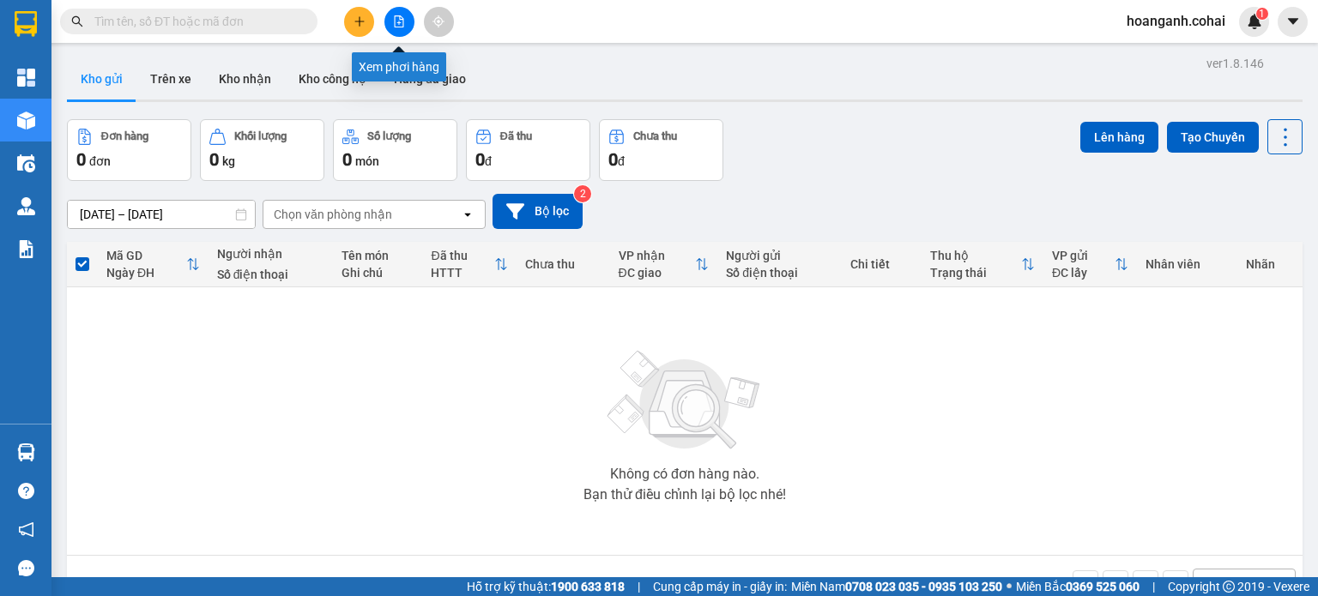
click at [402, 20] on icon "file-add" at bounding box center [399, 21] width 9 height 12
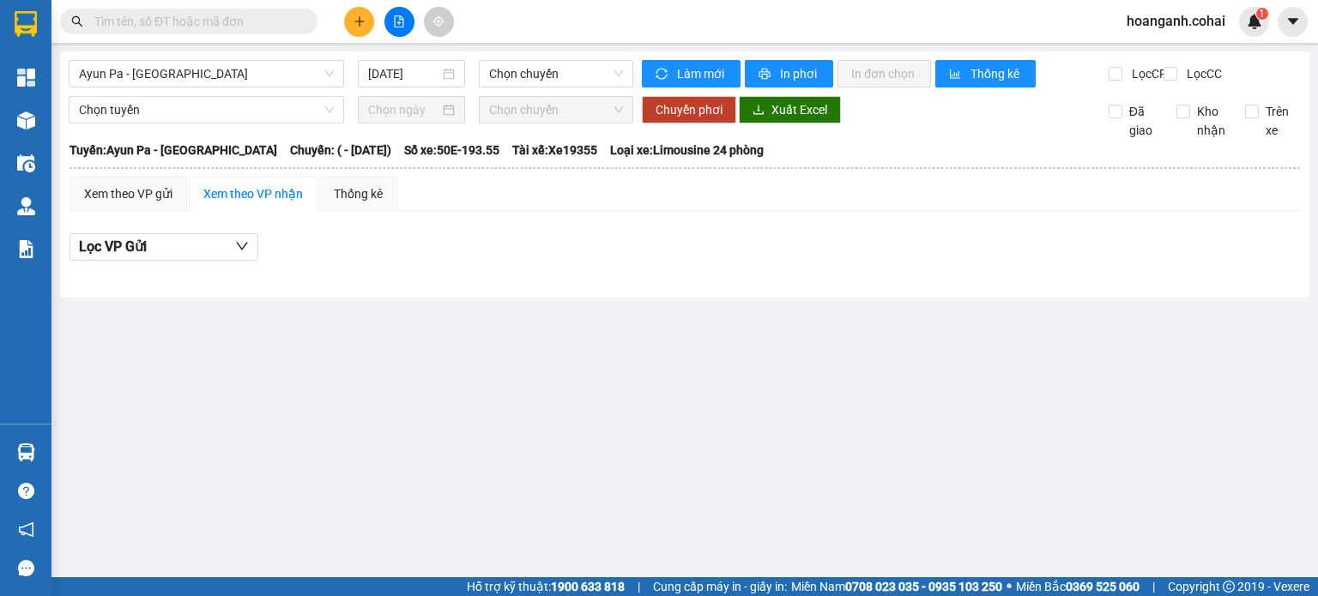
click at [279, 88] on div "Ayun Pa - Sài Gòn 13/10/2025 Chọn chuyến" at bounding box center [351, 73] width 565 height 27
click at [287, 72] on span "Ayun Pa - Sài Gòn" at bounding box center [206, 74] width 255 height 26
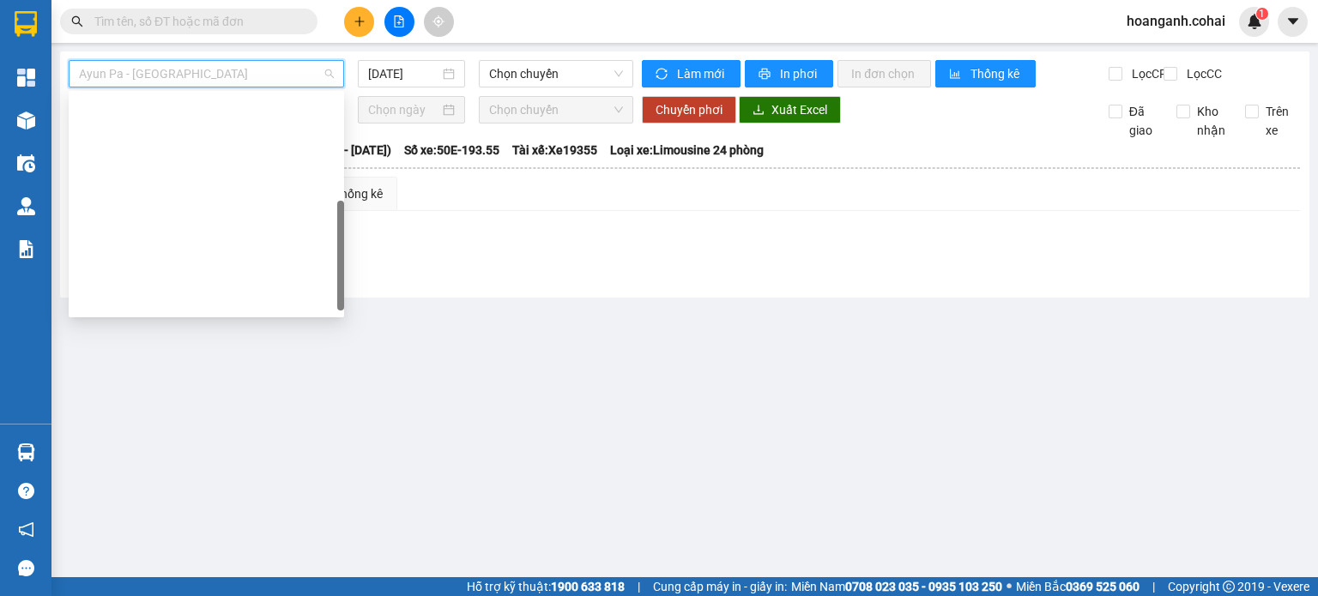
scroll to position [240, 0]
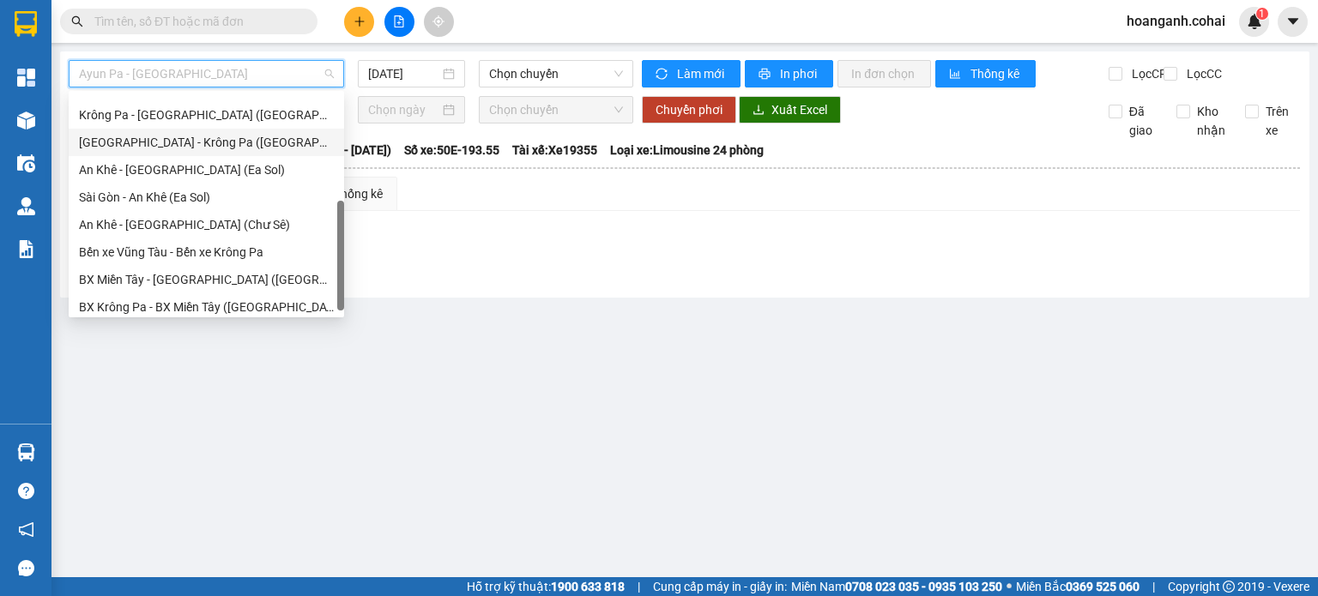
click at [237, 148] on div "Sài Gòn - Krông Pa (Uar)" at bounding box center [206, 142] width 255 height 19
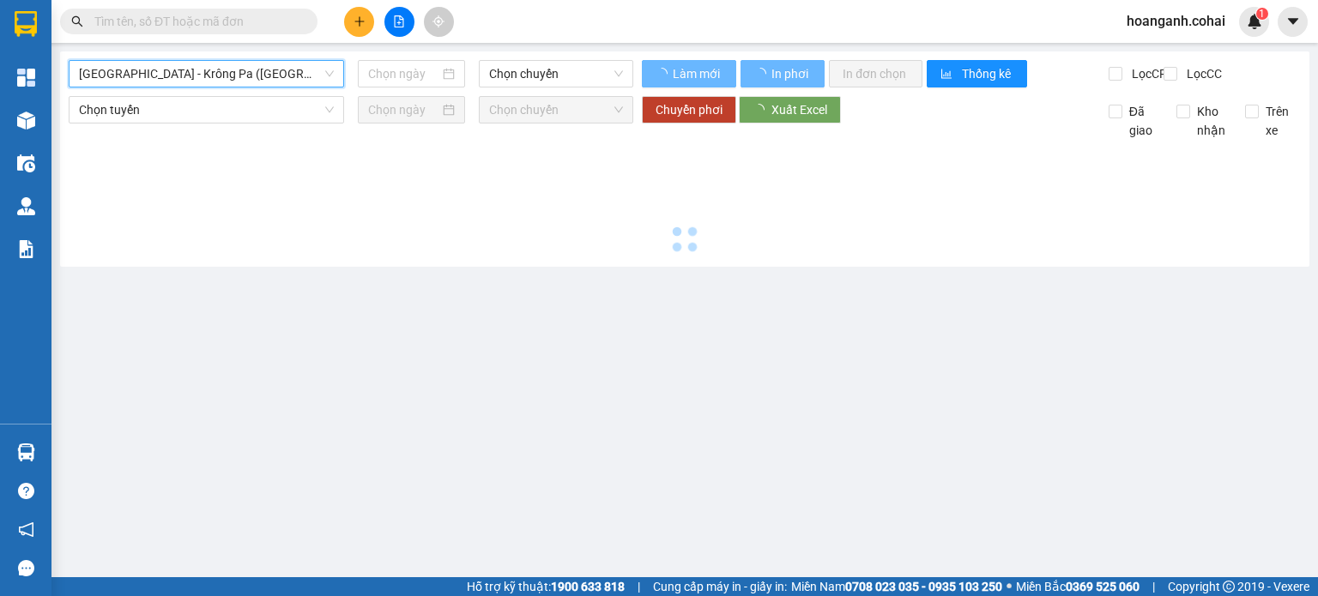
type input "13/10/2025"
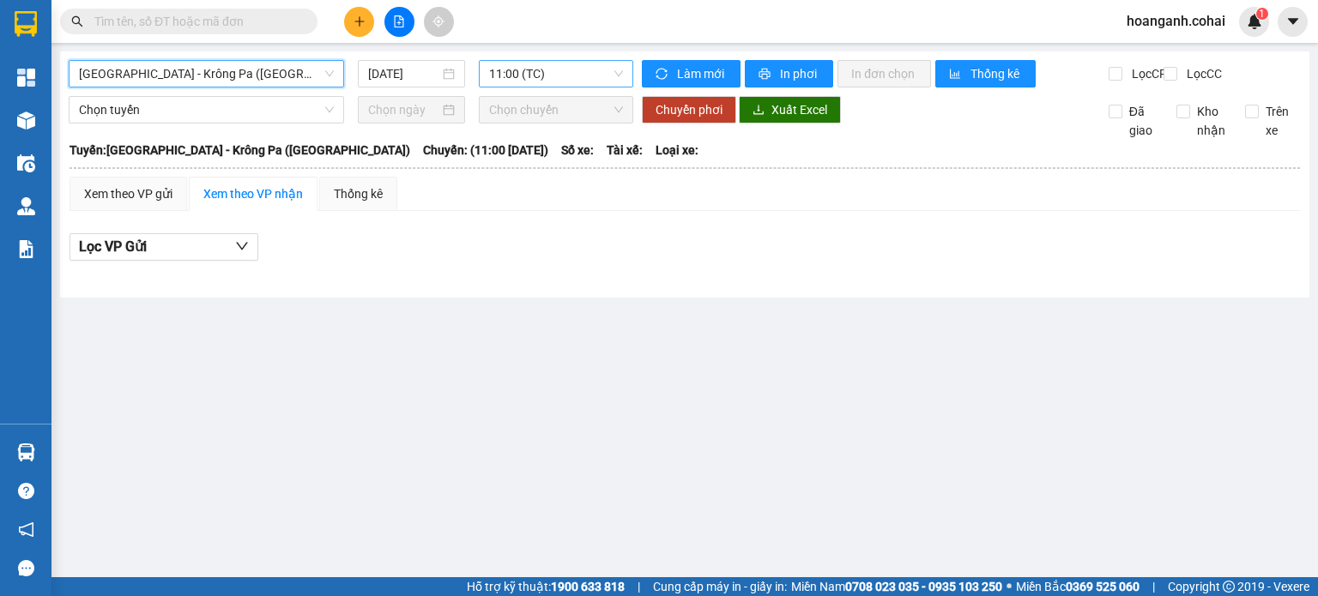
click at [611, 77] on span "11:00 (TC)" at bounding box center [556, 74] width 135 height 26
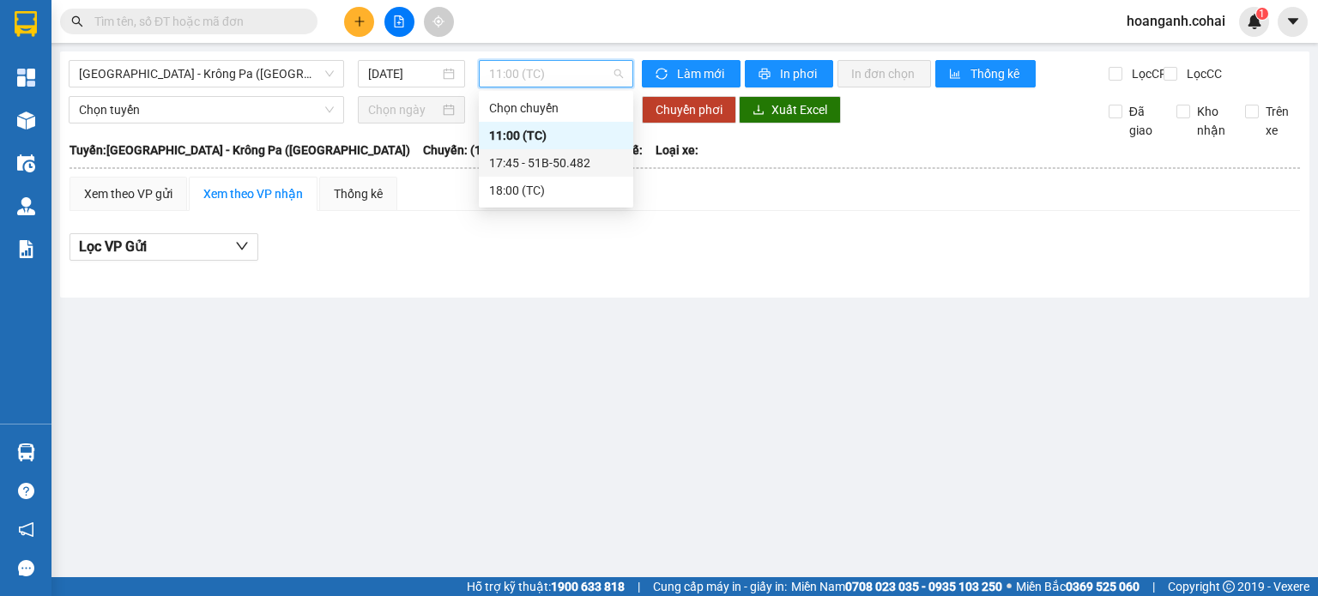
click at [579, 169] on div "17:45 - 51B-50.482" at bounding box center [556, 163] width 134 height 19
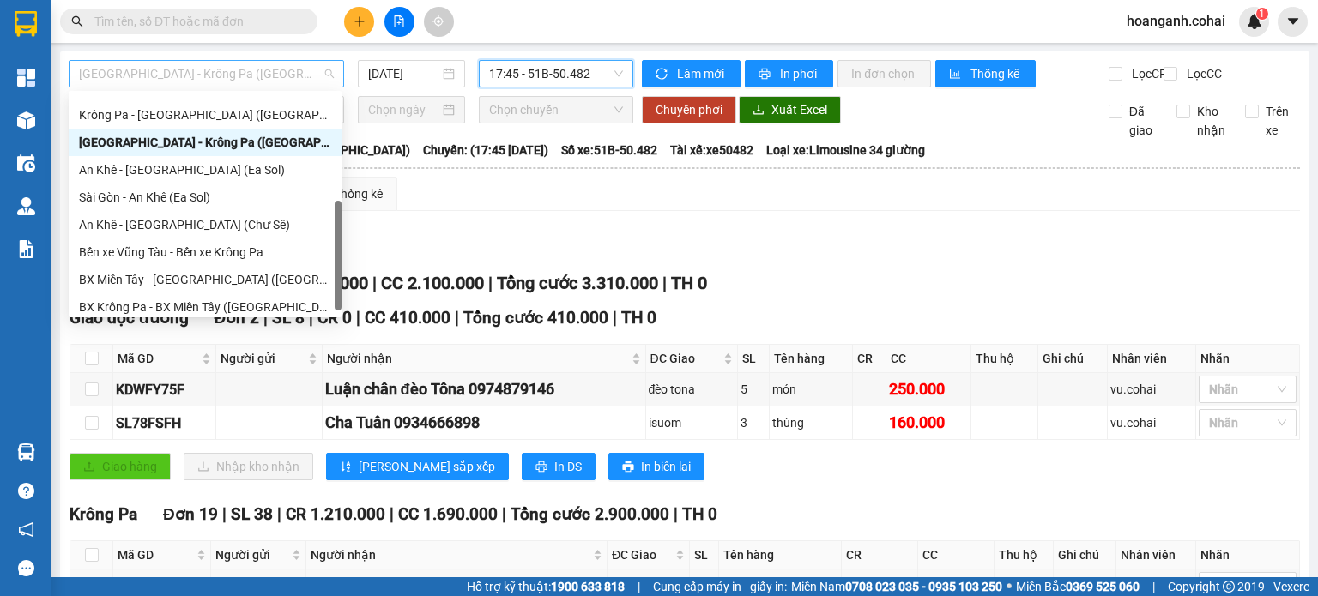
click at [312, 69] on span "Sài Gòn - Krông Pa (Uar)" at bounding box center [206, 74] width 255 height 26
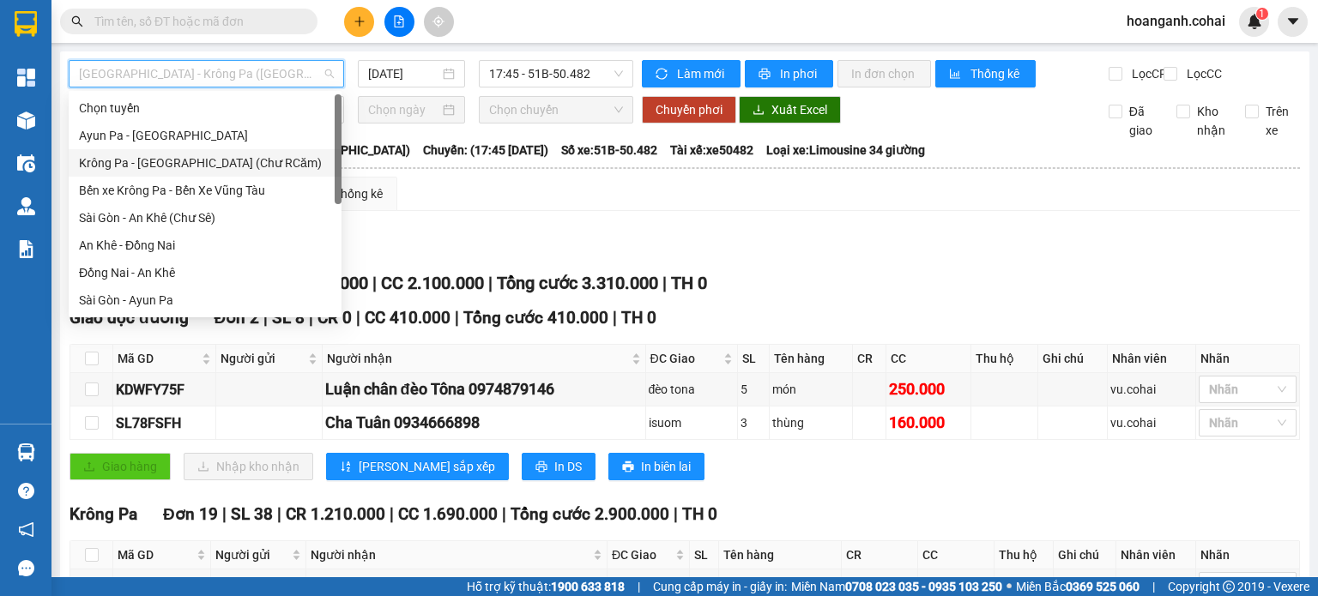
click at [268, 166] on div "Krông Pa - Sài Gòn (Chư RCăm)" at bounding box center [205, 163] width 252 height 19
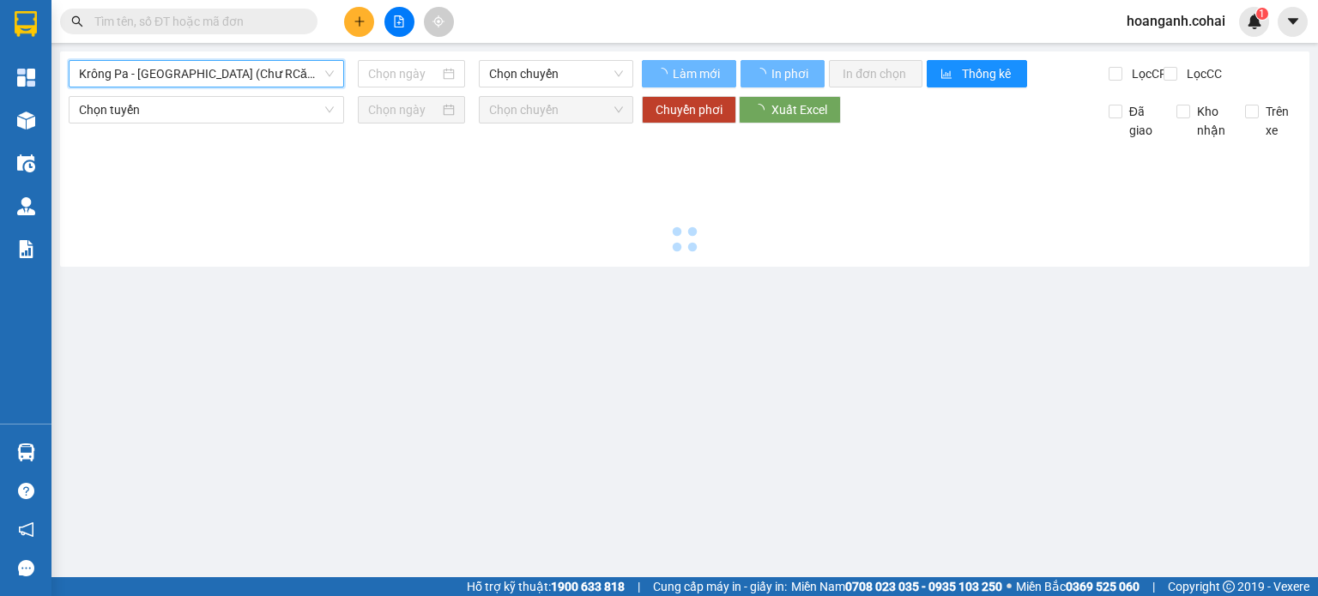
type input "13/10/2025"
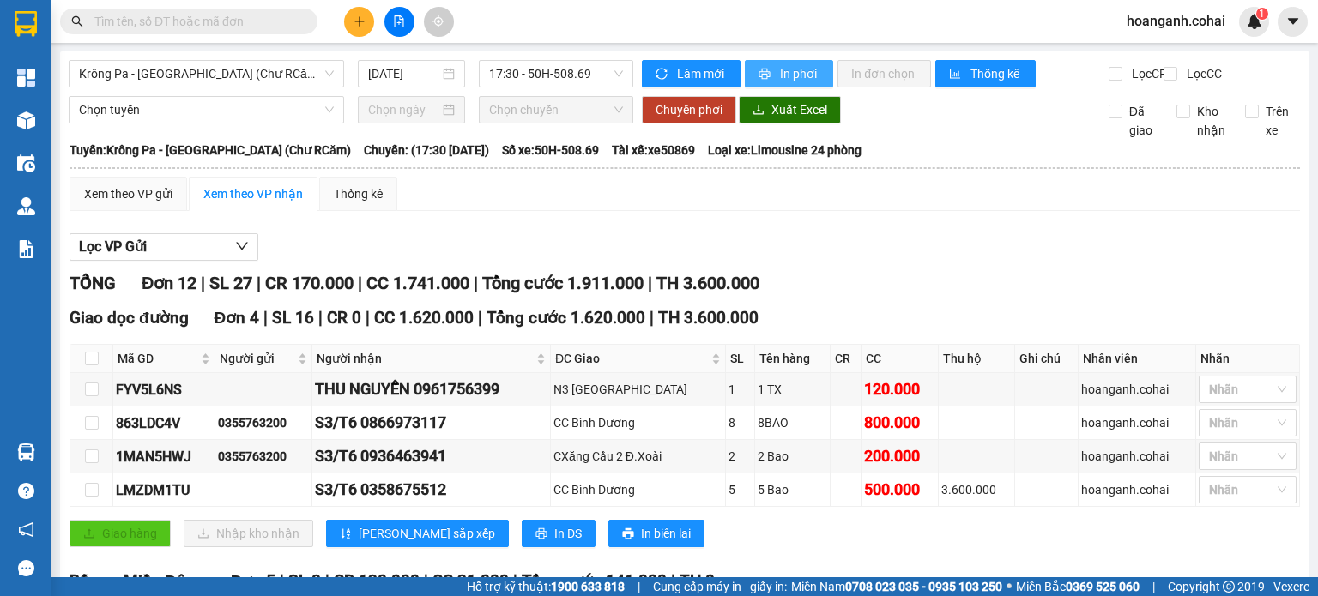
click at [800, 69] on span "In phơi" at bounding box center [799, 73] width 39 height 19
click at [292, 85] on span "Krông Pa - Sài Gòn (Chư RCăm)" at bounding box center [206, 74] width 255 height 26
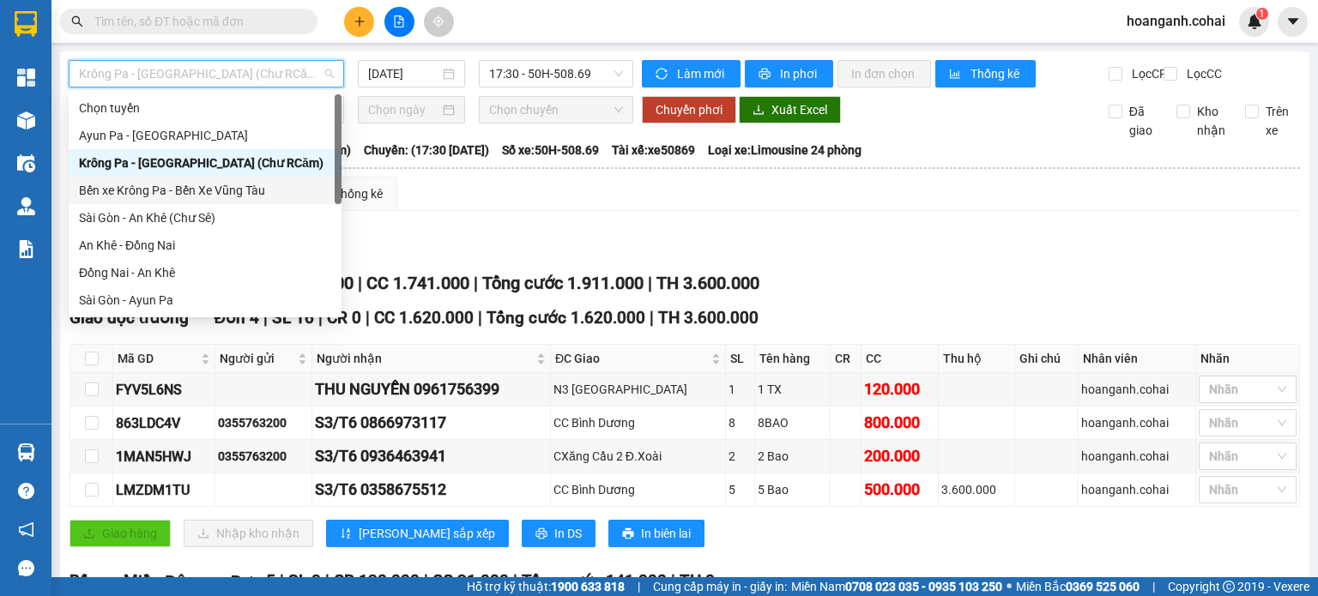
click at [251, 196] on div "Bến xe Krông Pa - Bến Xe Vũng Tàu" at bounding box center [205, 190] width 252 height 19
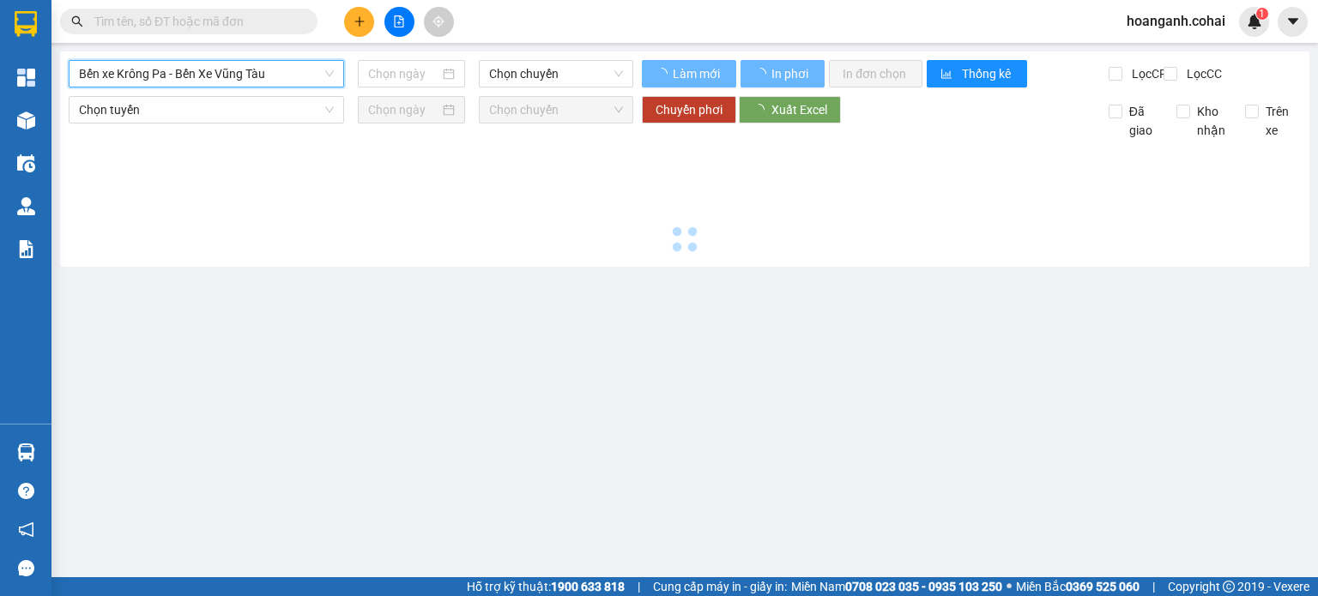
type input "13/10/2025"
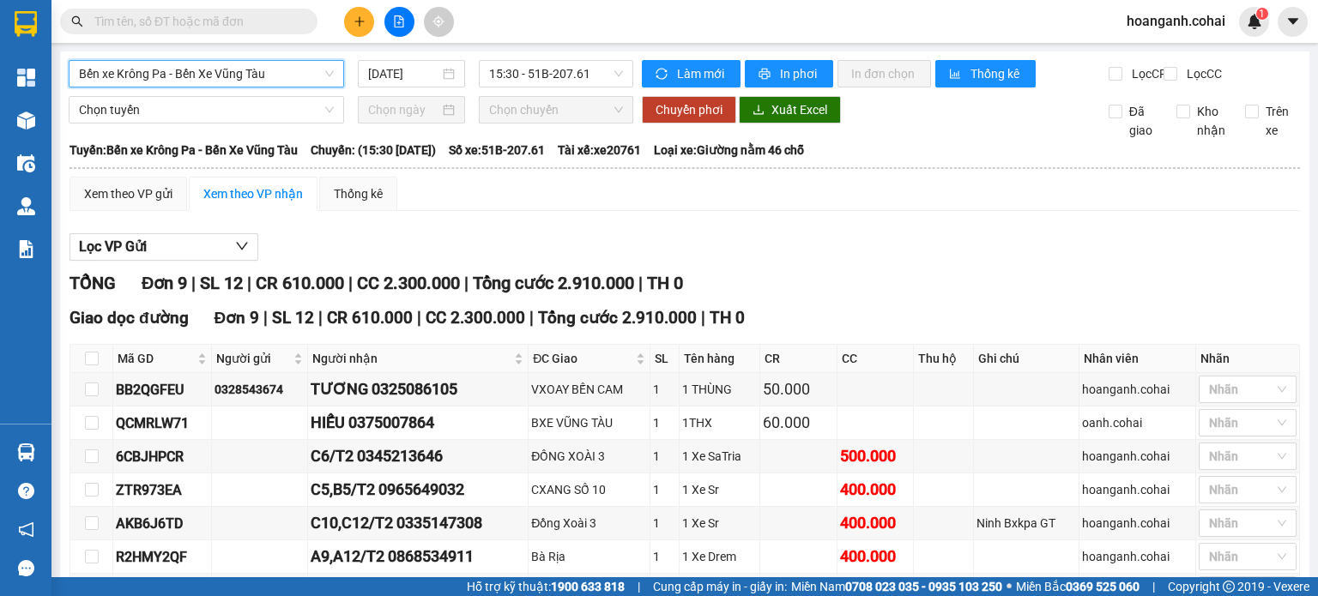
click at [326, 72] on span "Bến xe Krông Pa - Bến Xe Vũng Tàu" at bounding box center [206, 74] width 255 height 26
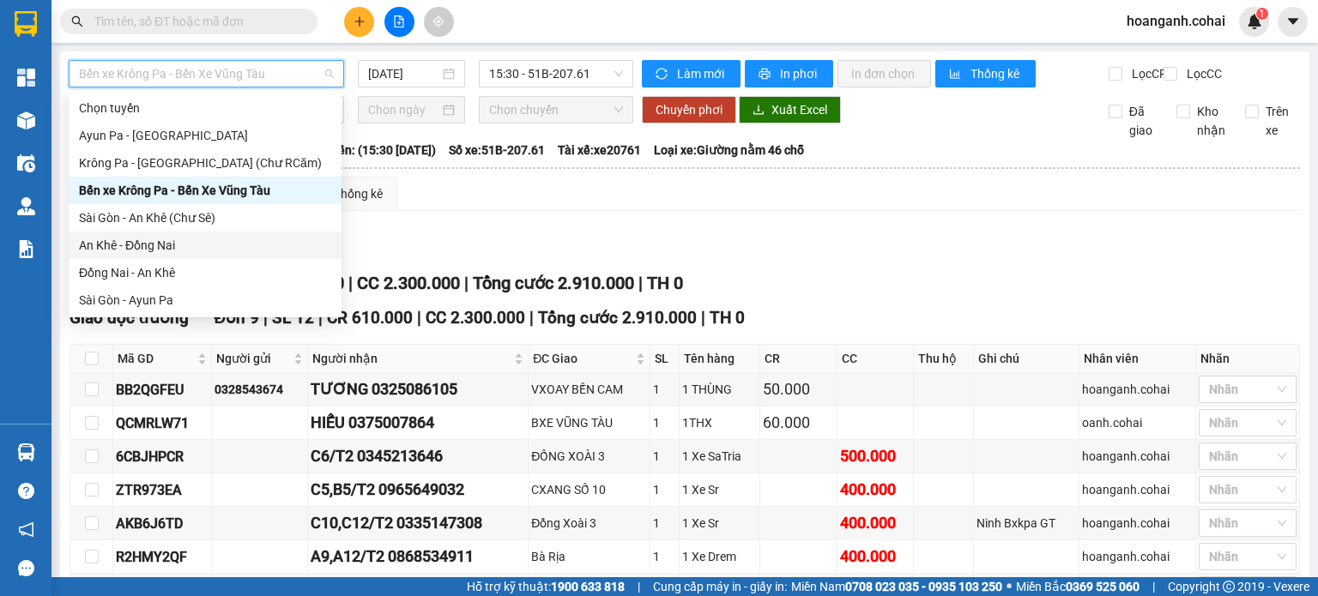
scroll to position [247, 0]
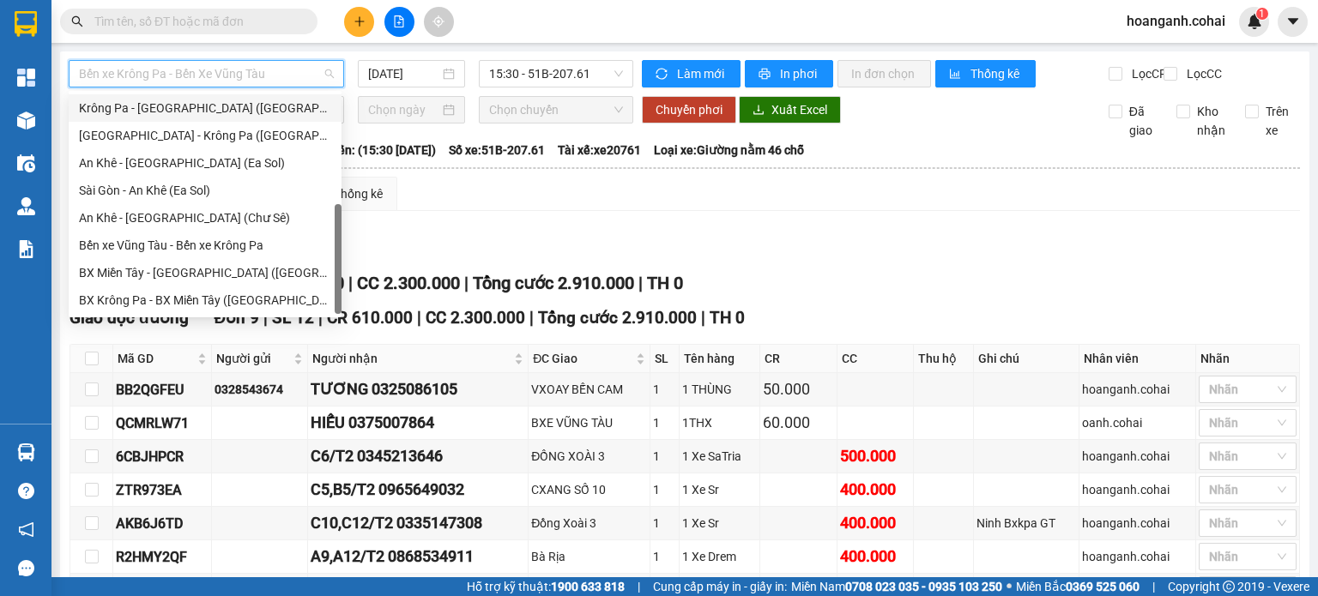
click at [229, 109] on div "Krông Pa - Sài Gòn (Uar)" at bounding box center [205, 108] width 252 height 19
type input "13/10/2025"
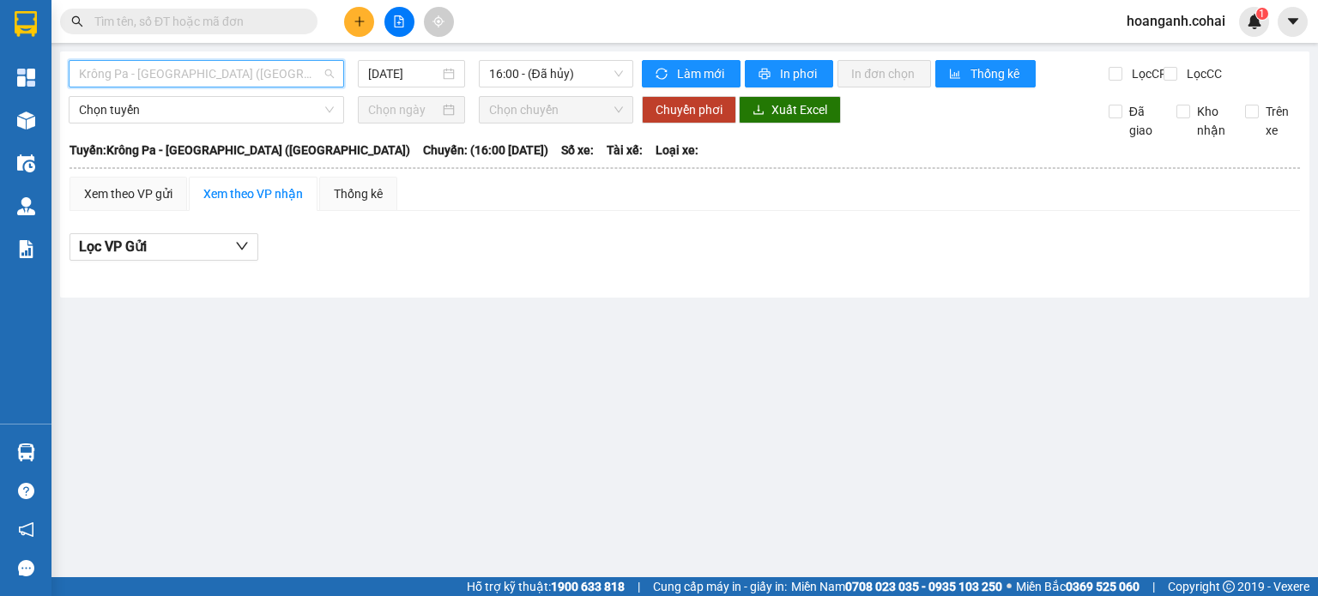
click at [330, 77] on span "Krông Pa - Sài Gòn (Uar)" at bounding box center [206, 74] width 255 height 26
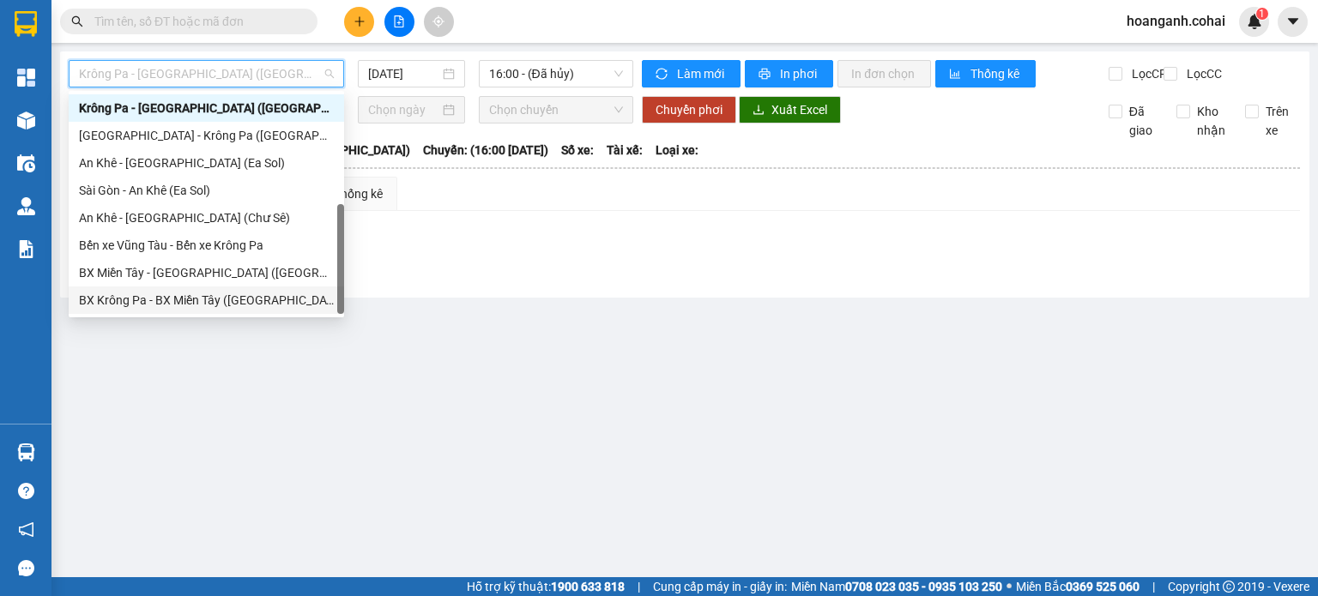
click at [250, 309] on div "BX Krông Pa - BX Miền Tây (Chơn Thành - Chư Rcăm)" at bounding box center [206, 300] width 255 height 19
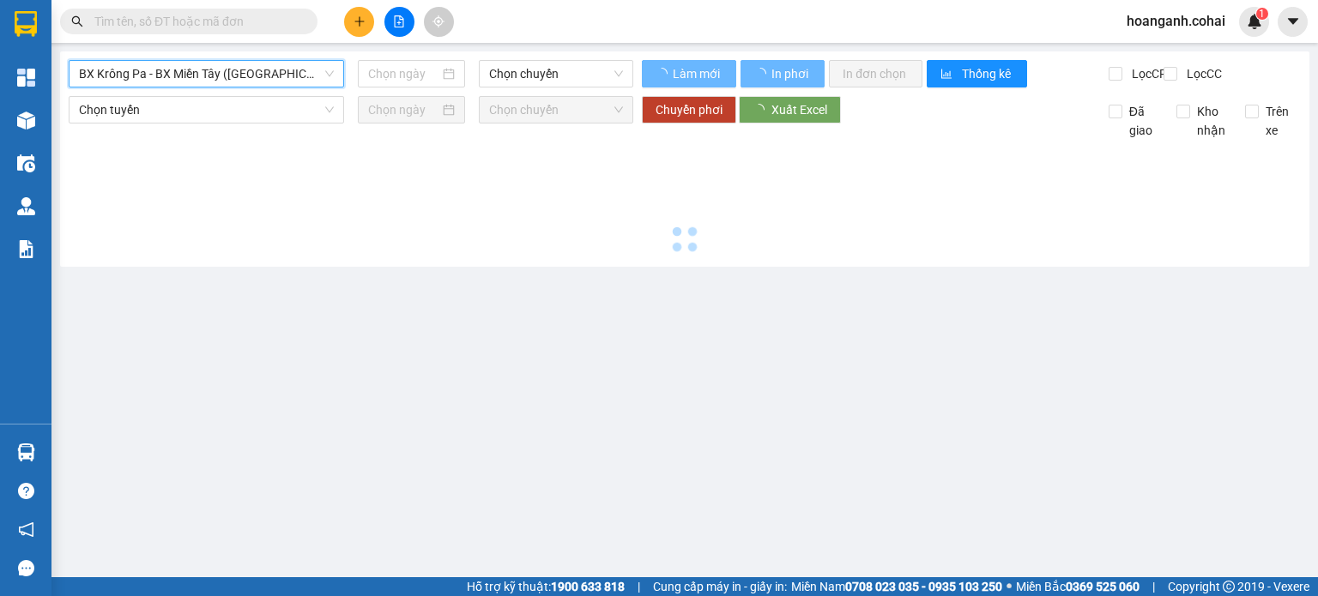
type input "13/10/2025"
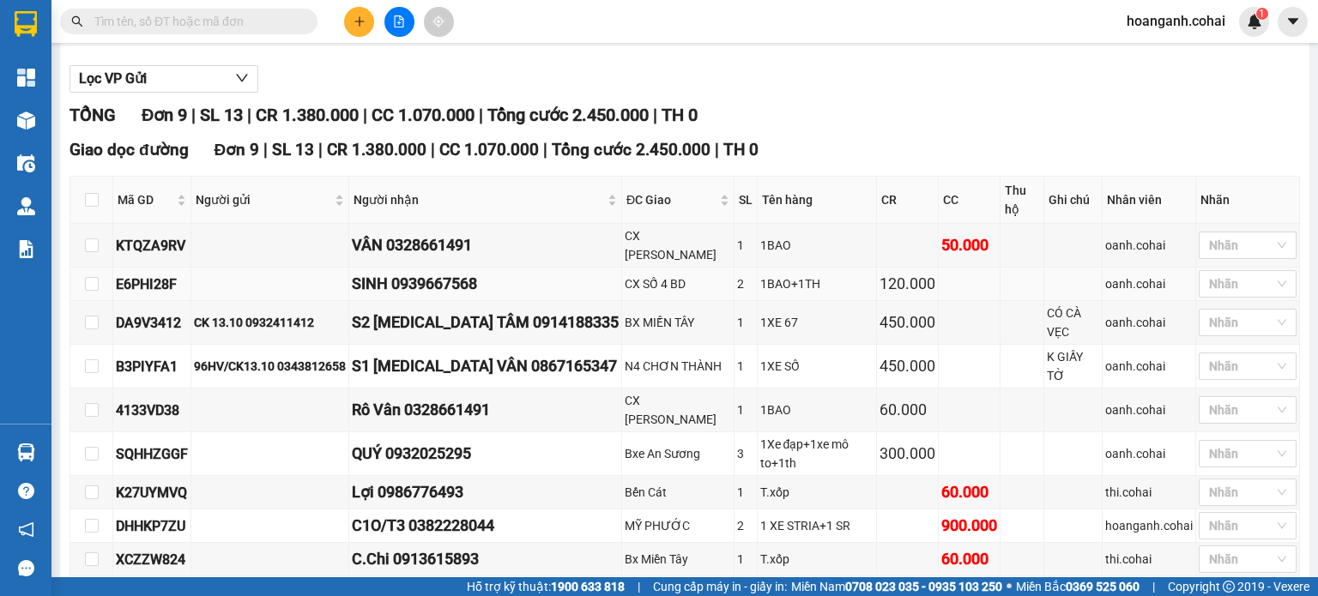
scroll to position [172, 0]
